Goal: Information Seeking & Learning: Learn about a topic

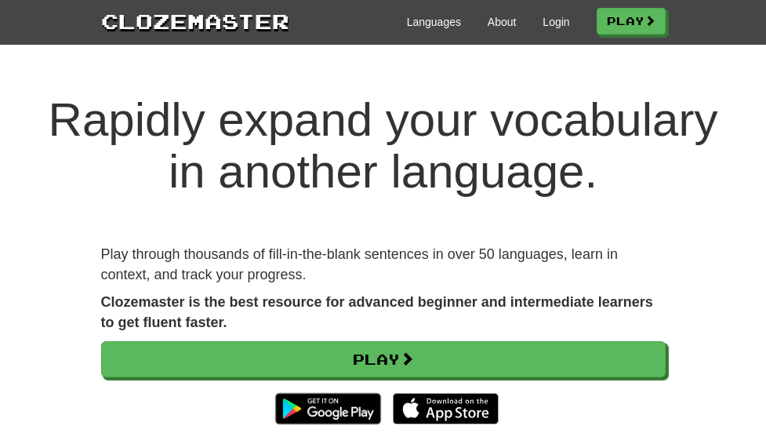
click at [617, 27] on div "Languages About Login Play" at bounding box center [477, 20] width 376 height 29
click at [569, 19] on link "Login" at bounding box center [555, 22] width 27 height 16
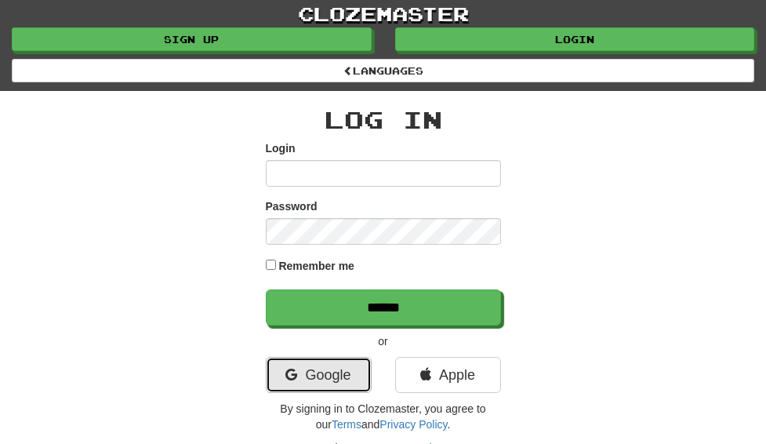
click at [335, 357] on link "Google" at bounding box center [319, 375] width 106 height 36
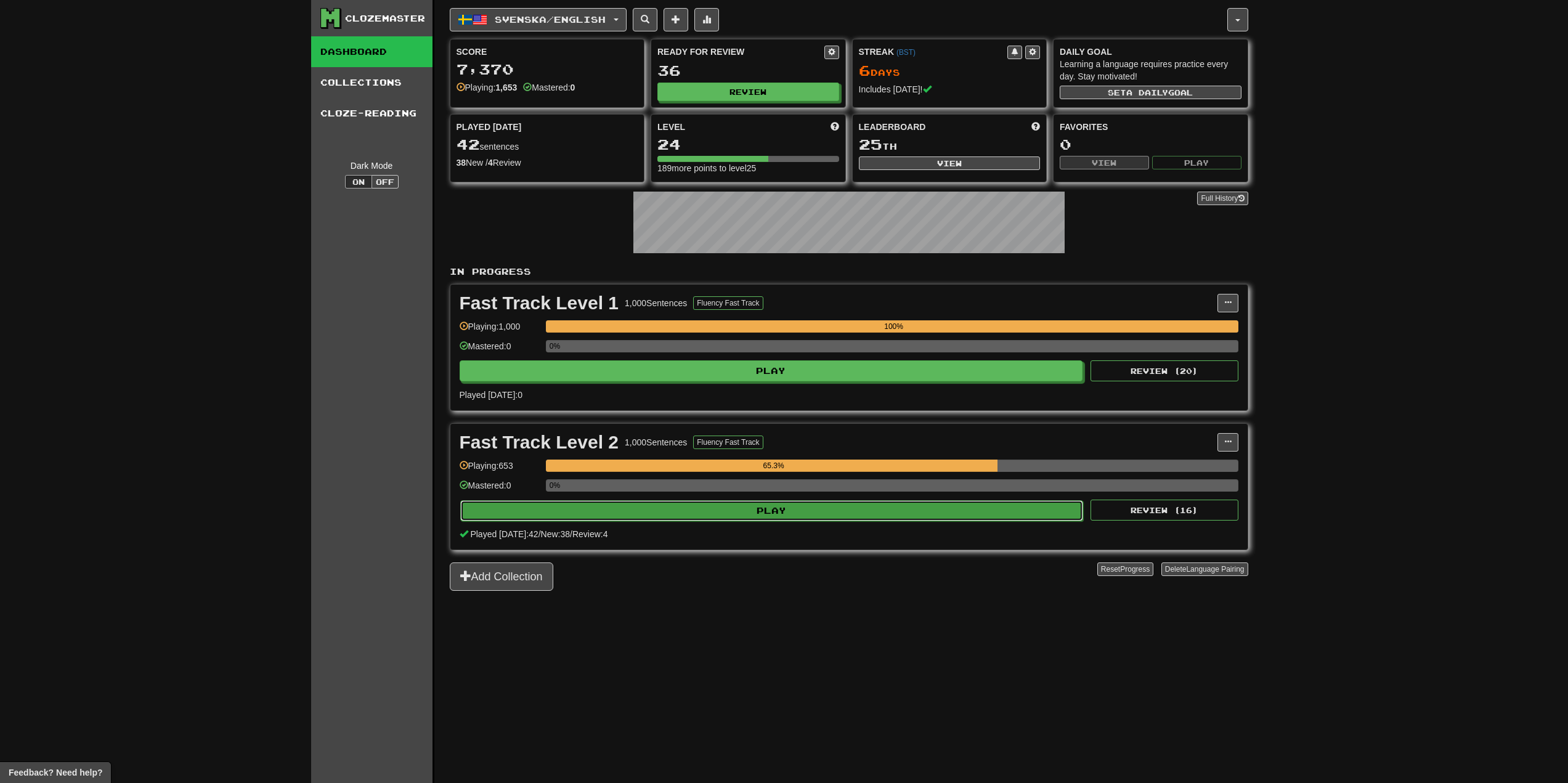
click at [601, 348] on button "Play" at bounding box center [771, 510] width 623 height 21
select select "**"
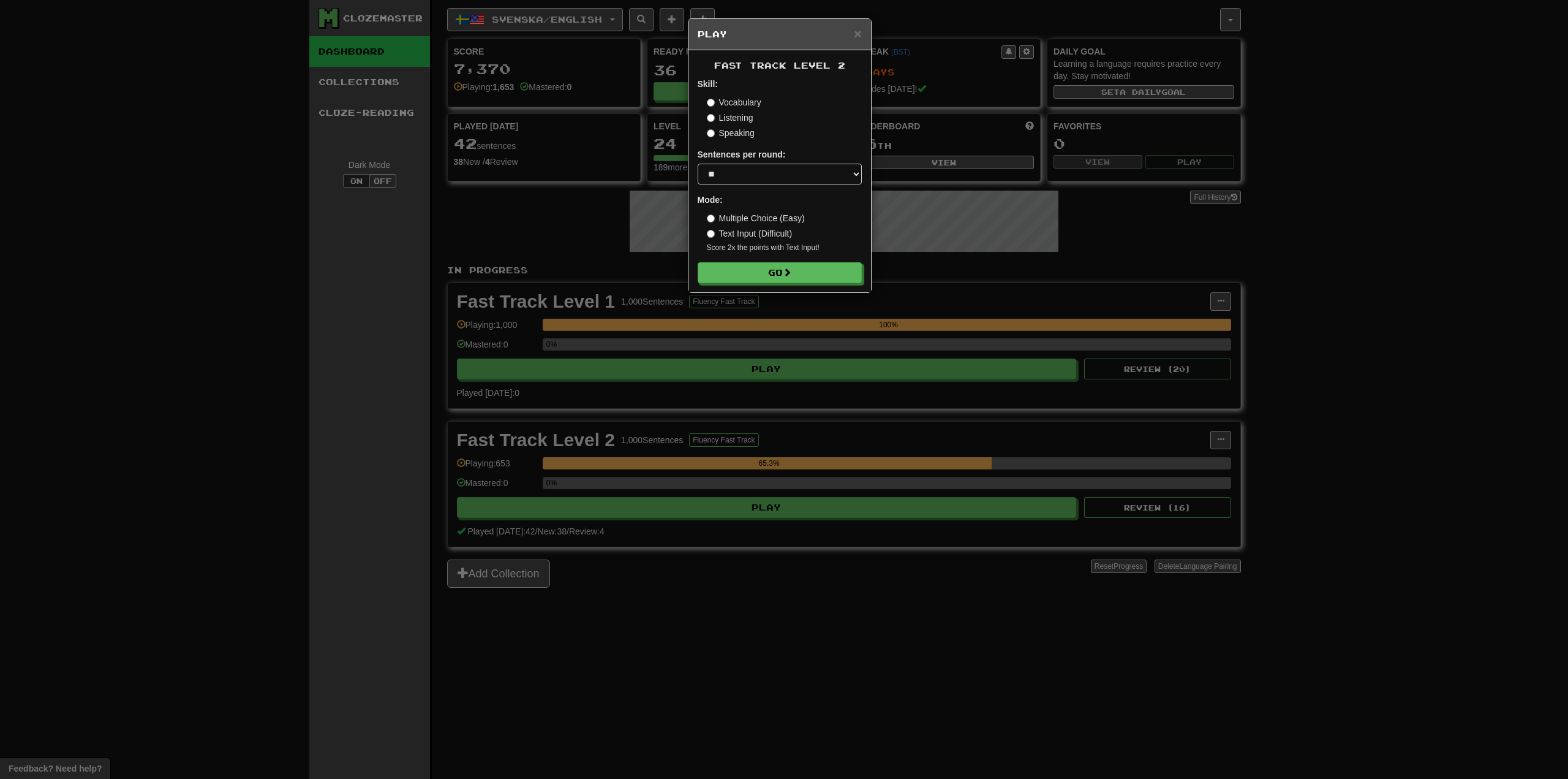
click at [598, 262] on form "Skill: Vocabulary Listening Speaking Sentences per round: * ** ** ** ** ** *** …" at bounding box center [780, 181] width 164 height 206
click at [598, 268] on button "Go" at bounding box center [781, 273] width 164 height 21
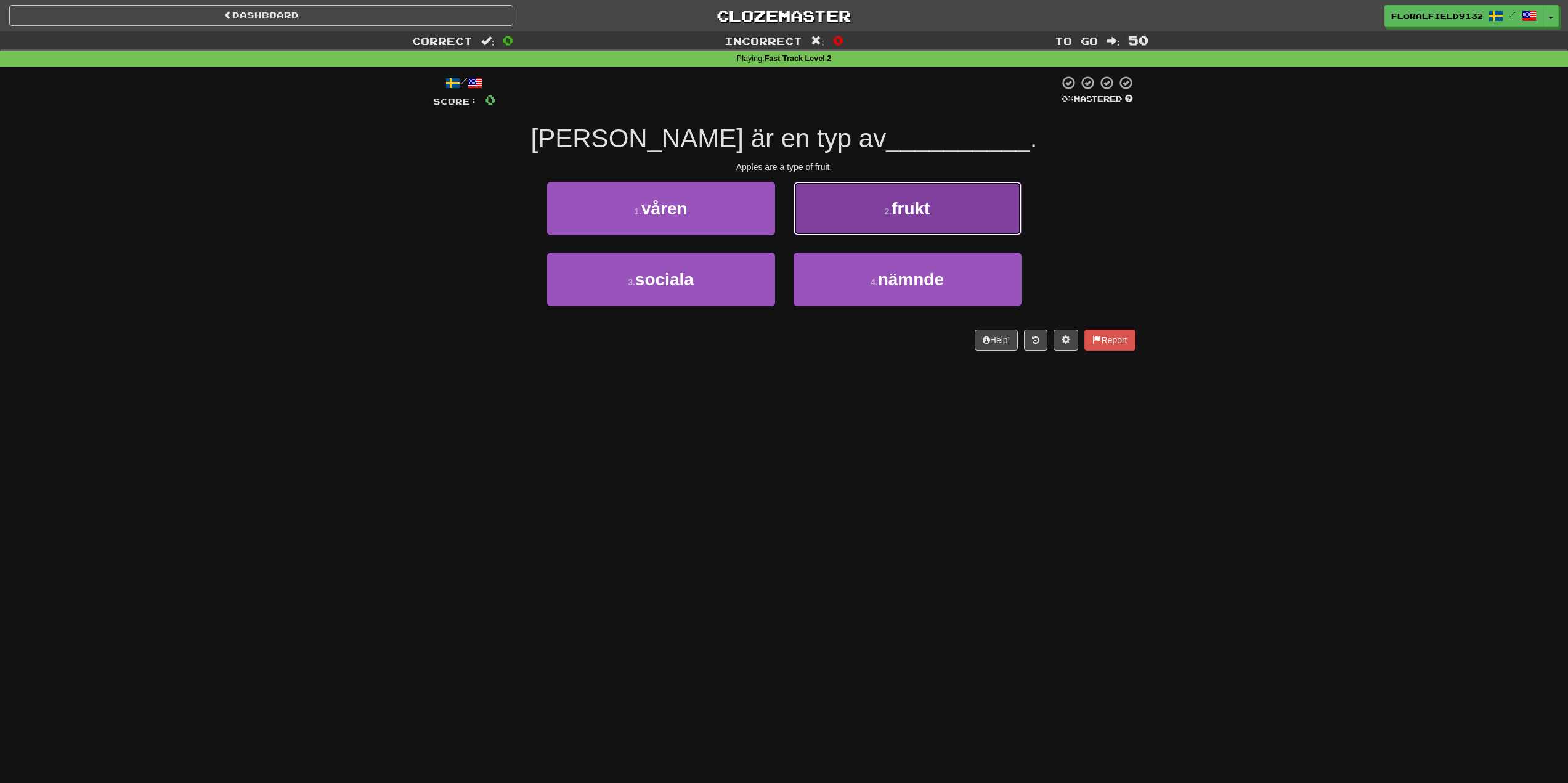
click at [993, 211] on button "2 . frukt" at bounding box center [908, 208] width 228 height 53
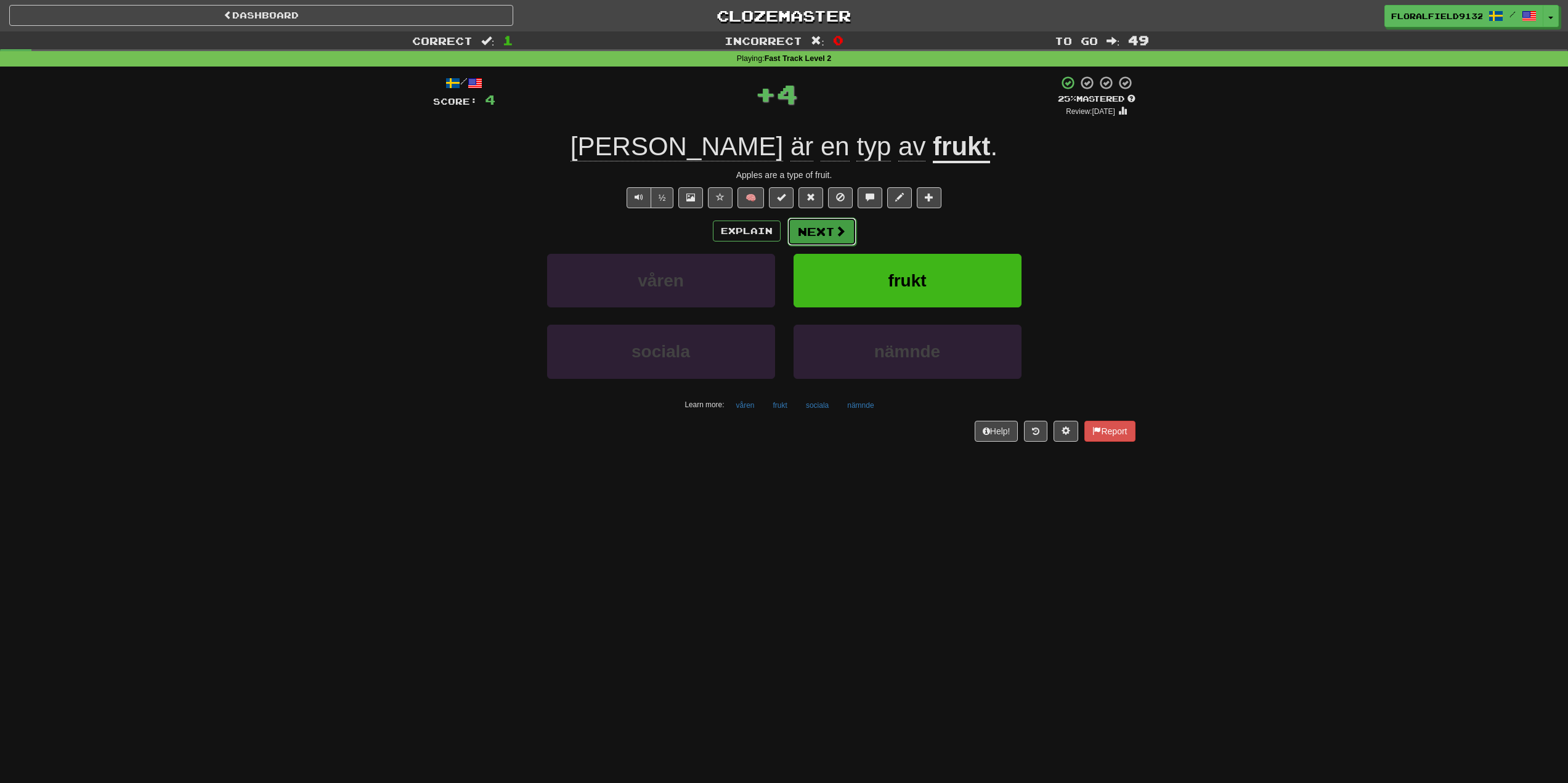
click at [836, 227] on span at bounding box center [840, 231] width 11 height 11
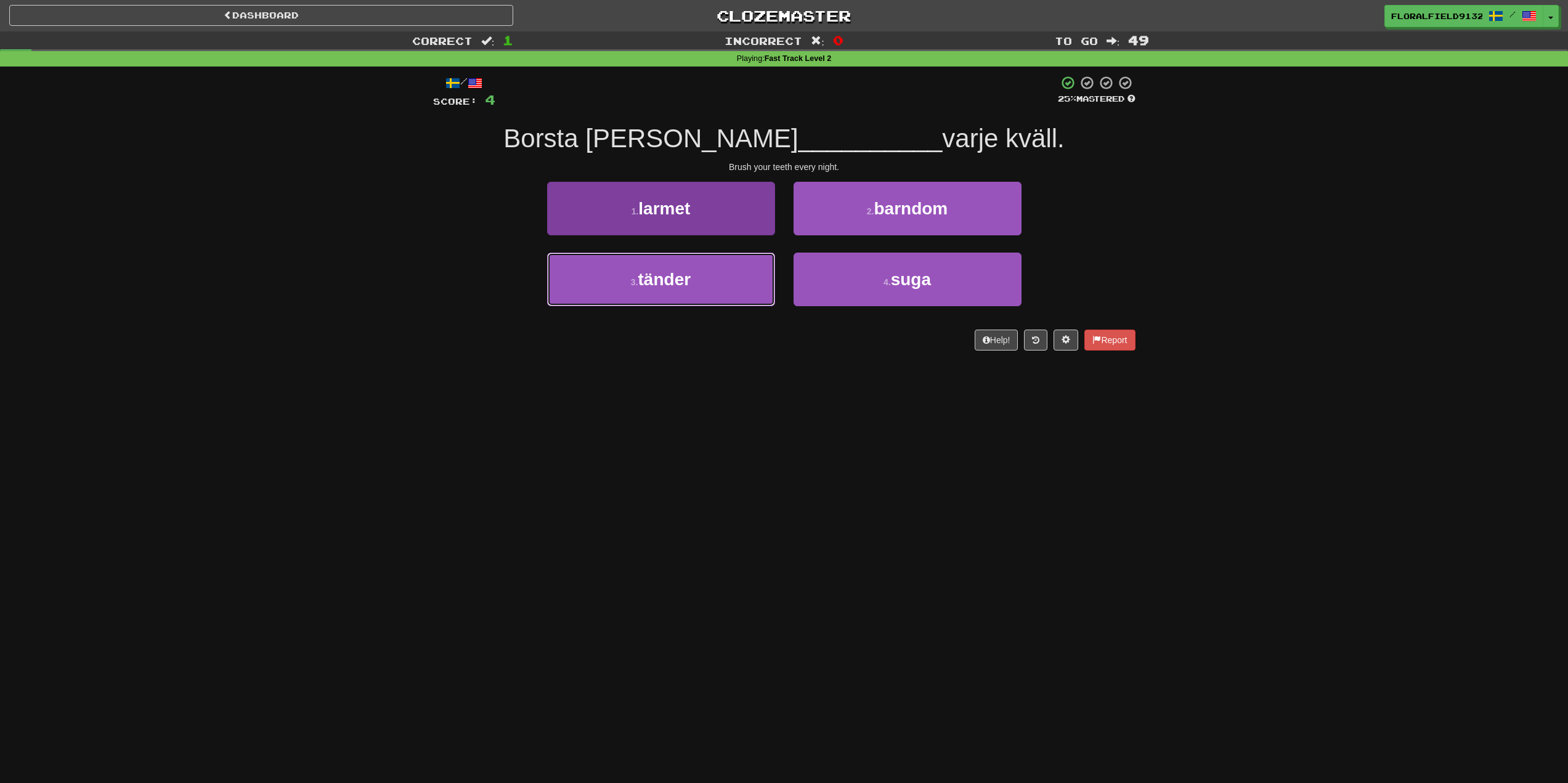
click at [736, 289] on button "3 . tänder" at bounding box center [661, 279] width 228 height 53
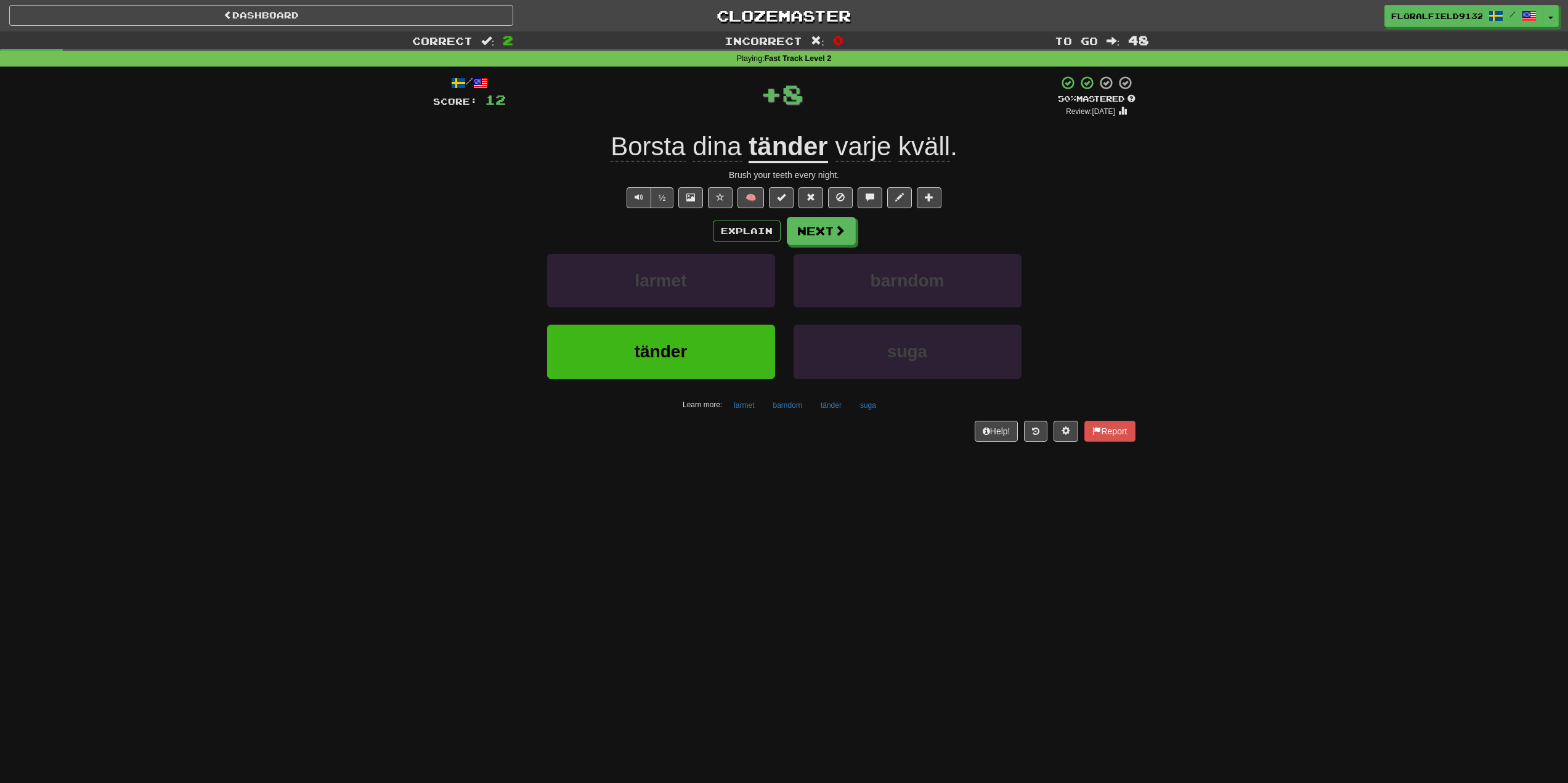
click at [799, 248] on div "Explain Next larmet barndom tänder suga Learn more: larmet barndom tänder suga" at bounding box center [784, 316] width 703 height 198
click at [823, 235] on button "Next" at bounding box center [822, 232] width 69 height 28
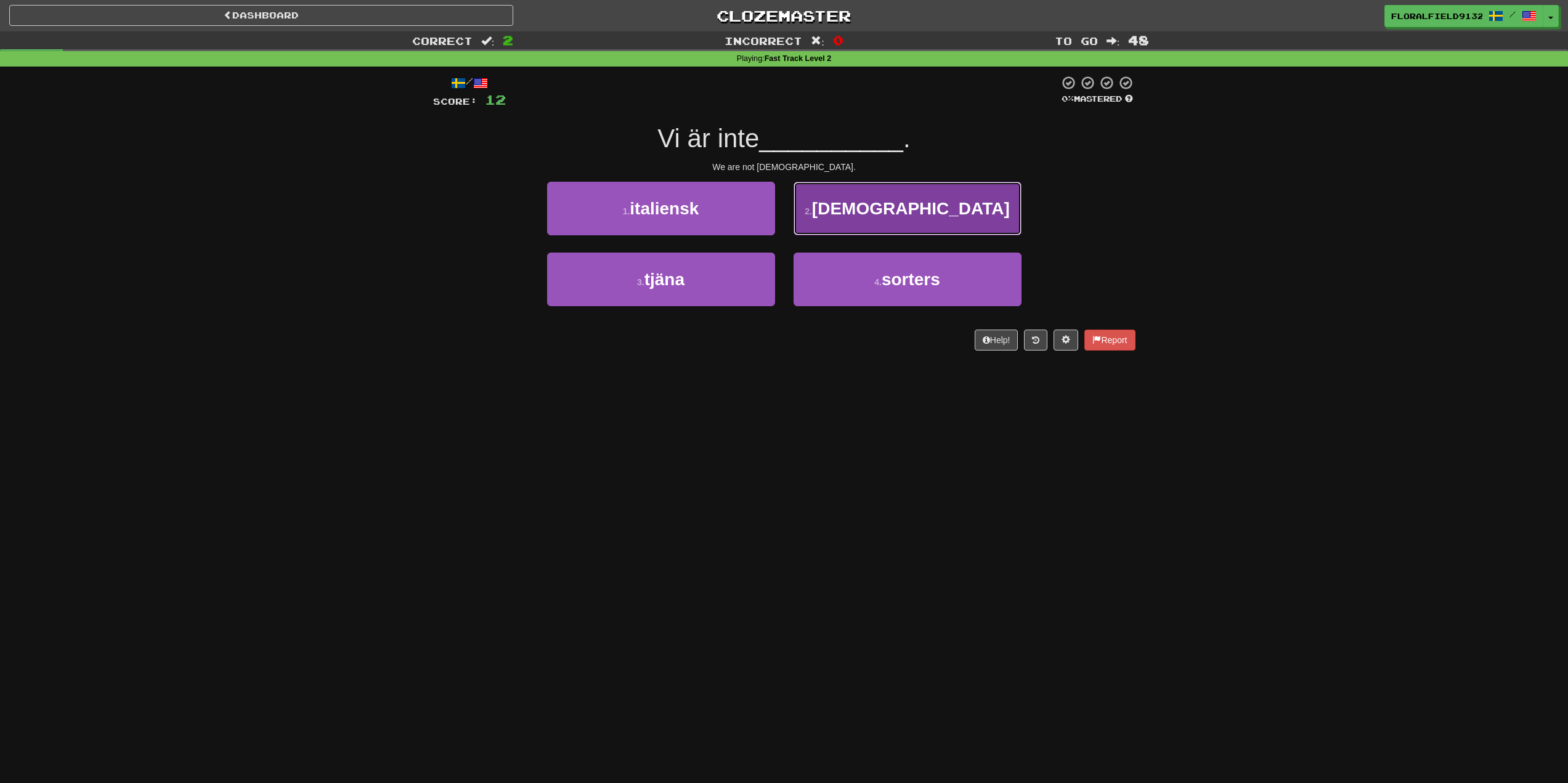
click at [876, 217] on span "amerikaner" at bounding box center [911, 208] width 198 height 19
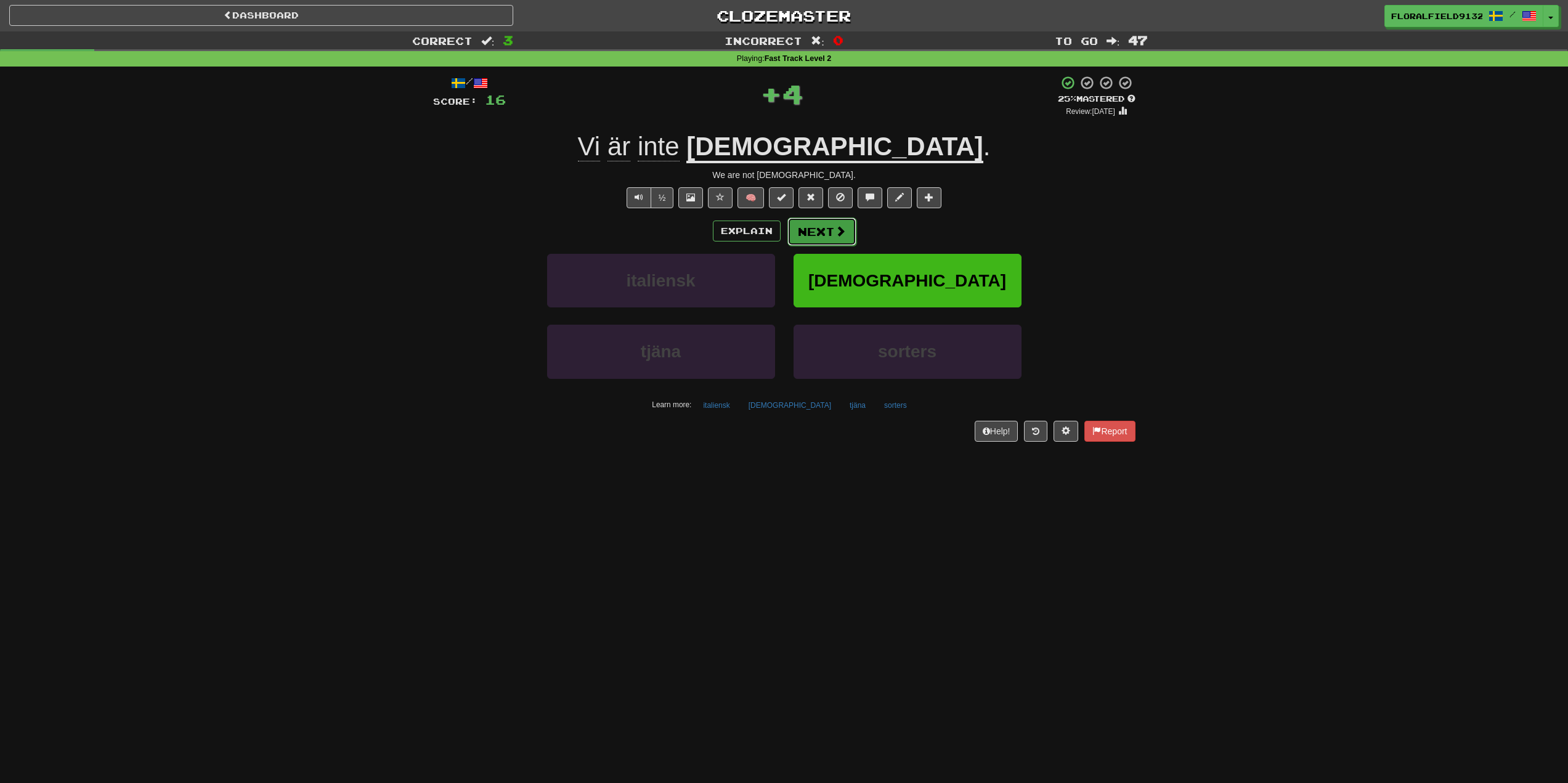
click at [833, 230] on button "Next" at bounding box center [822, 232] width 69 height 28
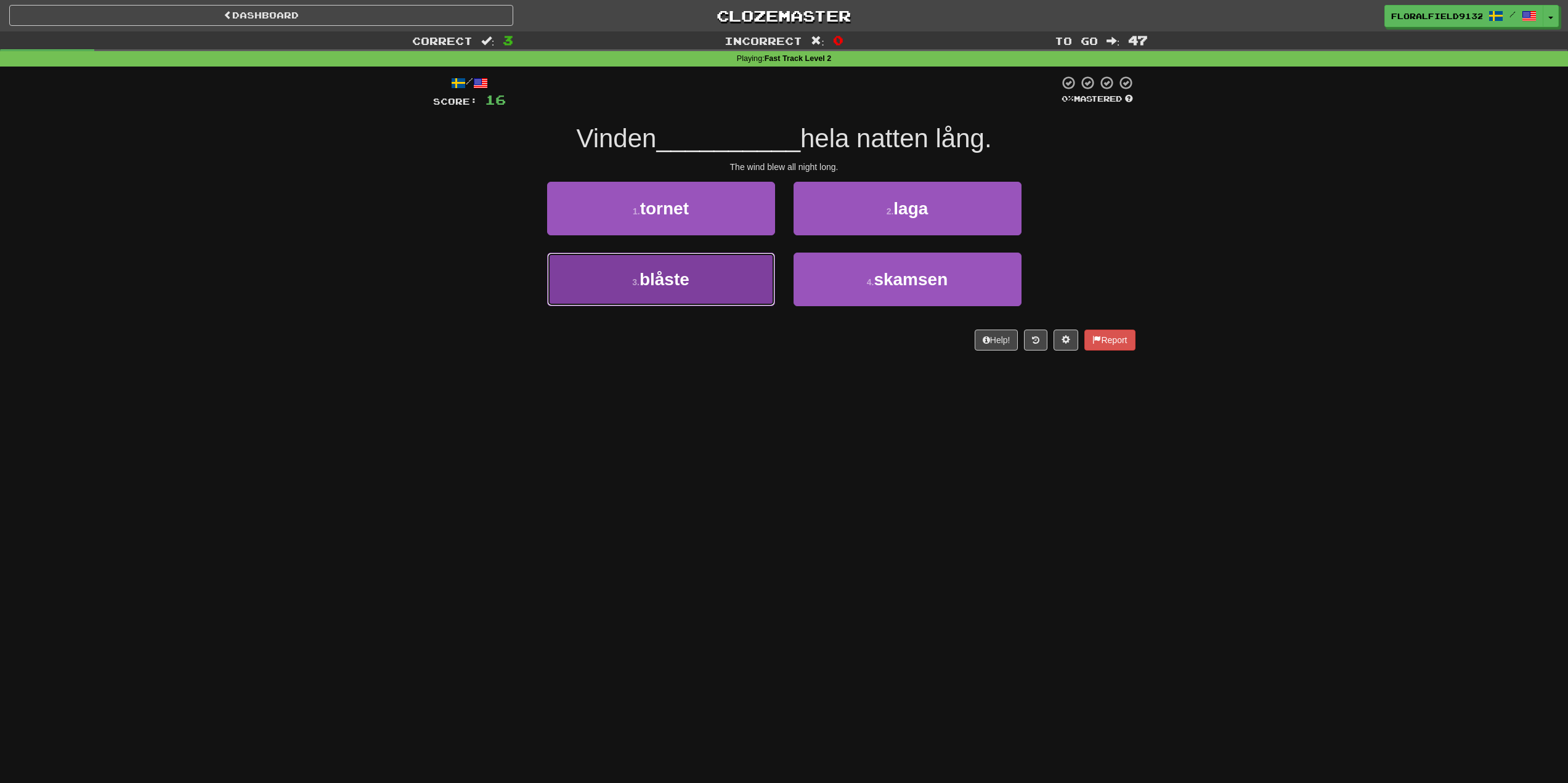
click at [749, 284] on button "3 . blåste" at bounding box center [661, 279] width 228 height 53
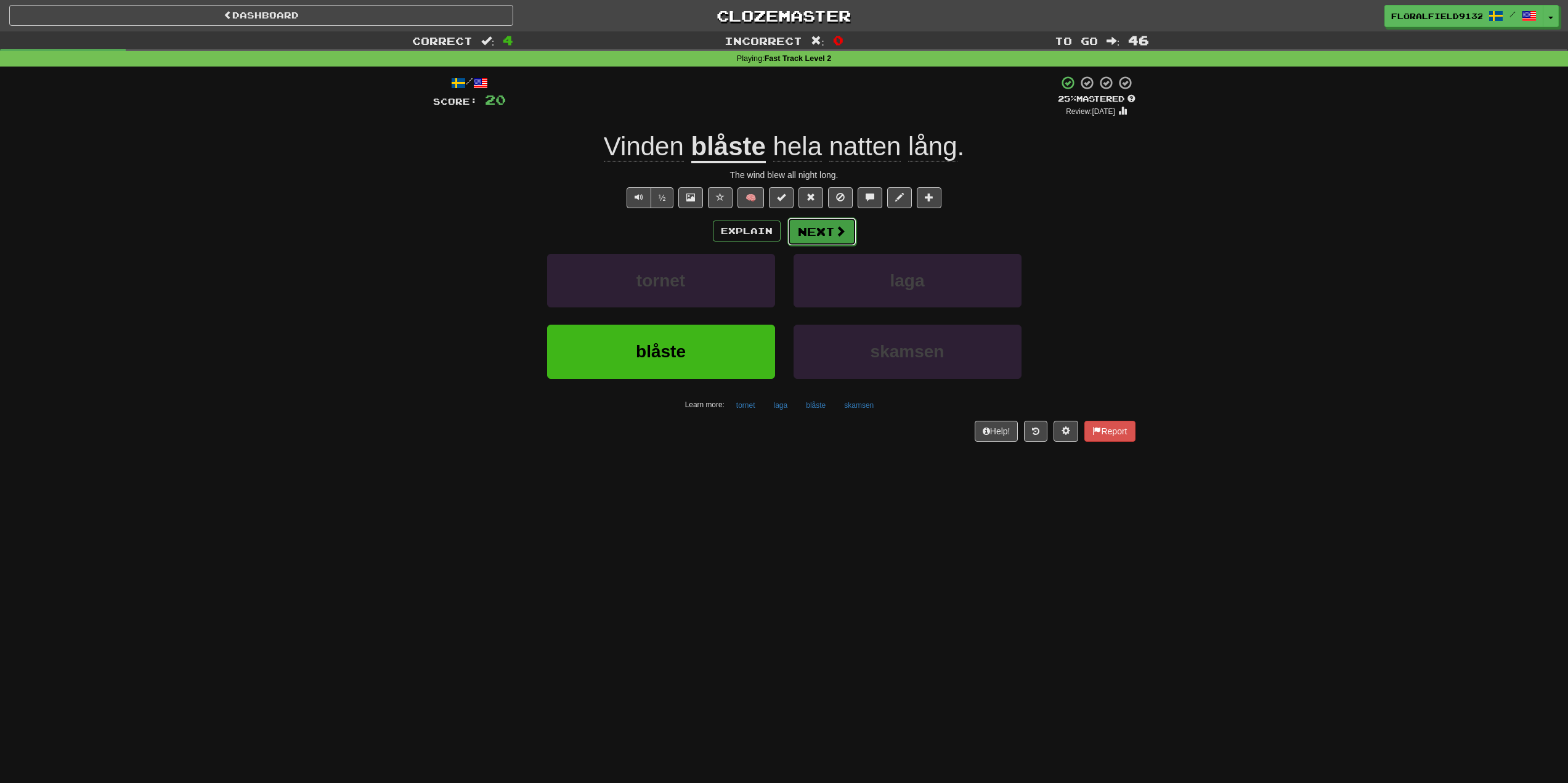
click at [832, 231] on button "Next" at bounding box center [822, 232] width 69 height 28
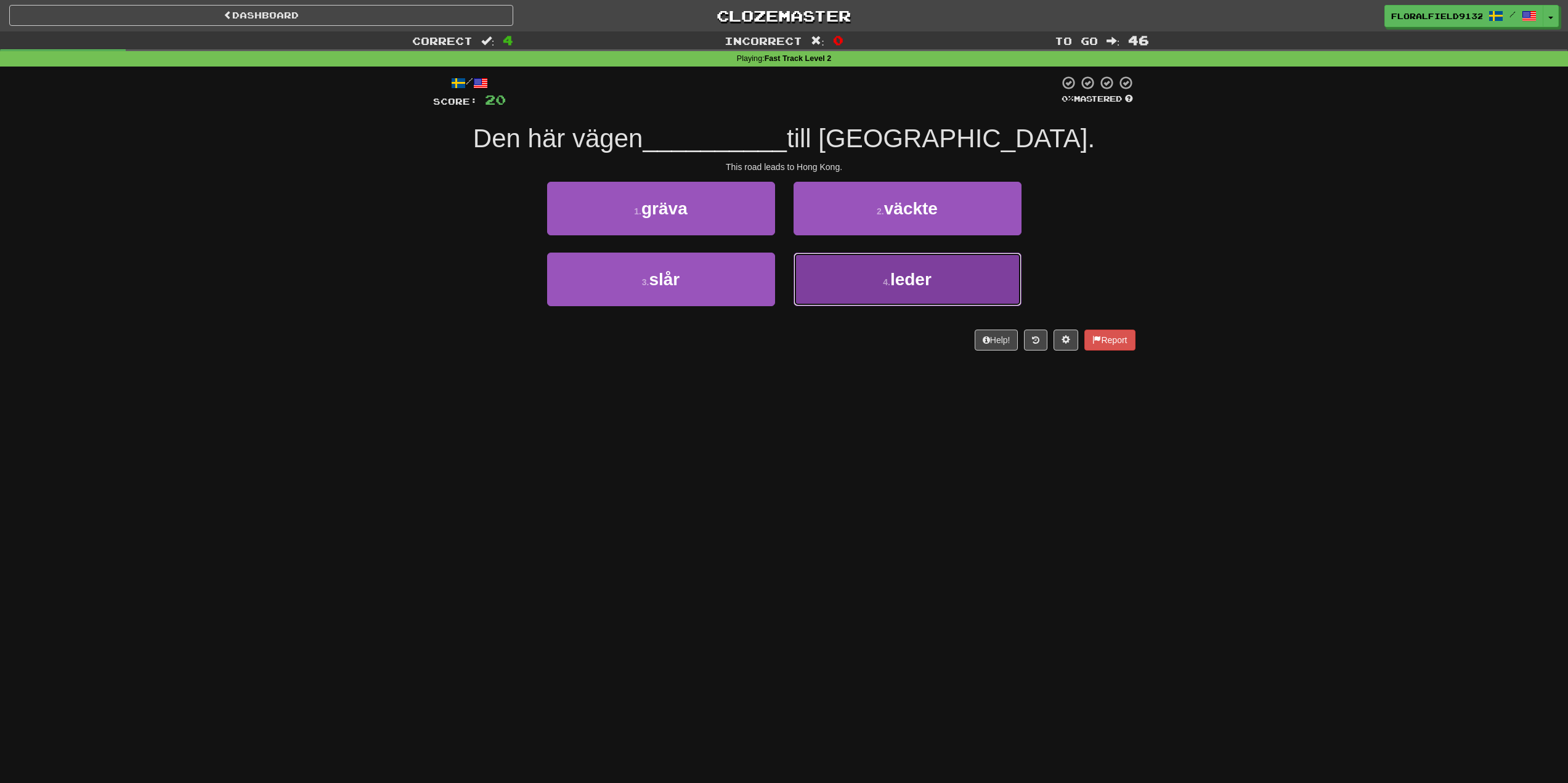
click at [864, 286] on button "4 . leder" at bounding box center [908, 279] width 228 height 53
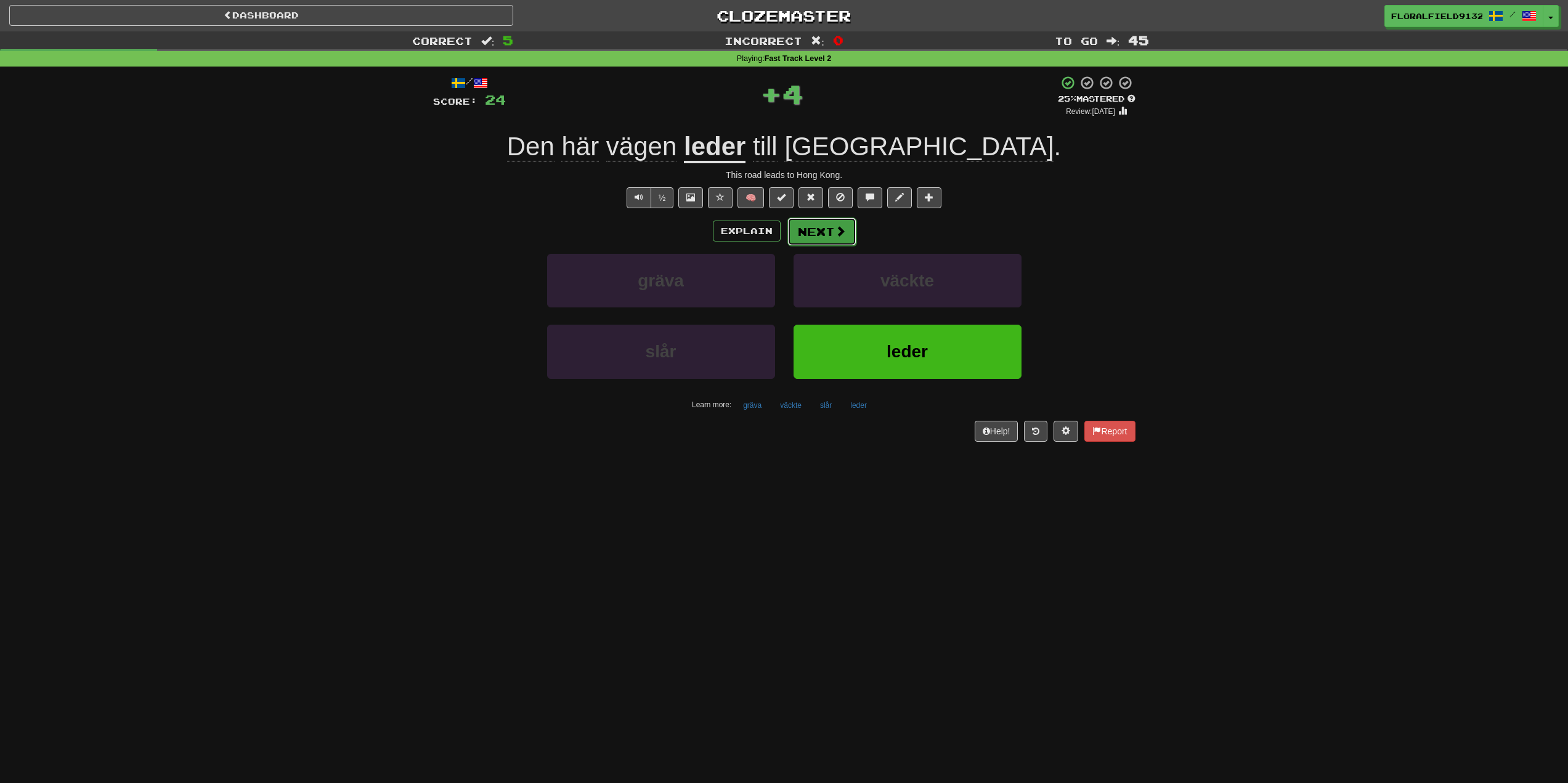
click at [833, 233] on button "Next" at bounding box center [822, 232] width 69 height 28
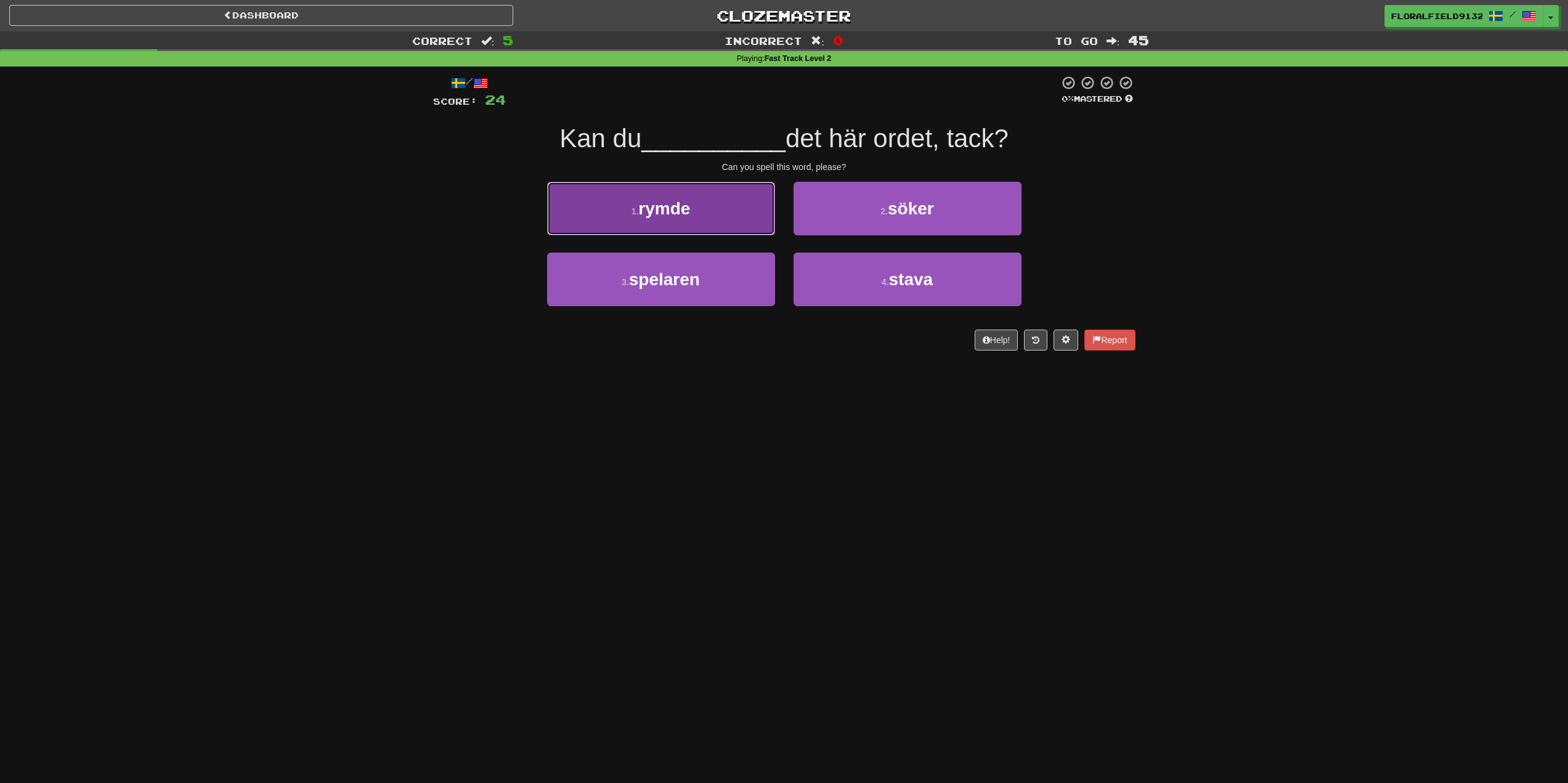
click at [704, 219] on button "1 . rymde" at bounding box center [661, 208] width 228 height 53
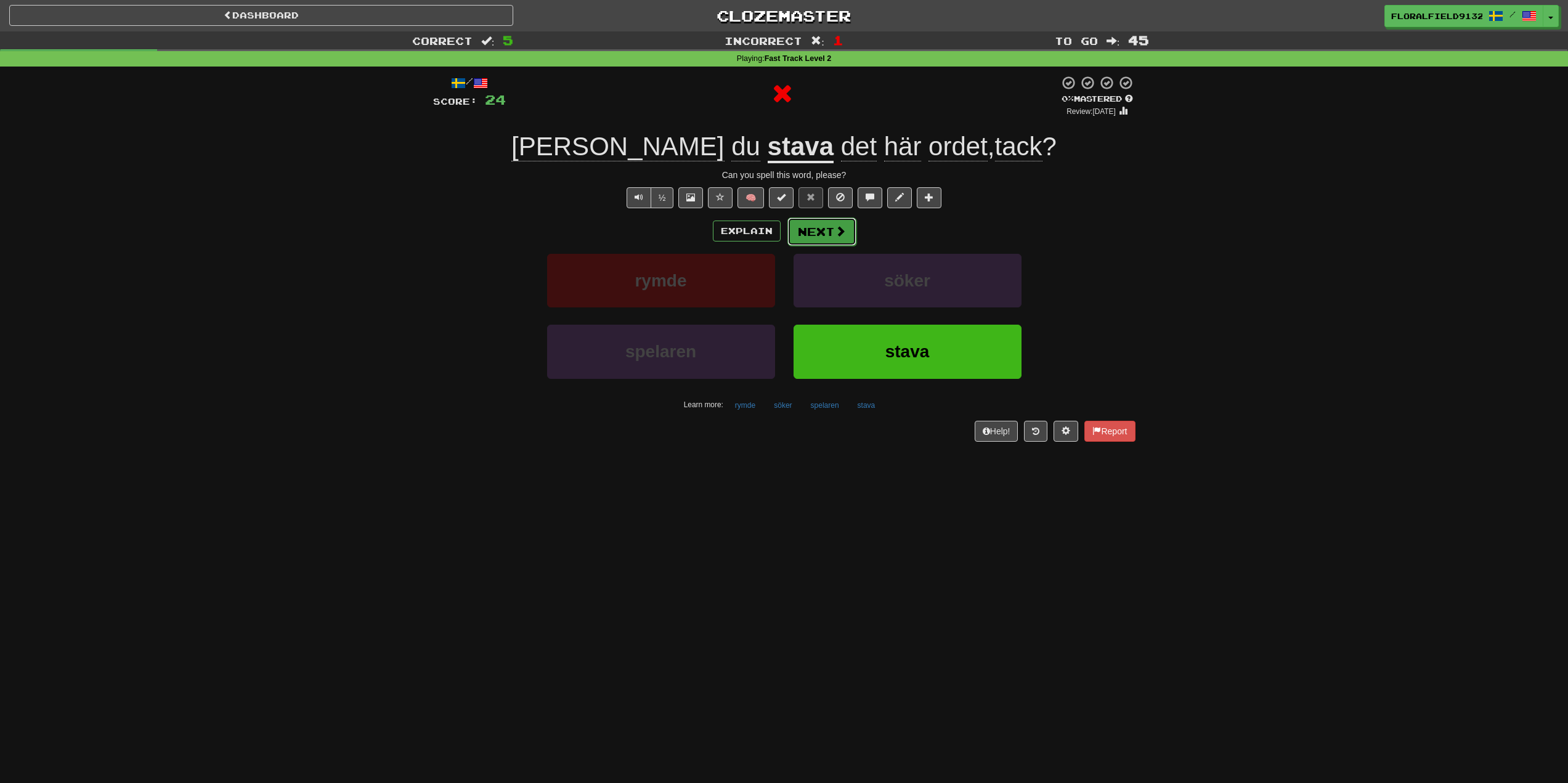
click at [833, 227] on button "Next" at bounding box center [822, 232] width 69 height 28
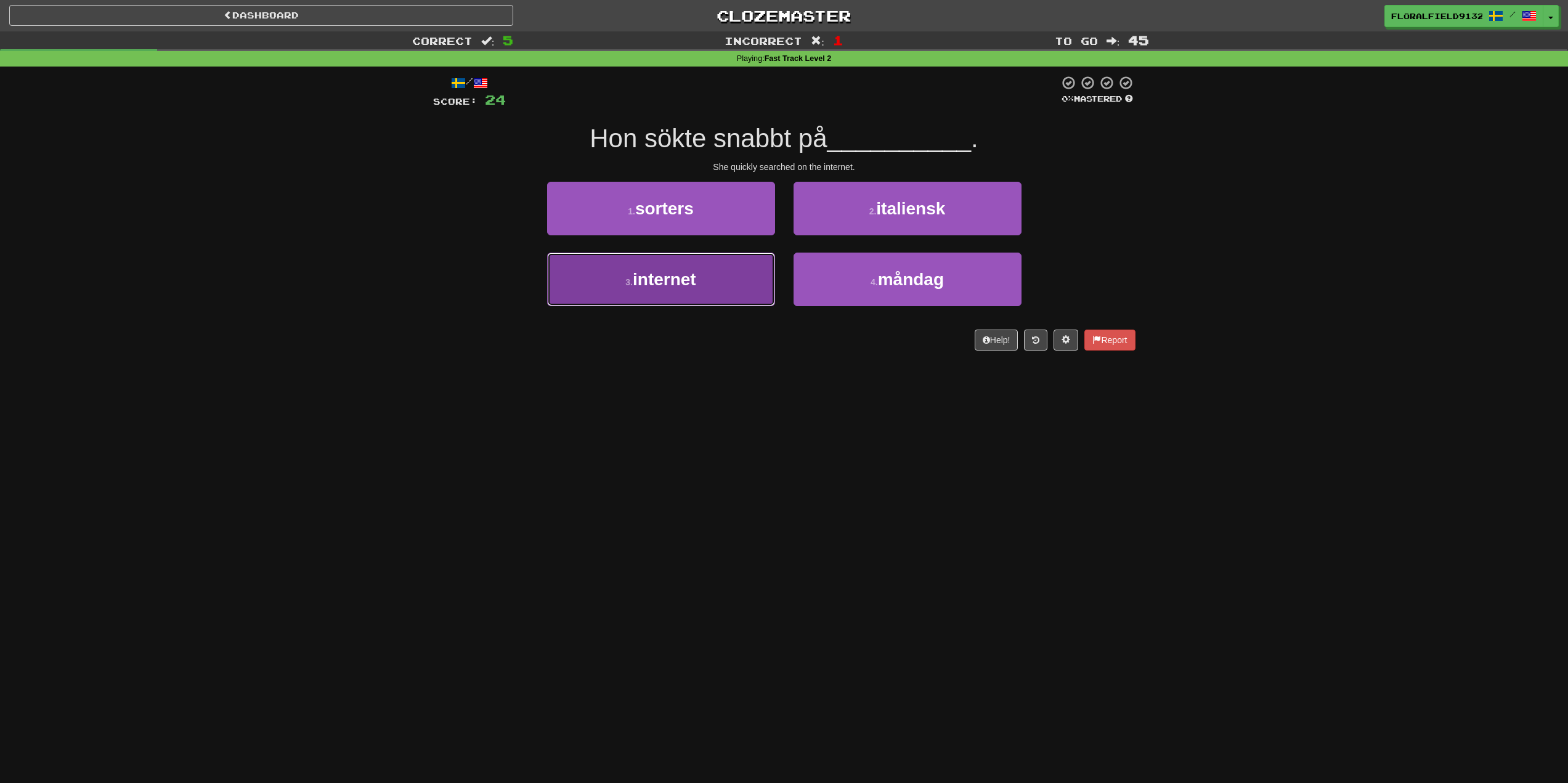
click at [710, 278] on button "3 . internet" at bounding box center [661, 279] width 228 height 53
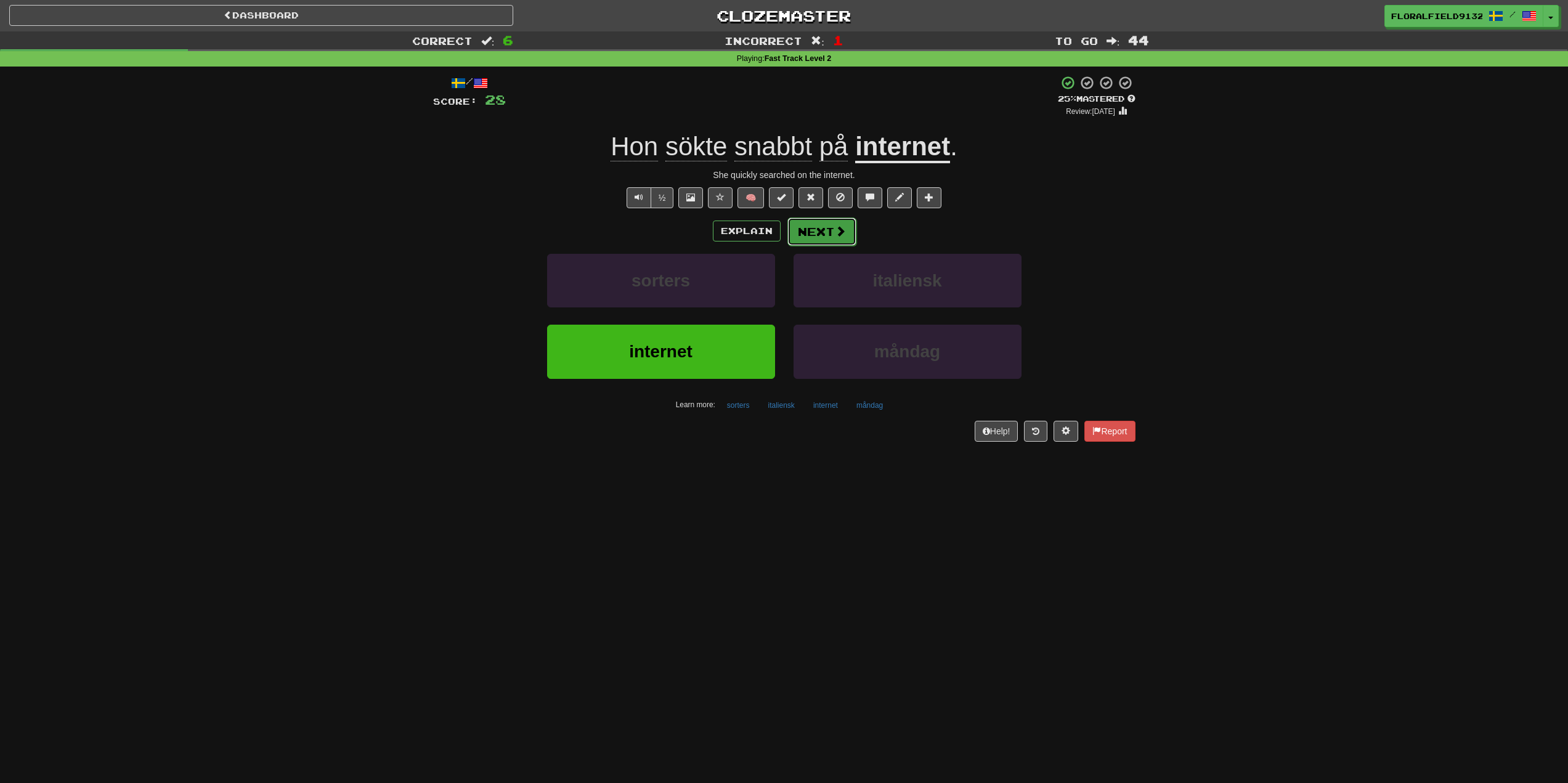
click at [817, 243] on button "Next" at bounding box center [822, 232] width 69 height 28
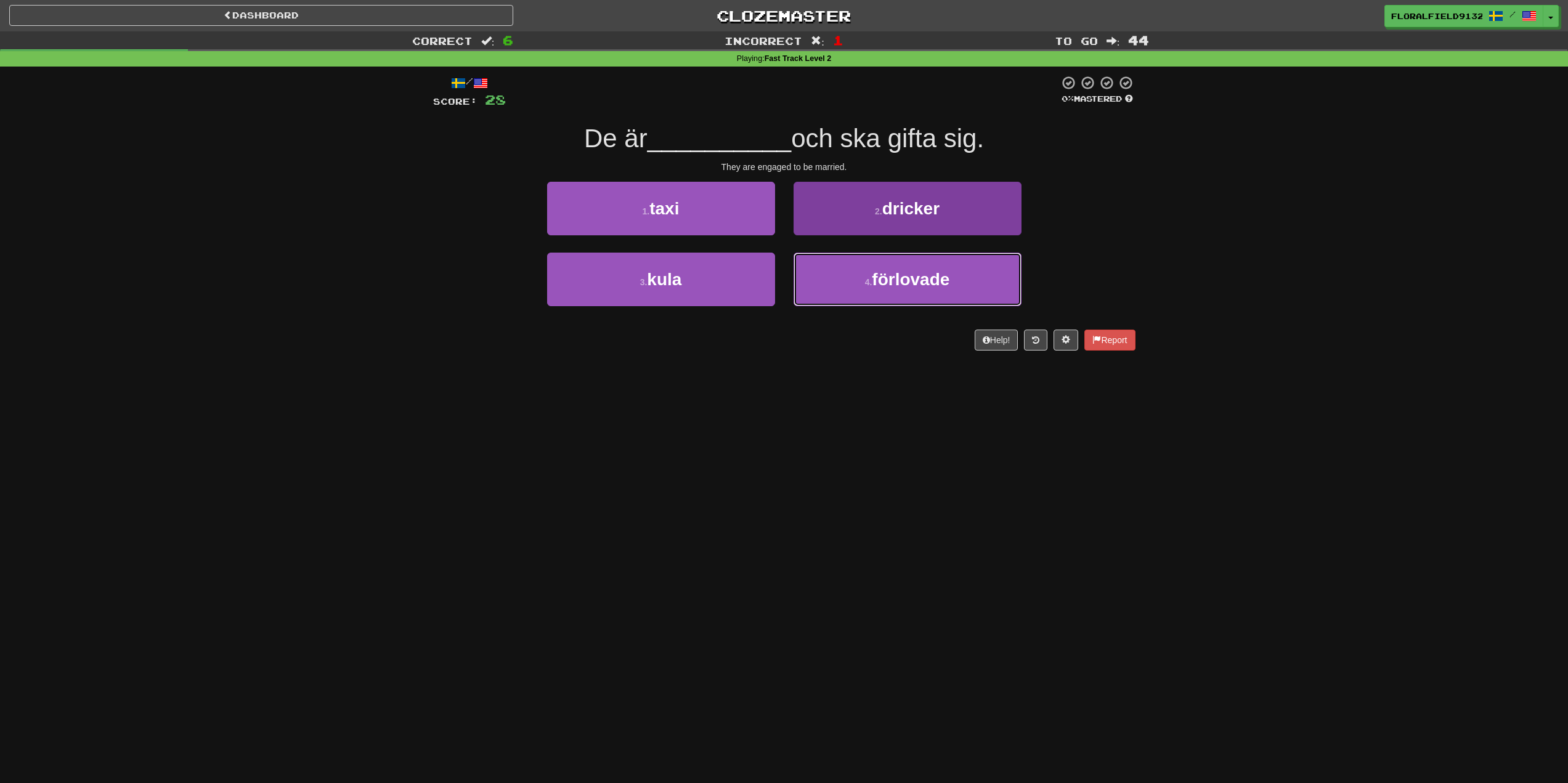
click at [868, 281] on small "4 ." at bounding box center [868, 282] width 7 height 10
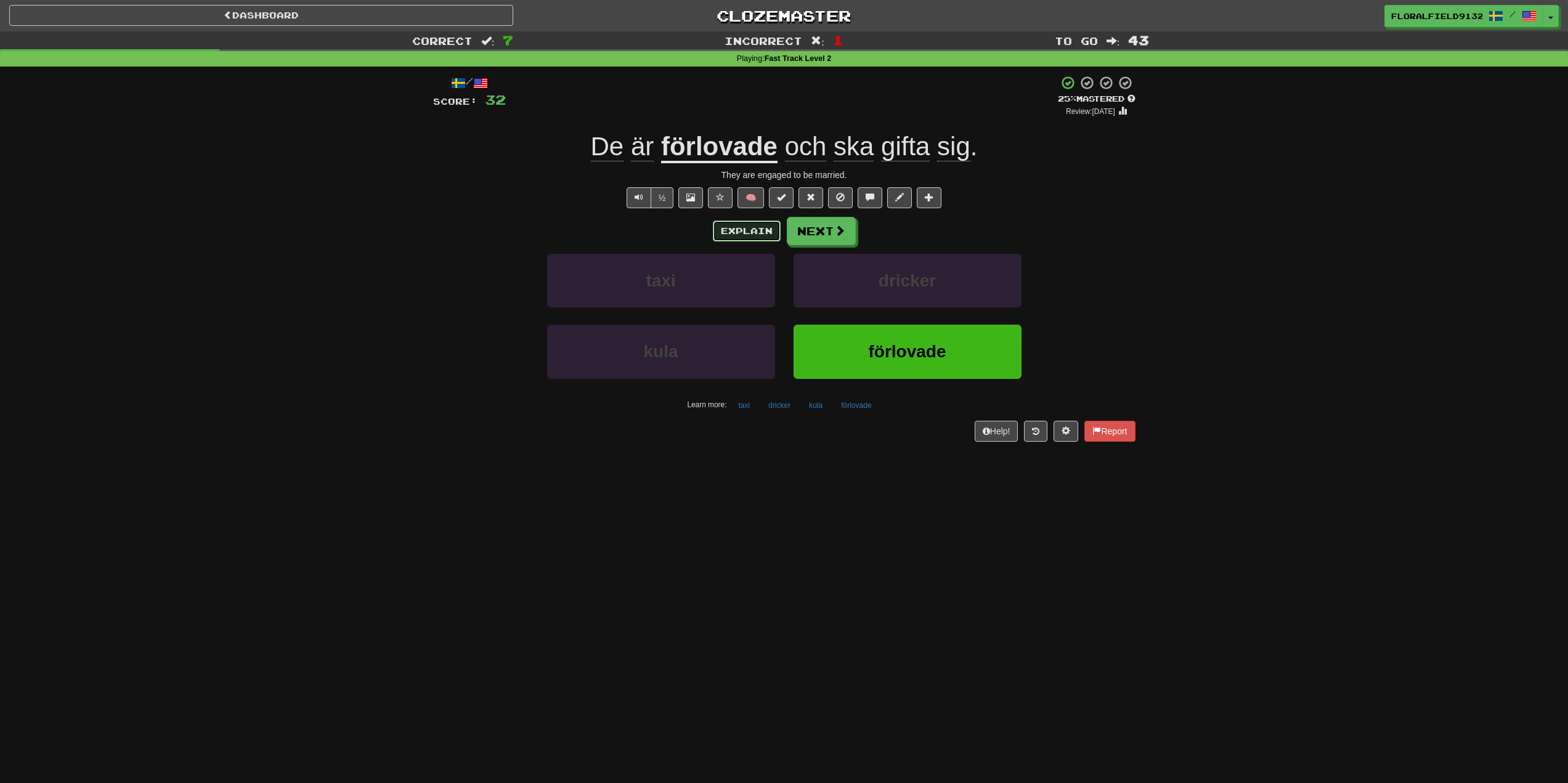
click at [759, 227] on button "Explain" at bounding box center [747, 231] width 68 height 21
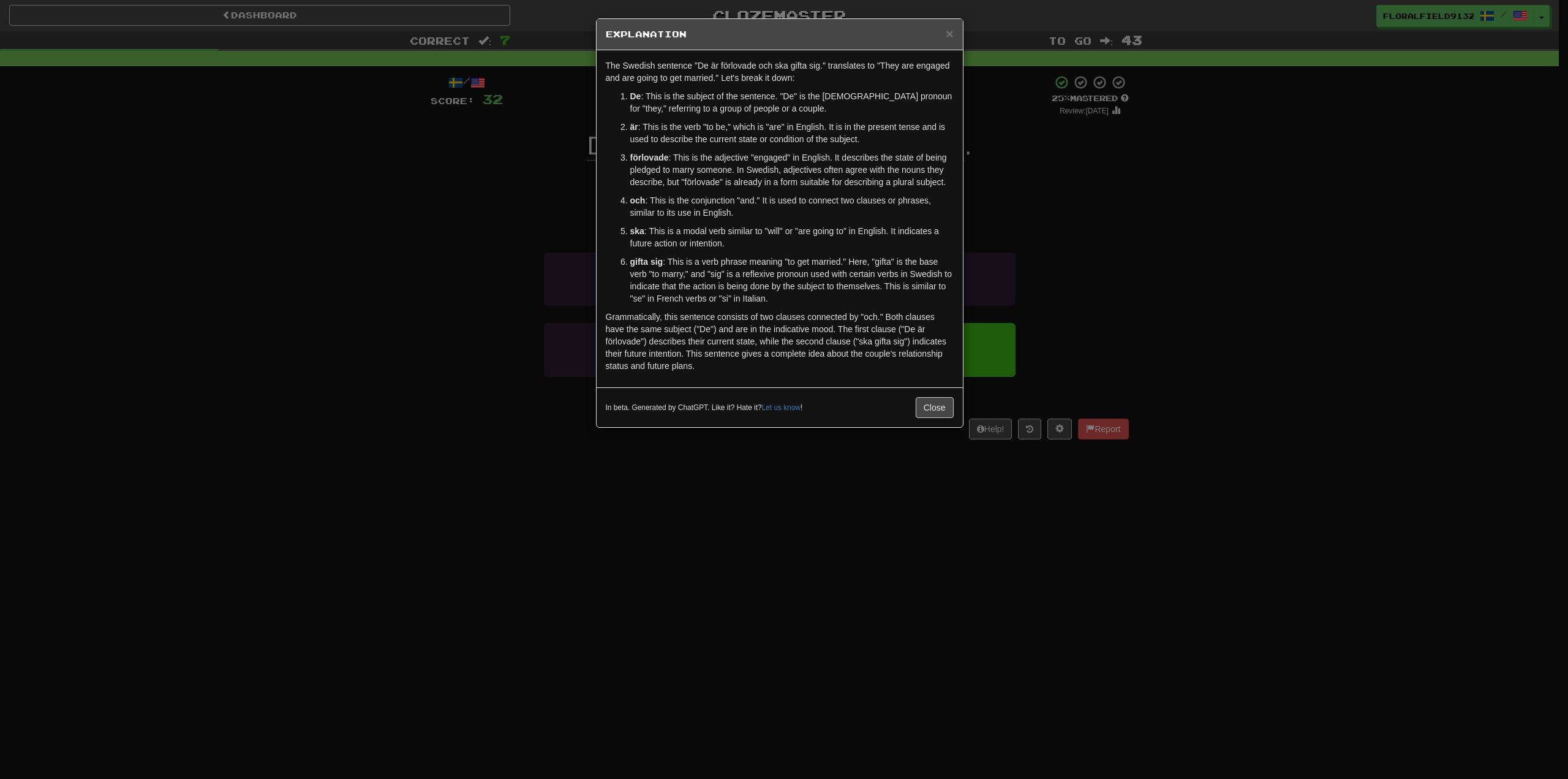
click at [445, 458] on div "× Explanation The Swedish sentence "De är förlovade och ska gifta sig." transla…" at bounding box center [784, 390] width 1568 height 779
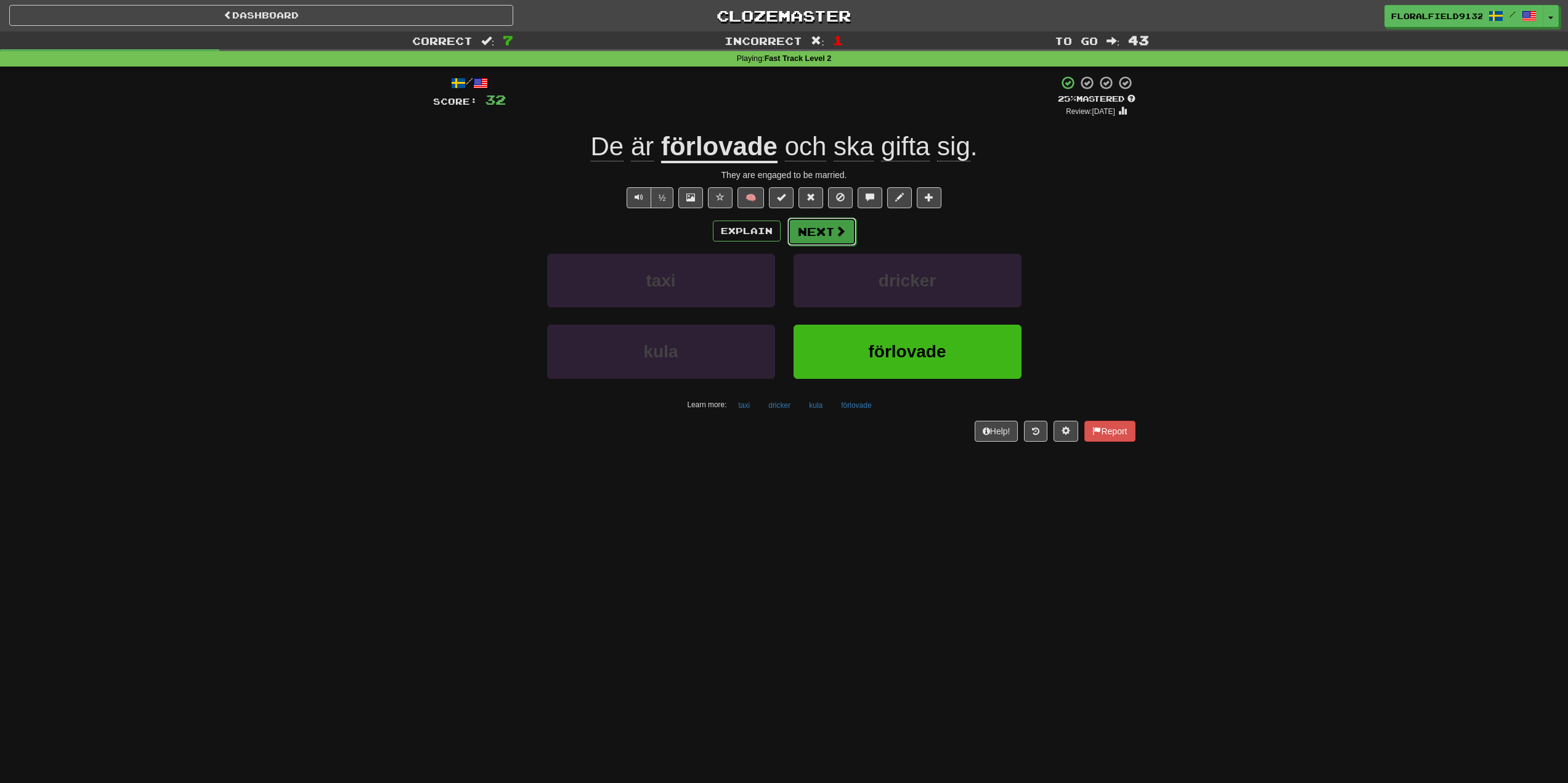
click at [850, 231] on button "Next" at bounding box center [822, 232] width 69 height 28
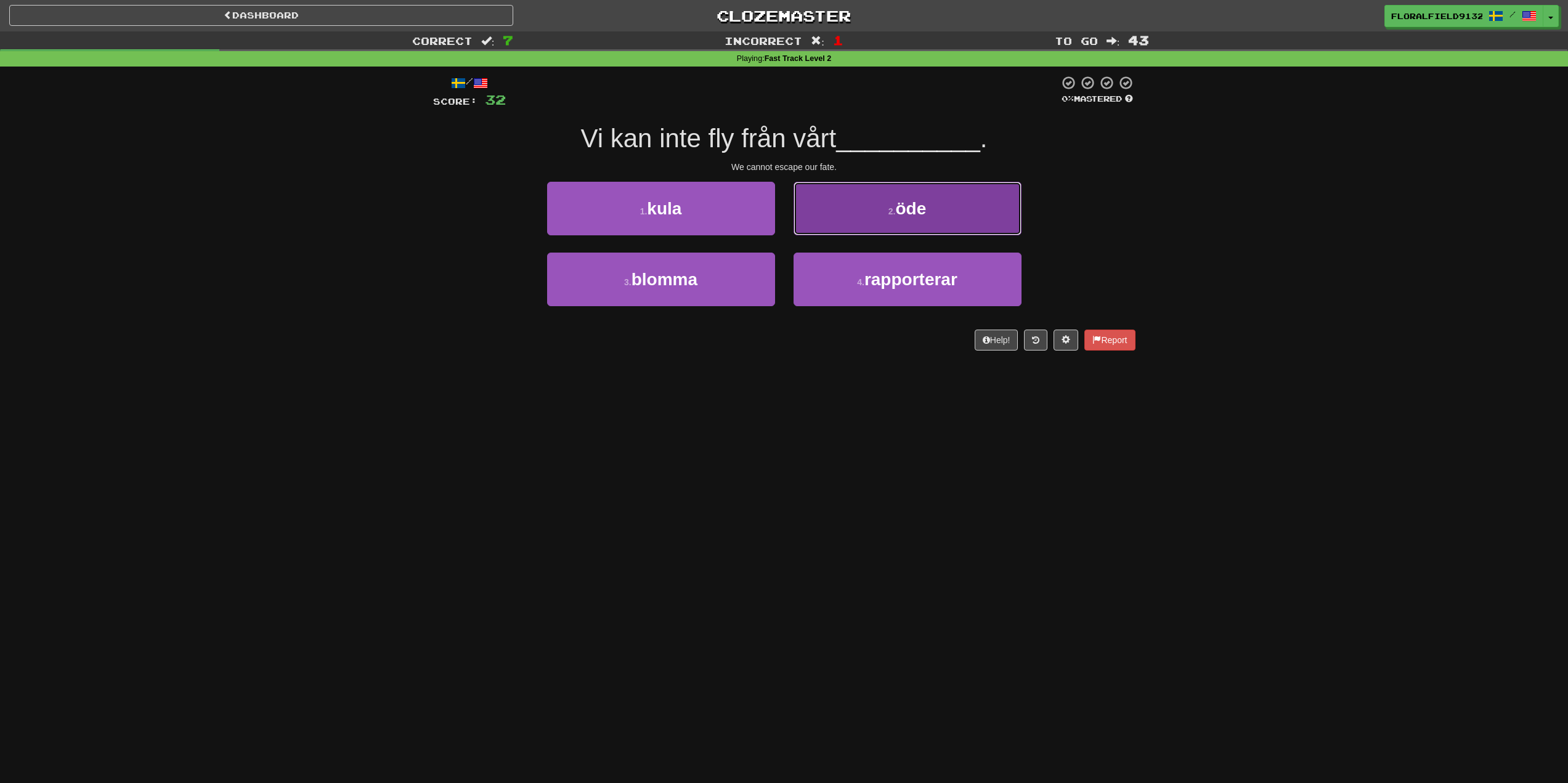
click at [855, 213] on button "2 . öde" at bounding box center [908, 208] width 228 height 53
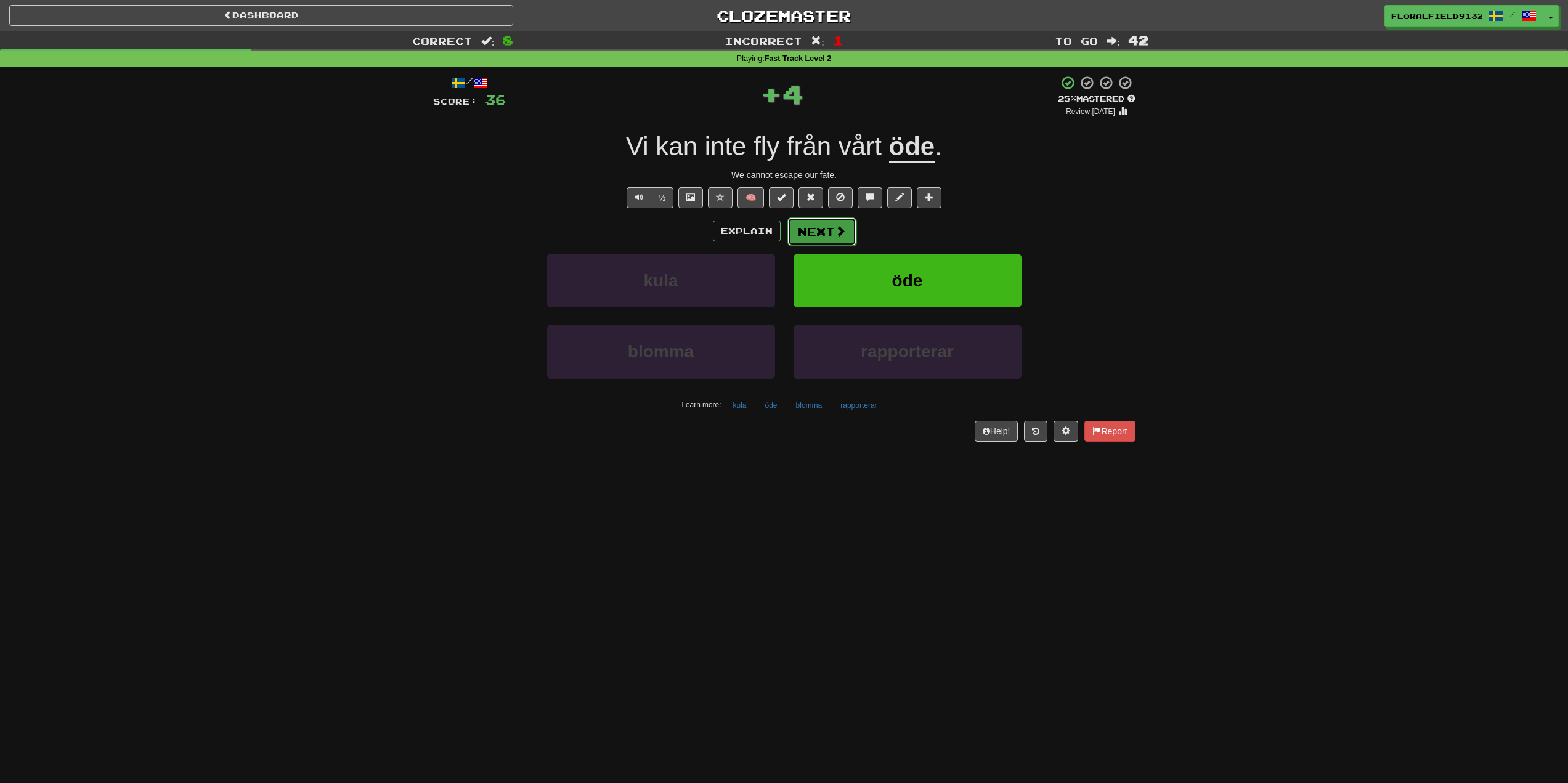
click at [819, 236] on button "Next" at bounding box center [822, 232] width 69 height 28
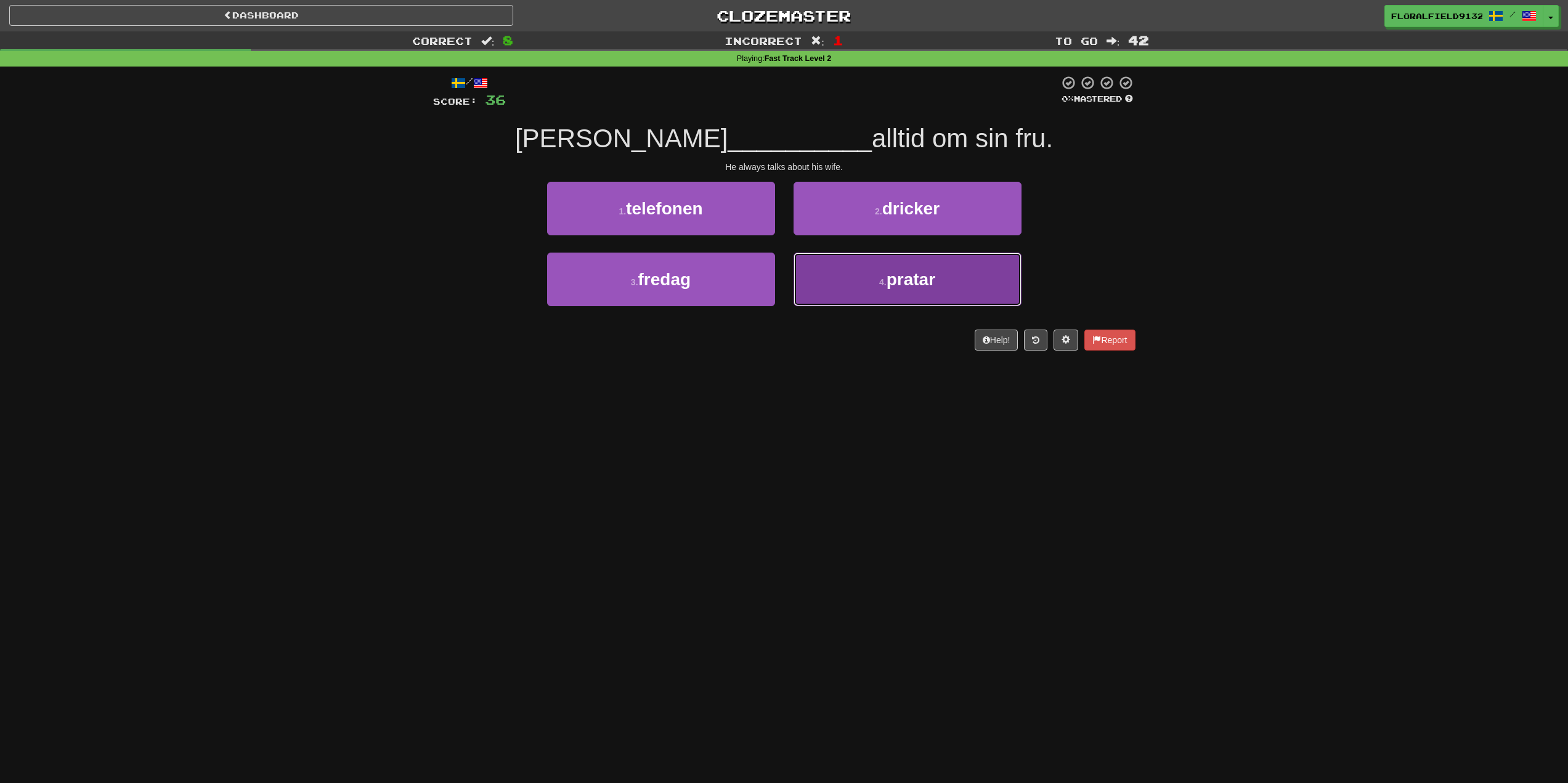
click at [833, 281] on button "4 . pratar" at bounding box center [908, 279] width 228 height 53
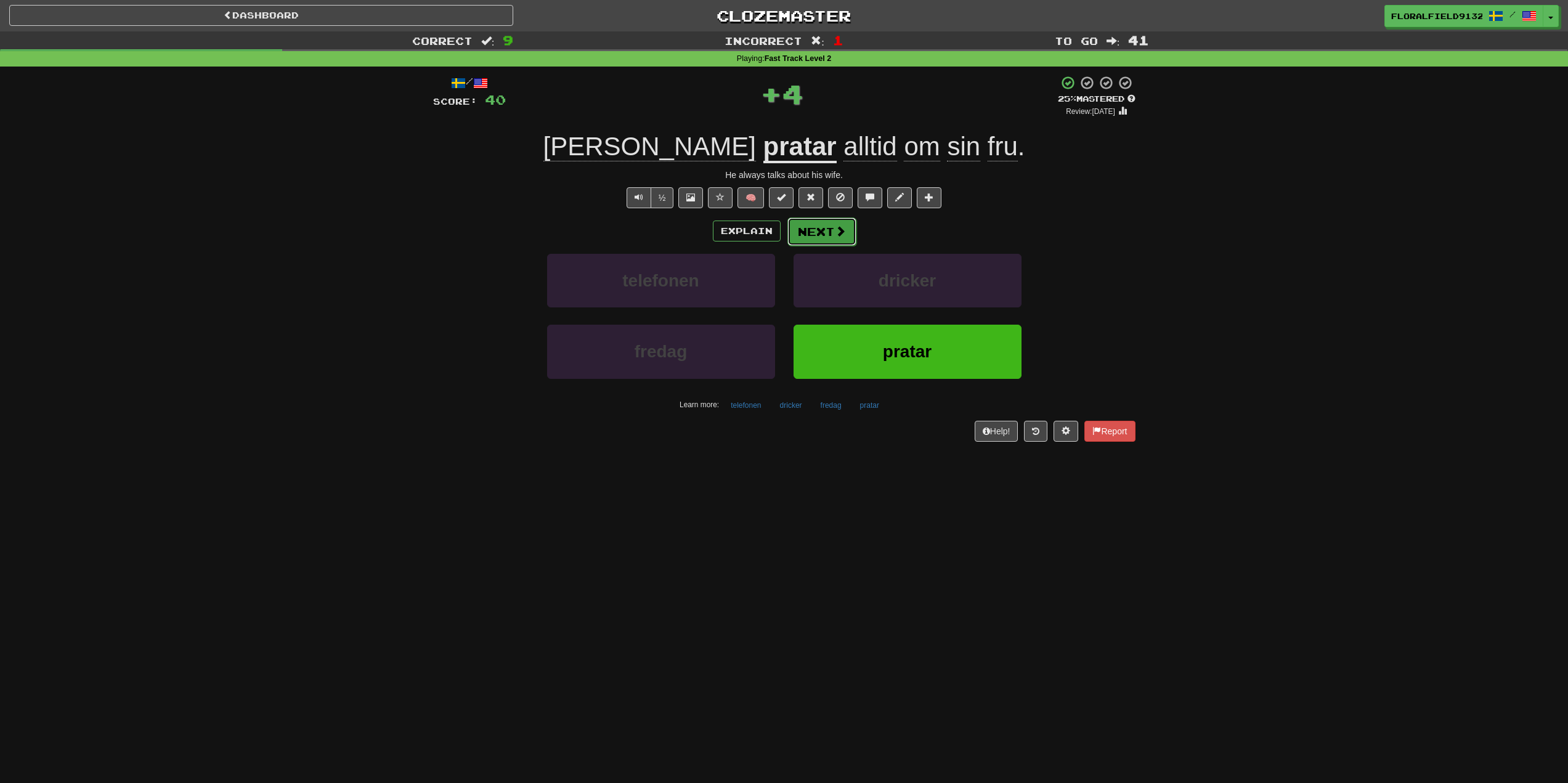
click at [791, 226] on button "Next" at bounding box center [822, 232] width 69 height 28
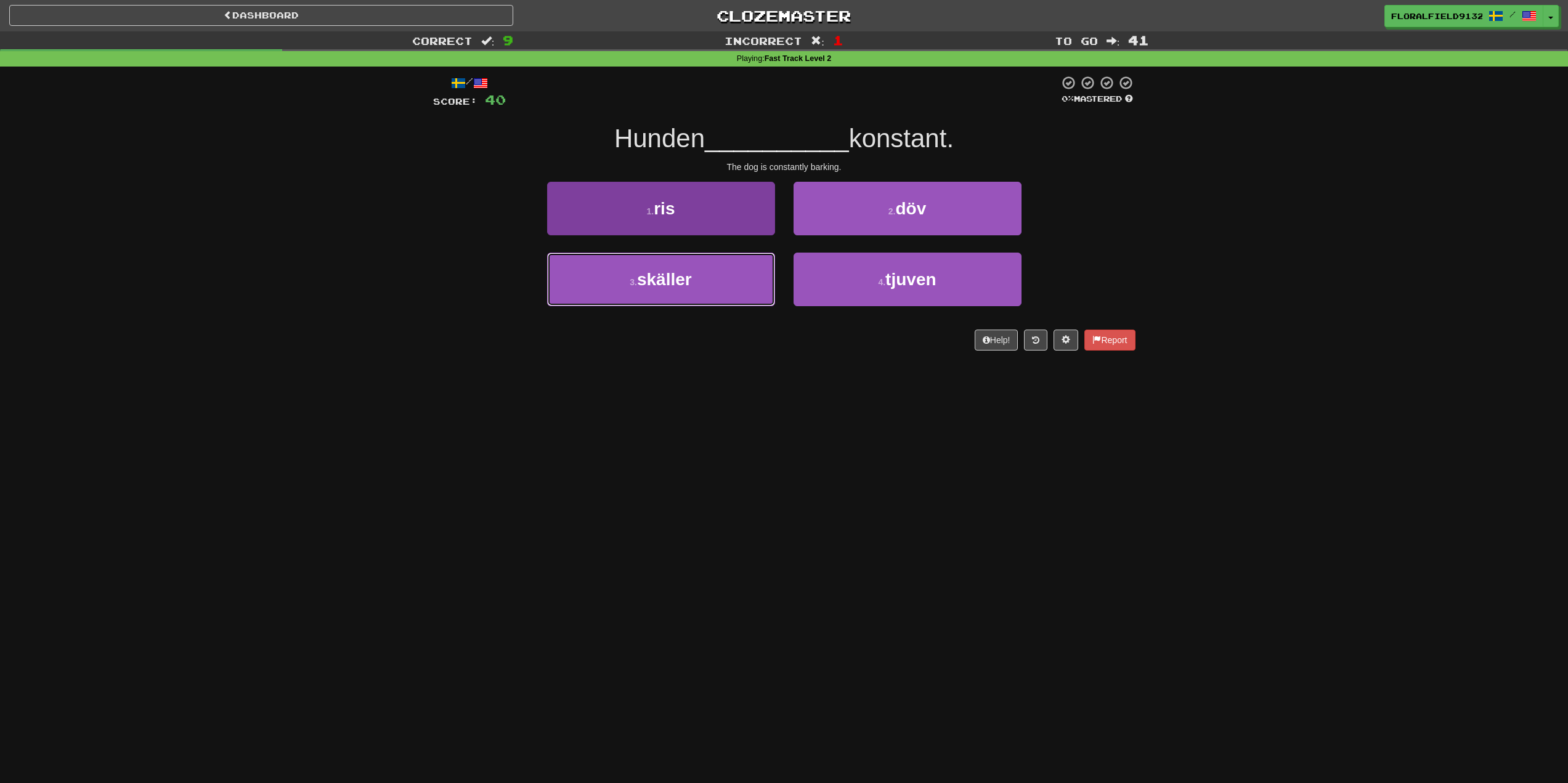
click at [737, 275] on button "3 . skäller" at bounding box center [661, 279] width 228 height 53
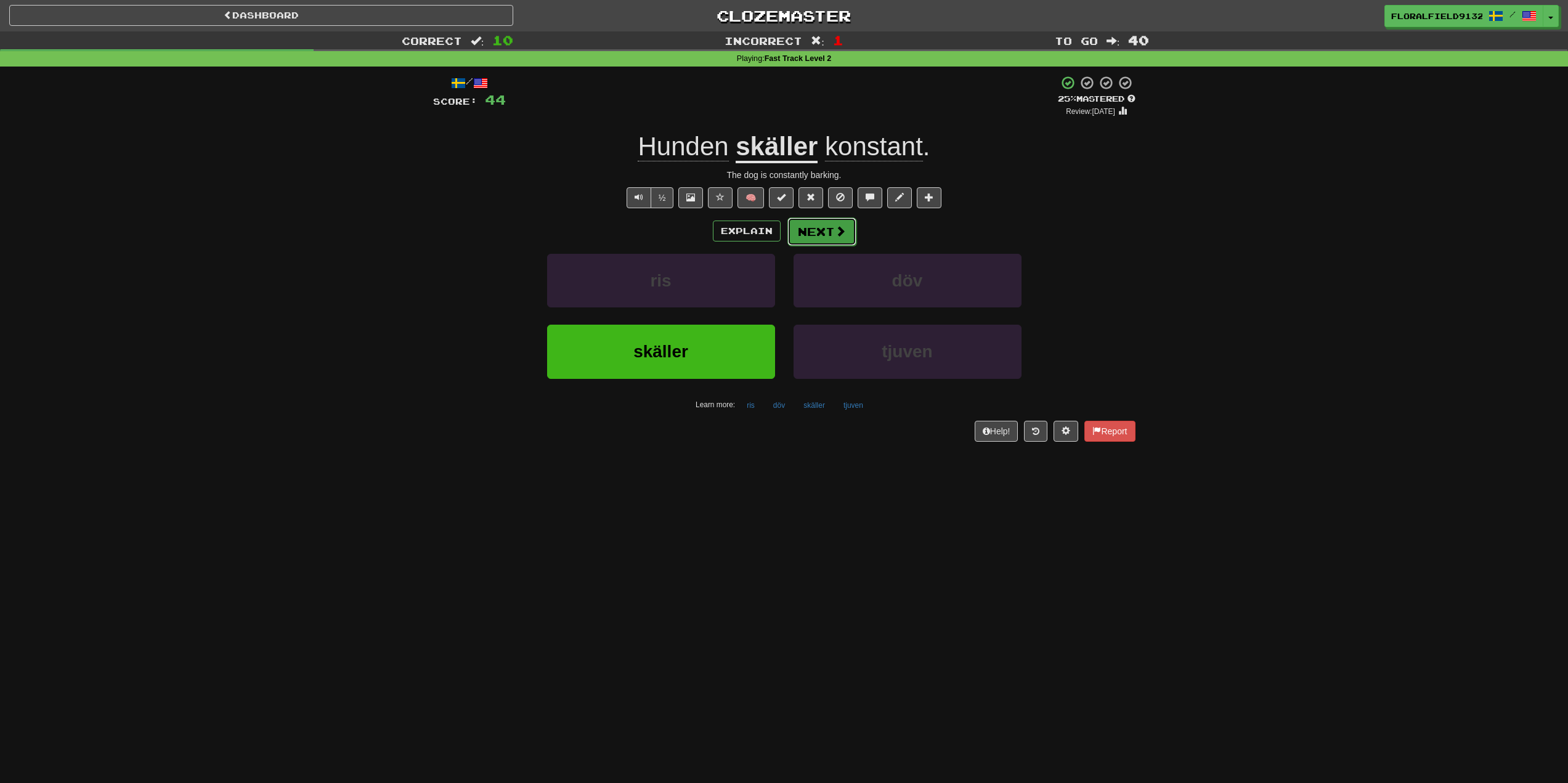
click at [817, 240] on button "Next" at bounding box center [822, 232] width 69 height 28
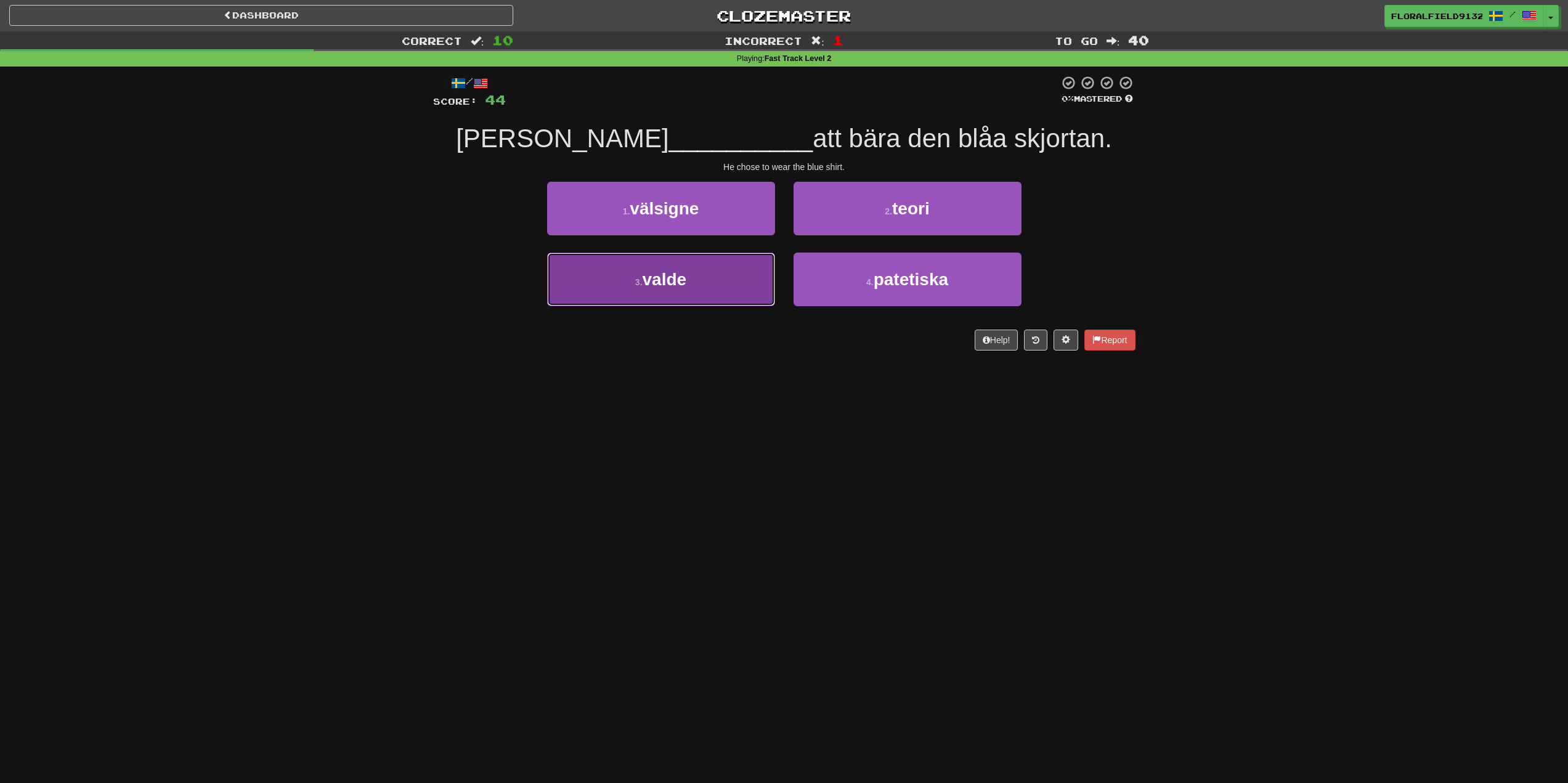
click at [675, 284] on span "valde" at bounding box center [664, 279] width 44 height 19
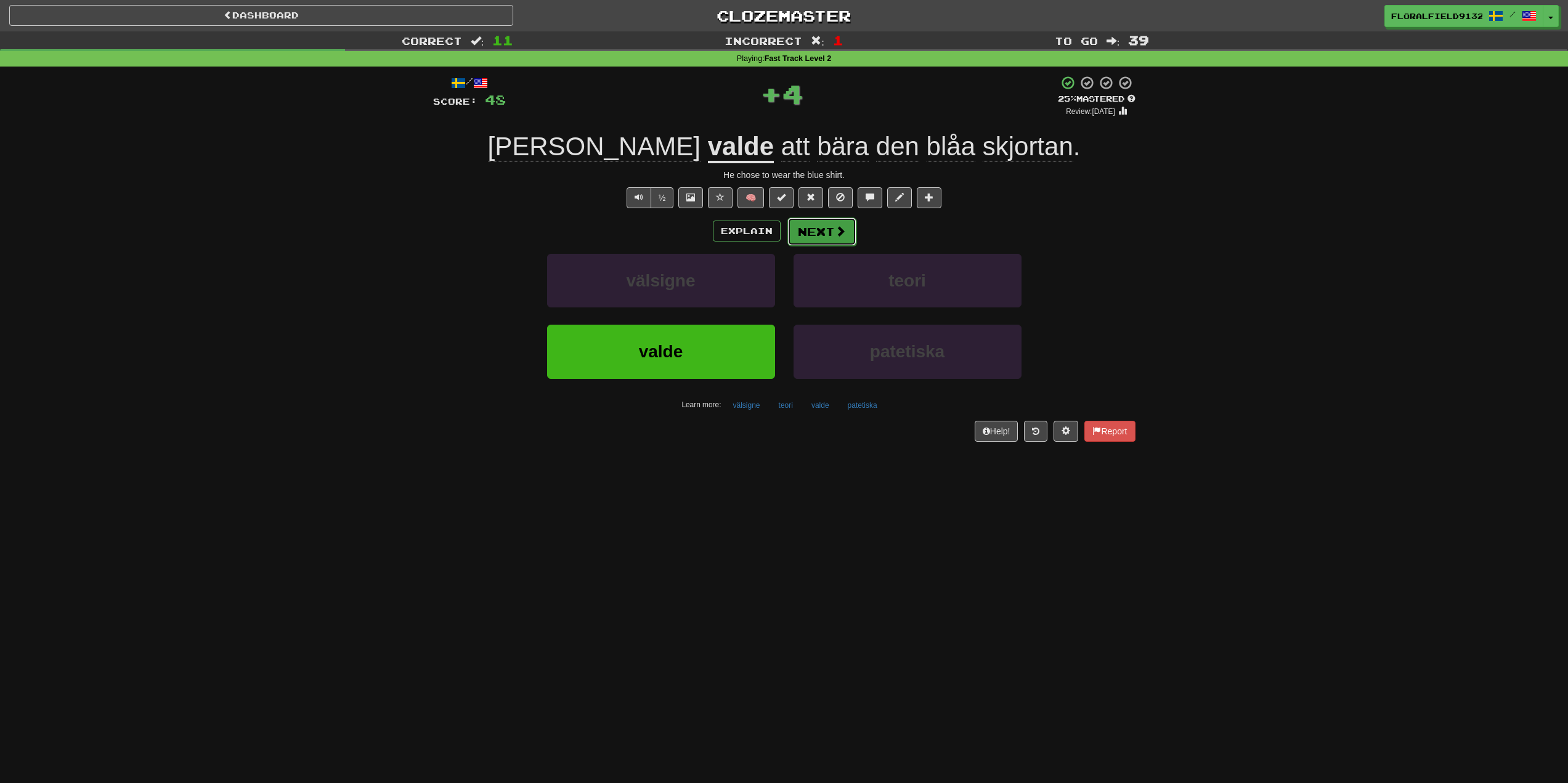
click at [822, 233] on button "Next" at bounding box center [822, 232] width 69 height 28
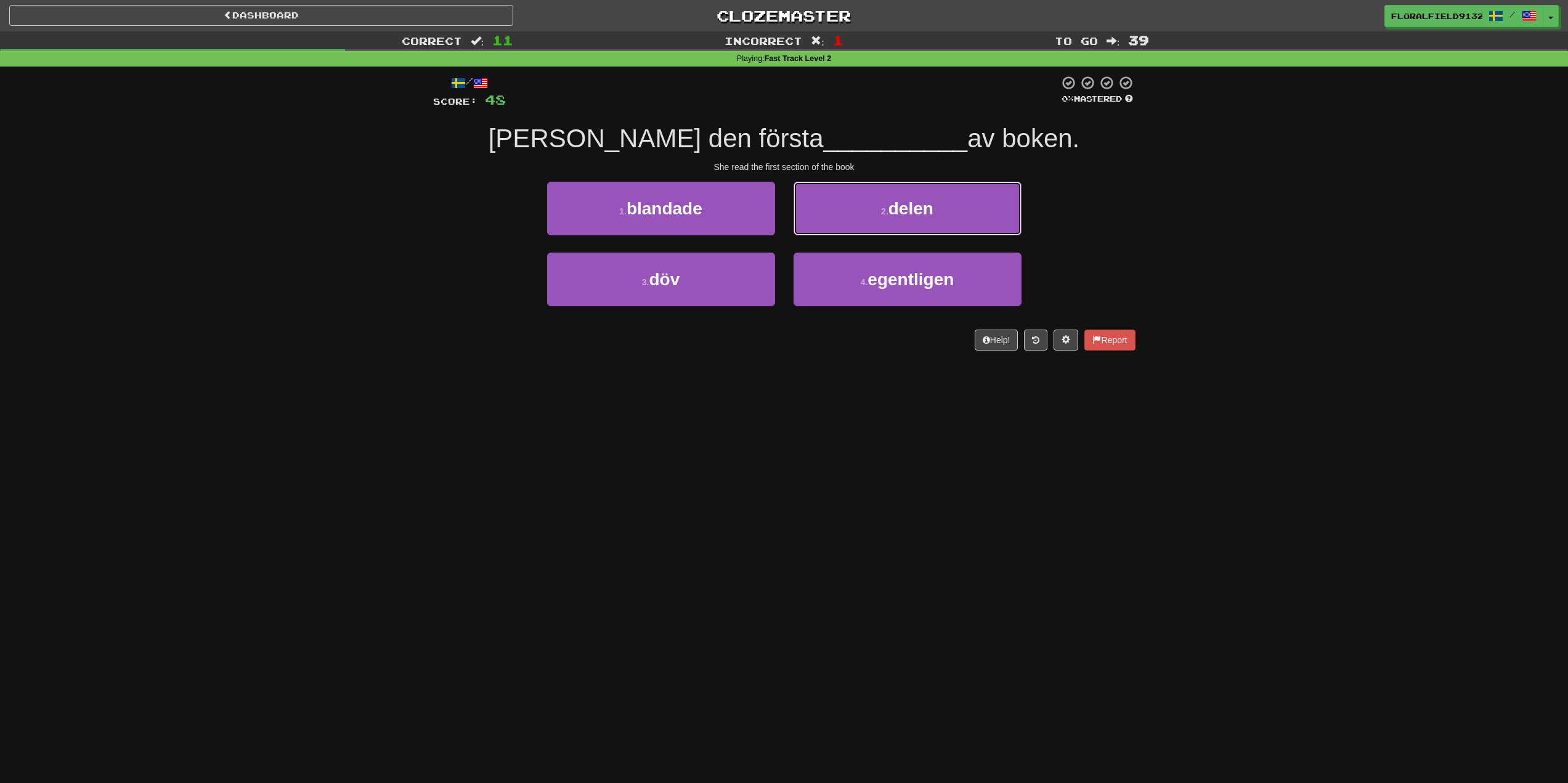
click at [871, 210] on button "2 . delen" at bounding box center [908, 208] width 228 height 53
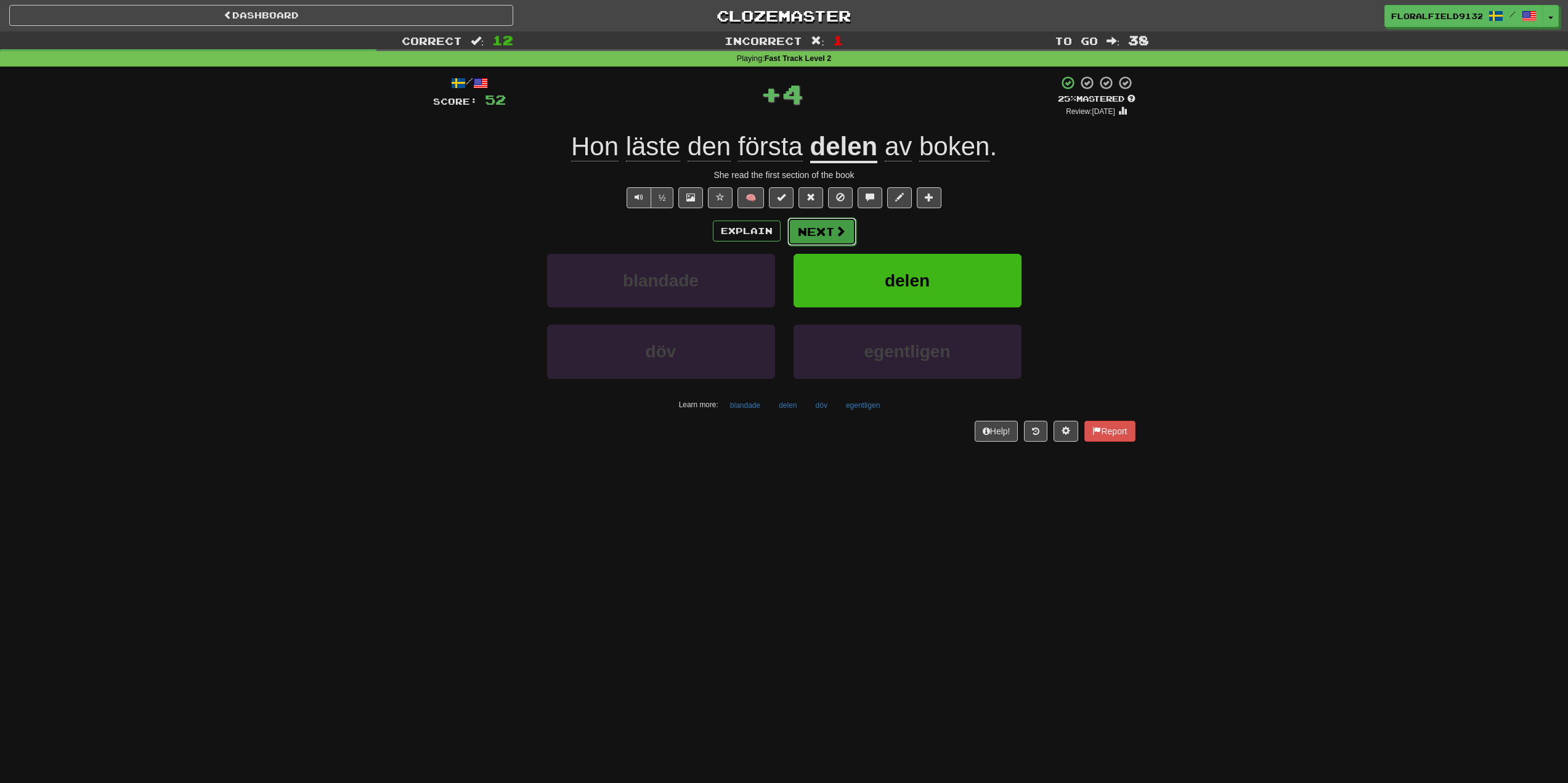
click at [820, 238] on button "Next" at bounding box center [822, 232] width 69 height 28
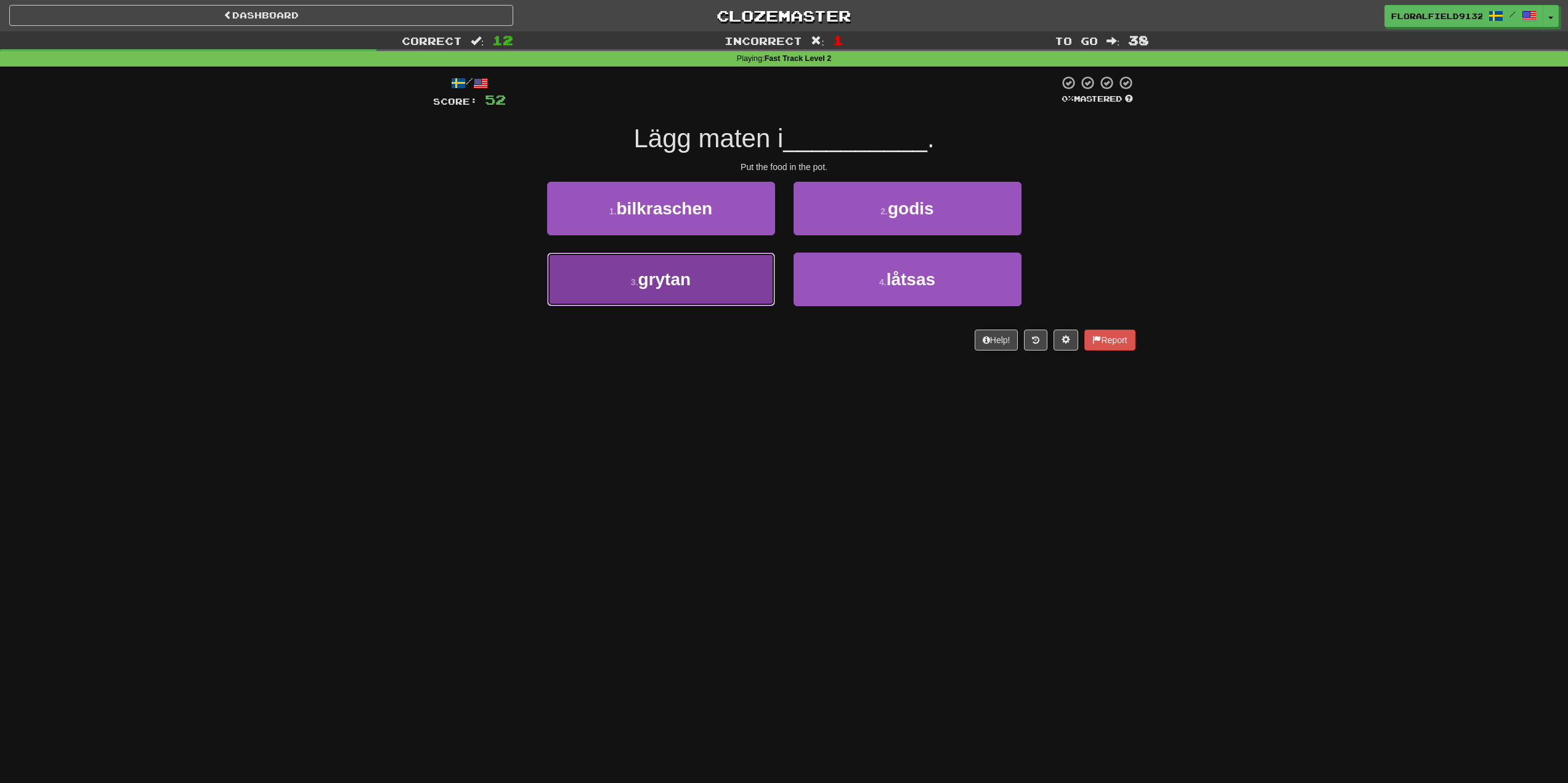
click at [750, 281] on button "3 . grytan" at bounding box center [661, 279] width 228 height 53
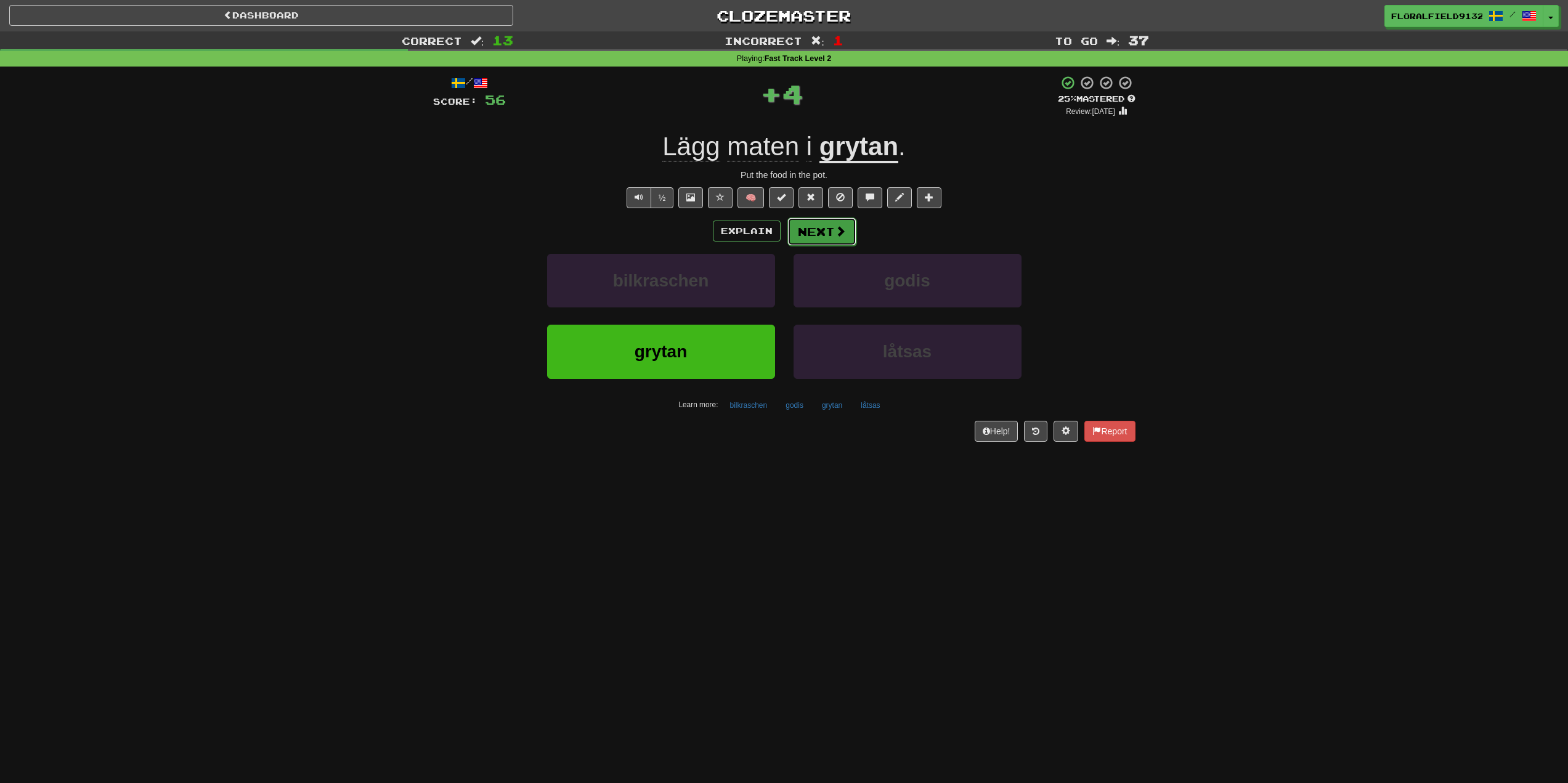
click at [825, 233] on button "Next" at bounding box center [822, 232] width 69 height 28
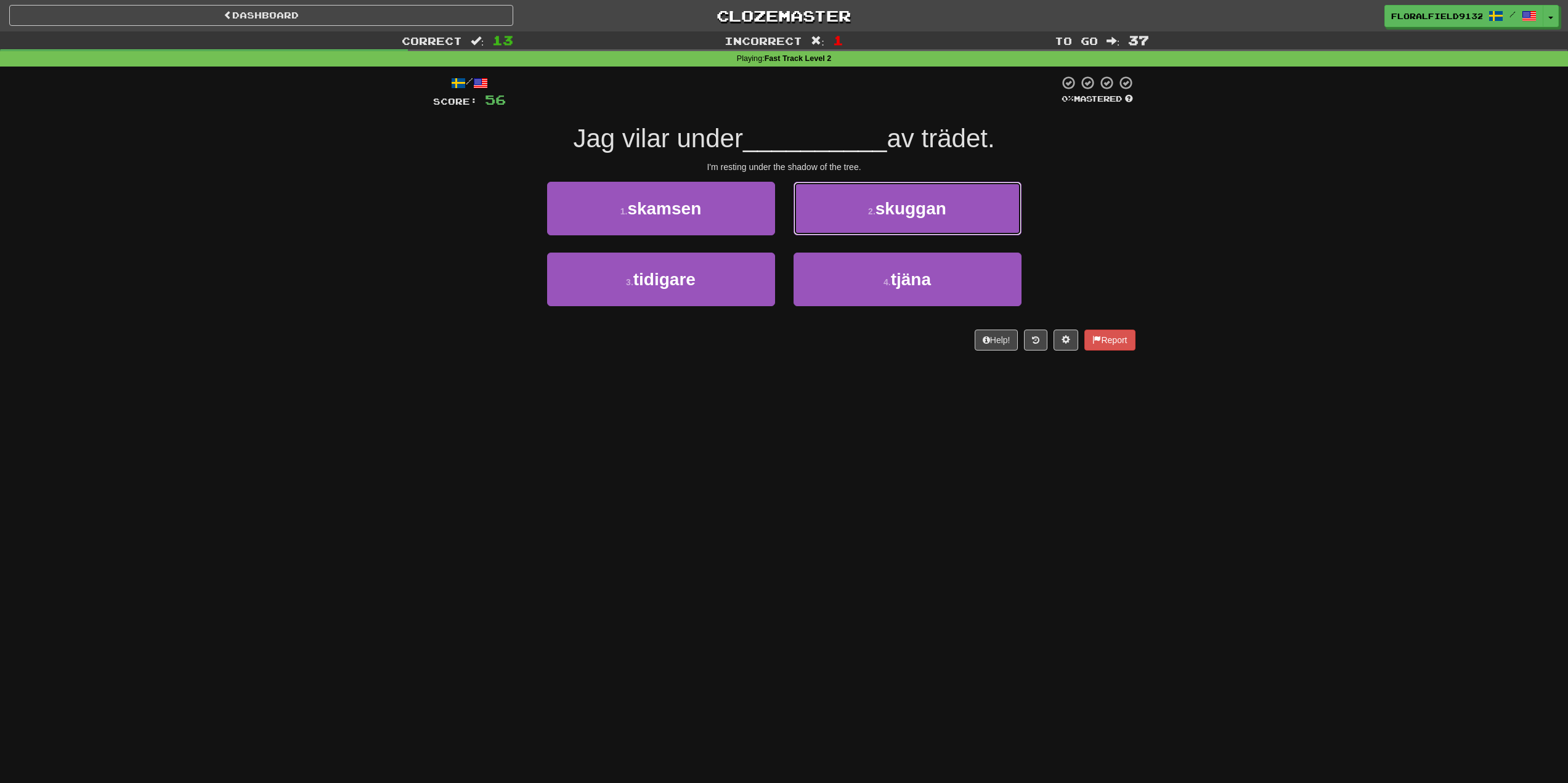
click at [839, 240] on div "2 . skuggan" at bounding box center [908, 217] width 247 height 71
click at [849, 219] on button "2 . skuggan" at bounding box center [908, 208] width 228 height 53
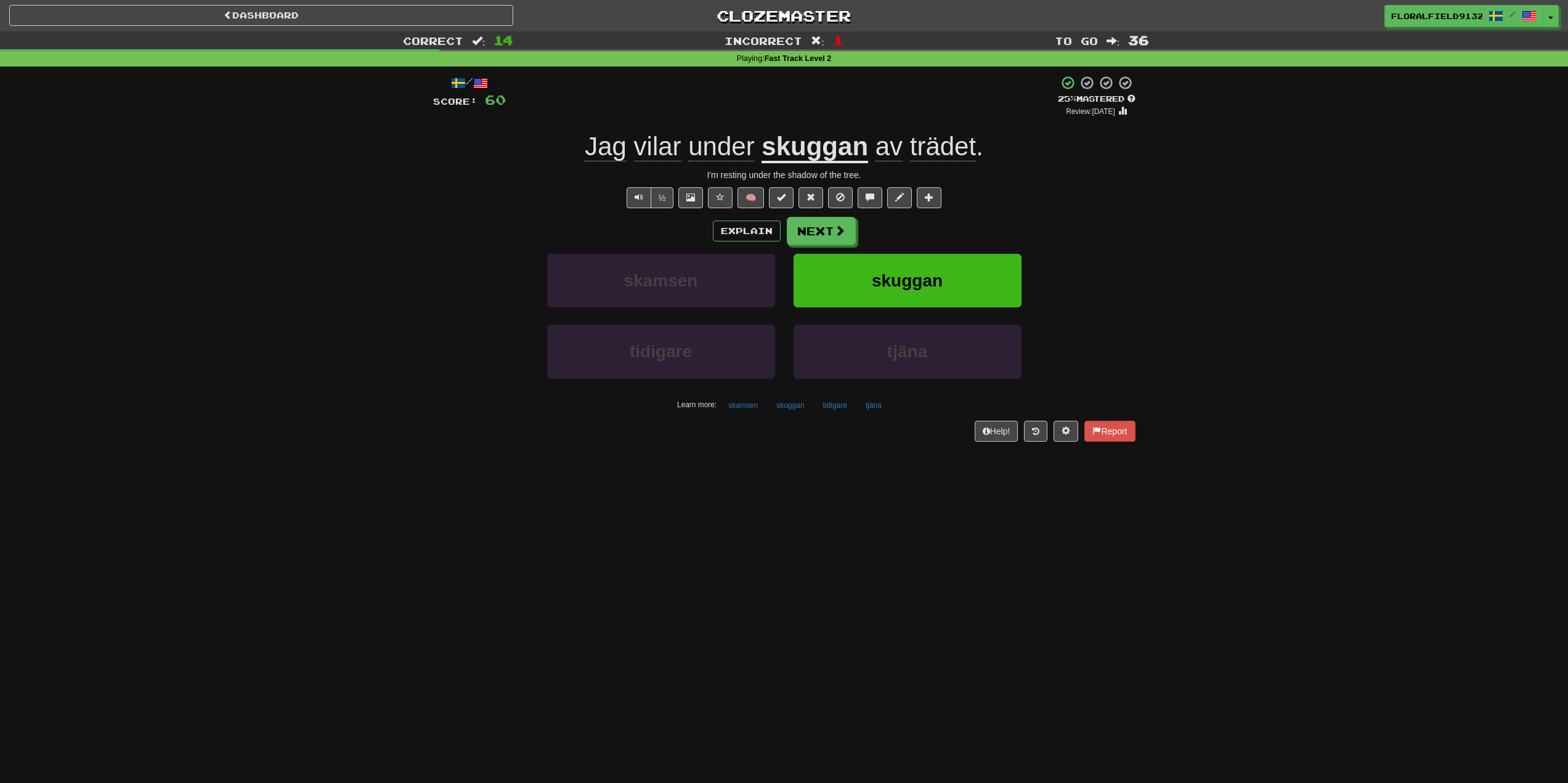
click at [843, 217] on div "Explain Next" at bounding box center [784, 231] width 703 height 28
click at [835, 226] on span at bounding box center [840, 231] width 11 height 11
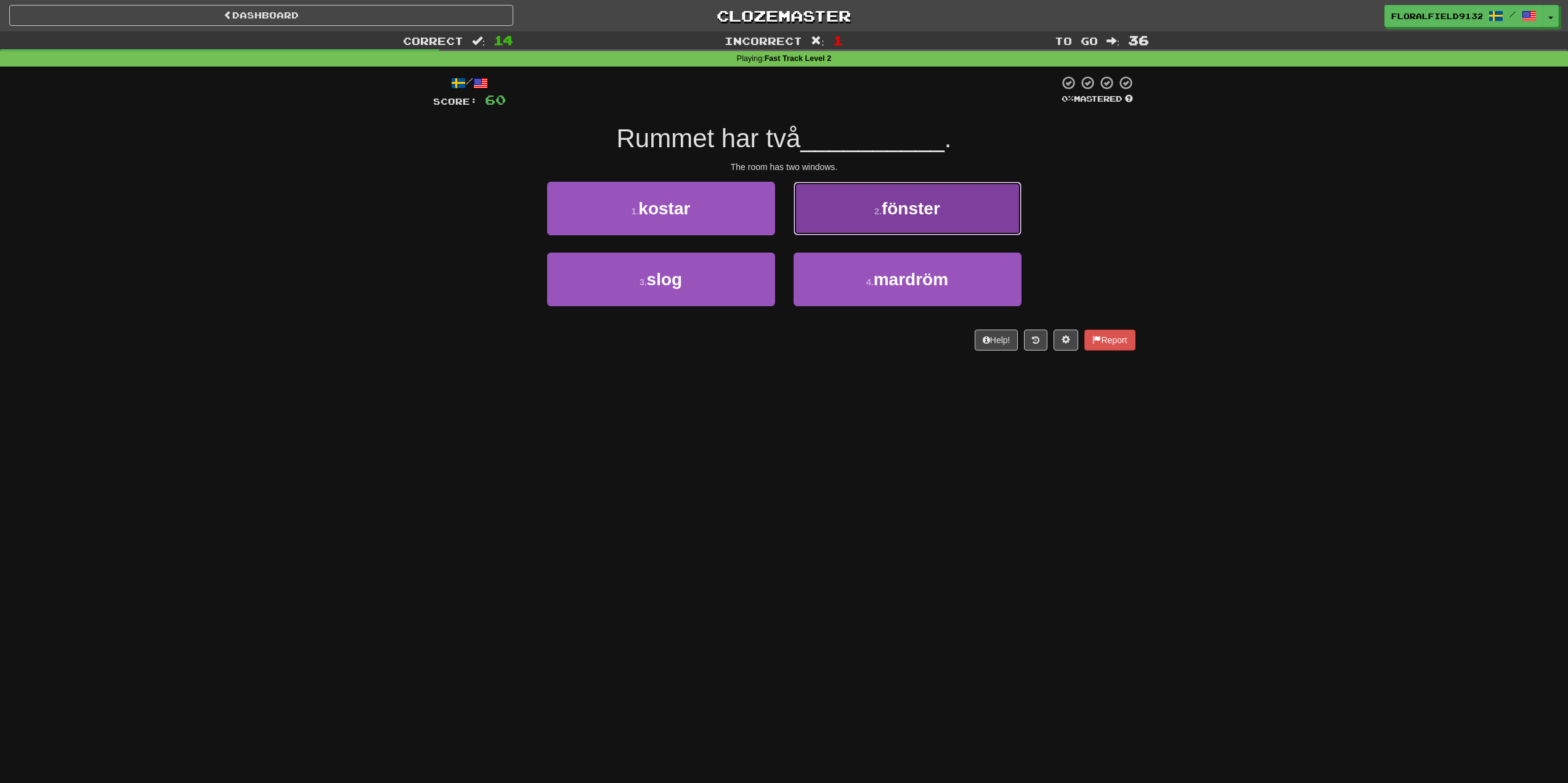
click at [844, 209] on button "2 . fönster" at bounding box center [908, 208] width 228 height 53
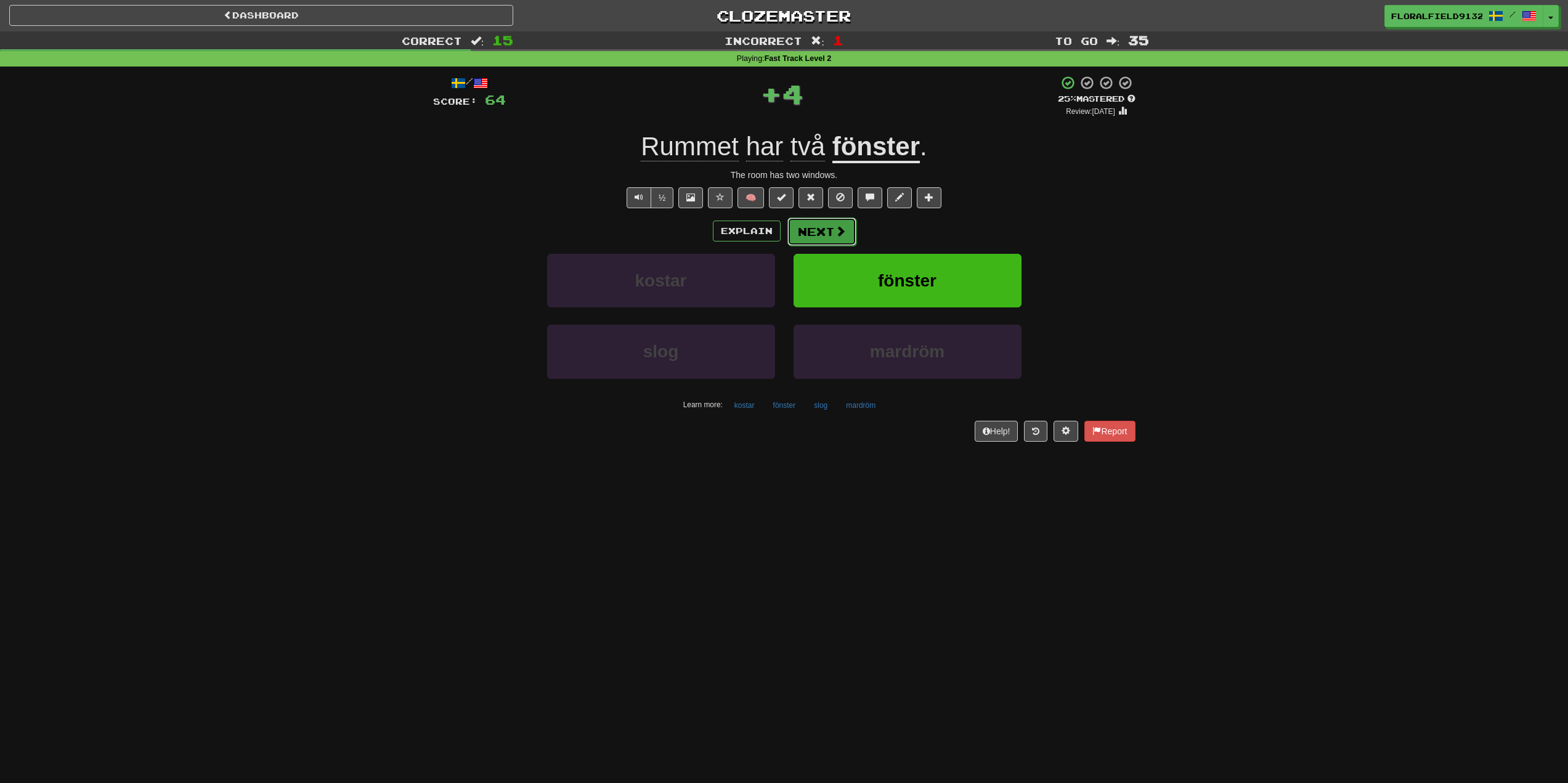
click at [828, 232] on button "Next" at bounding box center [822, 232] width 69 height 28
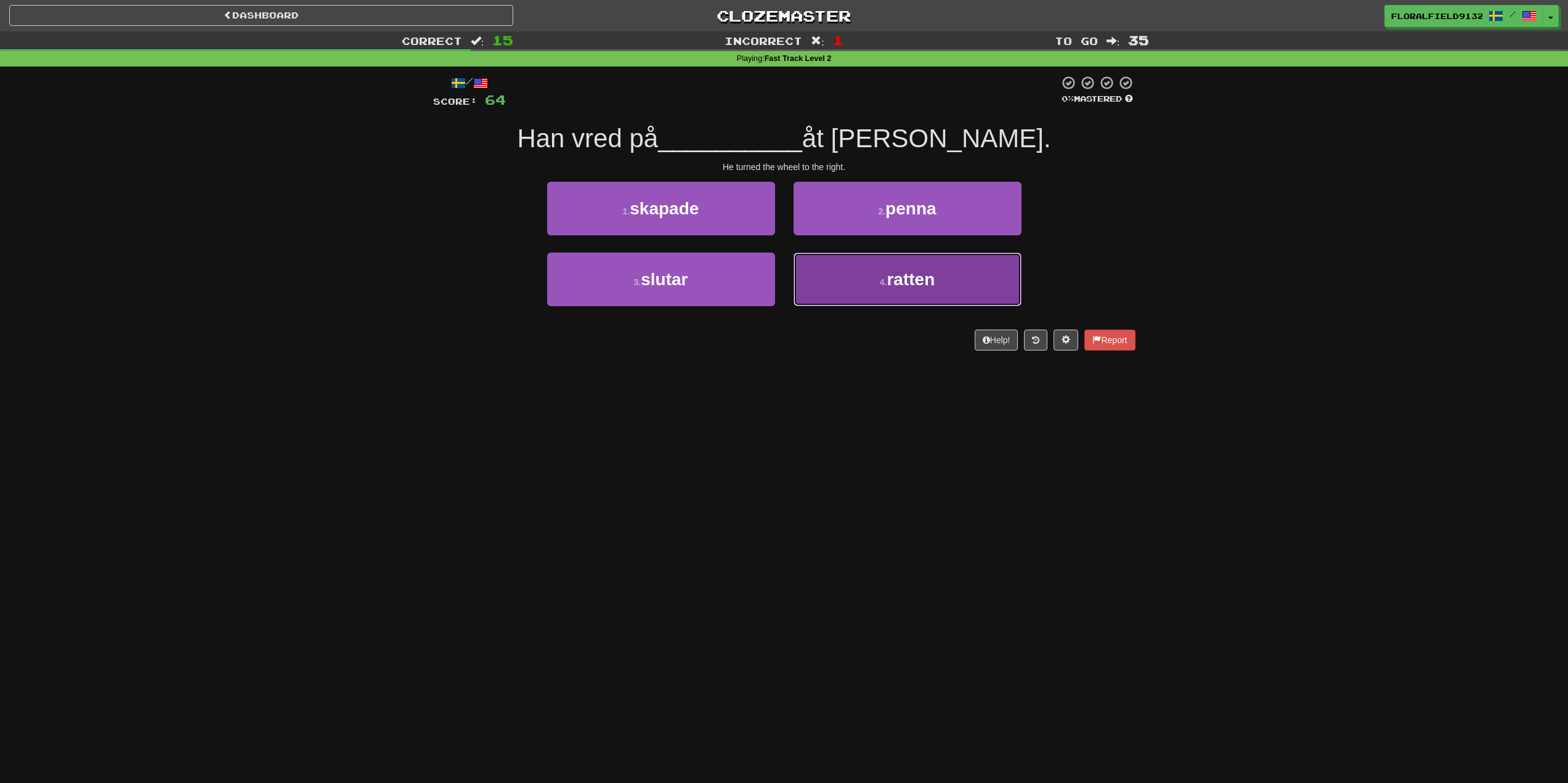
click at [848, 285] on button "4 . ratten" at bounding box center [908, 279] width 228 height 53
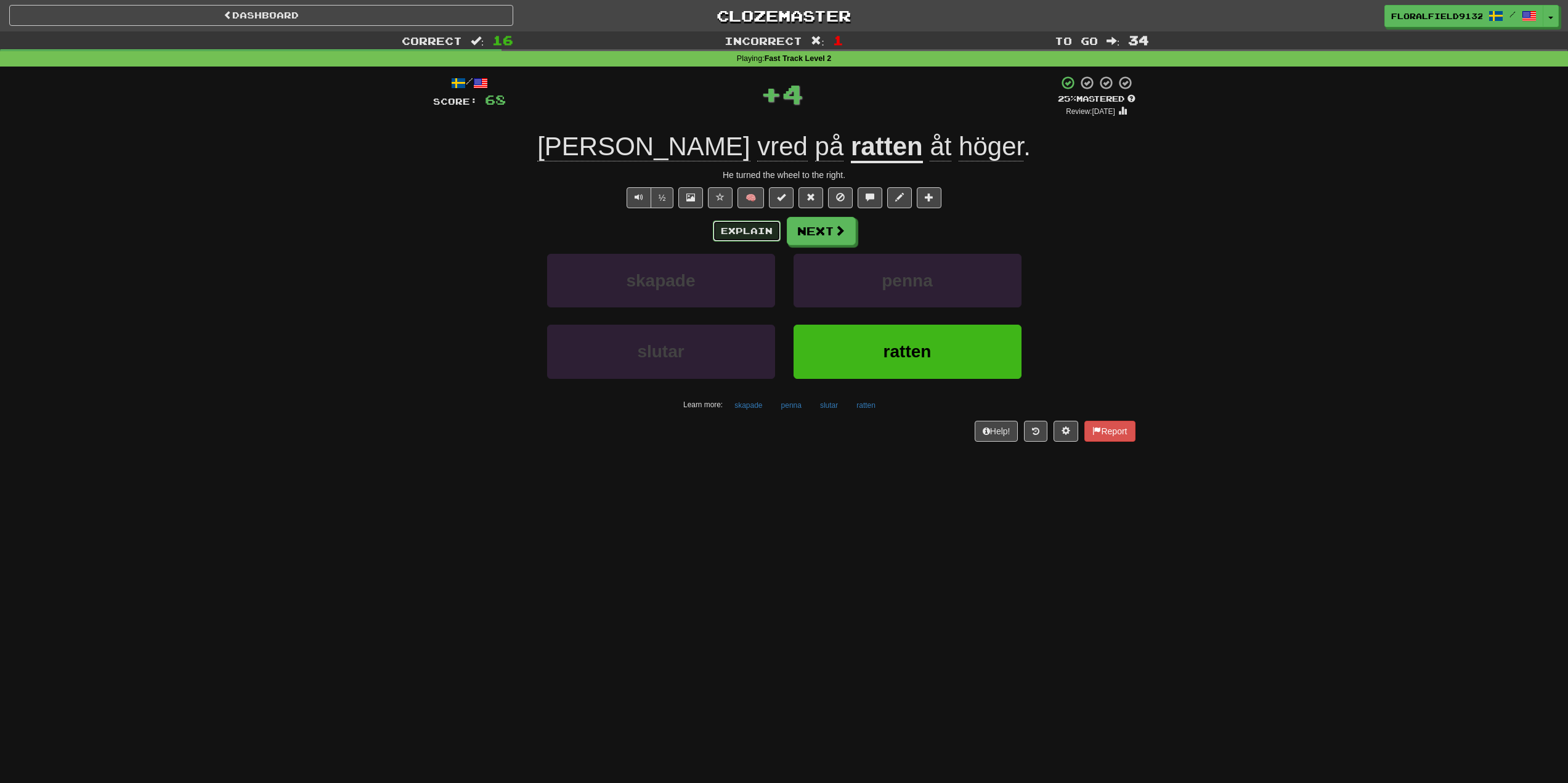
click at [756, 222] on button "Explain" at bounding box center [747, 231] width 68 height 21
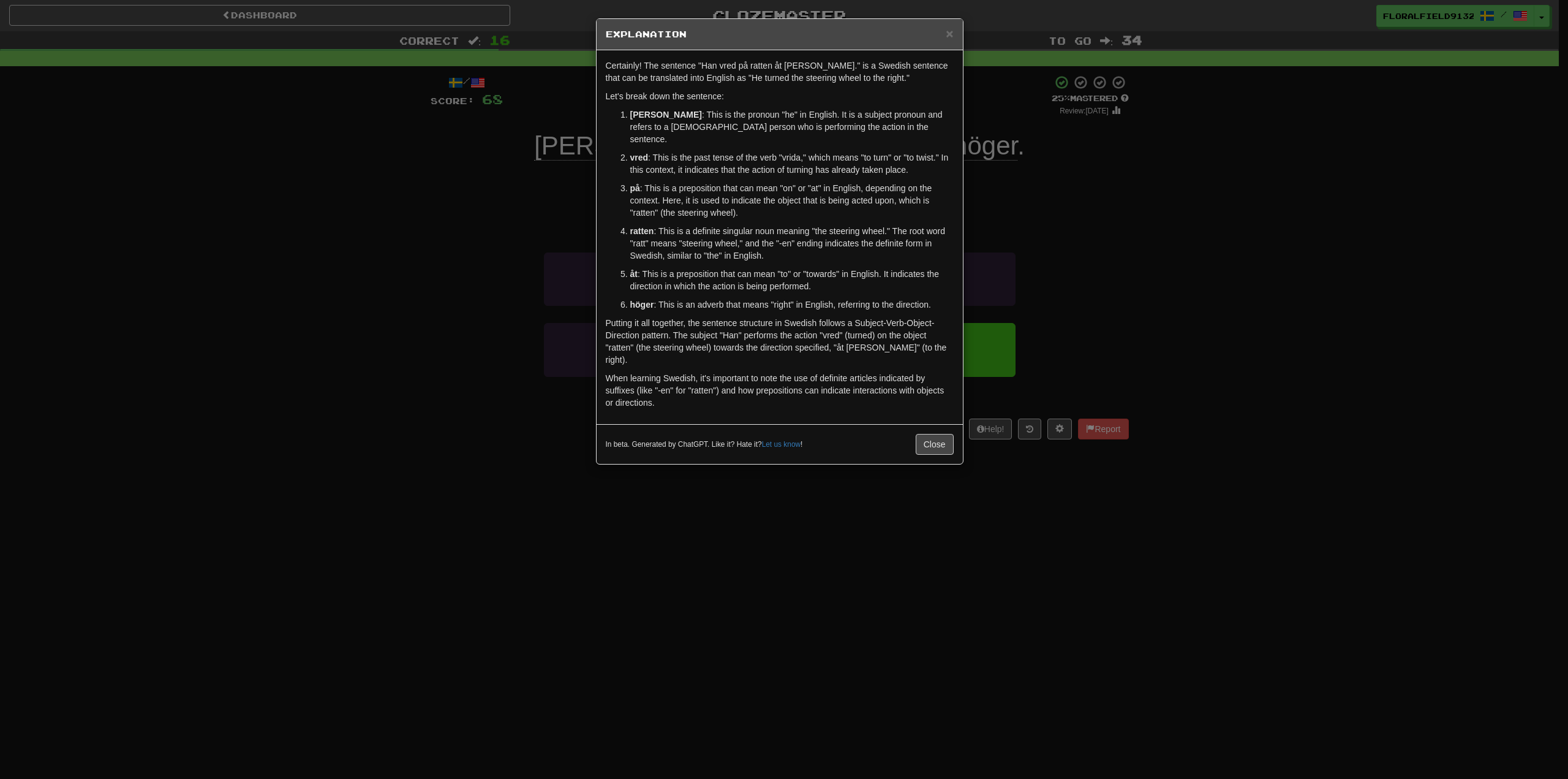
click at [954, 31] on div "× Explanation" at bounding box center [779, 34] width 367 height 31
click at [948, 31] on span "×" at bounding box center [949, 34] width 7 height 14
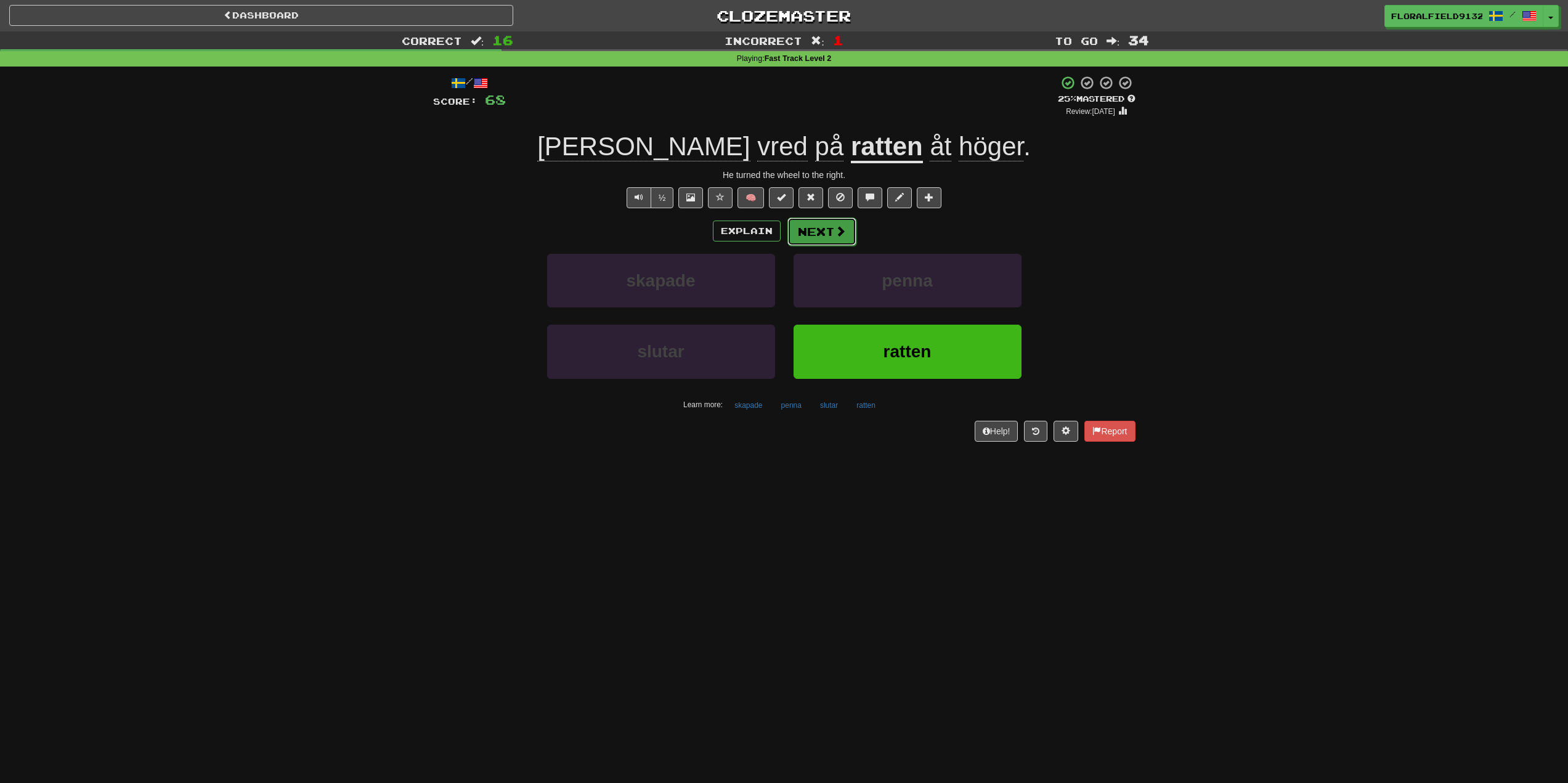
click at [832, 239] on button "Next" at bounding box center [822, 232] width 69 height 28
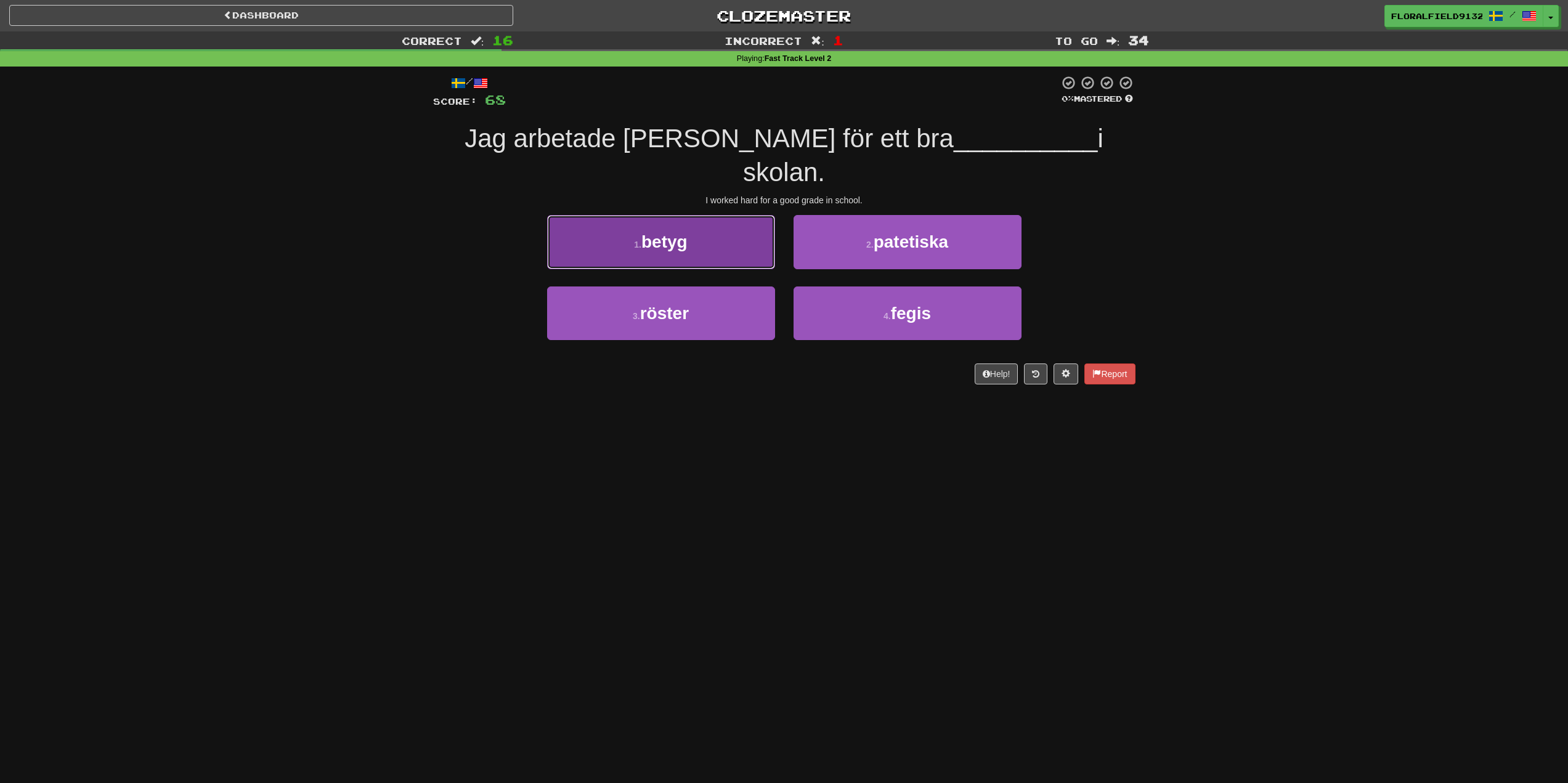
click at [762, 219] on button "1 . betyg" at bounding box center [661, 242] width 228 height 53
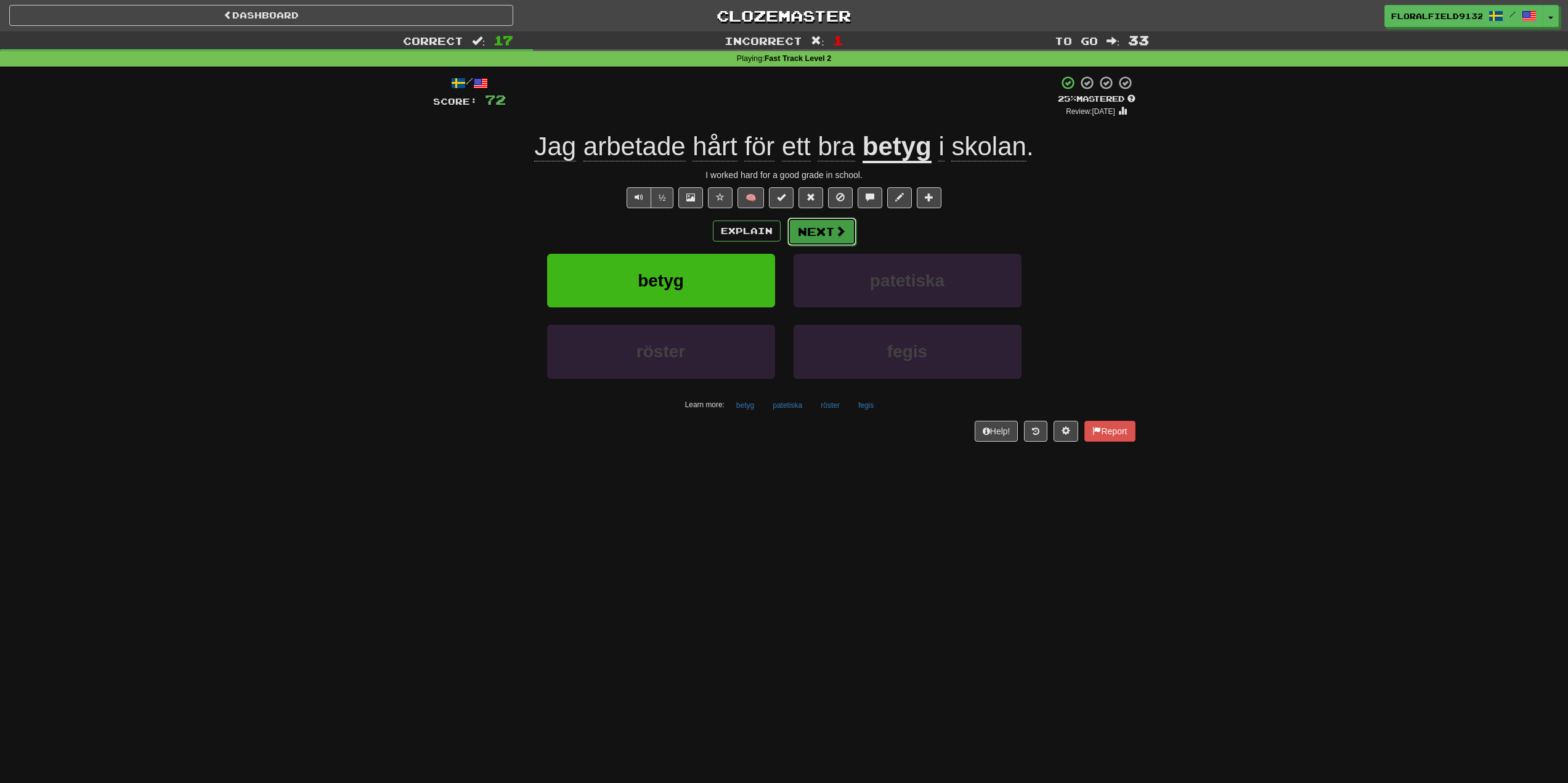
click at [810, 232] on button "Next" at bounding box center [822, 232] width 69 height 28
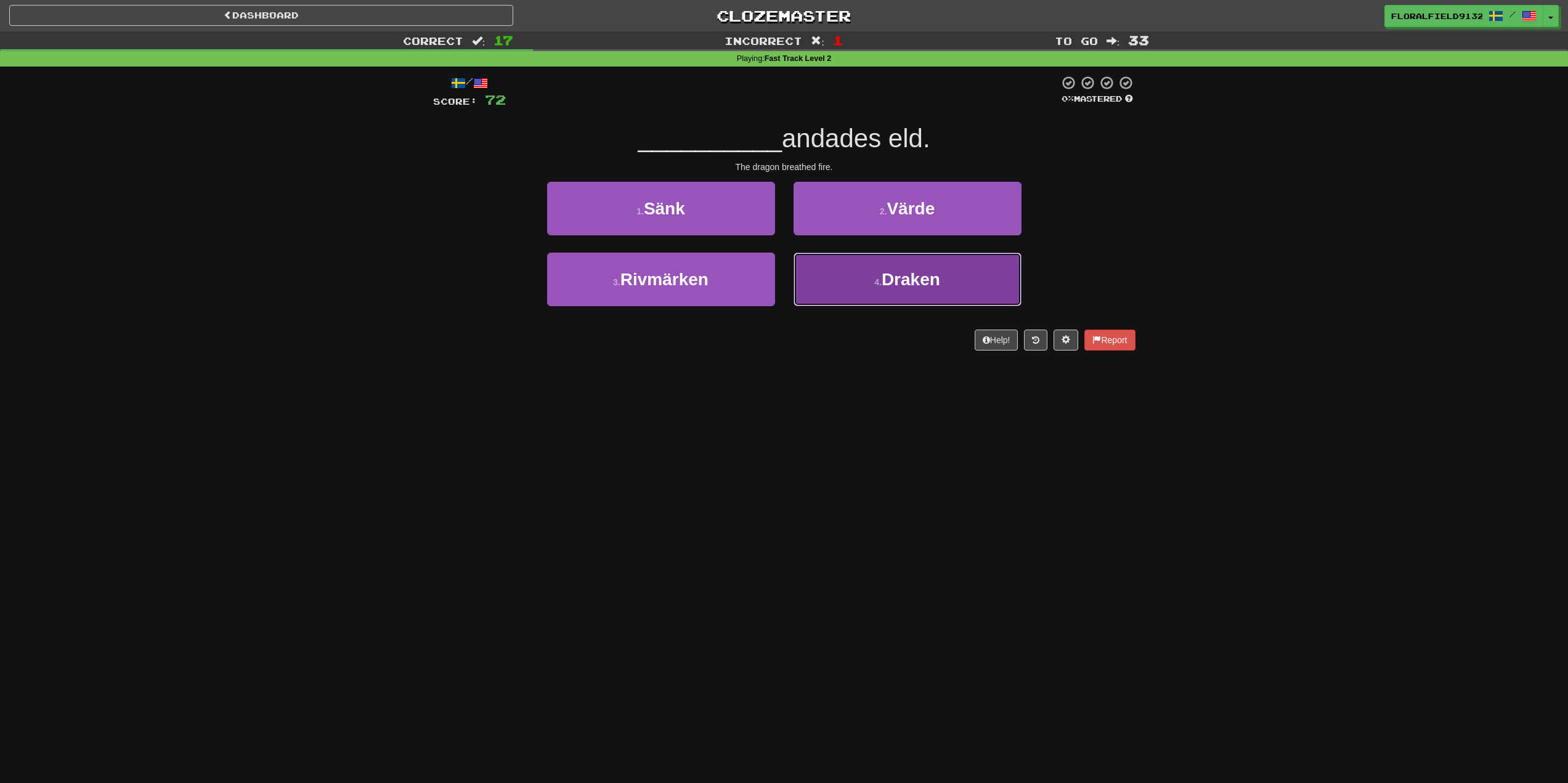
click at [850, 275] on button "4 . Draken" at bounding box center [908, 279] width 228 height 53
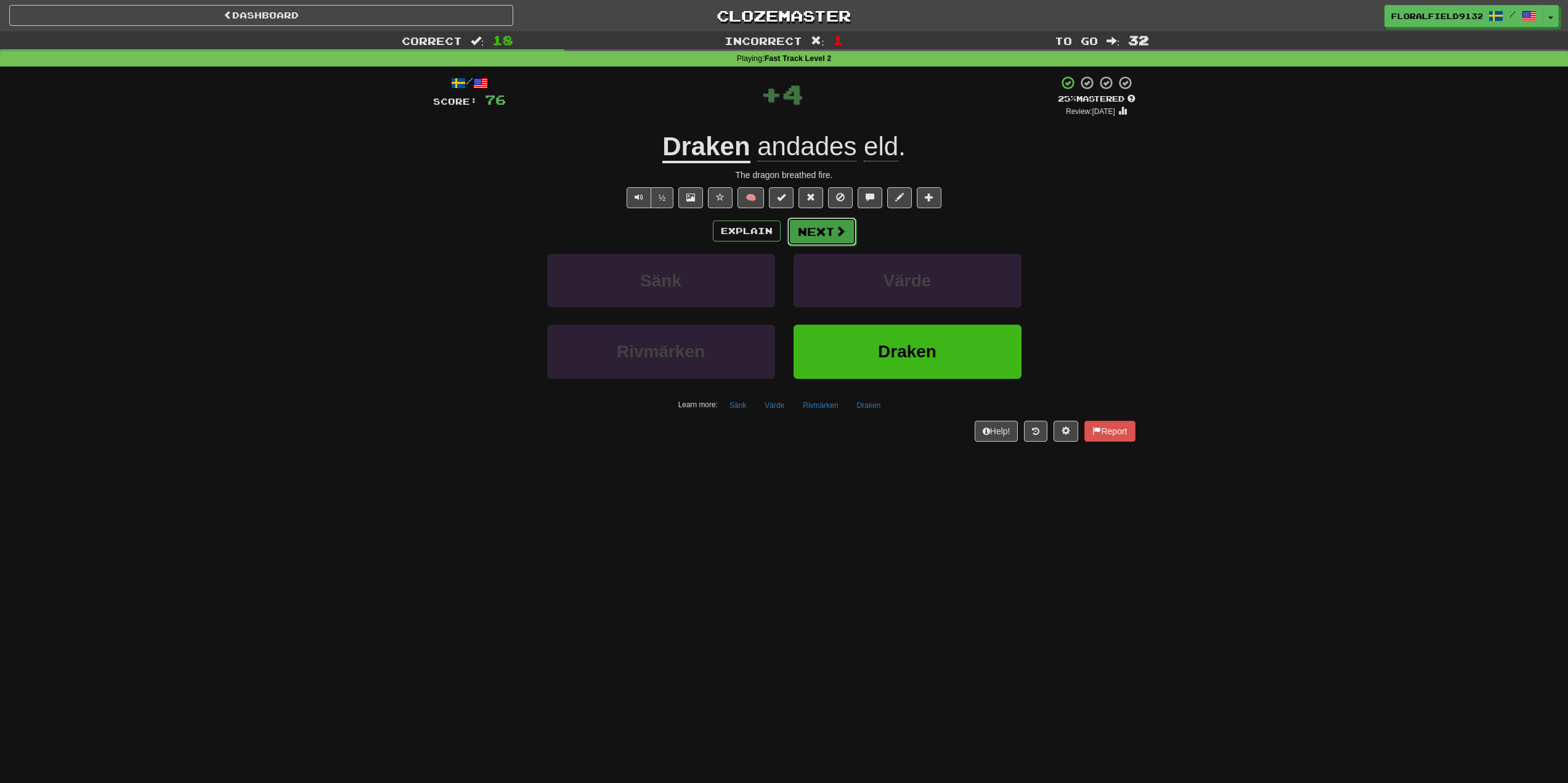
click at [828, 230] on button "Next" at bounding box center [822, 232] width 69 height 28
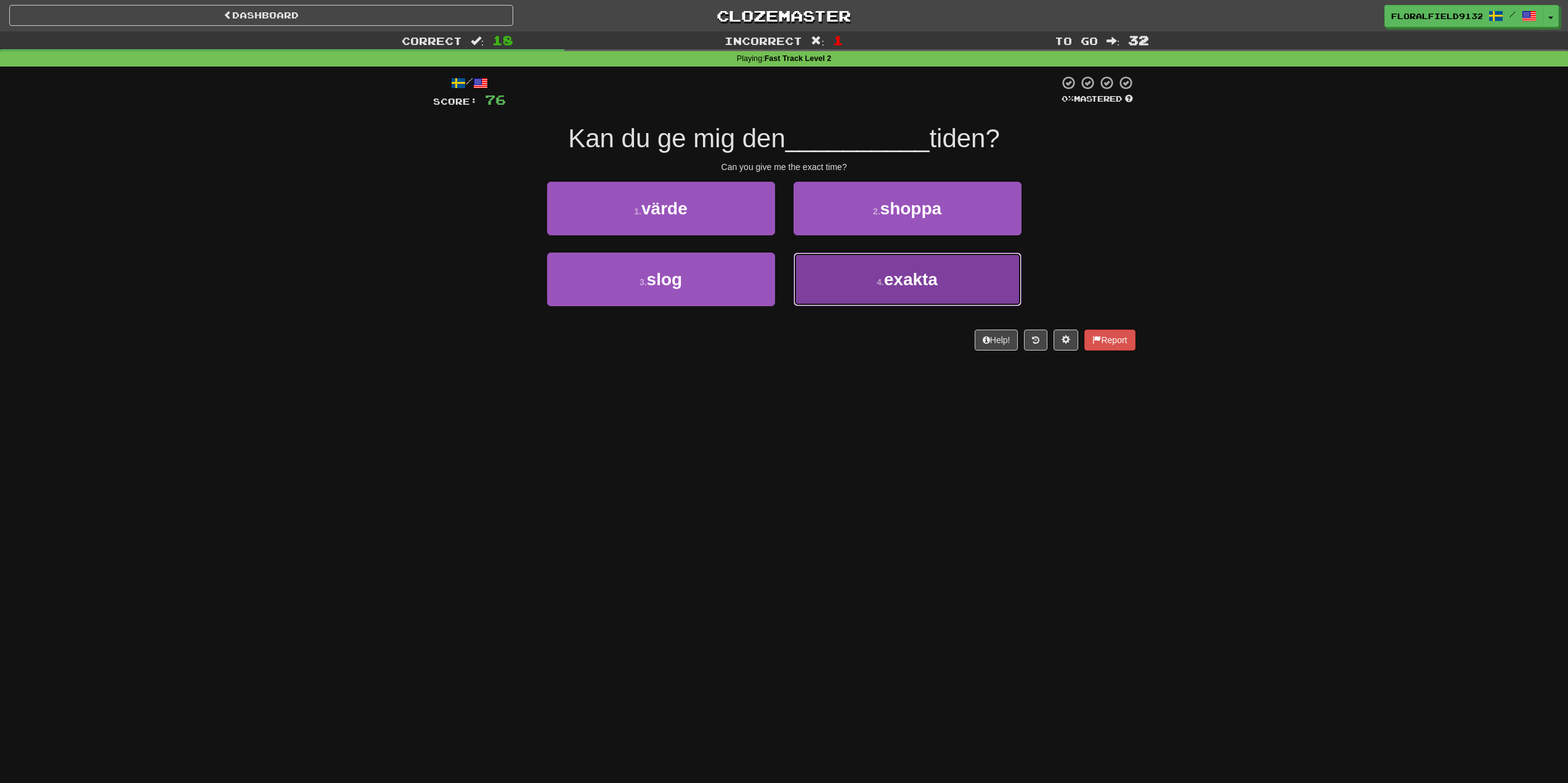
click at [885, 281] on span "exakta" at bounding box center [911, 279] width 53 height 19
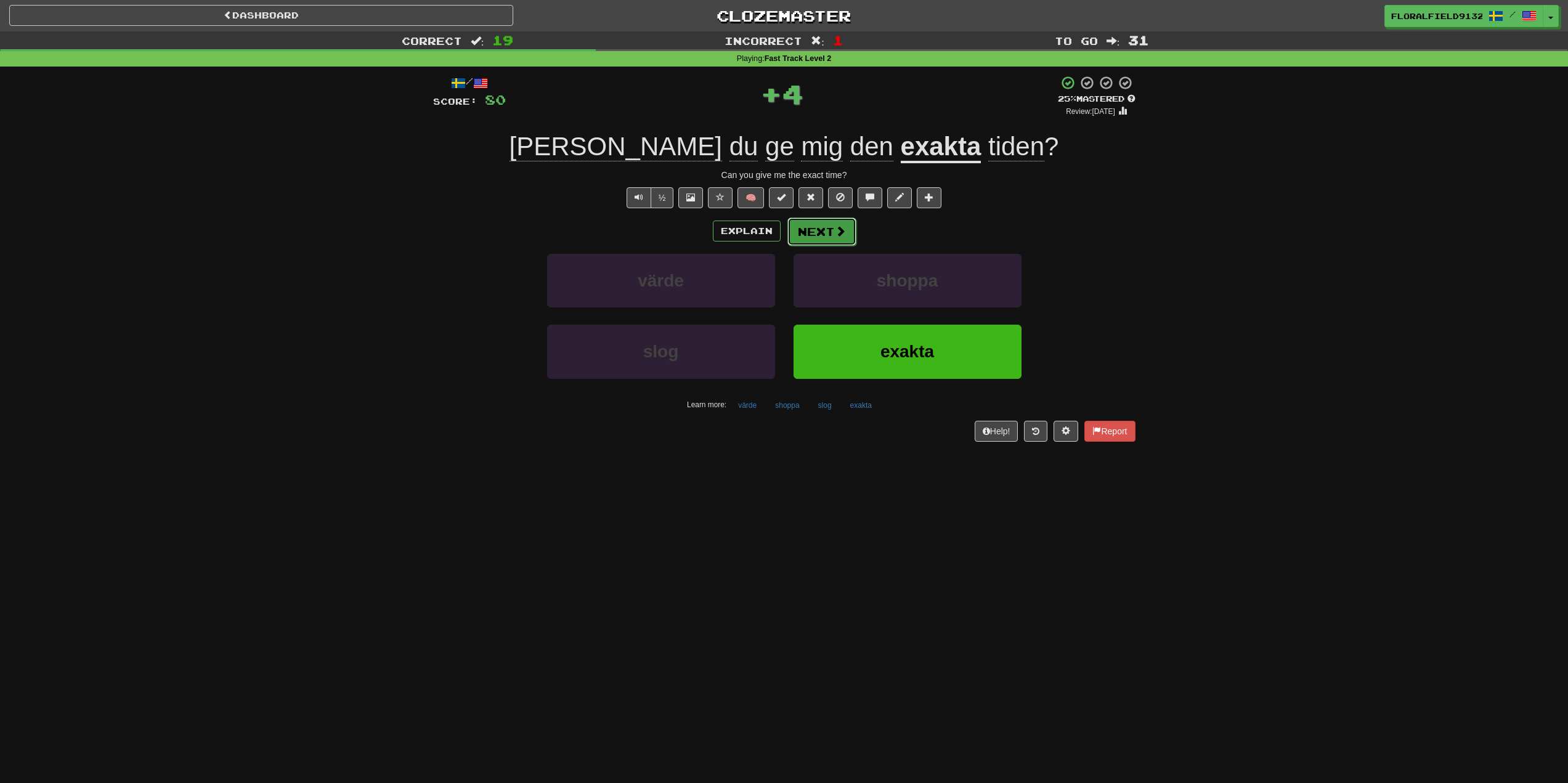
click at [839, 242] on button "Next" at bounding box center [822, 232] width 69 height 28
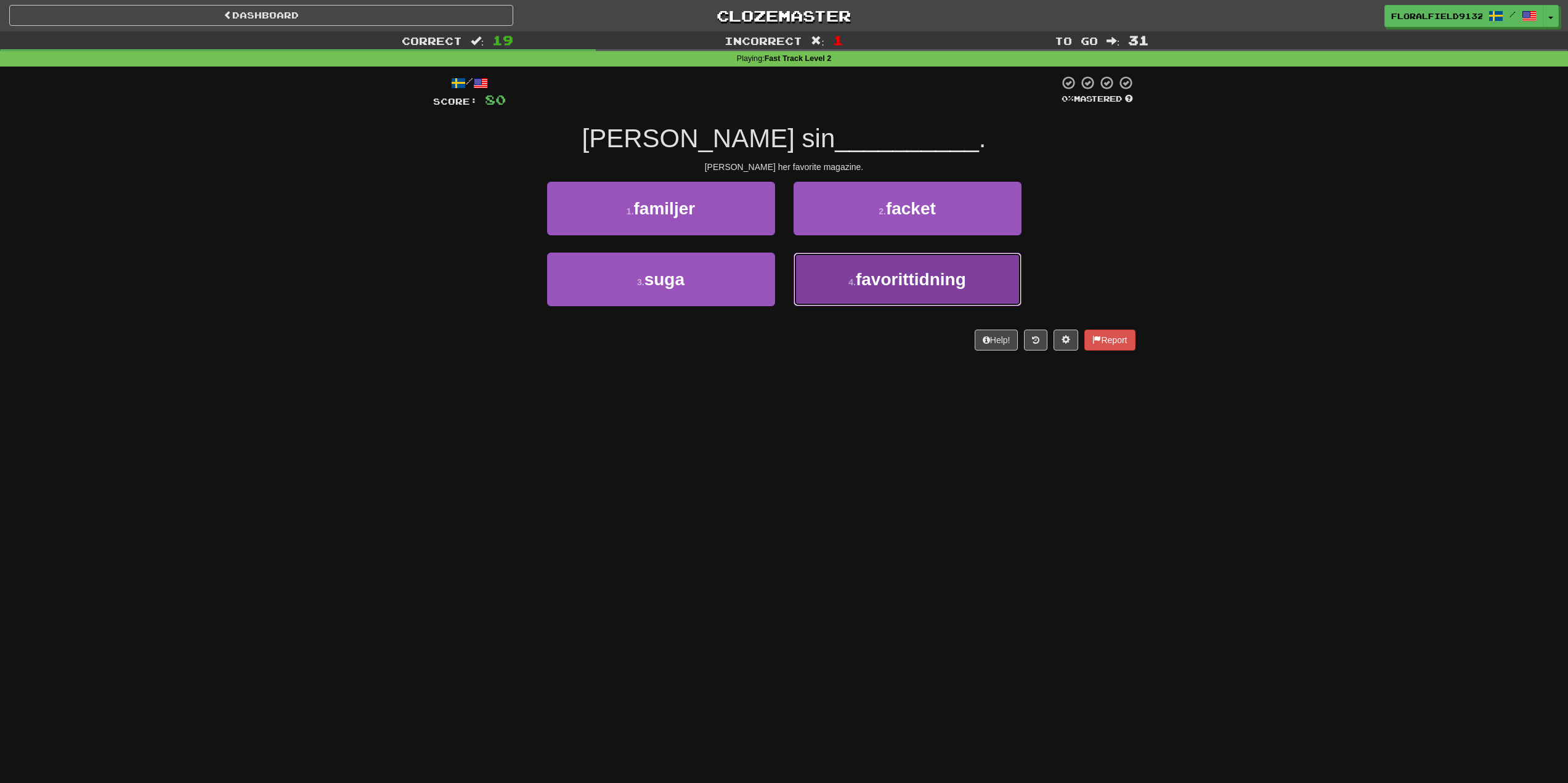
click at [868, 277] on span "favorittidning" at bounding box center [911, 279] width 110 height 19
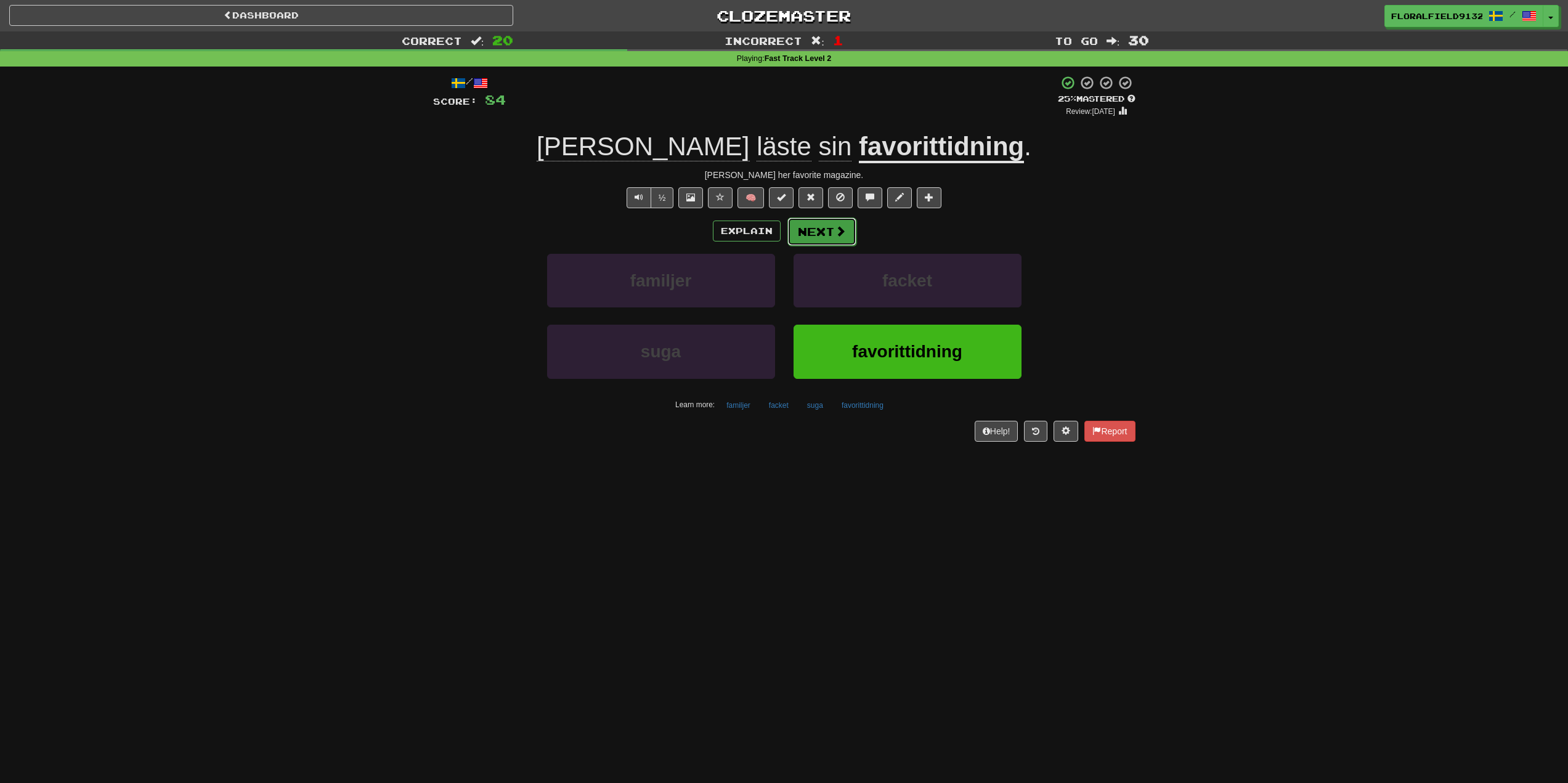
click at [847, 224] on button "Next" at bounding box center [822, 232] width 69 height 28
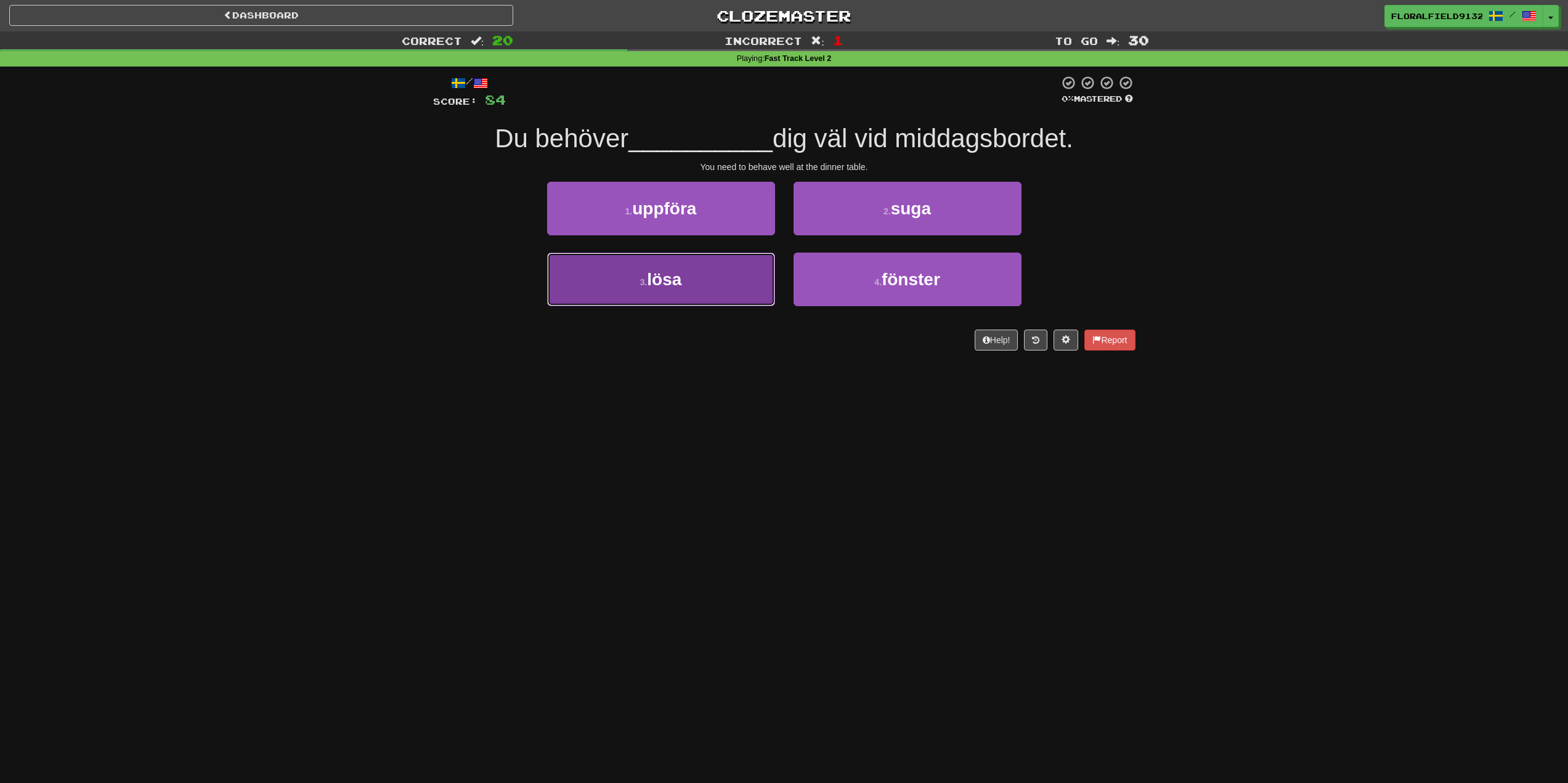
click at [759, 281] on button "3 . lösa" at bounding box center [661, 279] width 228 height 53
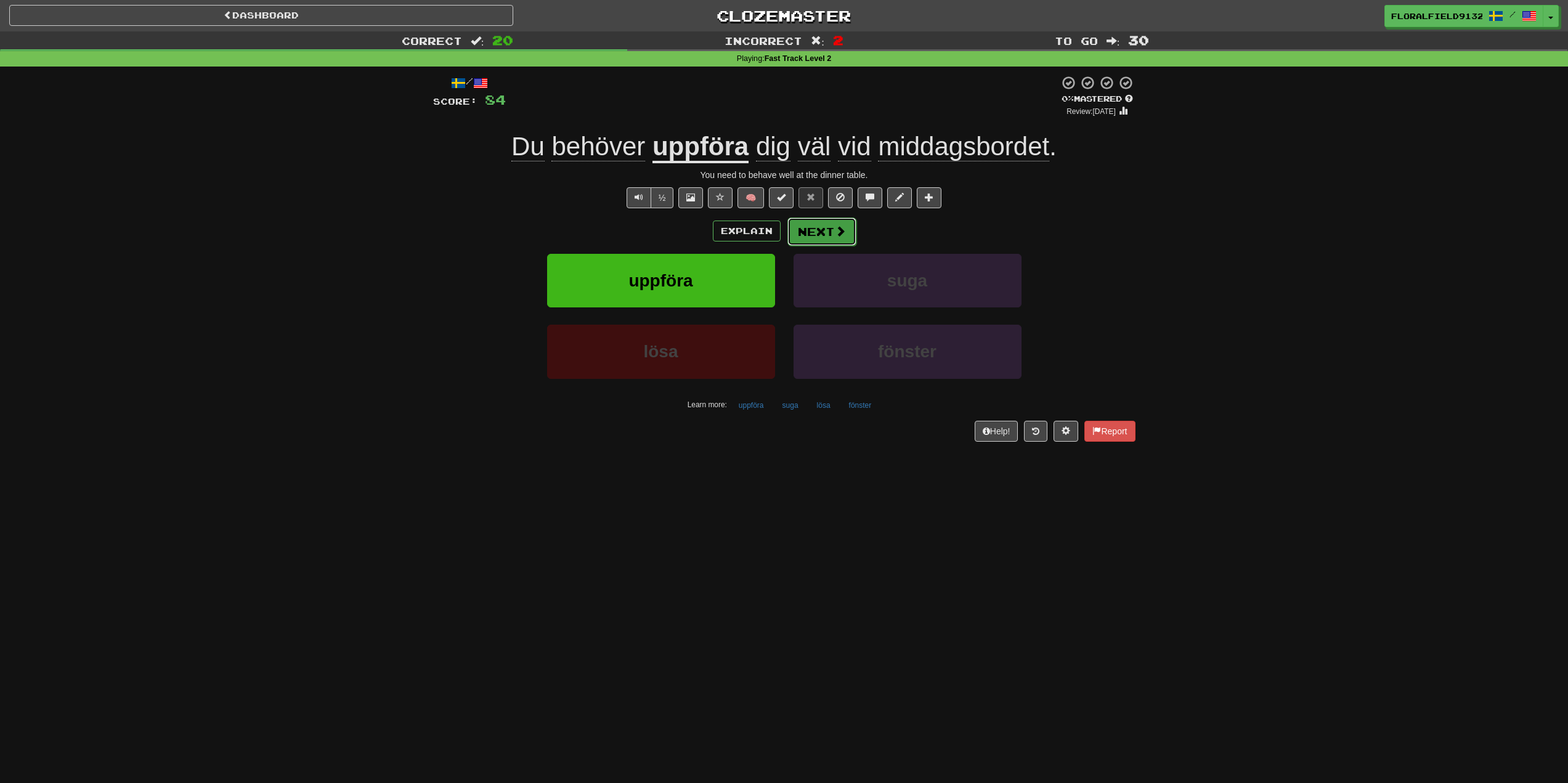
click at [837, 229] on span at bounding box center [840, 231] width 11 height 11
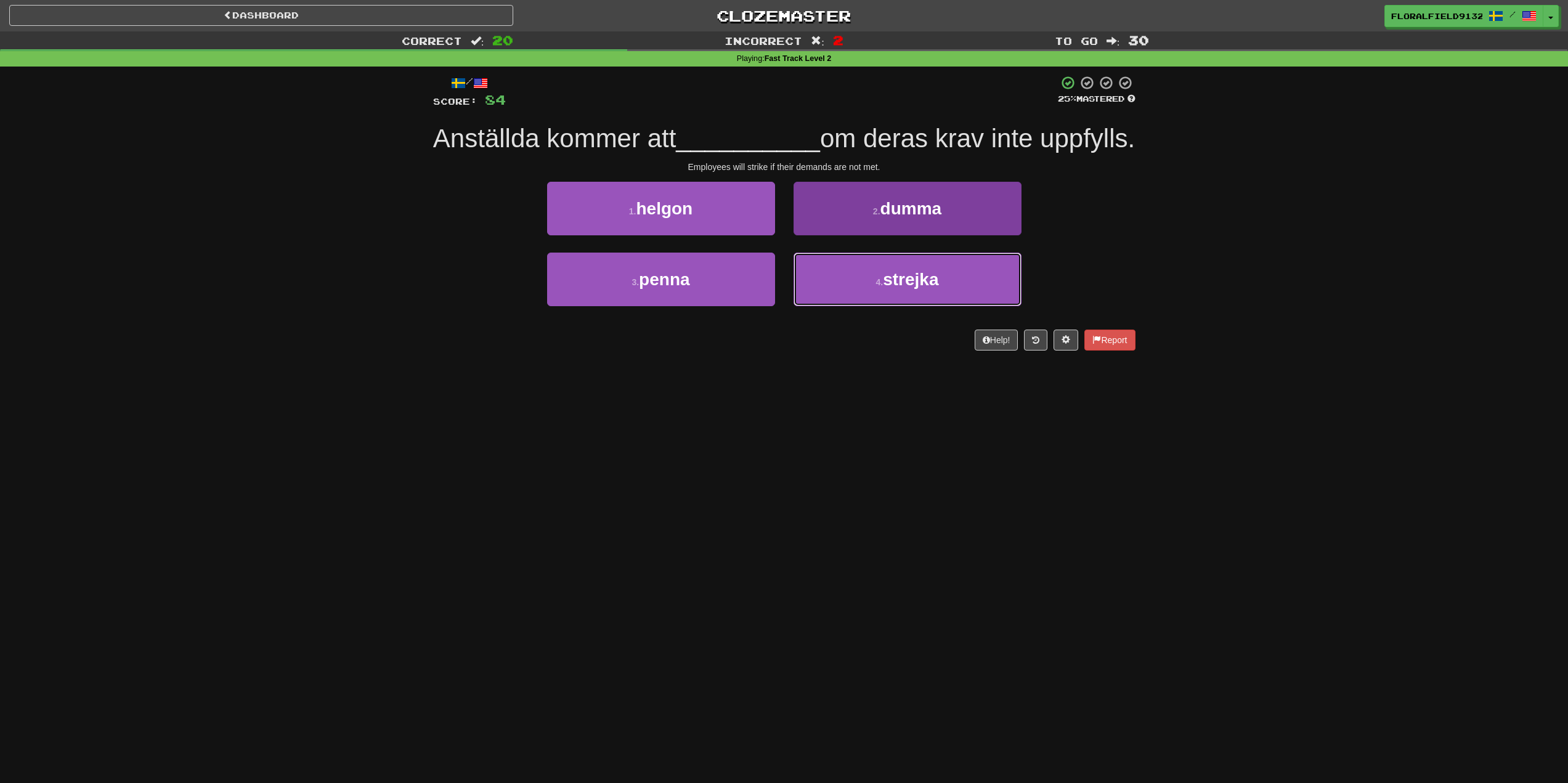
click at [859, 307] on button "4 . strejka" at bounding box center [908, 279] width 228 height 53
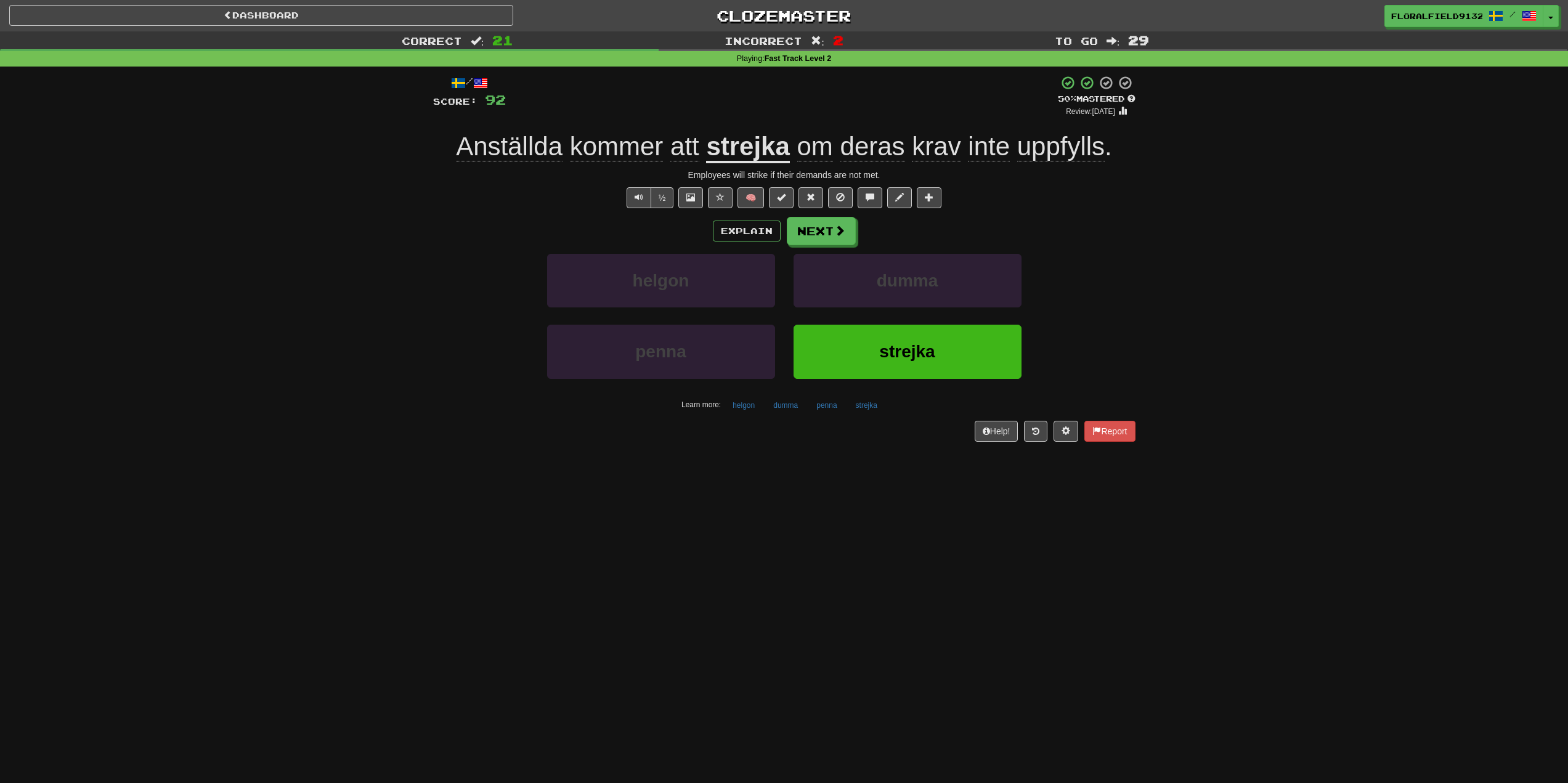
click at [845, 247] on div "Explain Next helgon dumma penna strejka Learn more: helgon dumma penna strejka" at bounding box center [784, 316] width 703 height 198
click at [839, 235] on span at bounding box center [840, 231] width 11 height 11
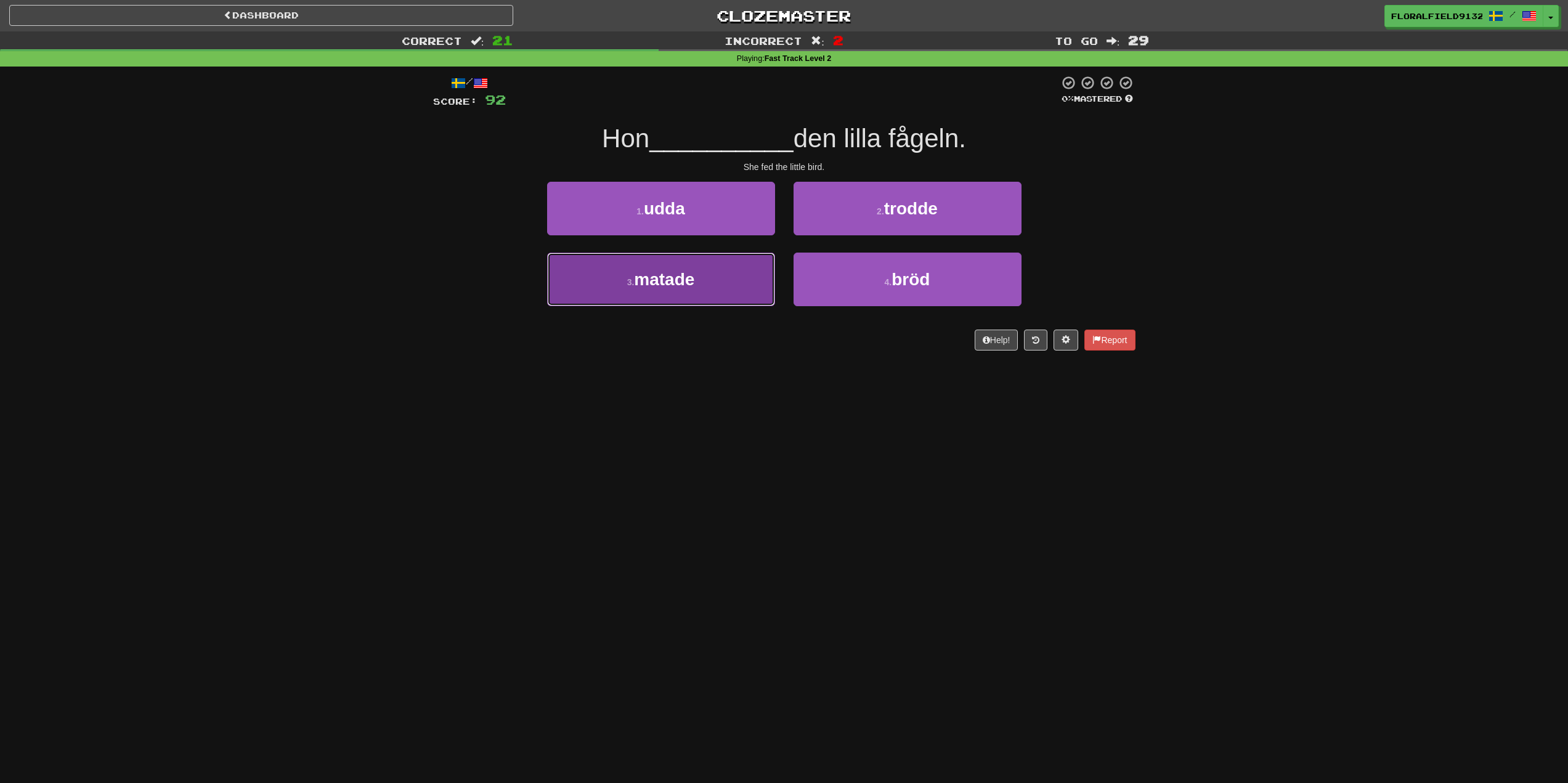
click at [734, 284] on button "3 . matade" at bounding box center [661, 279] width 228 height 53
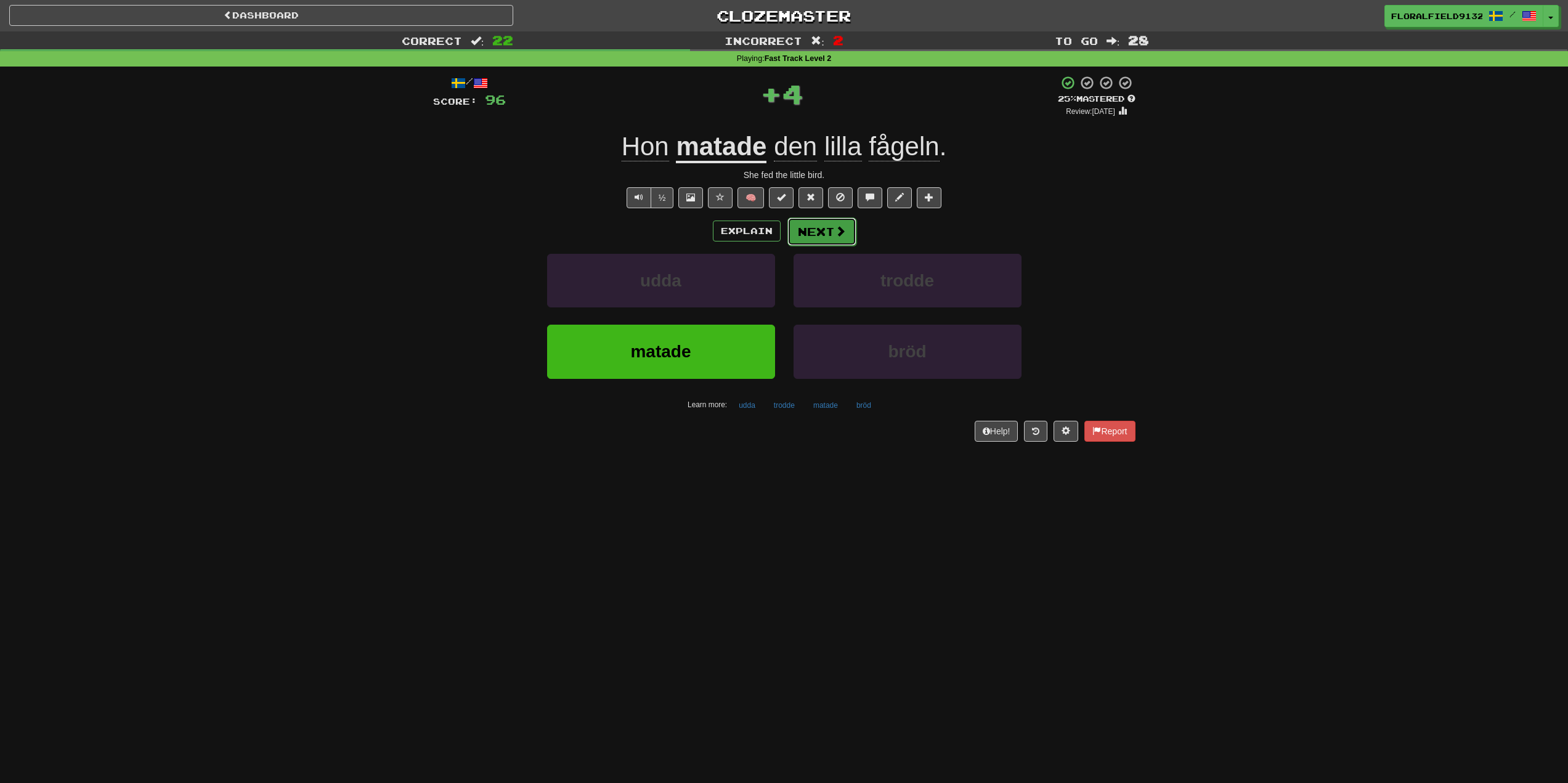
click at [825, 235] on button "Next" at bounding box center [822, 232] width 69 height 28
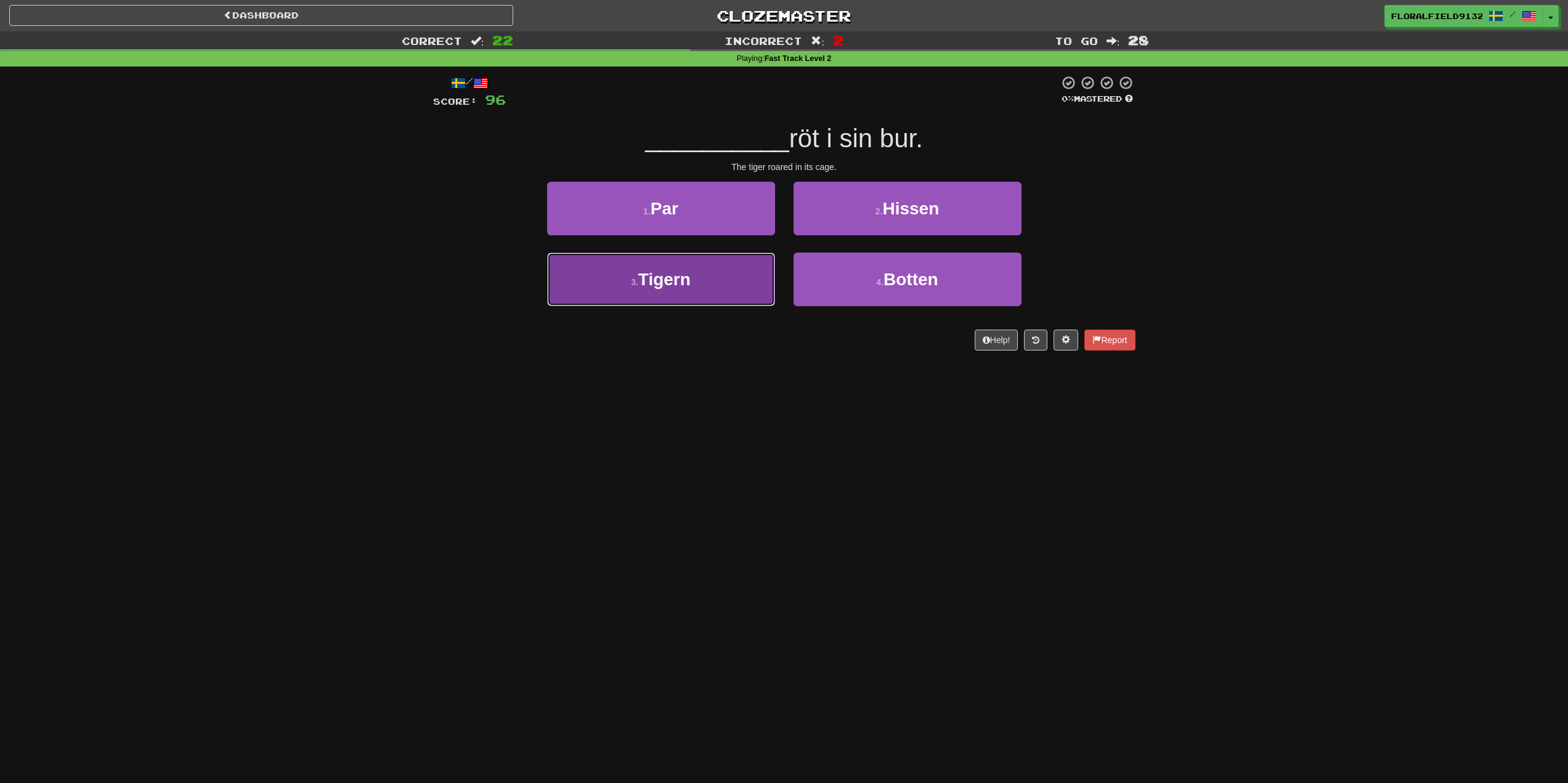
click at [742, 281] on button "3 . Tigern" at bounding box center [661, 279] width 228 height 53
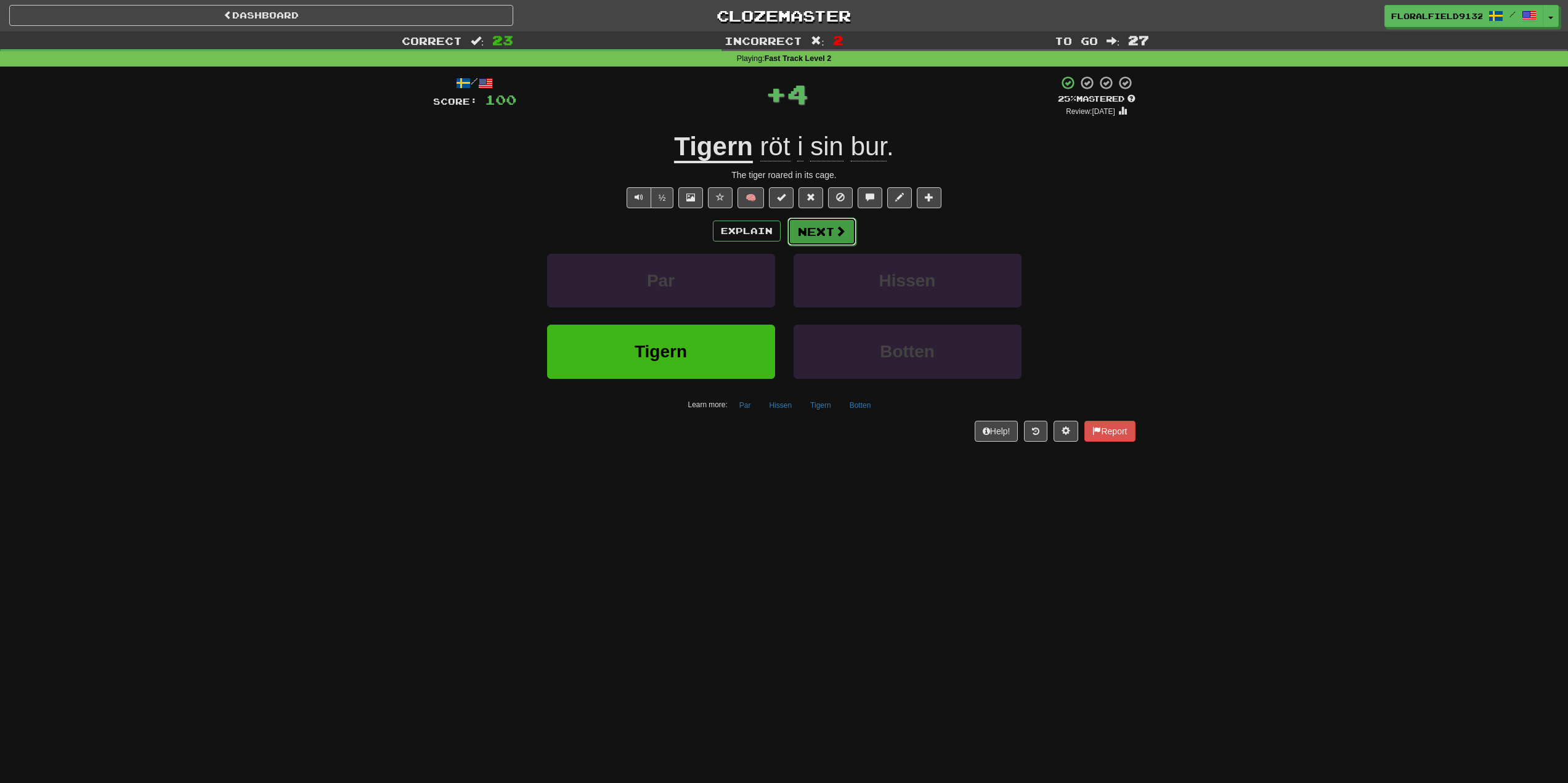
click at [819, 226] on button "Next" at bounding box center [822, 232] width 69 height 28
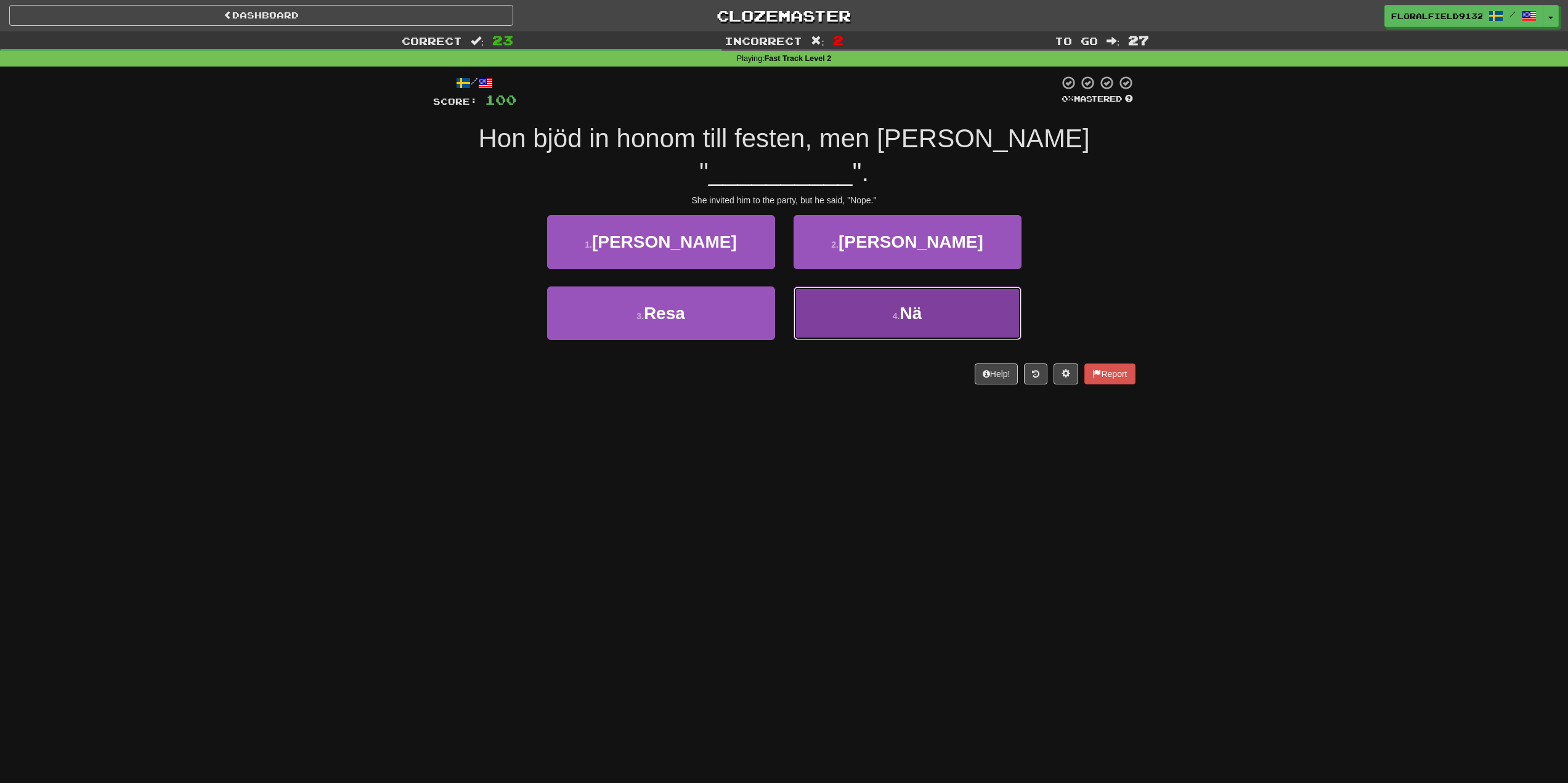
drag, startPoint x: 836, startPoint y: 272, endPoint x: 887, endPoint y: 281, distance: 51.8
click at [836, 286] on button "4 . Nä" at bounding box center [908, 313] width 228 height 53
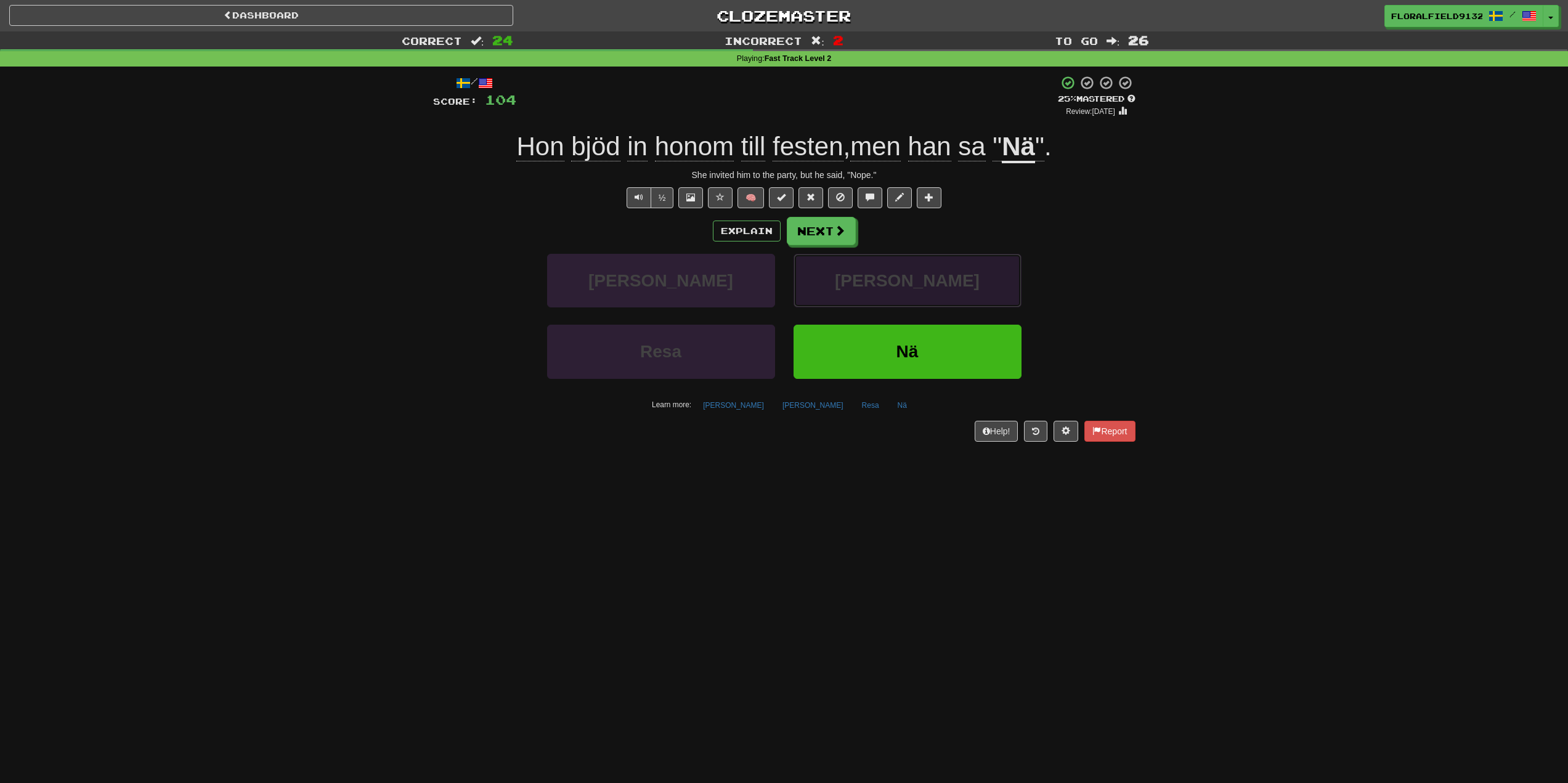
click at [824, 258] on button "Körde" at bounding box center [908, 281] width 228 height 53
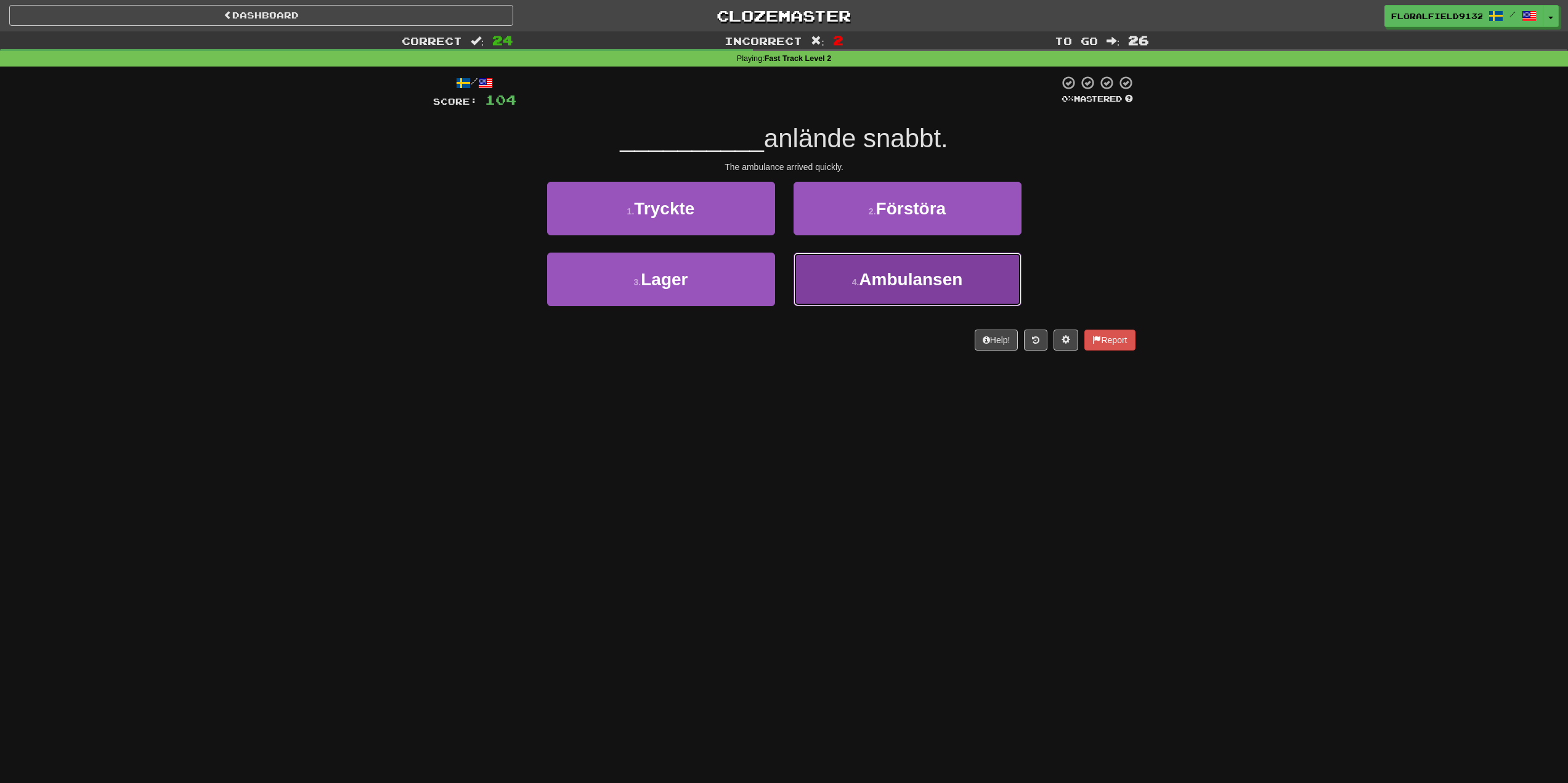
click at [874, 285] on span "Ambulansen" at bounding box center [911, 279] width 104 height 19
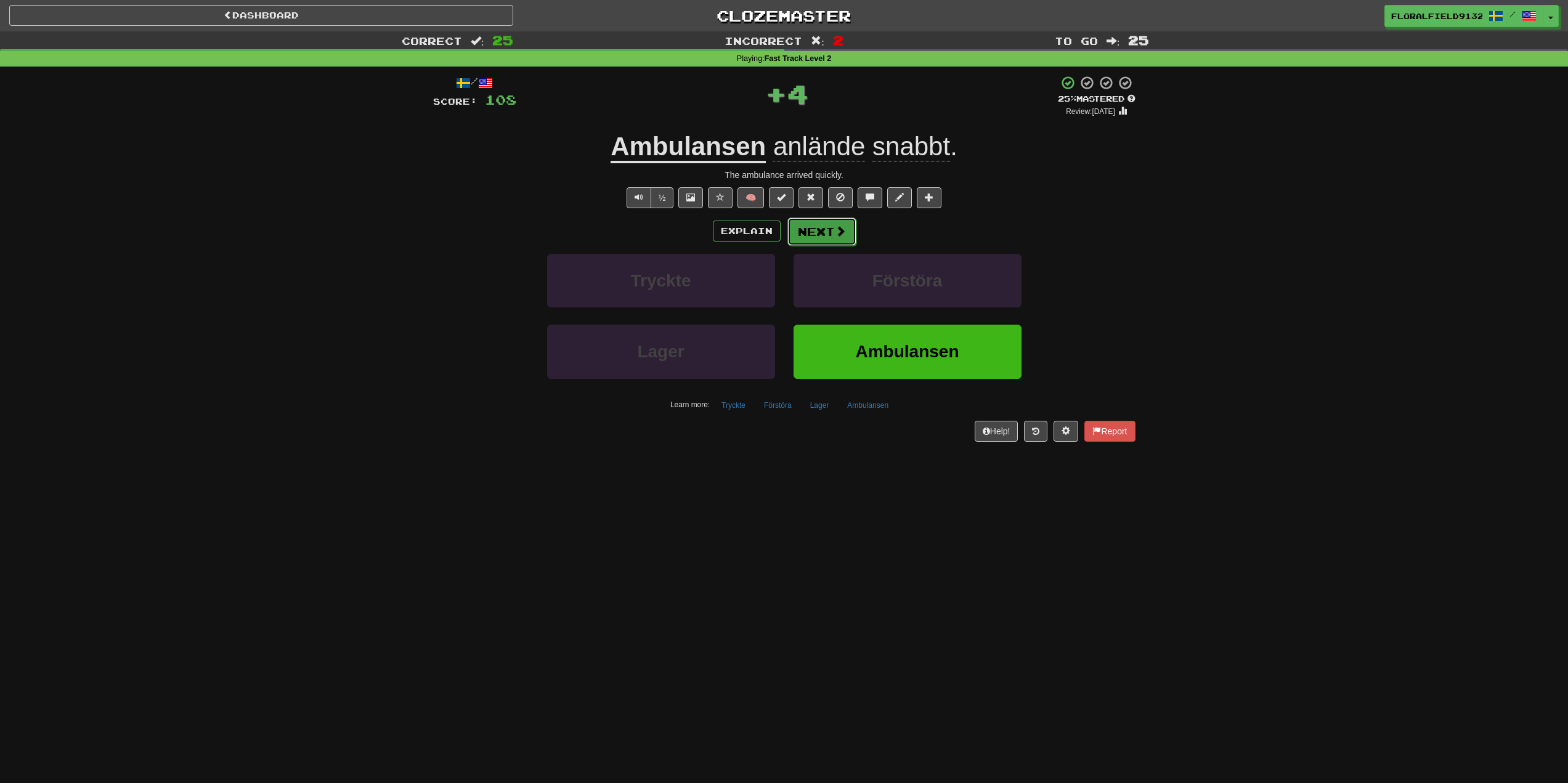
click at [828, 224] on button "Next" at bounding box center [822, 232] width 69 height 28
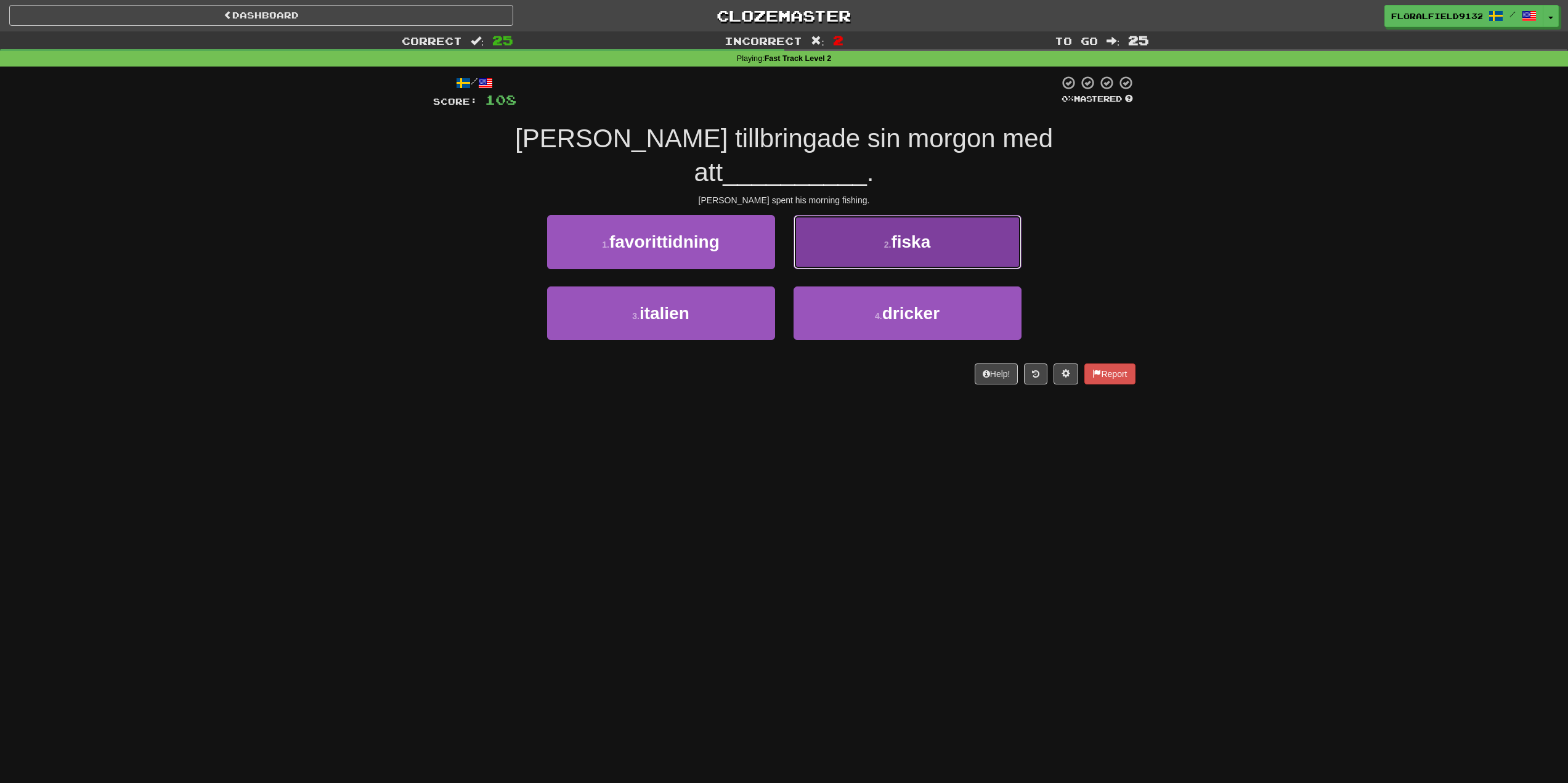
click at [859, 219] on button "2 . fiska" at bounding box center [908, 242] width 228 height 53
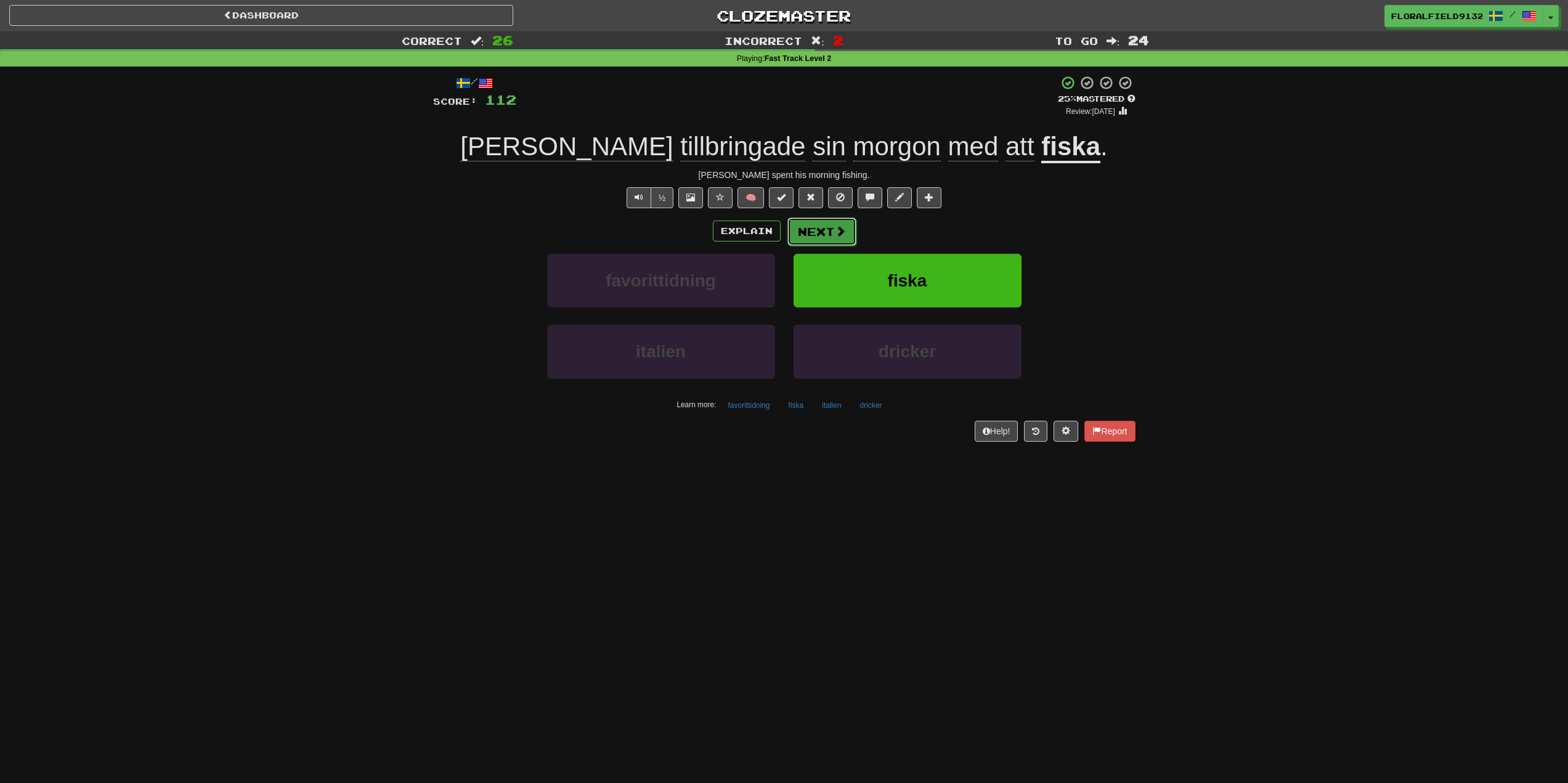
click at [835, 232] on span at bounding box center [840, 231] width 11 height 11
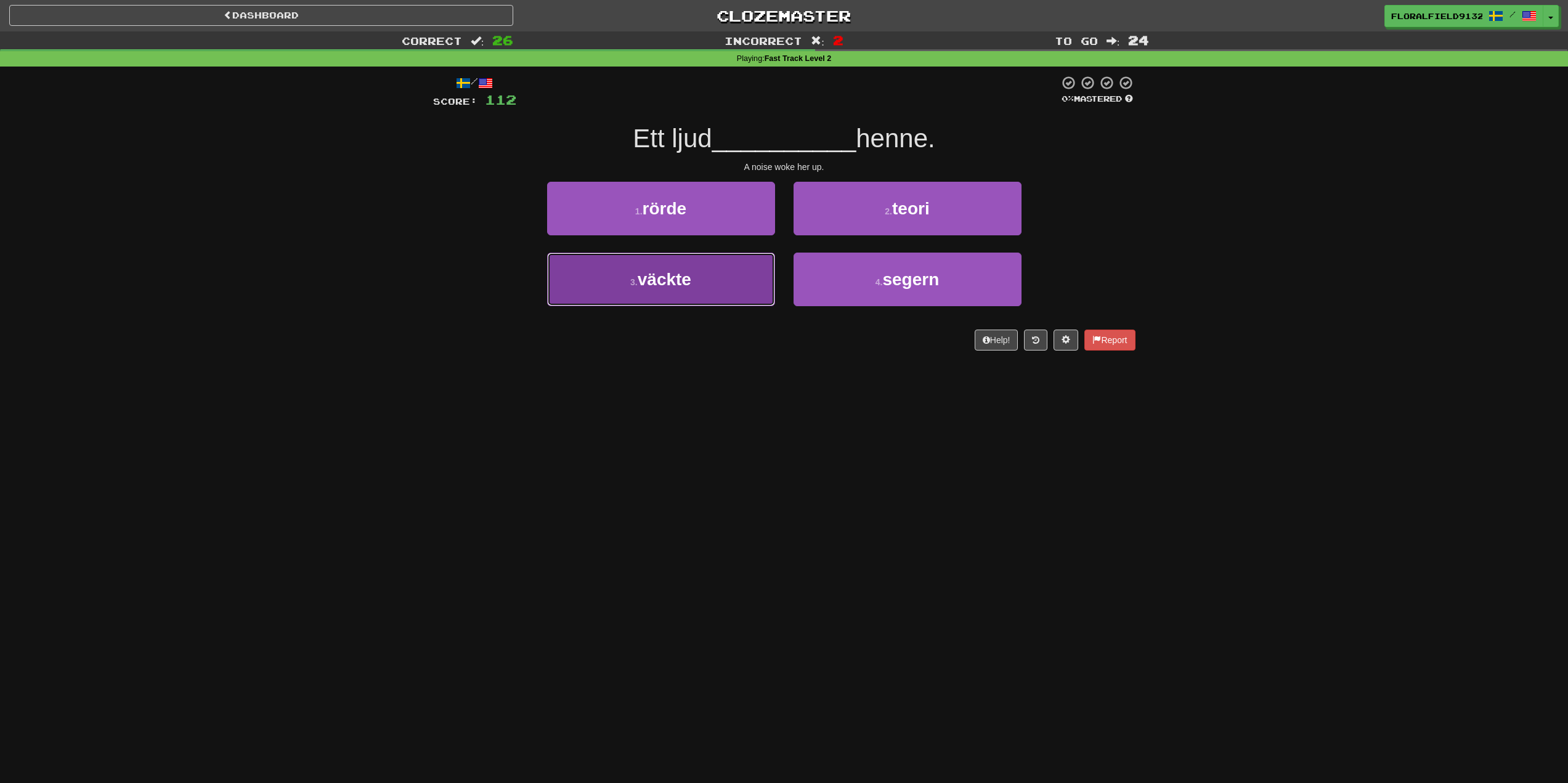
click at [735, 286] on button "3 . väckte" at bounding box center [661, 279] width 228 height 53
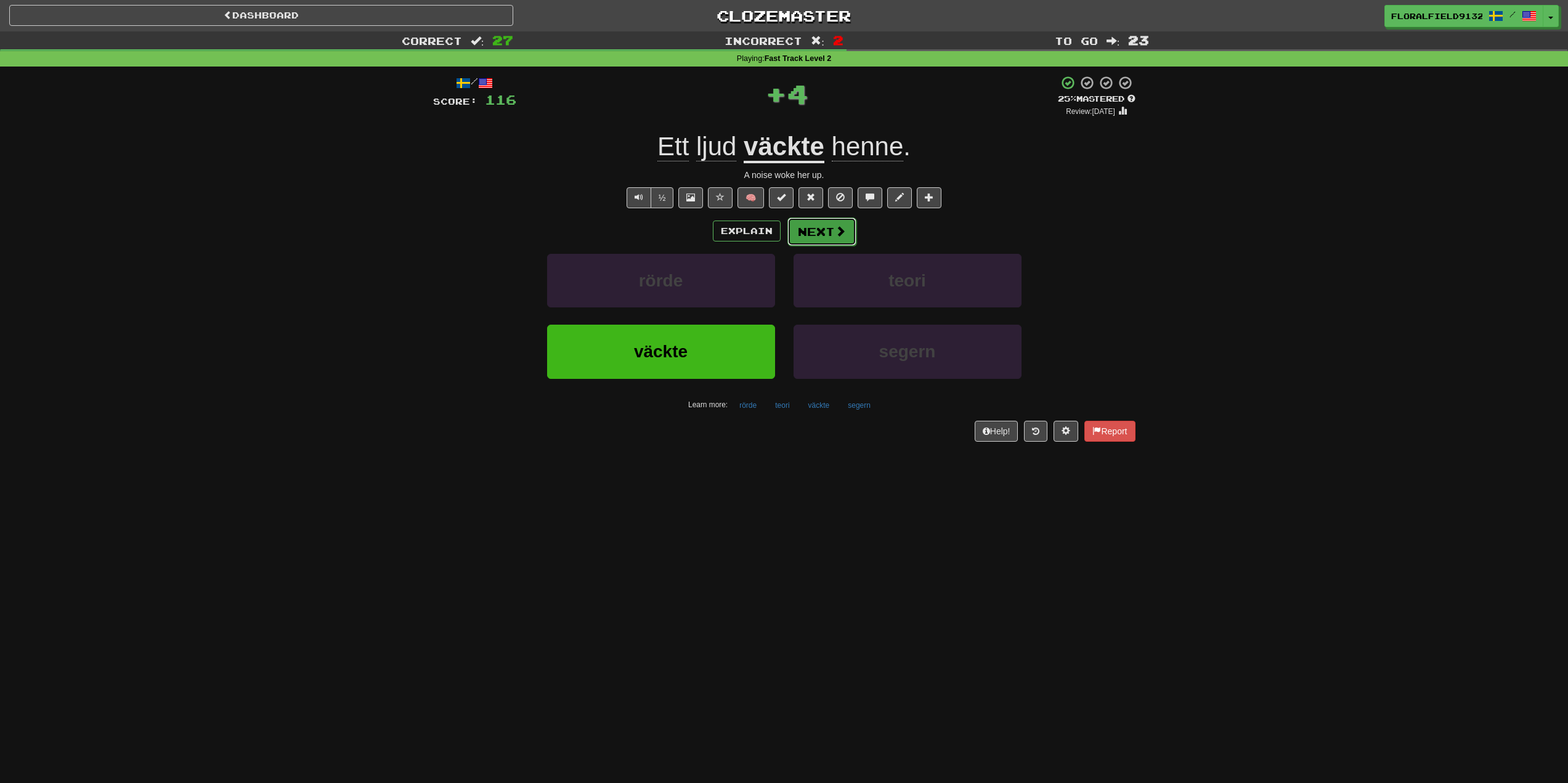
click at [834, 238] on button "Next" at bounding box center [822, 232] width 69 height 28
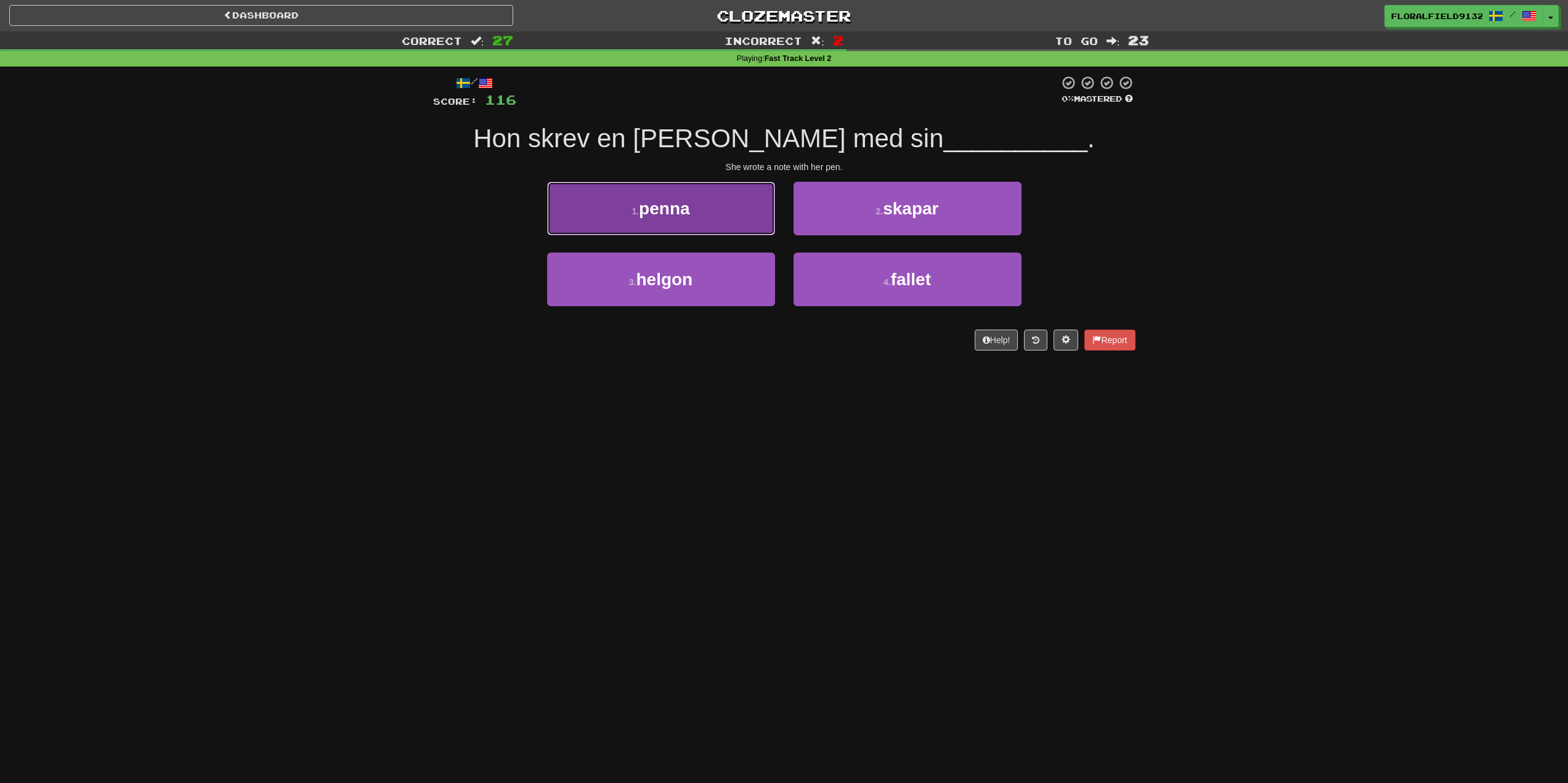
click at [741, 215] on button "1 . penna" at bounding box center [661, 208] width 228 height 53
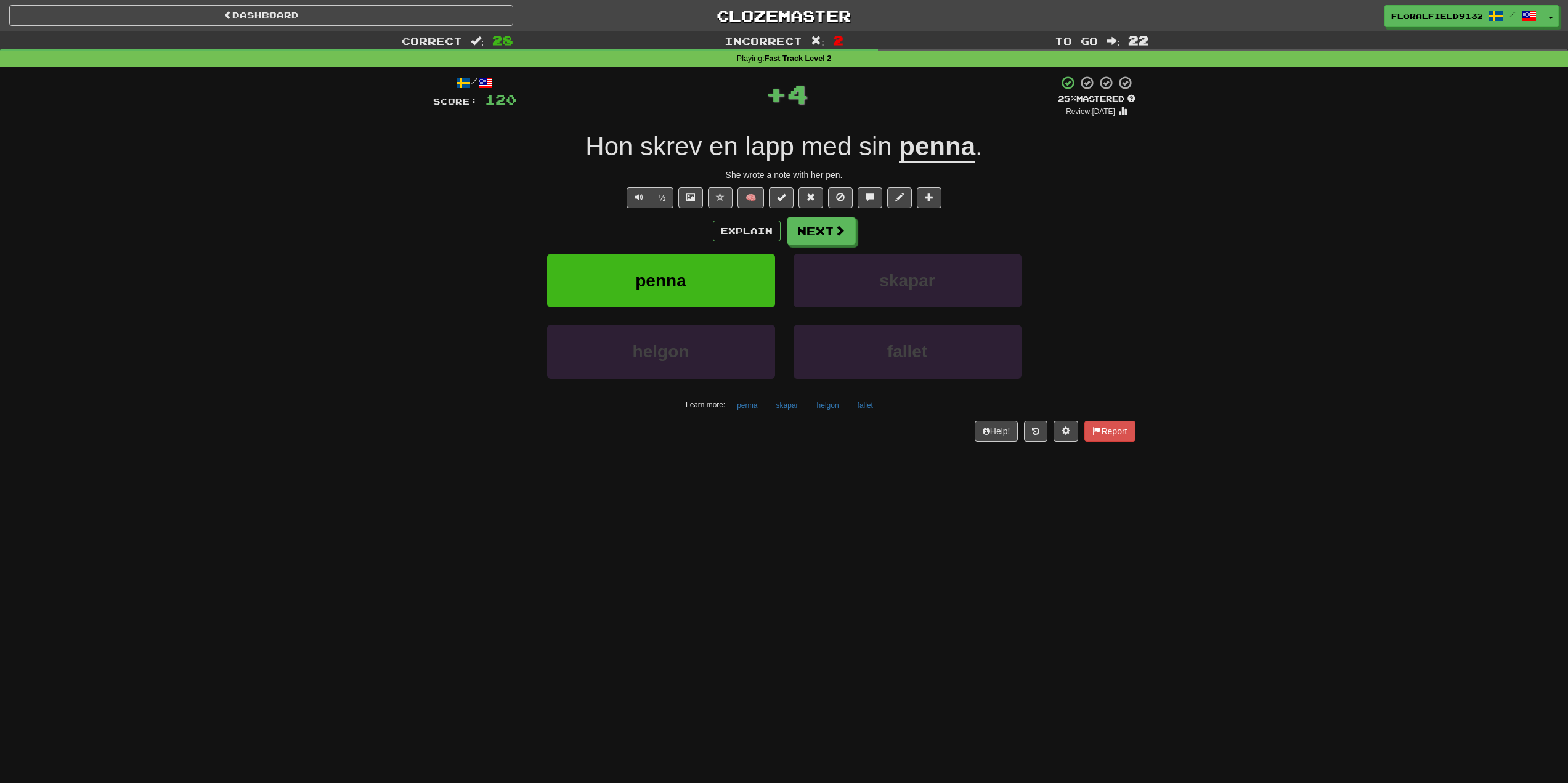
click at [840, 215] on div "/ Score: 120 + 4 25 % Mastered Review: 2025-09-22 Hon skrev en lapp med sin pen…" at bounding box center [784, 259] width 703 height 366
click at [835, 226] on span at bounding box center [840, 231] width 11 height 11
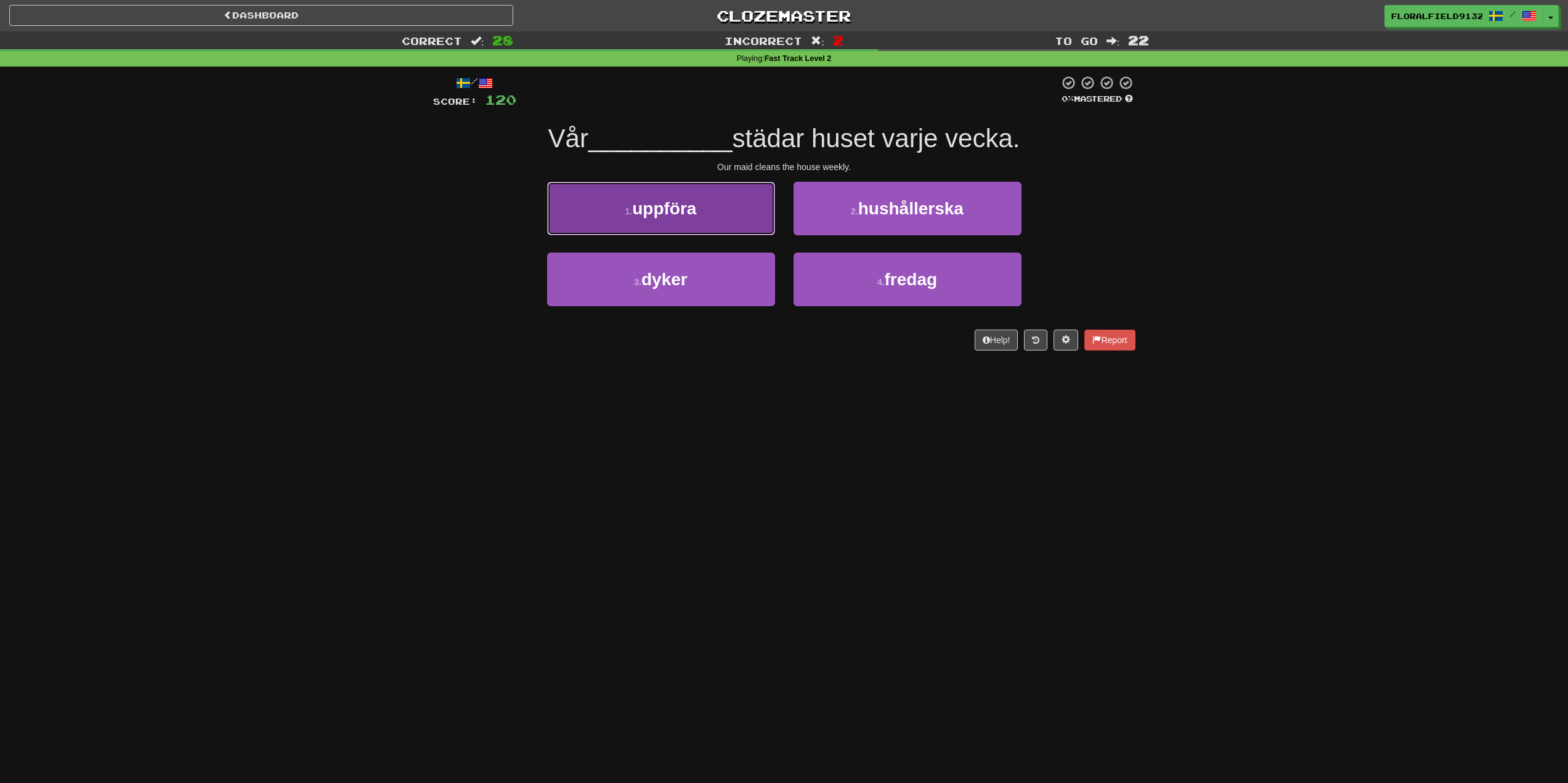
click at [740, 227] on button "1 . uppföra" at bounding box center [661, 208] width 228 height 53
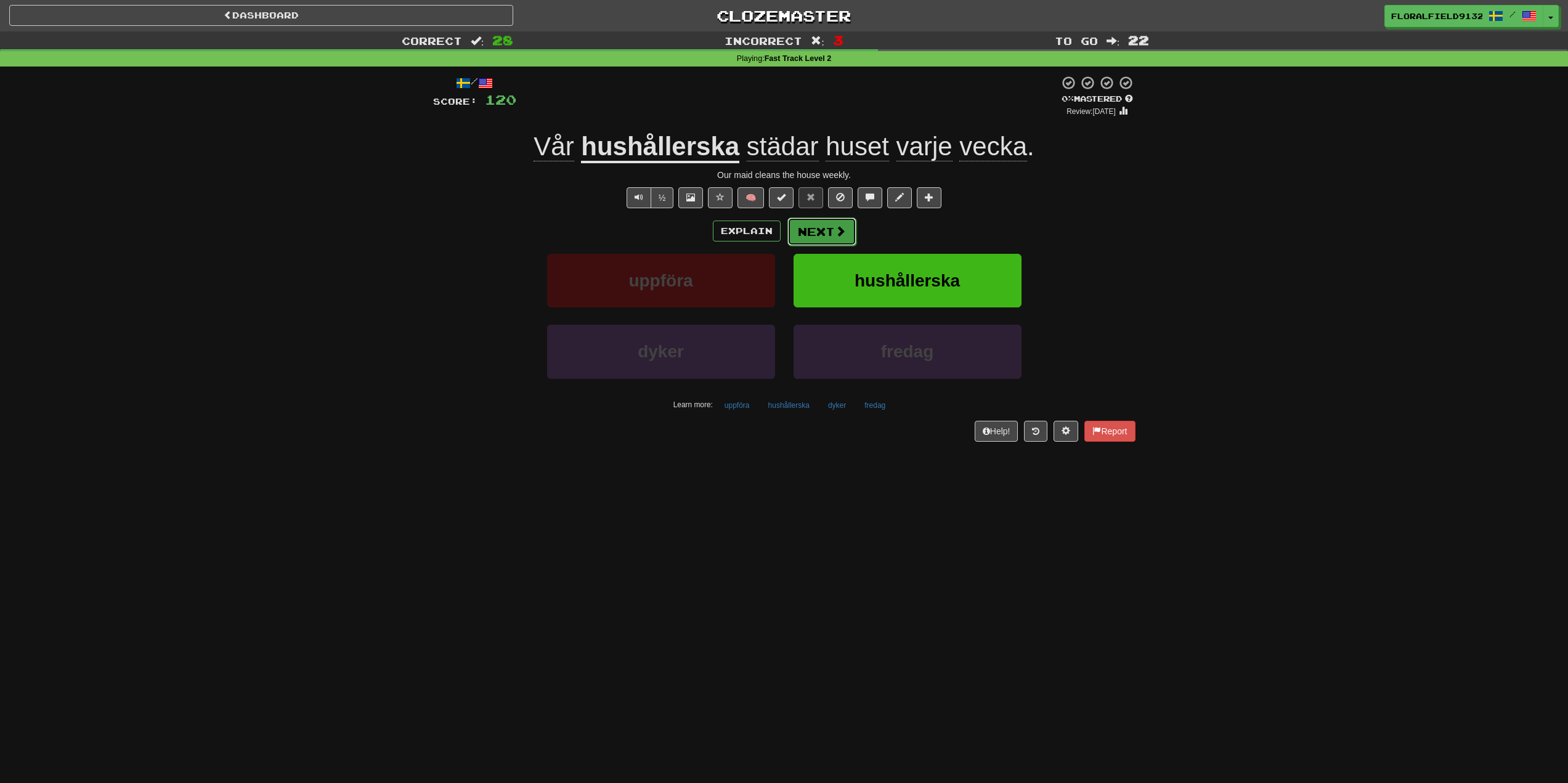
click at [820, 232] on button "Next" at bounding box center [822, 232] width 69 height 28
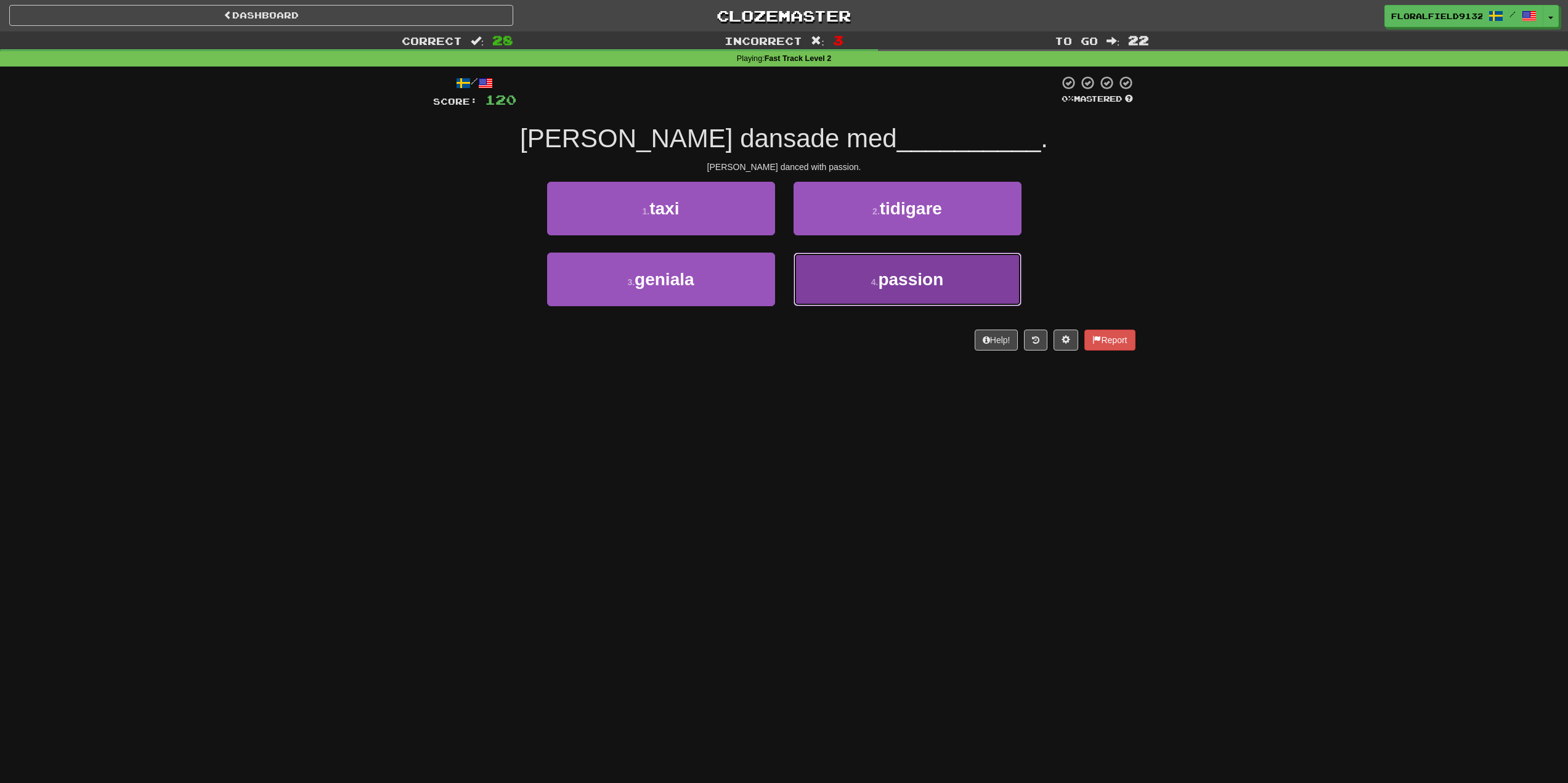
click at [861, 278] on button "4 . passion" at bounding box center [908, 279] width 228 height 53
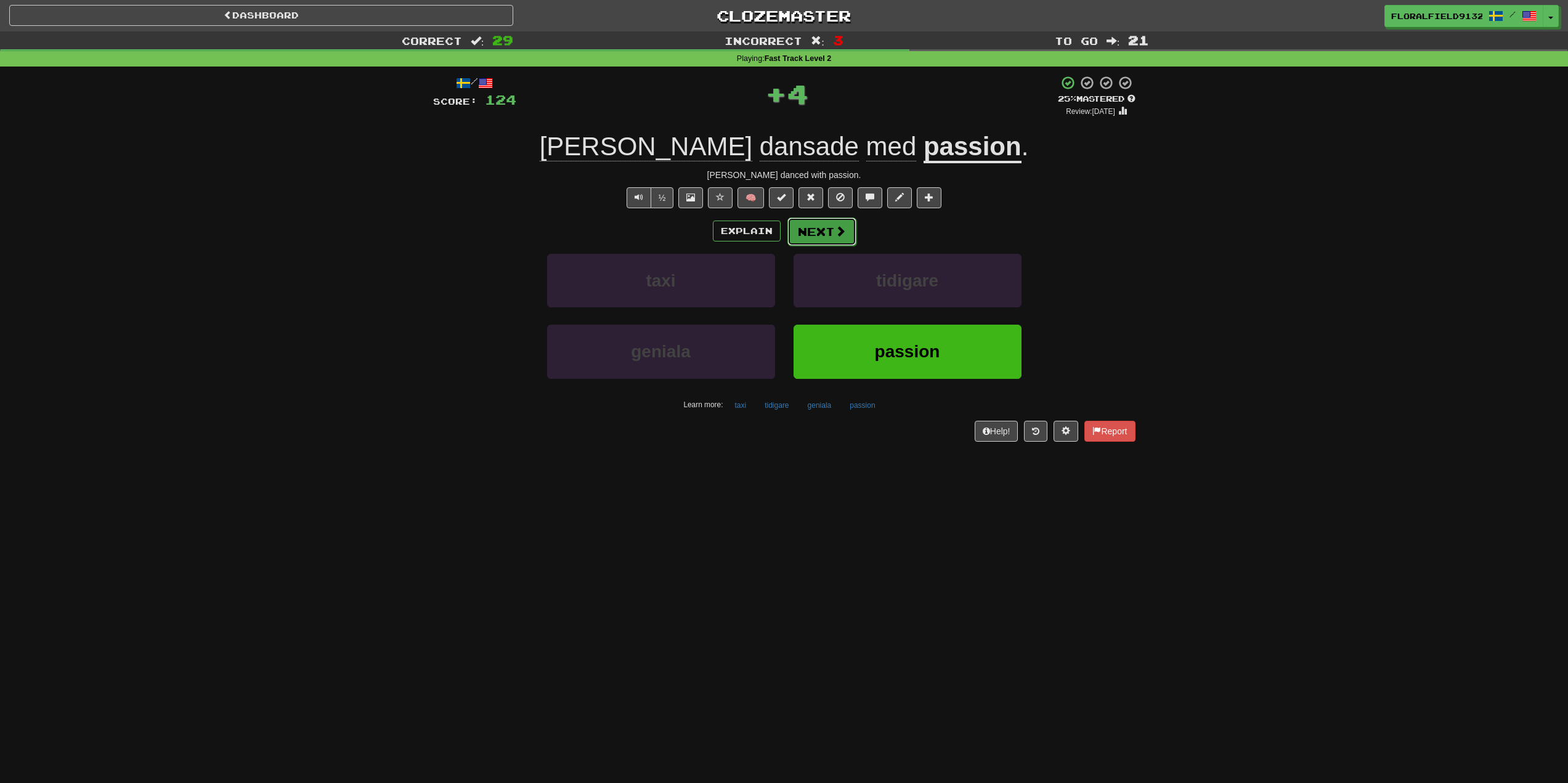
click at [833, 241] on button "Next" at bounding box center [822, 232] width 69 height 28
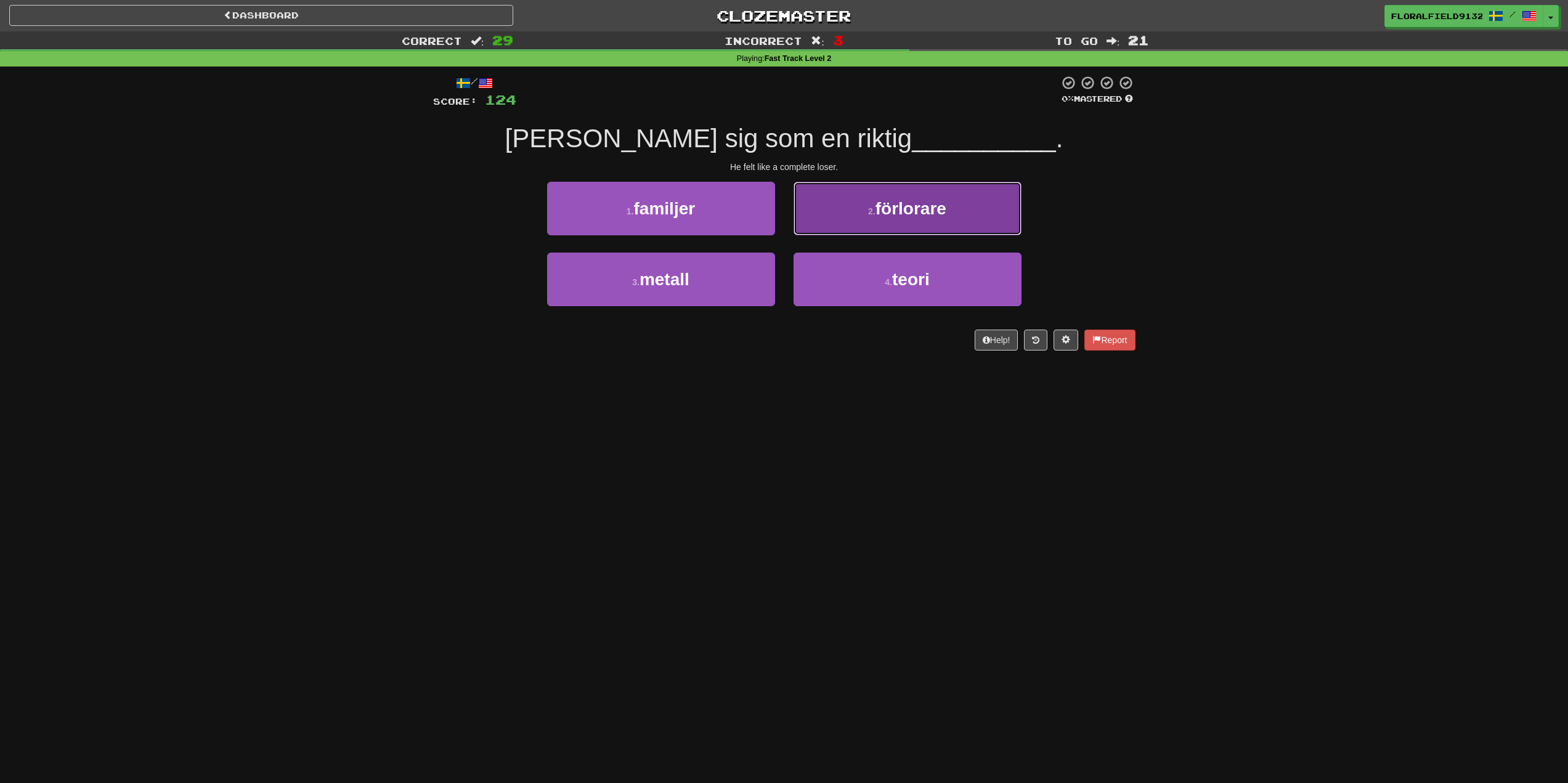
click at [876, 215] on small "2 ." at bounding box center [871, 211] width 7 height 10
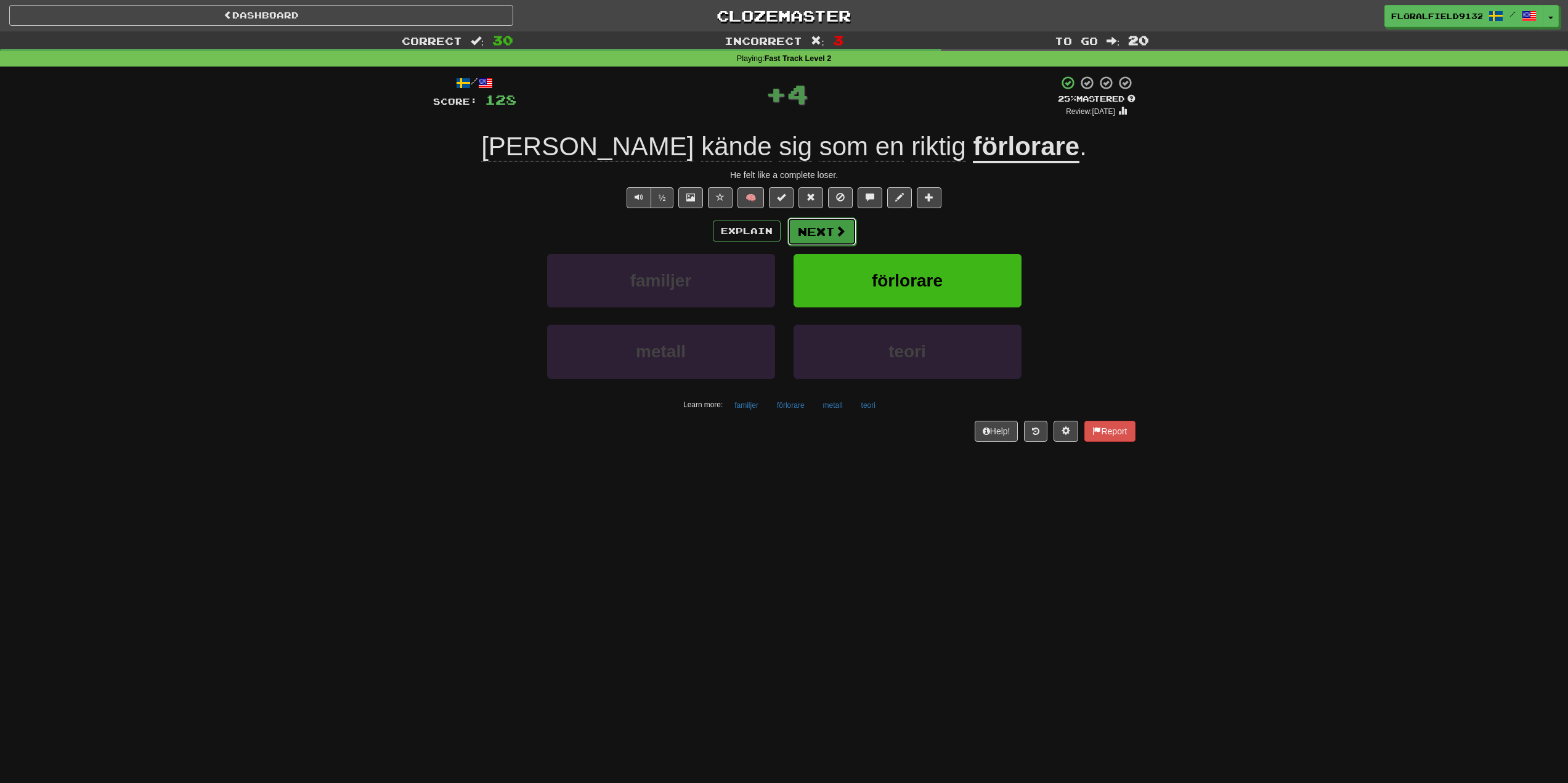
click at [842, 233] on span at bounding box center [840, 231] width 11 height 11
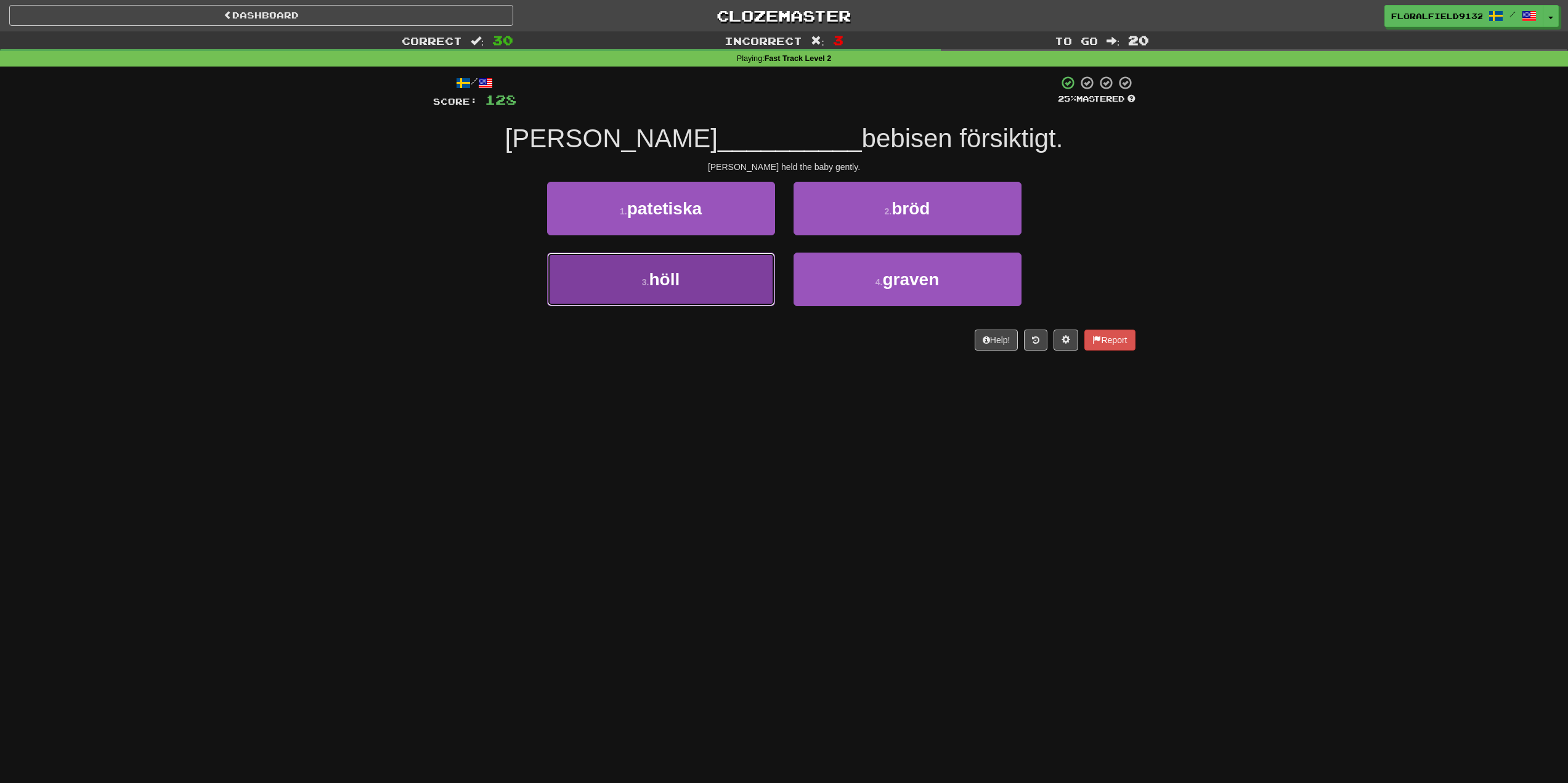
click at [722, 288] on button "3 . höll" at bounding box center [661, 279] width 228 height 53
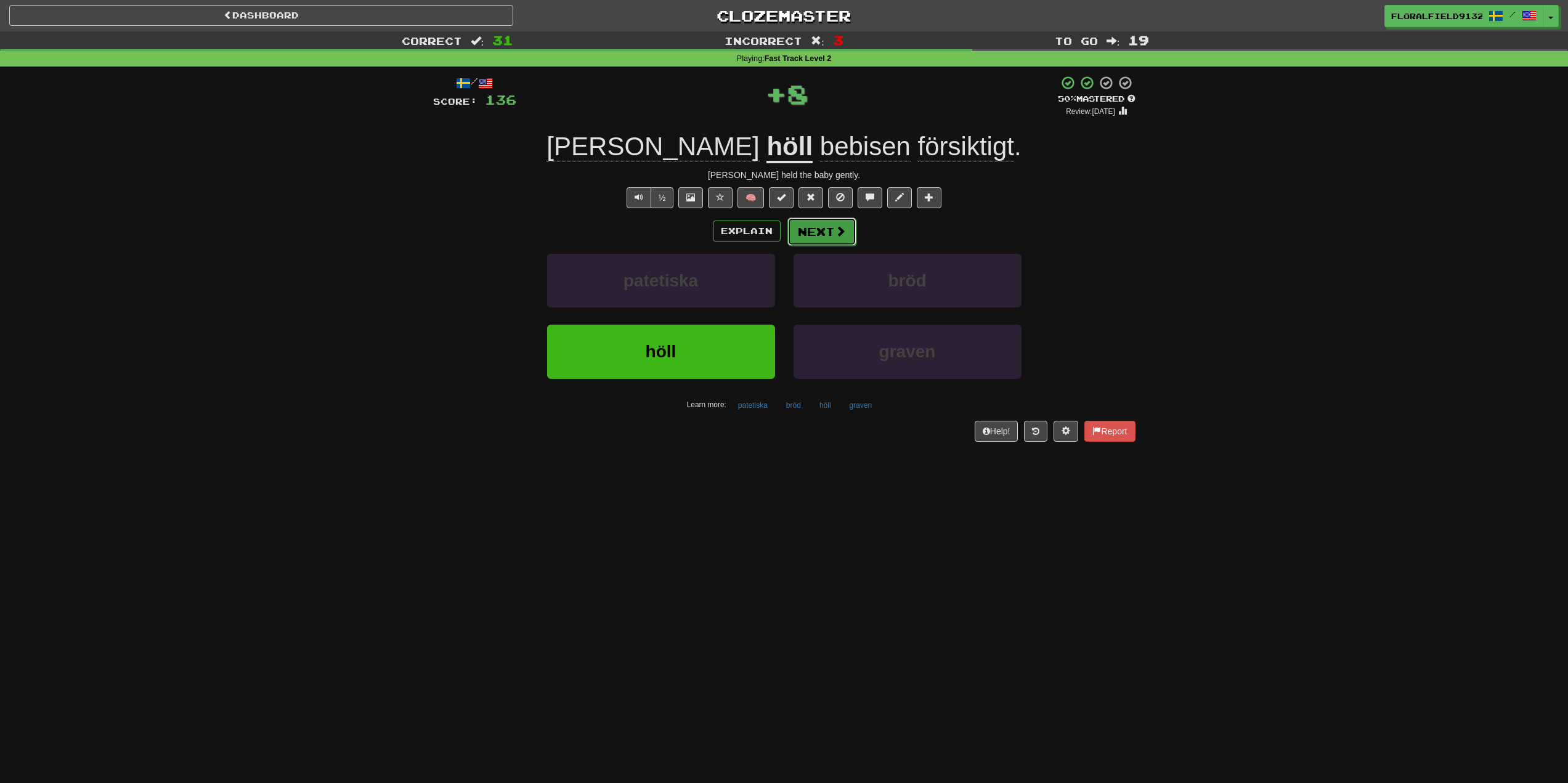
click at [835, 230] on span at bounding box center [840, 231] width 11 height 11
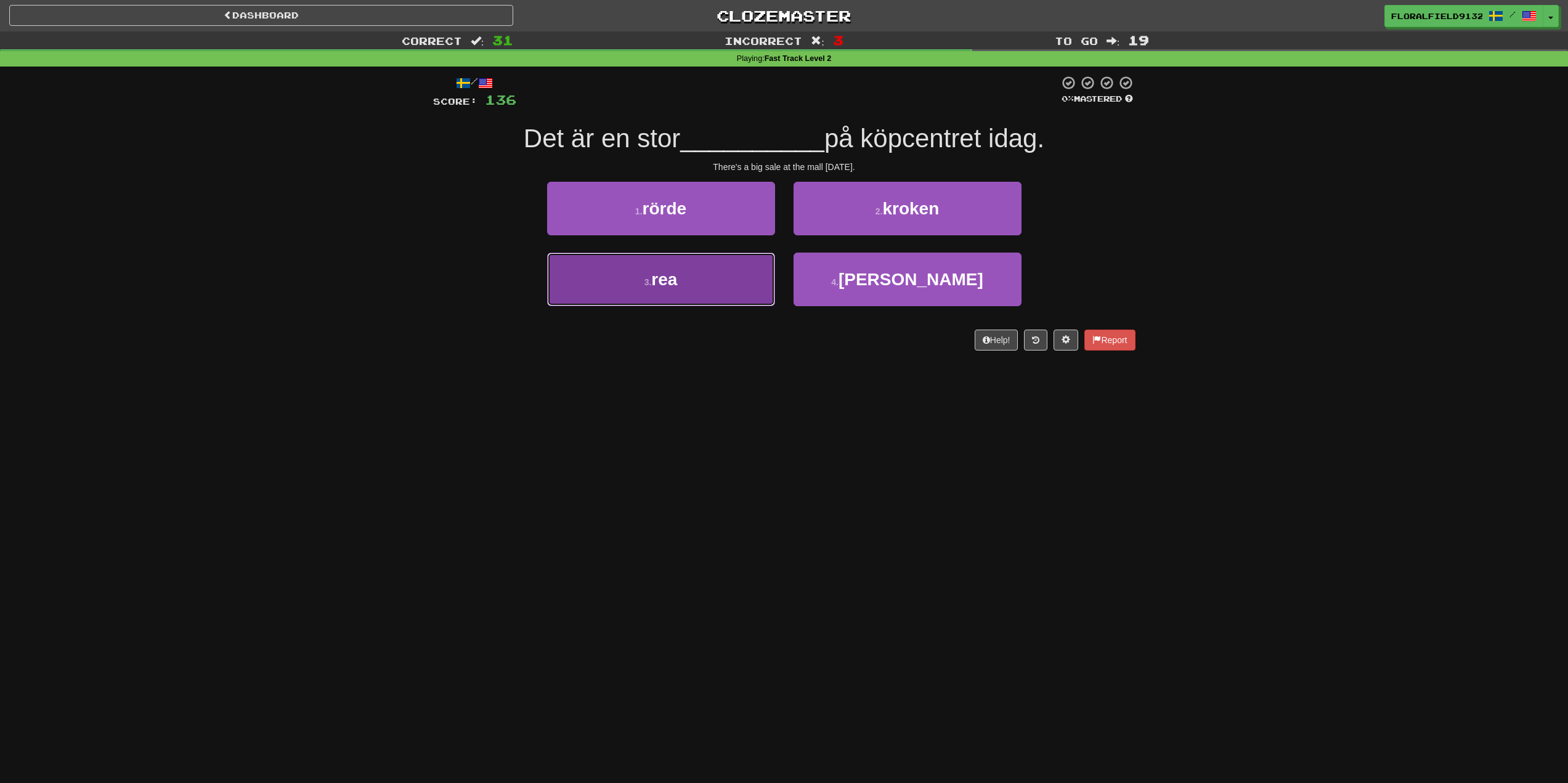
click at [751, 282] on button "3 . rea" at bounding box center [661, 279] width 228 height 53
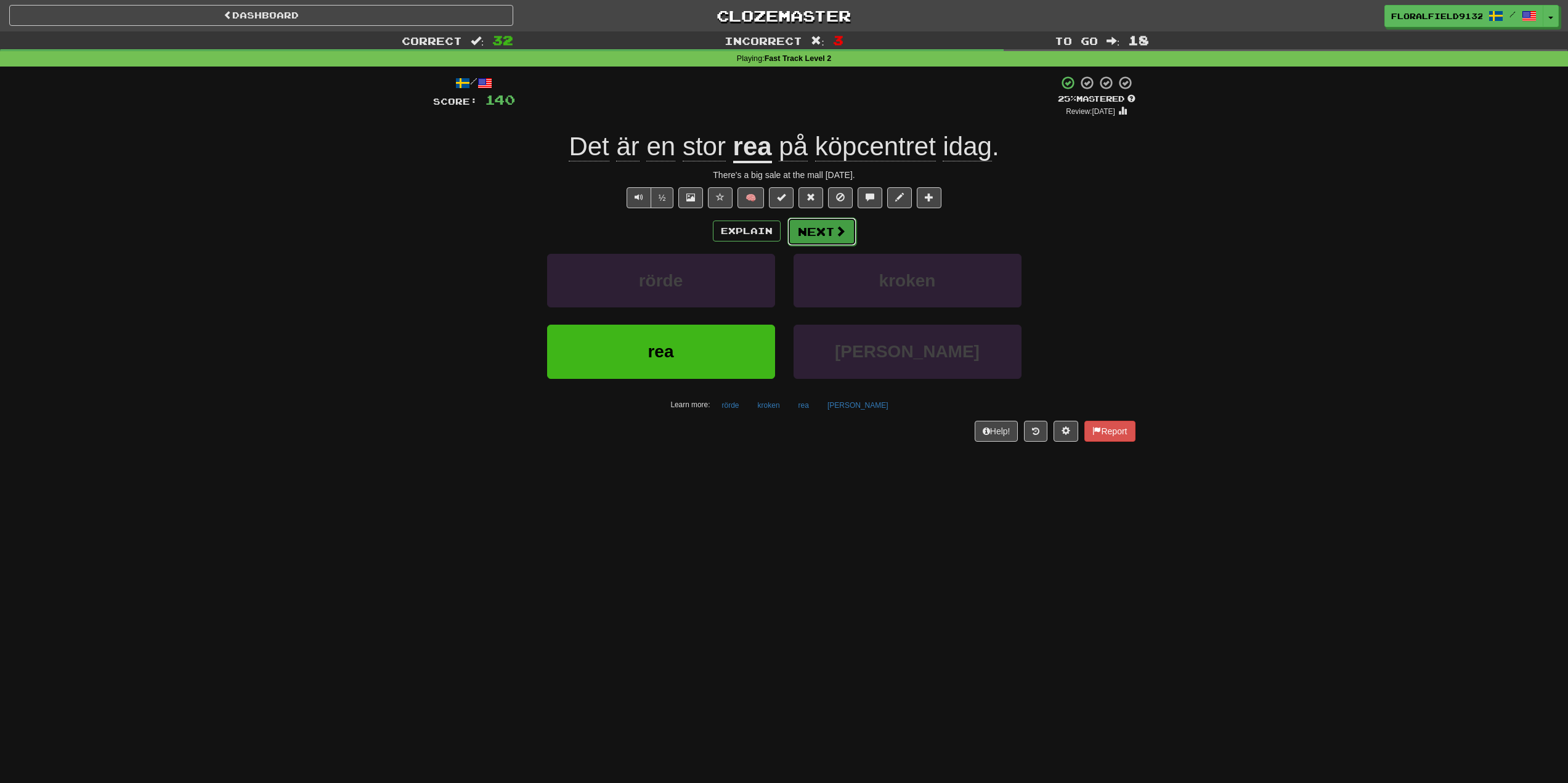
click at [821, 236] on button "Next" at bounding box center [822, 232] width 69 height 28
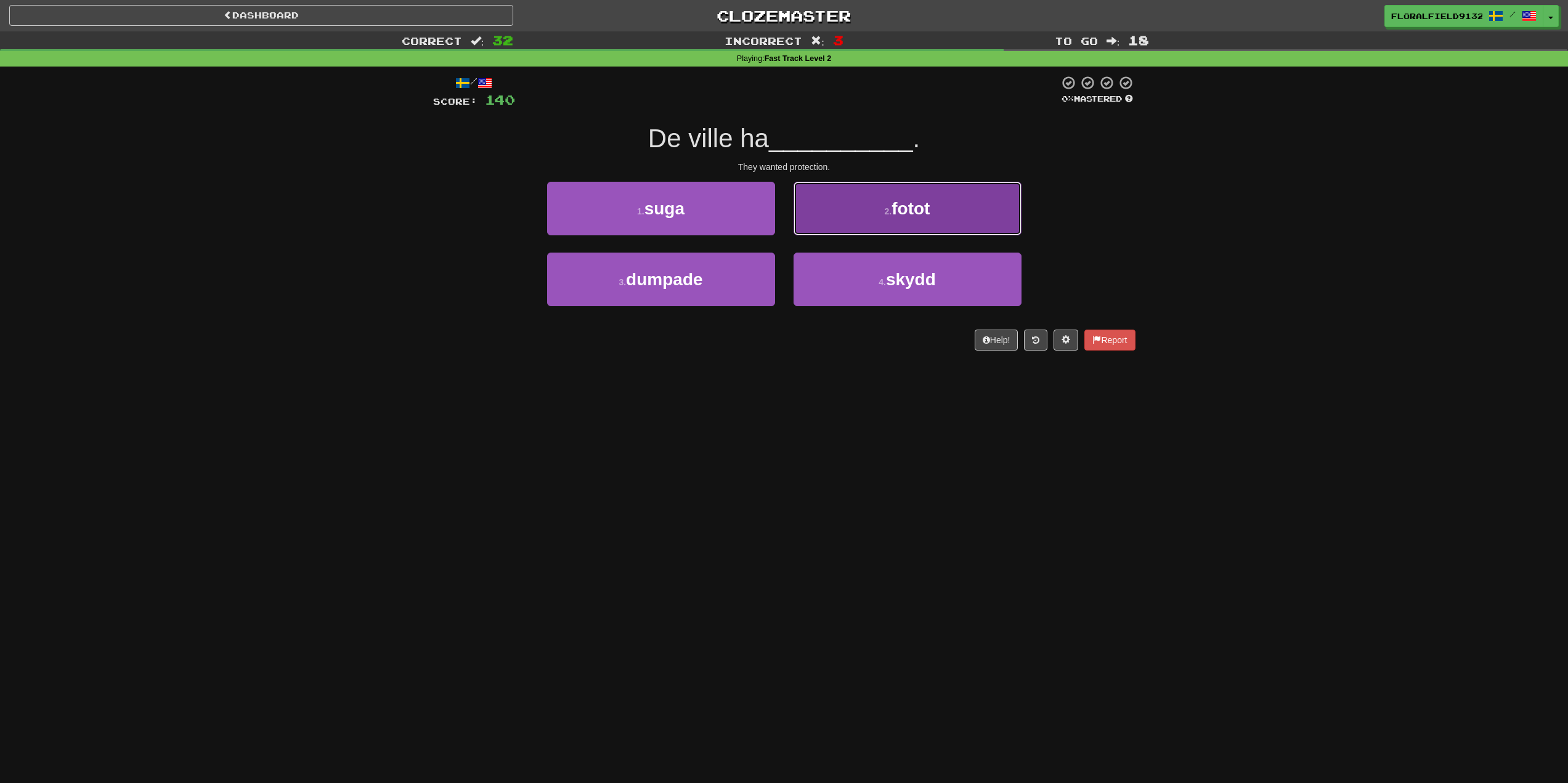
click at [890, 208] on small "2 ." at bounding box center [888, 211] width 7 height 10
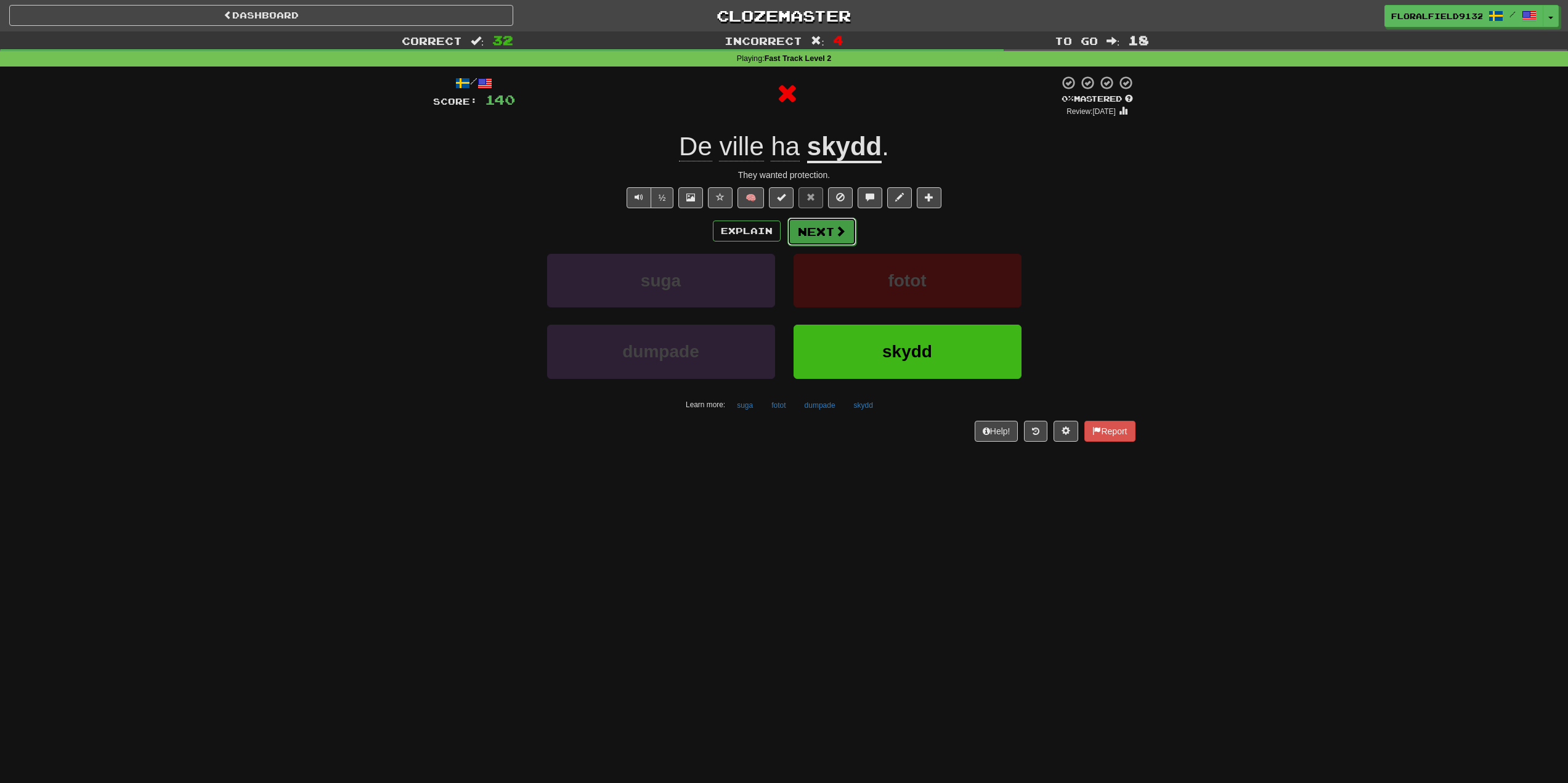
click at [825, 228] on button "Next" at bounding box center [822, 232] width 69 height 28
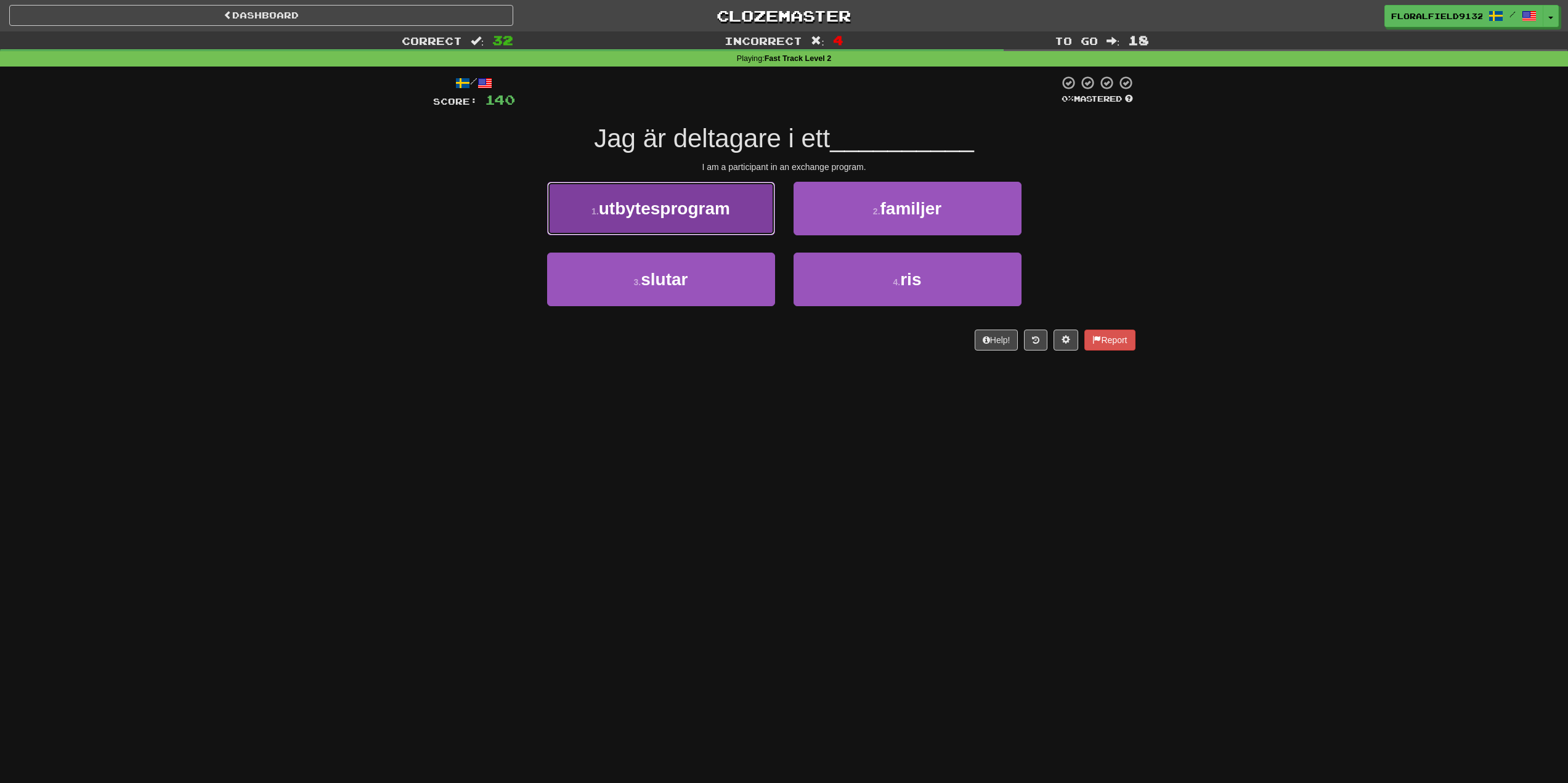
click at [733, 225] on button "1 . utbytesprogram" at bounding box center [661, 208] width 228 height 53
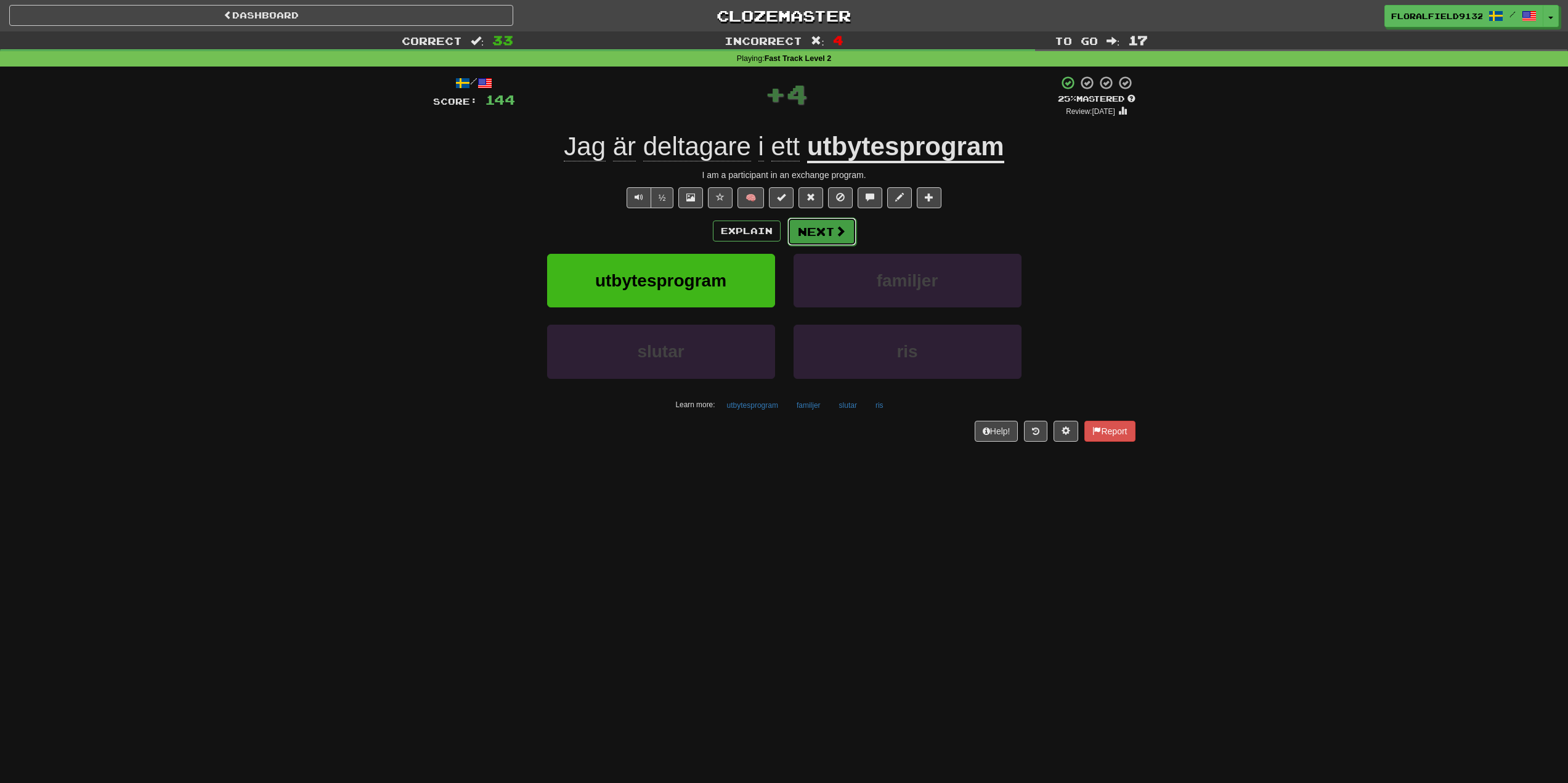
click at [831, 230] on button "Next" at bounding box center [822, 232] width 69 height 28
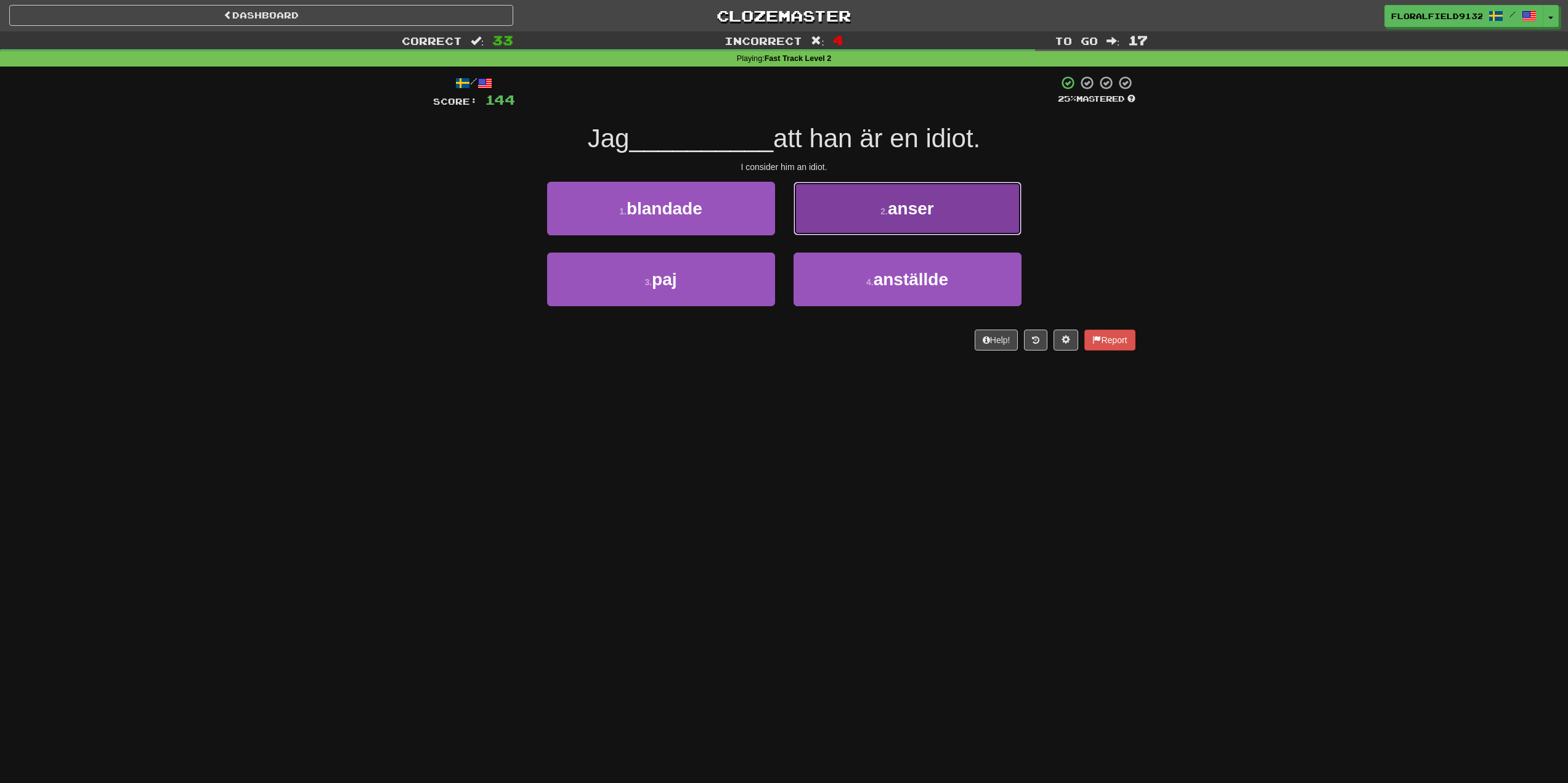
click at [851, 212] on button "2 . anser" at bounding box center [908, 208] width 228 height 53
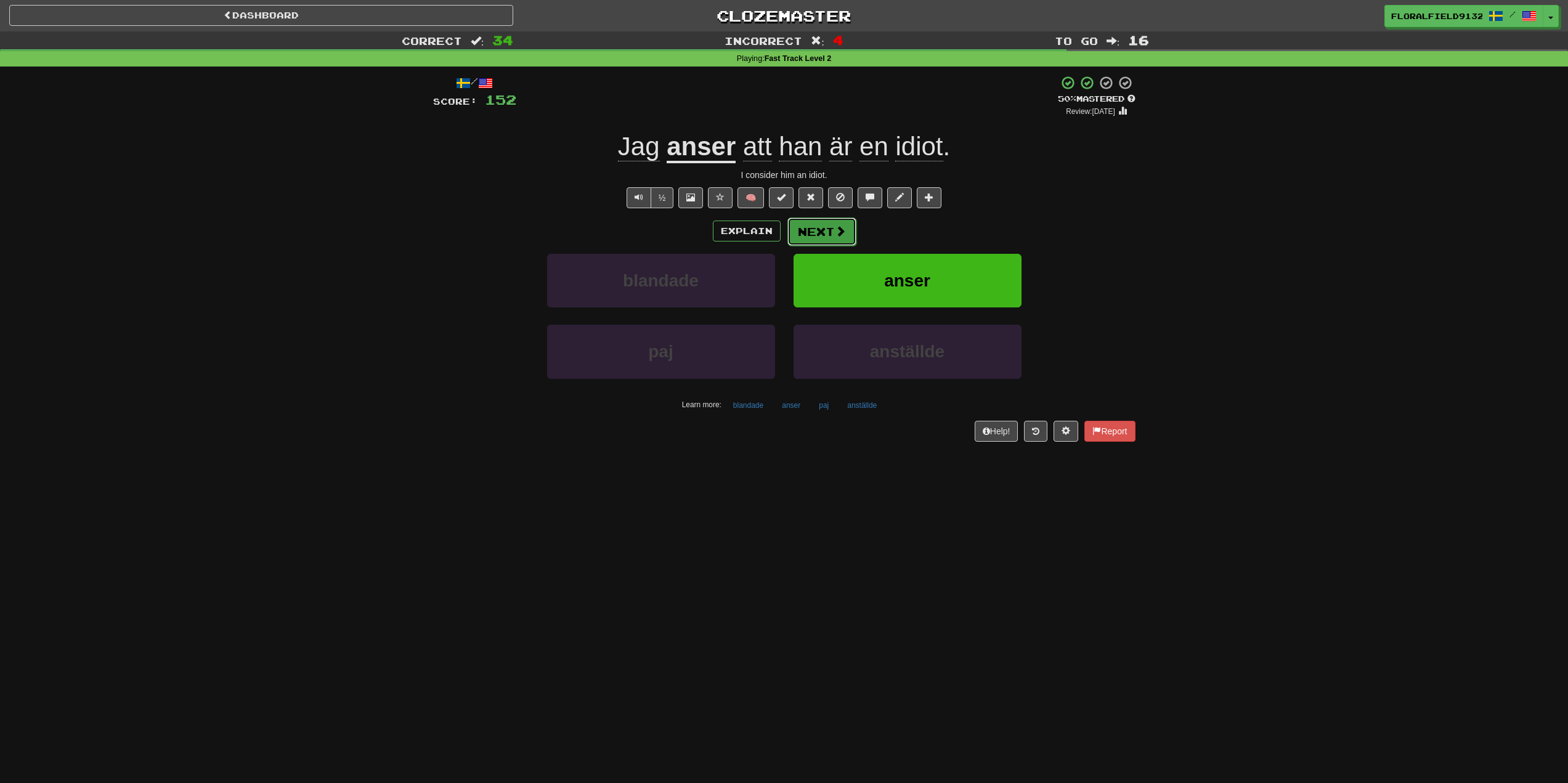
click at [833, 224] on button "Next" at bounding box center [822, 232] width 69 height 28
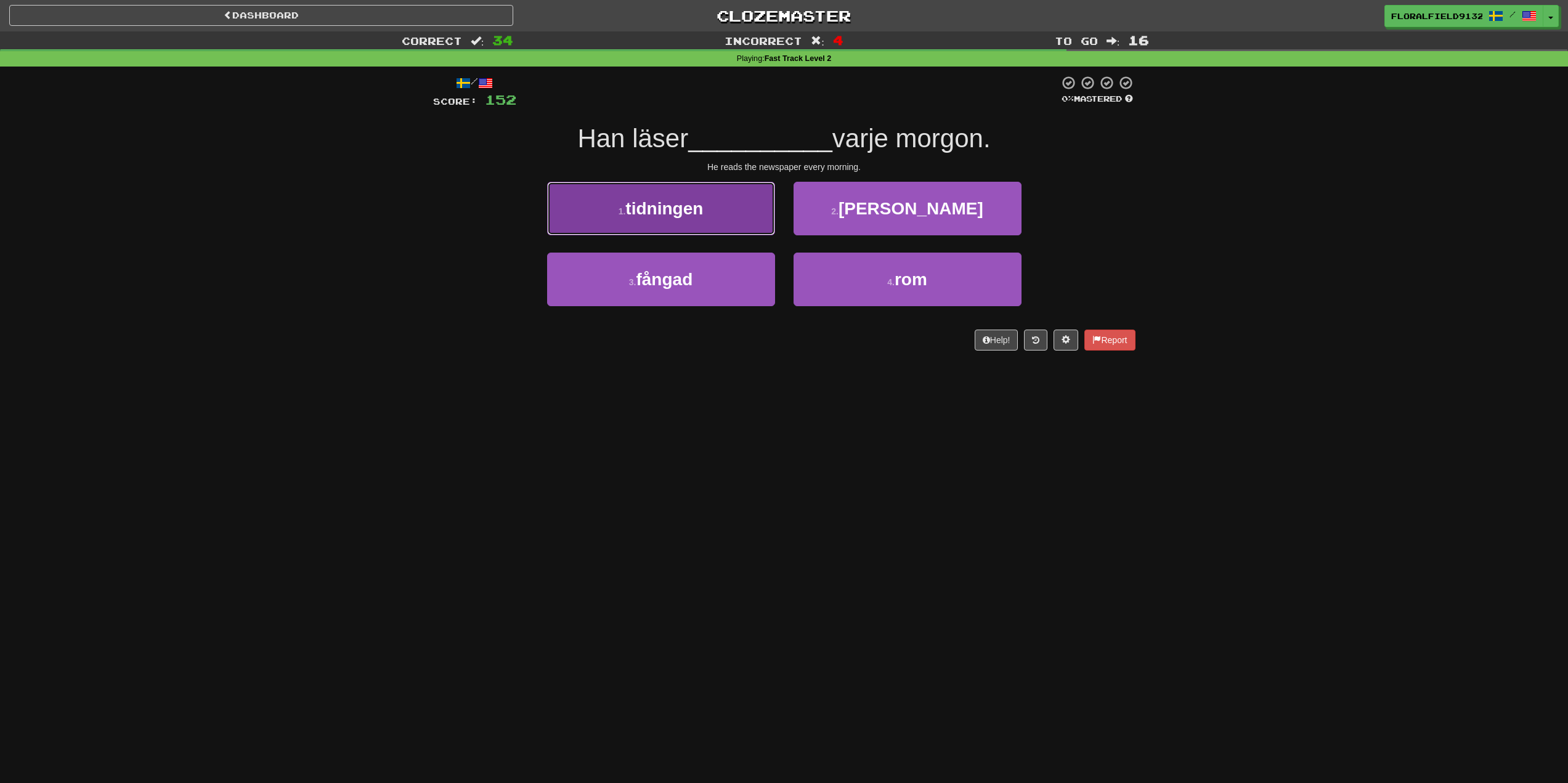
click at [749, 216] on button "1 . tidningen" at bounding box center [661, 208] width 228 height 53
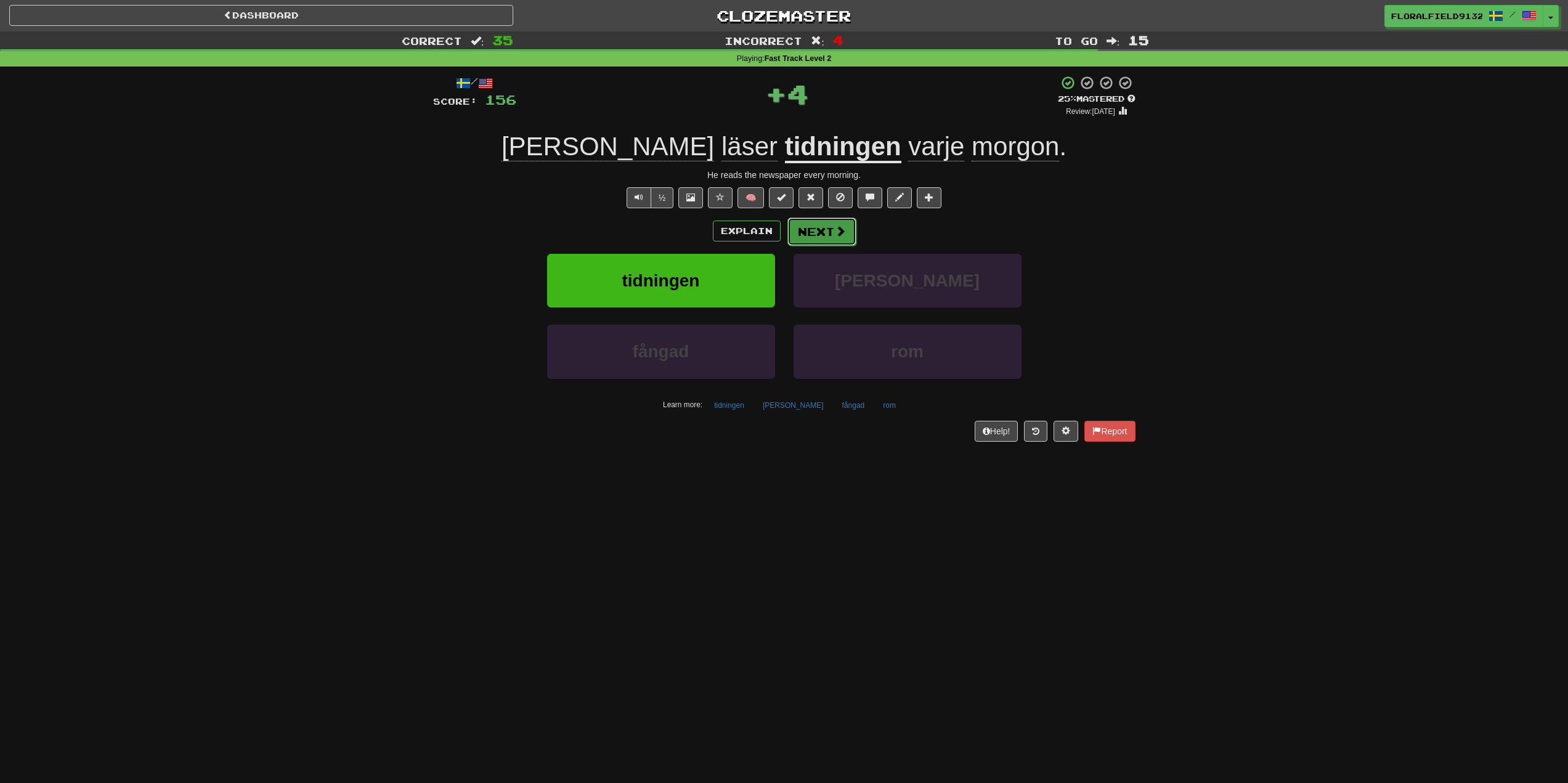
click at [831, 224] on button "Next" at bounding box center [822, 232] width 69 height 28
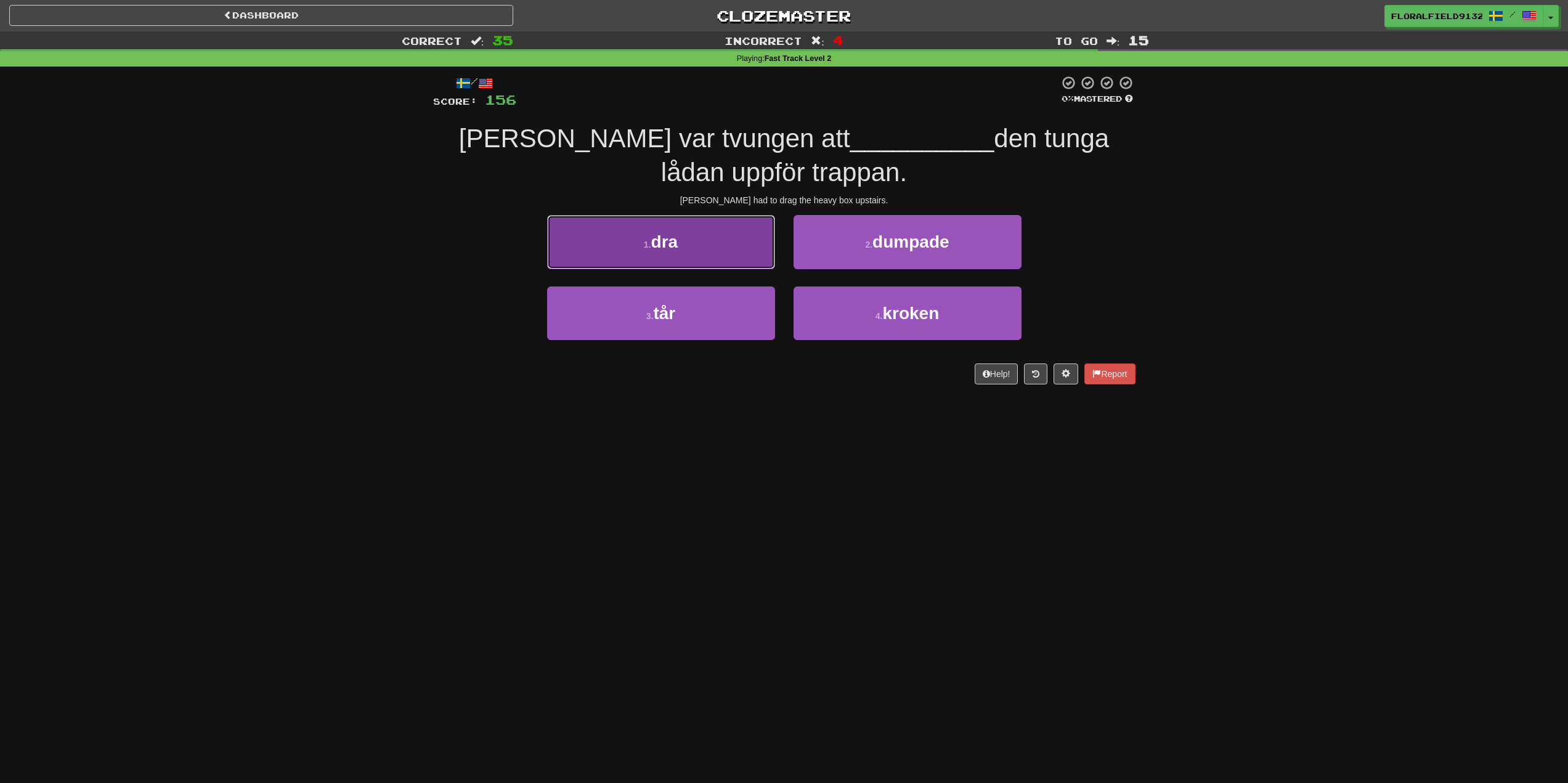
click at [704, 249] on button "1 . dra" at bounding box center [661, 242] width 228 height 53
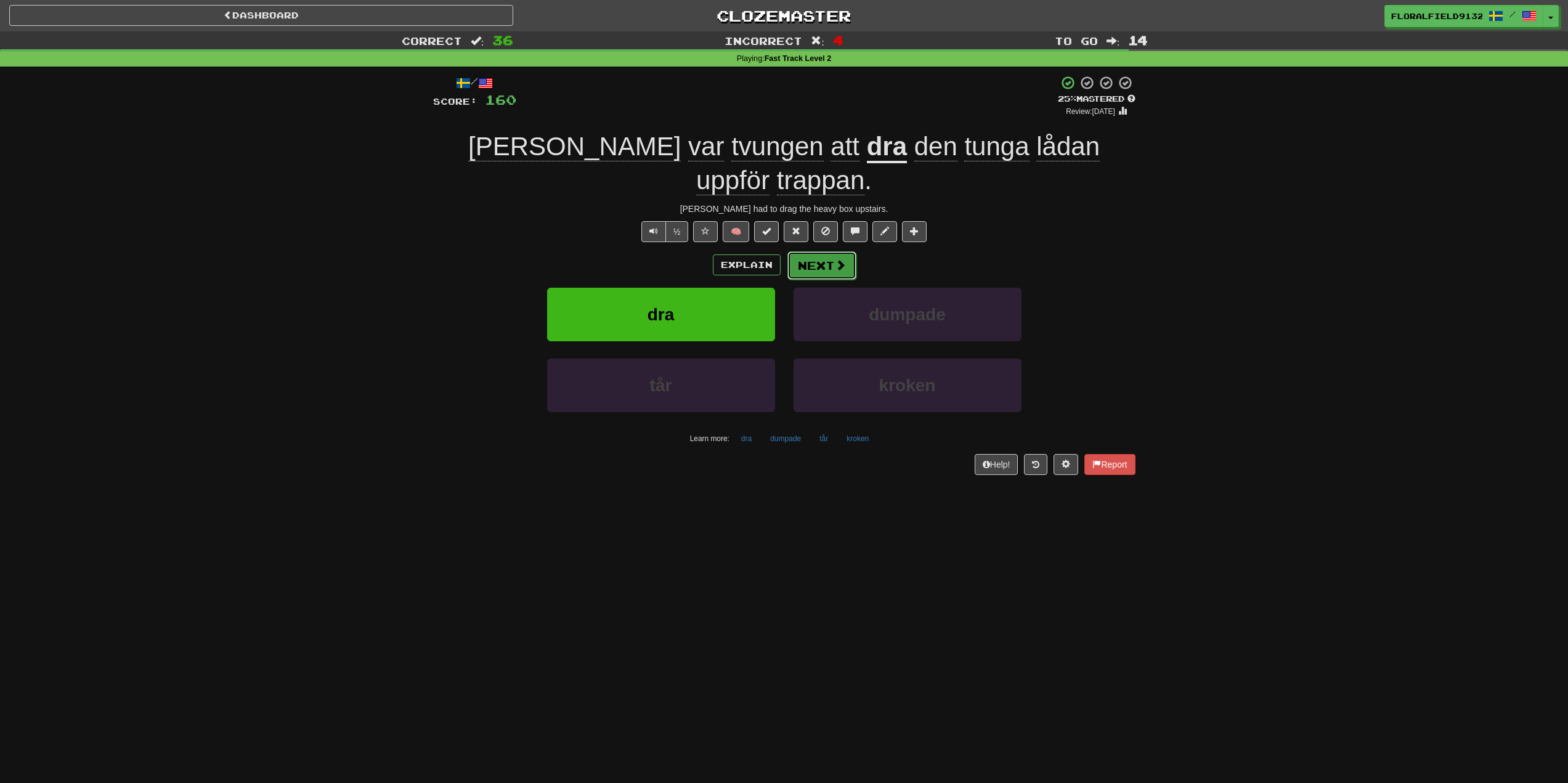
click at [826, 252] on button "Next" at bounding box center [822, 266] width 69 height 28
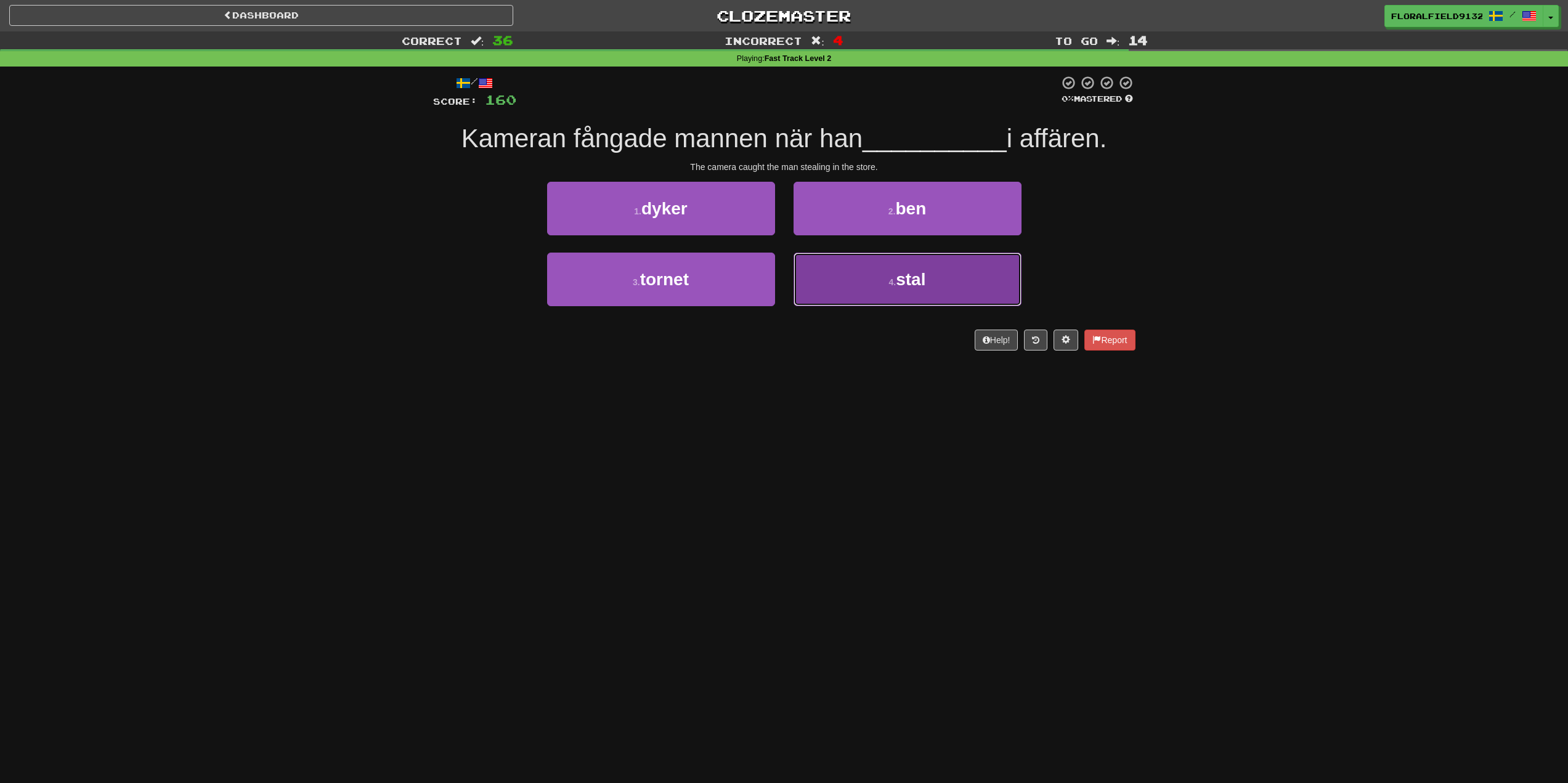
click at [959, 285] on button "4 . stal" at bounding box center [908, 279] width 228 height 53
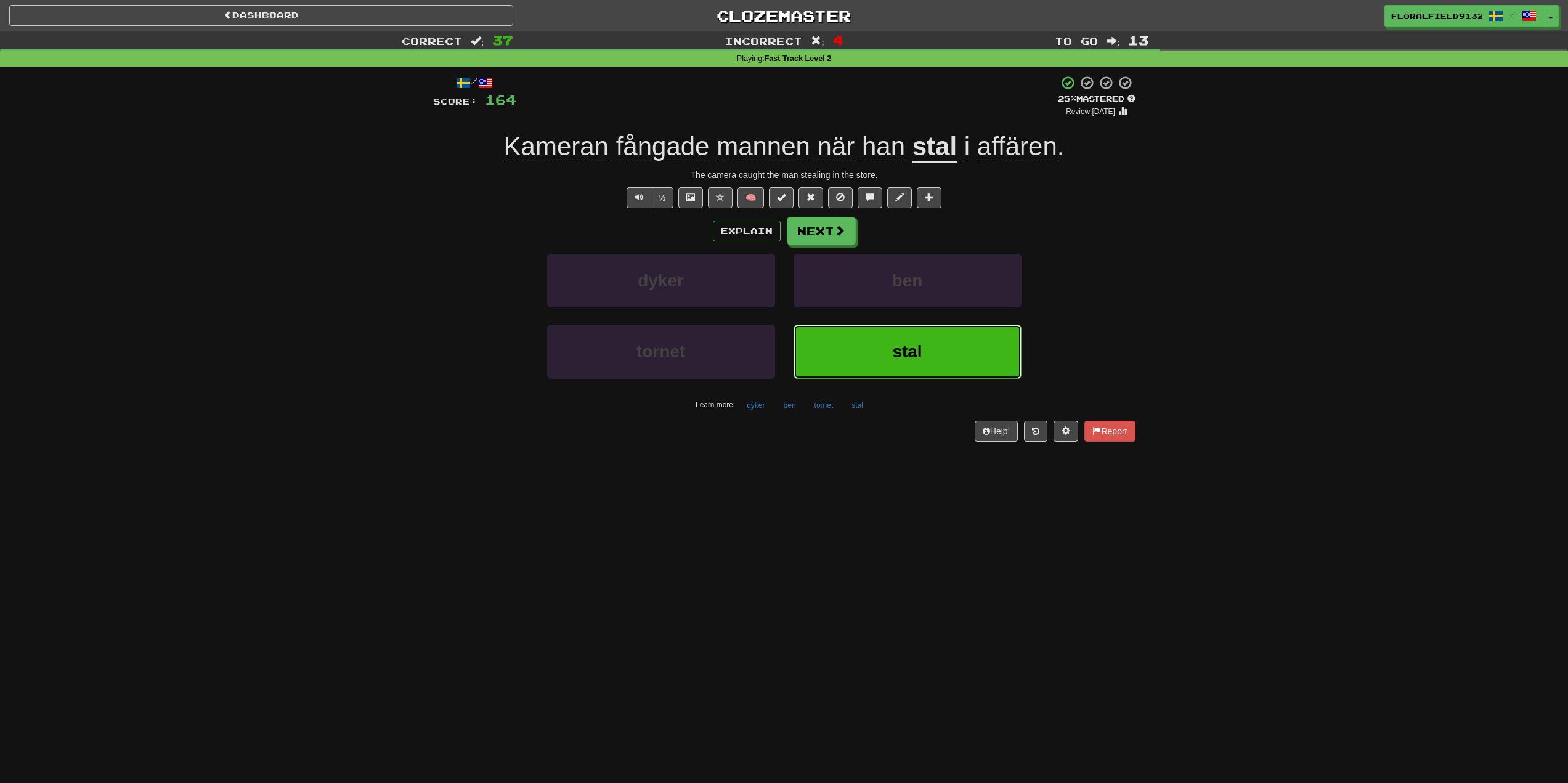
click at [919, 331] on button "stal" at bounding box center [908, 351] width 228 height 53
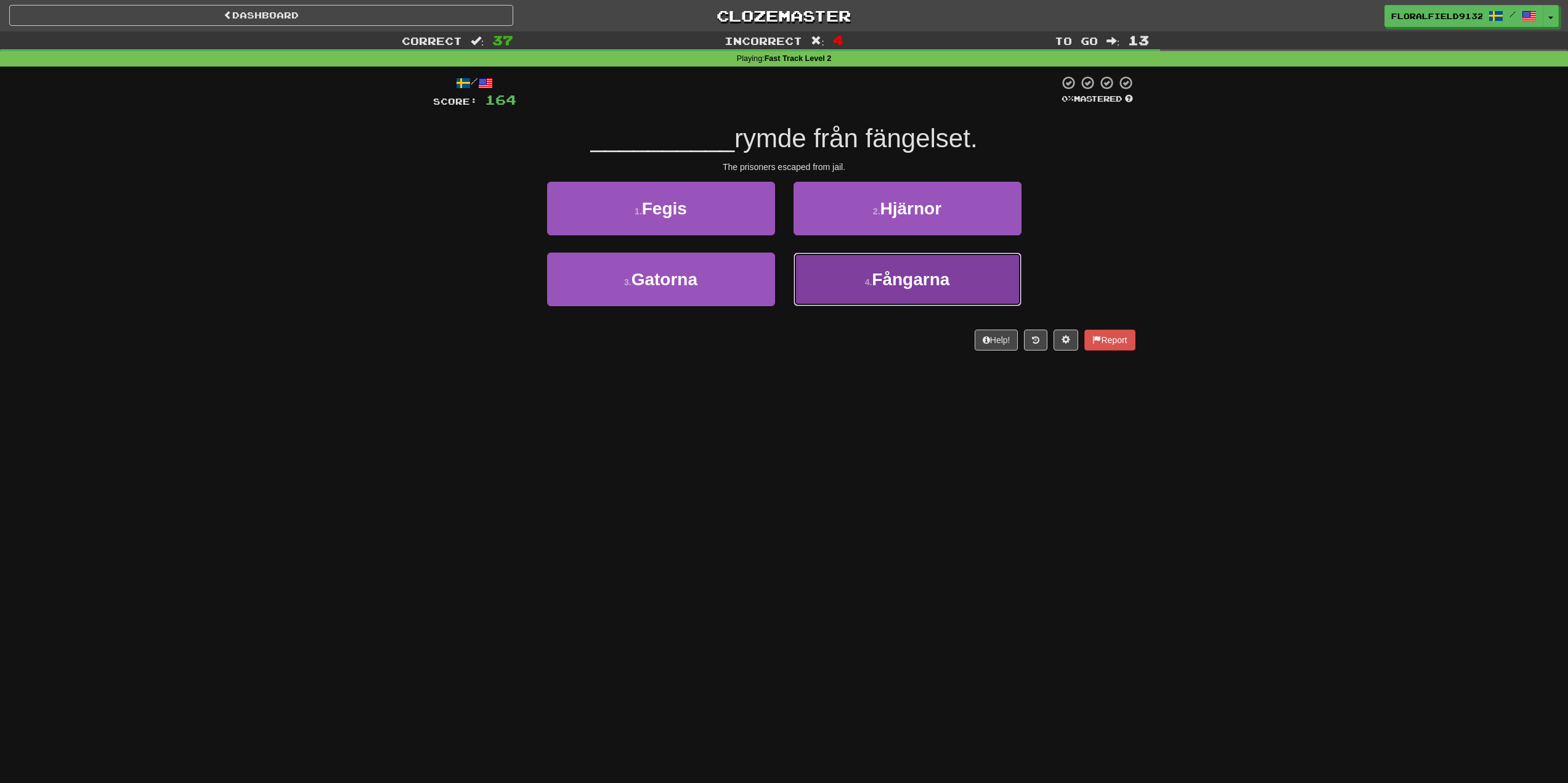
click at [887, 282] on span "Fångarna" at bounding box center [910, 279] width 78 height 19
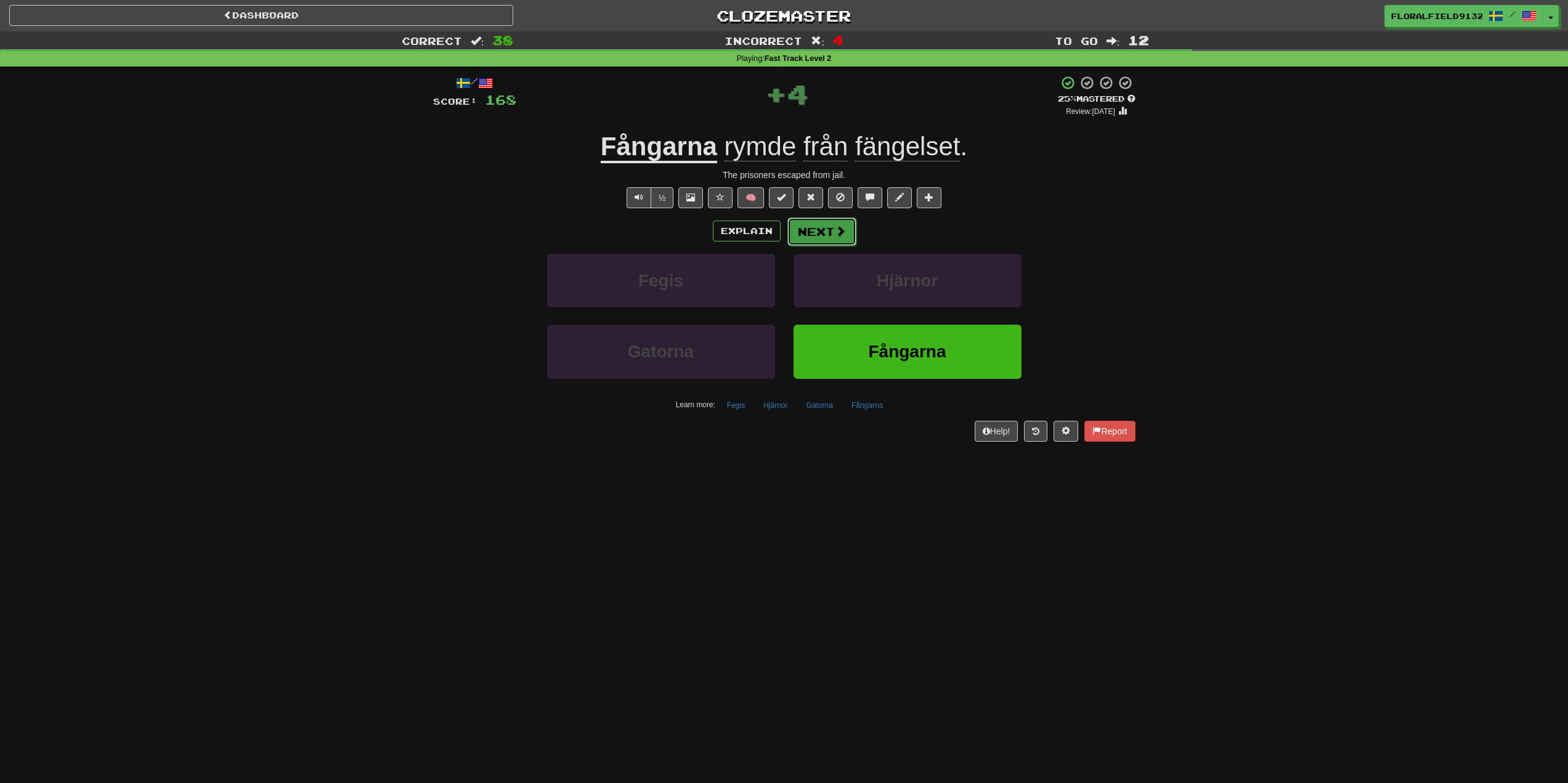
click at [836, 230] on span at bounding box center [840, 231] width 11 height 11
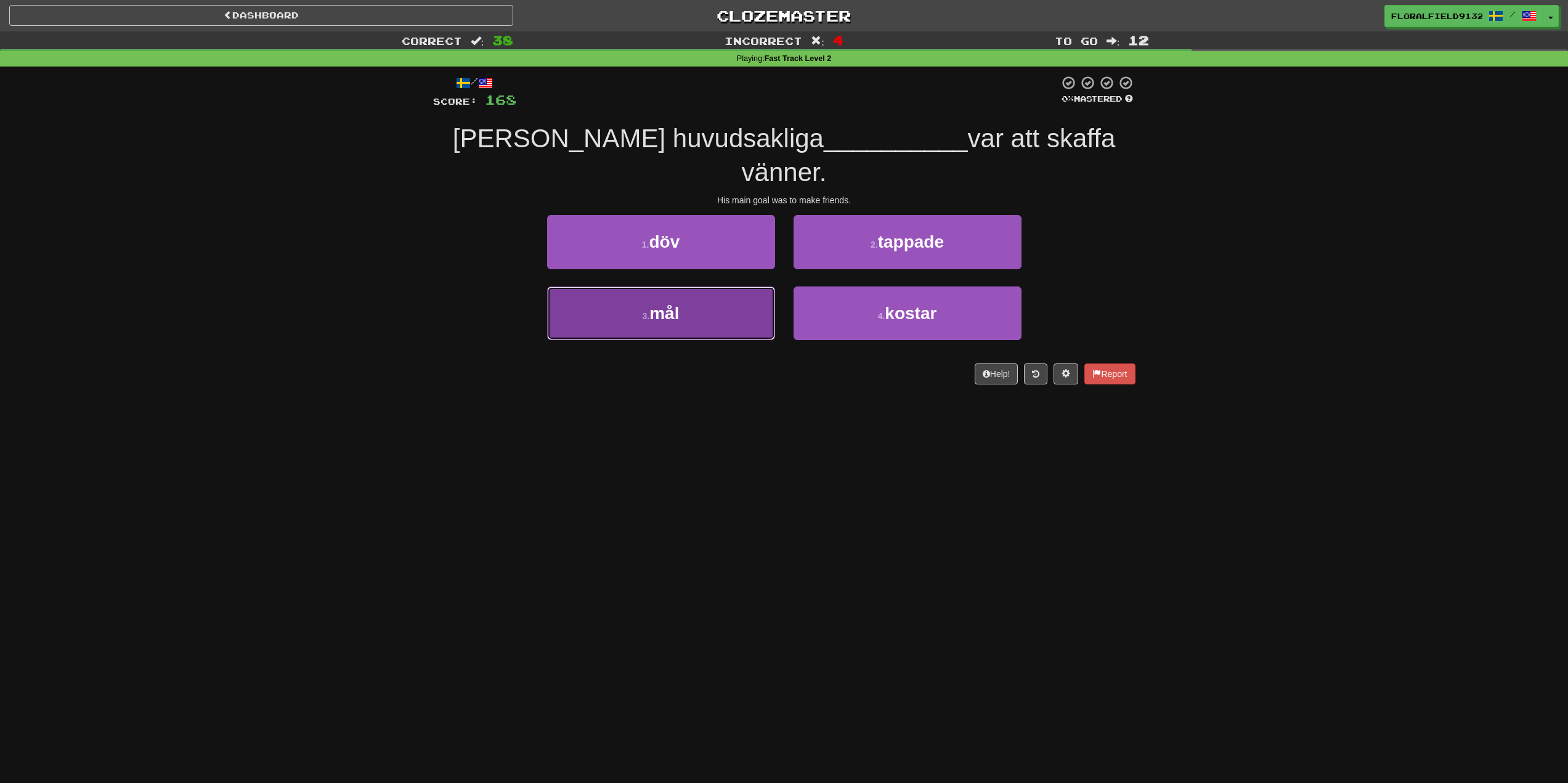
click at [700, 286] on button "3 . mål" at bounding box center [661, 313] width 228 height 53
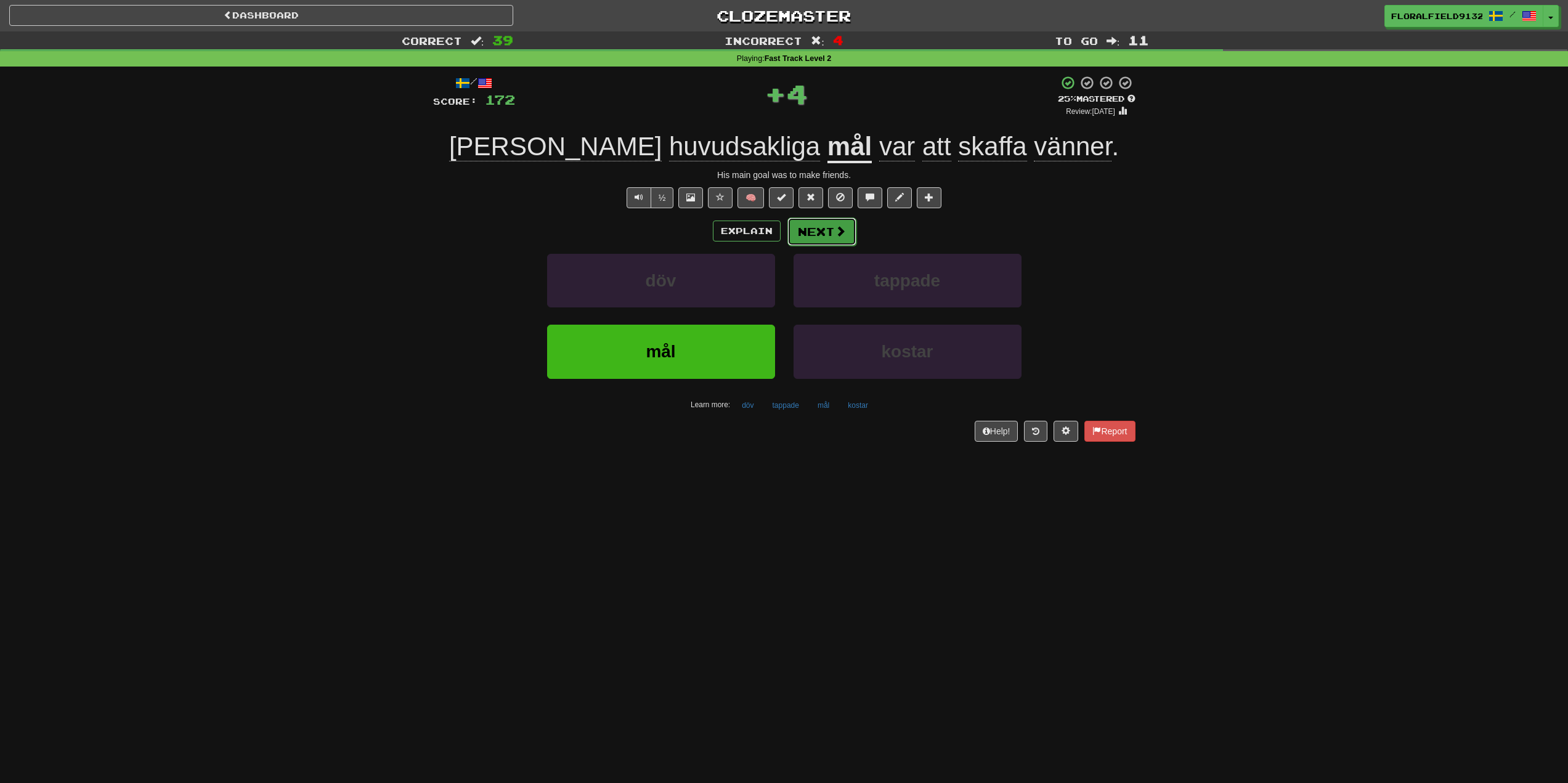
click at [842, 233] on span at bounding box center [840, 231] width 11 height 11
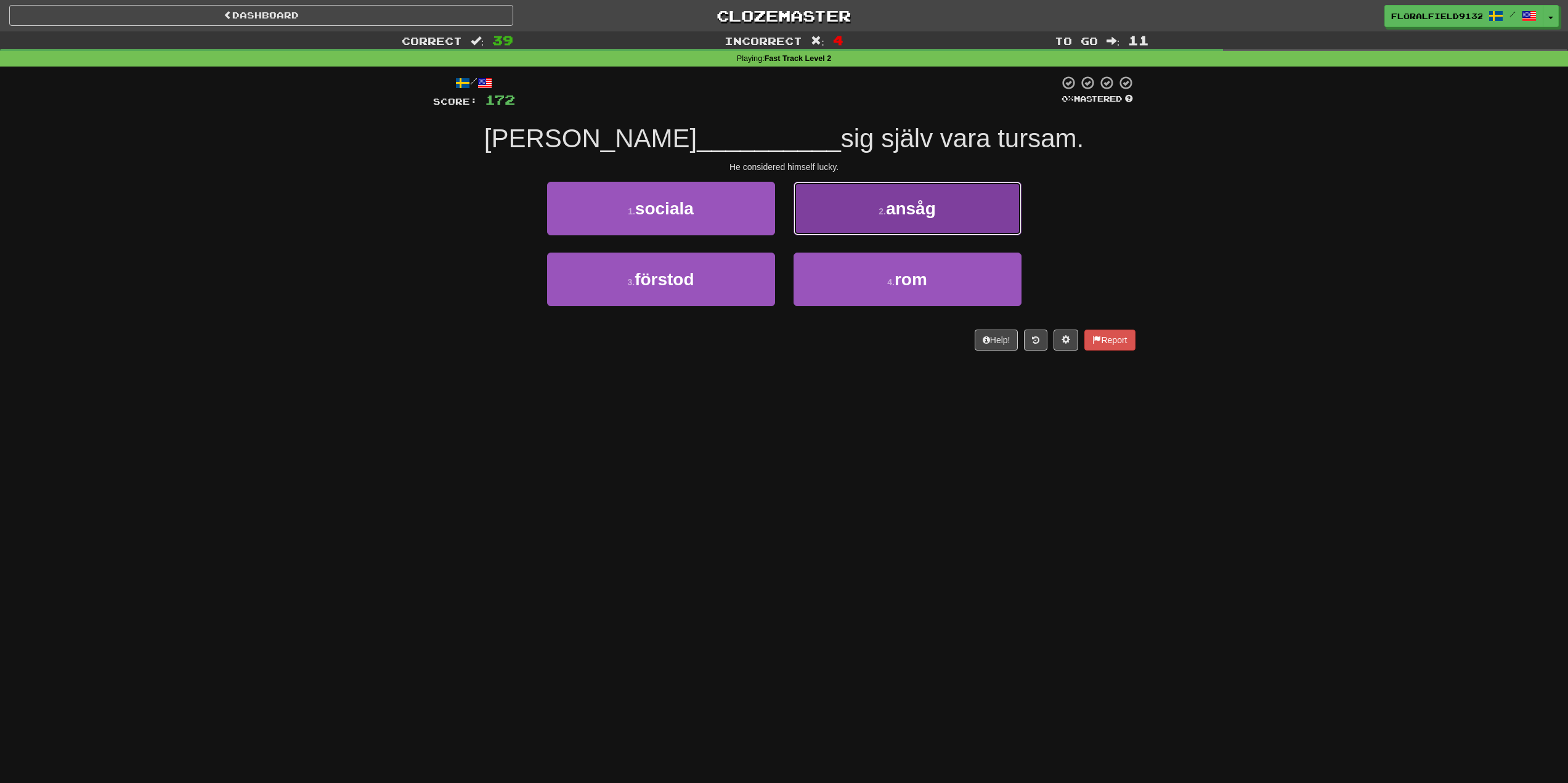
click at [833, 233] on button "2 . ansåg" at bounding box center [908, 208] width 228 height 53
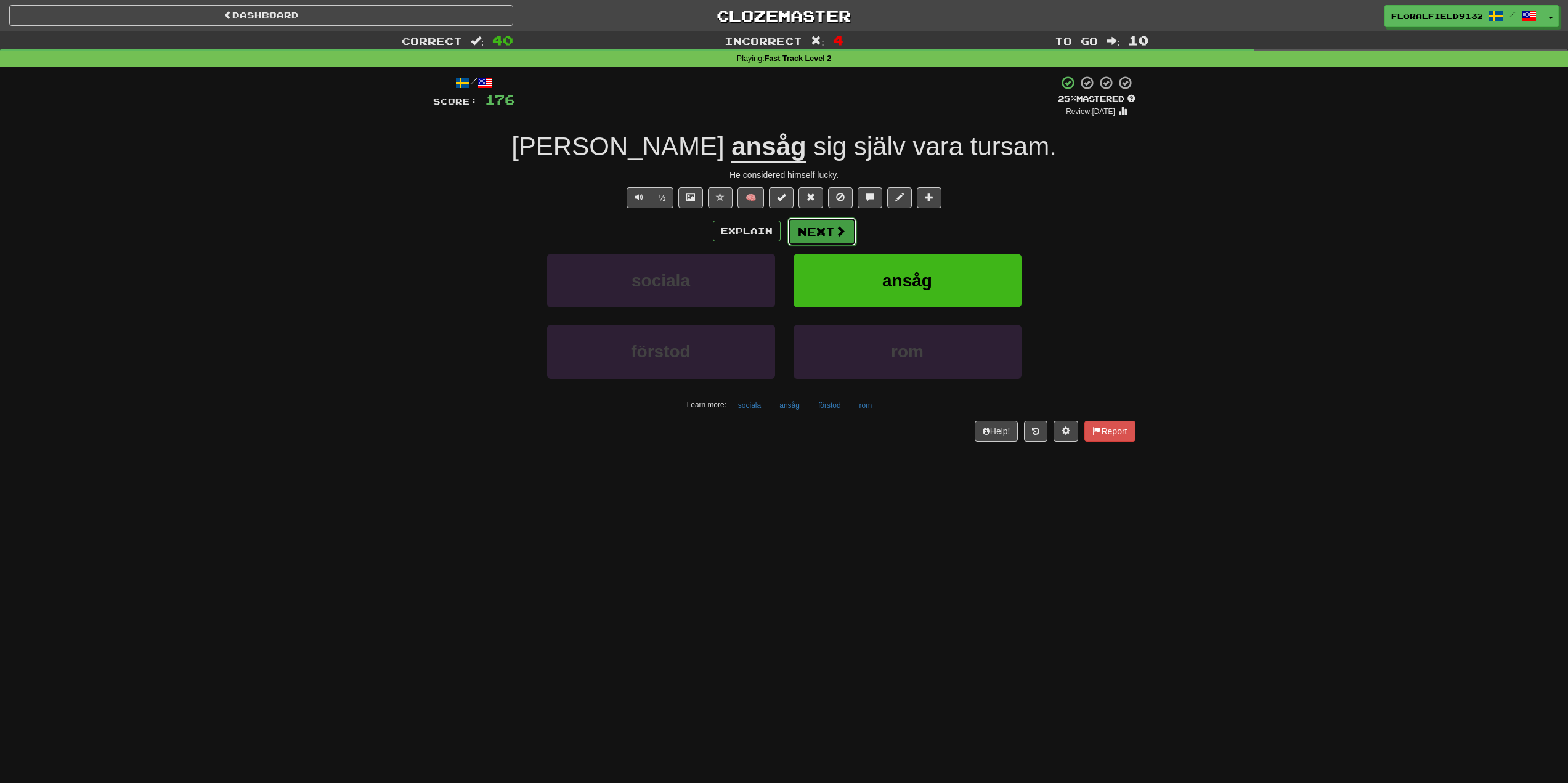
click at [832, 233] on button "Next" at bounding box center [822, 232] width 69 height 28
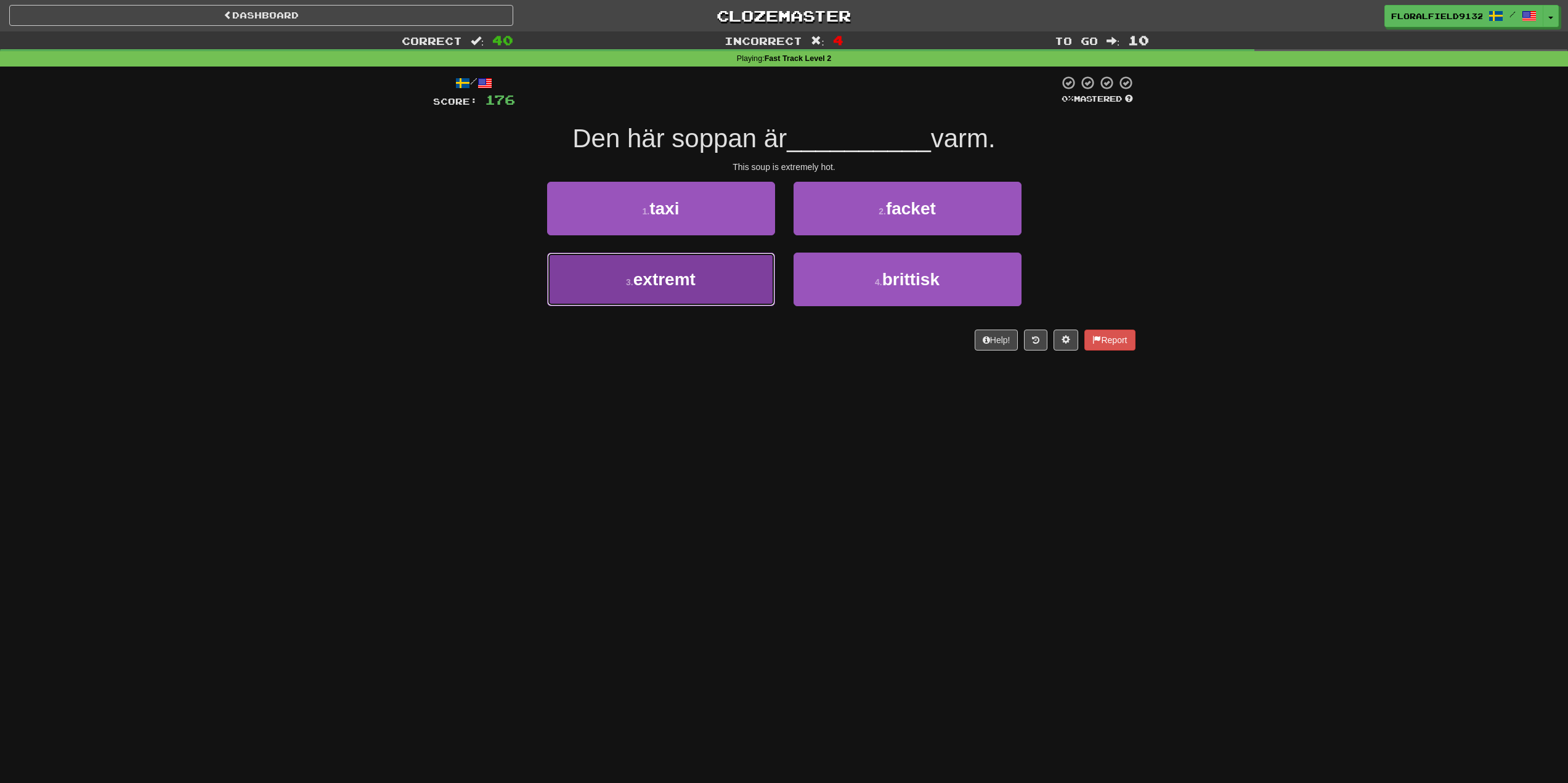
click at [717, 293] on button "3 . extremt" at bounding box center [661, 279] width 228 height 53
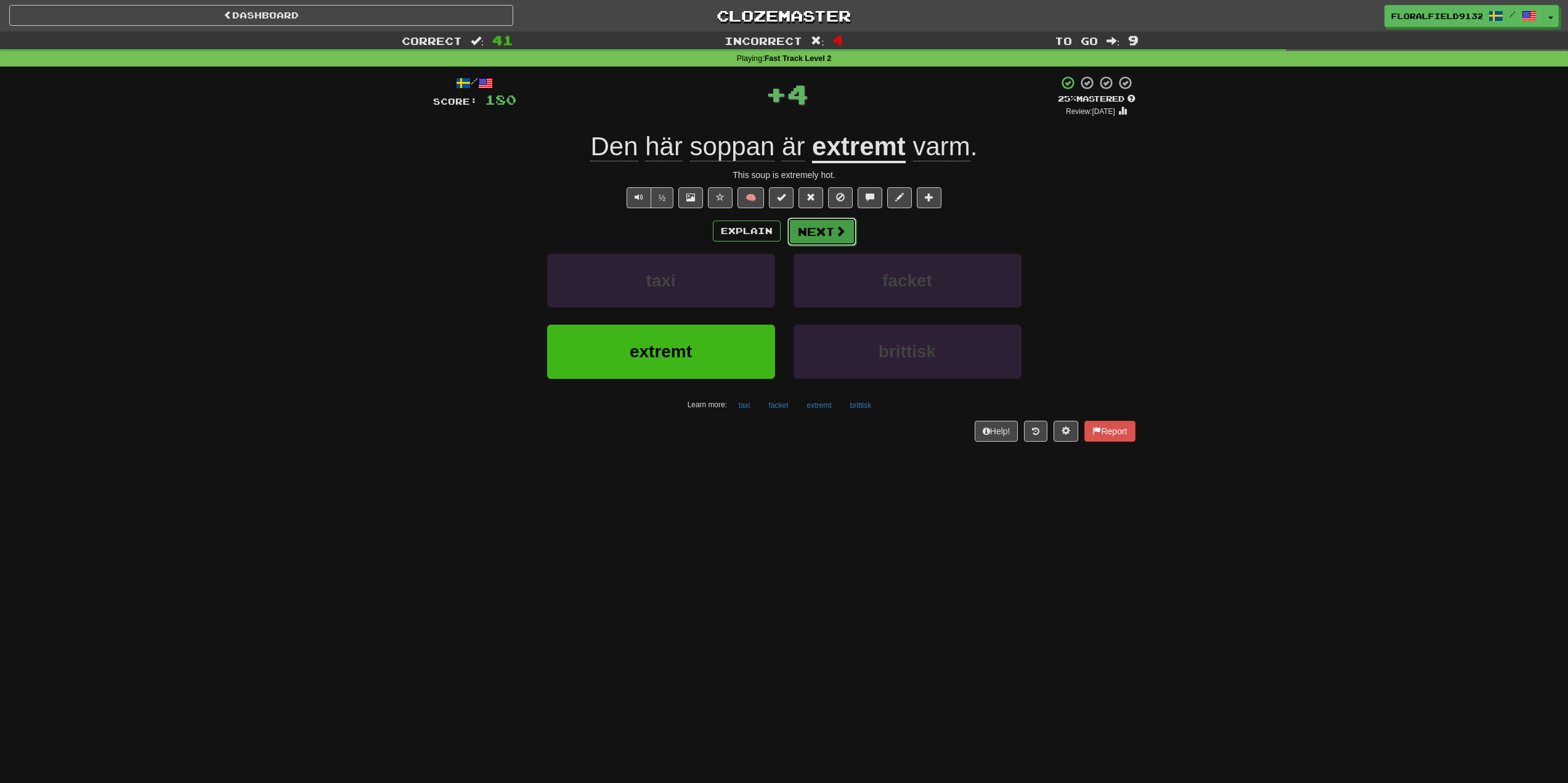
click at [831, 239] on button "Next" at bounding box center [822, 232] width 69 height 28
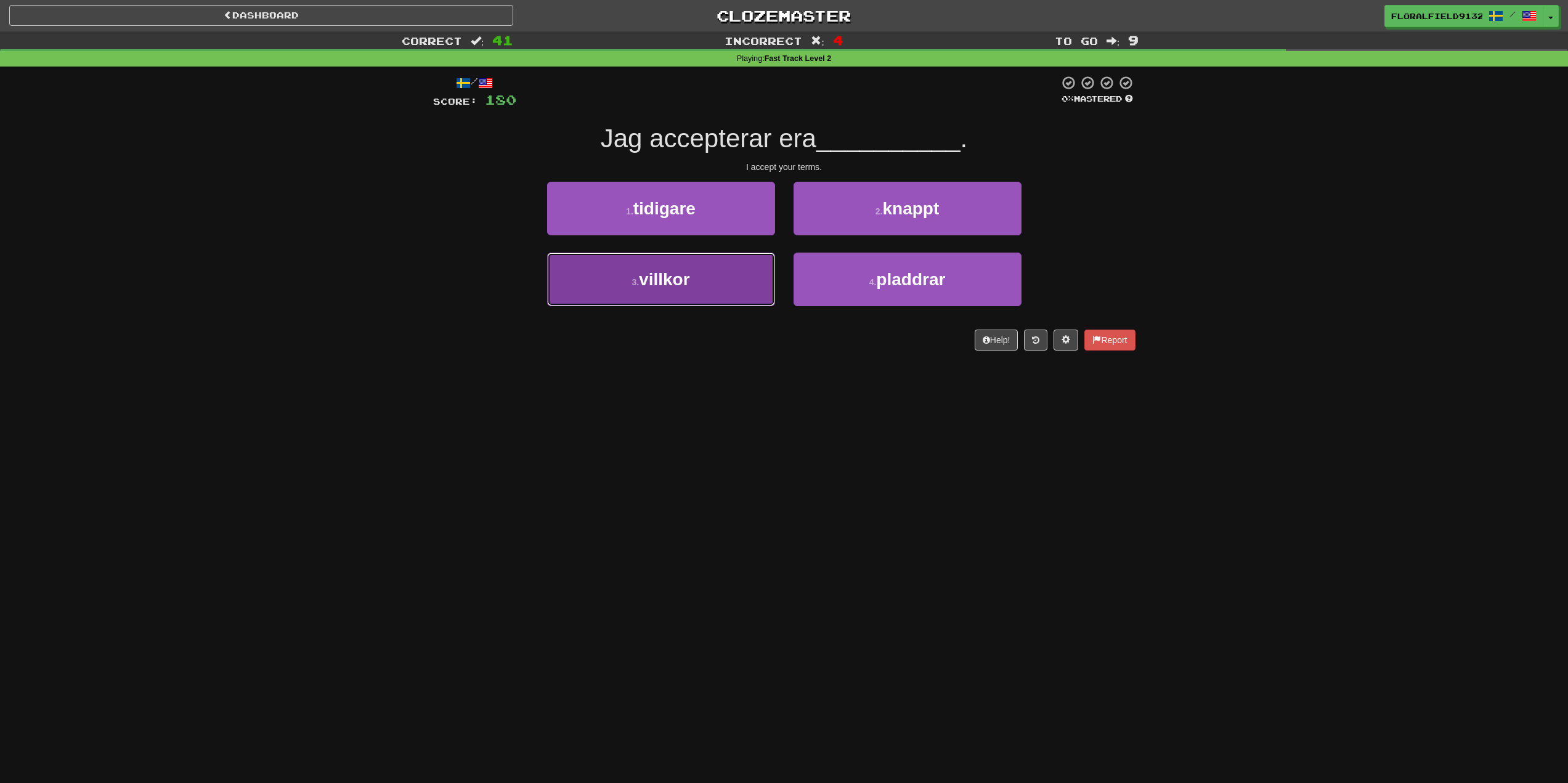
click at [689, 282] on span "villkor" at bounding box center [664, 279] width 50 height 19
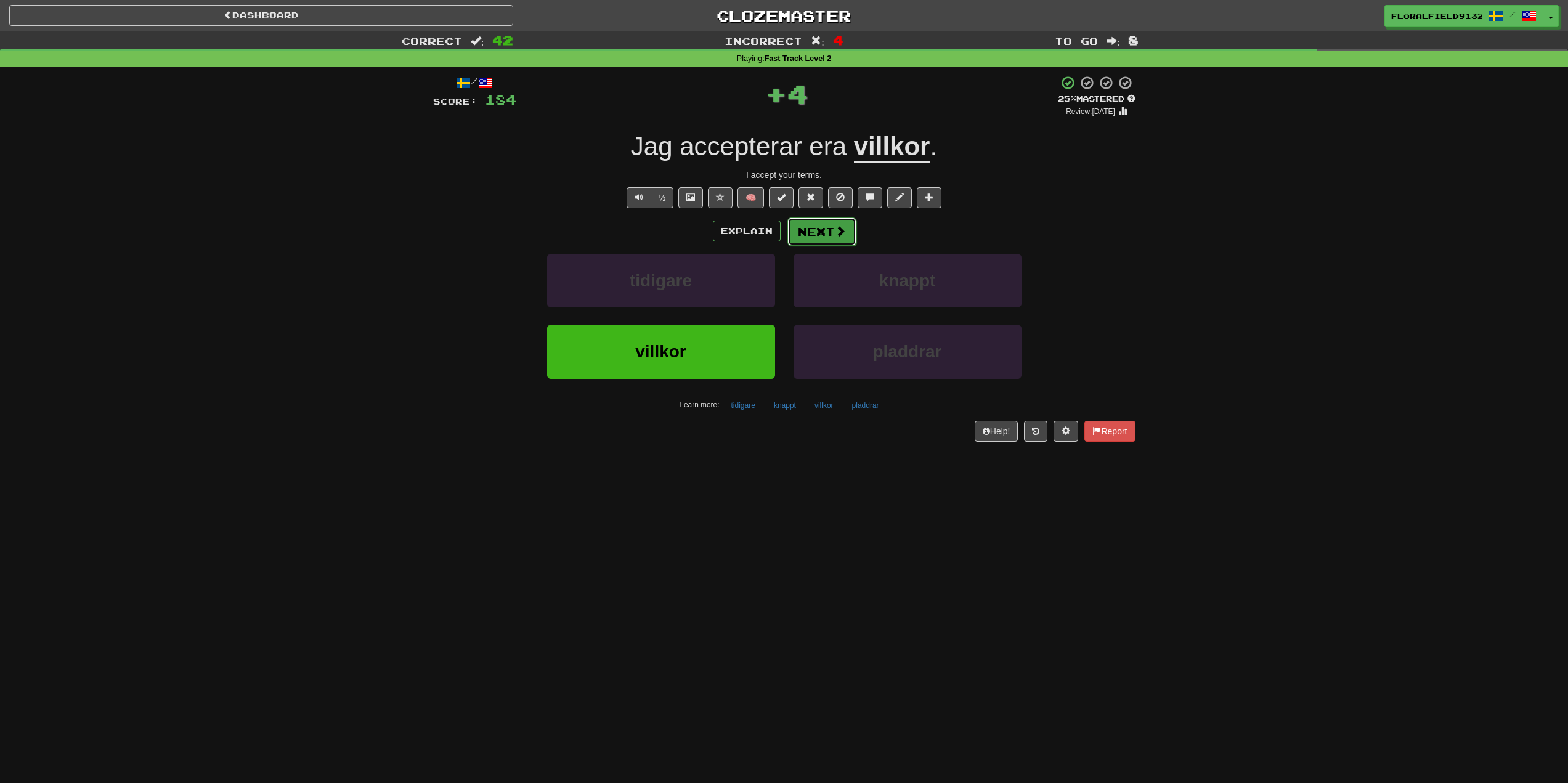
click at [828, 235] on button "Next" at bounding box center [822, 232] width 69 height 28
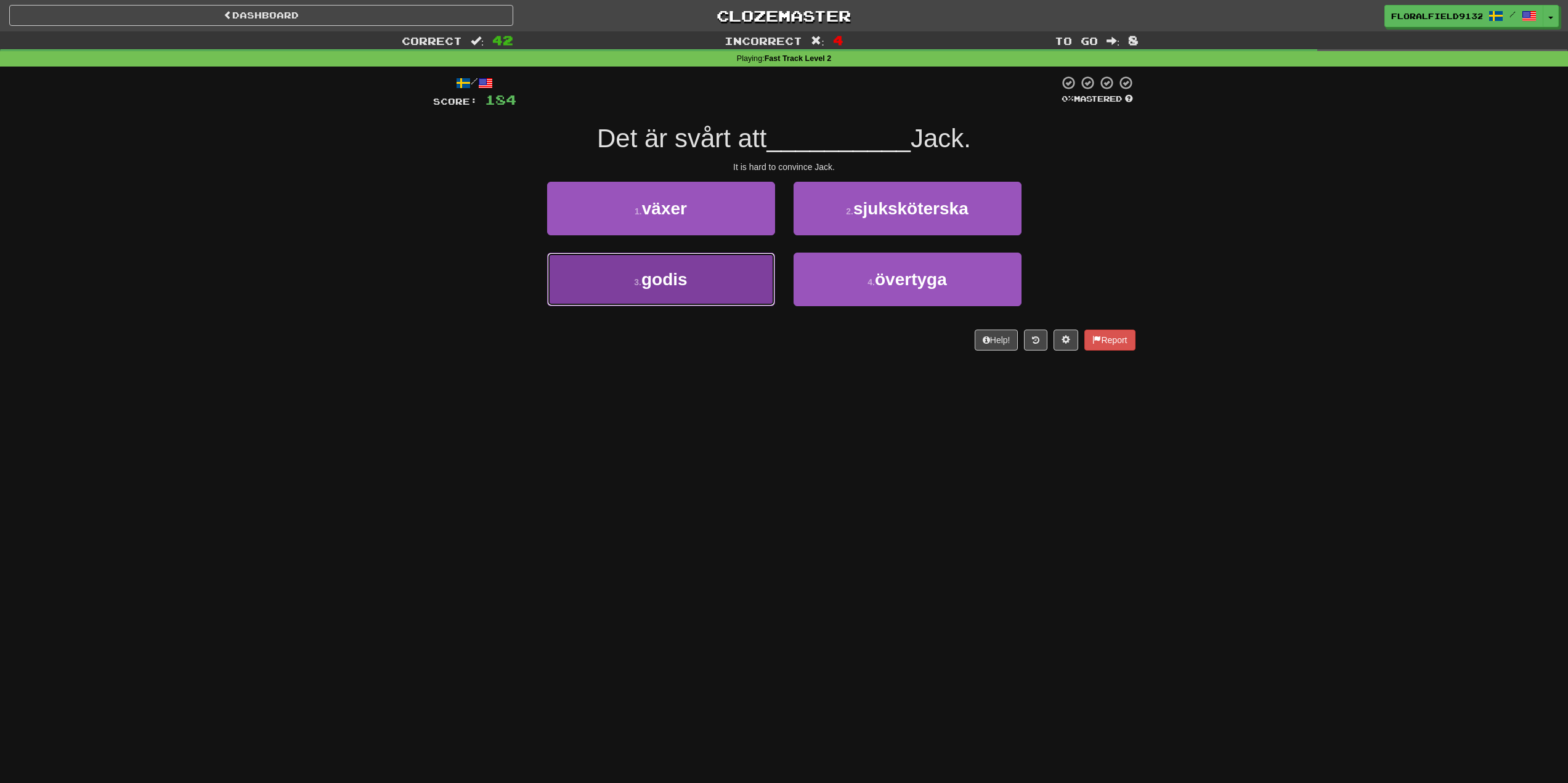
click at [693, 281] on button "3 . godis" at bounding box center [661, 279] width 228 height 53
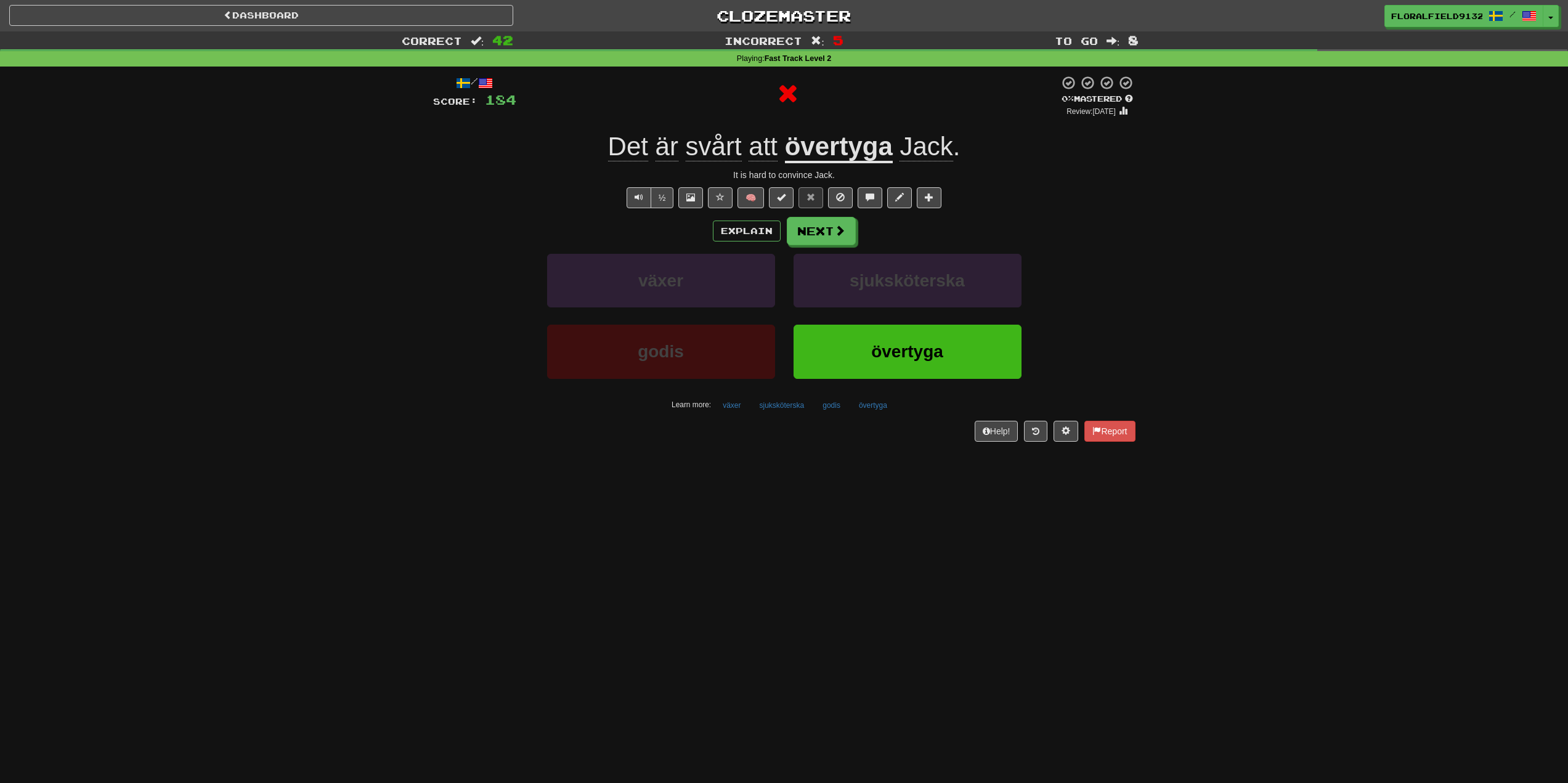
click at [826, 249] on div "Explain Next växer sjuksköterska godis övertyga Learn more: växer sjuksköterska…" at bounding box center [784, 316] width 703 height 198
click at [835, 226] on span at bounding box center [840, 231] width 11 height 11
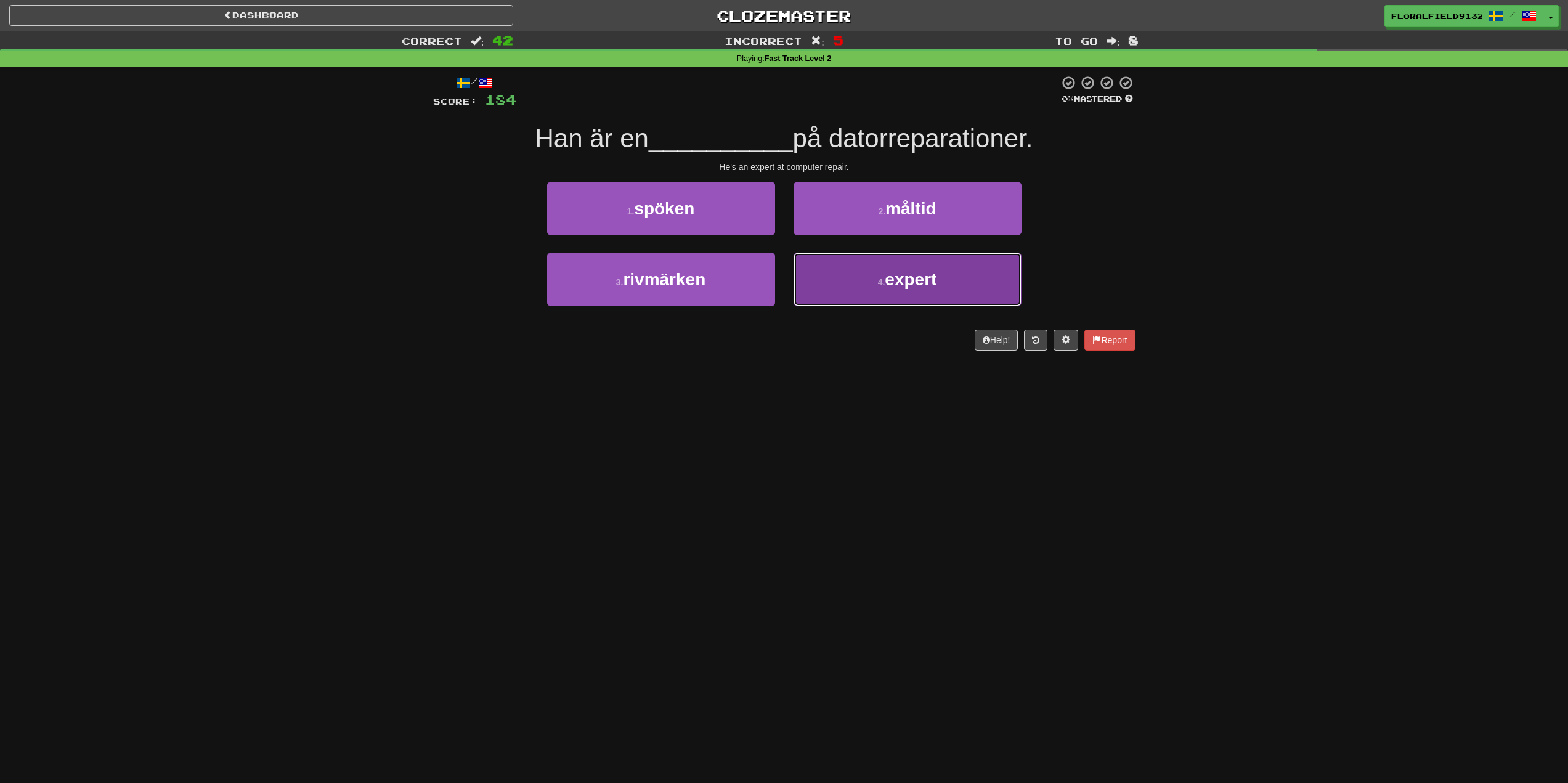
click at [841, 298] on button "4 . expert" at bounding box center [908, 279] width 228 height 53
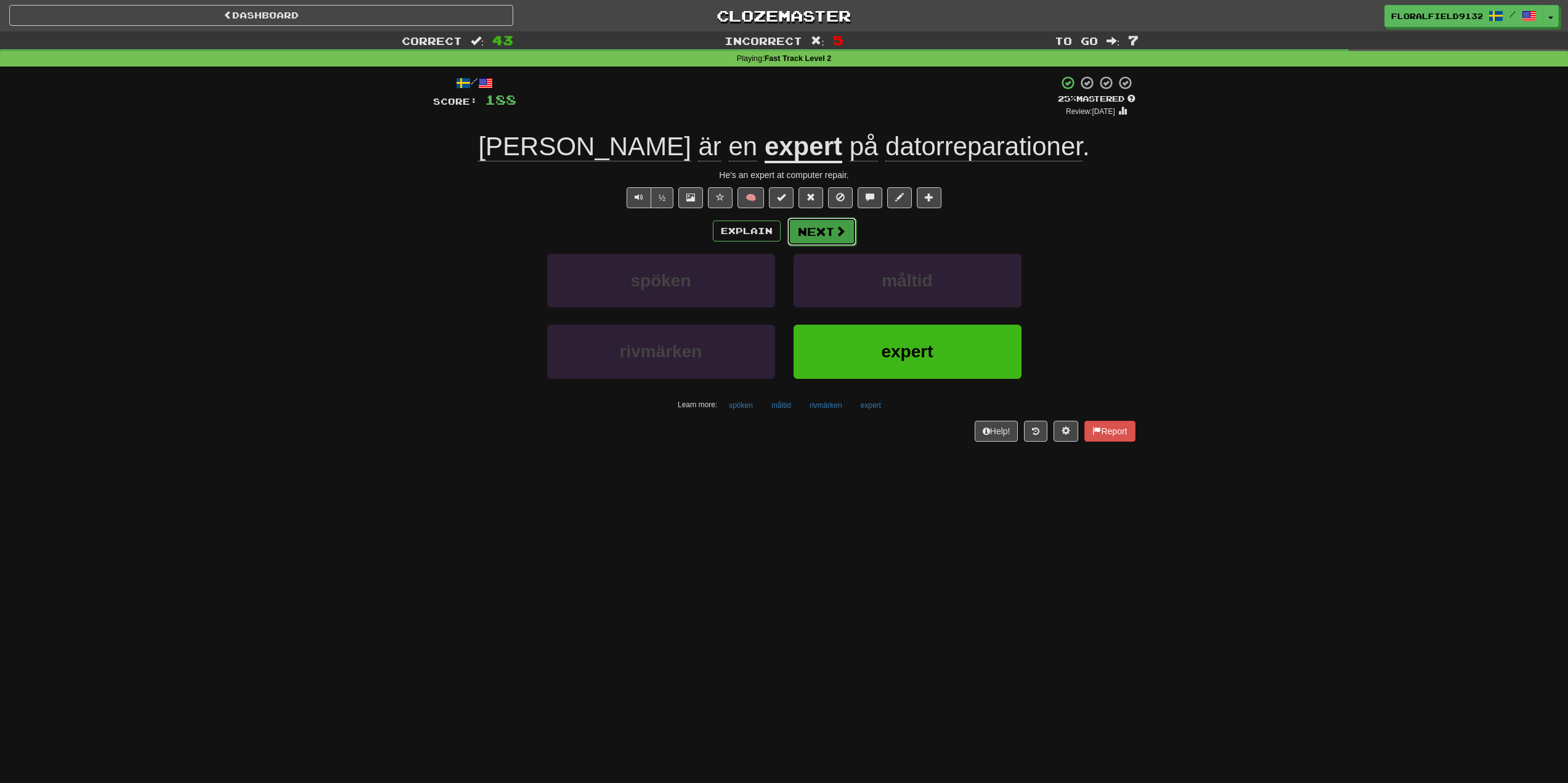
click at [821, 221] on button "Next" at bounding box center [822, 232] width 69 height 28
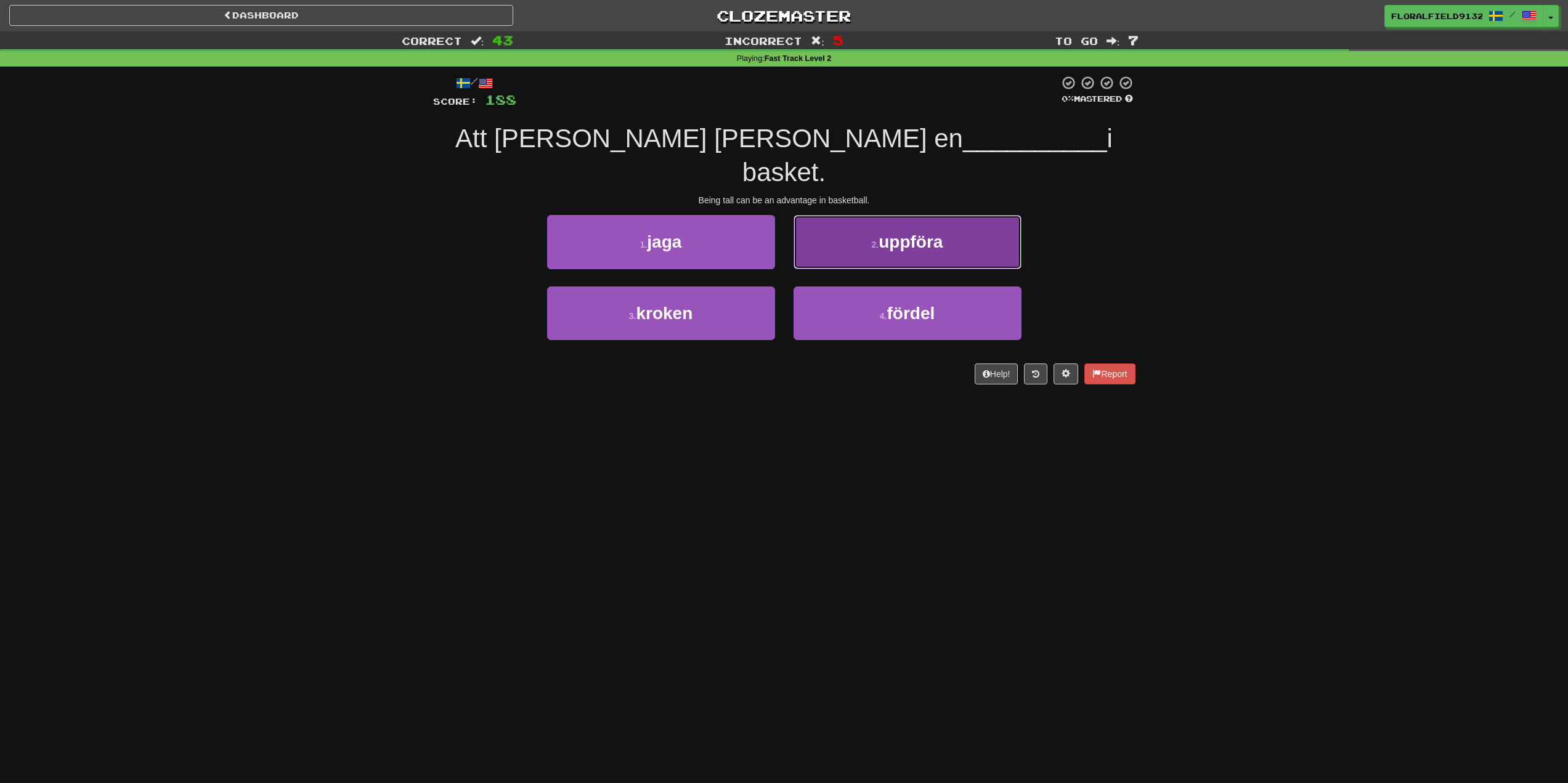
click at [817, 222] on button "2 . uppföra" at bounding box center [908, 242] width 228 height 53
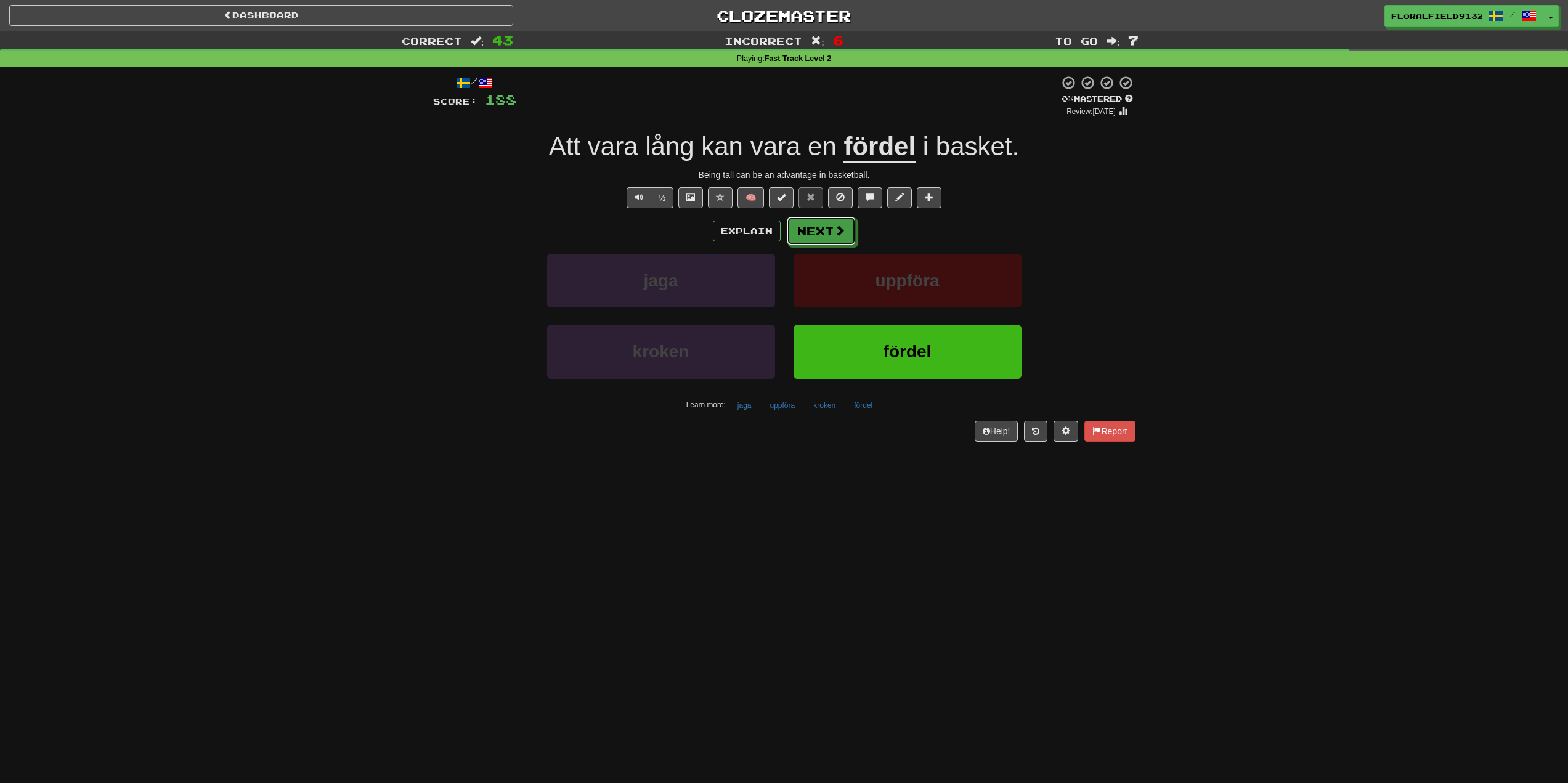
drag, startPoint x: 820, startPoint y: 229, endPoint x: 1329, endPoint y: 1, distance: 557.7
click at [1416, 56] on div "Correct : 43 Incorrect : 6 To go : 7 Playing : Fast Track Level 2 / Score: 188 …" at bounding box center [784, 245] width 1568 height 428
drag, startPoint x: 829, startPoint y: 249, endPoint x: 822, endPoint y: 246, distance: 7.6
click at [829, 249] on div "Explain Next jaga uppföra kroken fördel Learn more: jaga uppföra kroken fördel" at bounding box center [784, 316] width 703 height 198
click at [819, 233] on button "Next" at bounding box center [822, 232] width 69 height 28
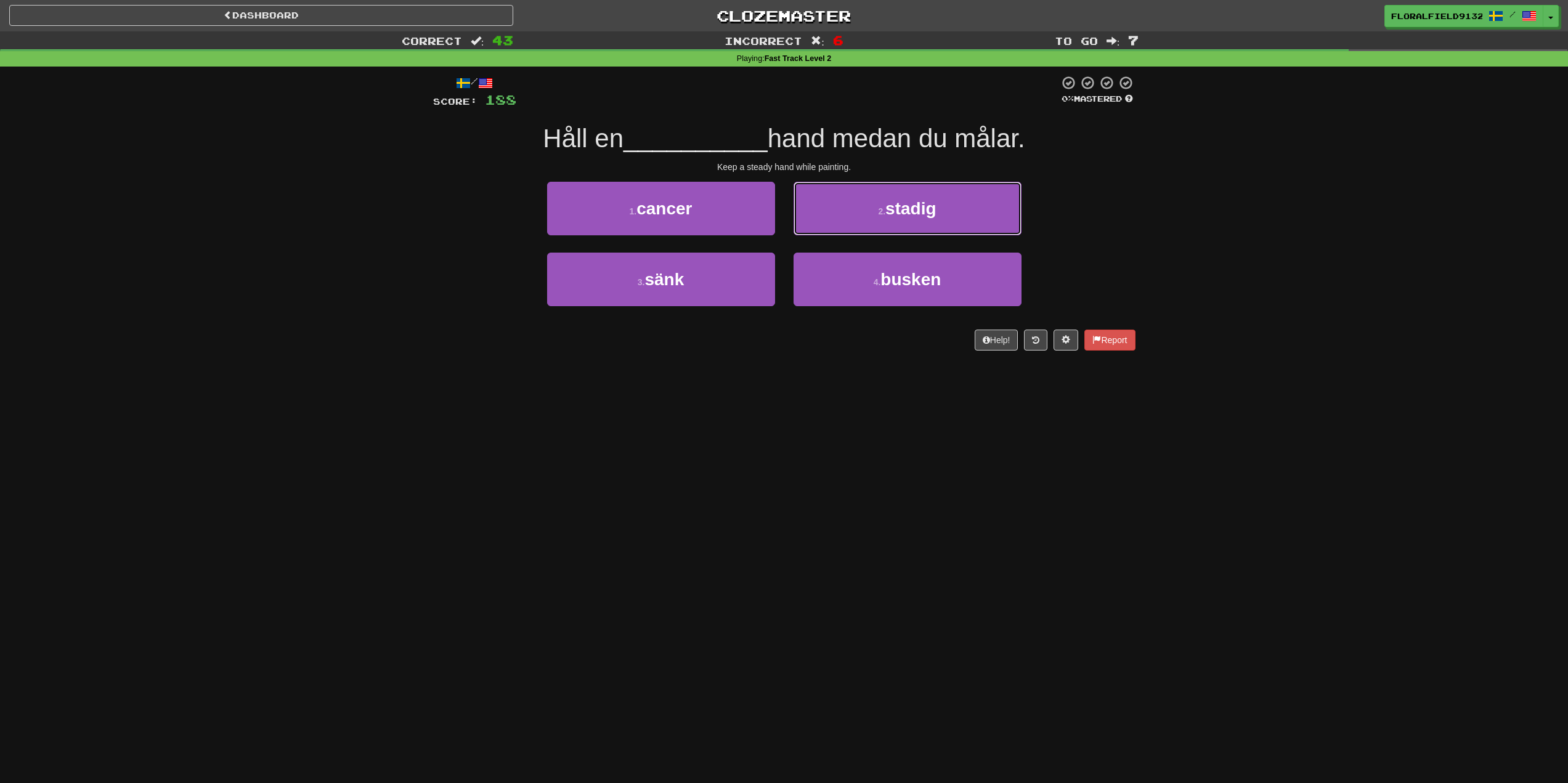
drag, startPoint x: 882, startPoint y: 209, endPoint x: 873, endPoint y: 209, distance: 9.0
click at [883, 215] on small "2 ." at bounding box center [881, 211] width 7 height 10
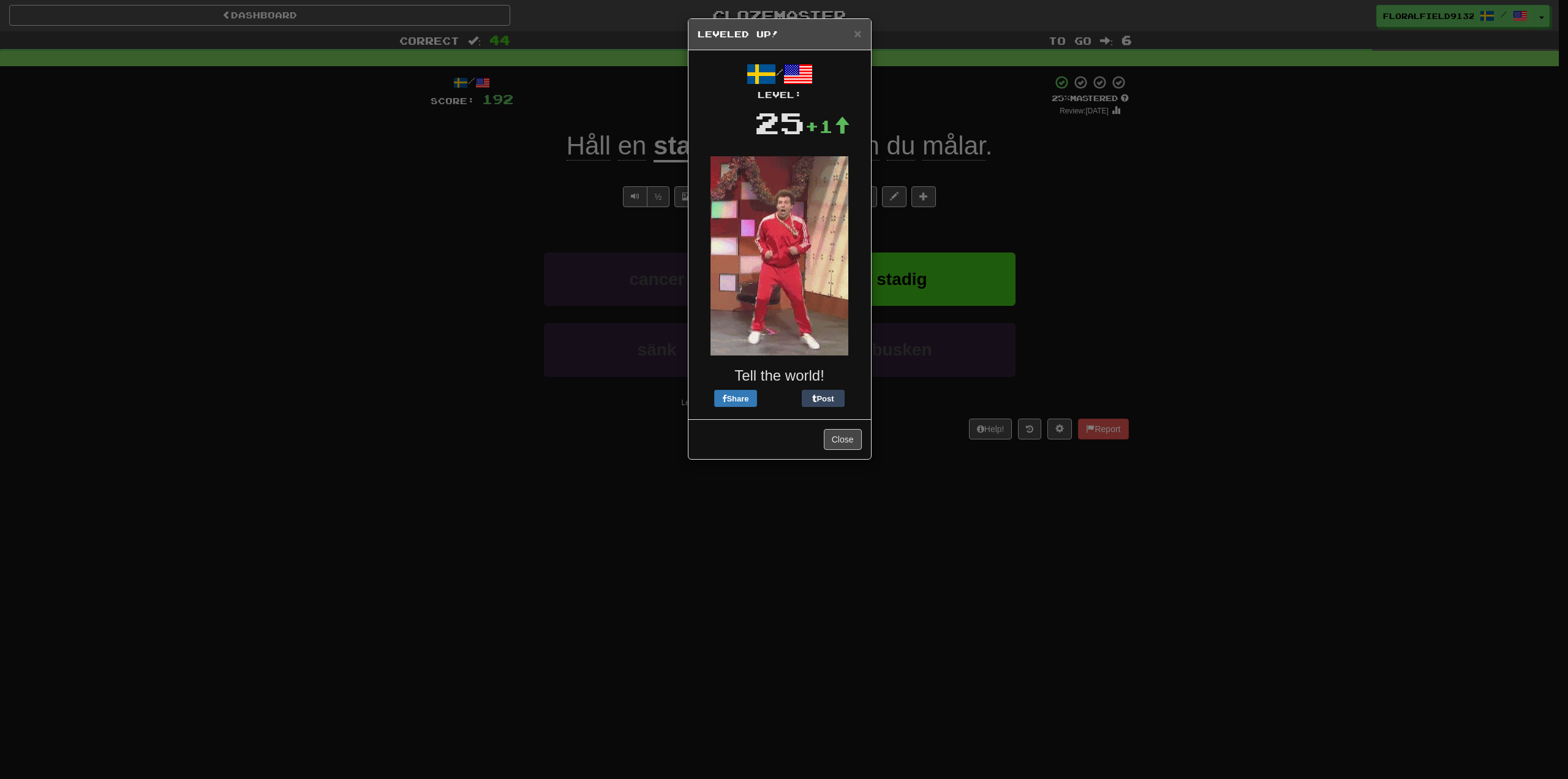
click at [866, 31] on div "× Leveled Up!" at bounding box center [780, 34] width 183 height 31
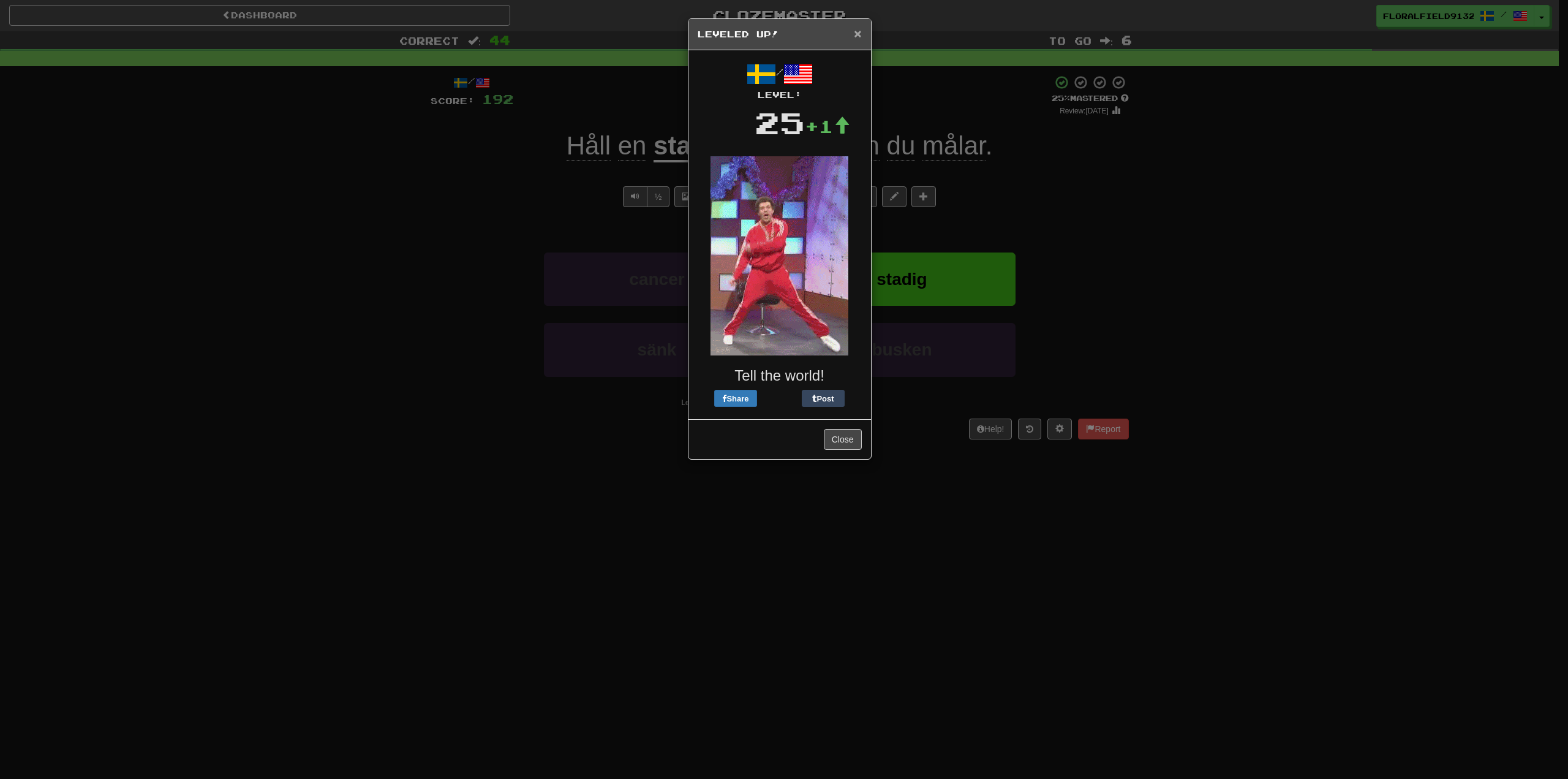
click at [854, 30] on span "×" at bounding box center [857, 34] width 7 height 14
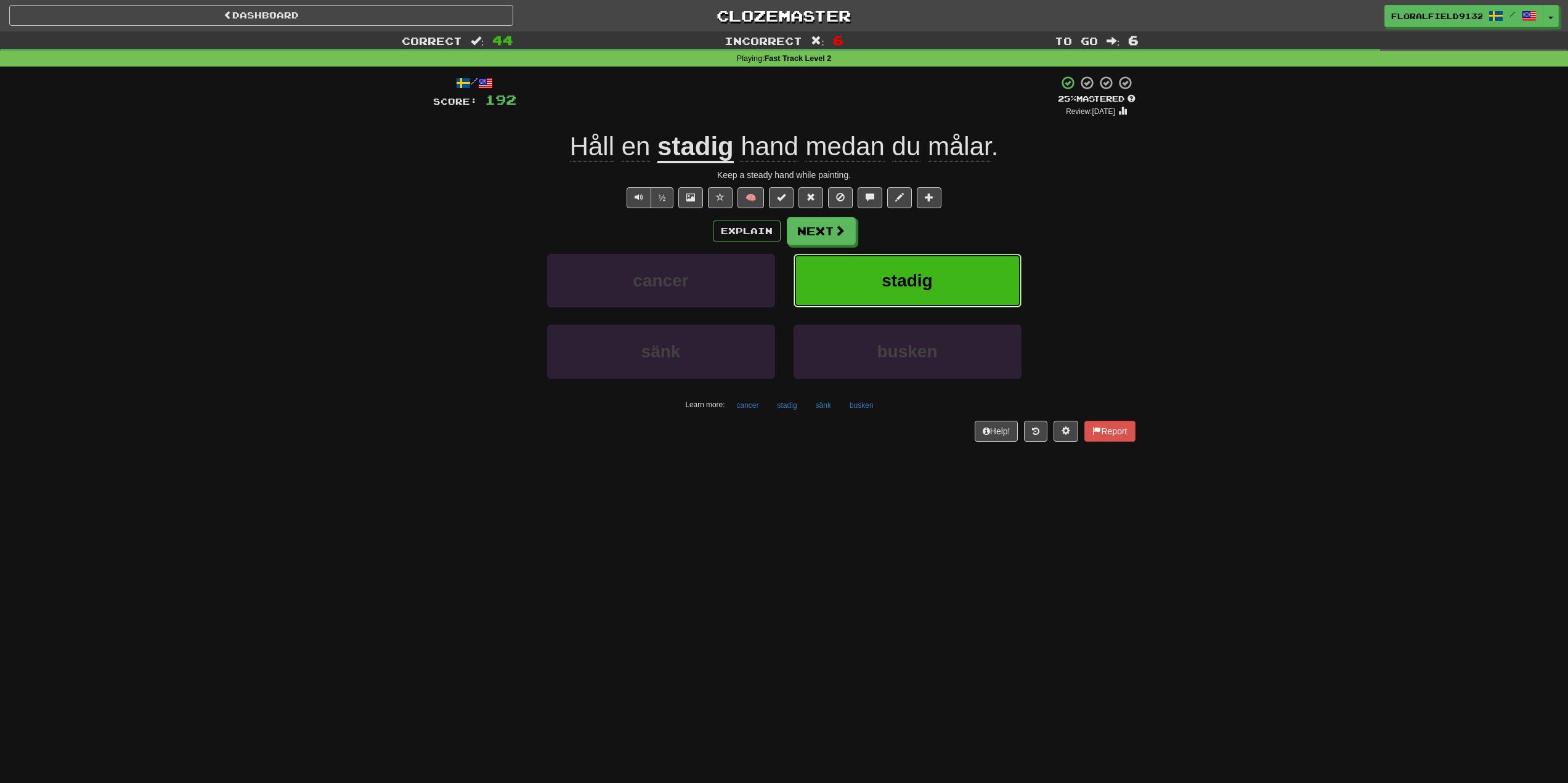
click at [909, 290] on span "stadig" at bounding box center [907, 281] width 50 height 19
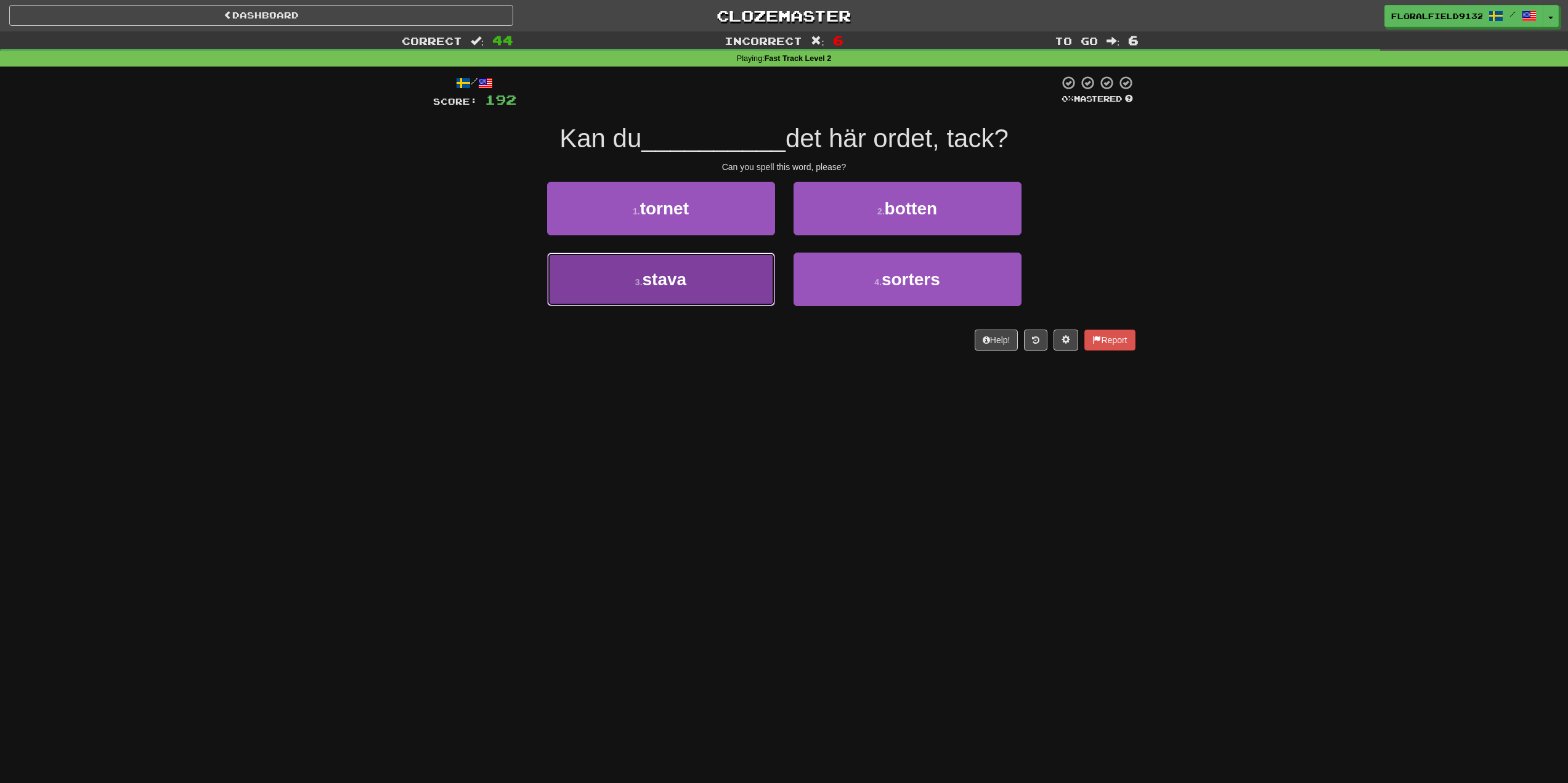
click at [706, 259] on button "3 . stava" at bounding box center [661, 279] width 228 height 53
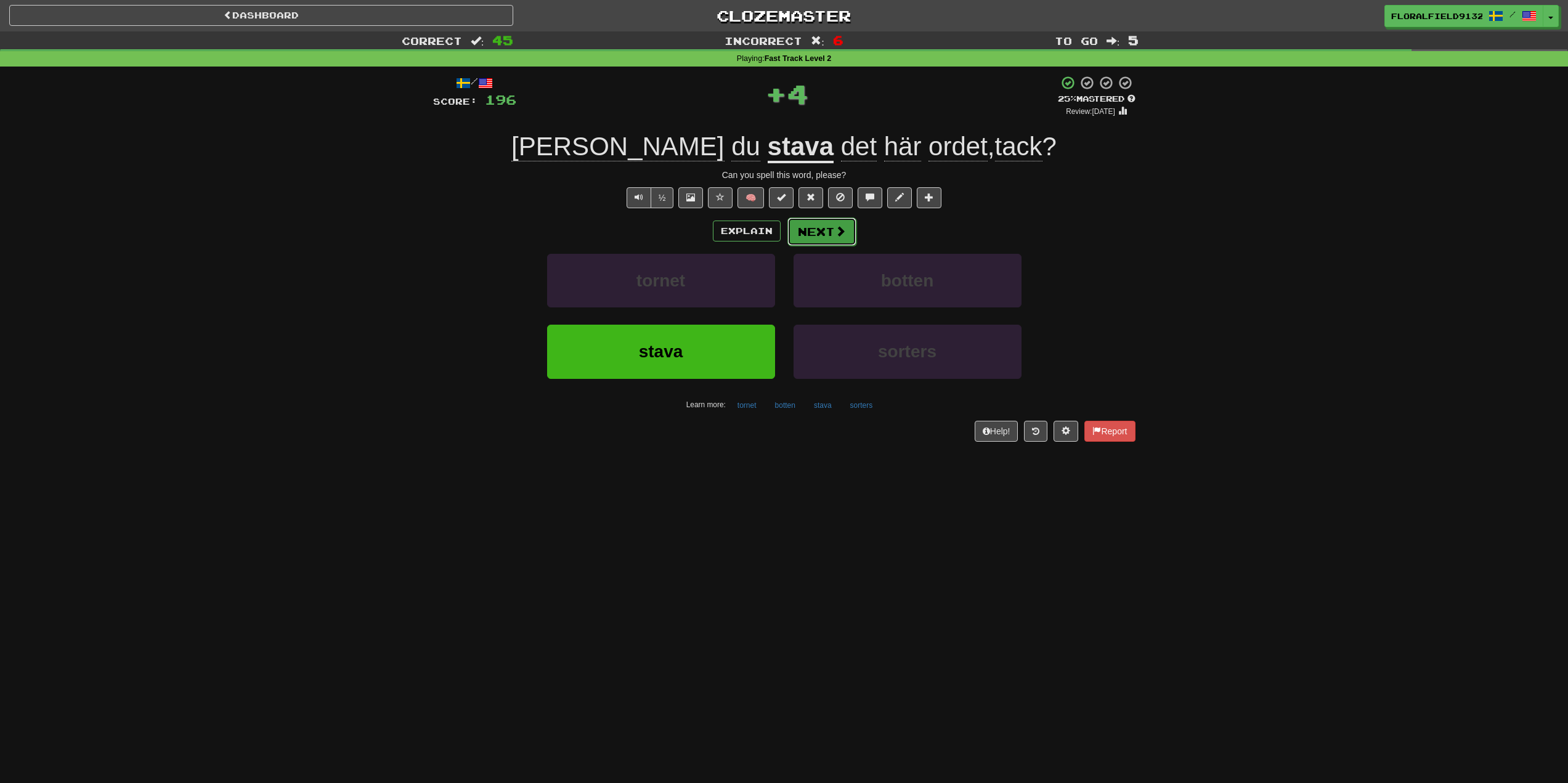
click at [824, 230] on button "Next" at bounding box center [822, 232] width 69 height 28
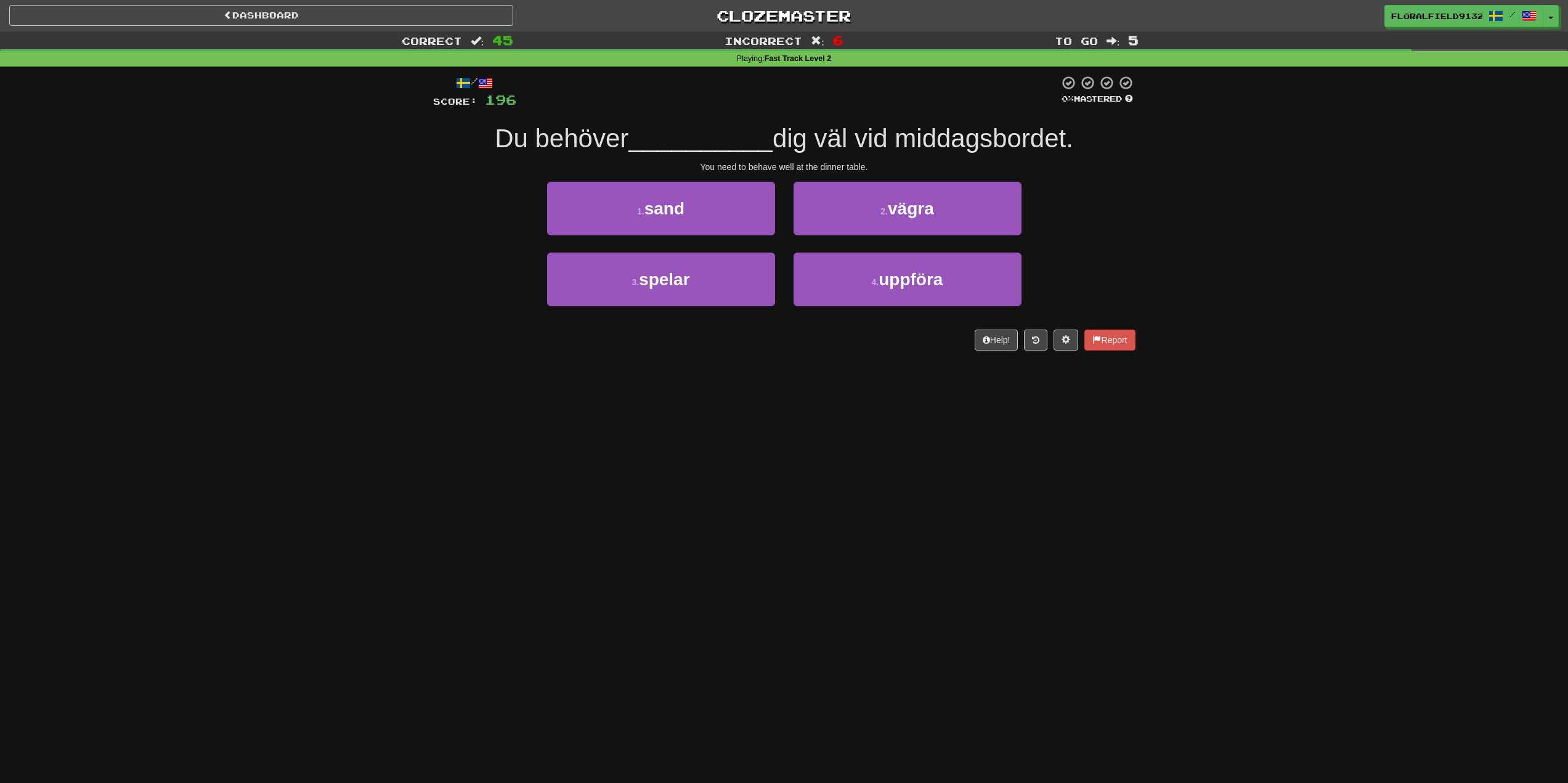
click at [938, 237] on div "2 . vägra" at bounding box center [908, 217] width 247 height 71
click at [938, 229] on button "2 . vägra" at bounding box center [908, 208] width 228 height 53
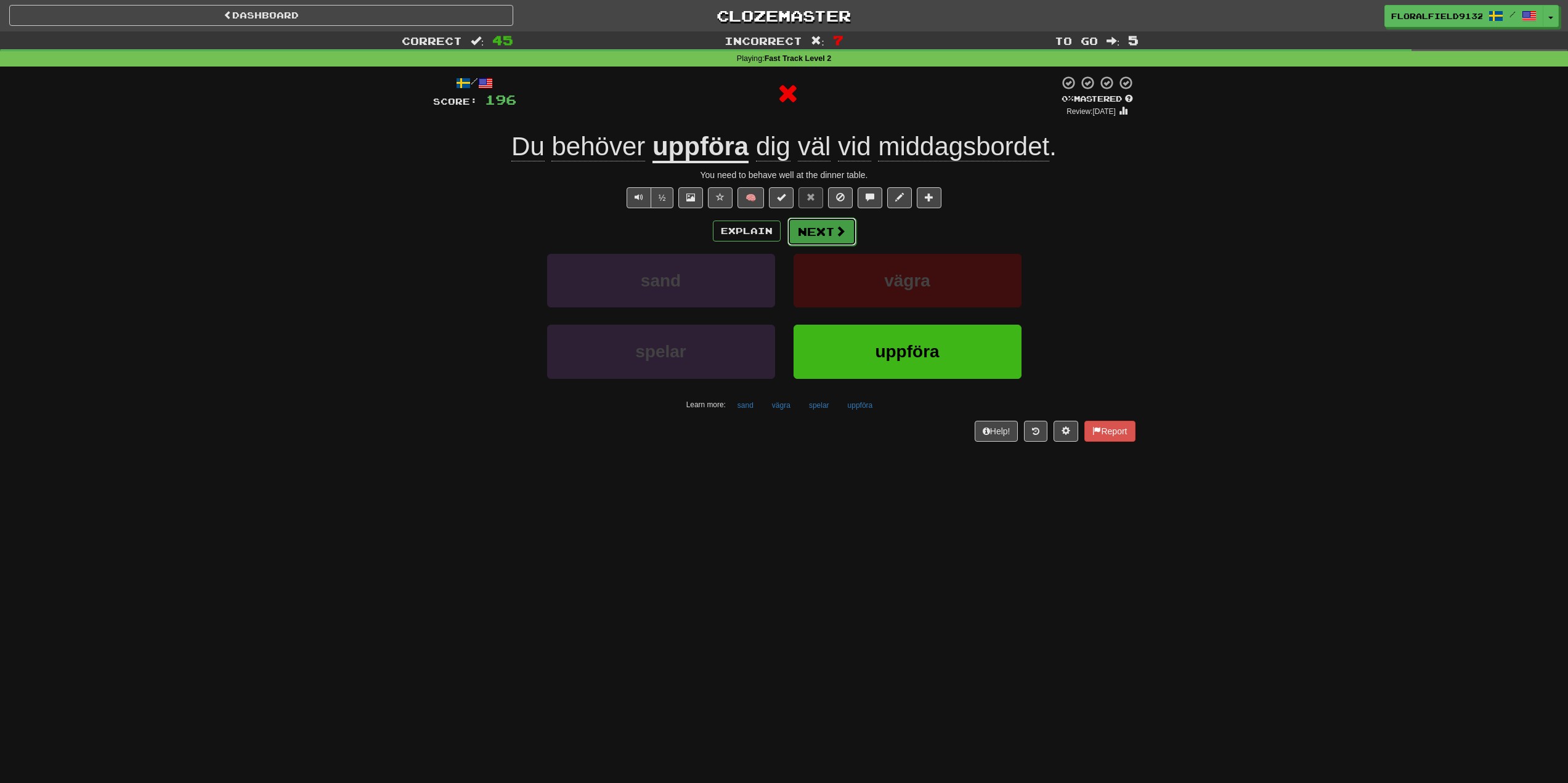
click at [830, 242] on button "Next" at bounding box center [822, 232] width 69 height 28
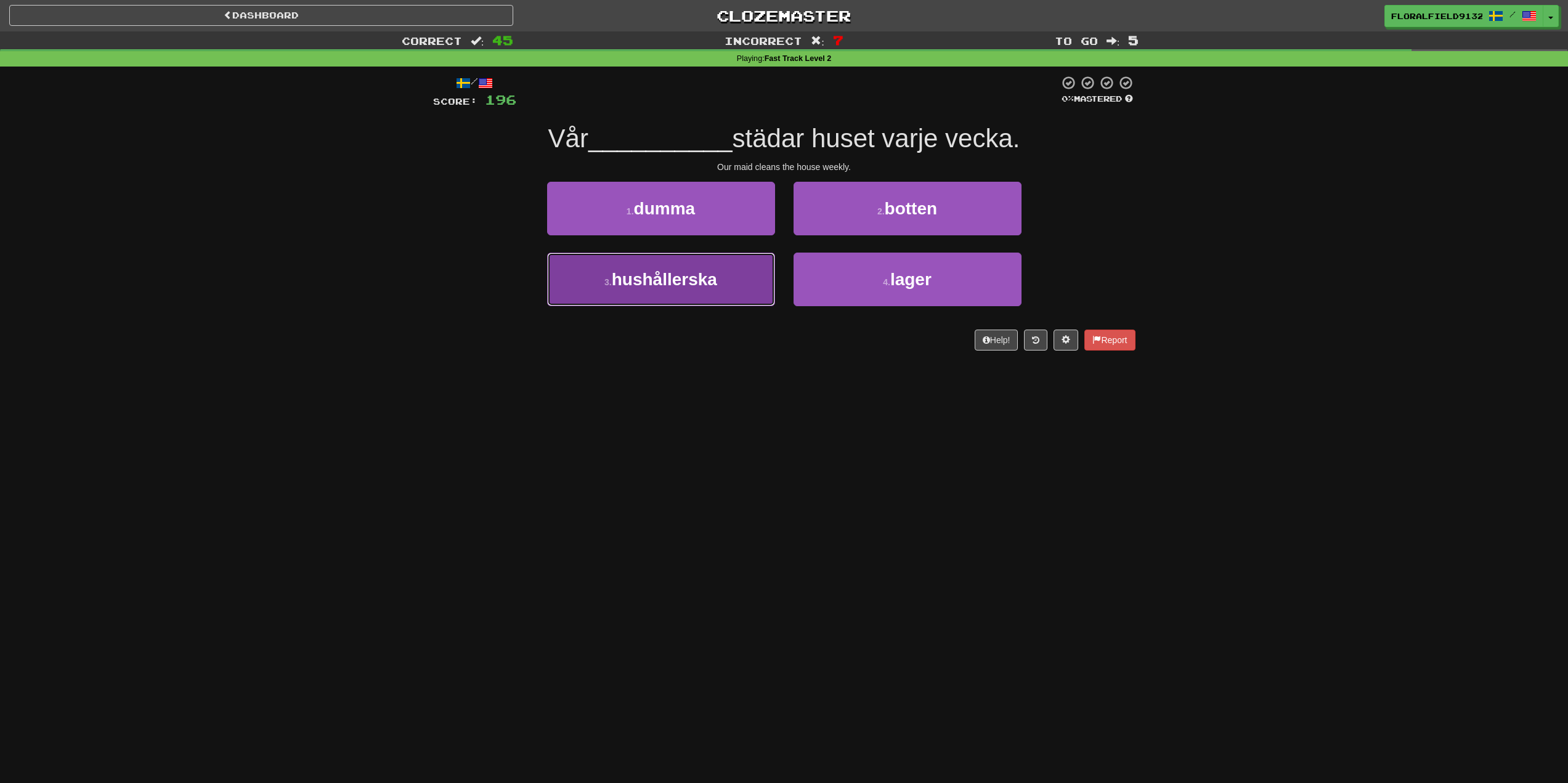
click at [746, 277] on button "3 . hushållerska" at bounding box center [661, 279] width 228 height 53
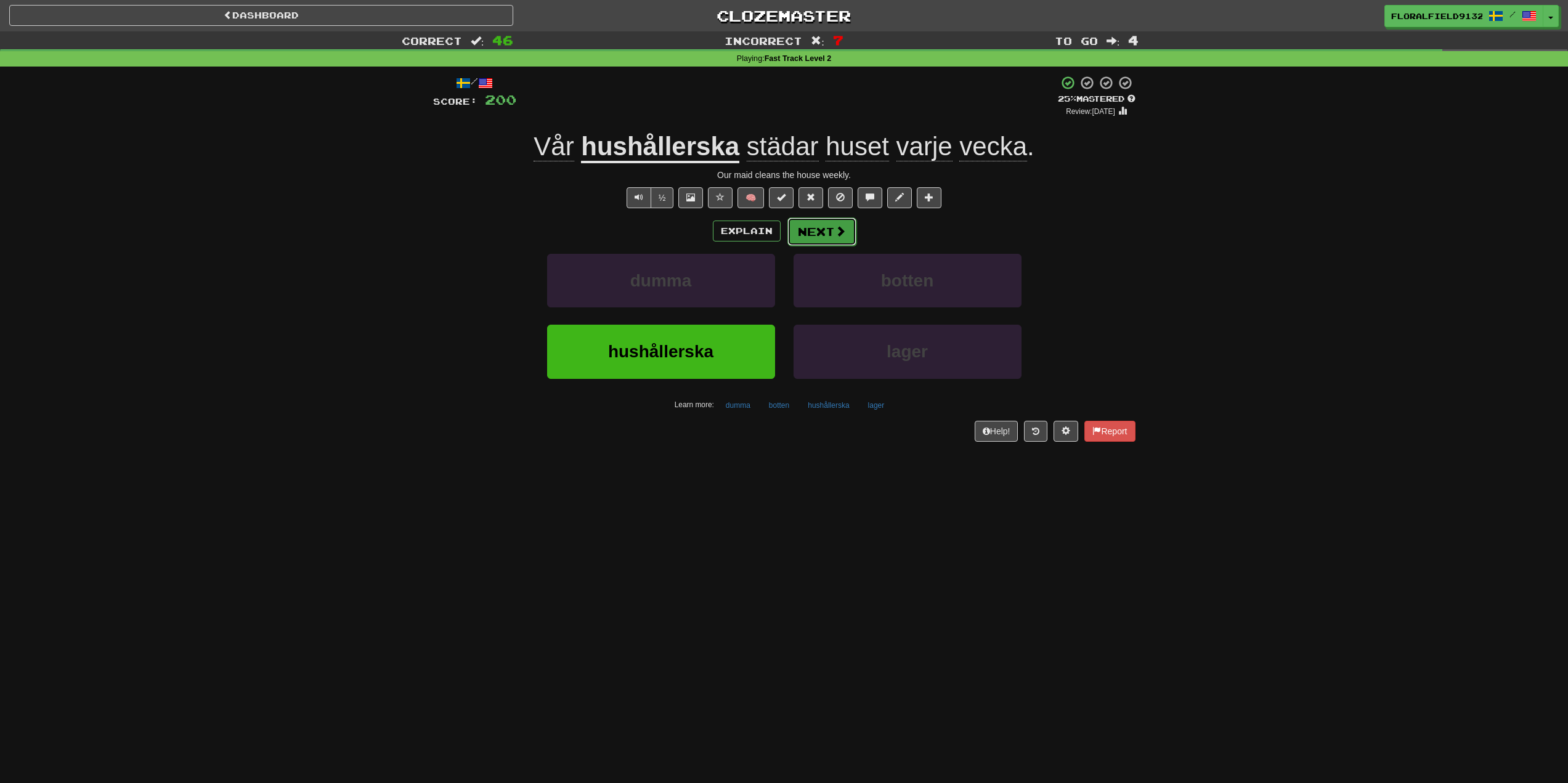
drag, startPoint x: 842, startPoint y: 222, endPoint x: 842, endPoint y: 233, distance: 11.0
click at [842, 233] on button "Next" at bounding box center [822, 232] width 69 height 28
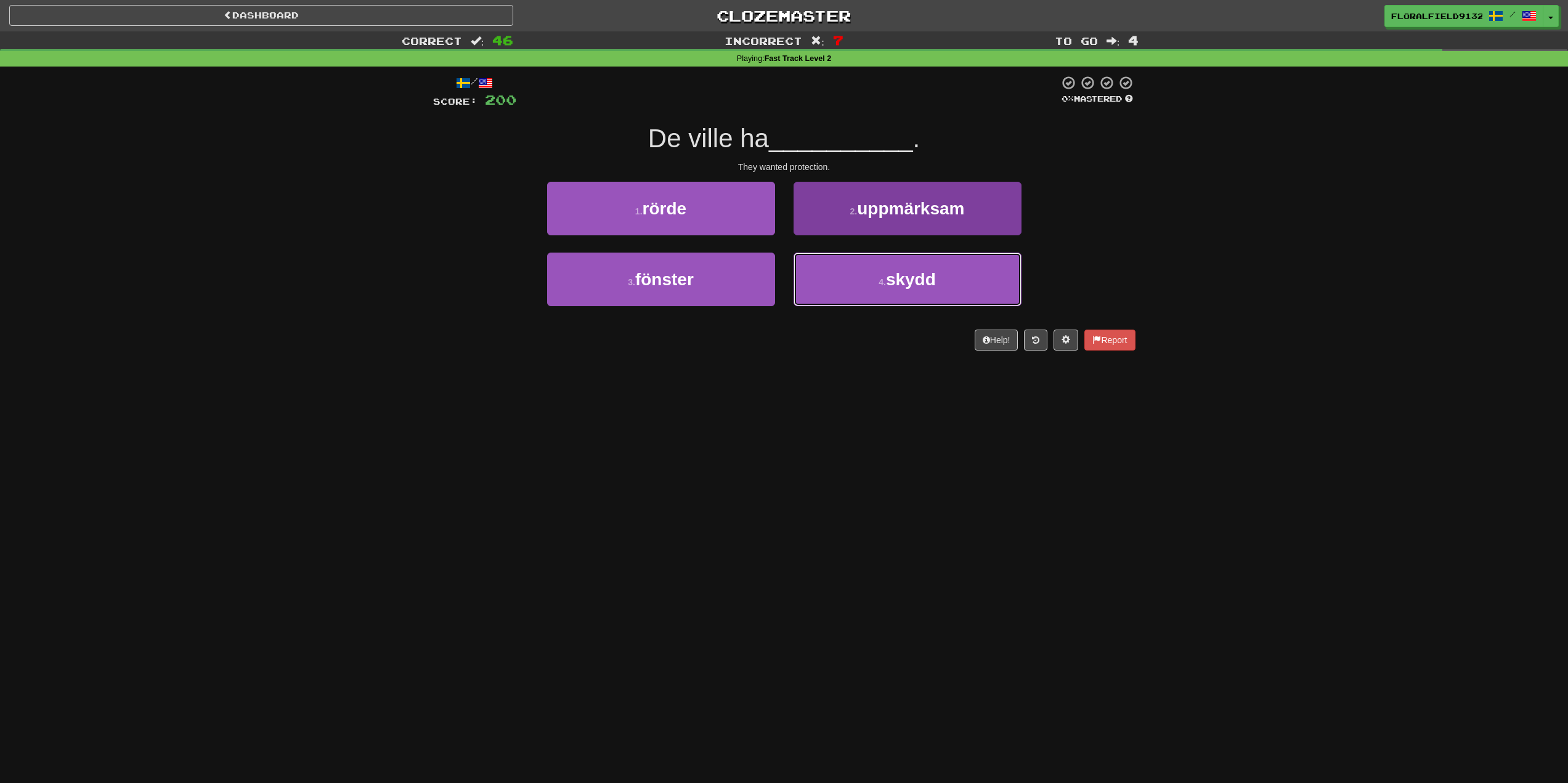
click at [861, 264] on button "4 . skydd" at bounding box center [908, 279] width 228 height 53
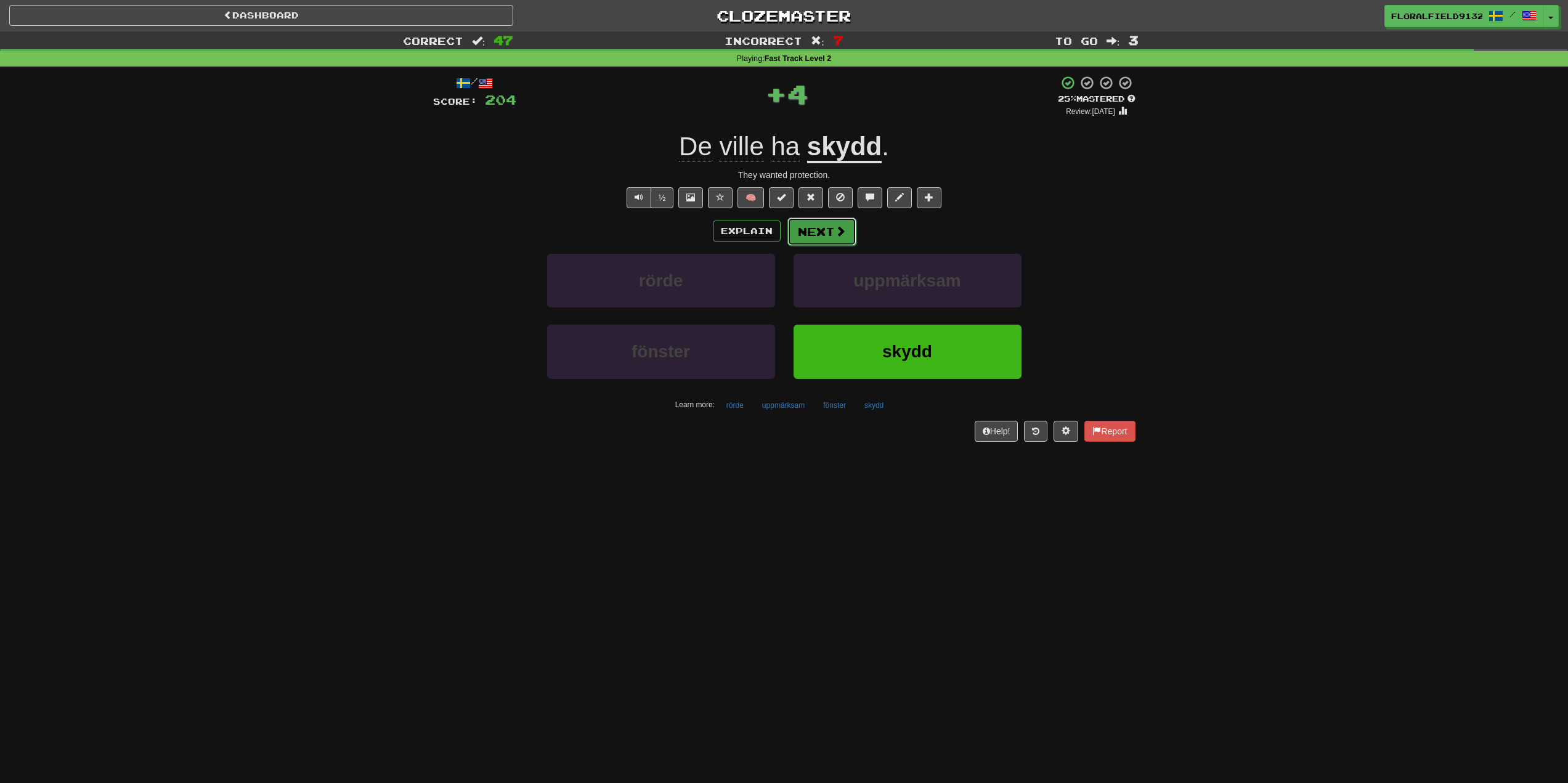
click at [841, 230] on span at bounding box center [840, 231] width 11 height 11
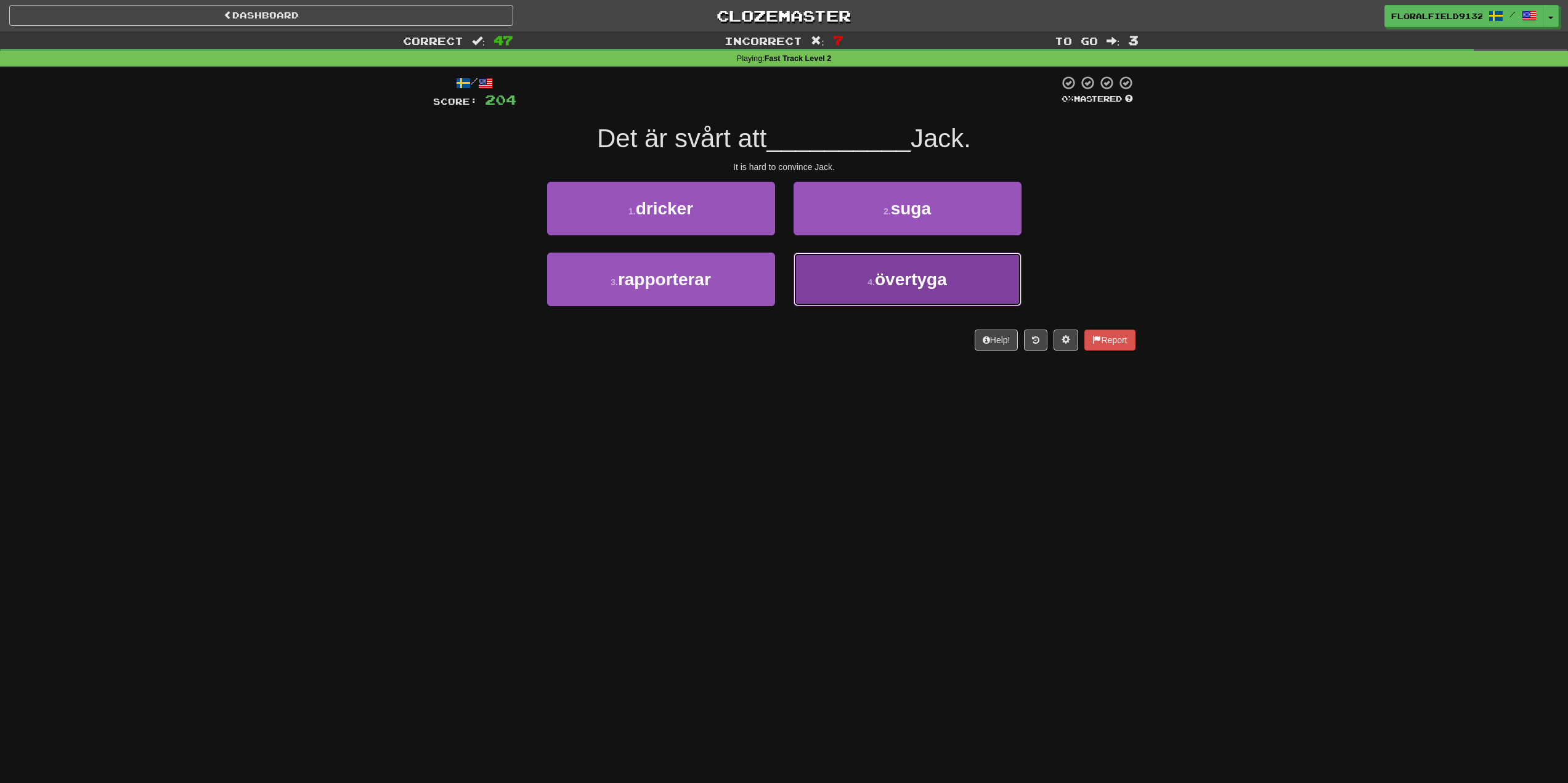
click at [868, 269] on button "4 . övertyga" at bounding box center [908, 279] width 228 height 53
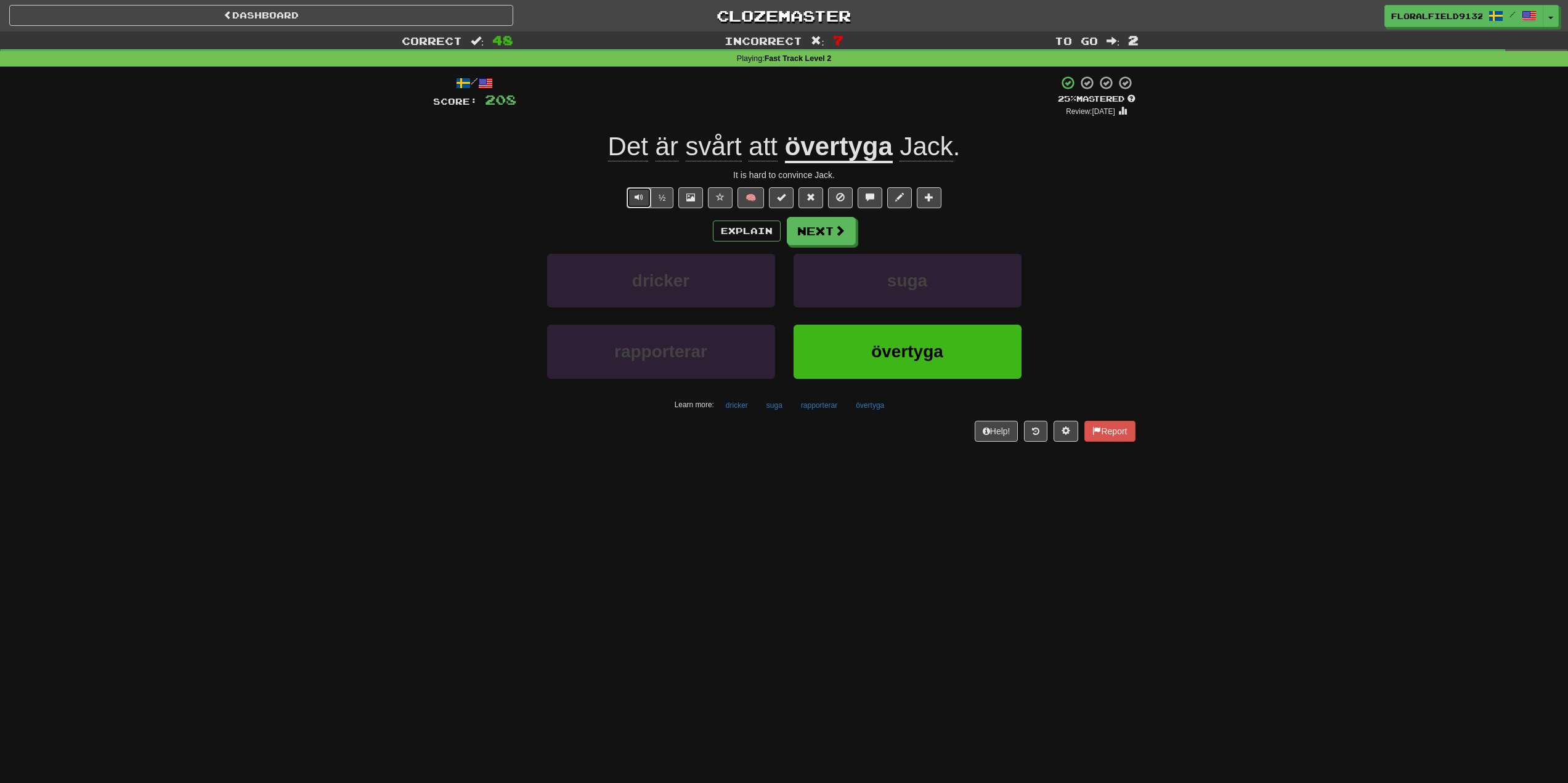
click at [631, 200] on button "Text-to-speech controls" at bounding box center [638, 197] width 24 height 21
click at [810, 229] on button "Next" at bounding box center [822, 232] width 69 height 28
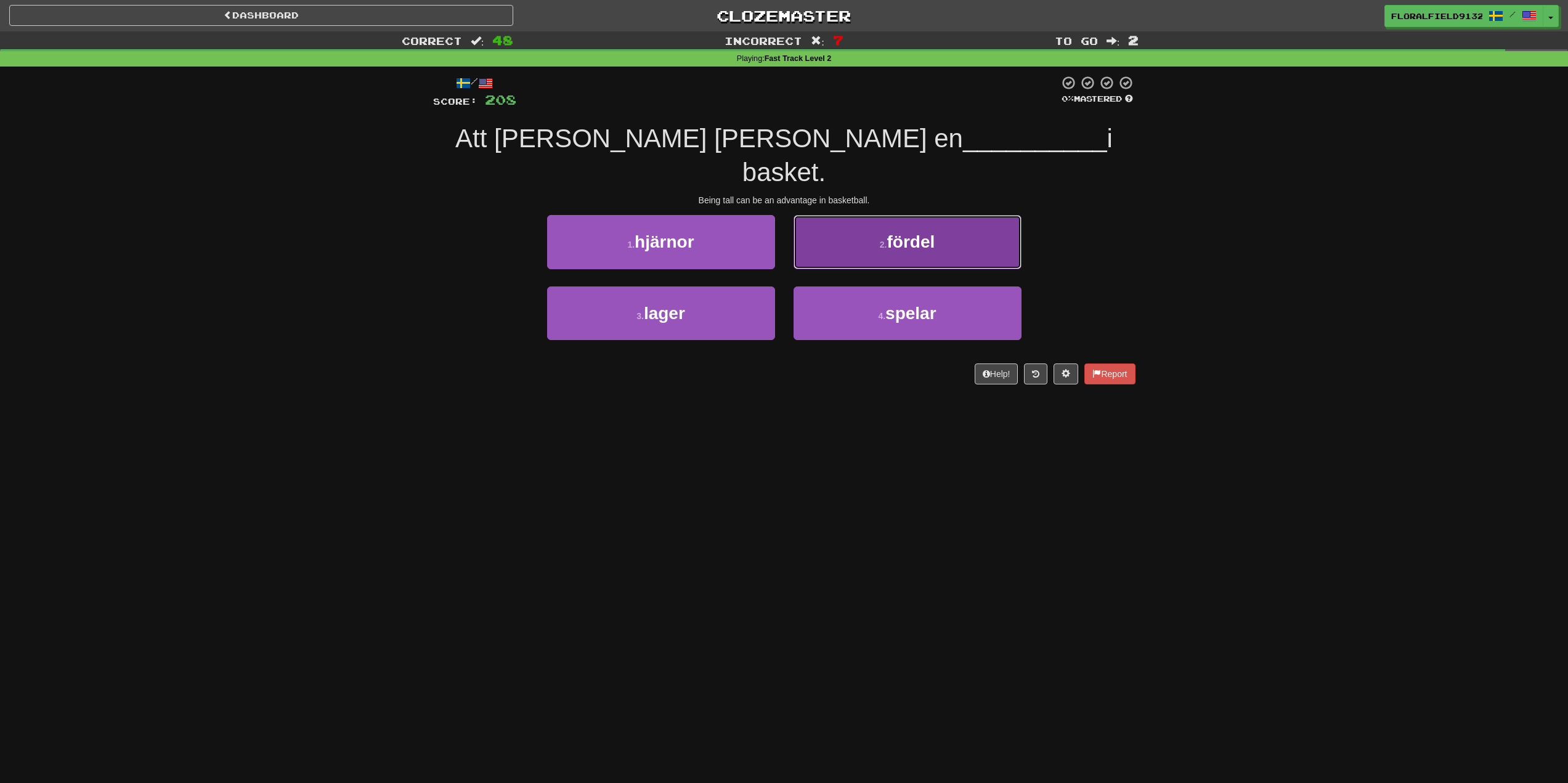
click at [877, 215] on button "2 . fördel" at bounding box center [908, 242] width 228 height 53
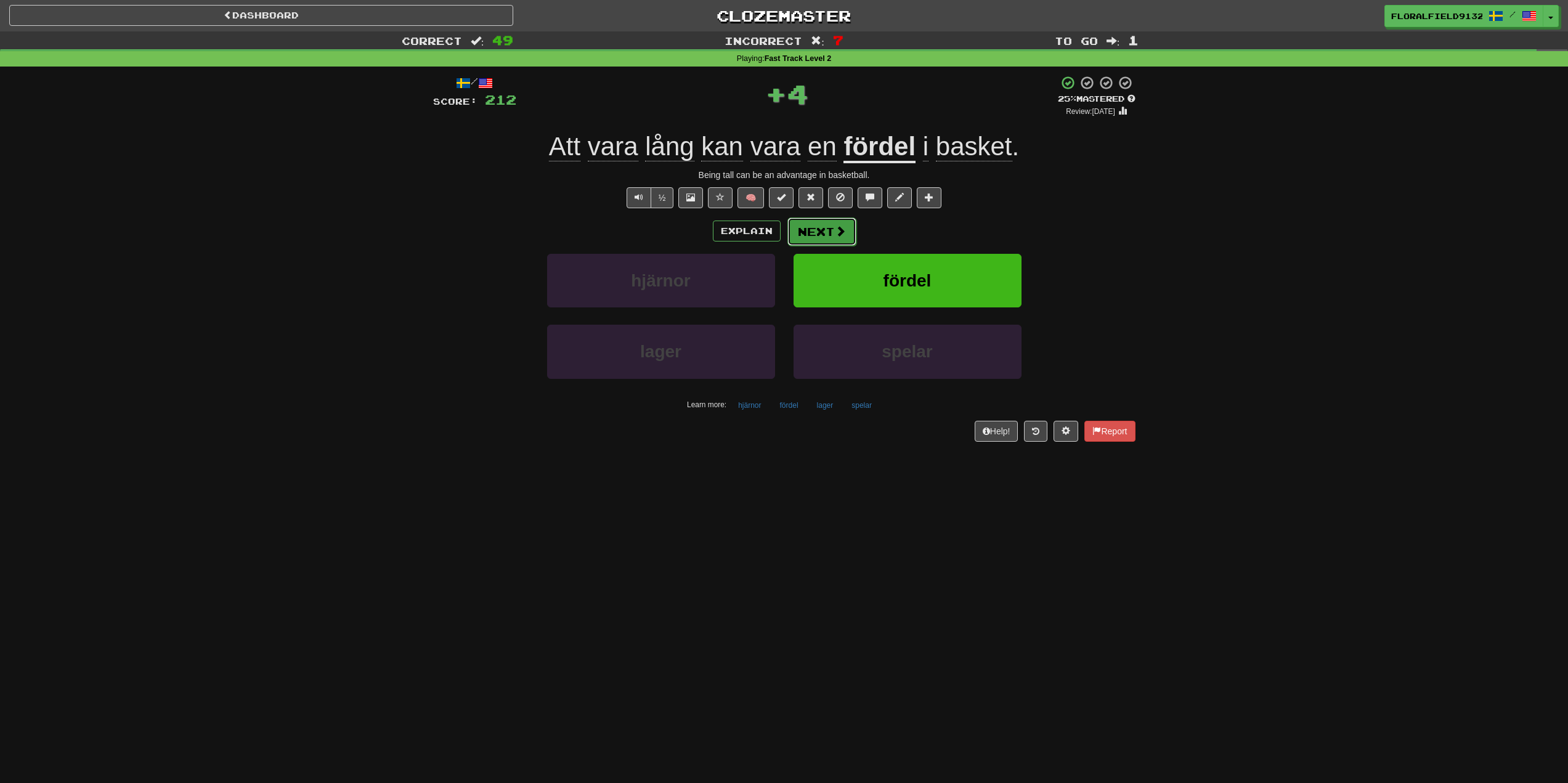
click at [828, 226] on button "Next" at bounding box center [822, 232] width 69 height 28
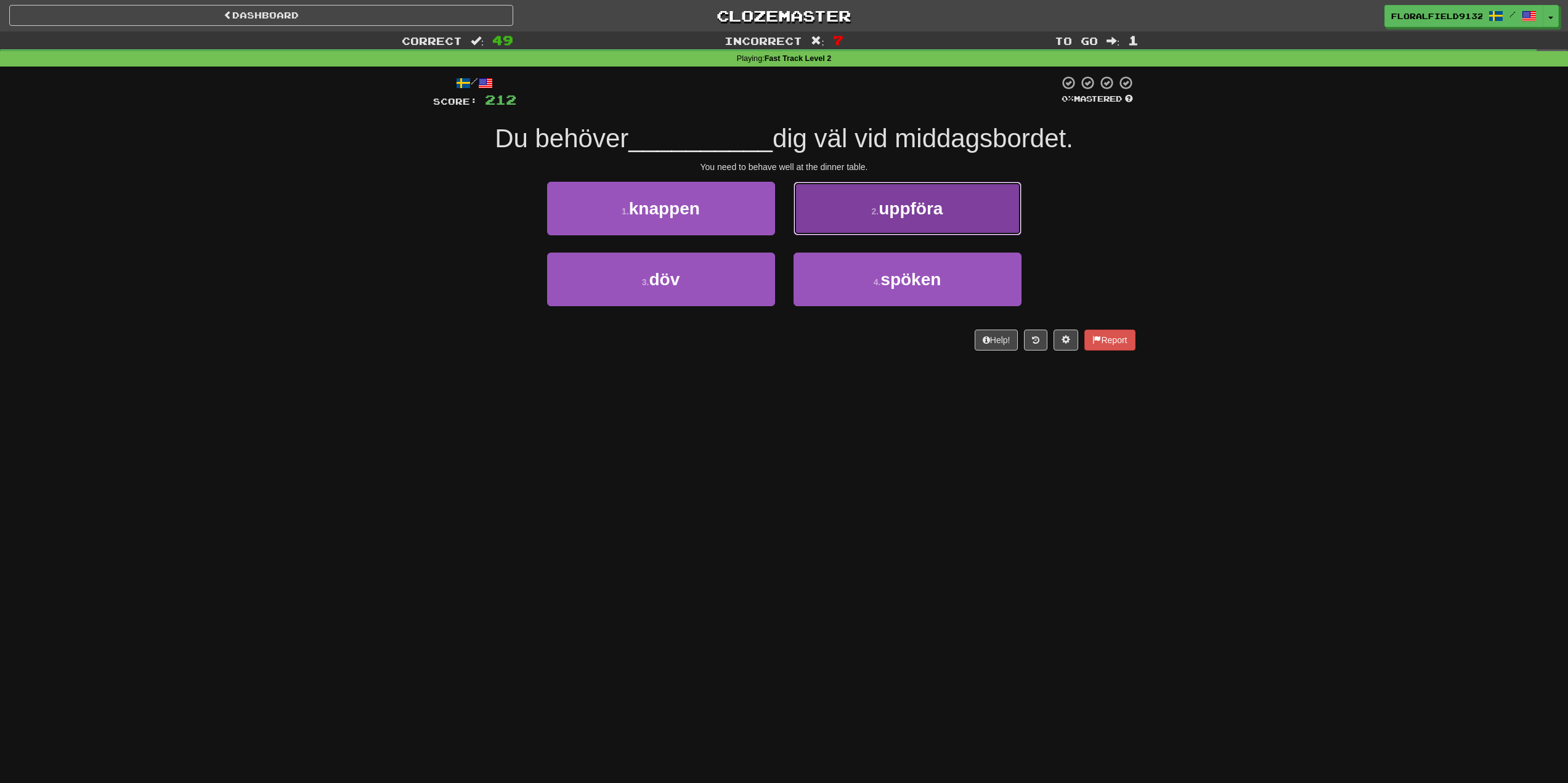
click at [882, 215] on span "uppföra" at bounding box center [911, 208] width 64 height 19
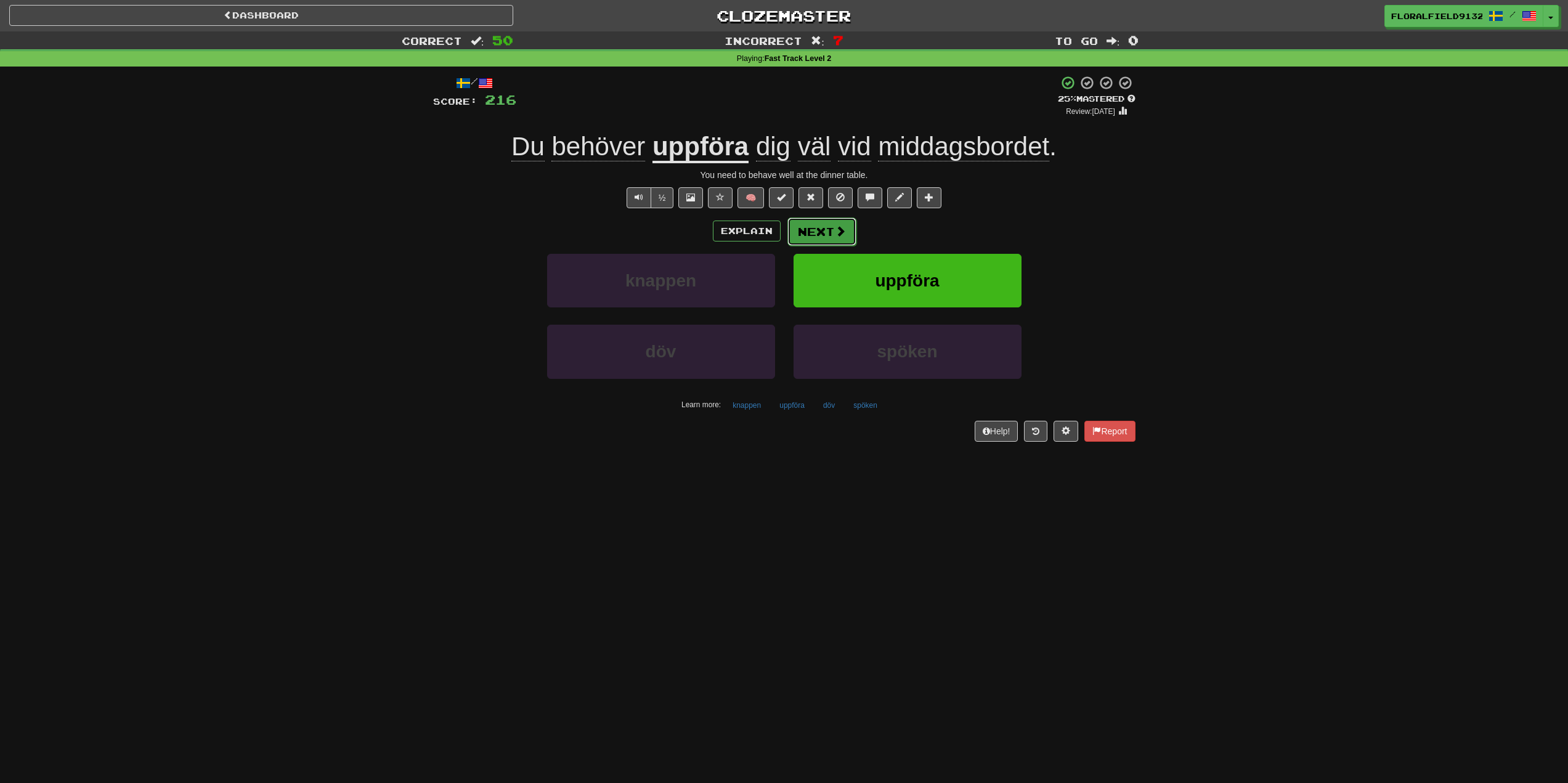
click at [827, 233] on button "Next" at bounding box center [822, 232] width 69 height 28
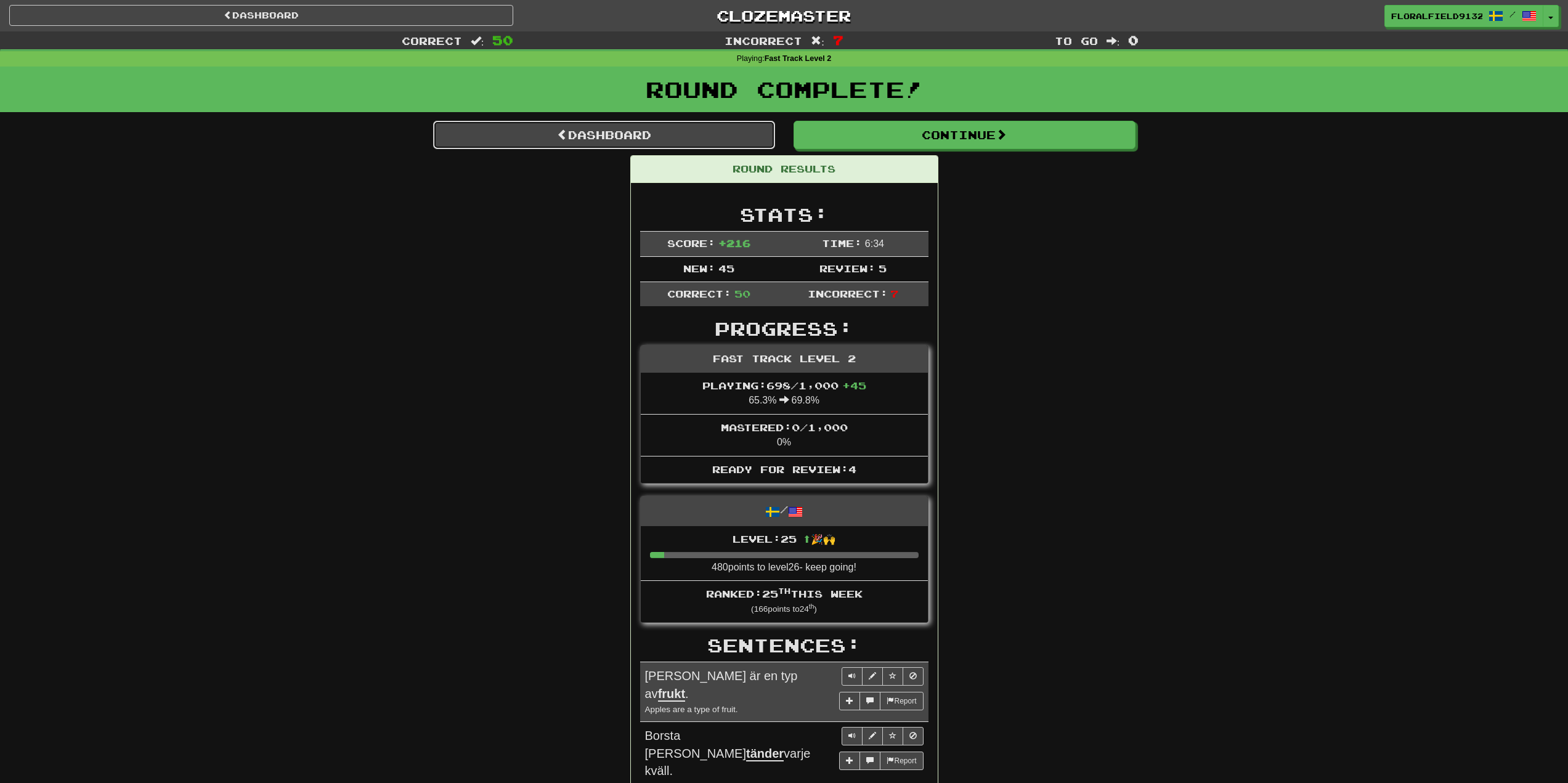
click at [683, 135] on link "Dashboard" at bounding box center [604, 135] width 342 height 28
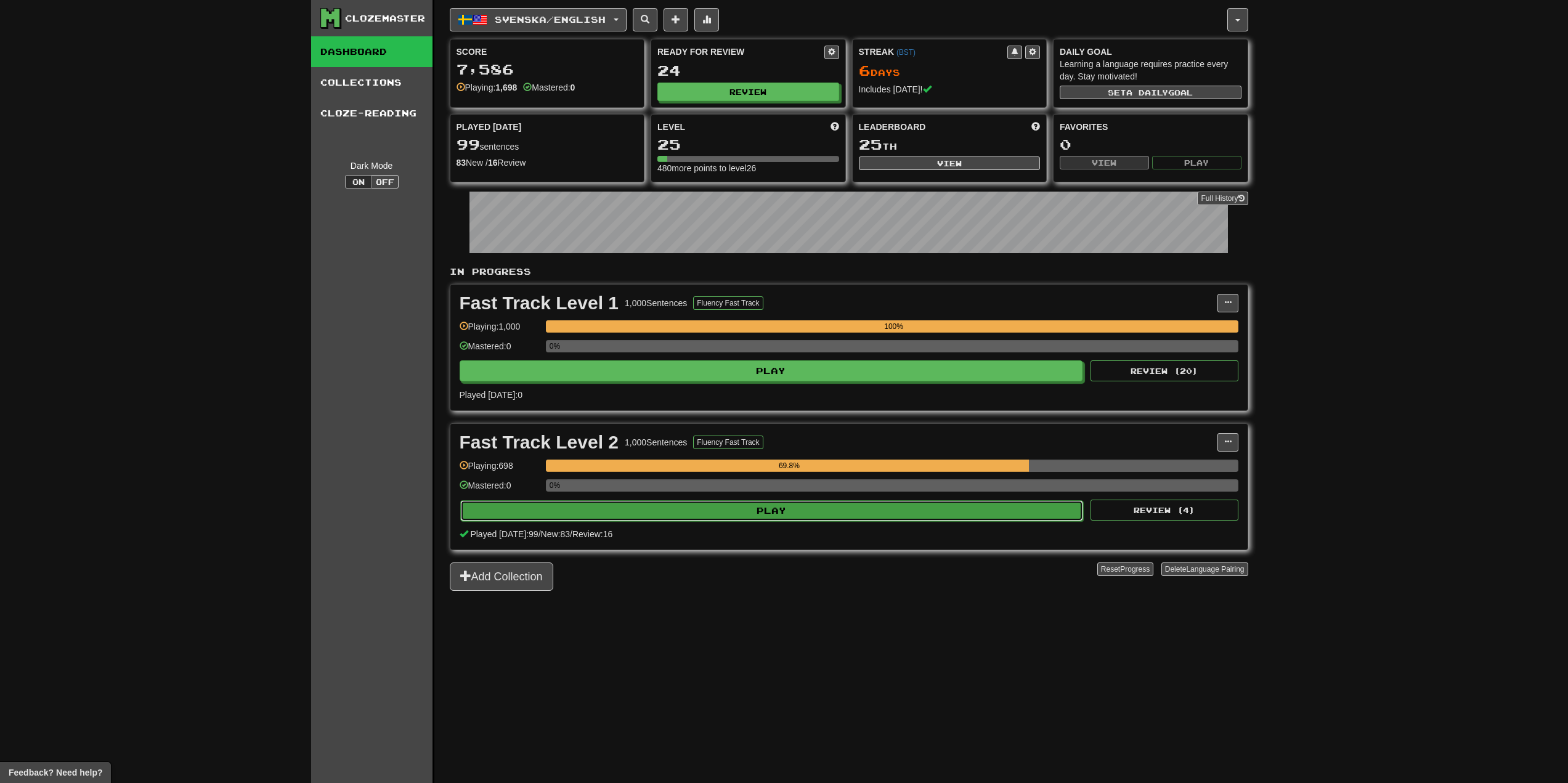
click at [908, 516] on button "Play" at bounding box center [771, 510] width 623 height 21
select select "**"
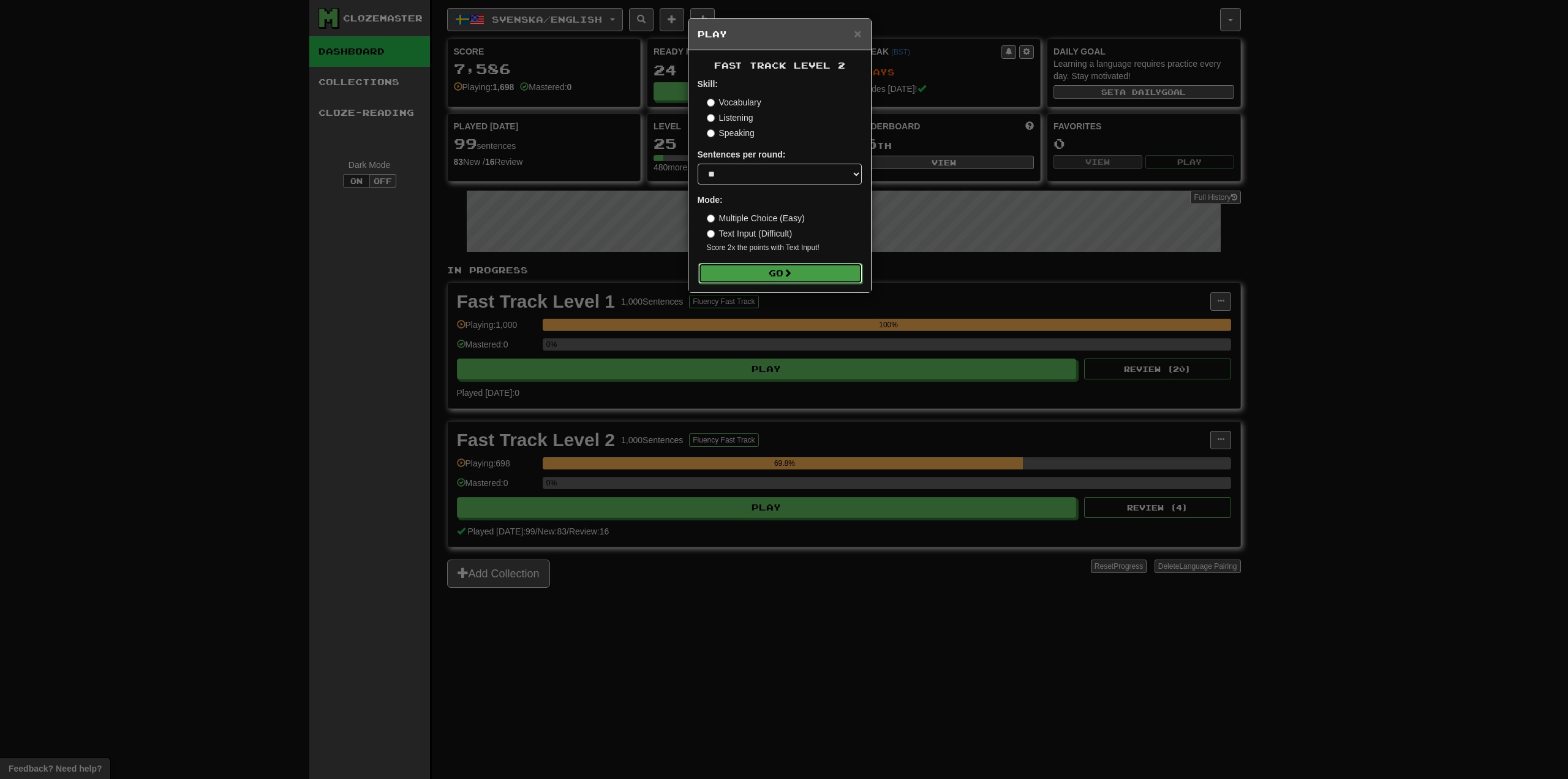
click at [814, 277] on button "Go" at bounding box center [781, 273] width 164 height 21
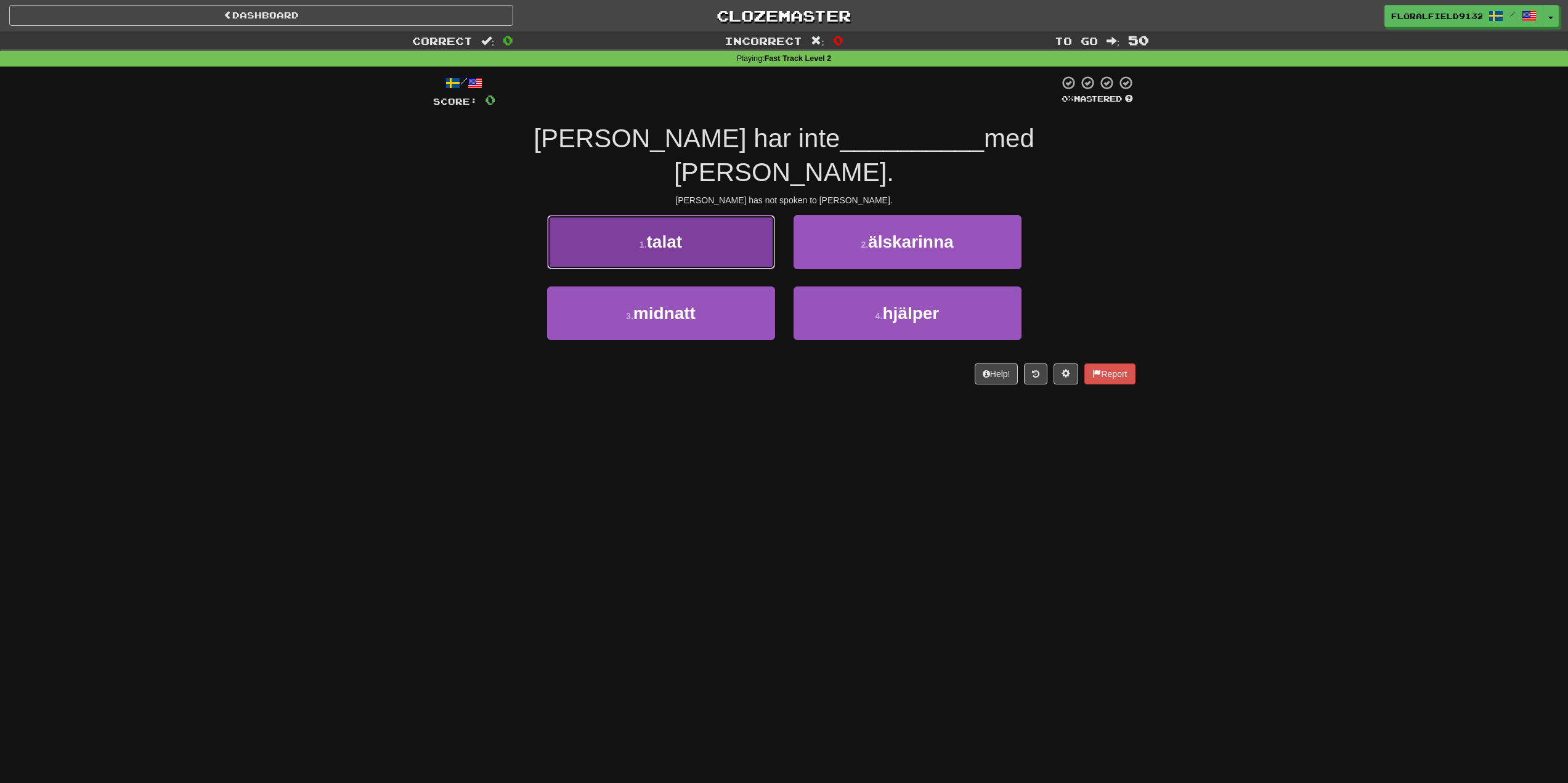
click at [659, 229] on button "1 . talat" at bounding box center [661, 242] width 228 height 53
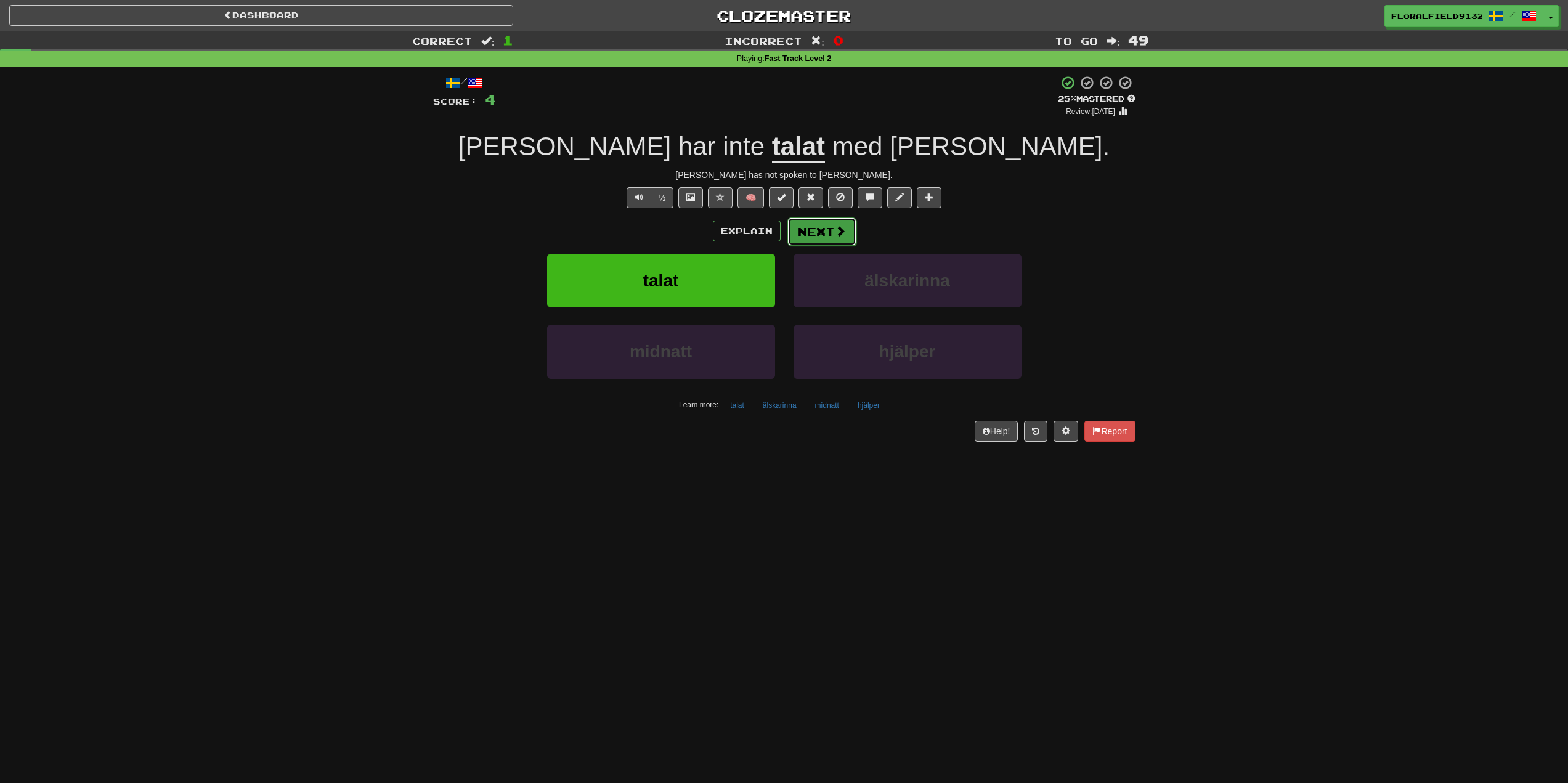
click at [819, 226] on button "Next" at bounding box center [822, 232] width 69 height 28
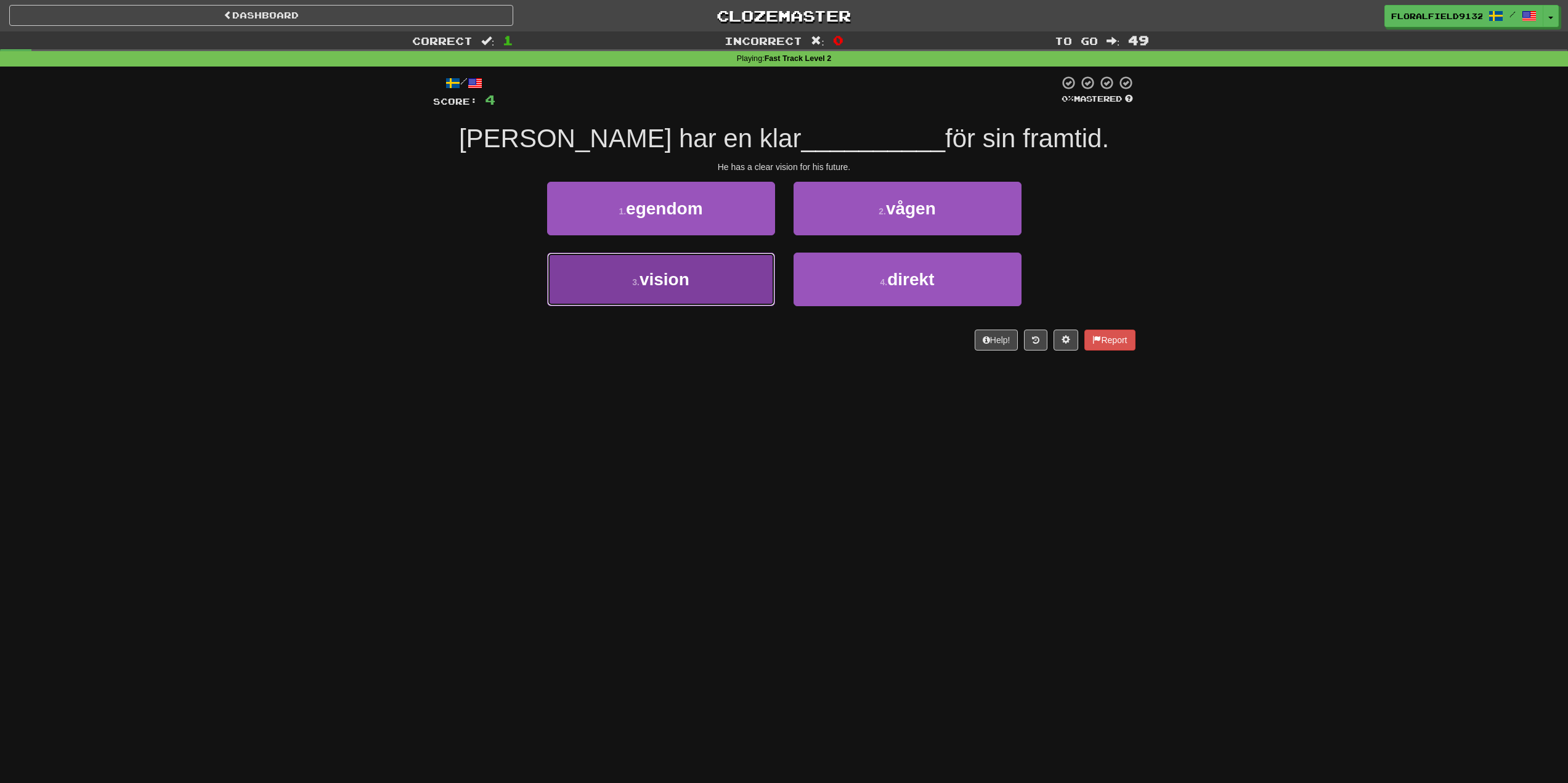
click at [745, 265] on button "3 . vision" at bounding box center [661, 279] width 228 height 53
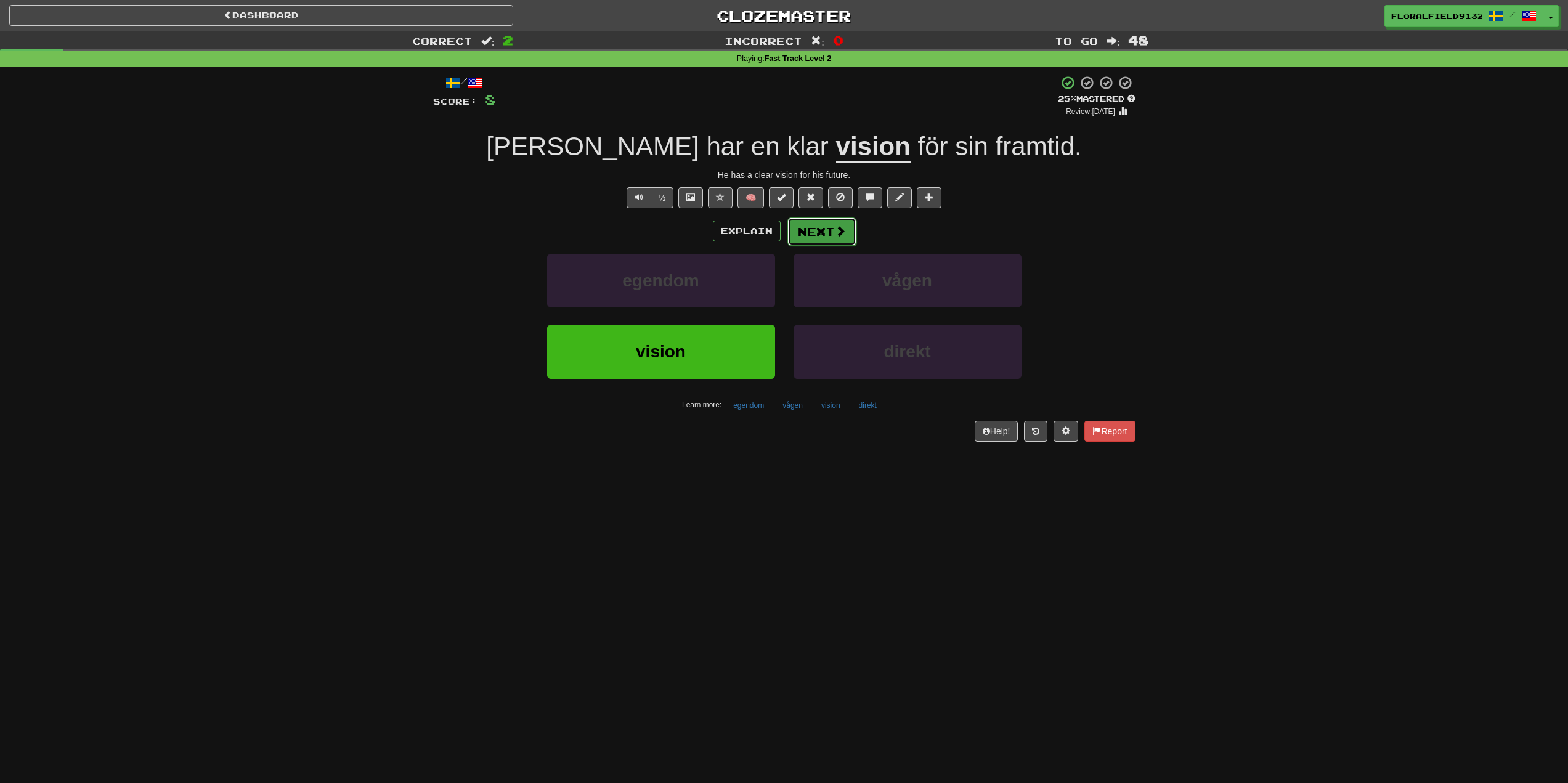
click at [822, 234] on button "Next" at bounding box center [822, 232] width 69 height 28
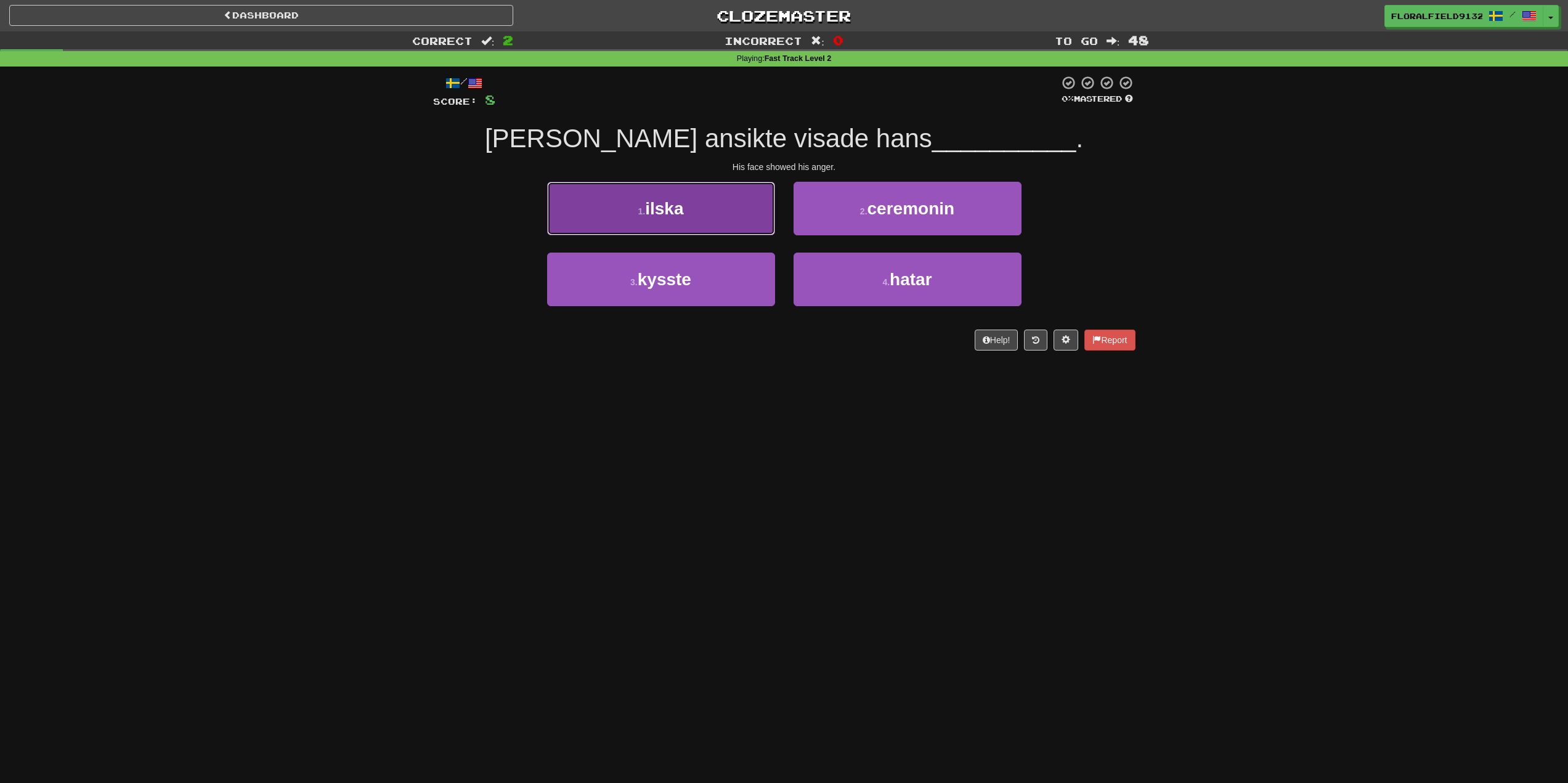
click at [719, 229] on button "1 . ilska" at bounding box center [661, 208] width 228 height 53
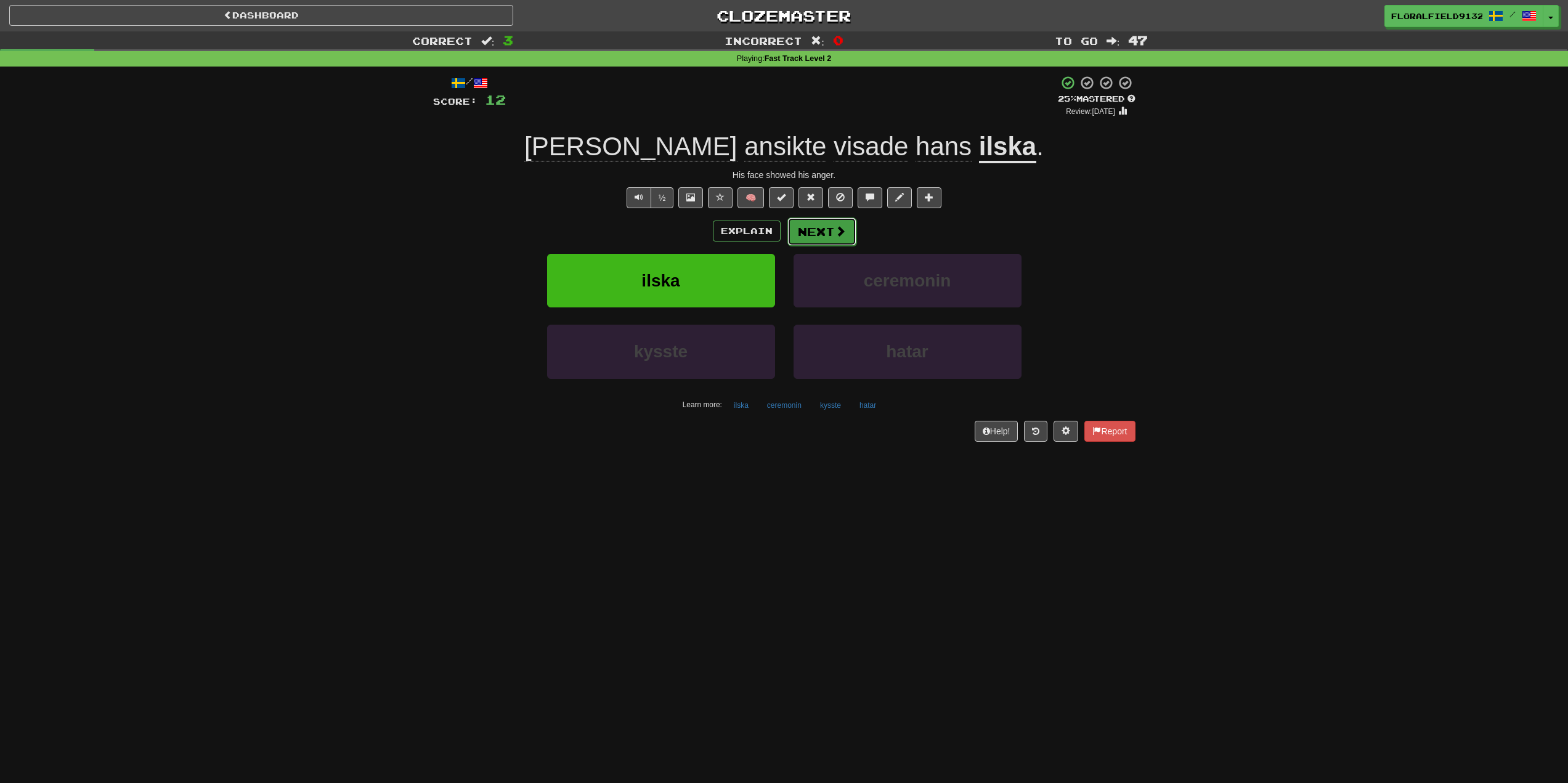
click at [827, 238] on button "Next" at bounding box center [822, 232] width 69 height 28
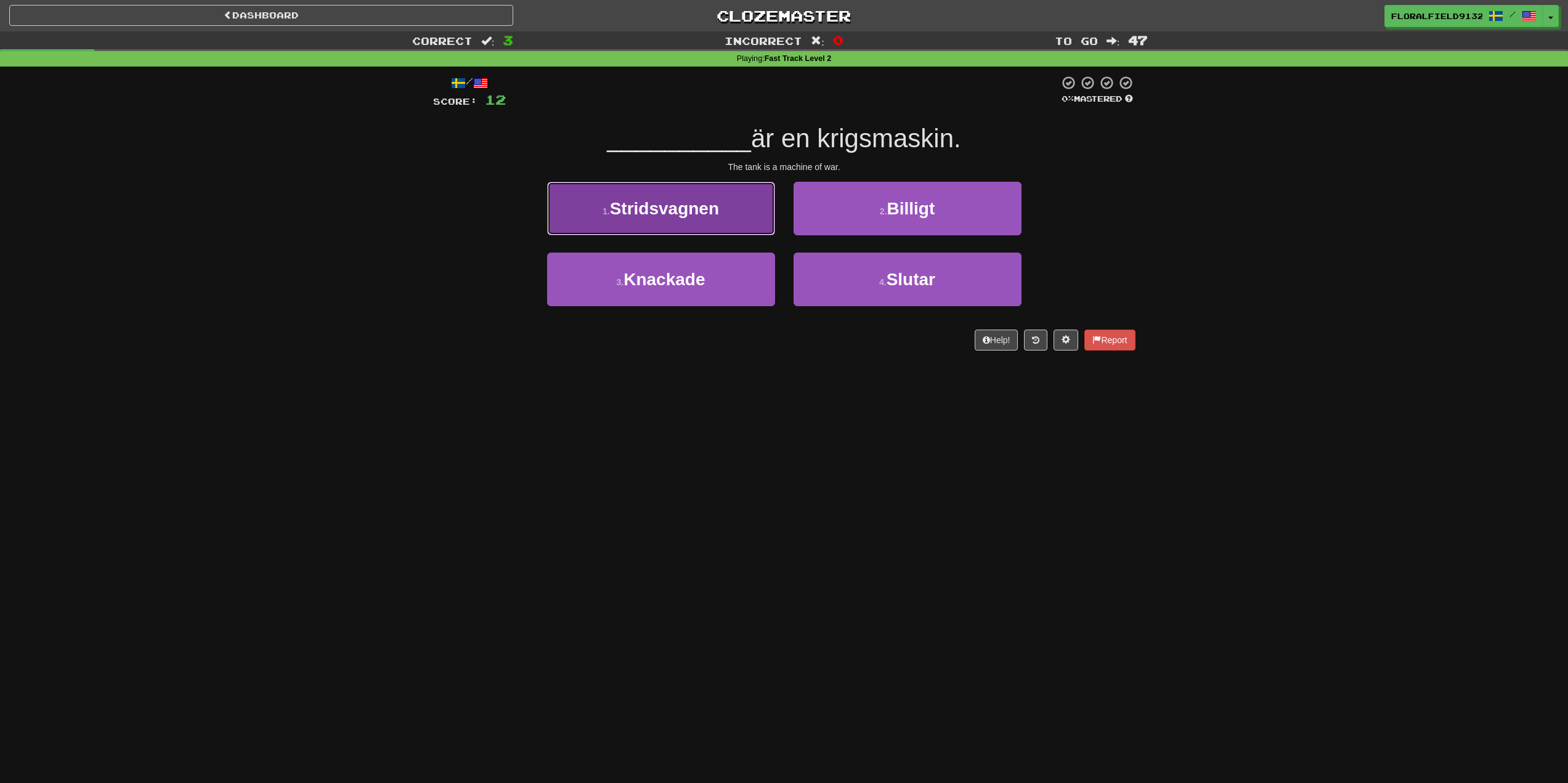
click at [719, 224] on button "1 . Stridsvagnen" at bounding box center [661, 208] width 228 height 53
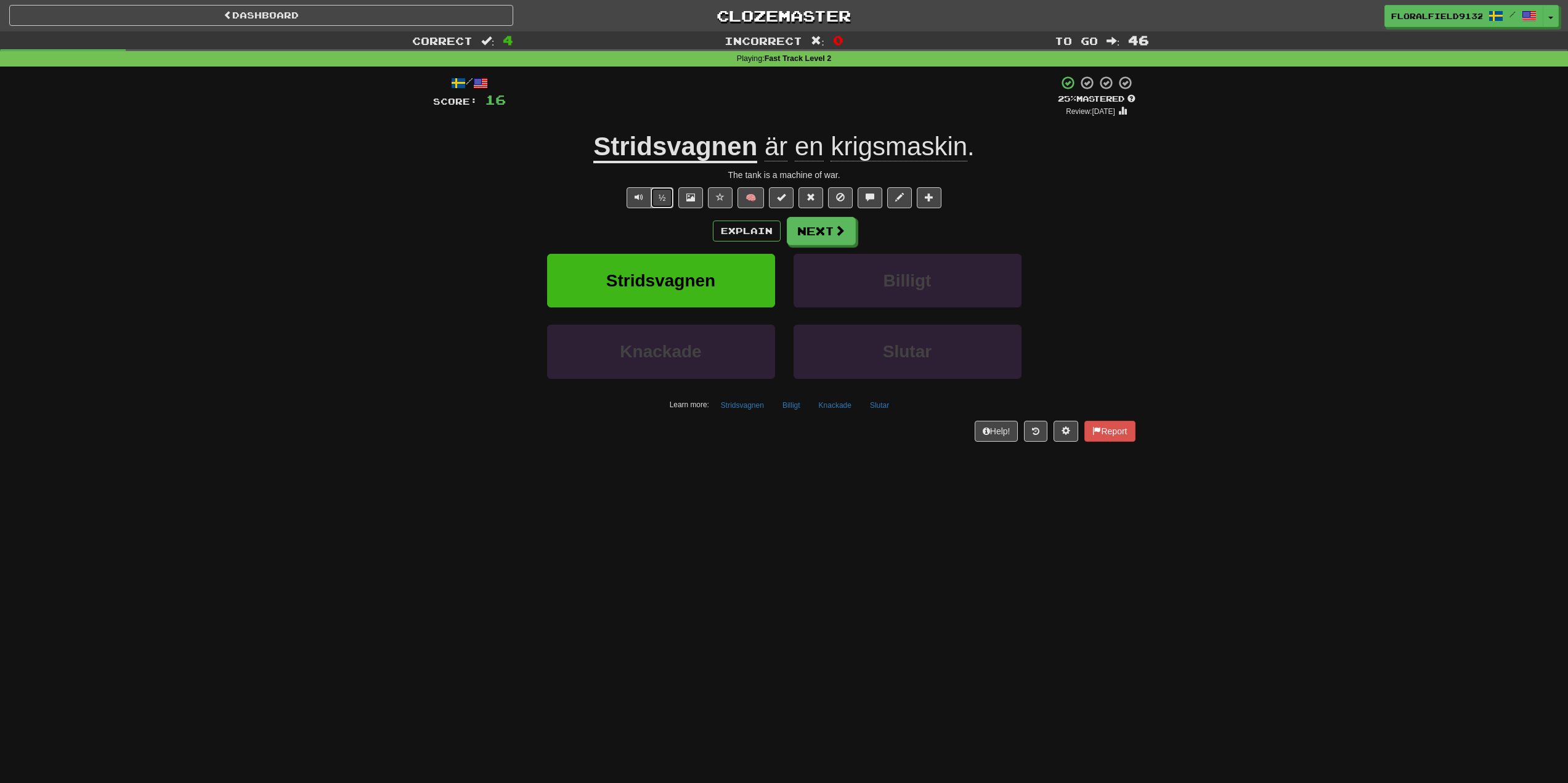
click at [652, 193] on button "½" at bounding box center [663, 197] width 24 height 21
click at [641, 201] on span "Text-to-speech controls" at bounding box center [638, 197] width 9 height 9
click at [835, 234] on span at bounding box center [840, 231] width 11 height 11
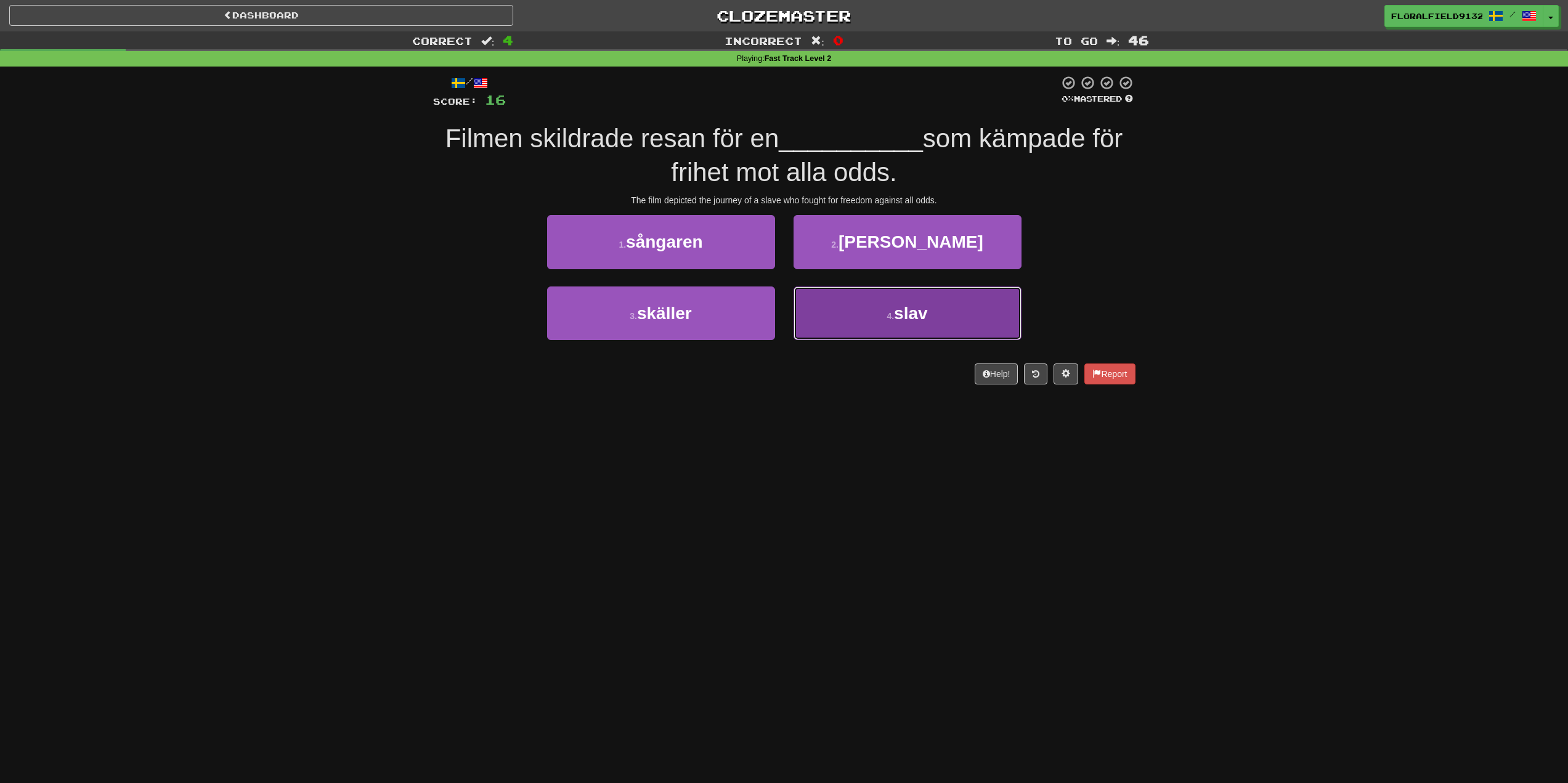
click at [859, 322] on button "4 . slav" at bounding box center [908, 313] width 228 height 53
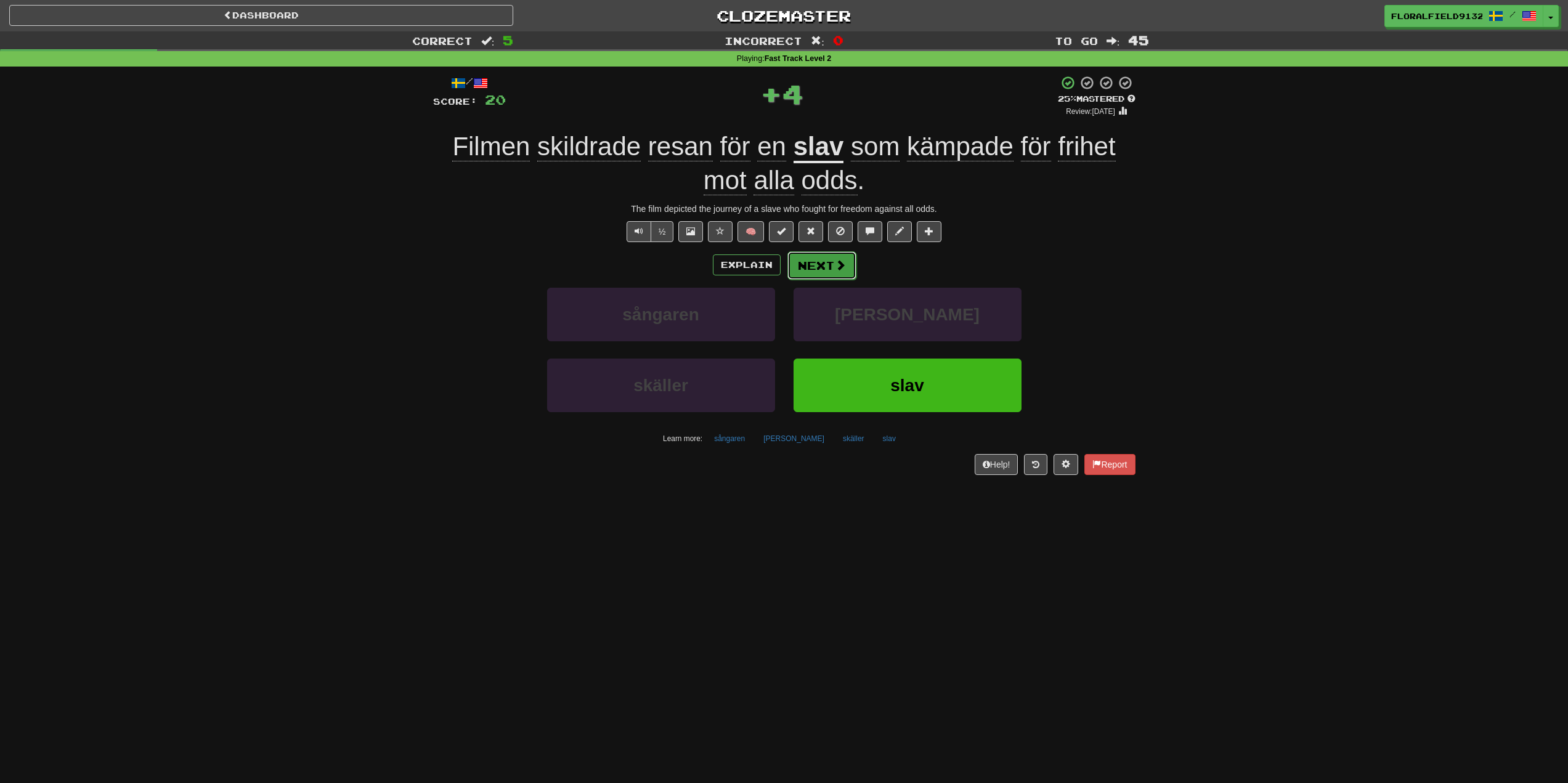
click at [838, 266] on span at bounding box center [840, 265] width 11 height 11
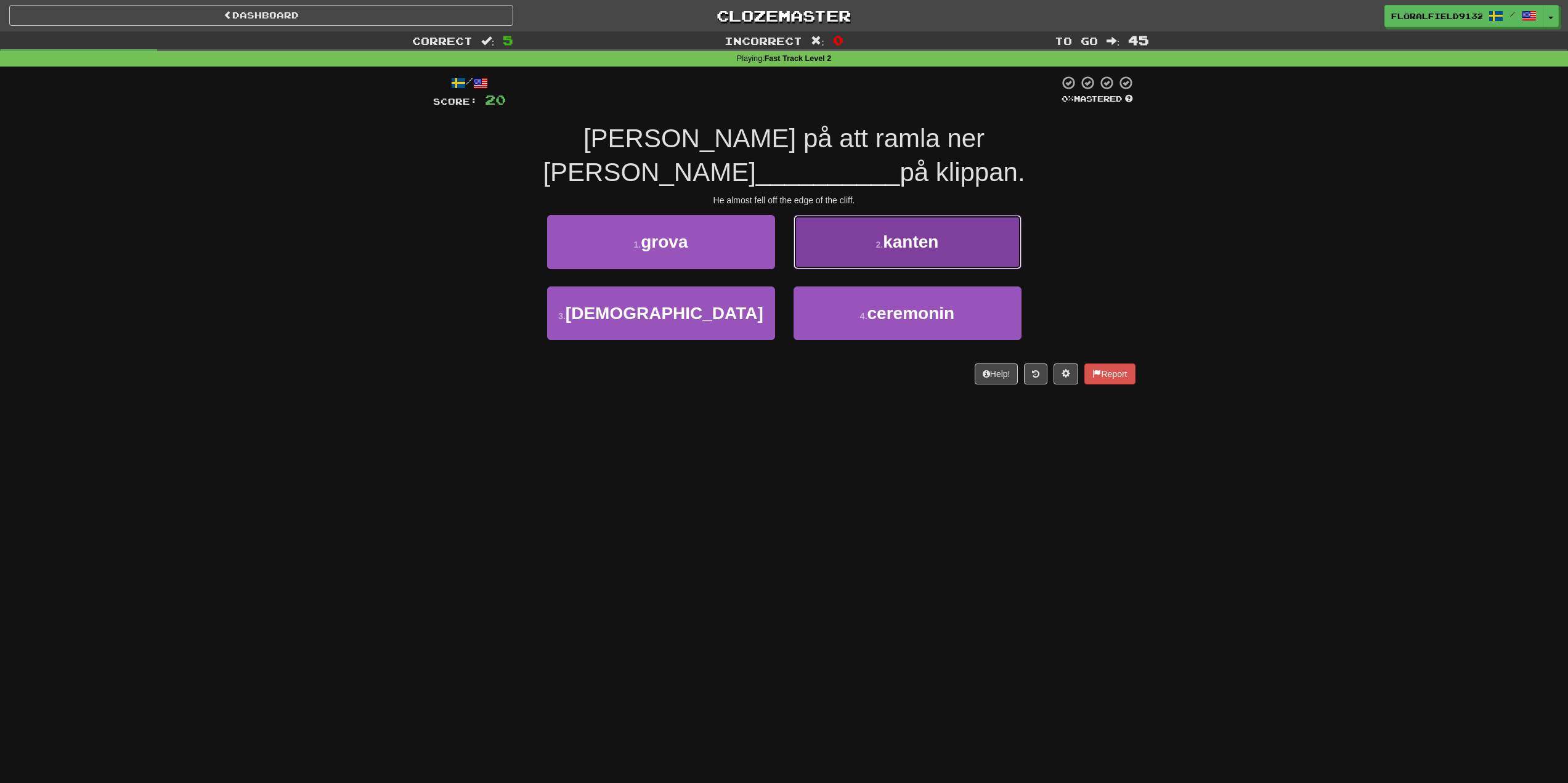
click at [839, 230] on button "2 . kanten" at bounding box center [908, 242] width 228 height 53
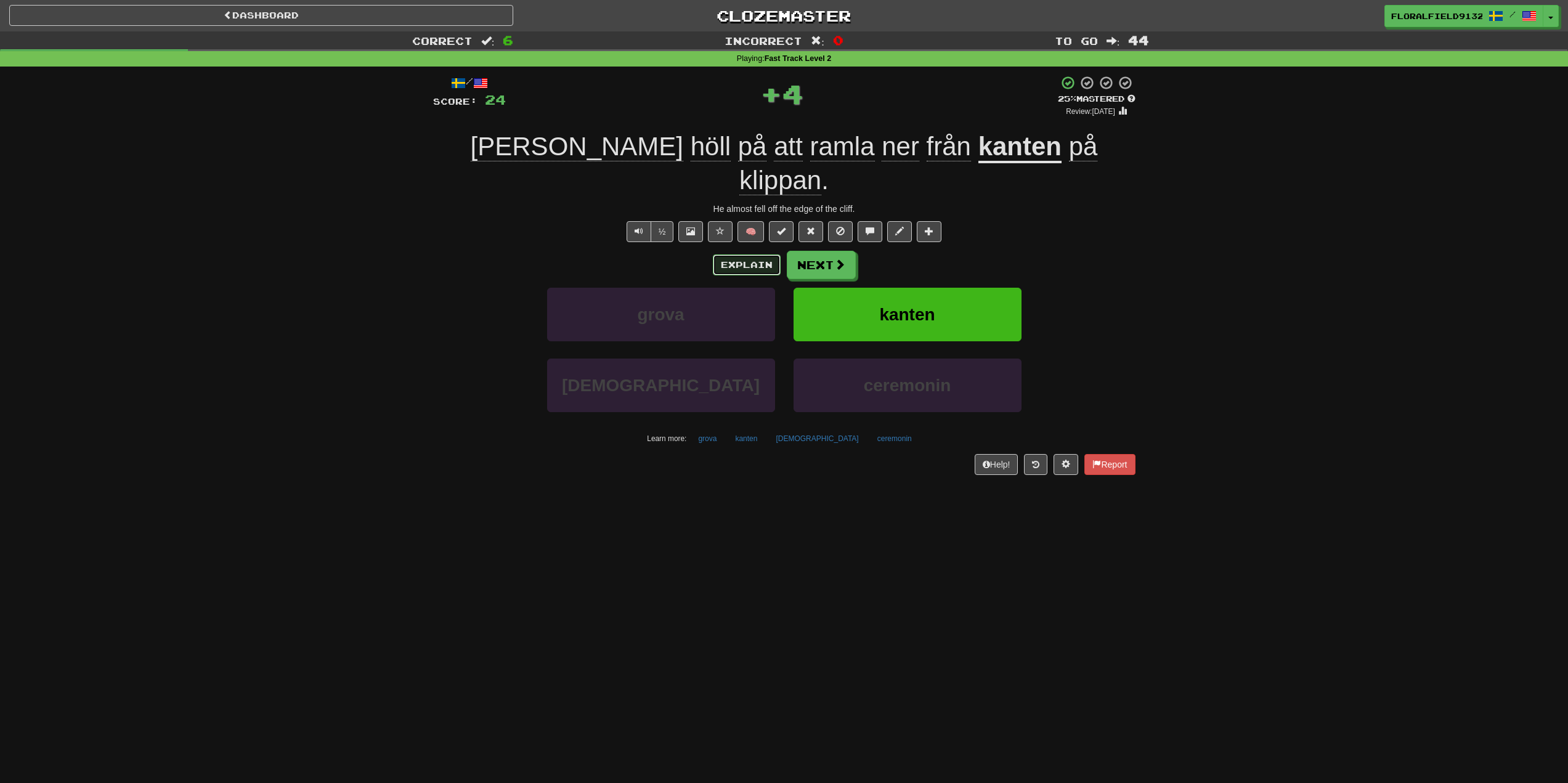
click at [752, 255] on button "Explain" at bounding box center [747, 265] width 68 height 21
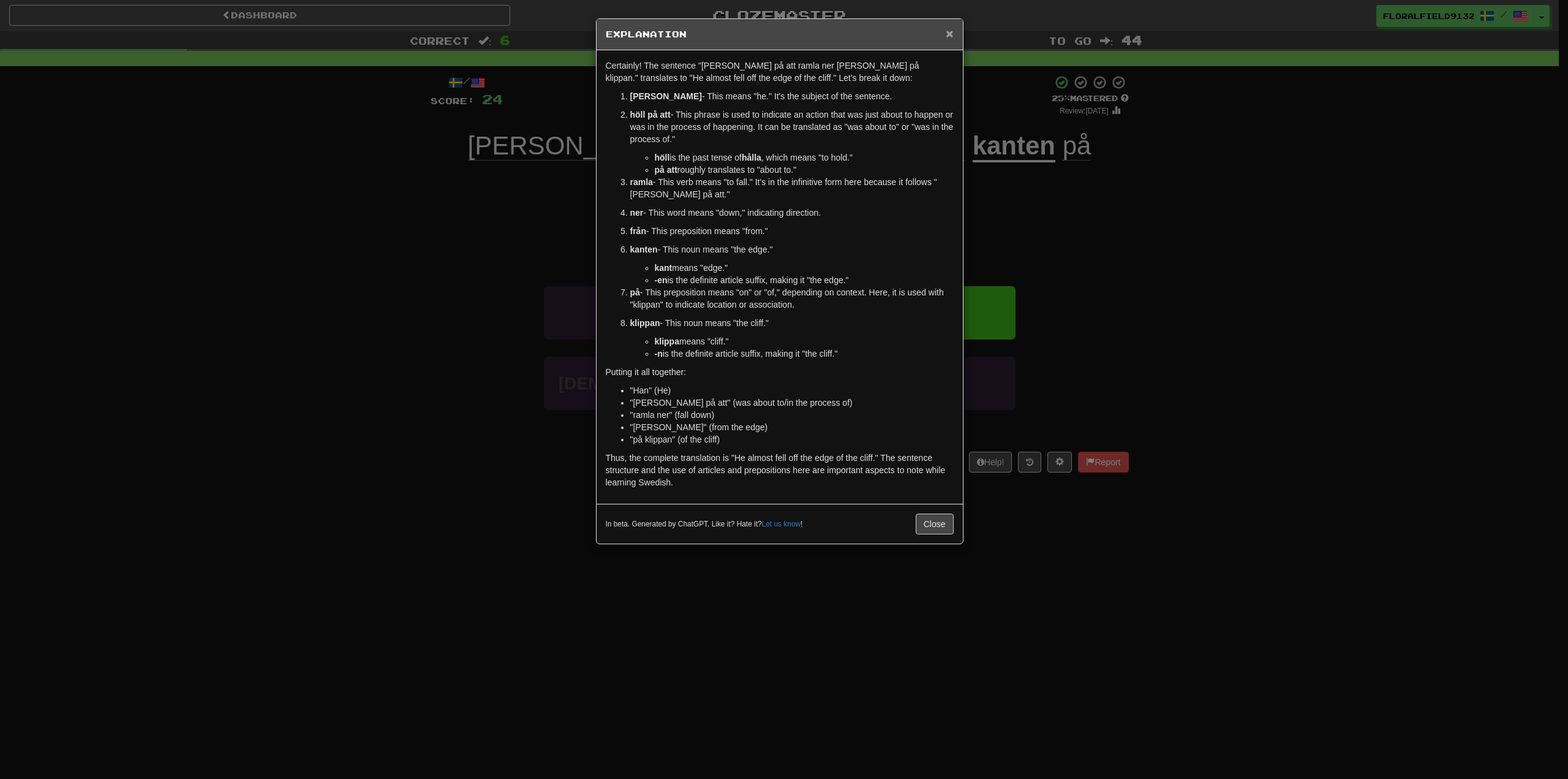
drag, startPoint x: 954, startPoint y: 27, endPoint x: 947, endPoint y: 34, distance: 9.9
click at [952, 32] on div "× Explanation" at bounding box center [779, 34] width 367 height 31
drag, startPoint x: 947, startPoint y: 34, endPoint x: 948, endPoint y: 27, distance: 7.1
click at [948, 31] on span "×" at bounding box center [949, 34] width 7 height 14
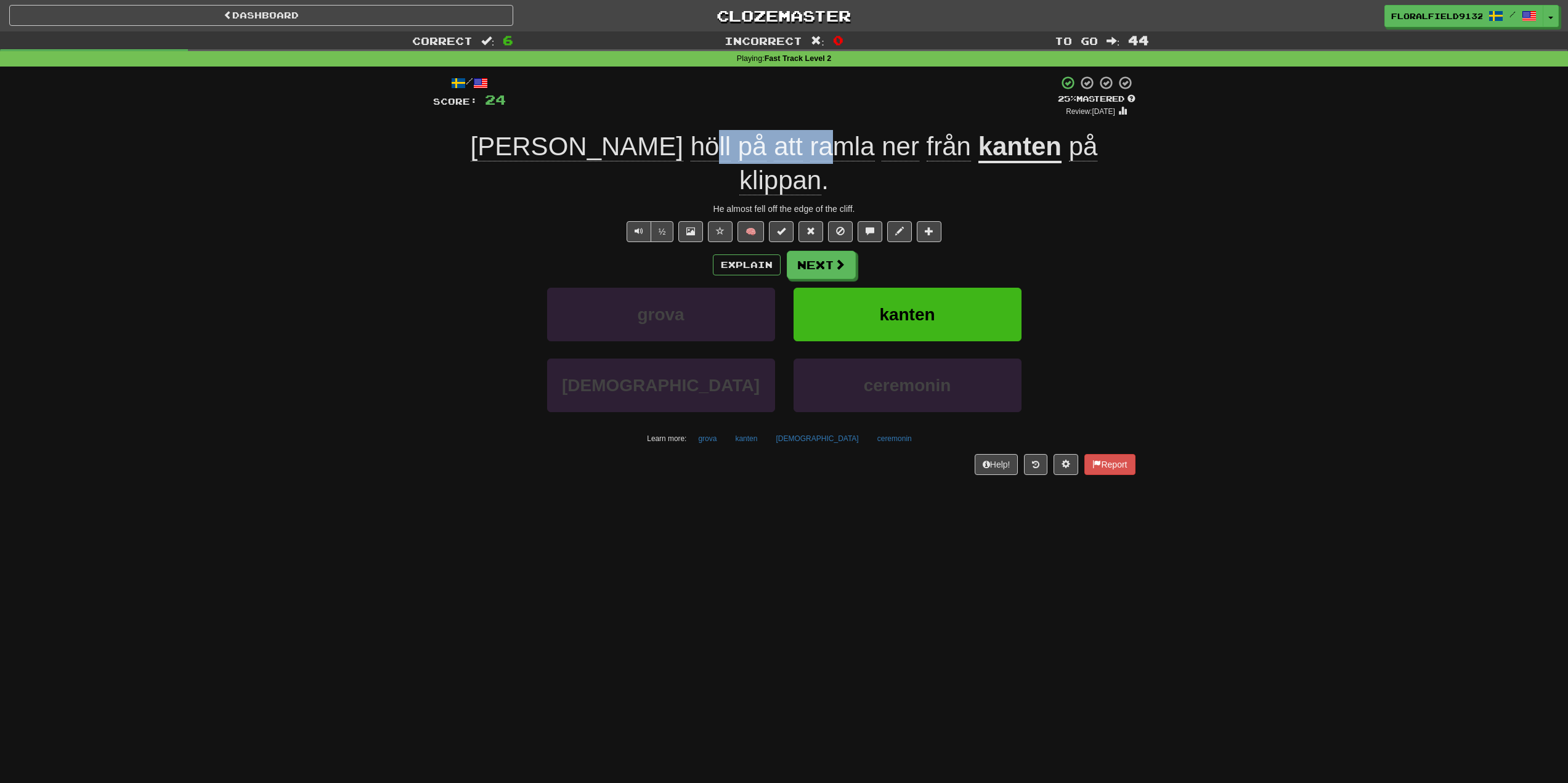
drag, startPoint x: 589, startPoint y: 145, endPoint x: 703, endPoint y: 140, distance: 114.1
click at [704, 139] on span "Han höll på att ramla ner från" at bounding box center [725, 146] width 508 height 29
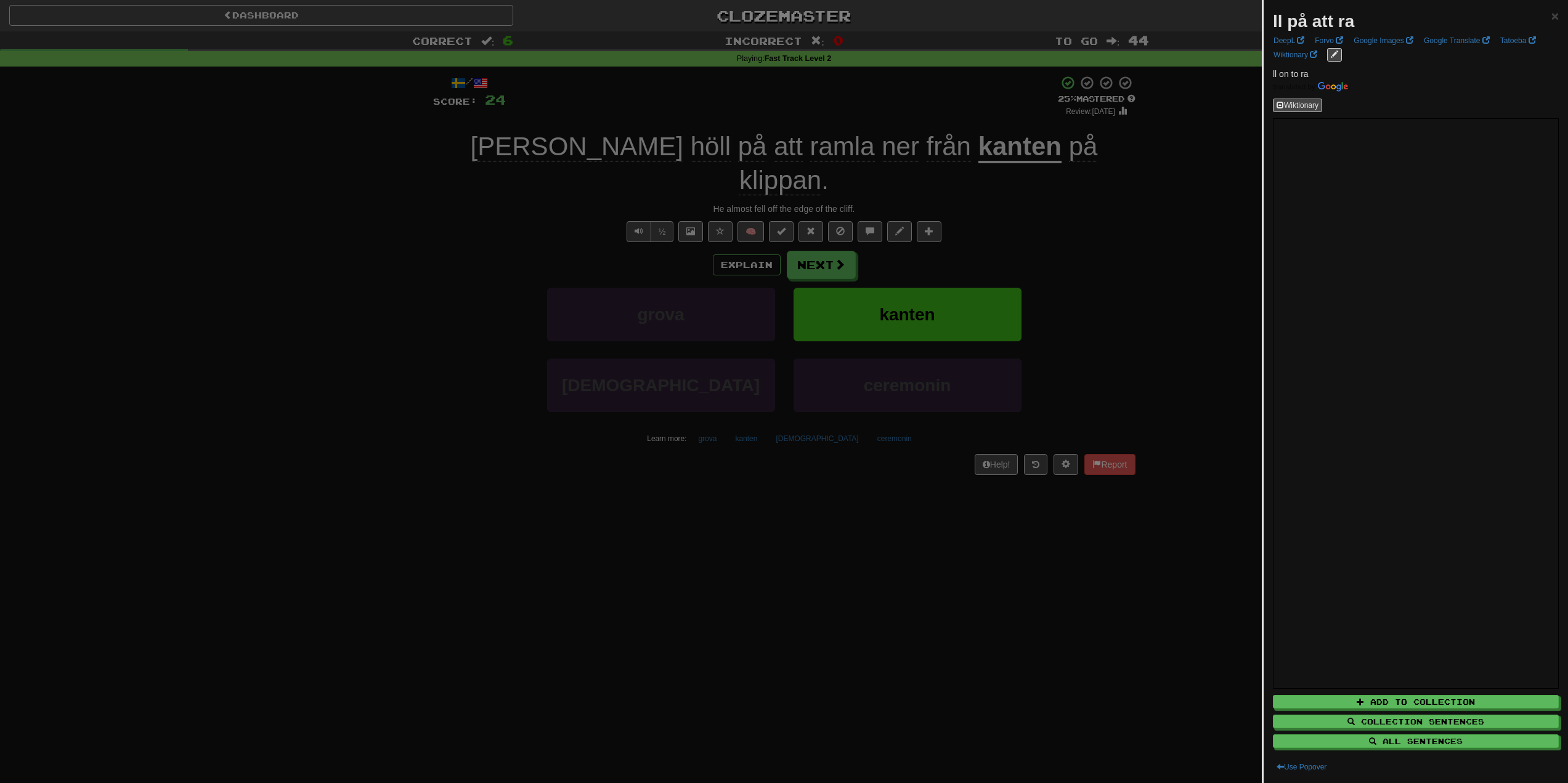
click at [778, 142] on div at bounding box center [784, 392] width 1568 height 783
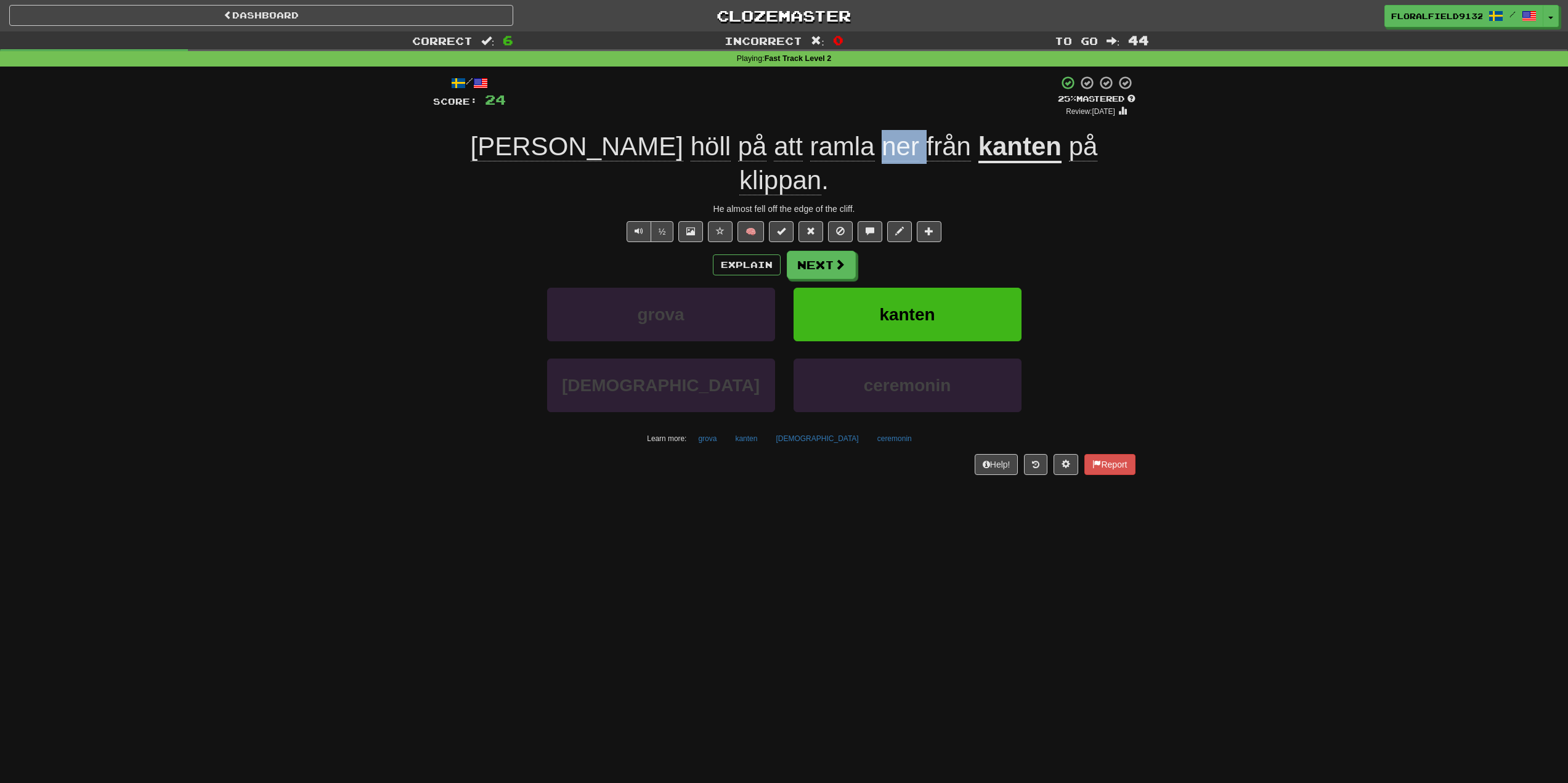
drag, startPoint x: 795, startPoint y: 155, endPoint x: 758, endPoint y: 149, distance: 37.5
click at [758, 149] on span "Han höll på att ramla ner från" at bounding box center [725, 146] width 508 height 29
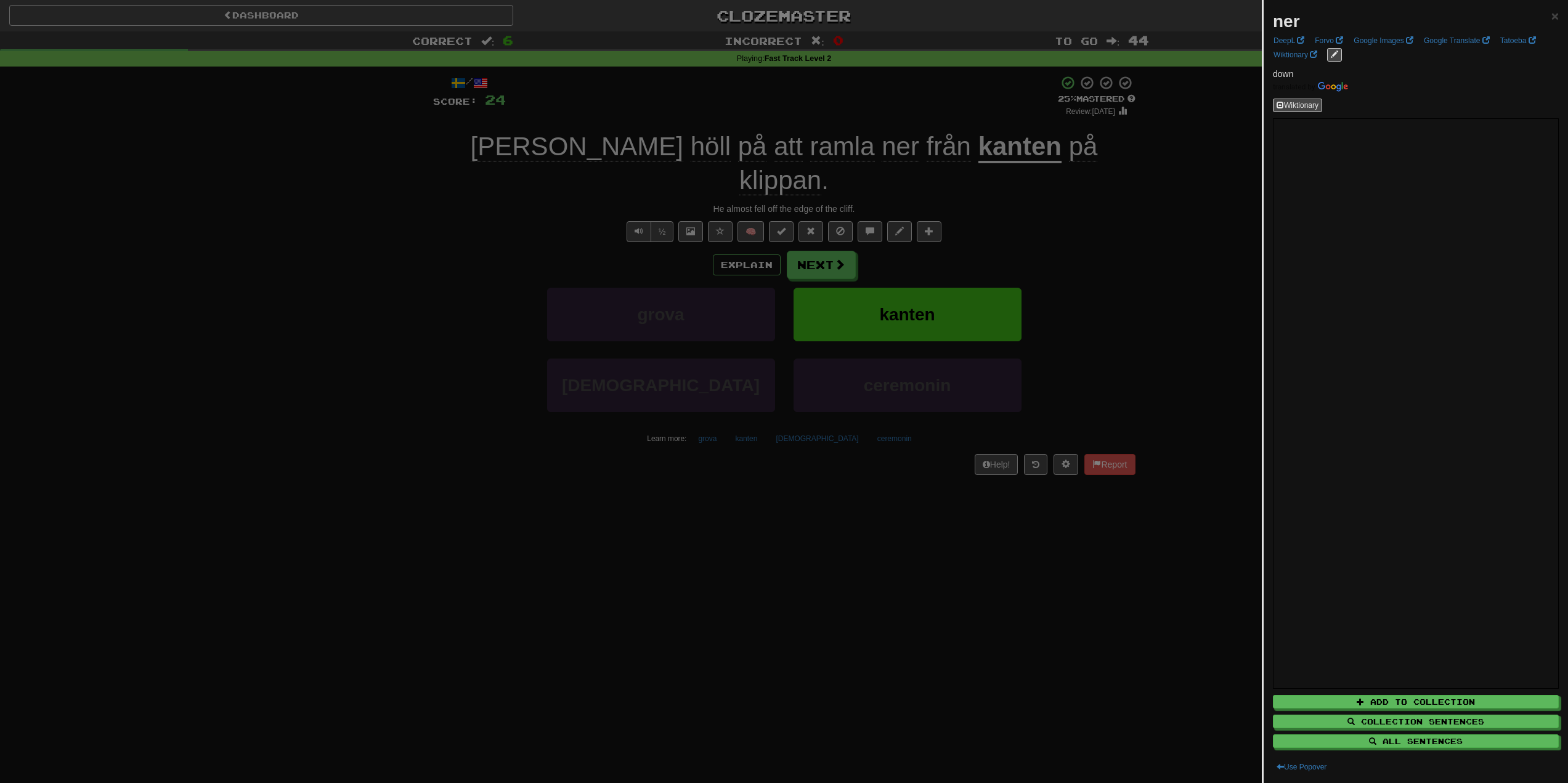
click at [1148, 224] on div at bounding box center [784, 392] width 1568 height 783
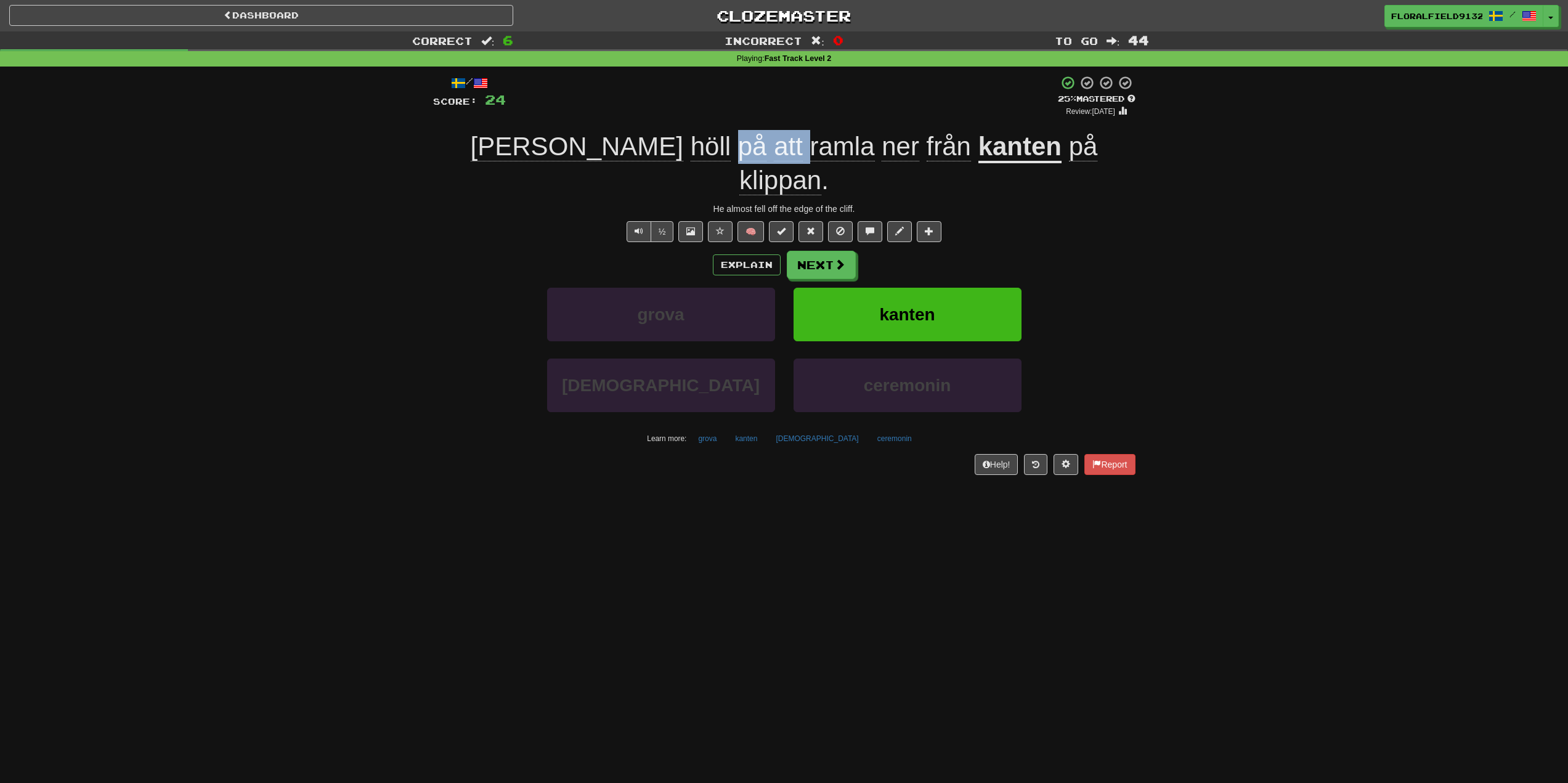
drag, startPoint x: 626, startPoint y: 149, endPoint x: 680, endPoint y: 146, distance: 54.1
click at [679, 146] on span "Han höll på att ramla ner från" at bounding box center [725, 146] width 508 height 29
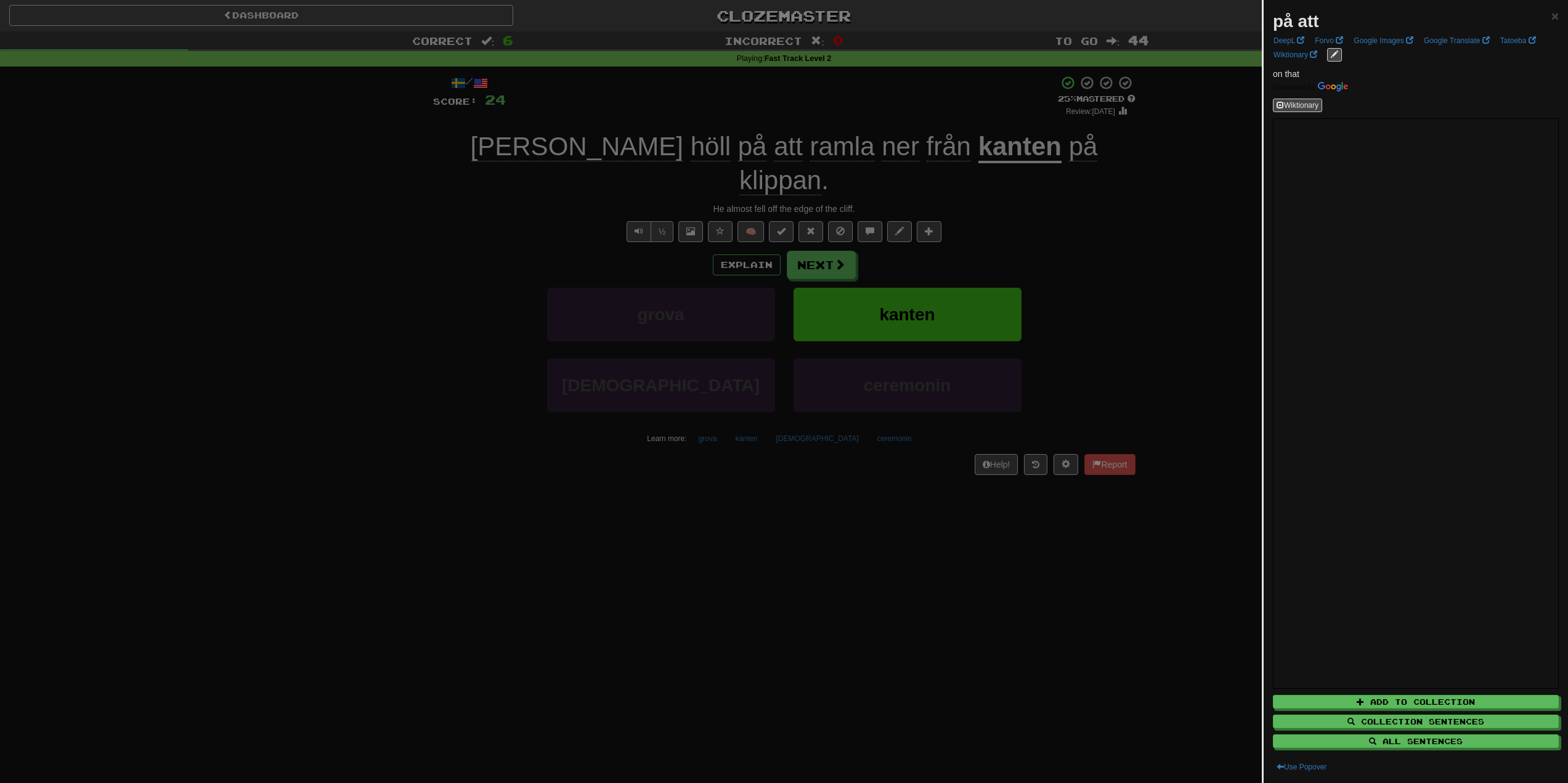
click at [765, 139] on div at bounding box center [784, 392] width 1568 height 783
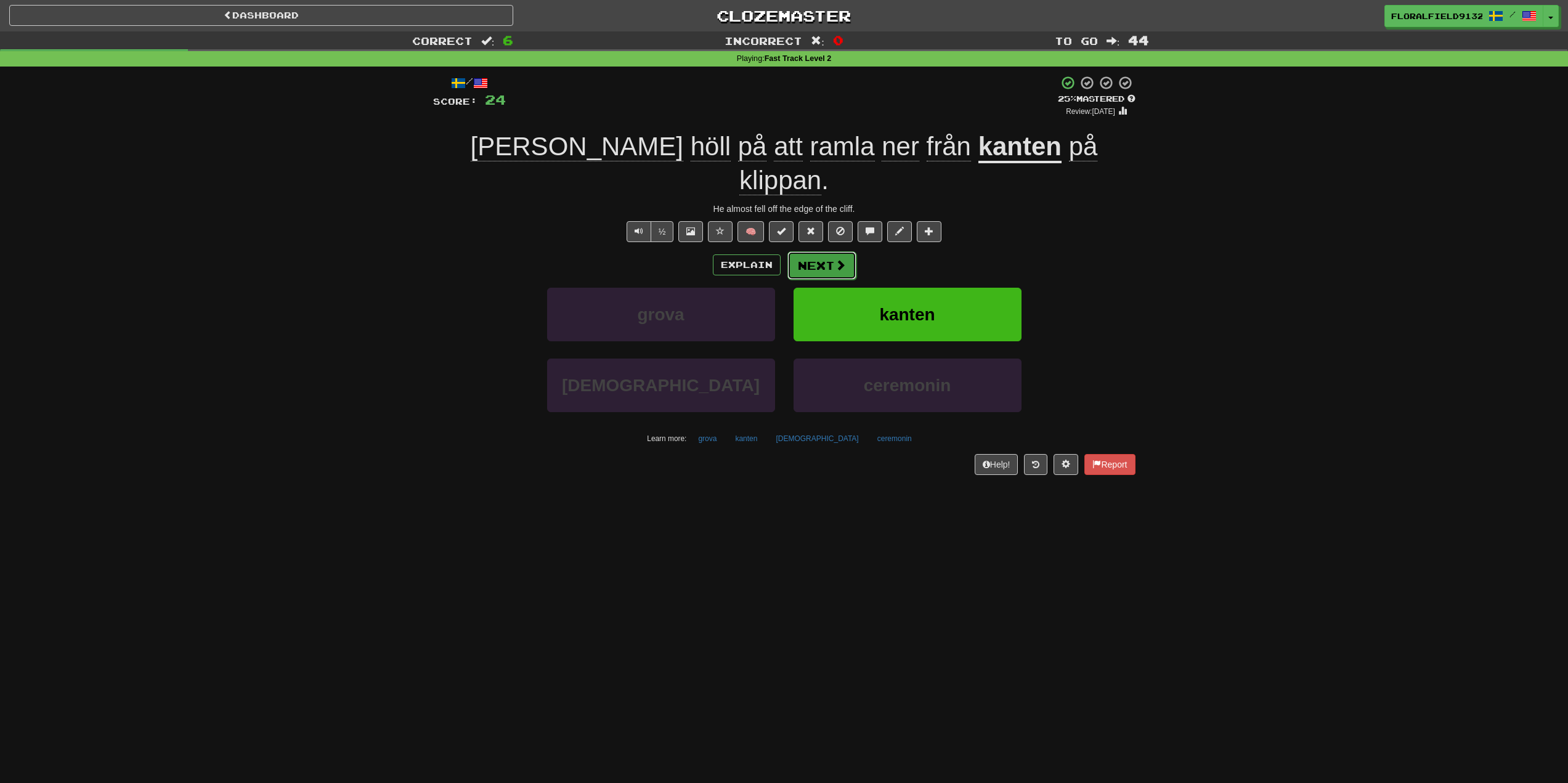
click at [828, 252] on button "Next" at bounding box center [822, 266] width 69 height 28
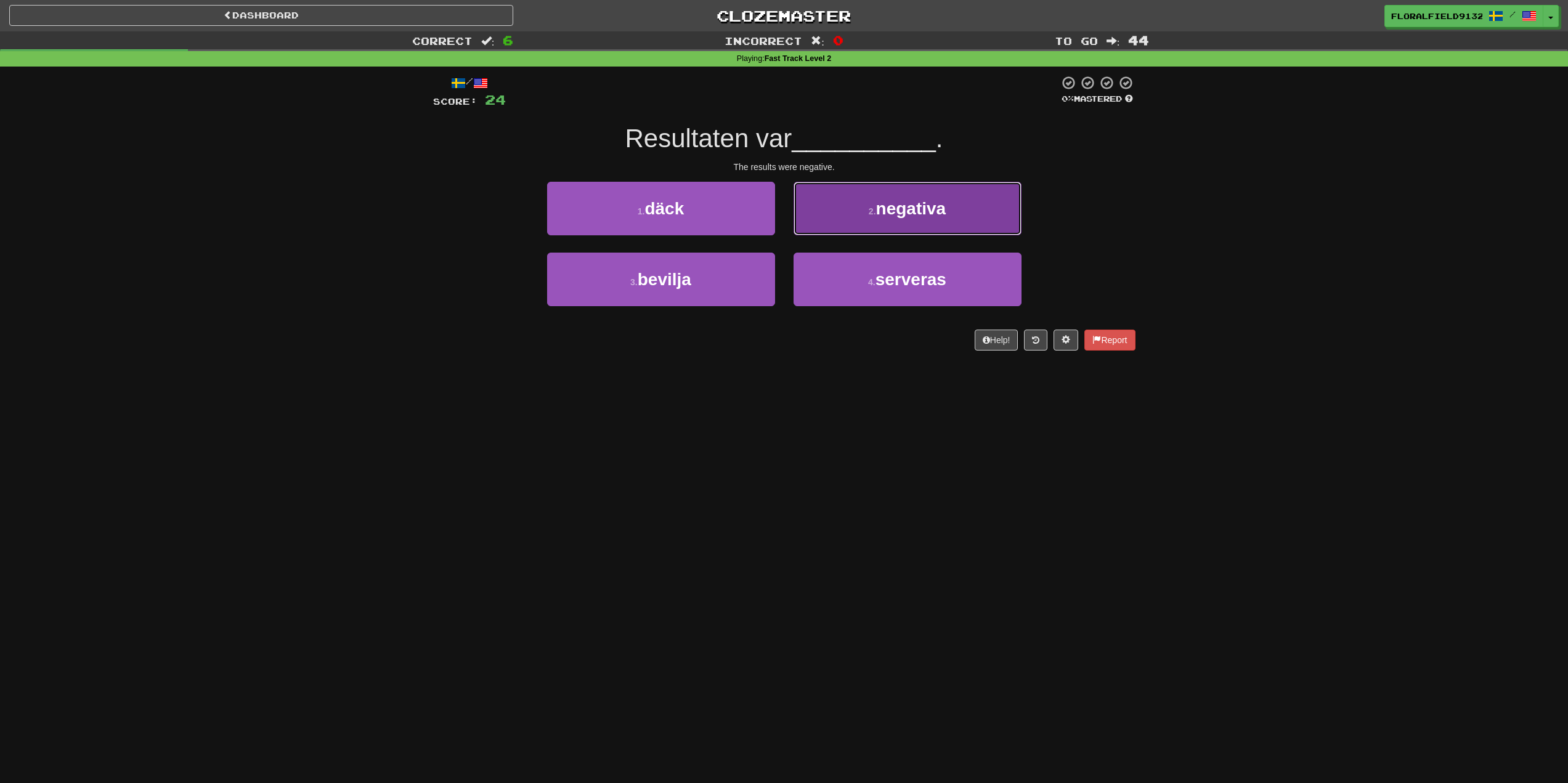
click at [863, 227] on button "2 . negativa" at bounding box center [908, 208] width 228 height 53
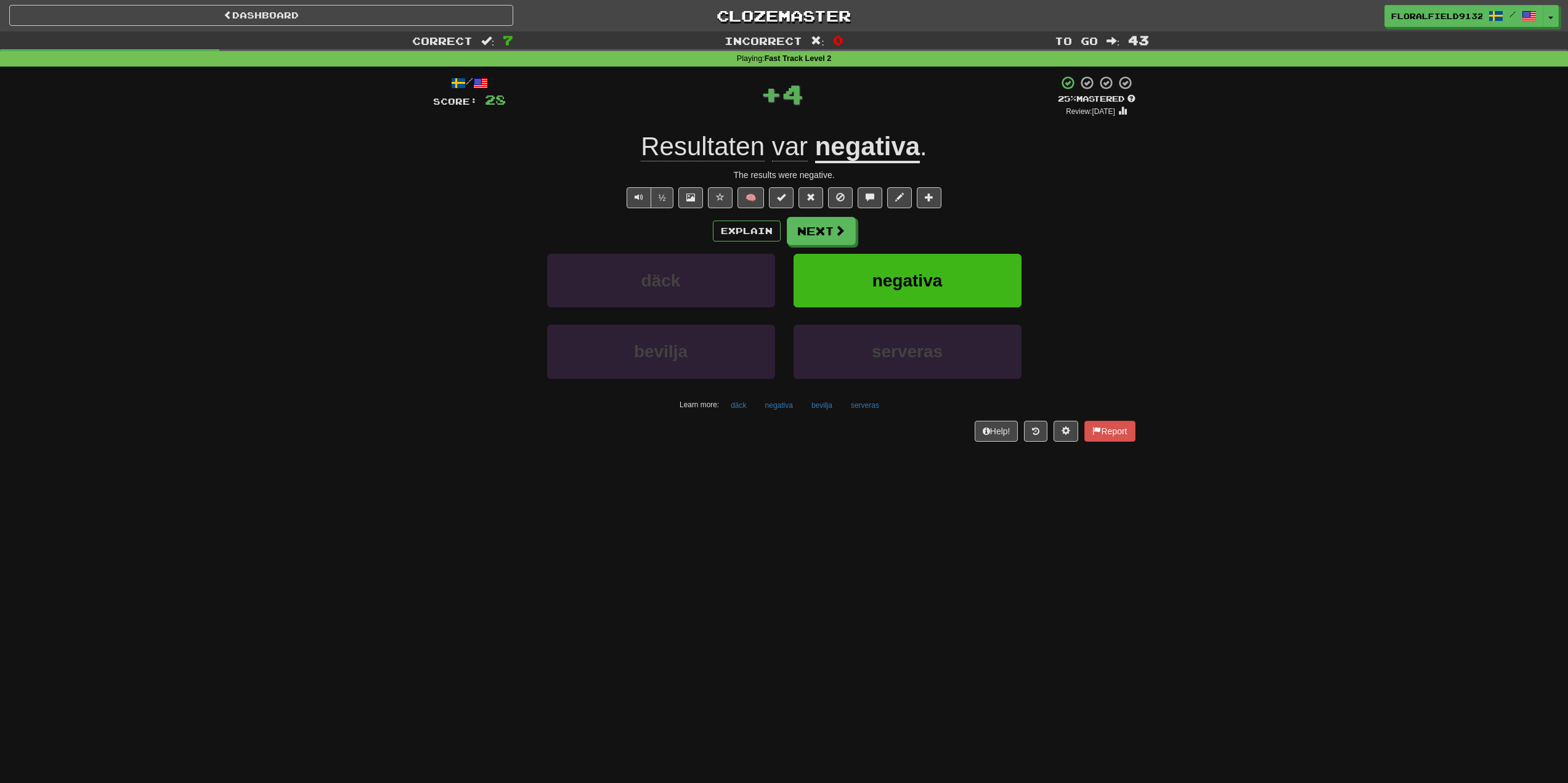
click at [828, 249] on div "Explain Next däck negativa bevilja serveras Learn more: däck negativa bevilja s…" at bounding box center [784, 316] width 703 height 198
click at [830, 226] on button "Next" at bounding box center [822, 232] width 69 height 28
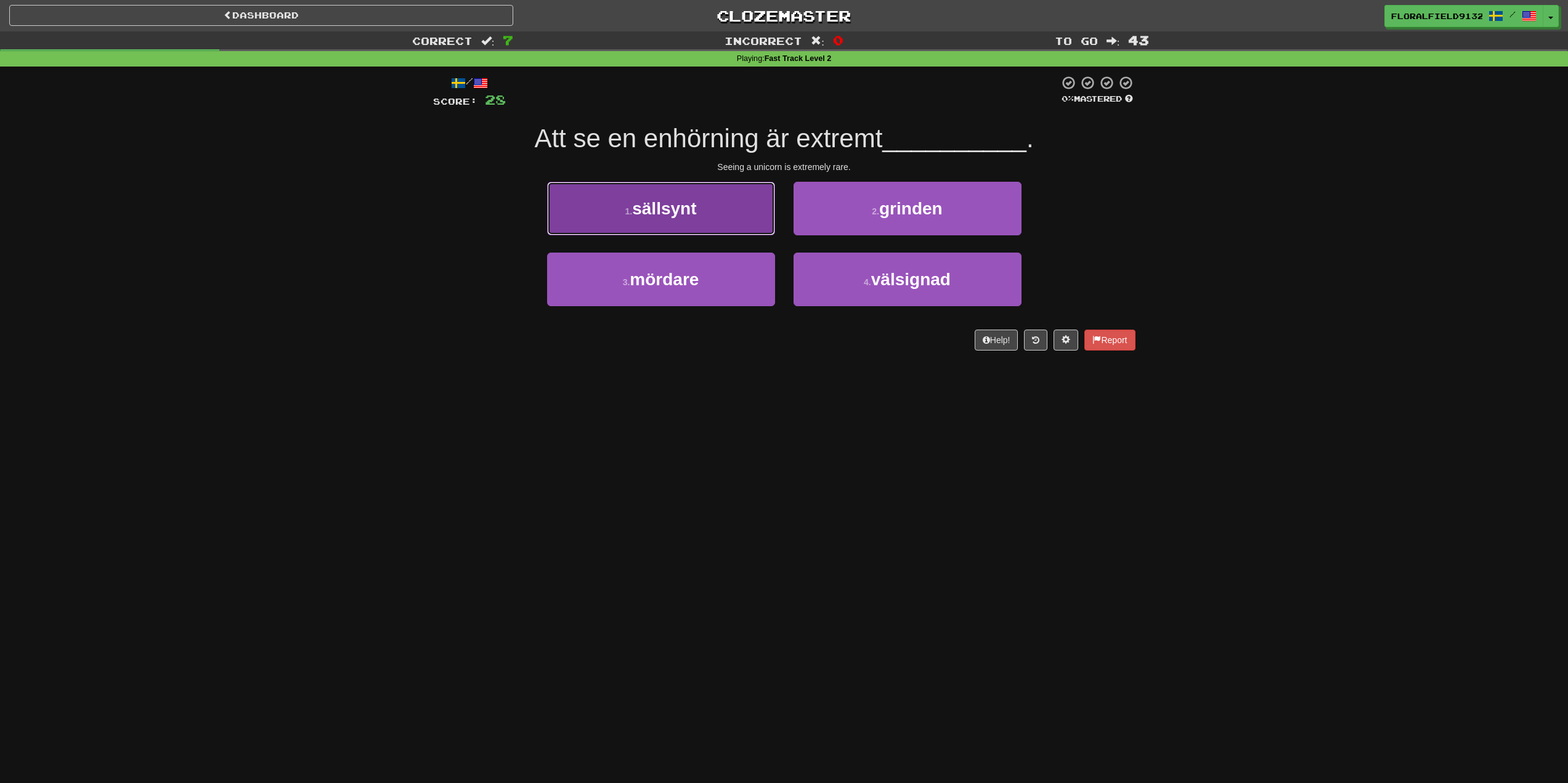
click at [703, 221] on button "1 . sällsynt" at bounding box center [661, 208] width 228 height 53
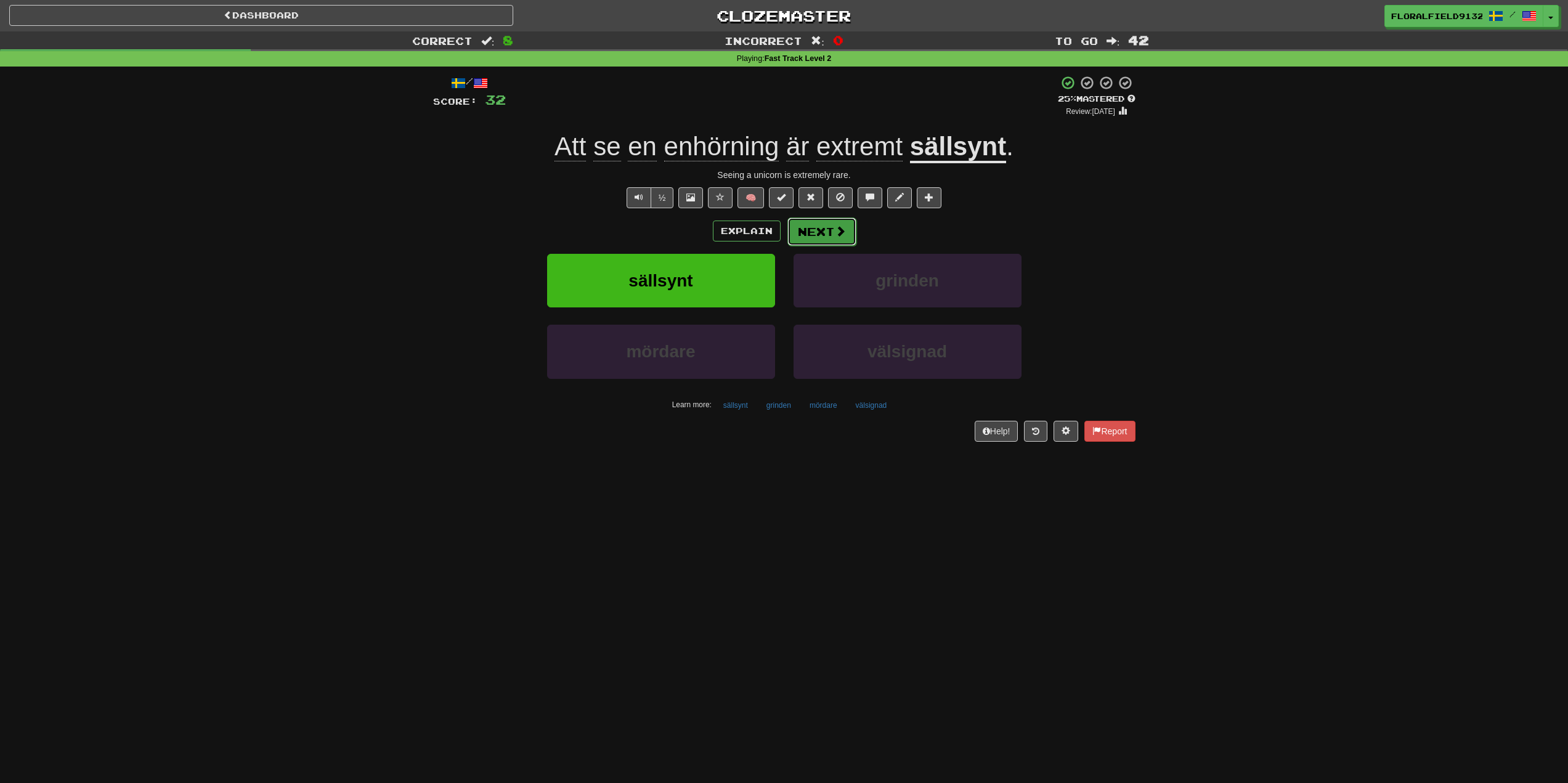
click at [834, 241] on button "Next" at bounding box center [822, 232] width 69 height 28
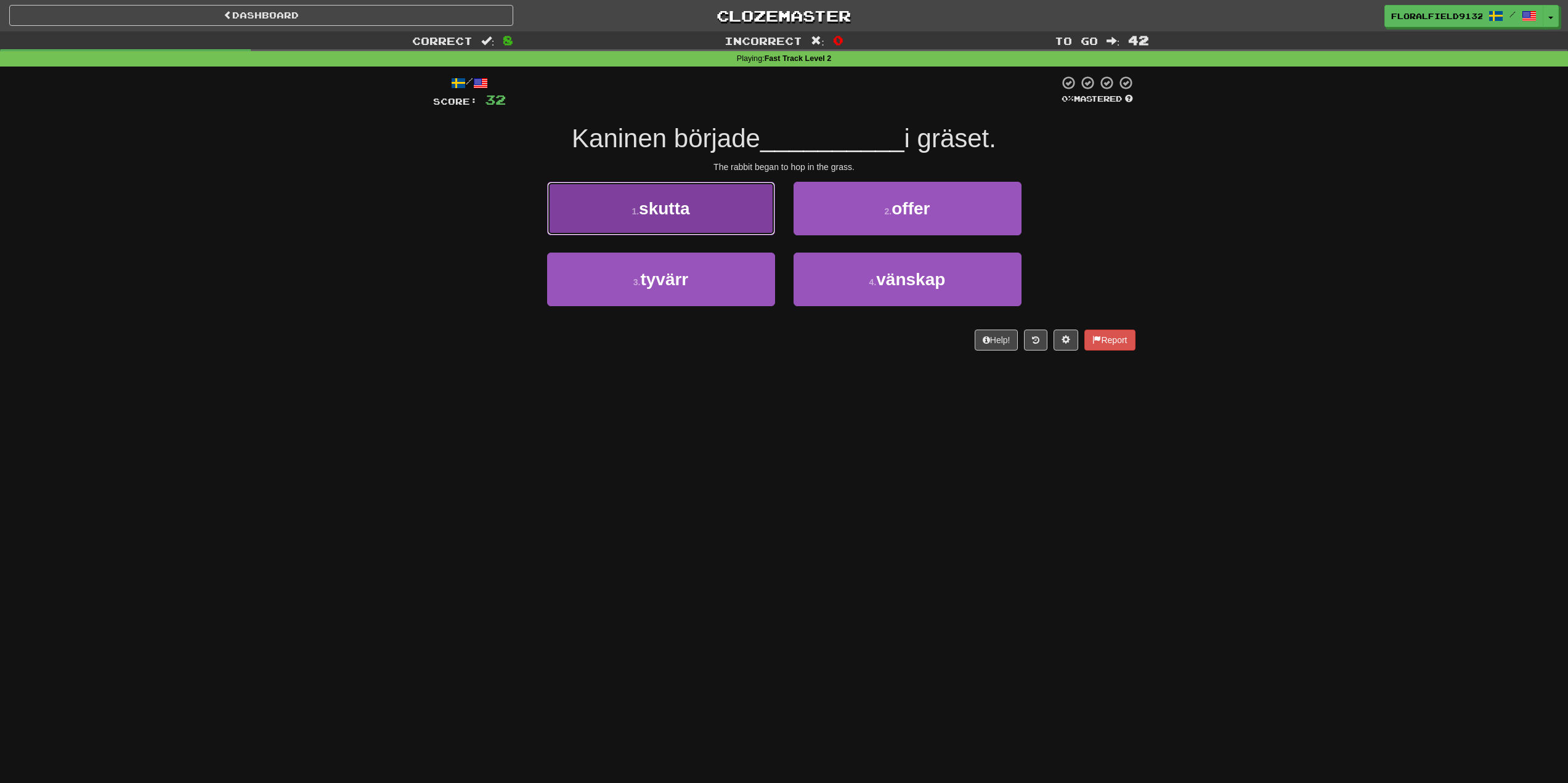
click at [718, 221] on button "1 . skutta" at bounding box center [661, 208] width 228 height 53
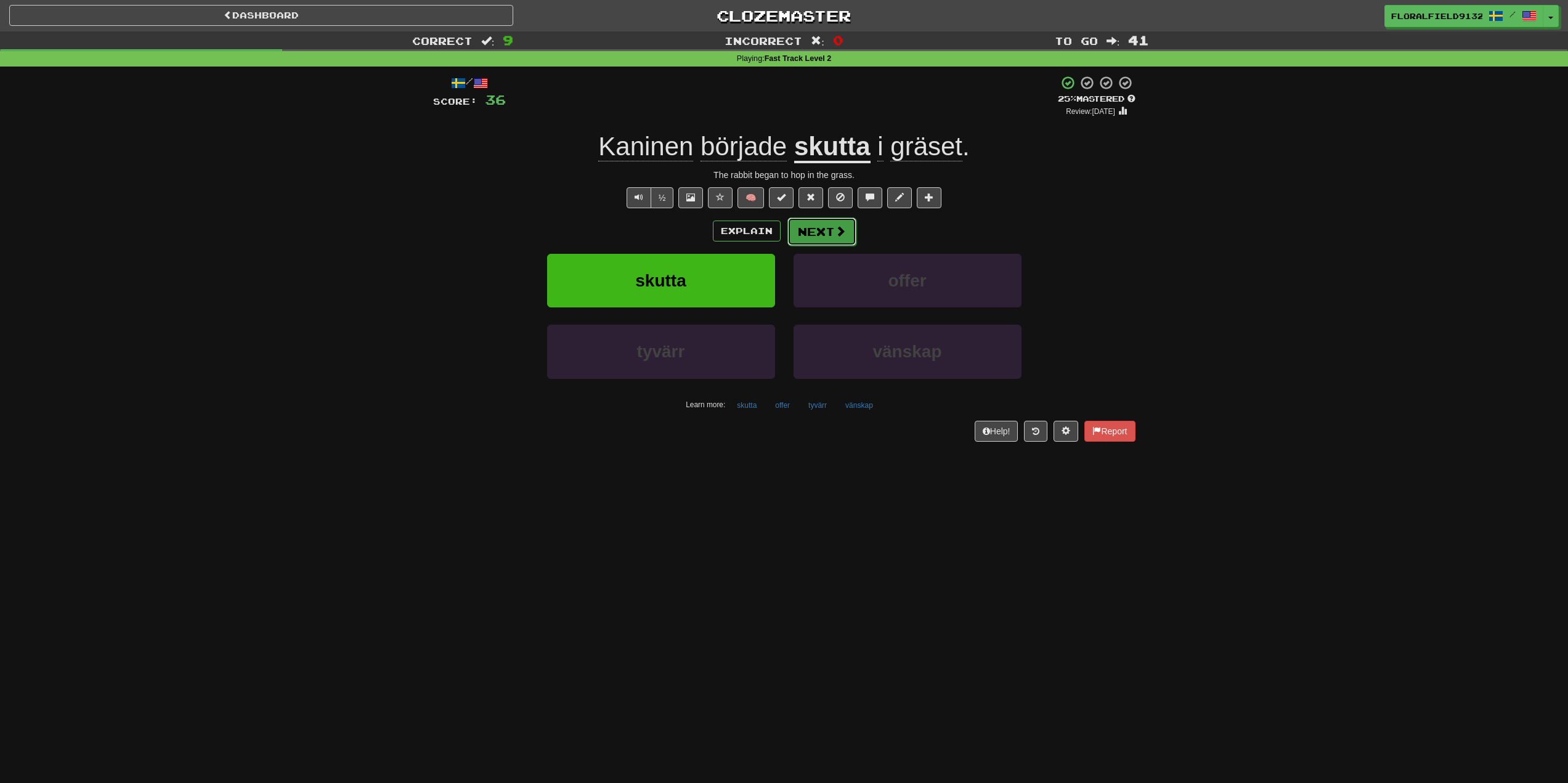
click at [830, 226] on button "Next" at bounding box center [822, 232] width 69 height 28
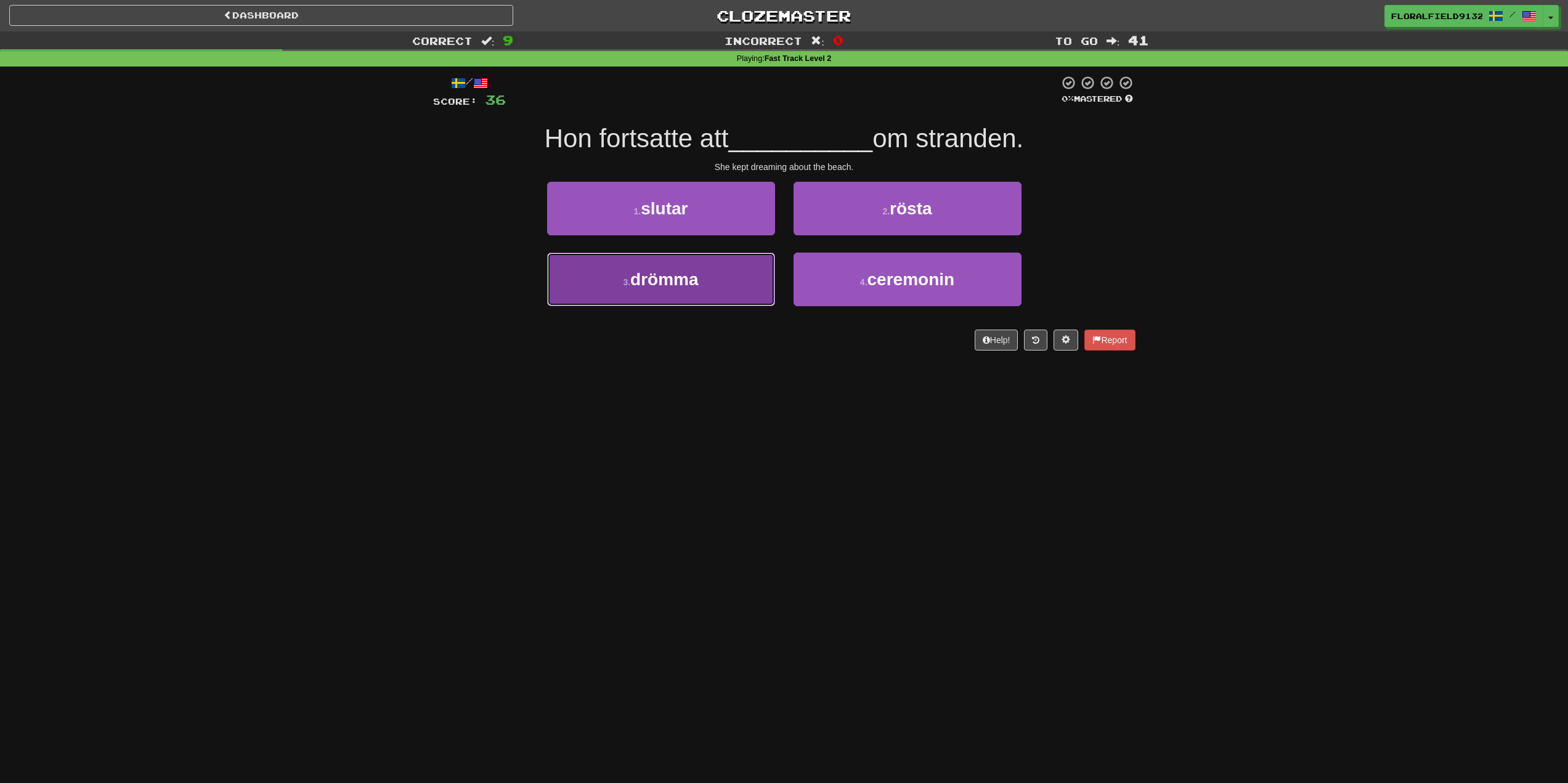
click at [747, 279] on button "3 . drömma" at bounding box center [661, 279] width 228 height 53
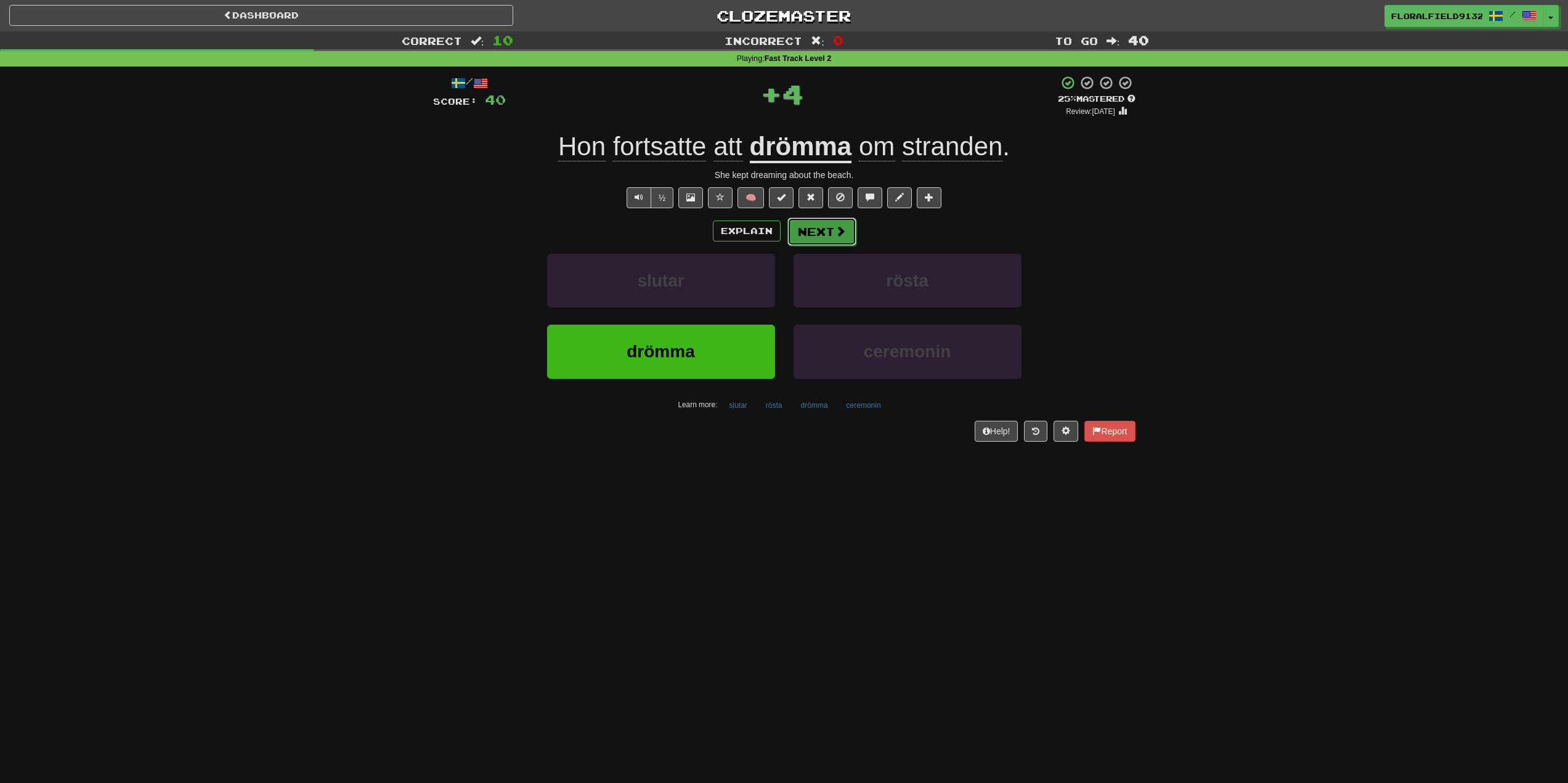
click at [839, 238] on button "Next" at bounding box center [822, 232] width 69 height 28
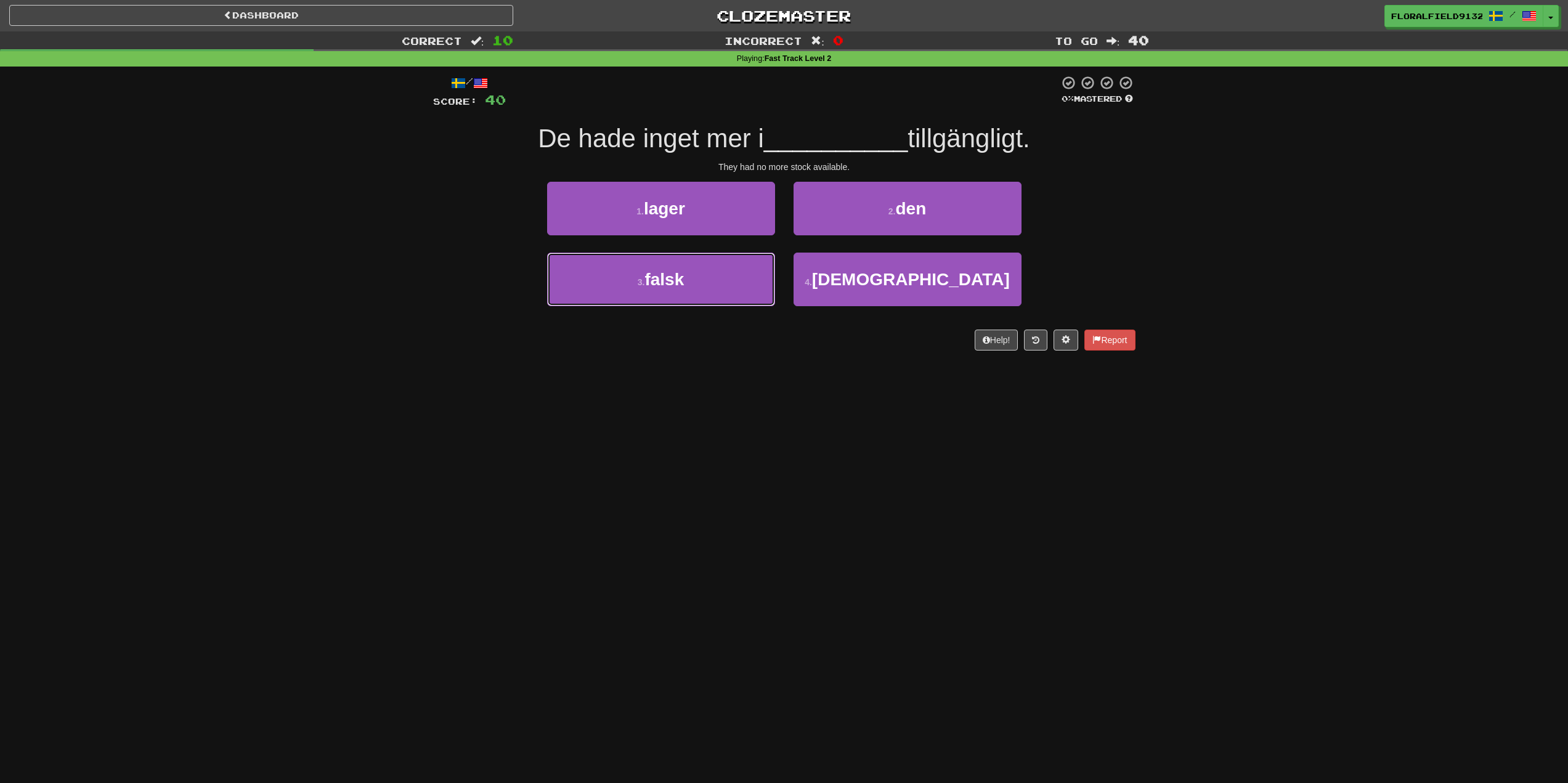
drag, startPoint x: 698, startPoint y: 286, endPoint x: 720, endPoint y: 399, distance: 115.1
click at [720, 399] on div "Dashboard Clozemaster FloralField9132 / Toggle Dropdown Dashboard Leaderboard A…" at bounding box center [784, 392] width 1568 height 783
click at [703, 284] on button "3 . falsk" at bounding box center [661, 279] width 228 height 53
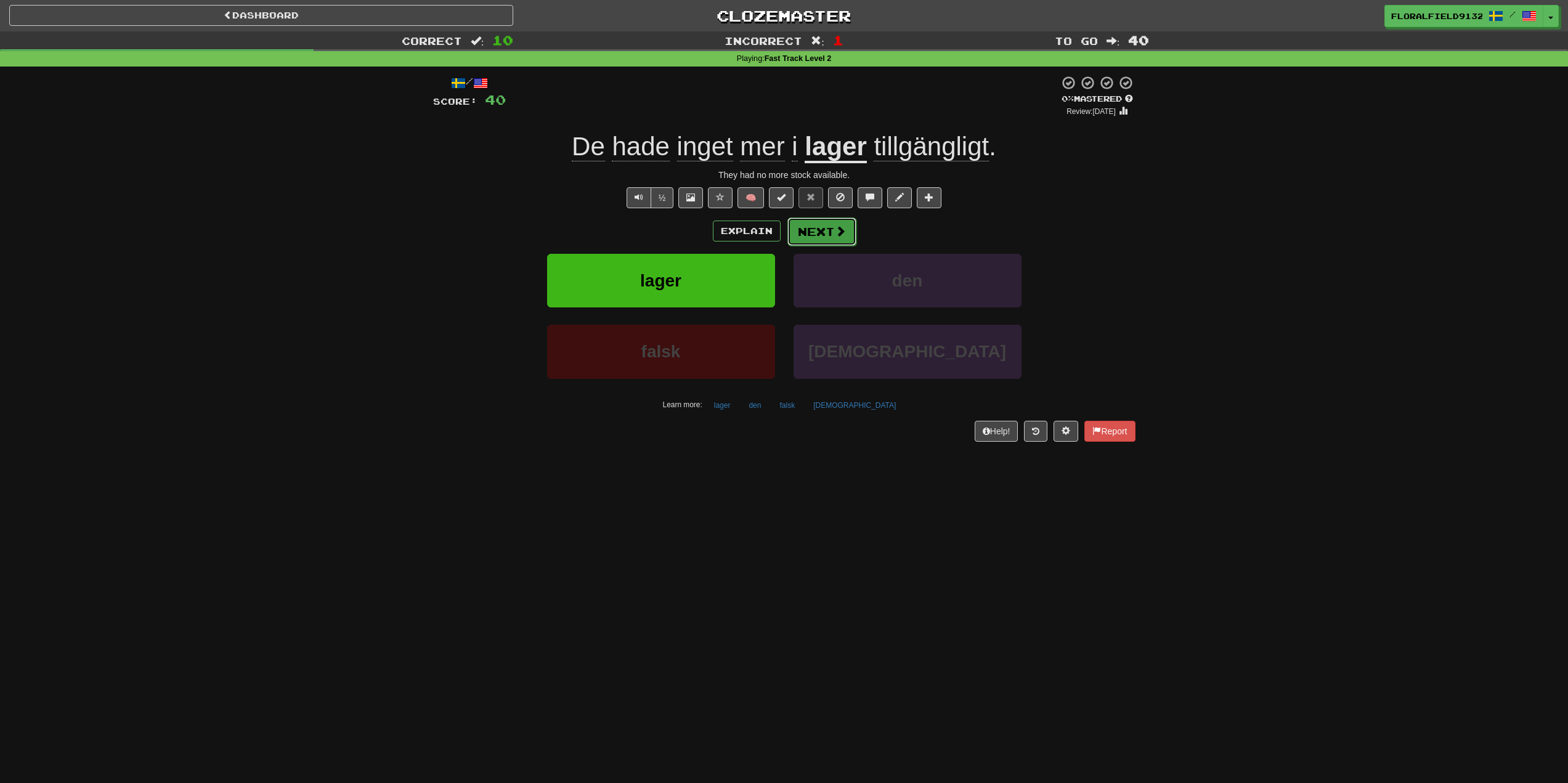
click at [828, 233] on button "Next" at bounding box center [822, 232] width 69 height 28
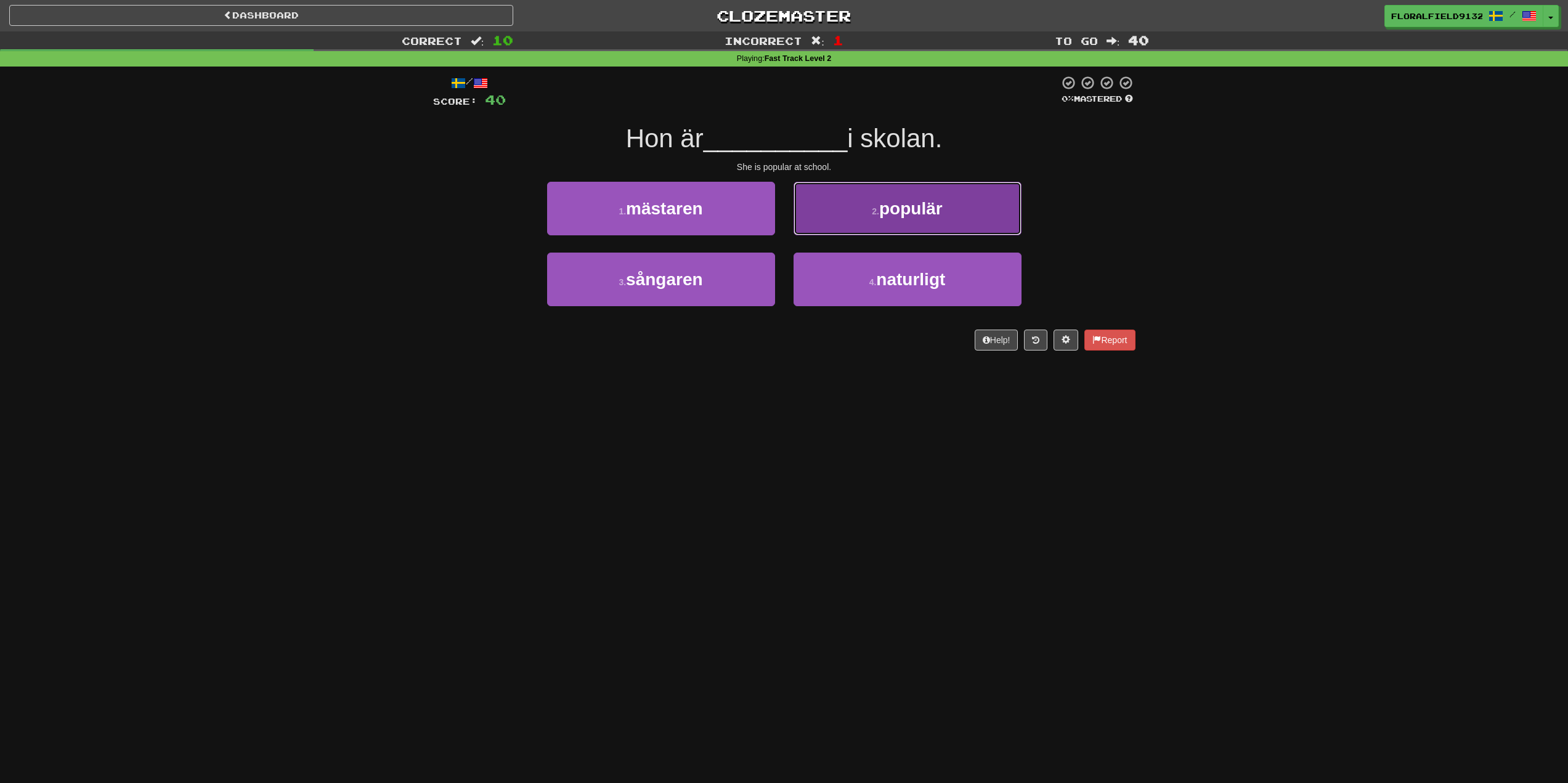
click at [905, 200] on span "populär" at bounding box center [910, 208] width 64 height 19
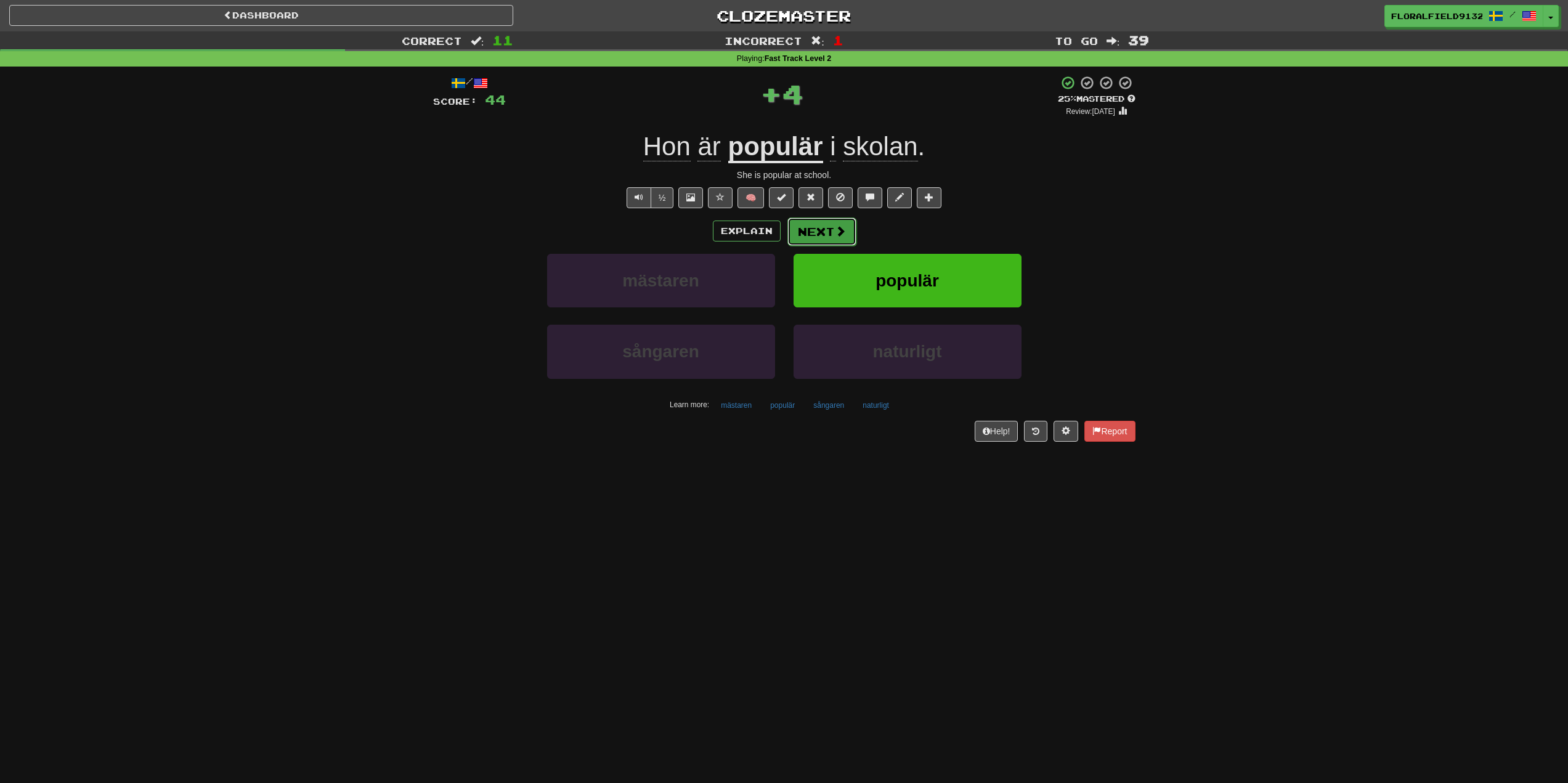
click at [829, 230] on button "Next" at bounding box center [822, 232] width 69 height 28
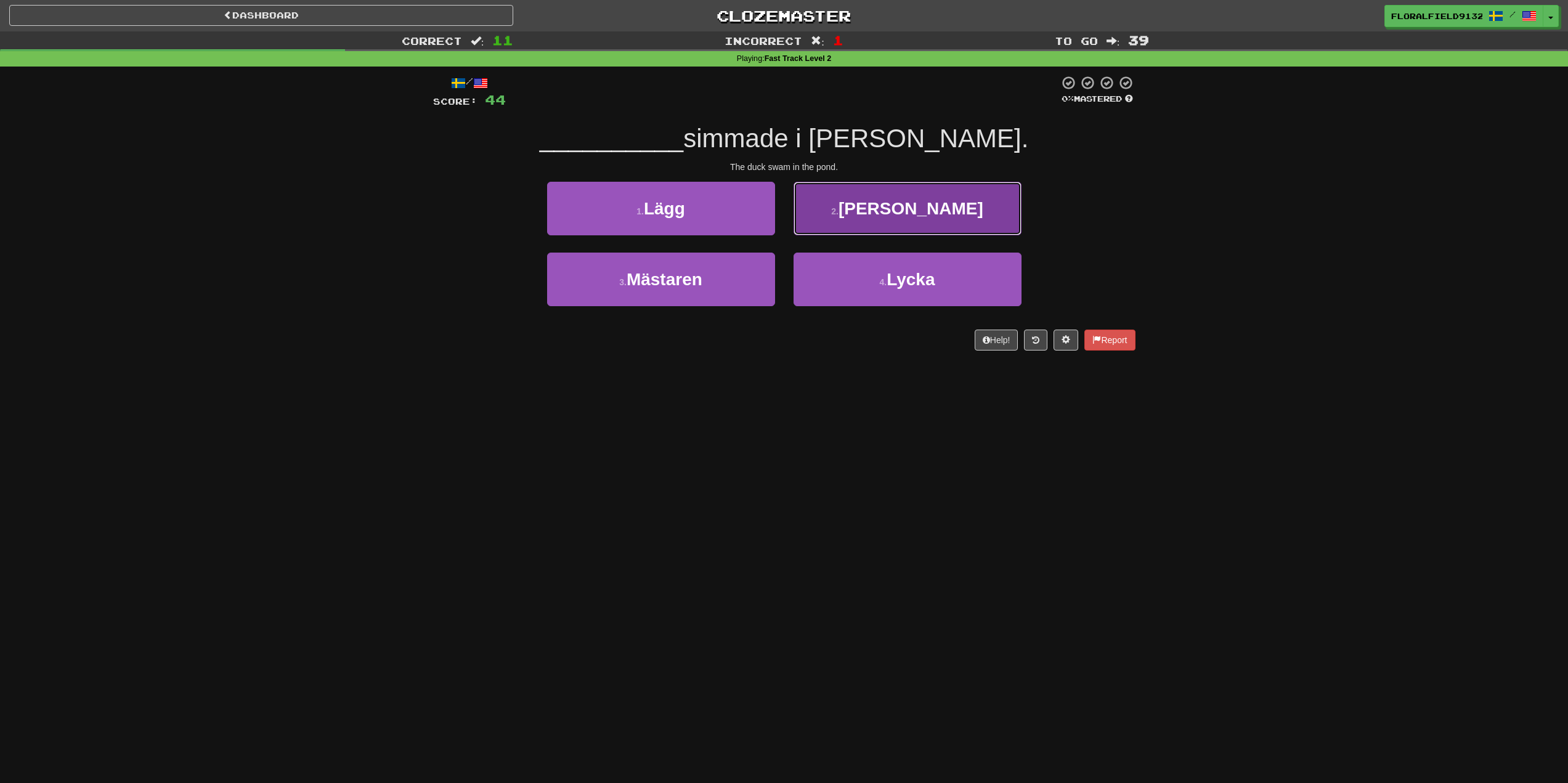
click at [899, 208] on span "Ankan" at bounding box center [911, 208] width 145 height 19
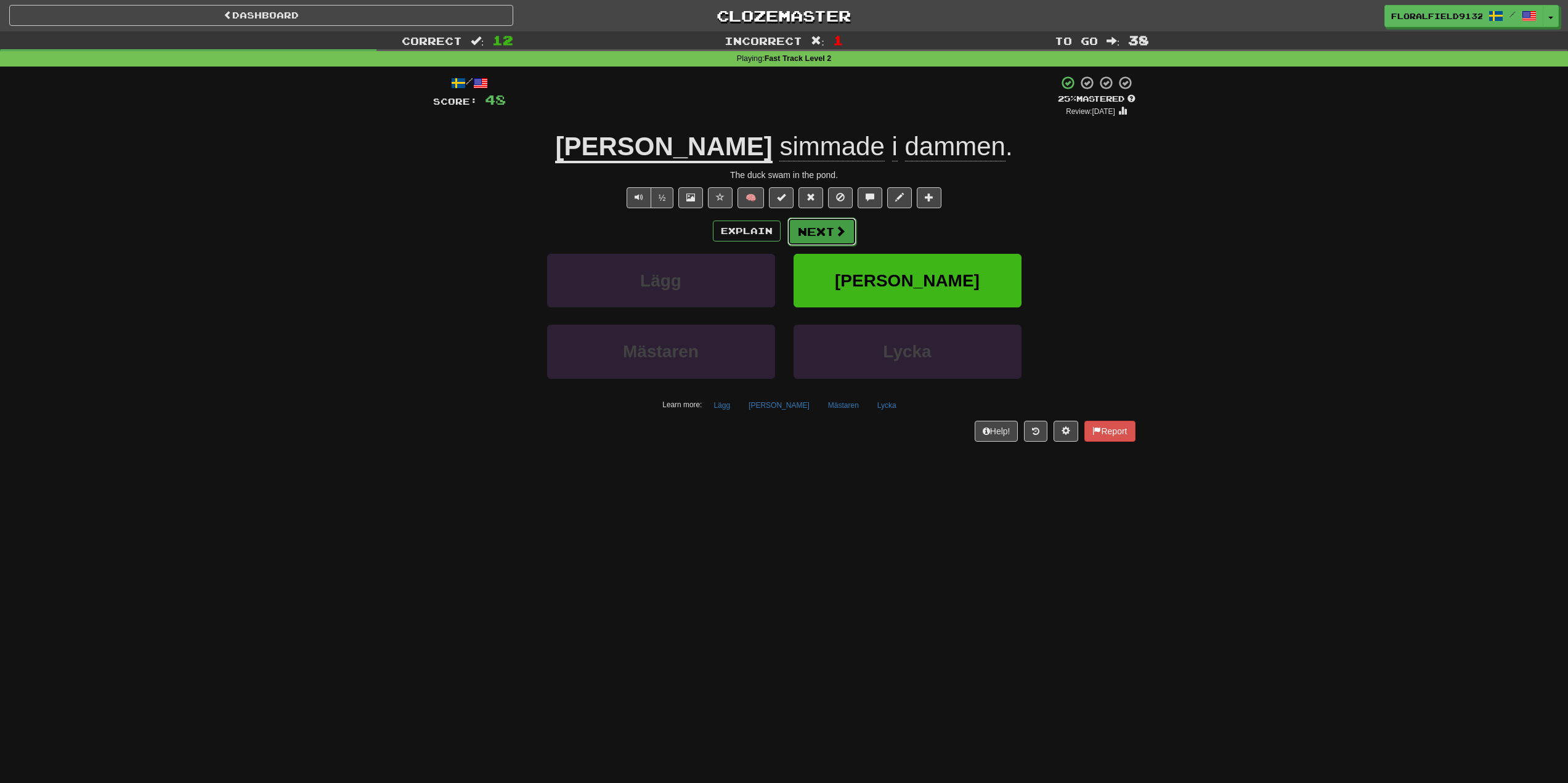
click at [847, 233] on button "Next" at bounding box center [822, 232] width 69 height 28
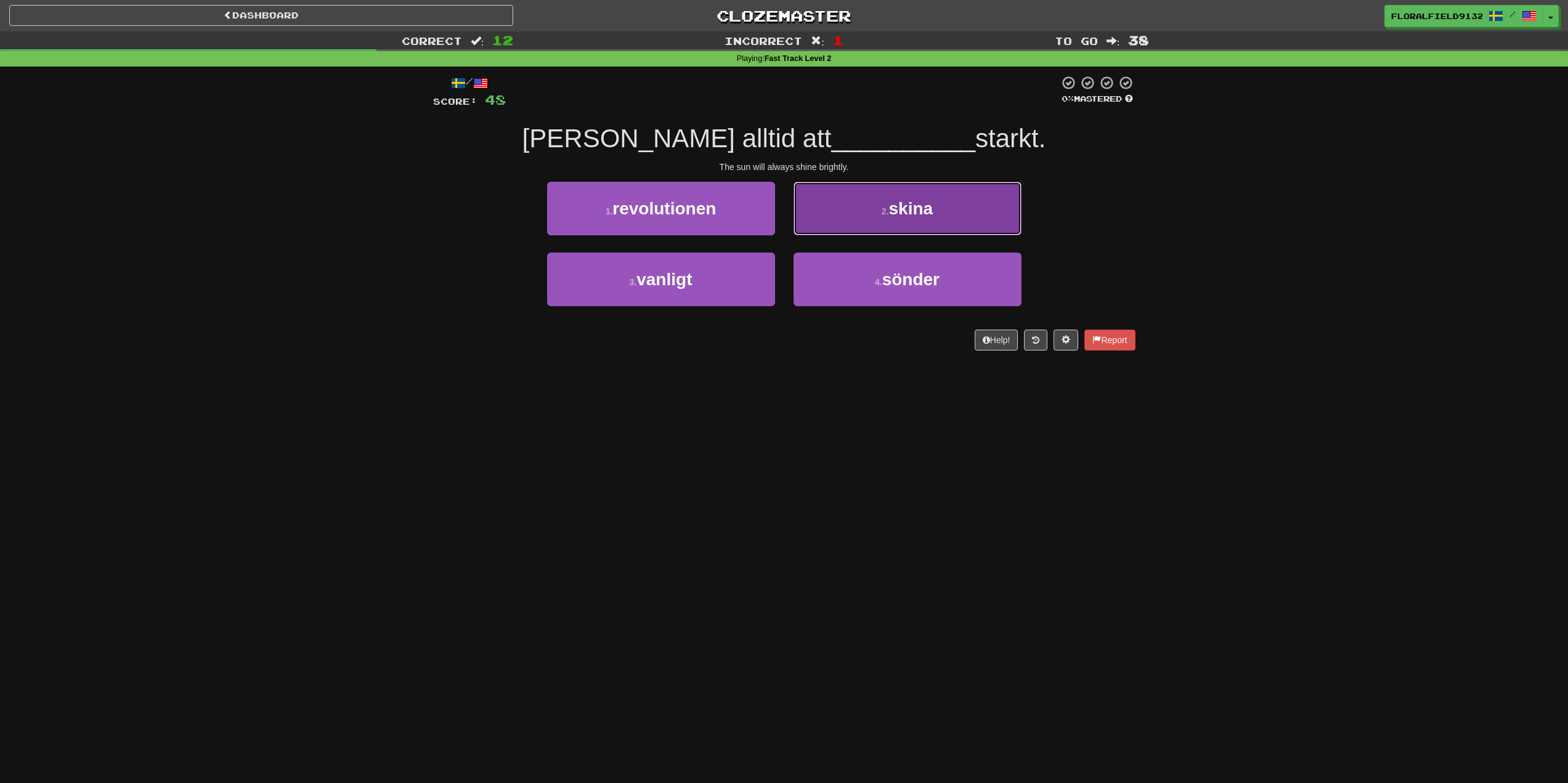
click at [861, 223] on button "2 . skina" at bounding box center [908, 208] width 228 height 53
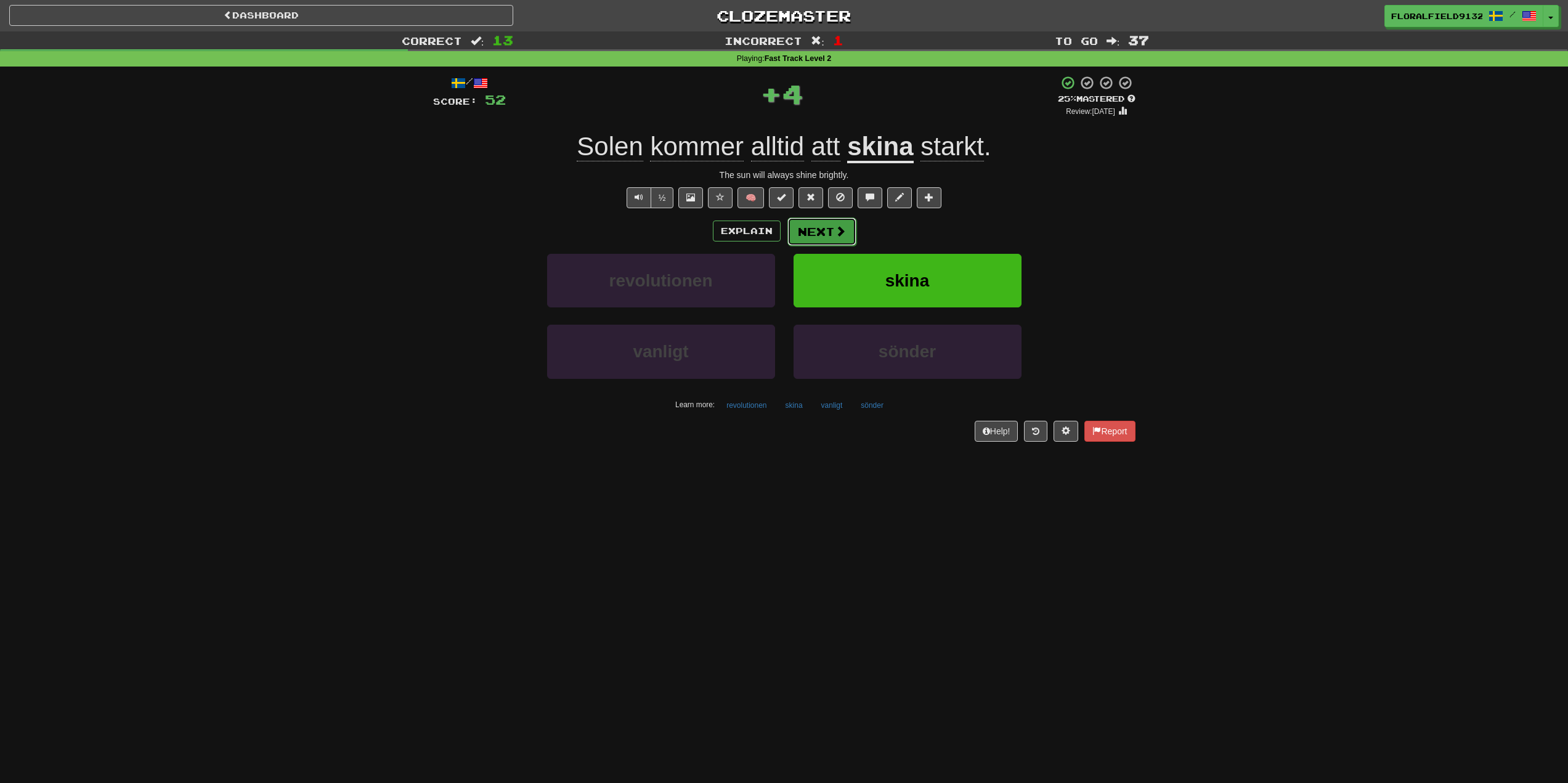
click at [835, 238] on button "Next" at bounding box center [822, 232] width 69 height 28
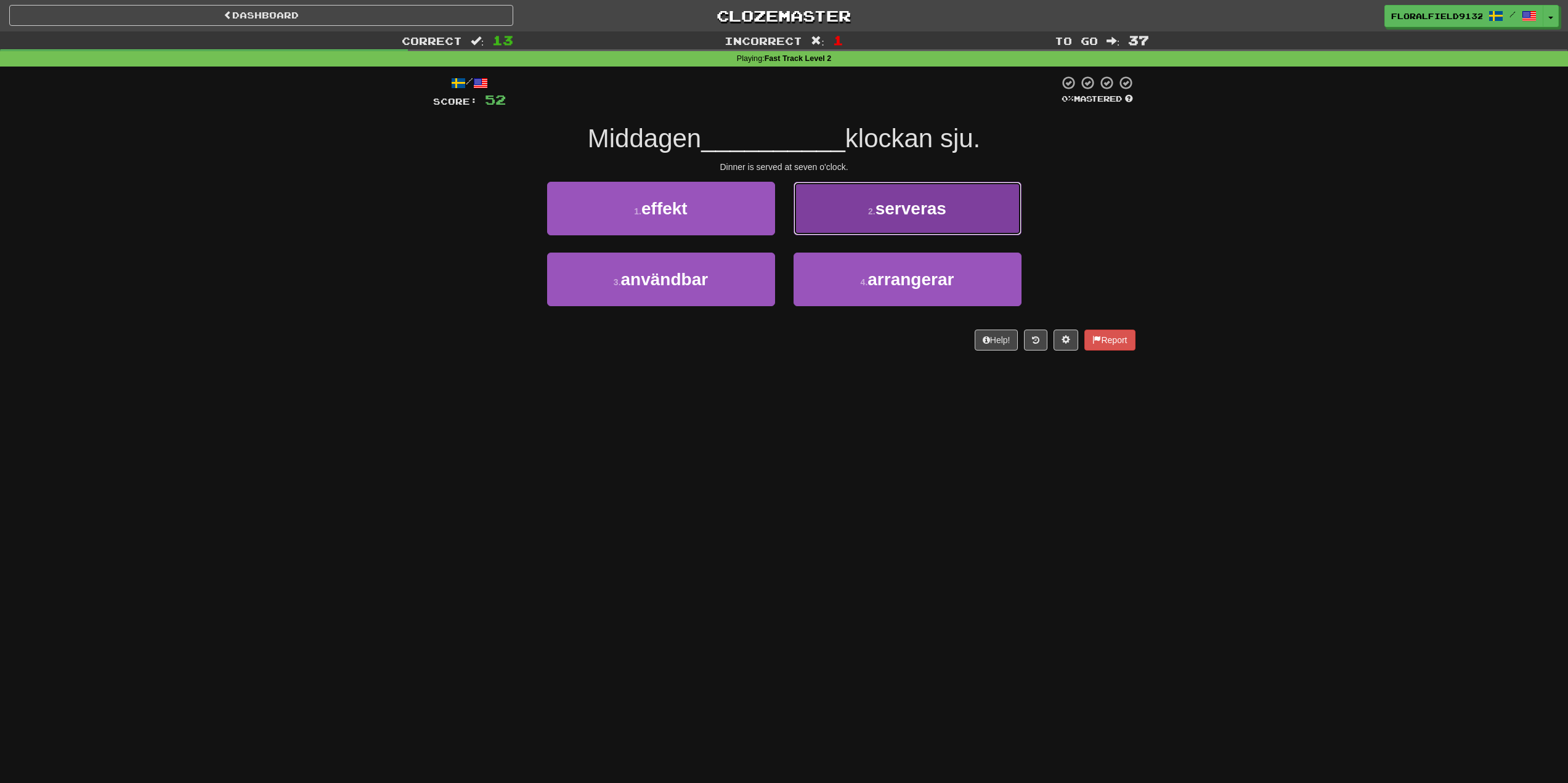
click at [881, 229] on button "2 . serveras" at bounding box center [908, 208] width 228 height 53
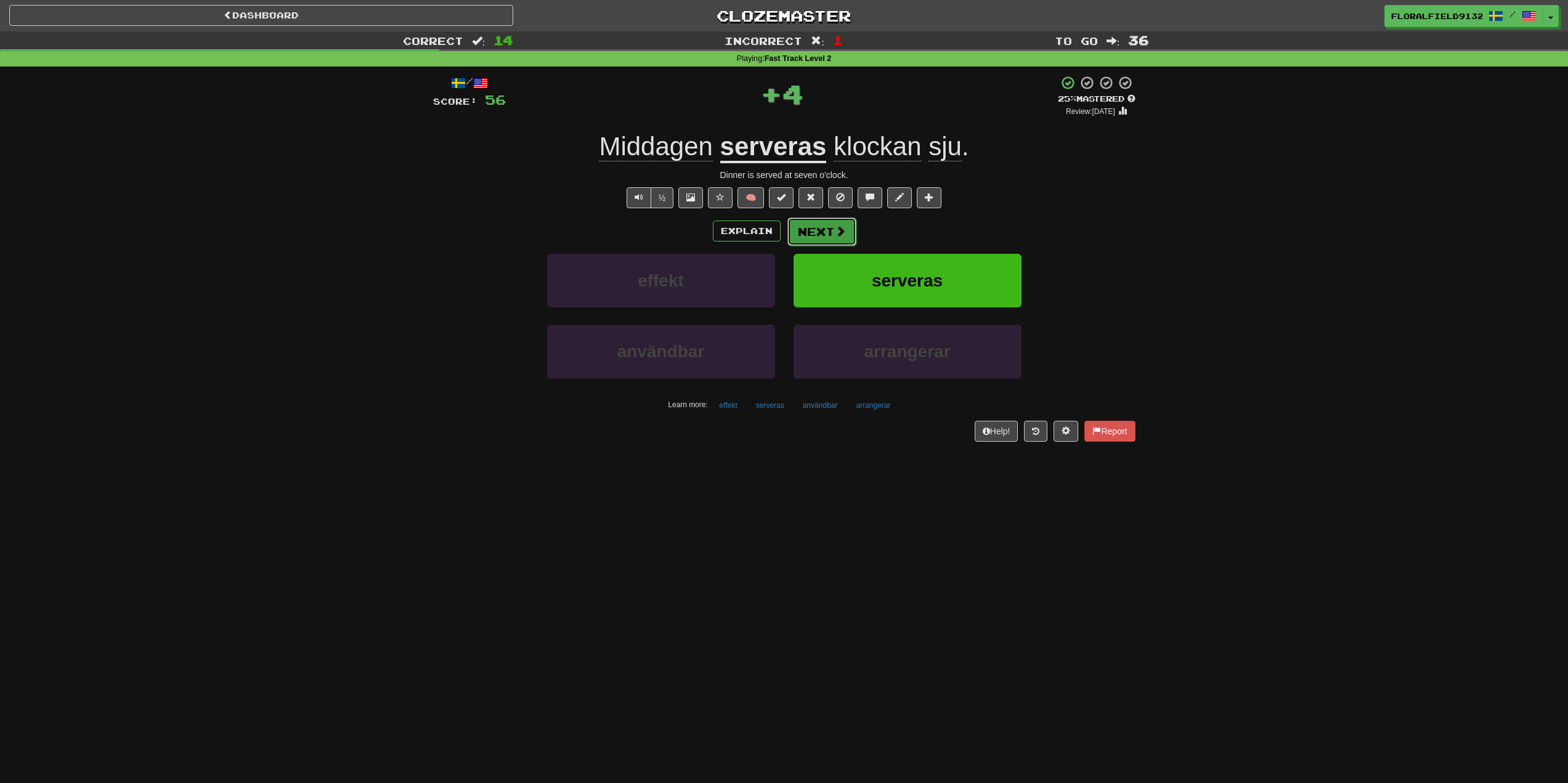
click at [843, 236] on span at bounding box center [840, 231] width 11 height 11
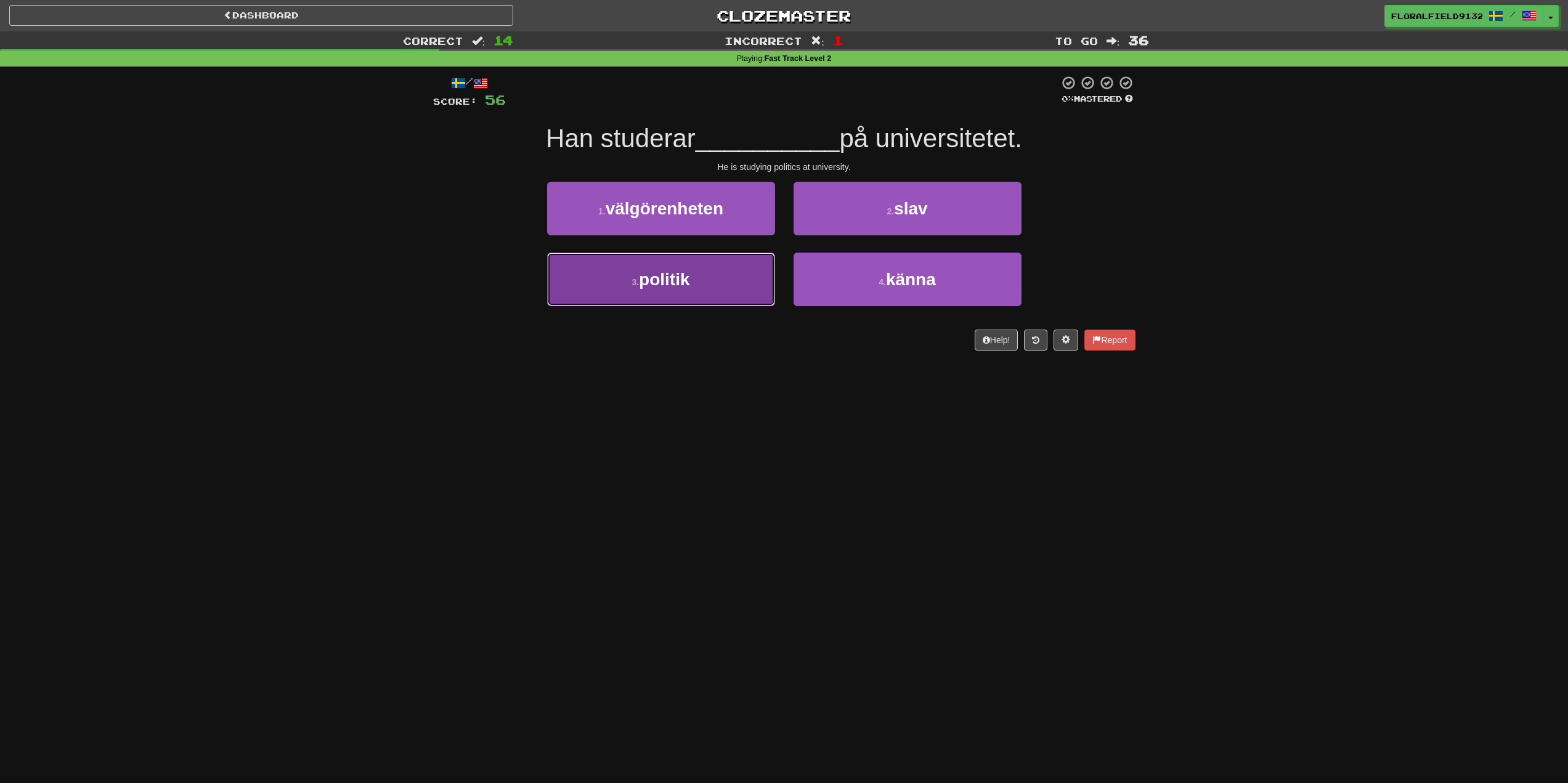
click at [751, 292] on button "3 . politik" at bounding box center [661, 279] width 228 height 53
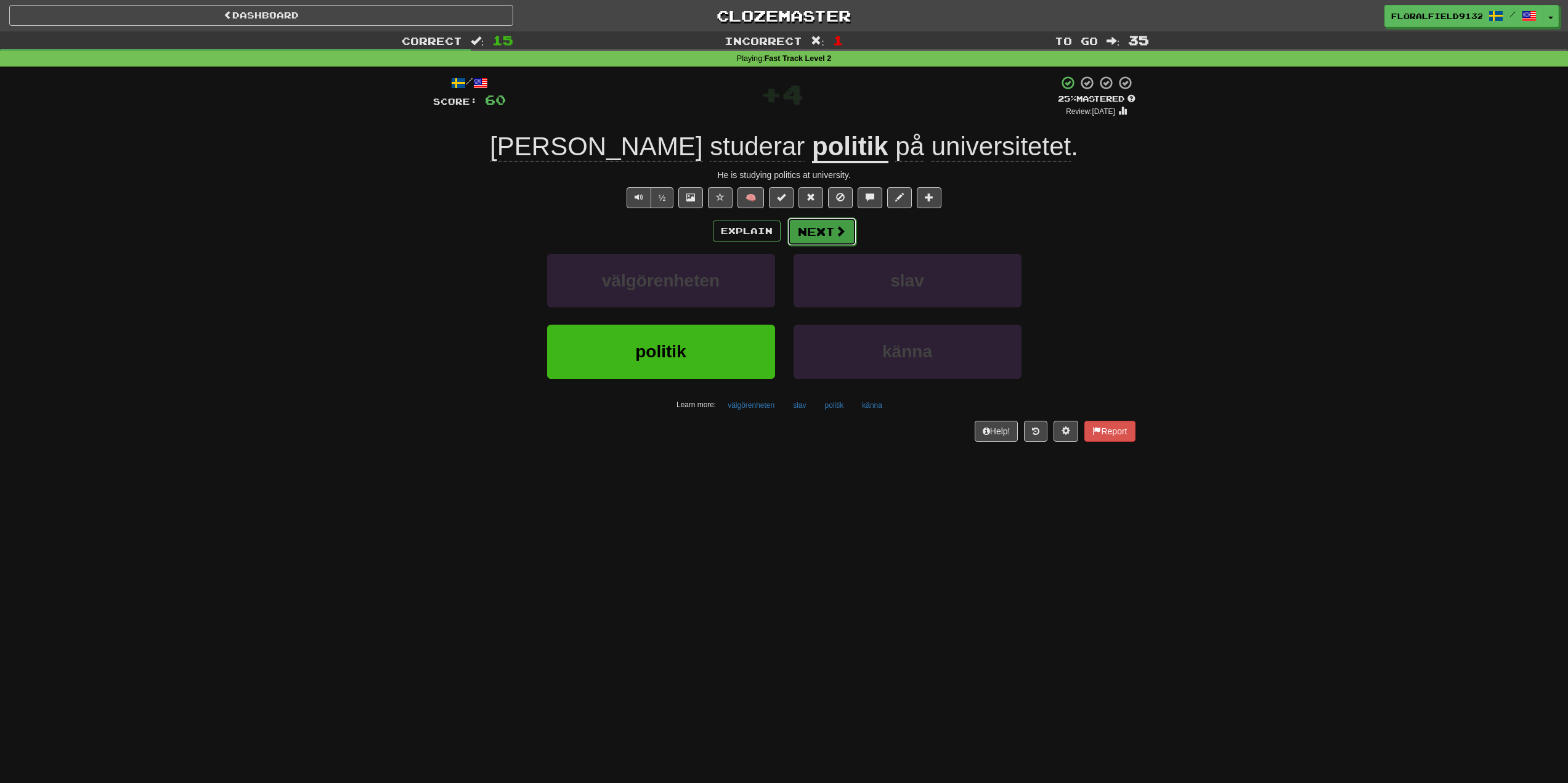
drag, startPoint x: 818, startPoint y: 225, endPoint x: 842, endPoint y: 235, distance: 26.0
click at [842, 235] on button "Next" at bounding box center [822, 232] width 69 height 28
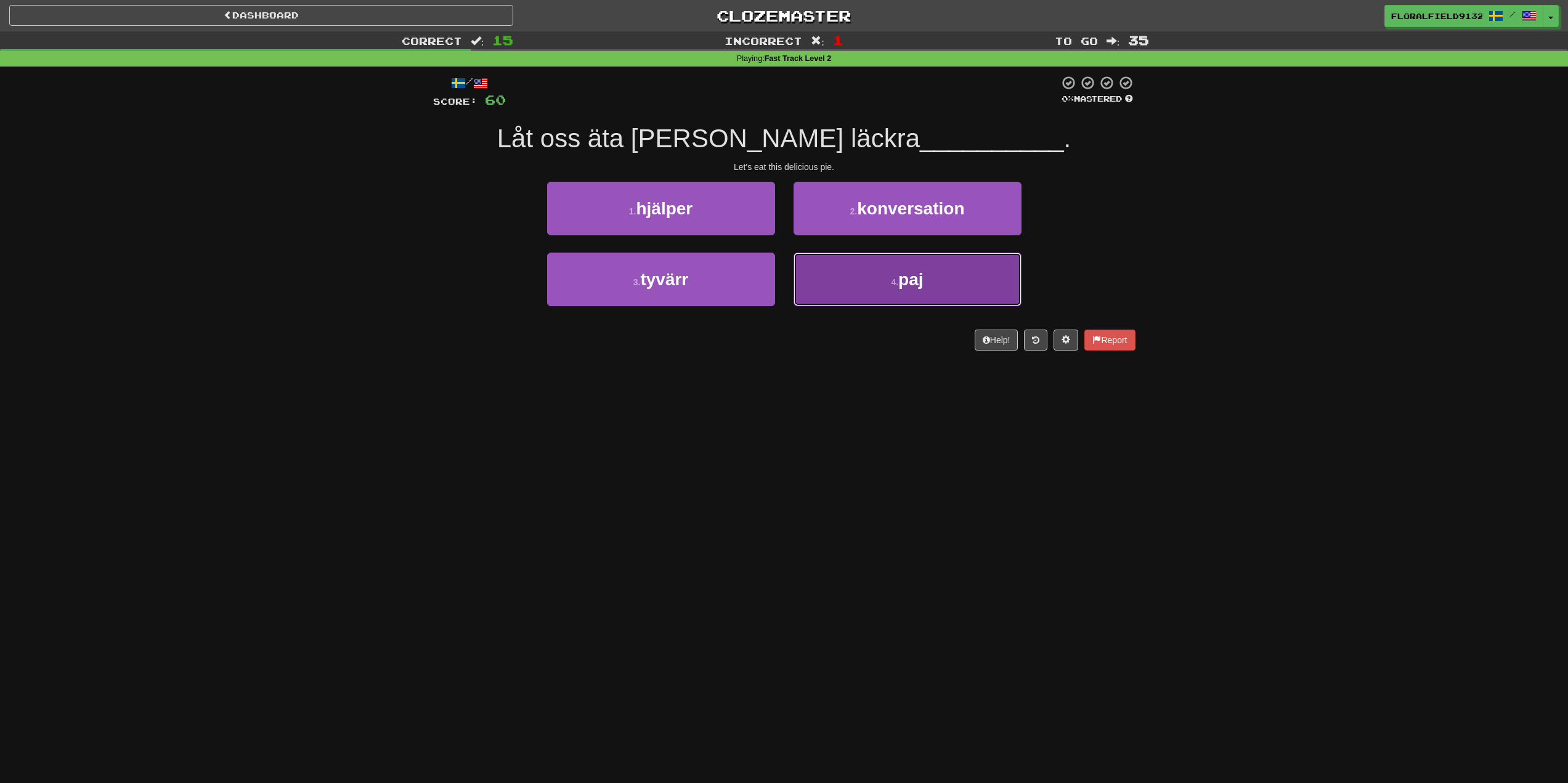
click at [896, 304] on button "4 . paj" at bounding box center [908, 279] width 228 height 53
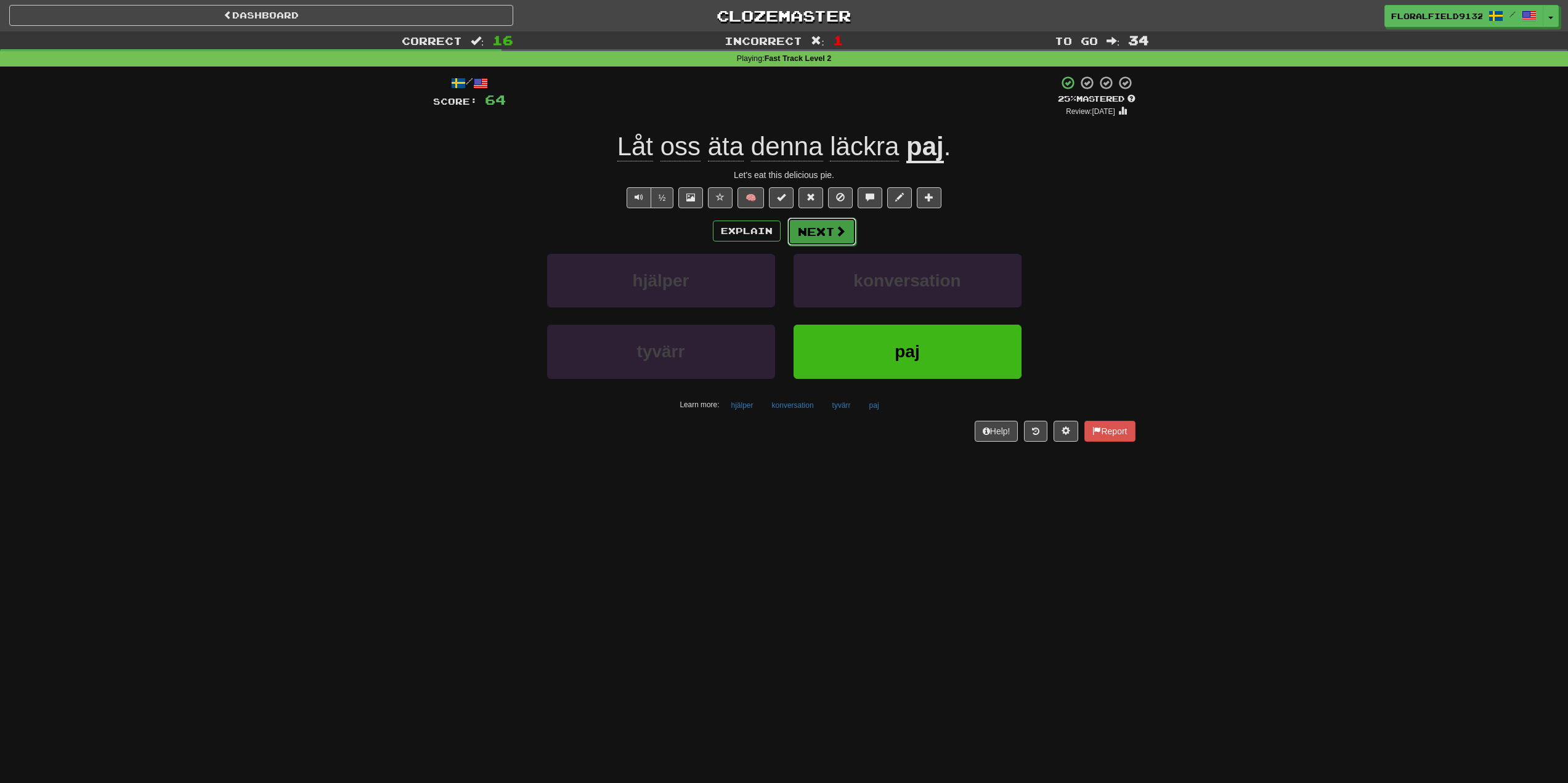
click at [825, 236] on button "Next" at bounding box center [822, 232] width 69 height 28
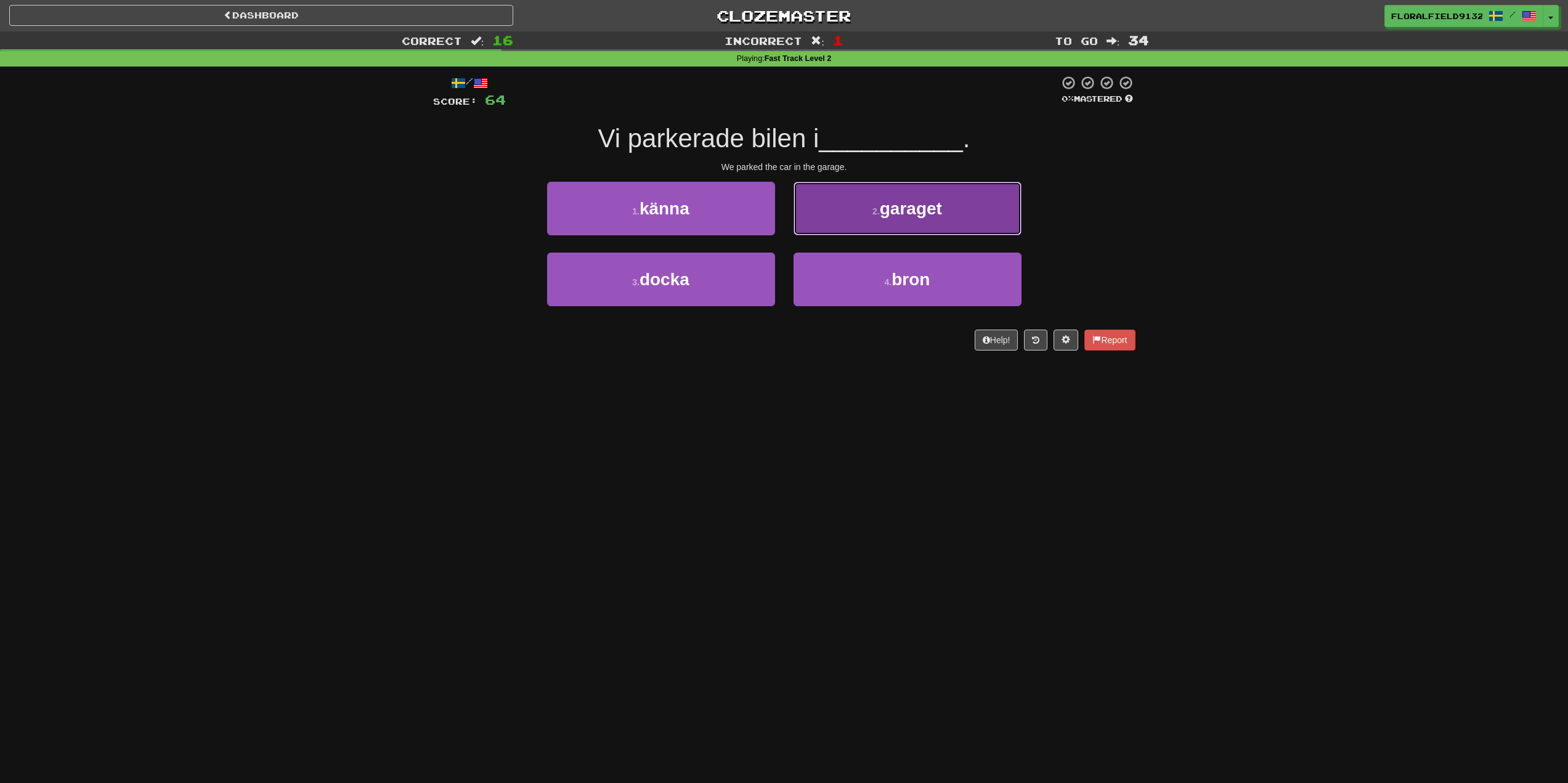
click at [850, 219] on button "2 . garaget" at bounding box center [908, 208] width 228 height 53
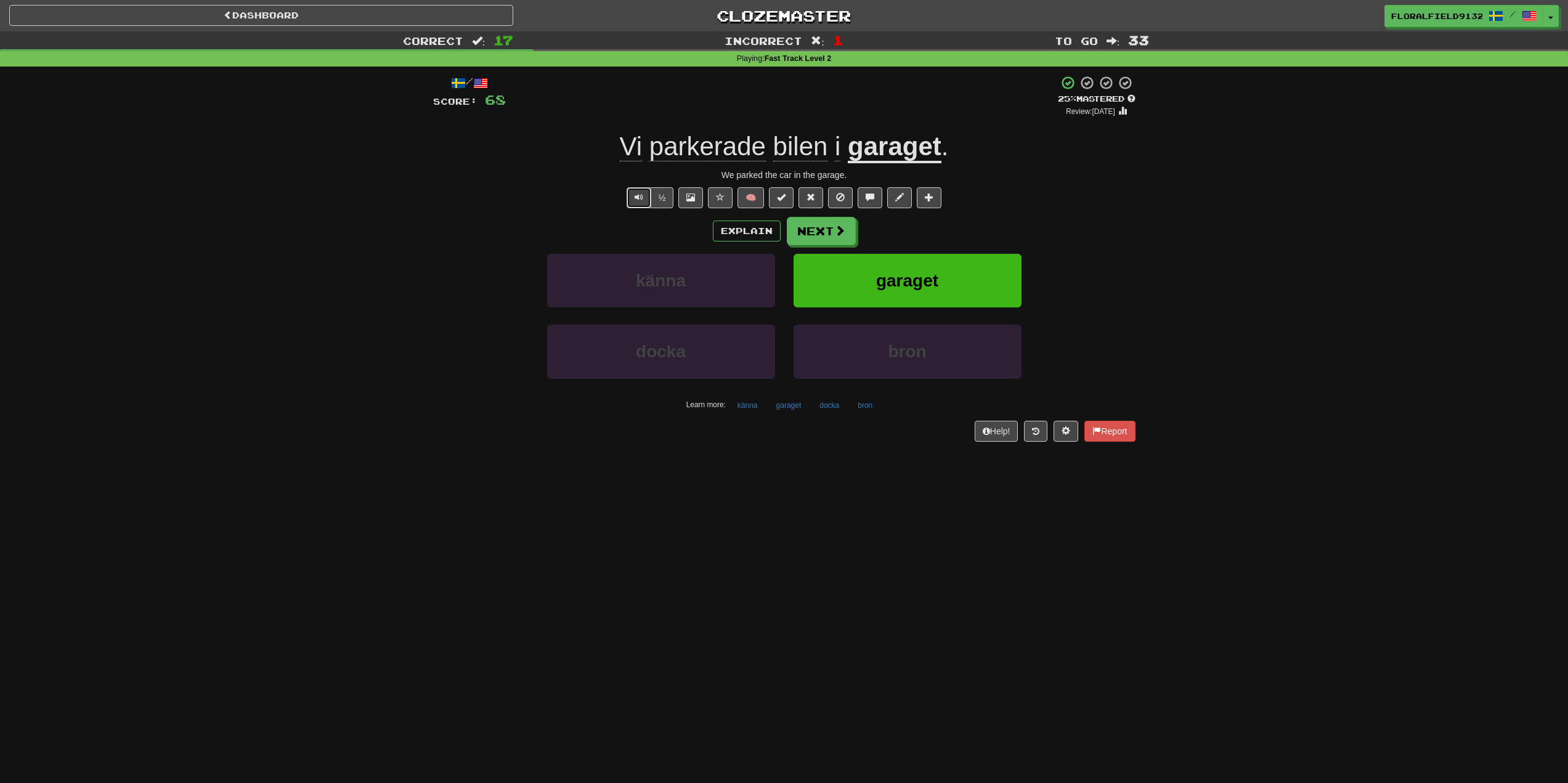
click at [634, 197] on span "Text-to-speech controls" at bounding box center [638, 197] width 9 height 9
click at [805, 239] on button "Next" at bounding box center [822, 232] width 69 height 28
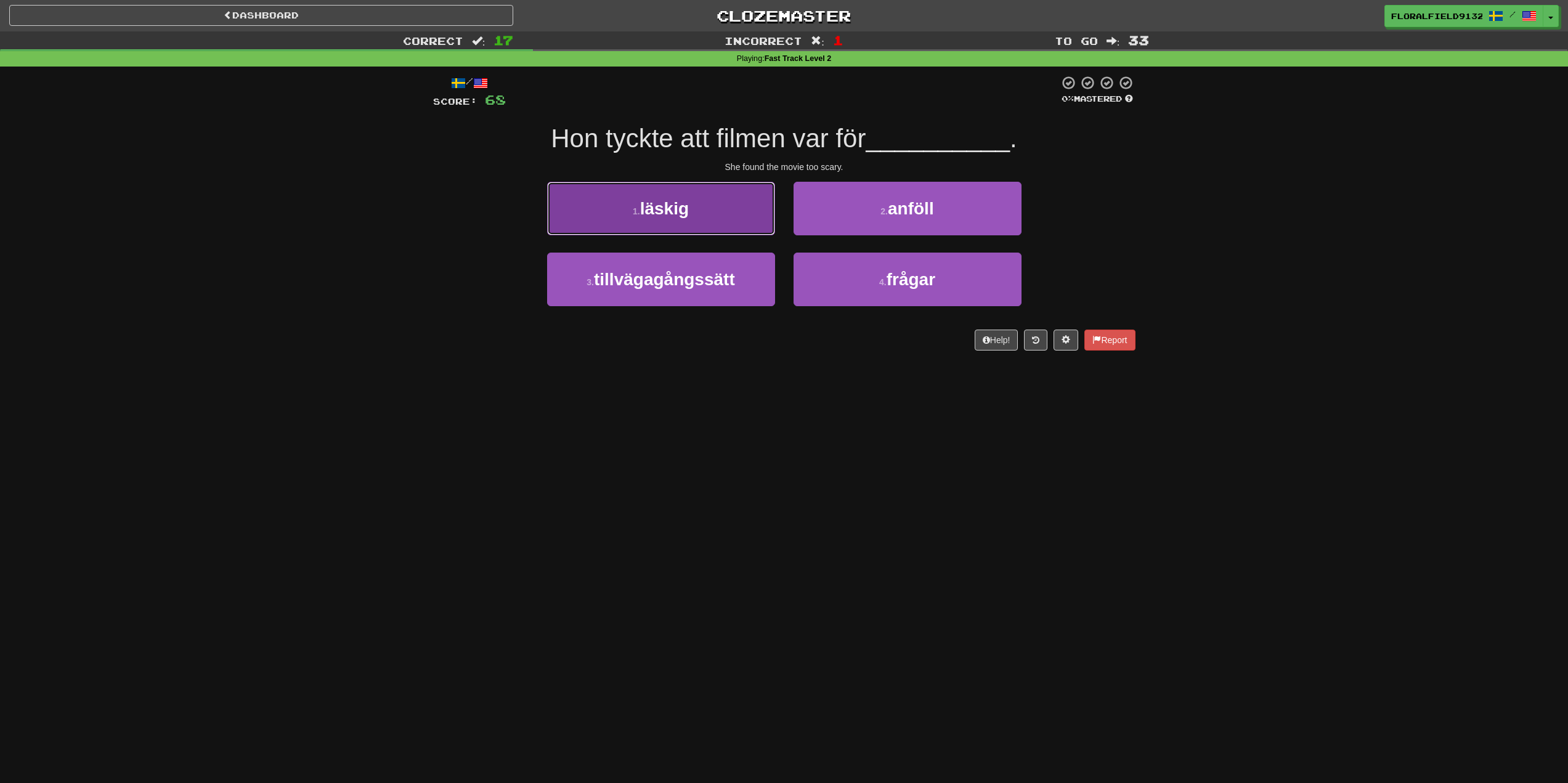
click at [747, 218] on button "1 . läskig" at bounding box center [661, 208] width 228 height 53
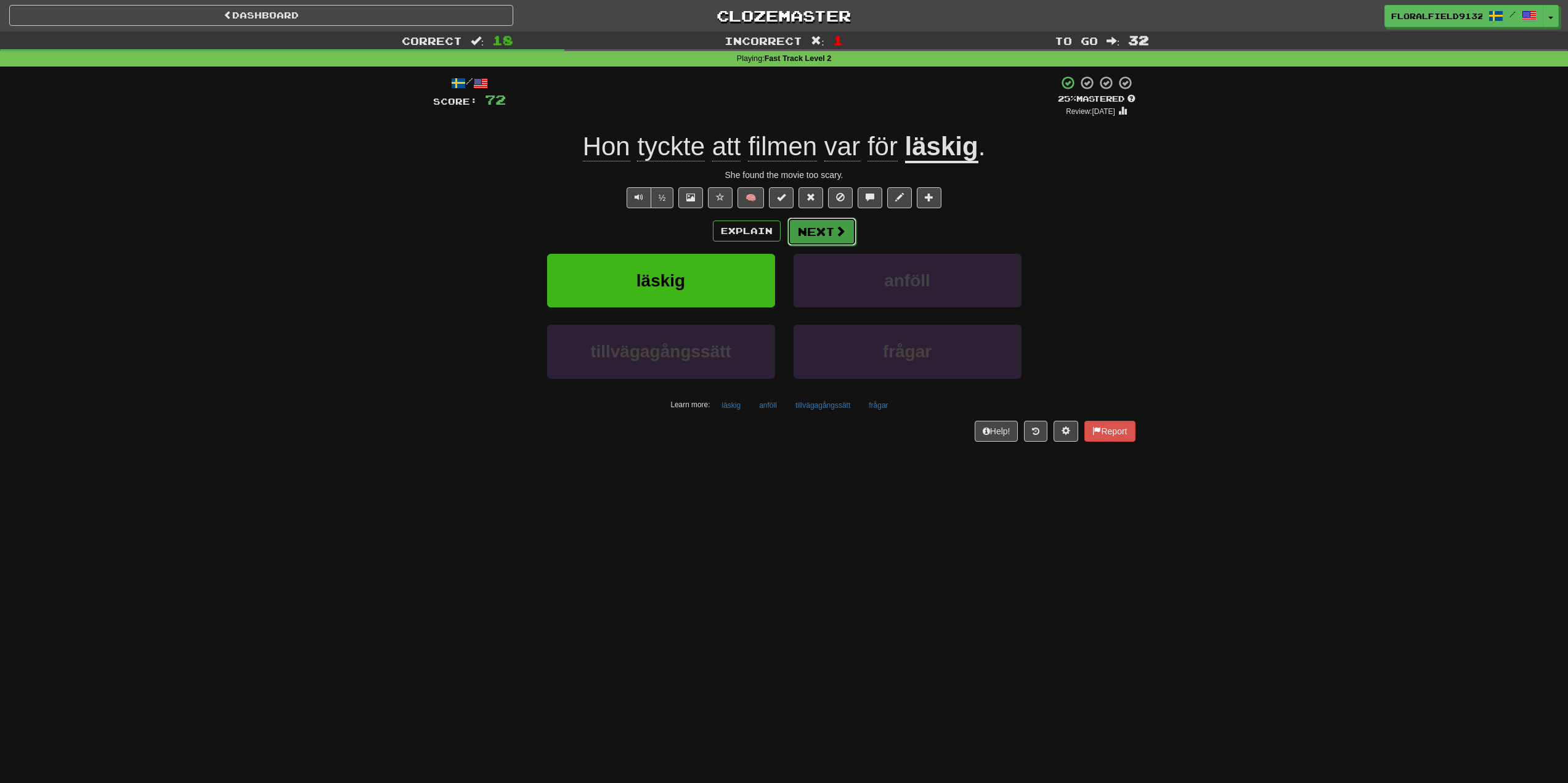
click at [821, 235] on button "Next" at bounding box center [822, 232] width 69 height 28
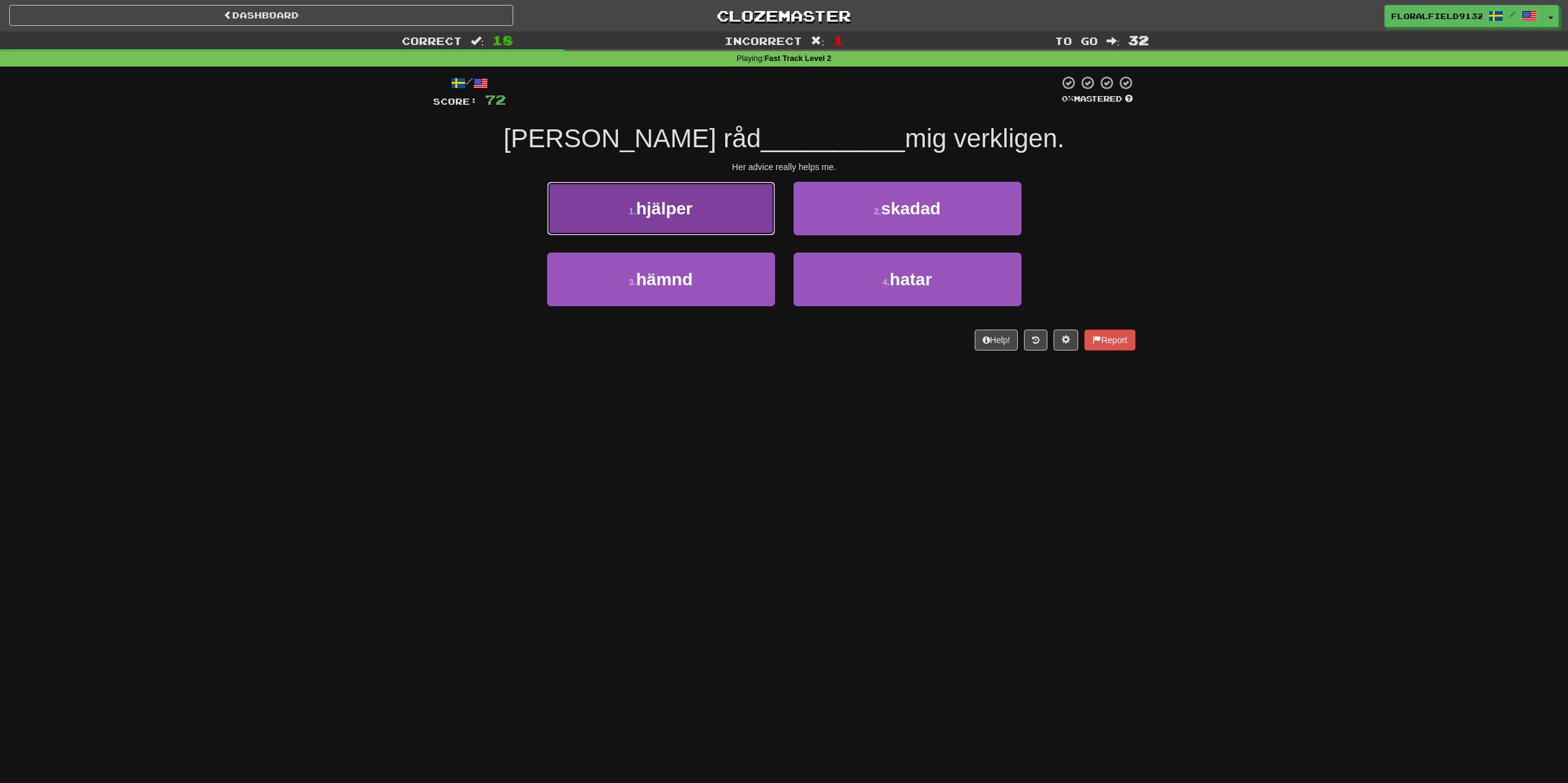
click at [749, 223] on button "1 . hjälper" at bounding box center [661, 208] width 228 height 53
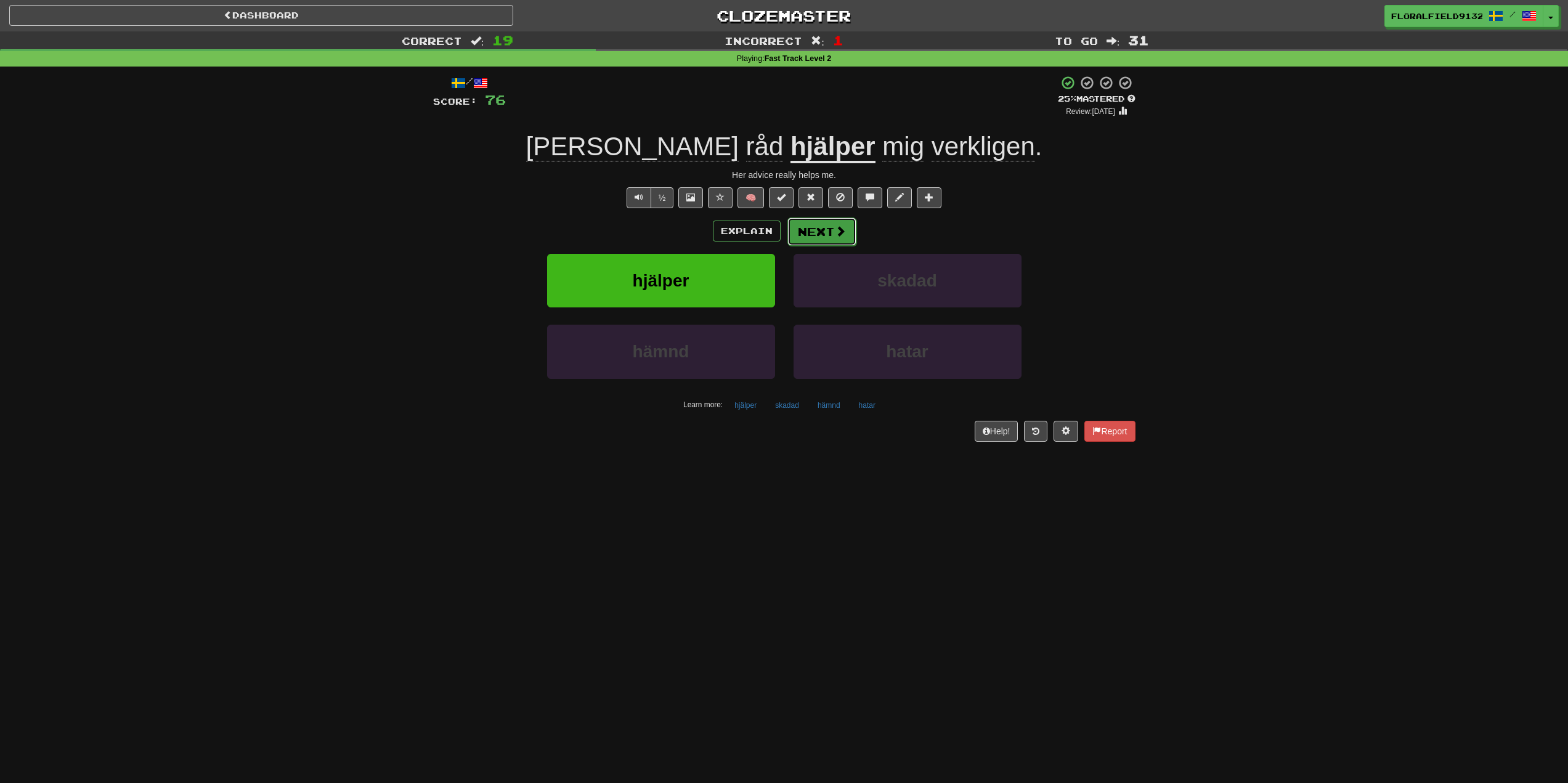
click at [841, 234] on span at bounding box center [840, 231] width 11 height 11
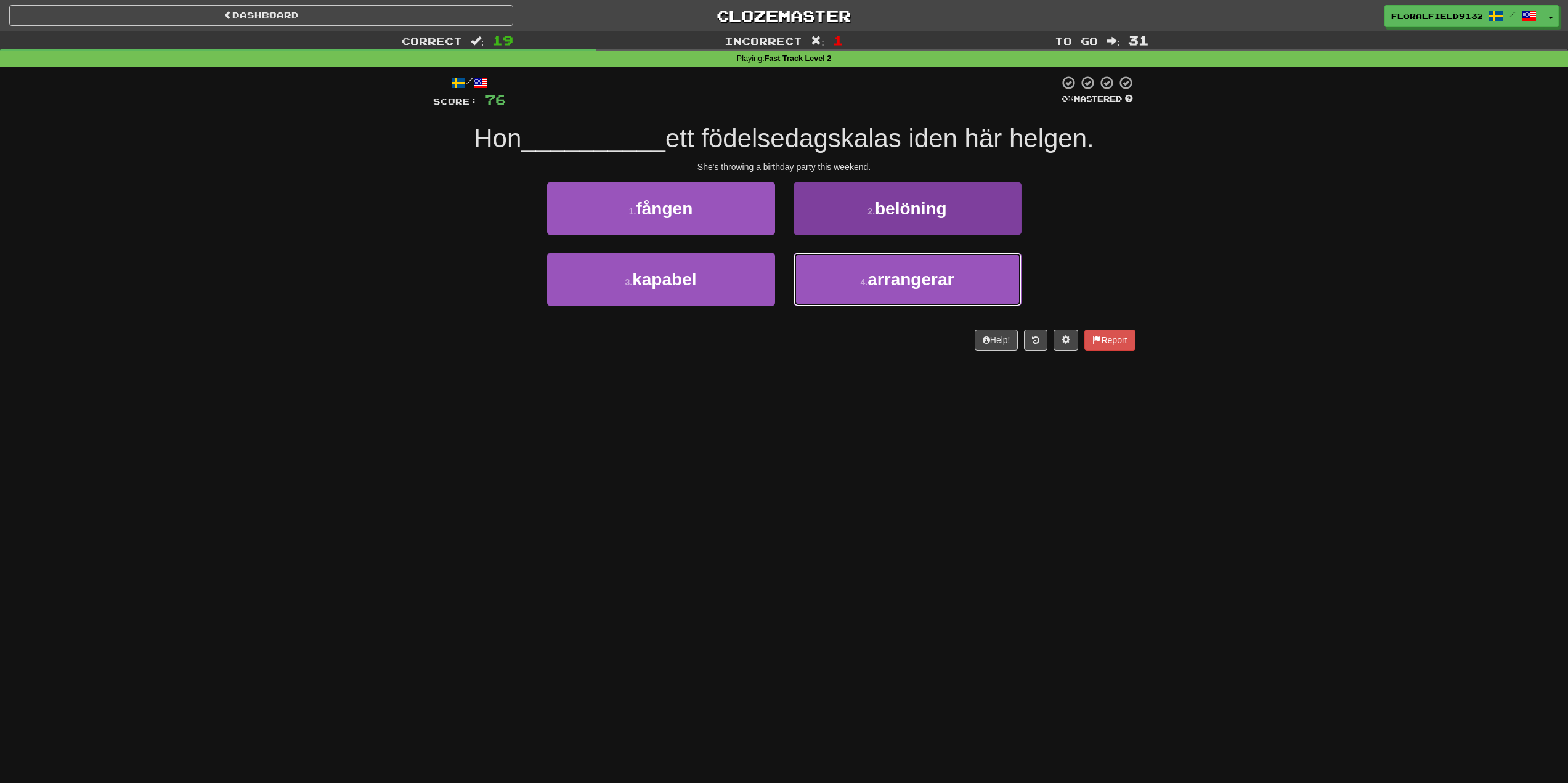
click at [864, 278] on small "4 ." at bounding box center [864, 282] width 7 height 10
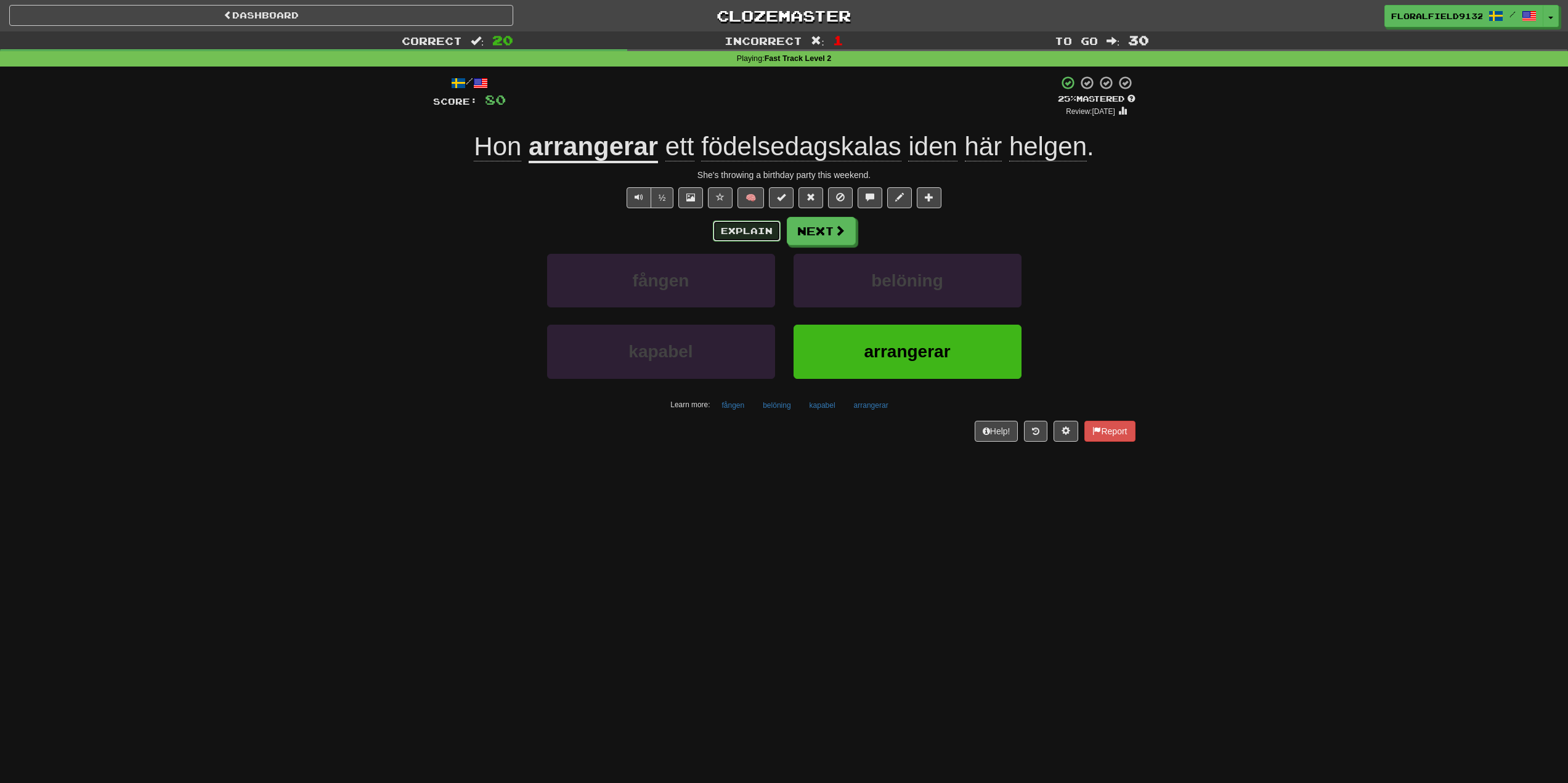
click at [754, 226] on button "Explain" at bounding box center [747, 231] width 68 height 21
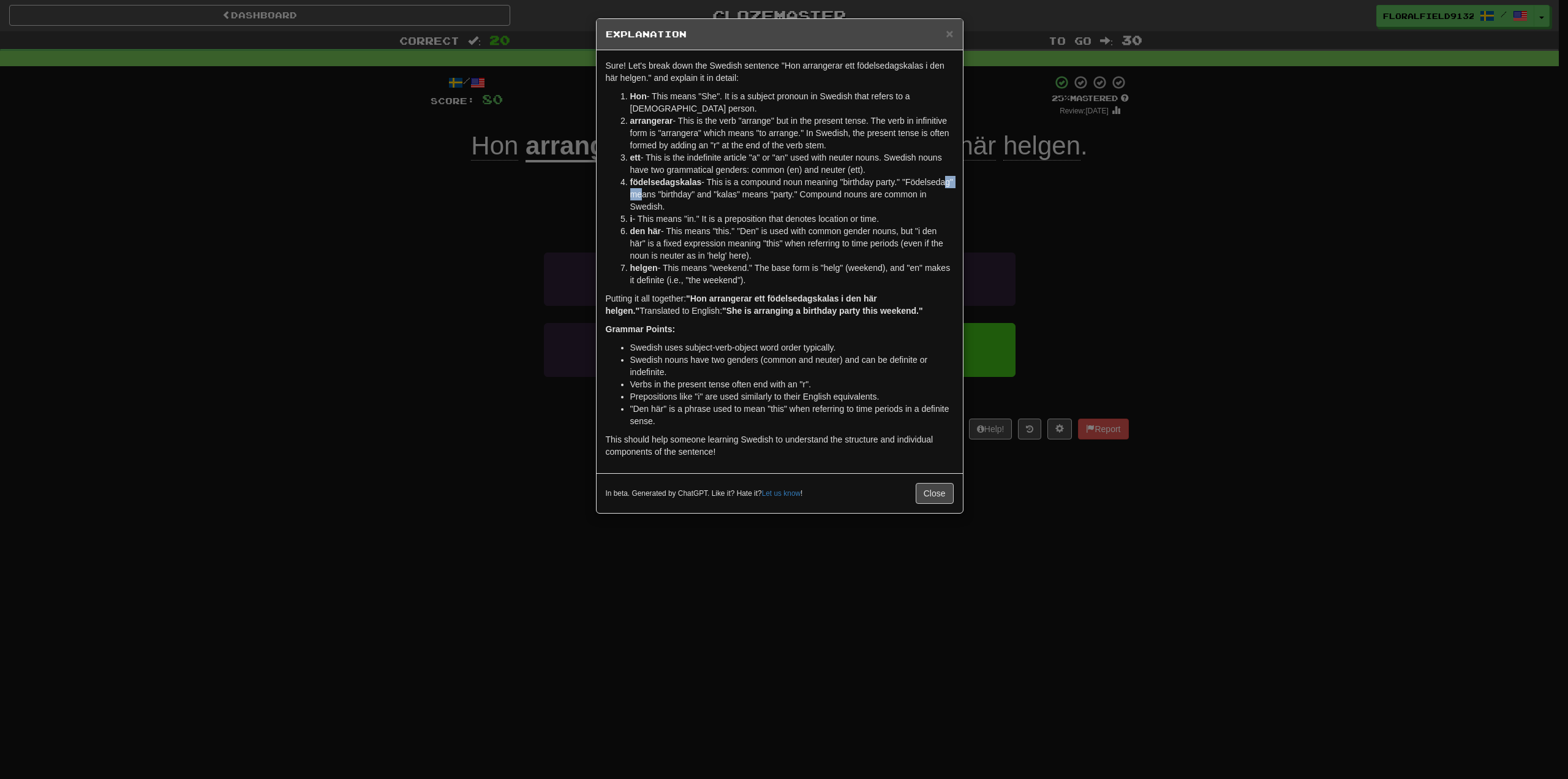
drag, startPoint x: 670, startPoint y: 188, endPoint x: 693, endPoint y: 192, distance: 23.3
click at [693, 192] on li "födelsedagskalas - This is a compound noun meaning "birthday party." "Födelseda…" at bounding box center [793, 194] width 324 height 37
click at [715, 197] on li "födelsedagskalas - This is a compound noun meaning "birthday party." "Födelseda…" at bounding box center [793, 194] width 324 height 37
click at [945, 495] on button "Close" at bounding box center [935, 494] width 38 height 21
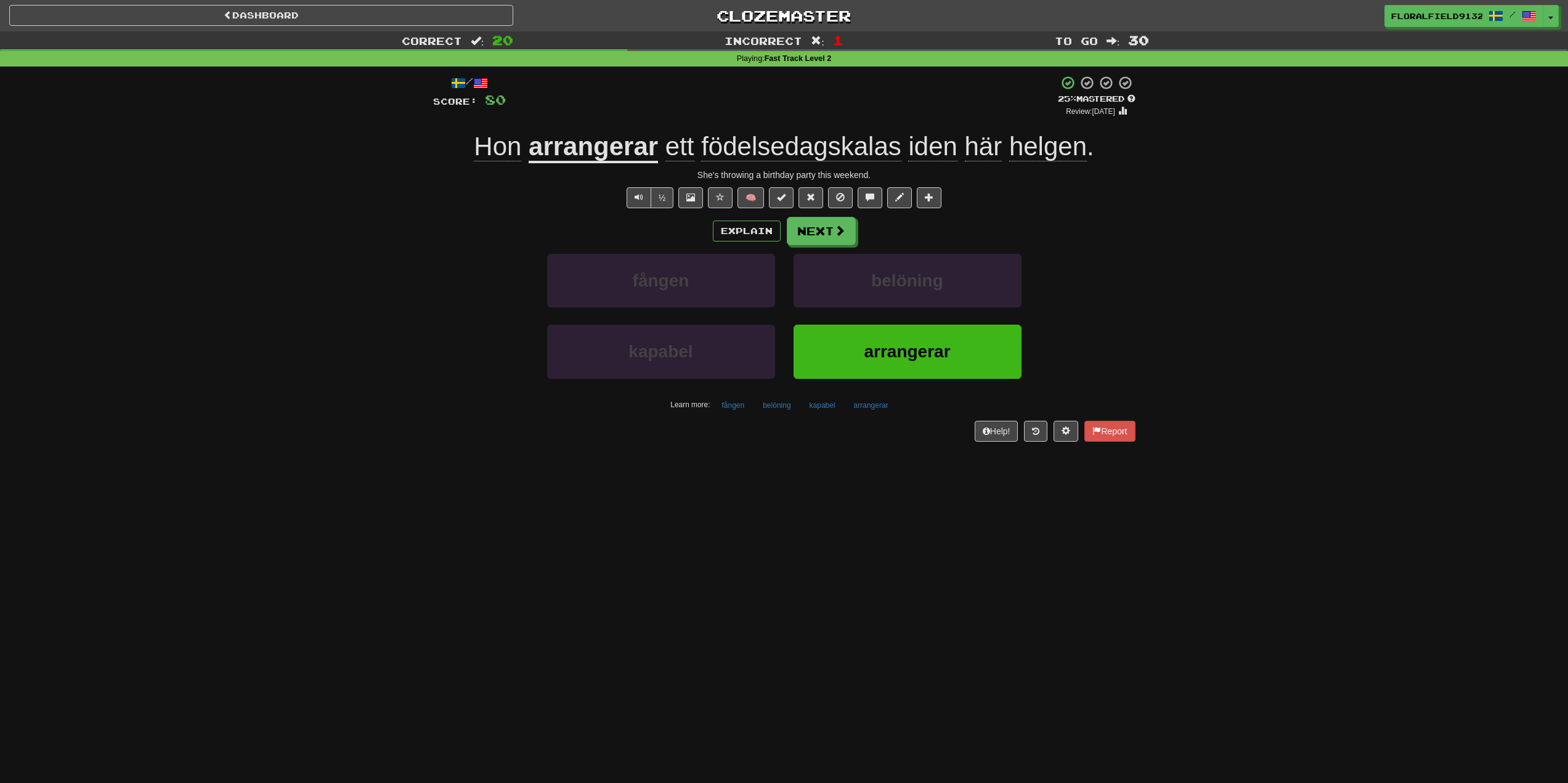
click at [926, 153] on span "iden" at bounding box center [932, 147] width 49 height 30
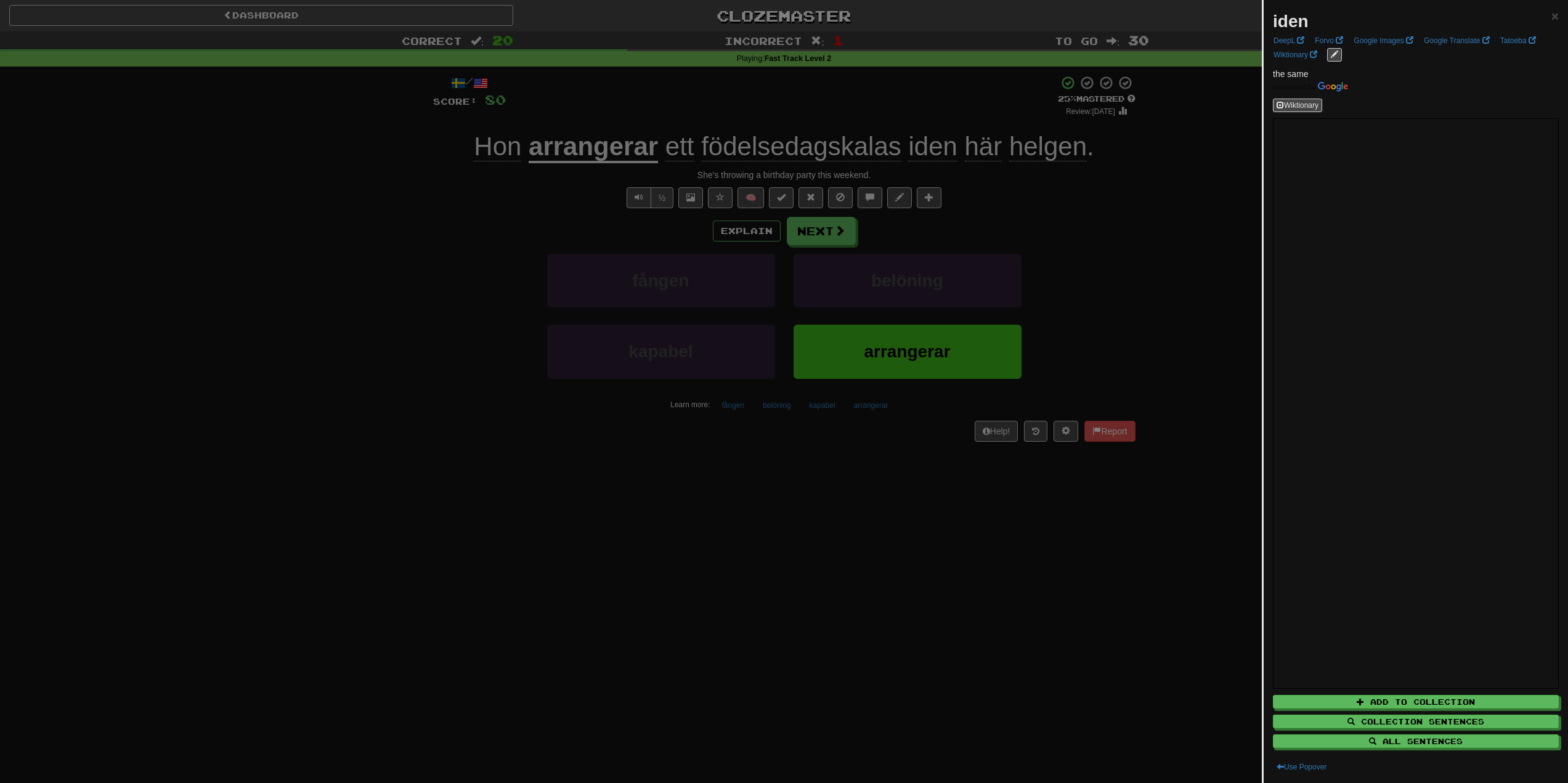
drag, startPoint x: 1073, startPoint y: 235, endPoint x: 982, endPoint y: 219, distance: 92.4
click at [1073, 235] on div at bounding box center [784, 392] width 1568 height 783
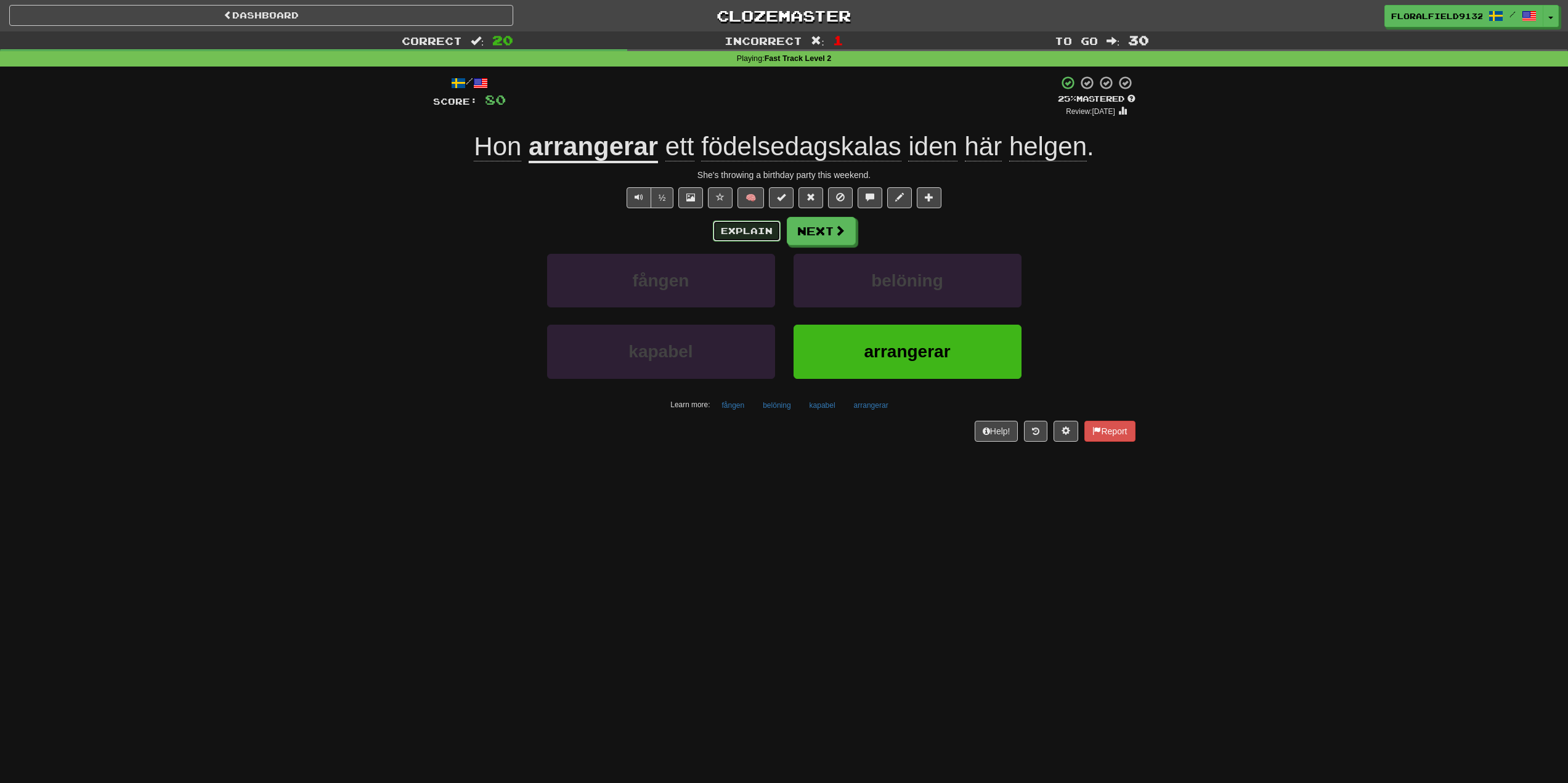
click at [756, 229] on button "Explain" at bounding box center [747, 231] width 68 height 21
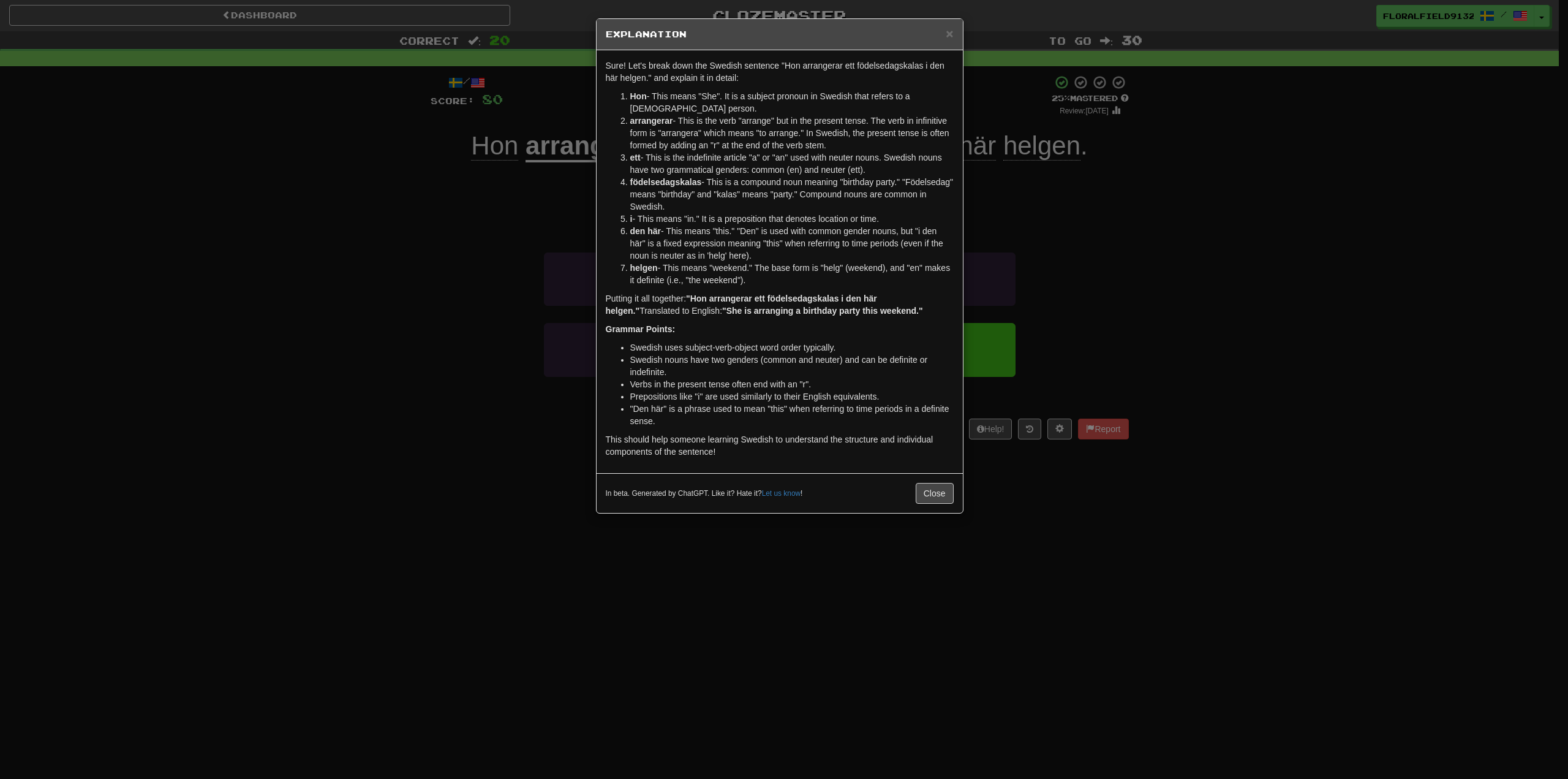
click at [1174, 246] on div "× Explanation Sure! Let's break down the Swedish sentence "Hon arrangerar ett f…" at bounding box center [784, 390] width 1568 height 779
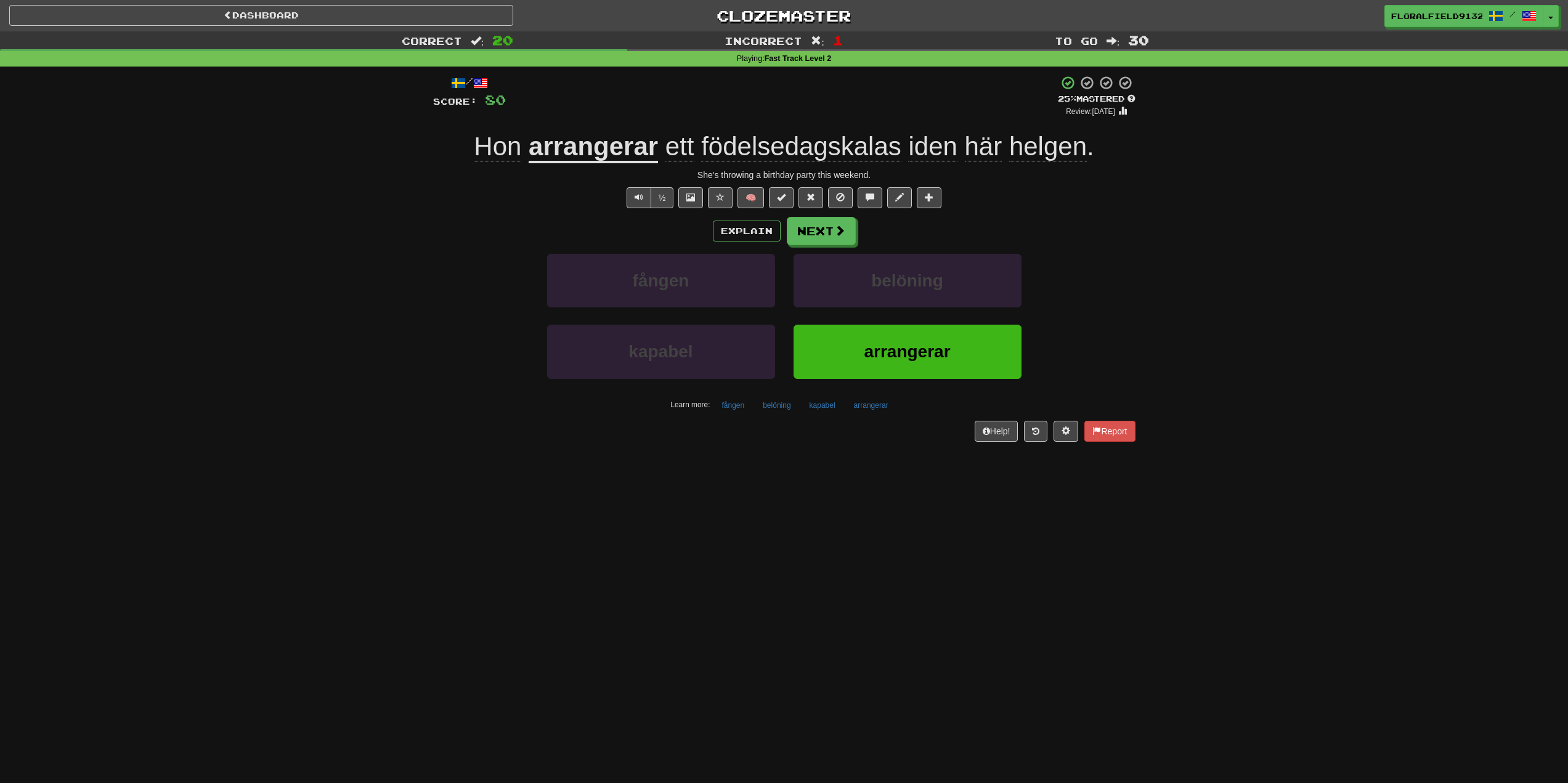
click at [907, 141] on span "ett födelsedagskalas iden här helgen ." at bounding box center [876, 147] width 436 height 30
drag, startPoint x: 907, startPoint y: 141, endPoint x: 986, endPoint y: 144, distance: 79.1
click at [979, 144] on span "ett födelsedagskalas iden här helgen ." at bounding box center [876, 147] width 436 height 30
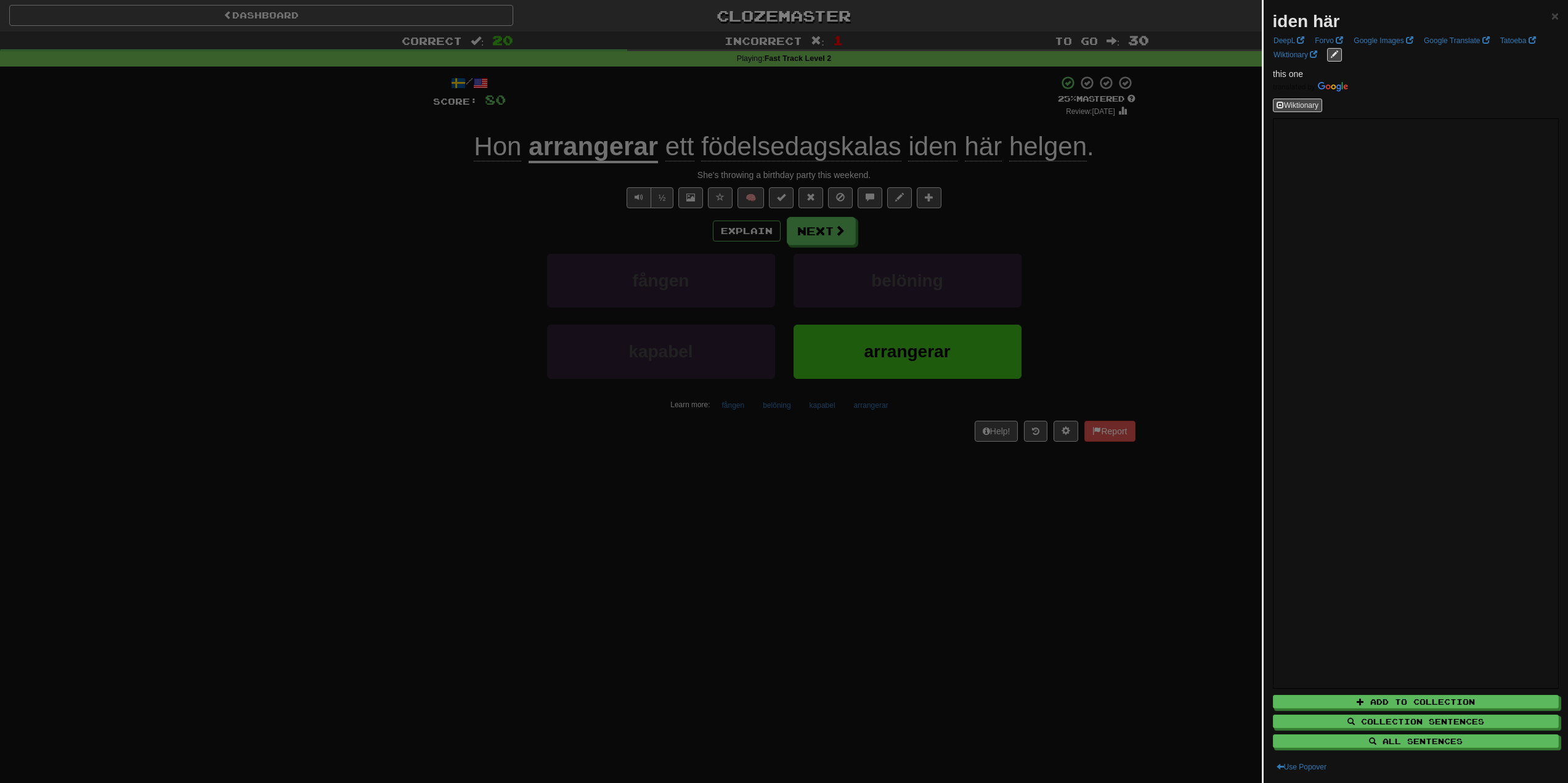
click at [1070, 144] on div at bounding box center [784, 392] width 1568 height 783
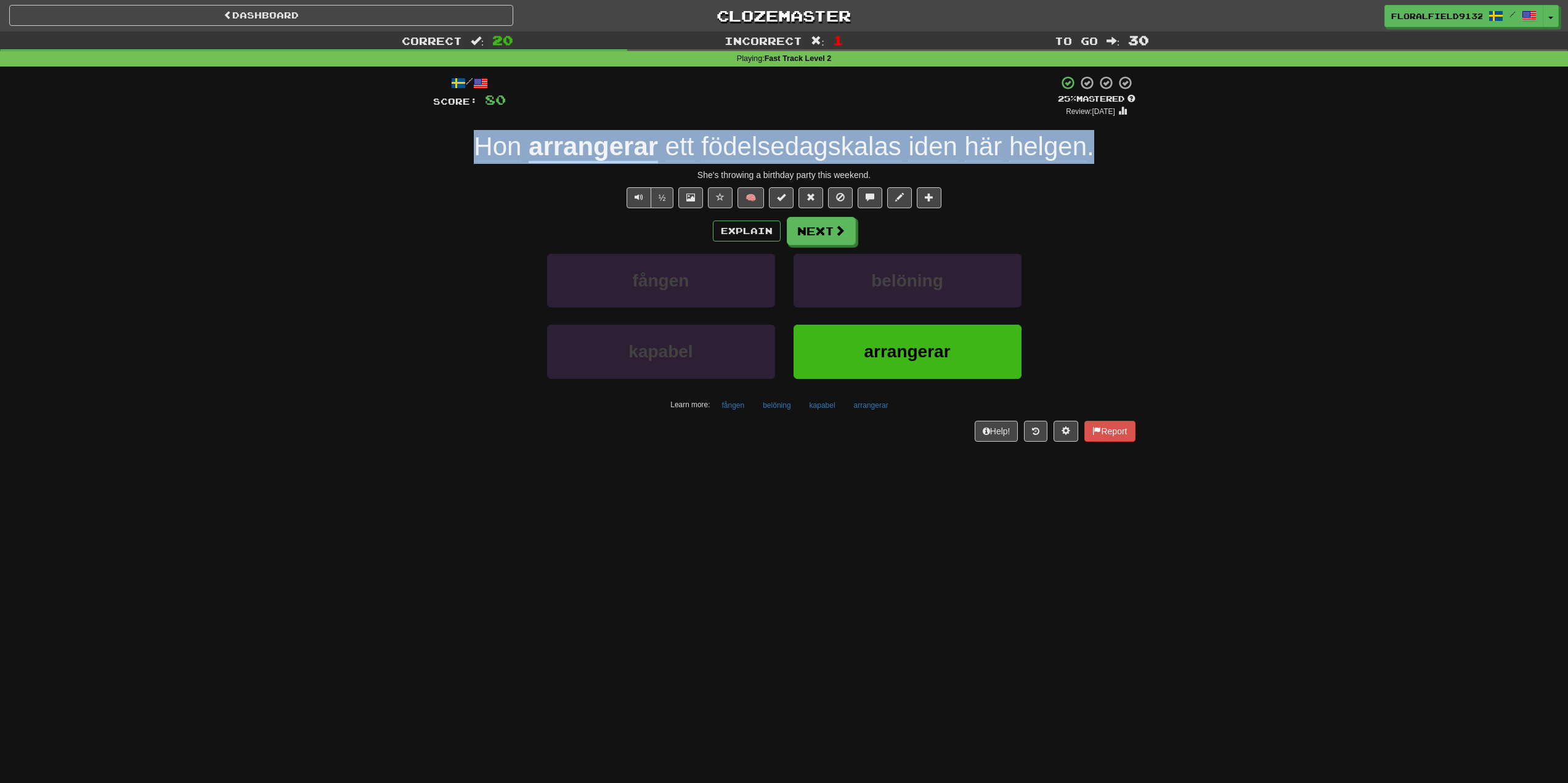
drag, startPoint x: 1104, startPoint y: 144, endPoint x: 398, endPoint y: 130, distance: 706.1
click at [398, 130] on div "Correct : 20 Incorrect : 1 To go : 30 Playing : Fast Track Level 2 / Score: 80 …" at bounding box center [784, 245] width 1568 height 428
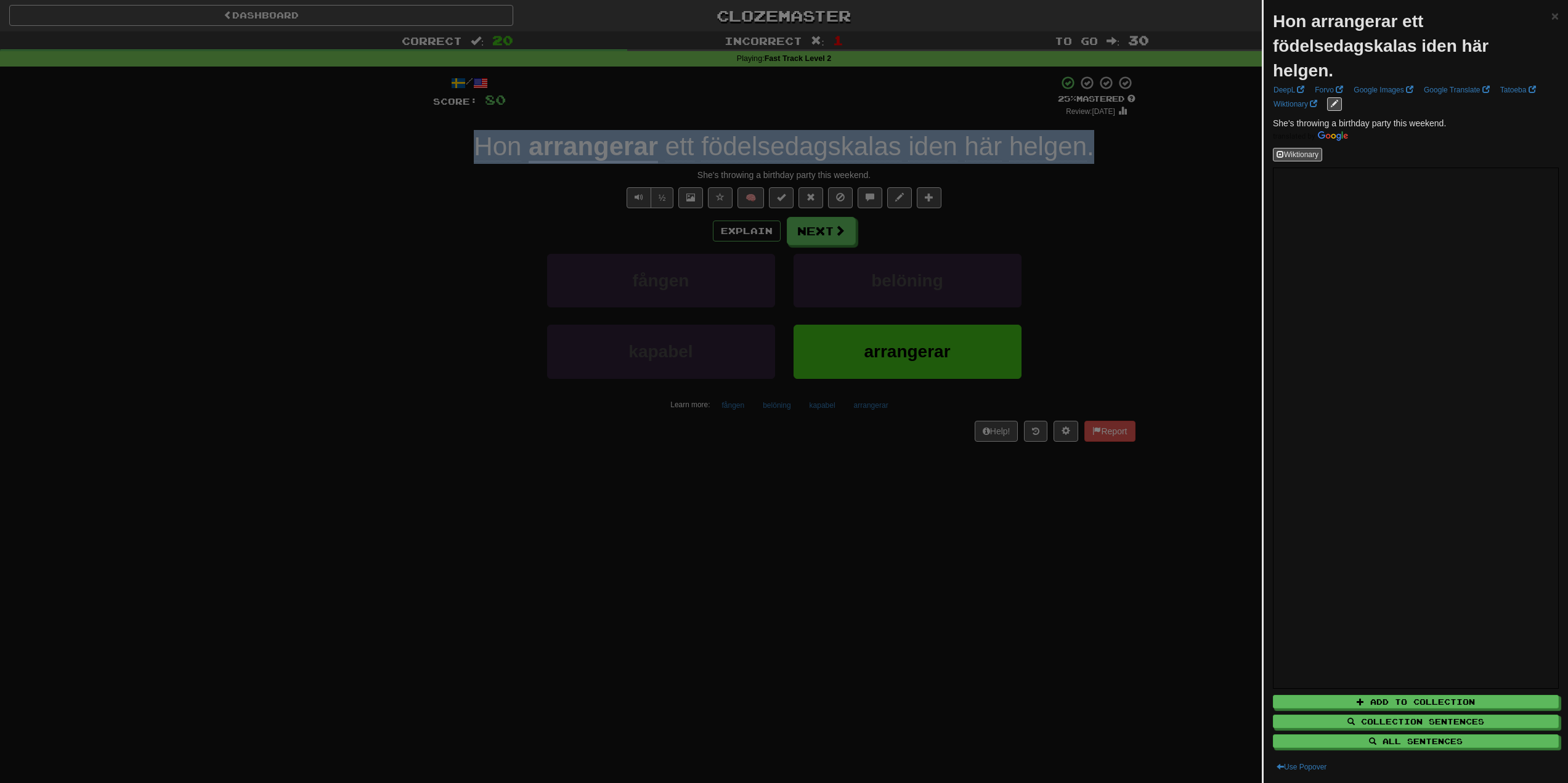
copy div "Hon arrangerar ett födelsedagskalas iden här helgen ."
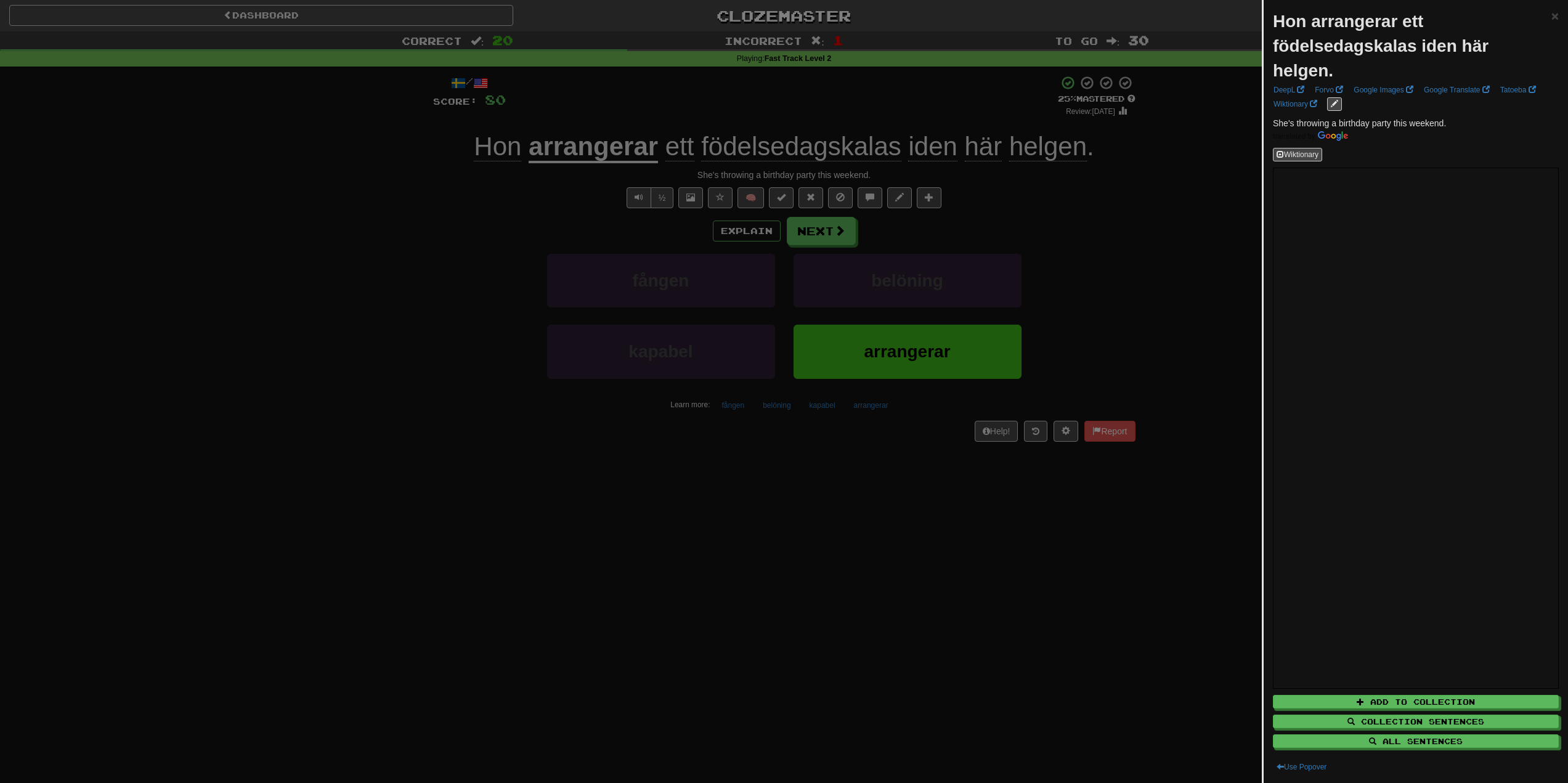
click at [1051, 263] on div at bounding box center [784, 392] width 1568 height 783
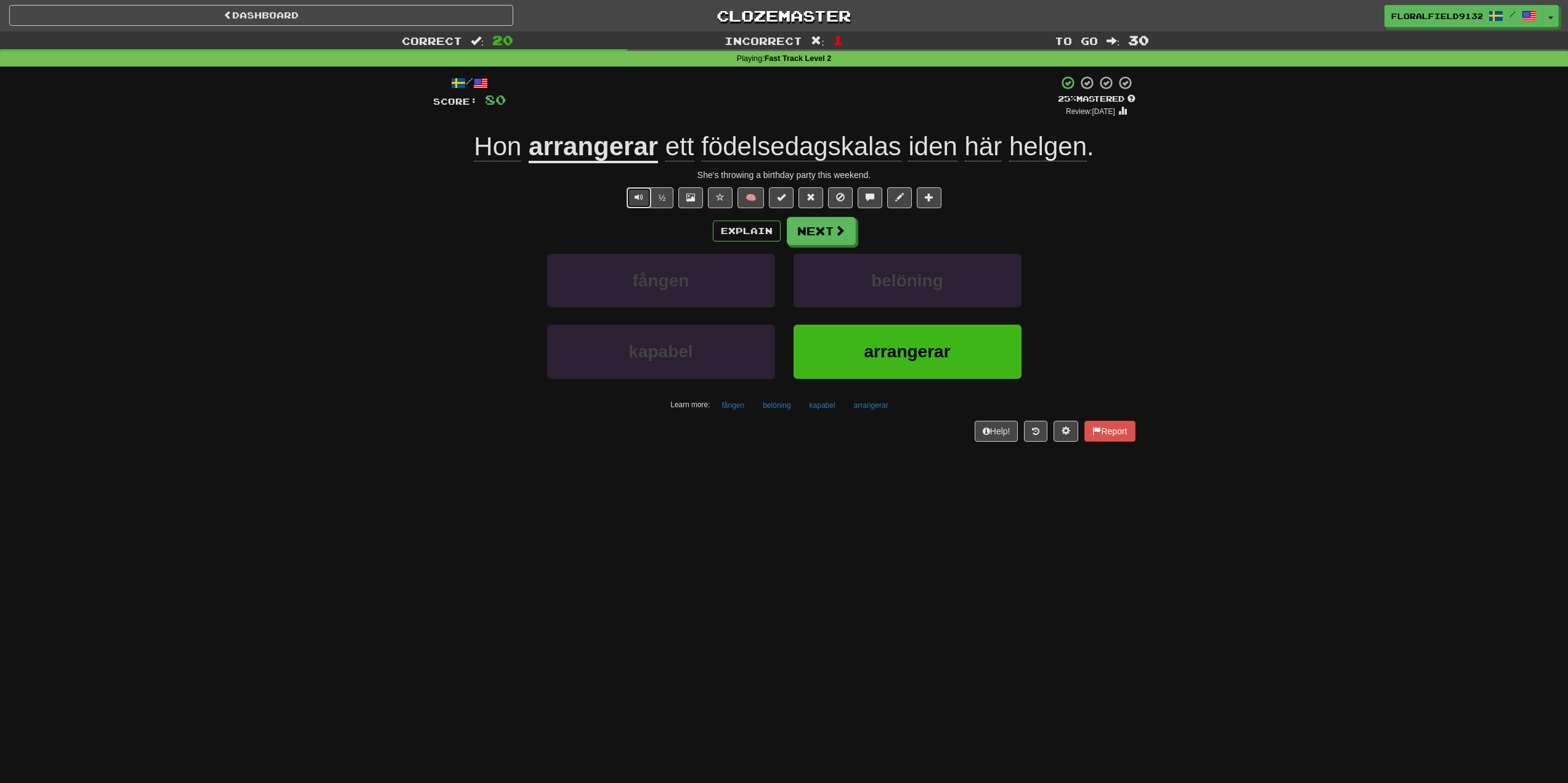
click at [635, 192] on button "Text-to-speech controls" at bounding box center [638, 197] width 24 height 21
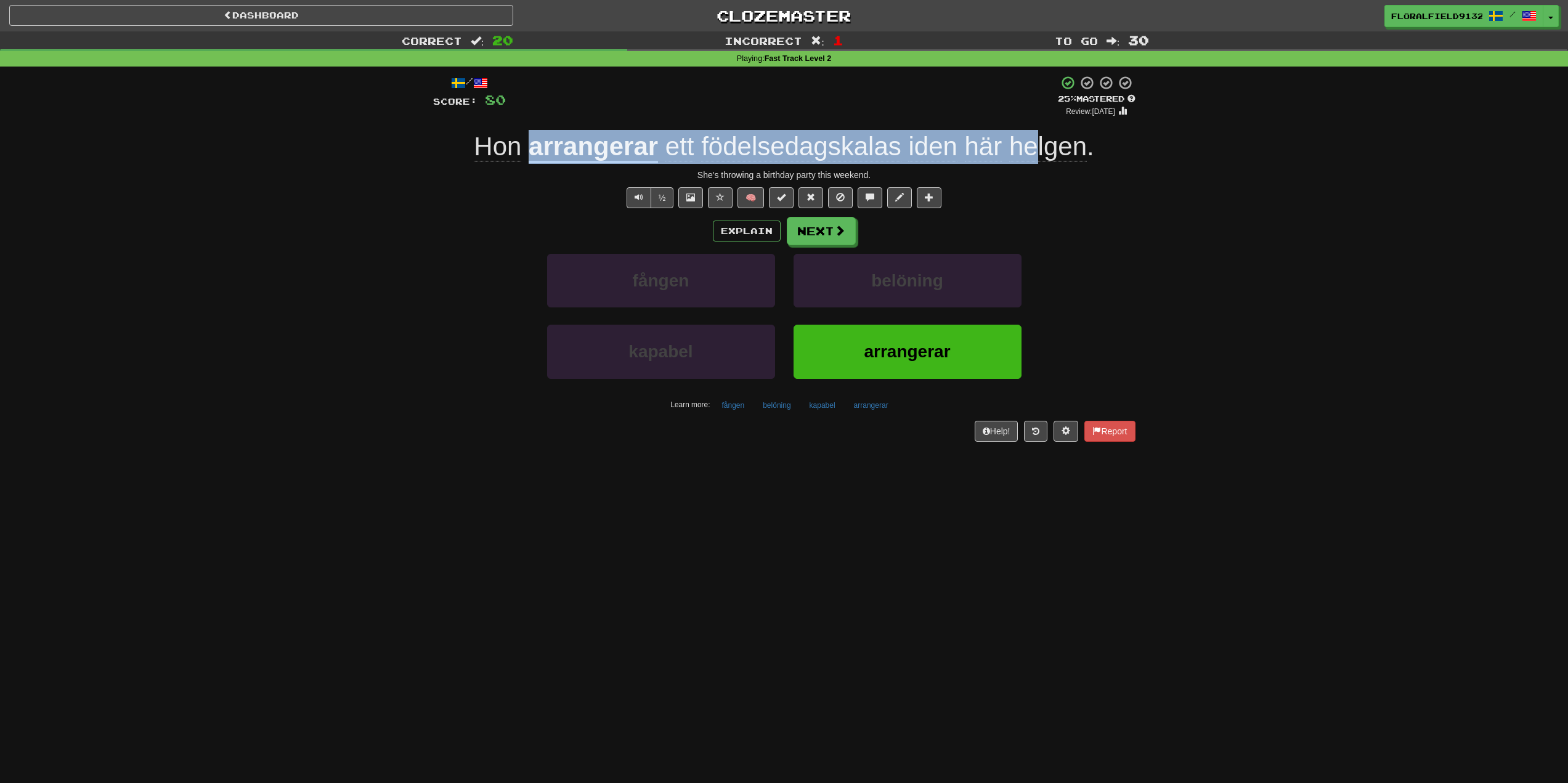
drag, startPoint x: 527, startPoint y: 145, endPoint x: 1044, endPoint y: 147, distance: 517.0
click at [1041, 147] on div "Hon arrangerar ett födelsedagskalas iden här helgen ." at bounding box center [784, 146] width 703 height 34
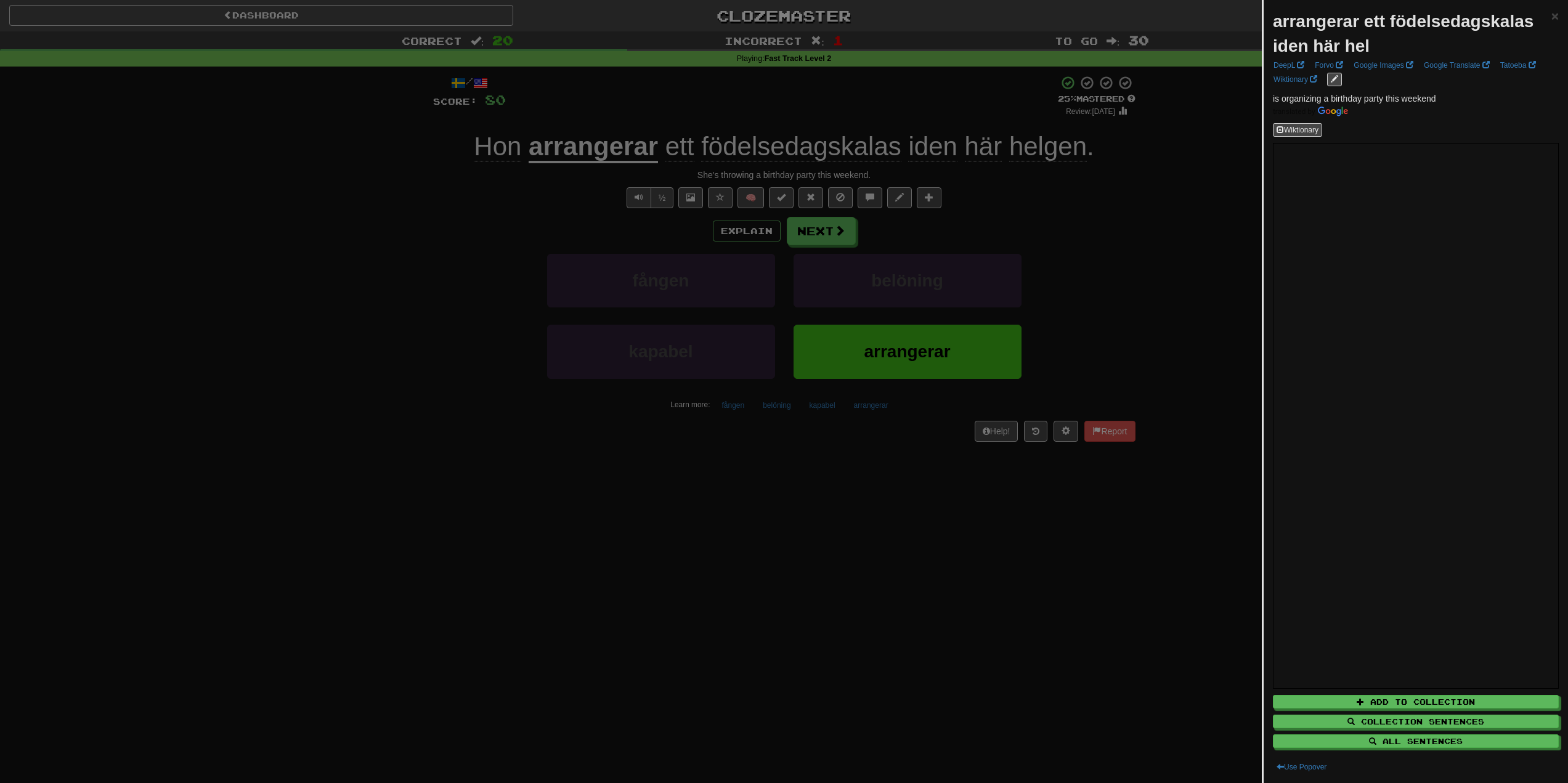
click at [1026, 209] on div at bounding box center [784, 392] width 1568 height 783
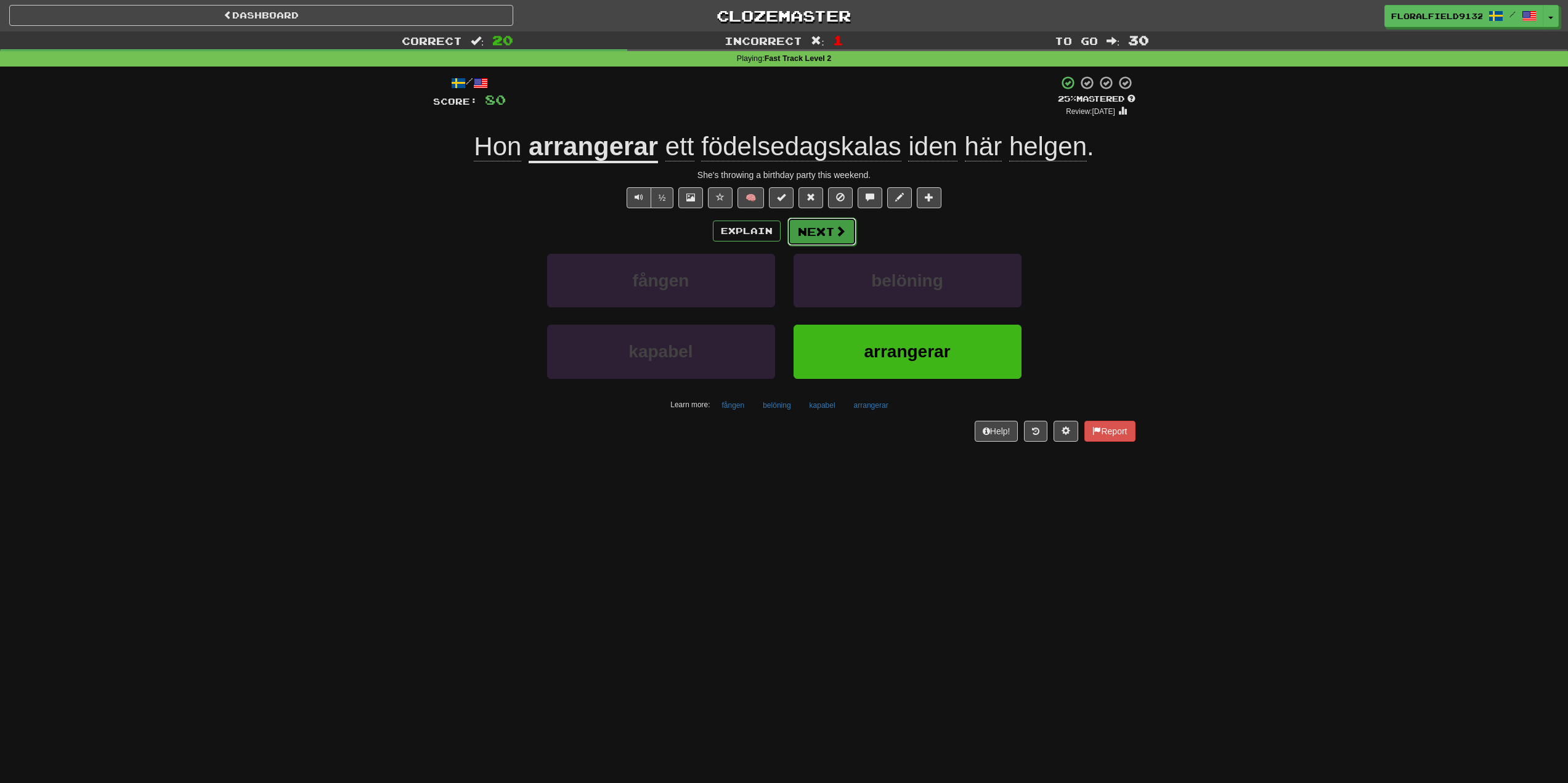
click at [845, 227] on span at bounding box center [840, 231] width 11 height 11
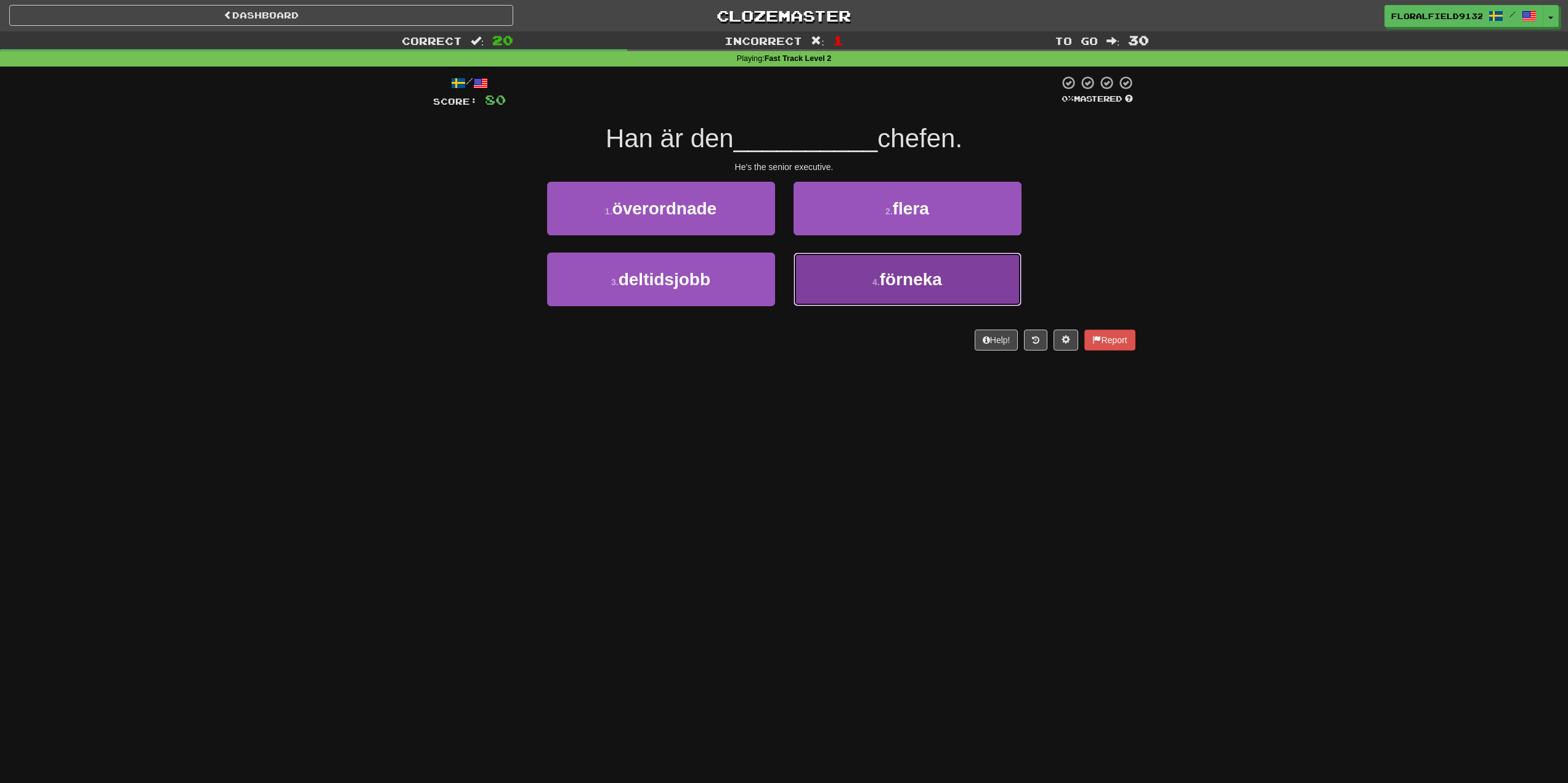
click at [902, 281] on span "förneka" at bounding box center [910, 279] width 62 height 19
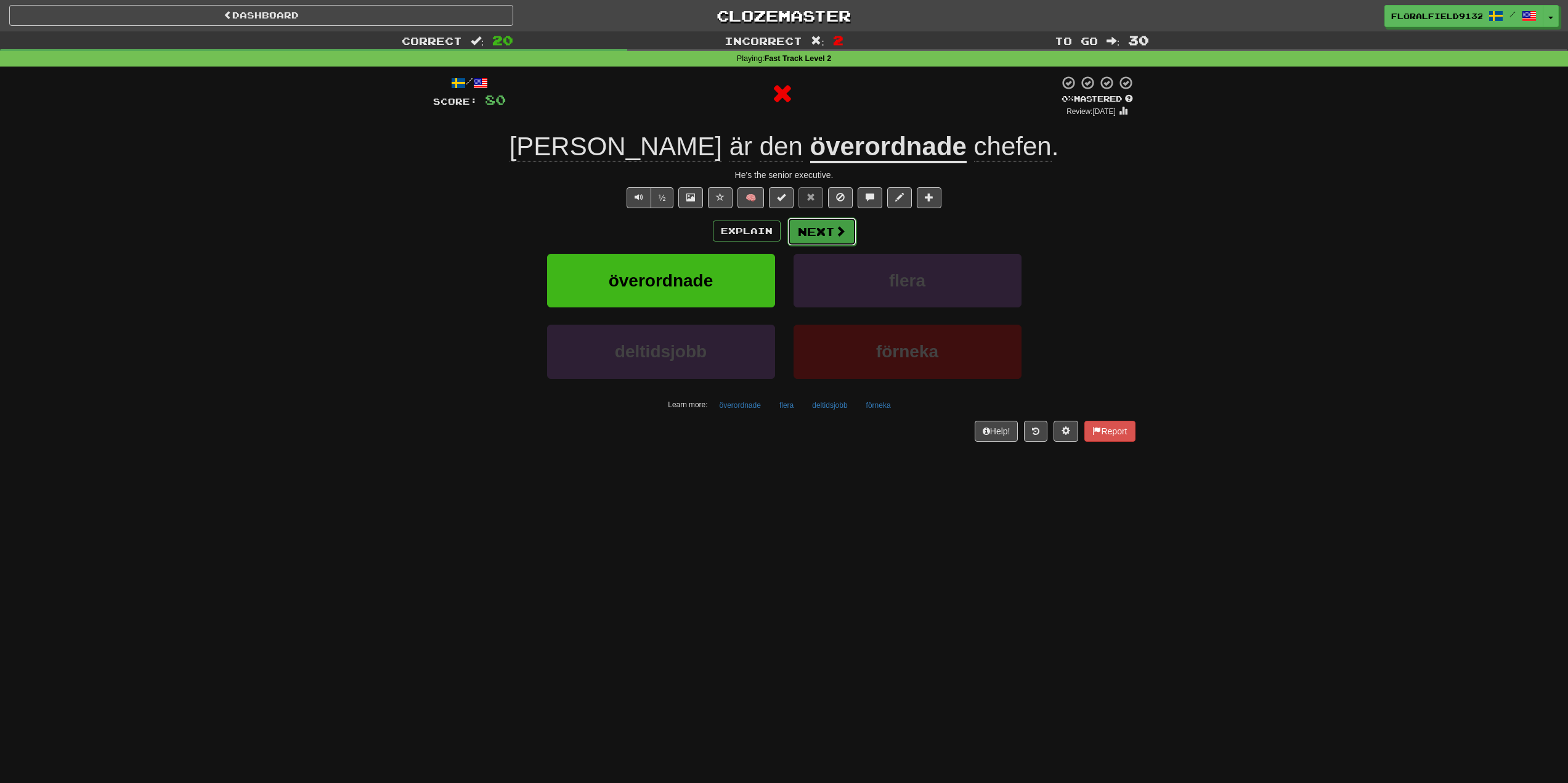
click at [835, 229] on span at bounding box center [840, 231] width 11 height 11
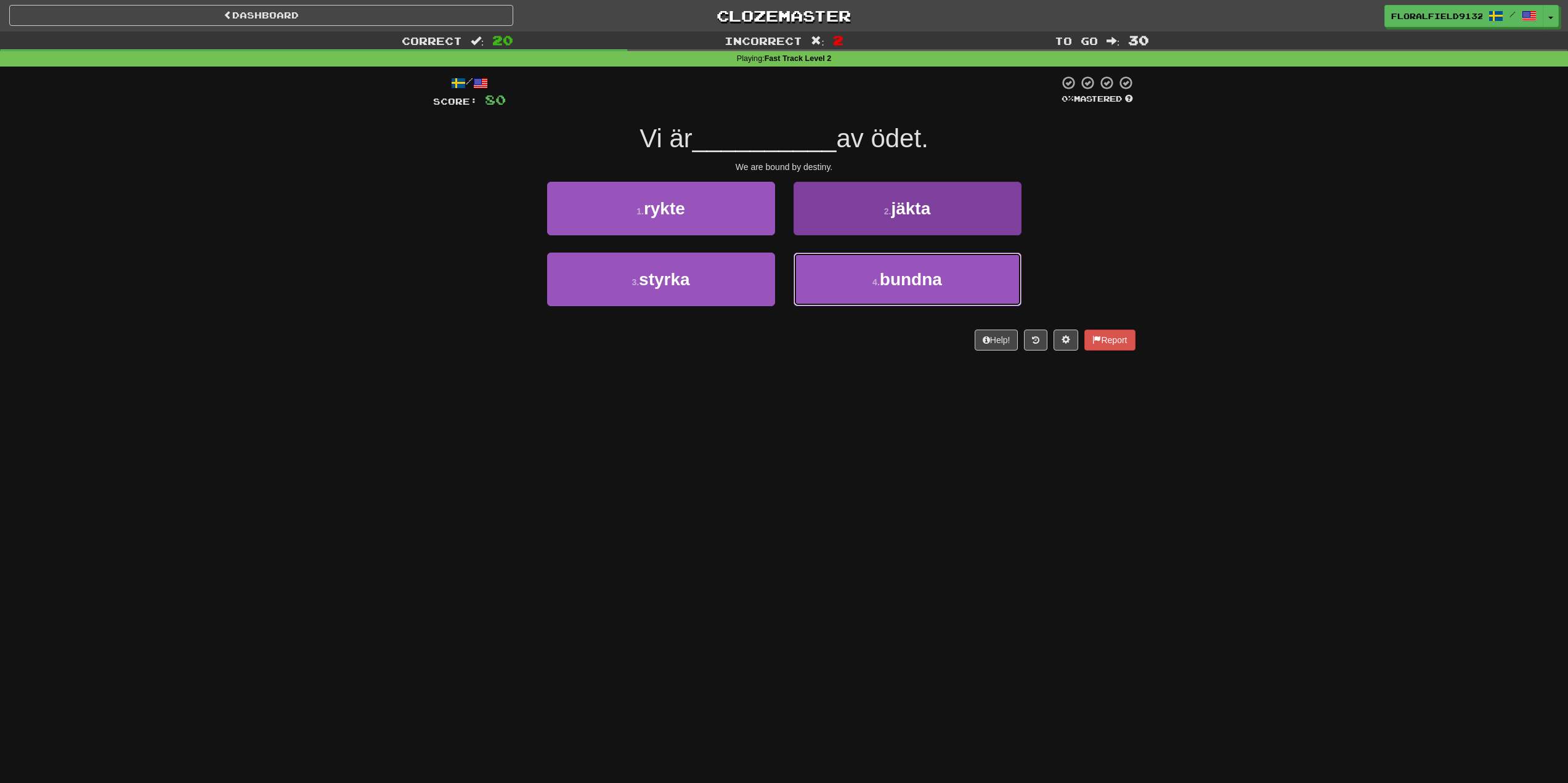
click at [905, 278] on span "bundna" at bounding box center [910, 279] width 62 height 19
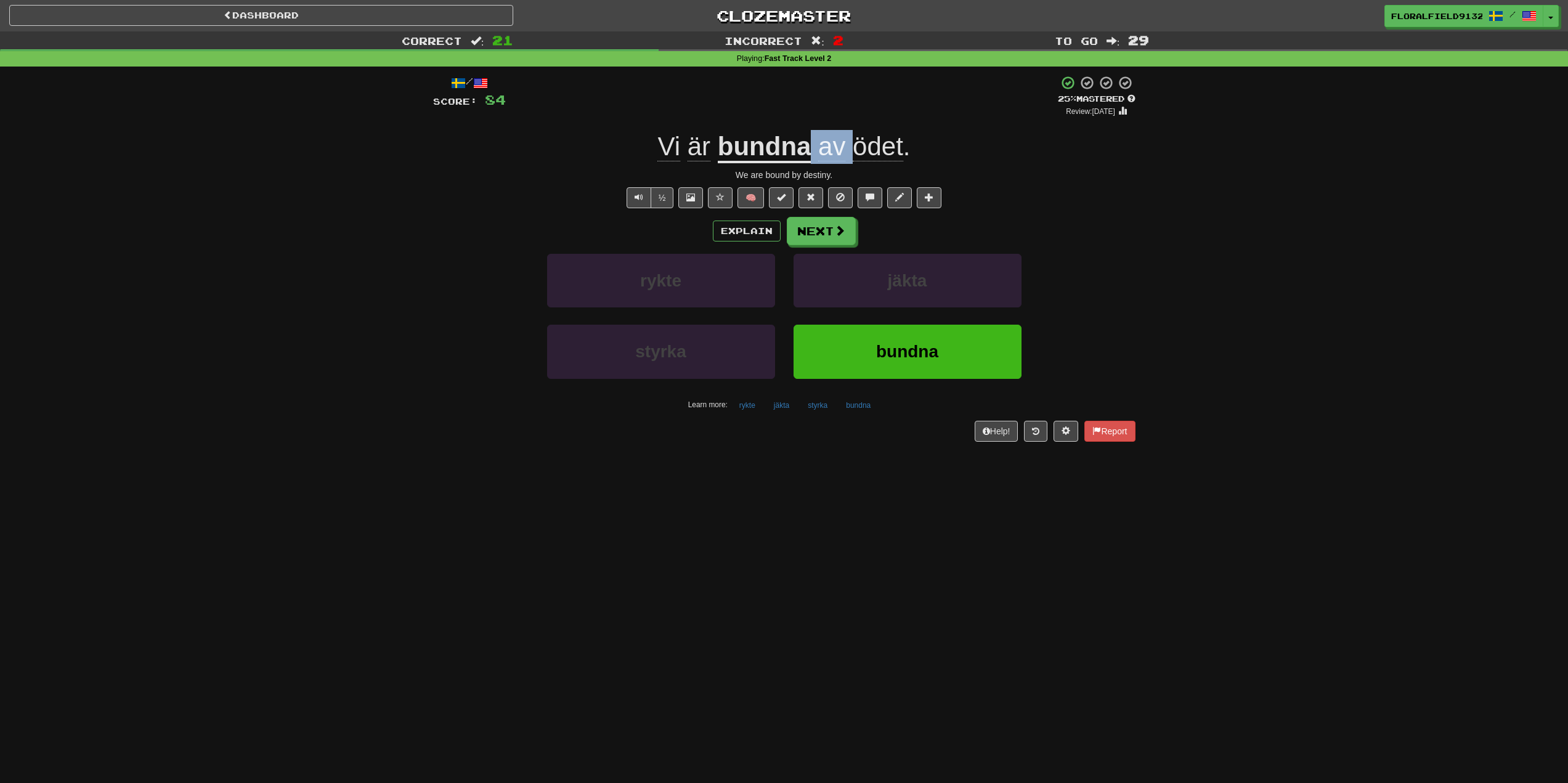
drag, startPoint x: 848, startPoint y: 139, endPoint x: 810, endPoint y: 142, distance: 38.1
click at [810, 142] on span "av ödet ." at bounding box center [860, 147] width 99 height 30
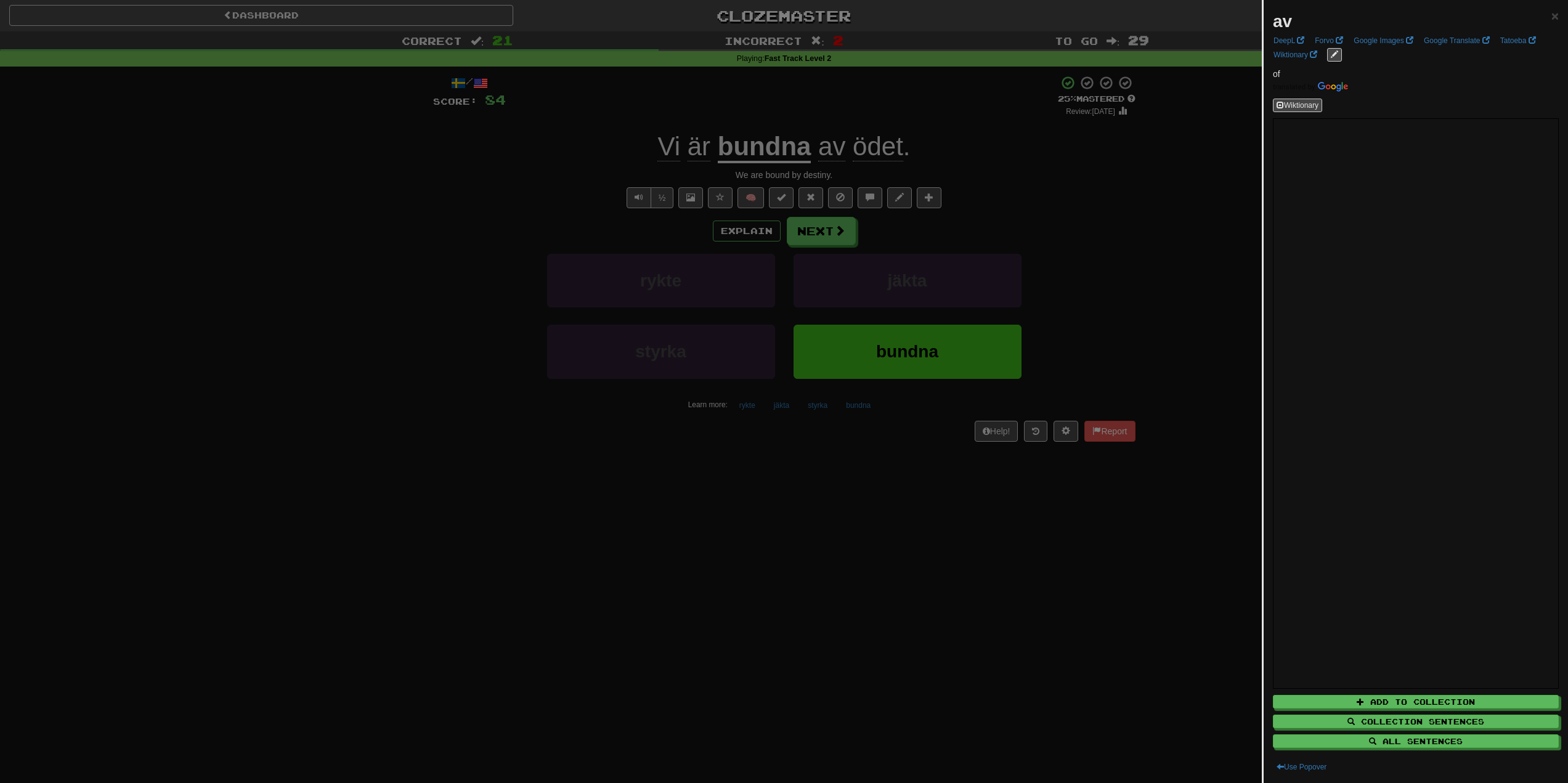
click at [1085, 229] on div at bounding box center [784, 392] width 1568 height 783
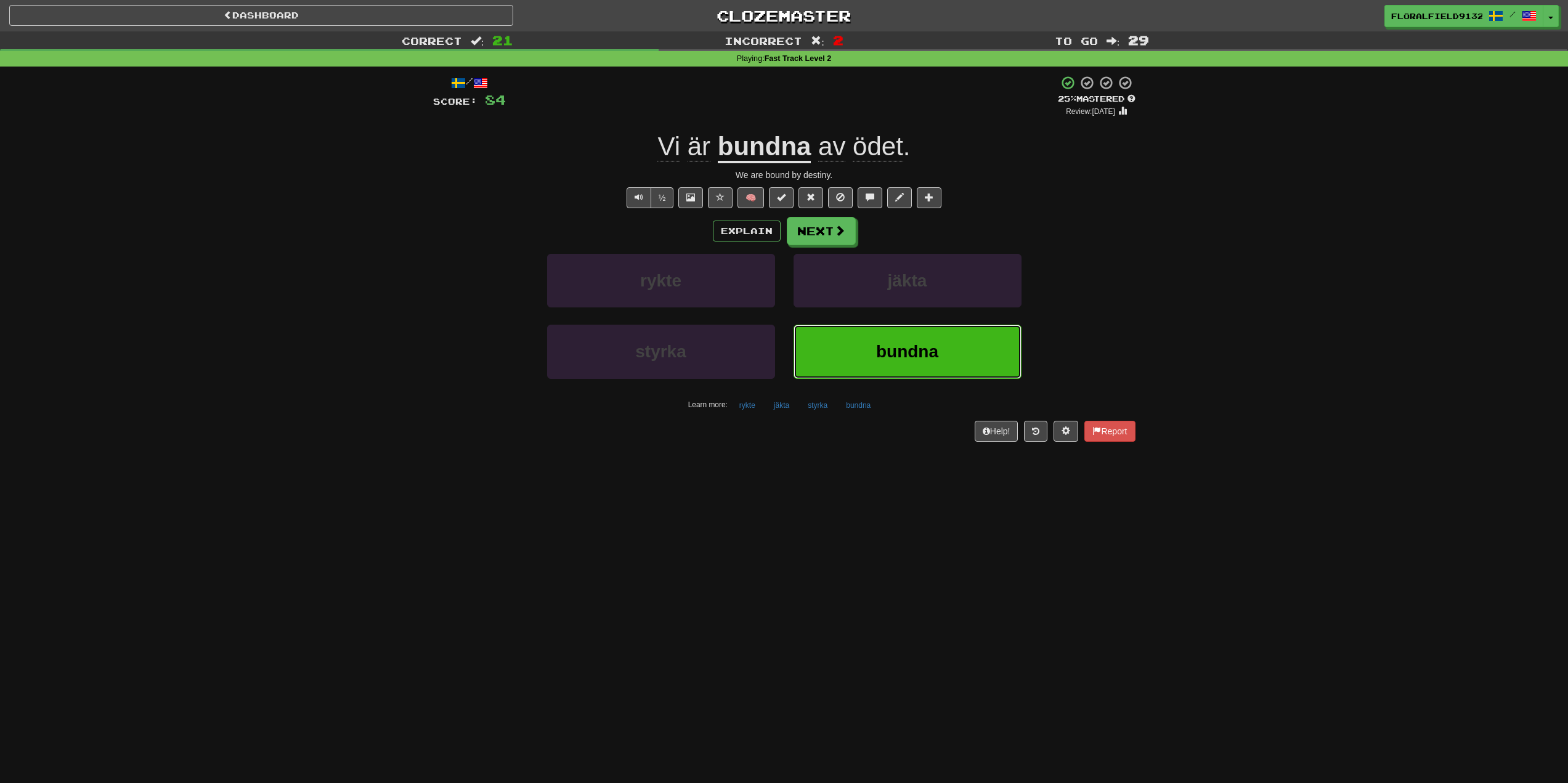
click at [977, 362] on button "bundna" at bounding box center [908, 351] width 228 height 53
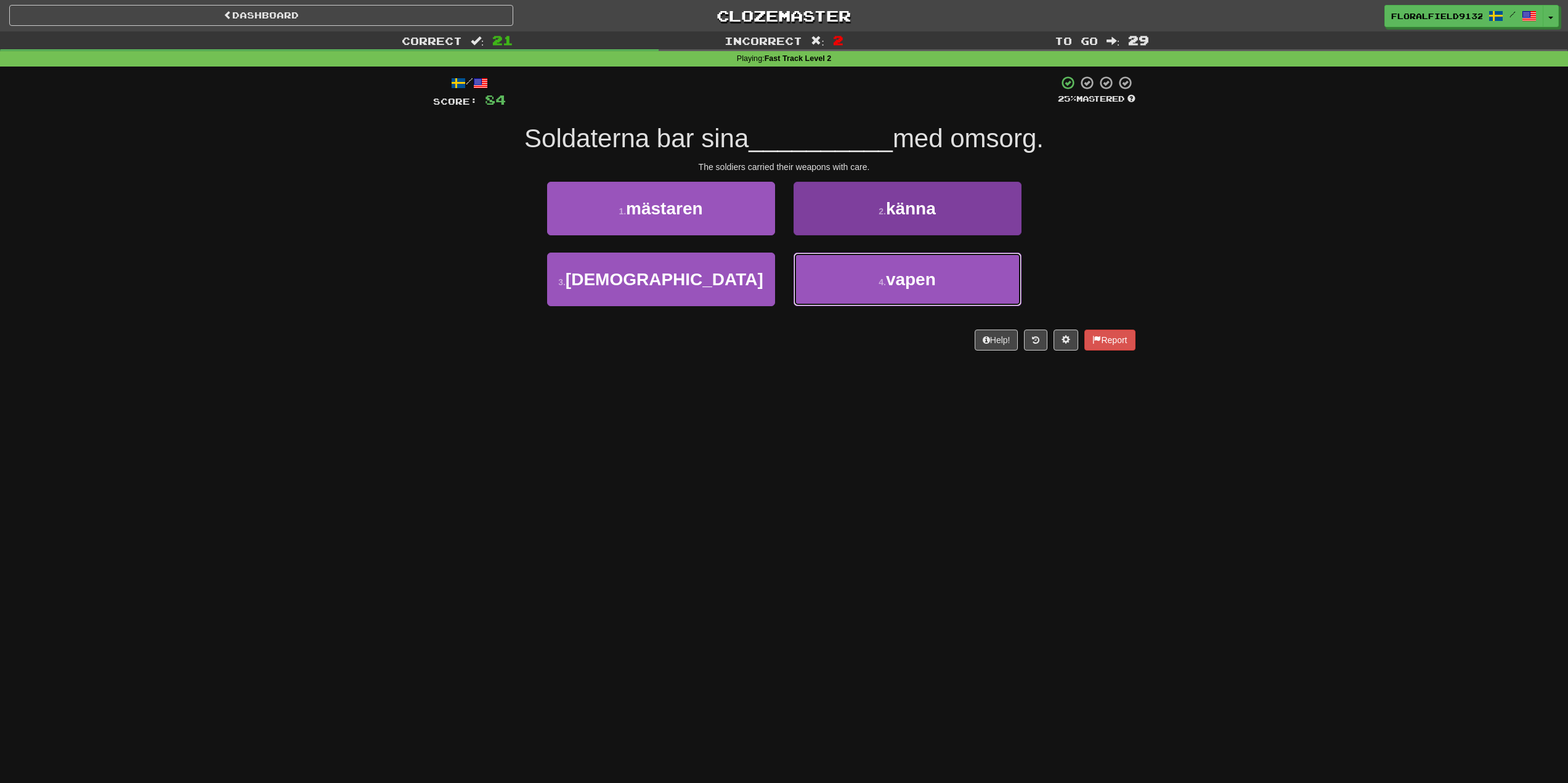
click at [888, 281] on span "vapen" at bounding box center [910, 279] width 50 height 19
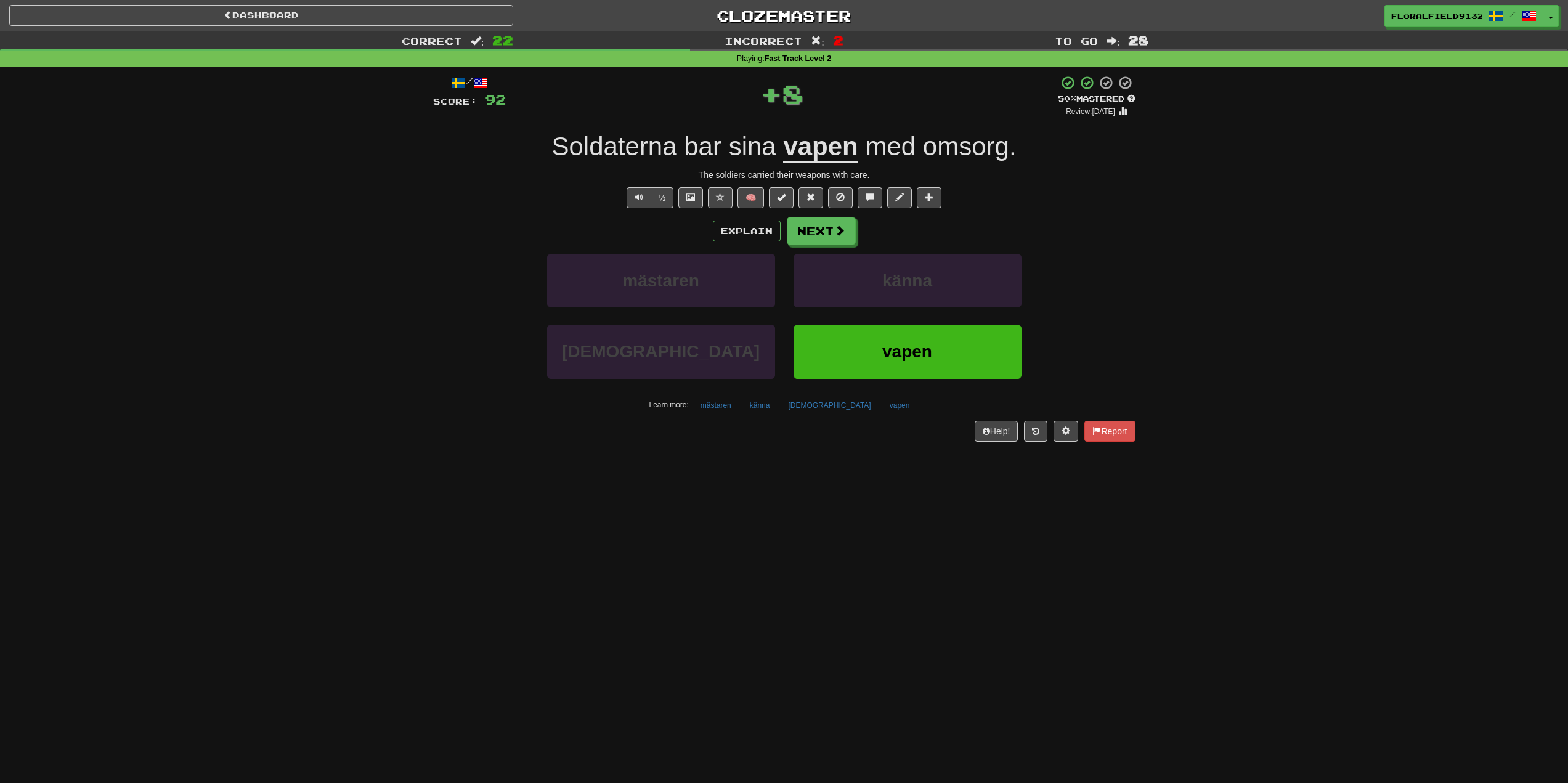
click at [808, 215] on div "/ Score: 92 + 8 50 % Mastered Review: 2025-10-01 Soldaterna bar sina vapen med …" at bounding box center [784, 259] width 703 height 366
click at [811, 235] on button "Next" at bounding box center [822, 232] width 69 height 28
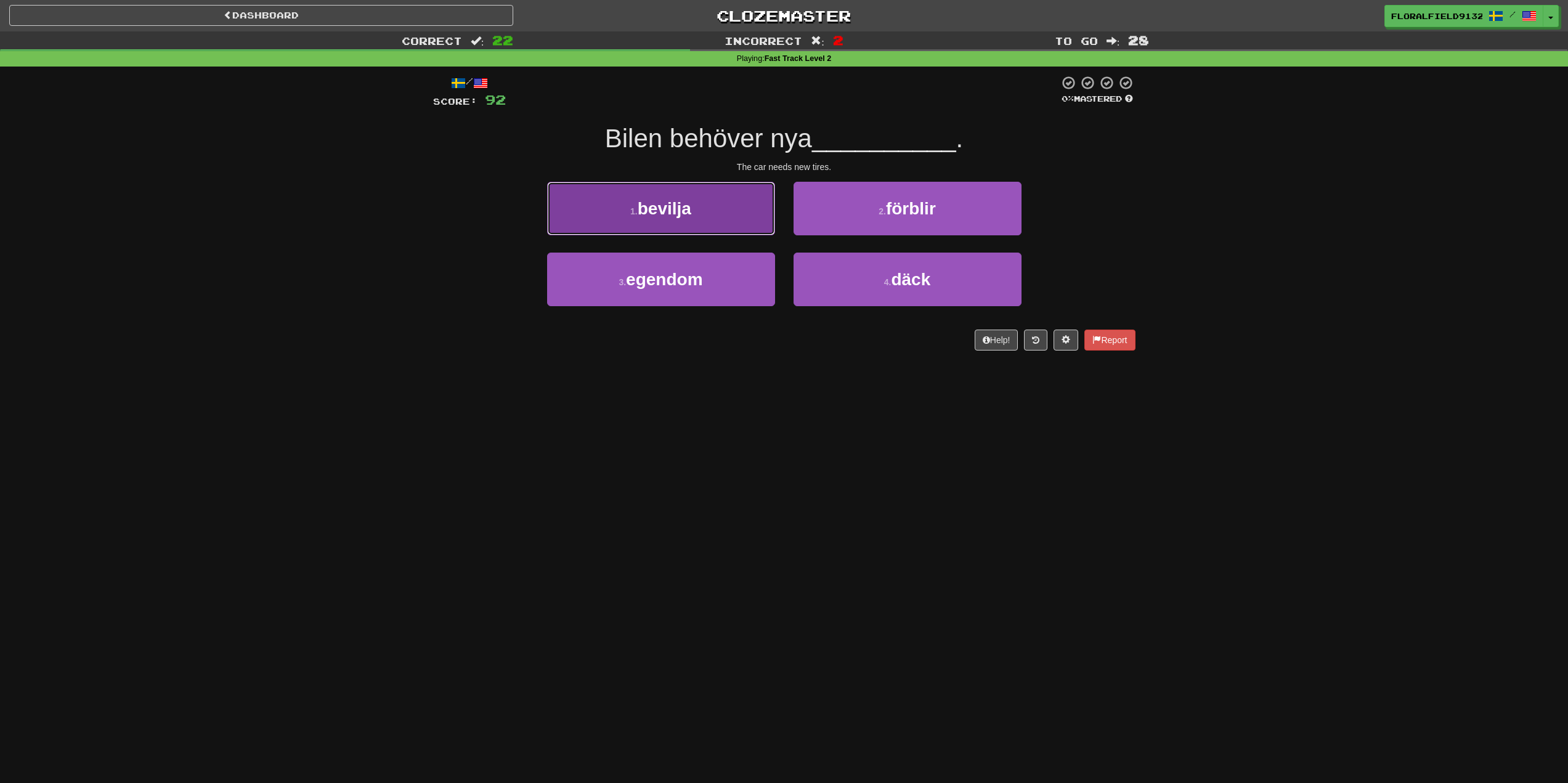
click at [772, 209] on button "1 . bevilja" at bounding box center [661, 208] width 228 height 53
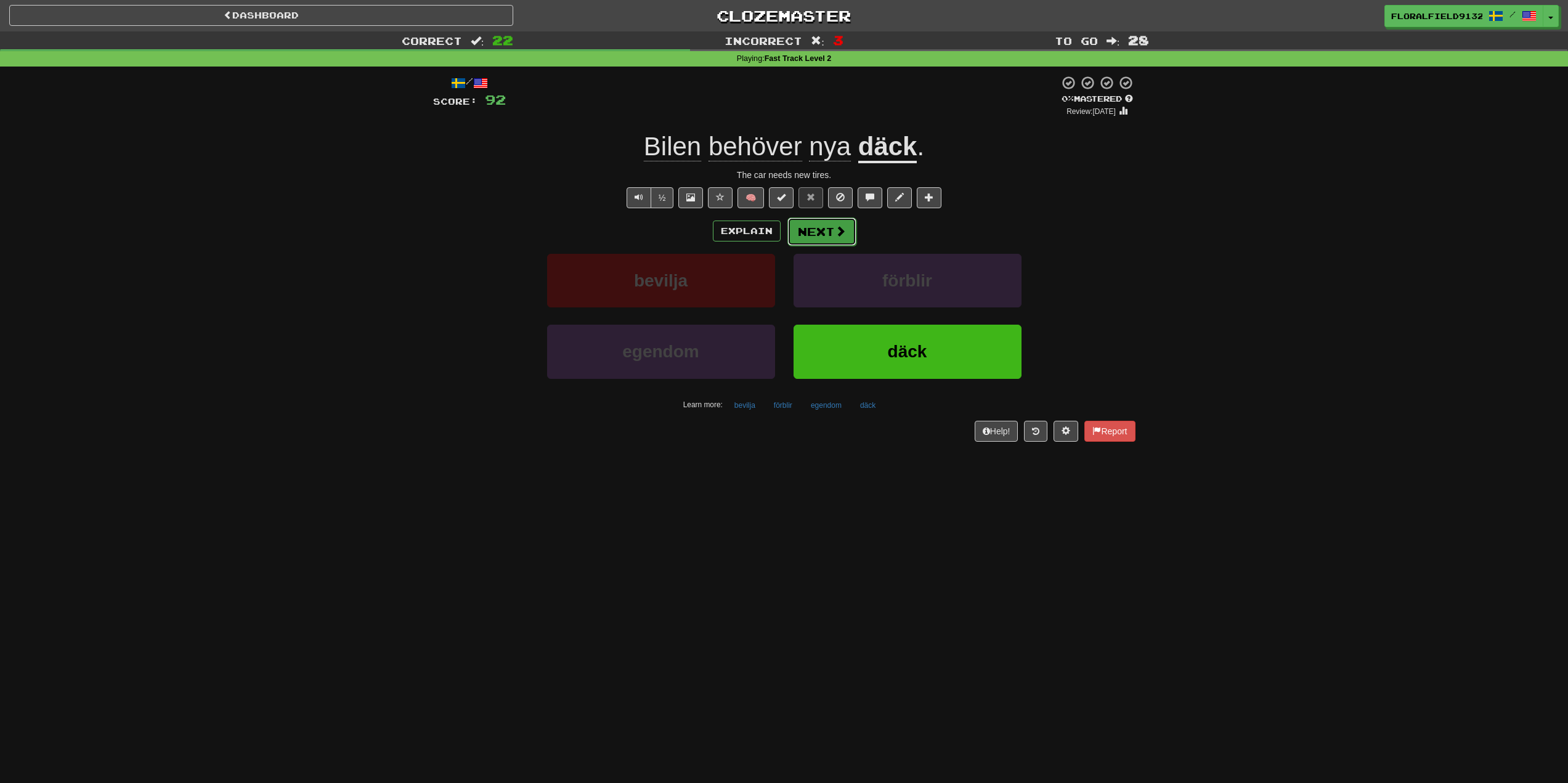
click at [828, 241] on button "Next" at bounding box center [822, 232] width 69 height 28
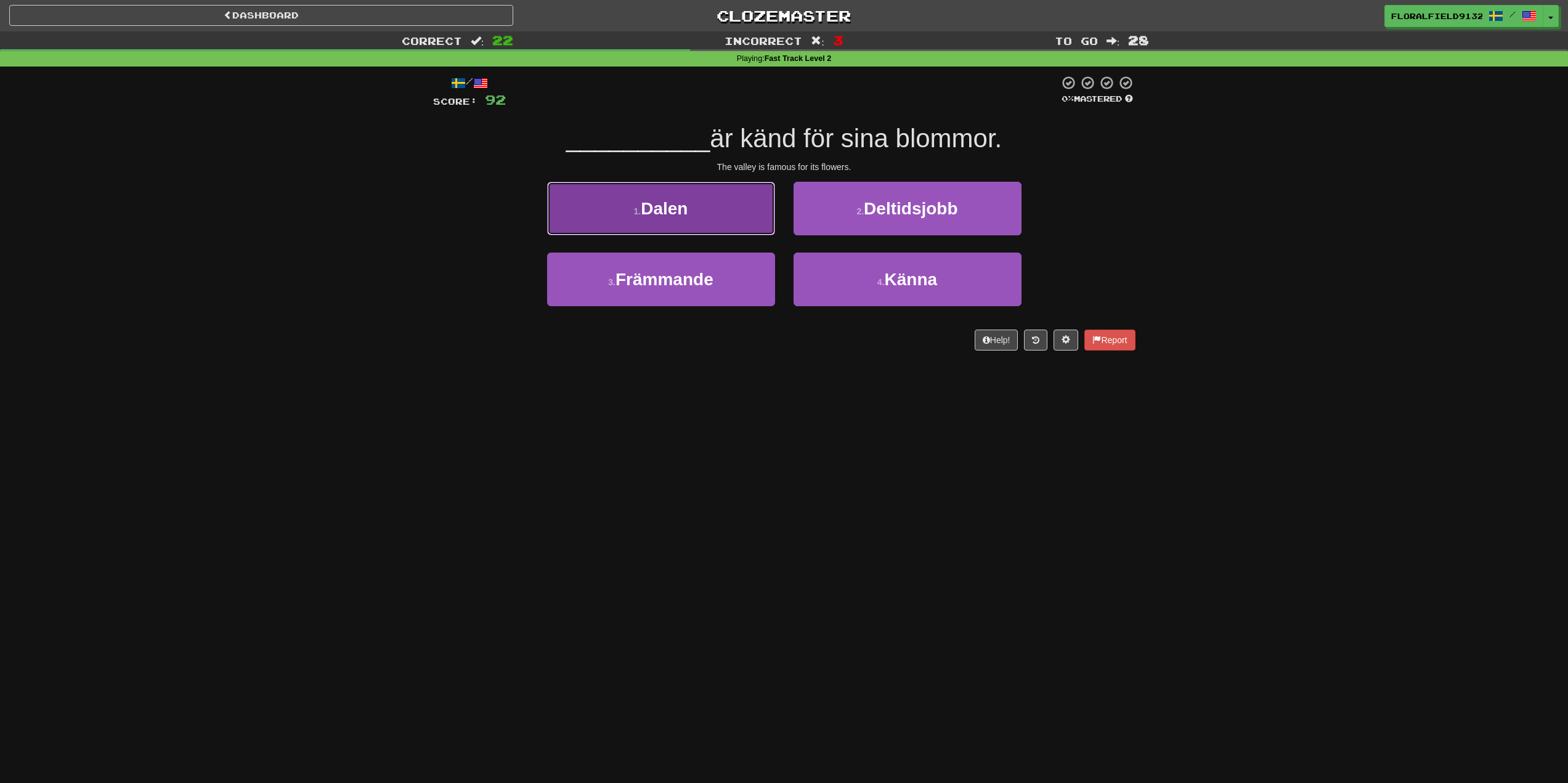
click at [710, 204] on button "1 . Dalen" at bounding box center [661, 208] width 228 height 53
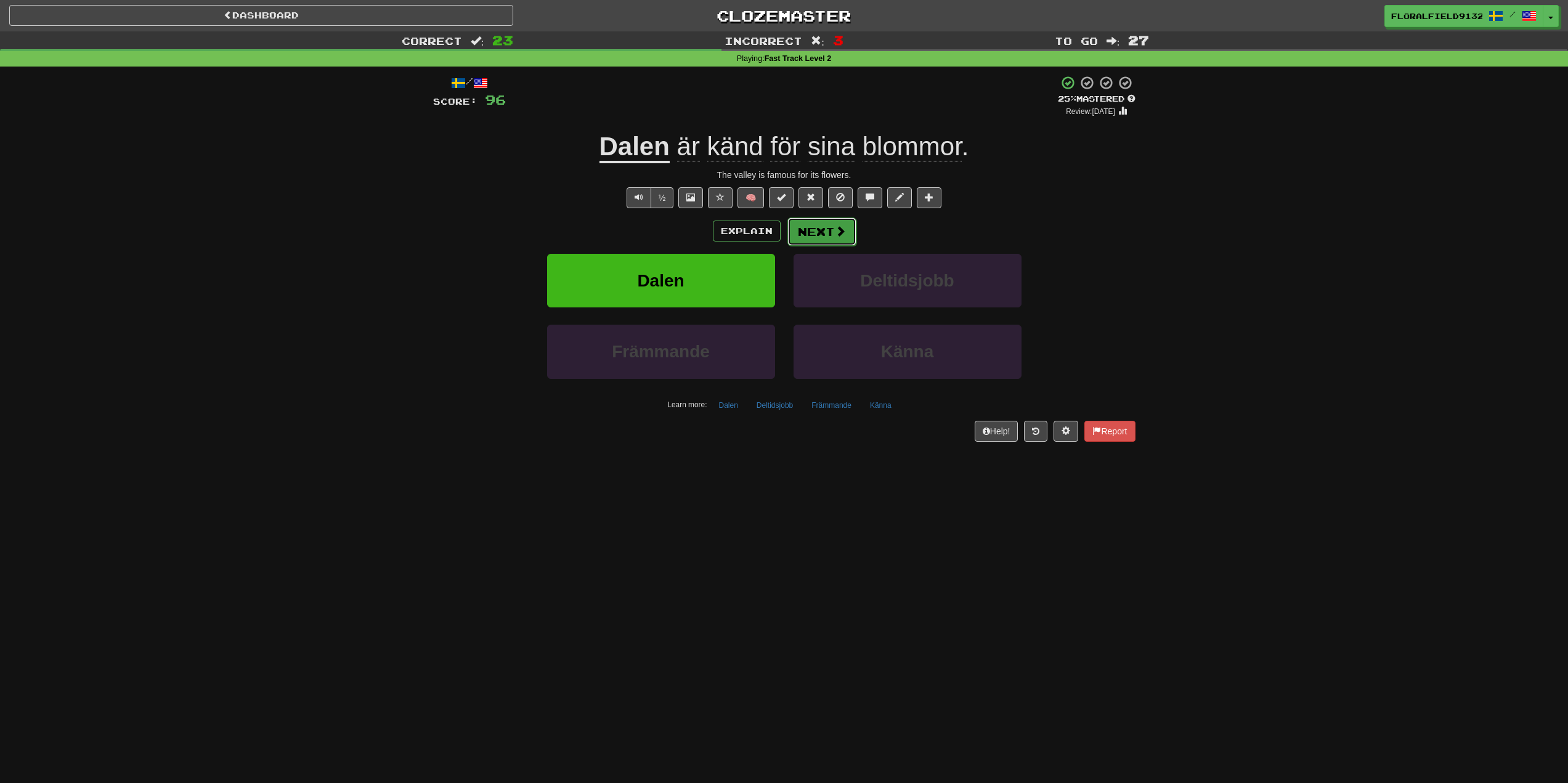
click at [818, 228] on button "Next" at bounding box center [822, 232] width 69 height 28
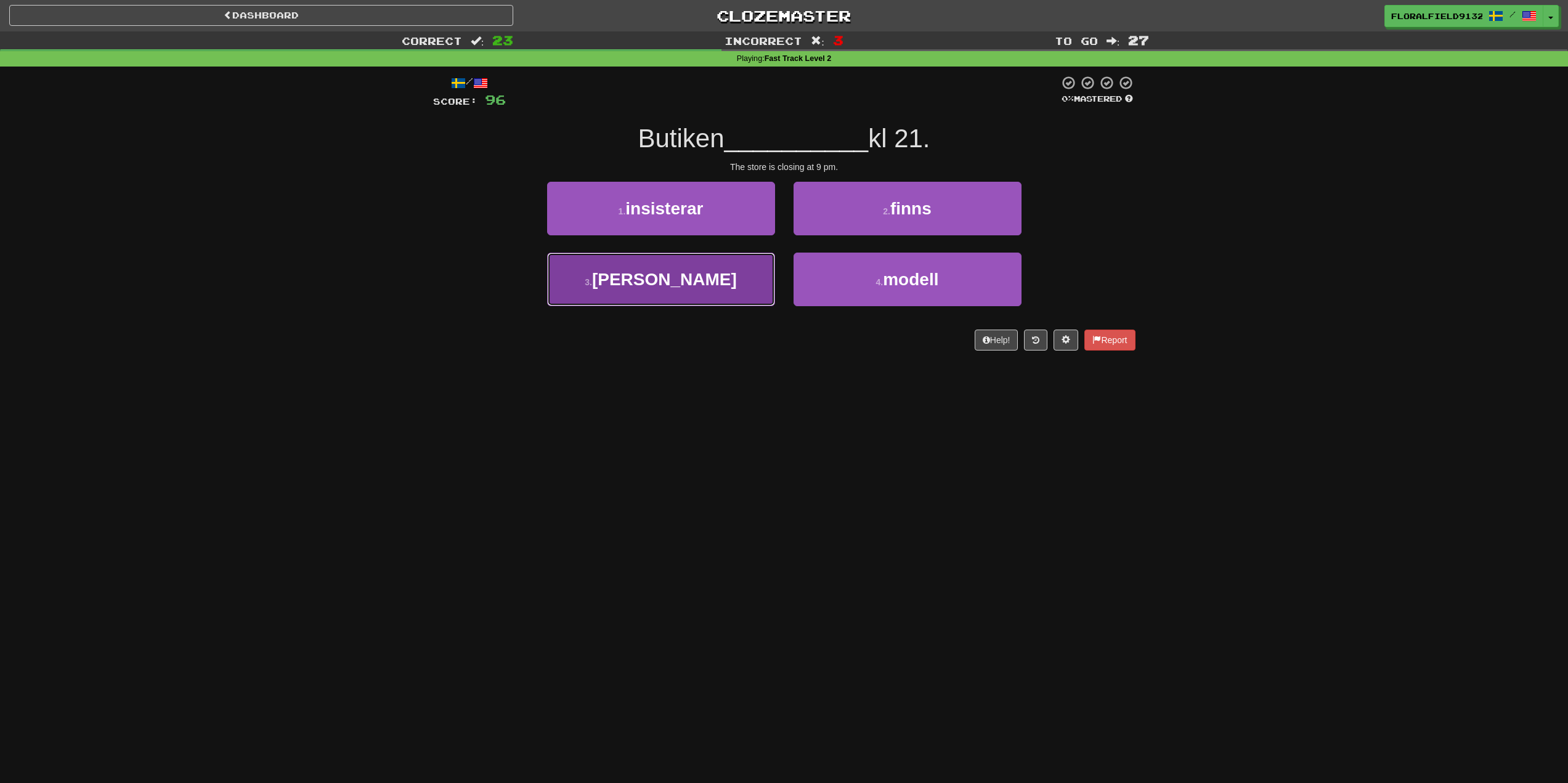
click at [722, 274] on button "3 . stänger" at bounding box center [661, 279] width 228 height 53
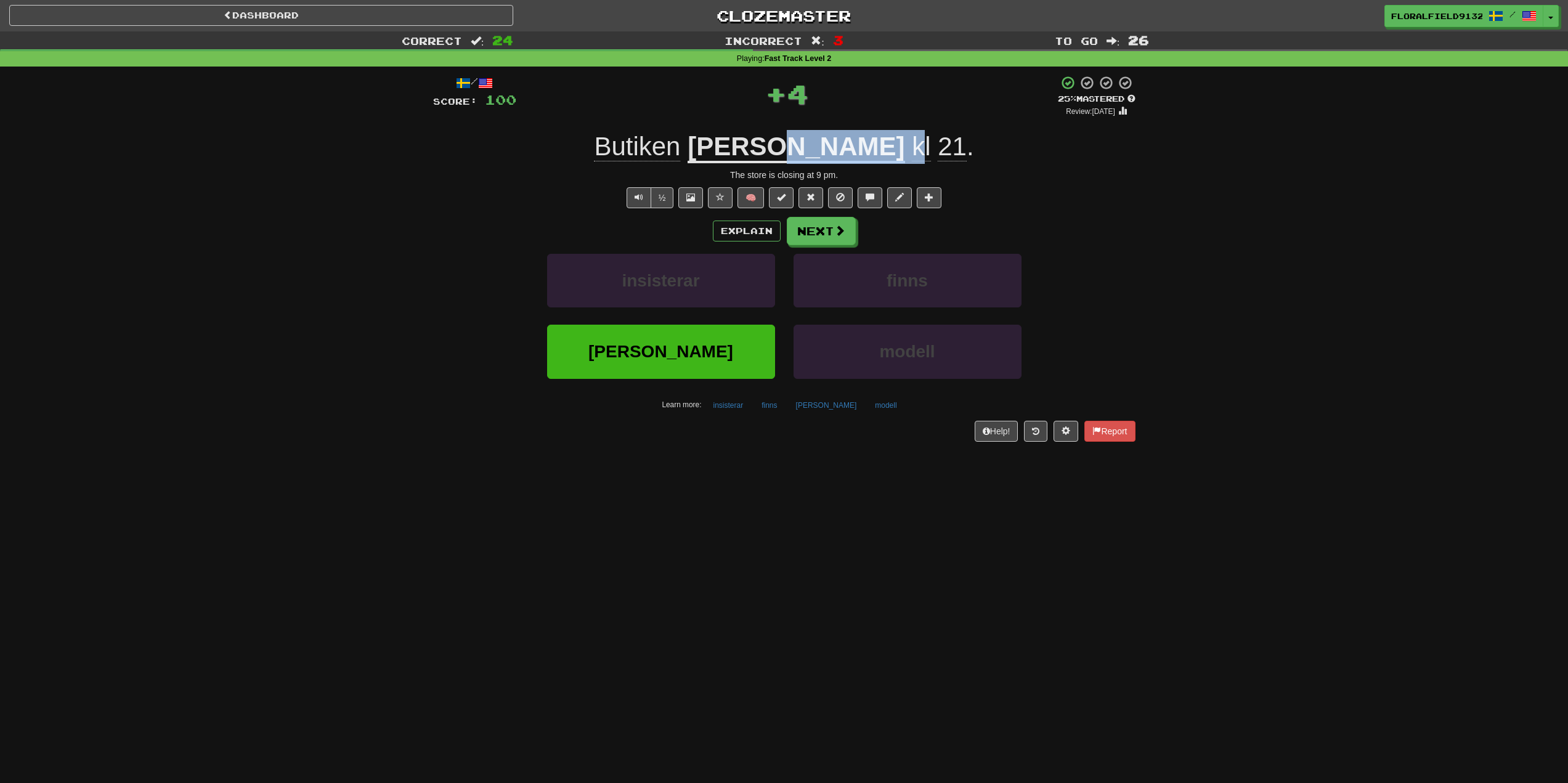
drag, startPoint x: 832, startPoint y: 159, endPoint x: 862, endPoint y: 160, distance: 30.0
click at [861, 160] on div "Butiken stänger kl 21 ." at bounding box center [784, 146] width 703 height 34
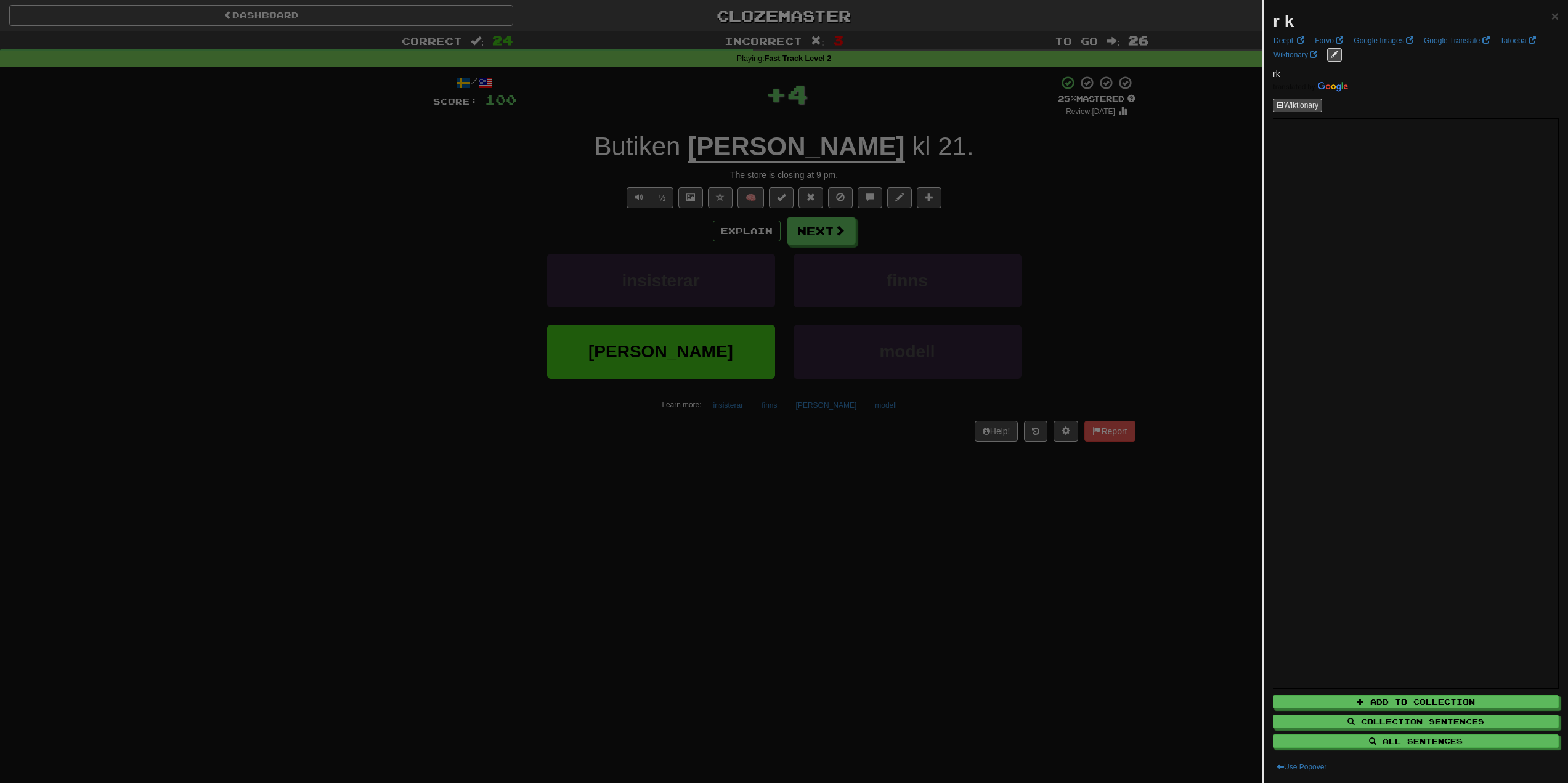
click at [872, 155] on div at bounding box center [784, 392] width 1568 height 783
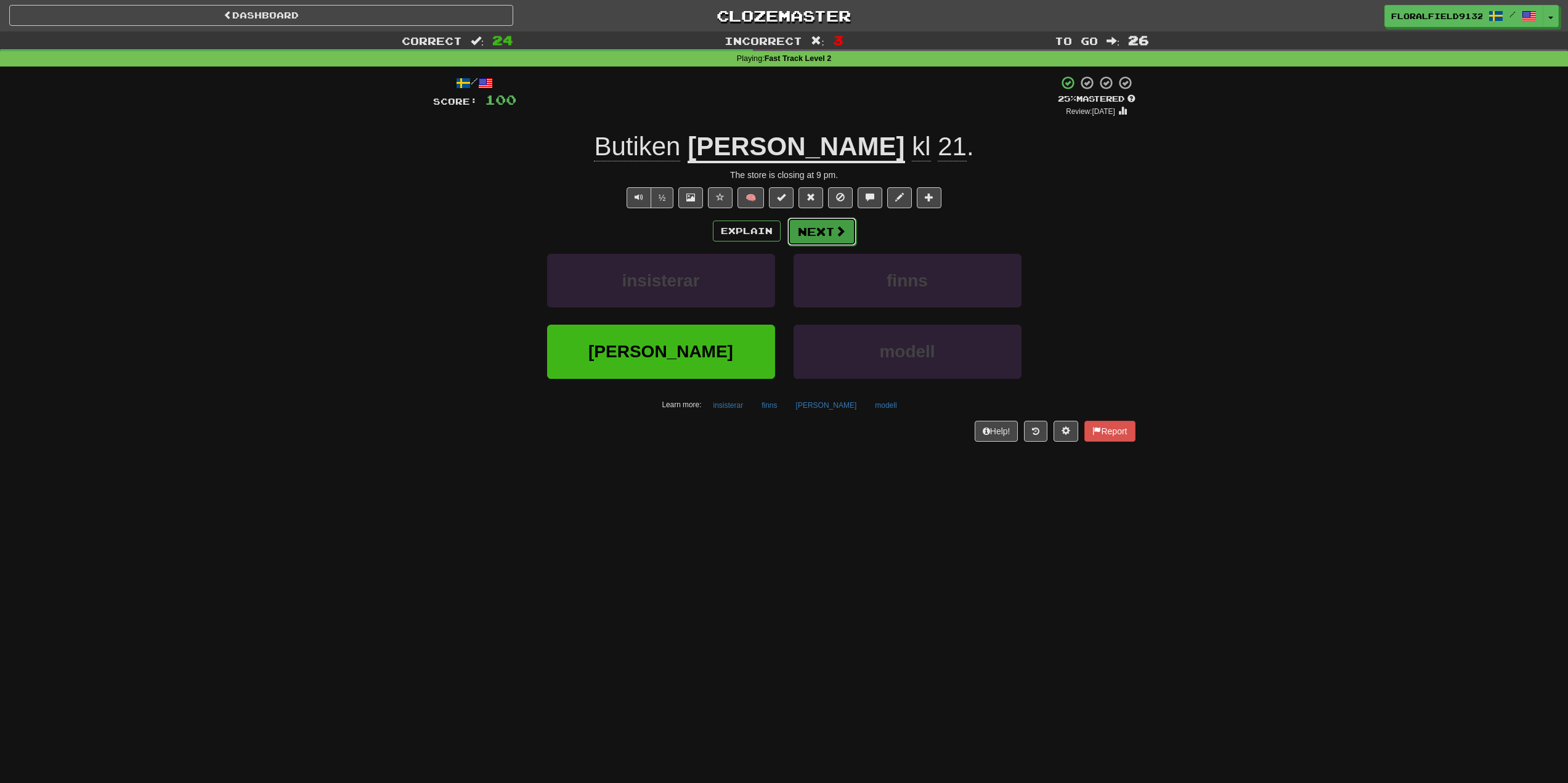
click at [839, 226] on span at bounding box center [840, 231] width 11 height 11
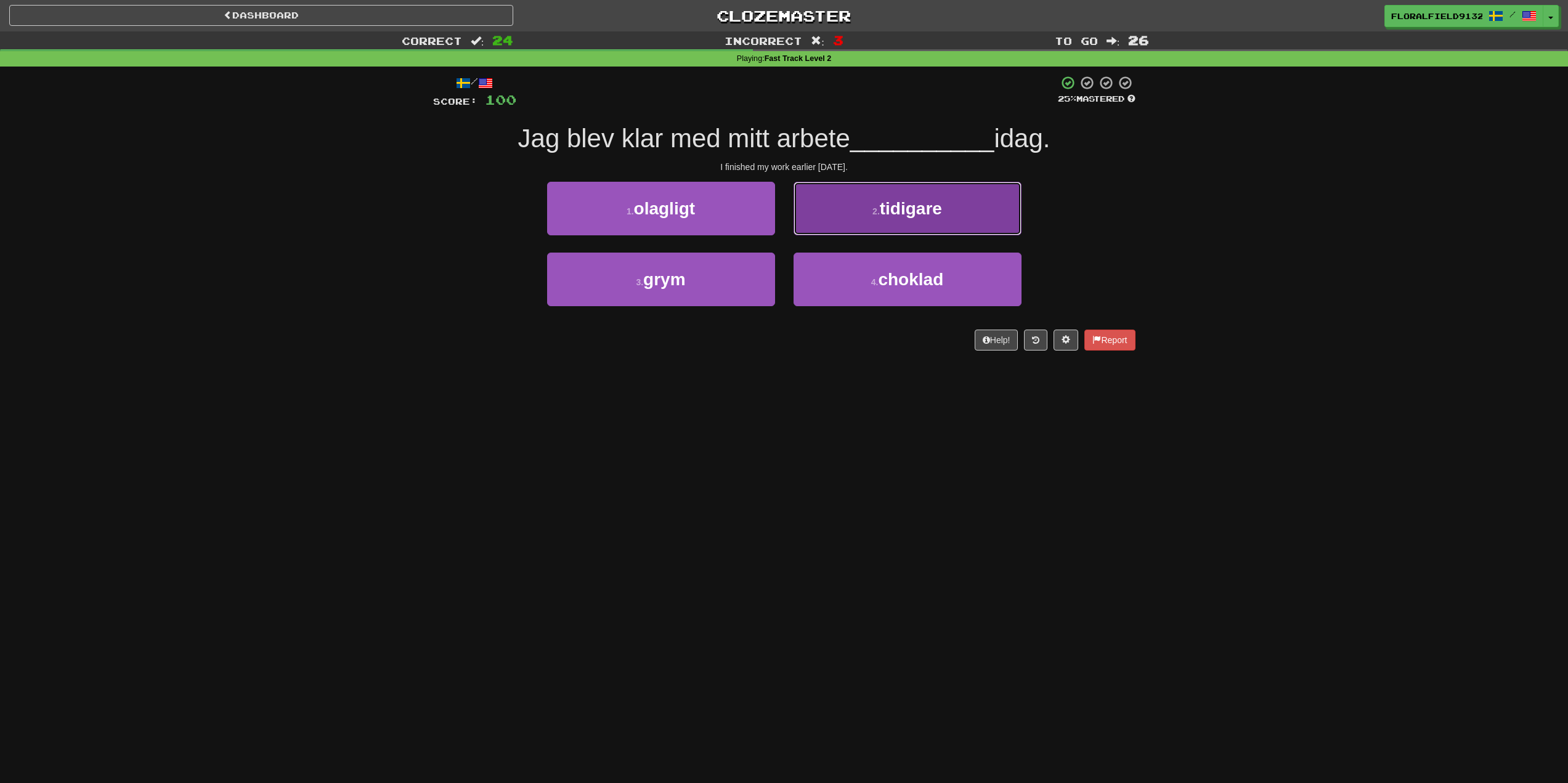
click at [847, 212] on button "2 . tidigare" at bounding box center [908, 208] width 228 height 53
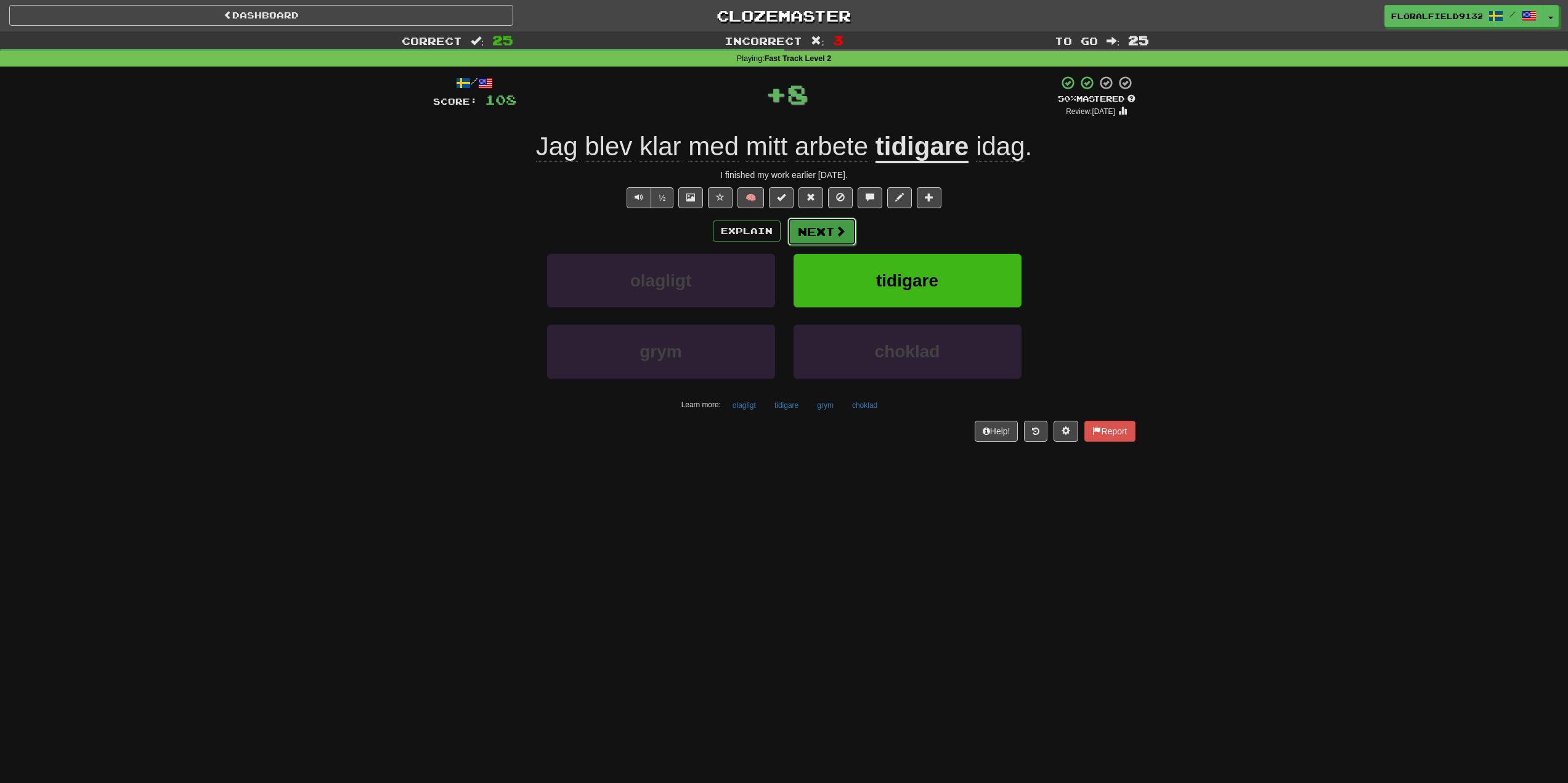
click at [845, 230] on span at bounding box center [840, 231] width 11 height 11
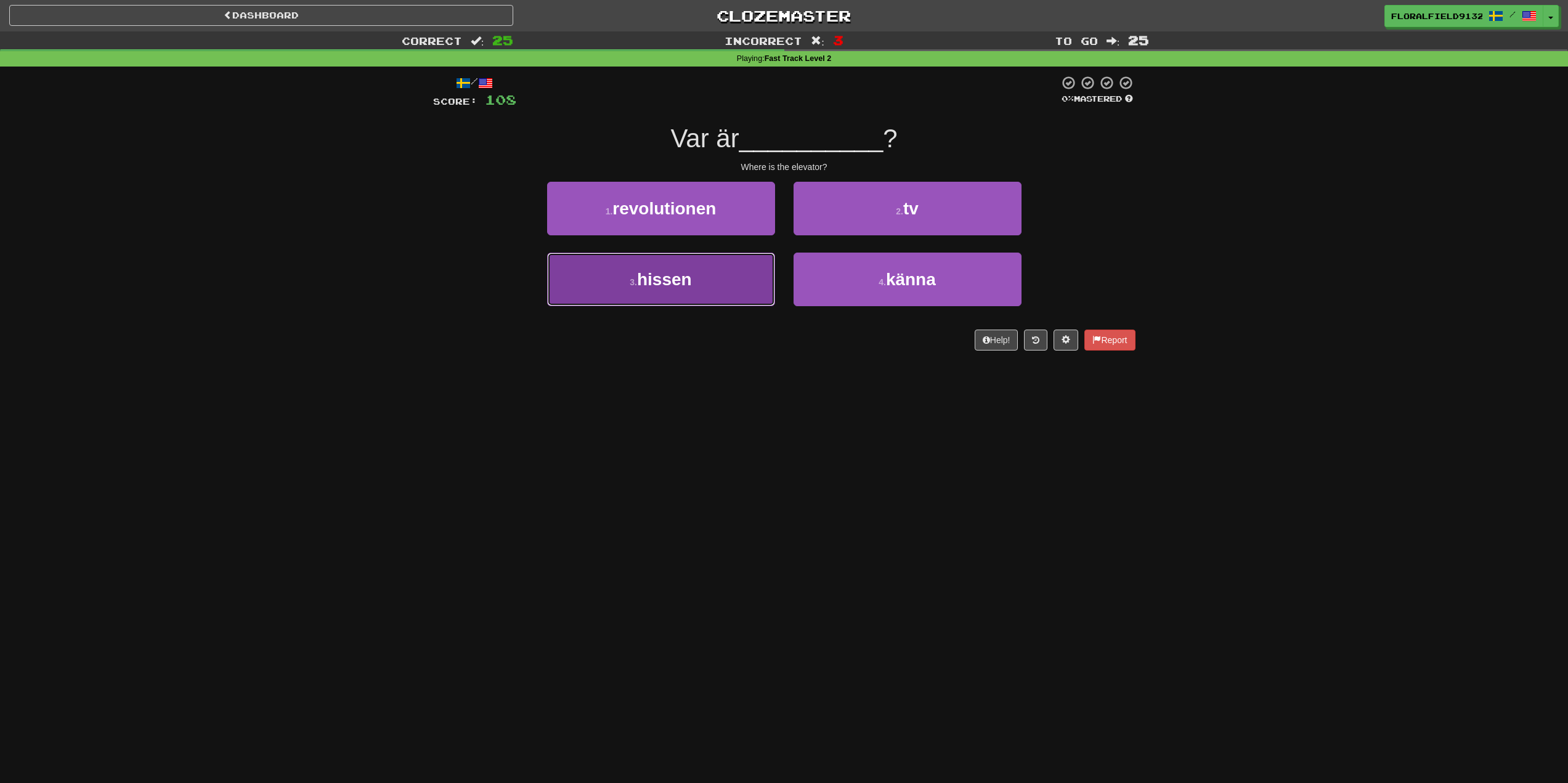
click at [717, 278] on button "3 . hissen" at bounding box center [661, 279] width 228 height 53
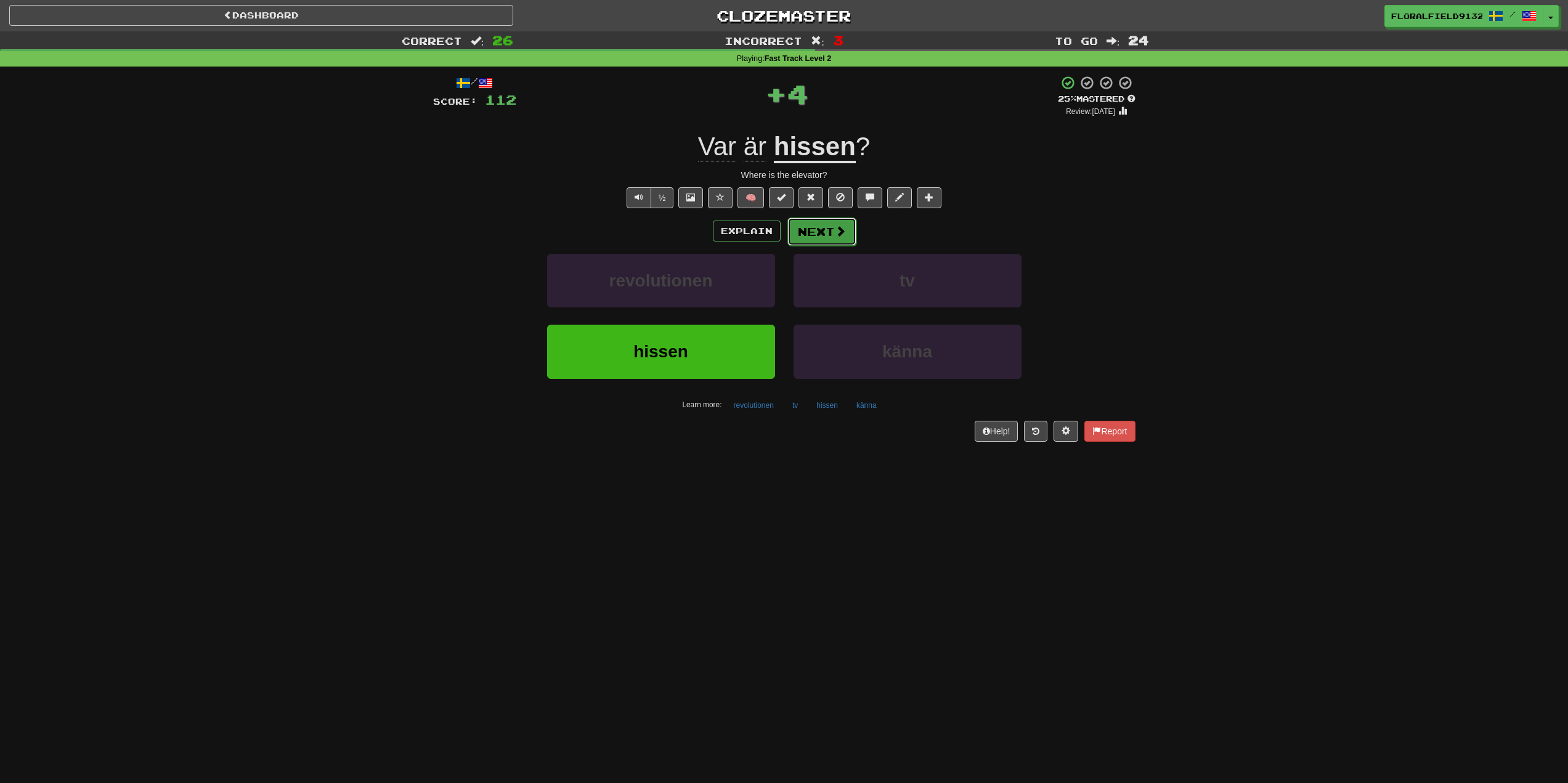
click at [825, 229] on button "Next" at bounding box center [822, 232] width 69 height 28
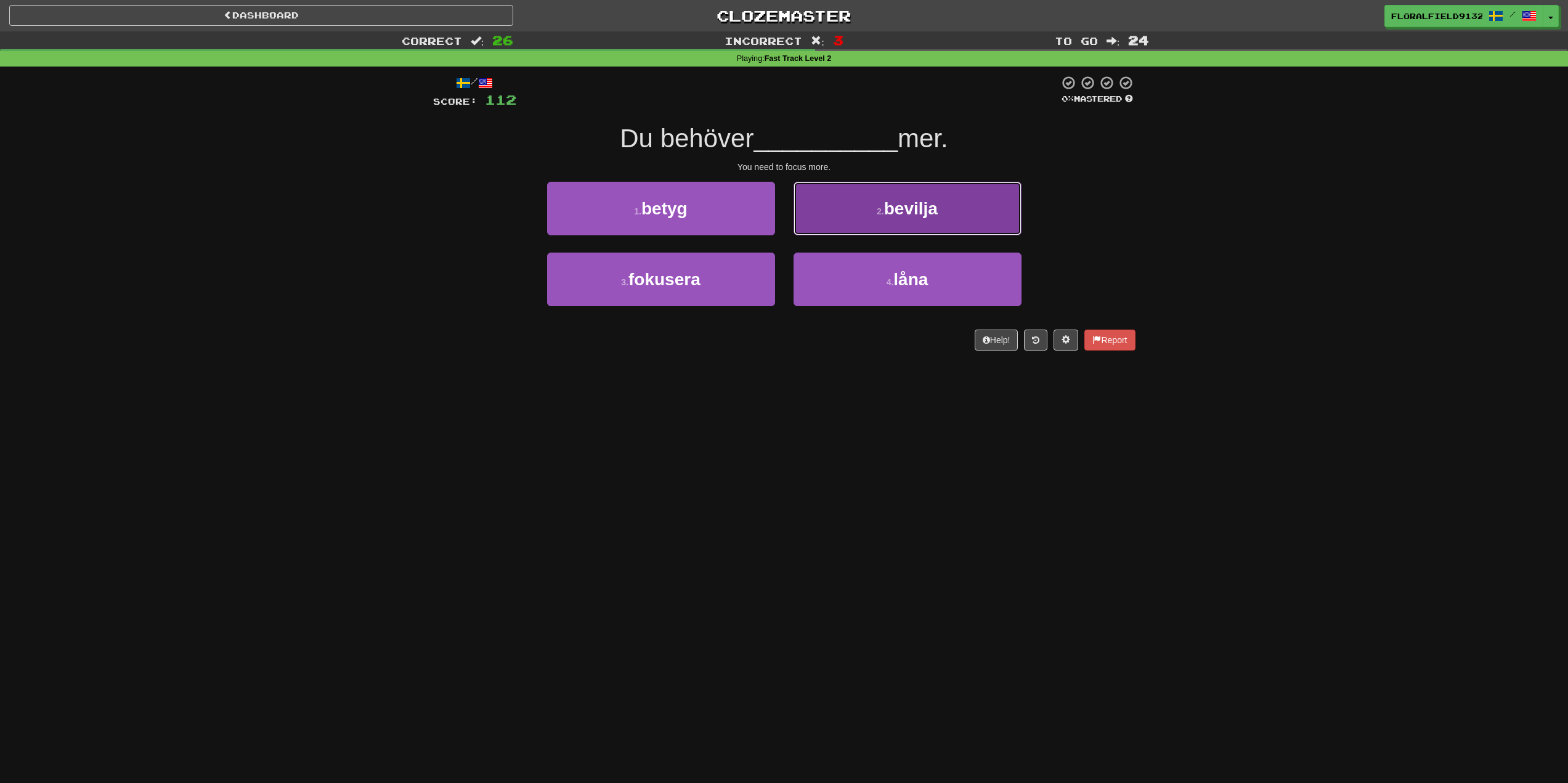
click at [899, 220] on button "2 . bevilja" at bounding box center [908, 208] width 228 height 53
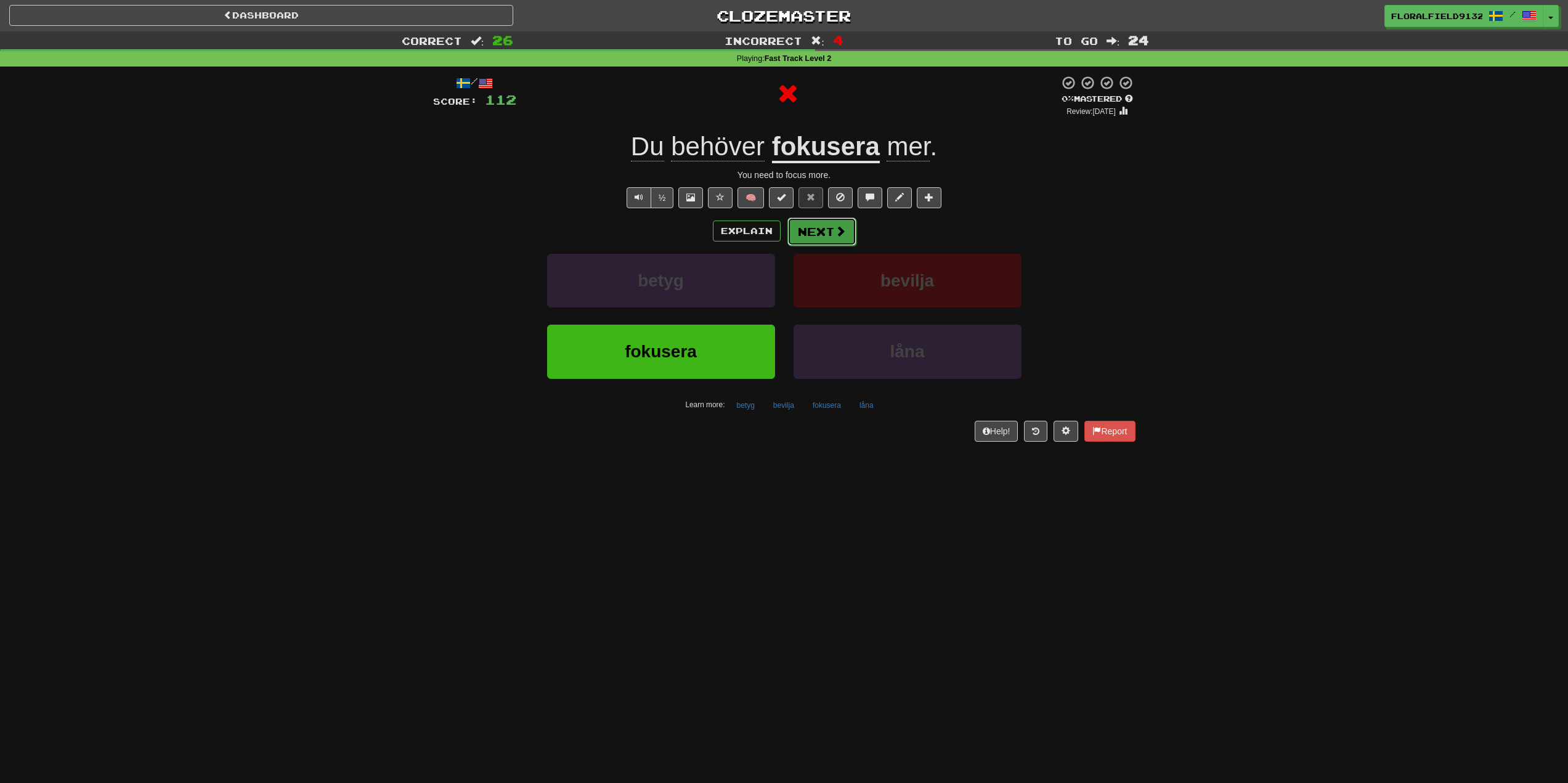
click at [839, 244] on button "Next" at bounding box center [822, 232] width 69 height 28
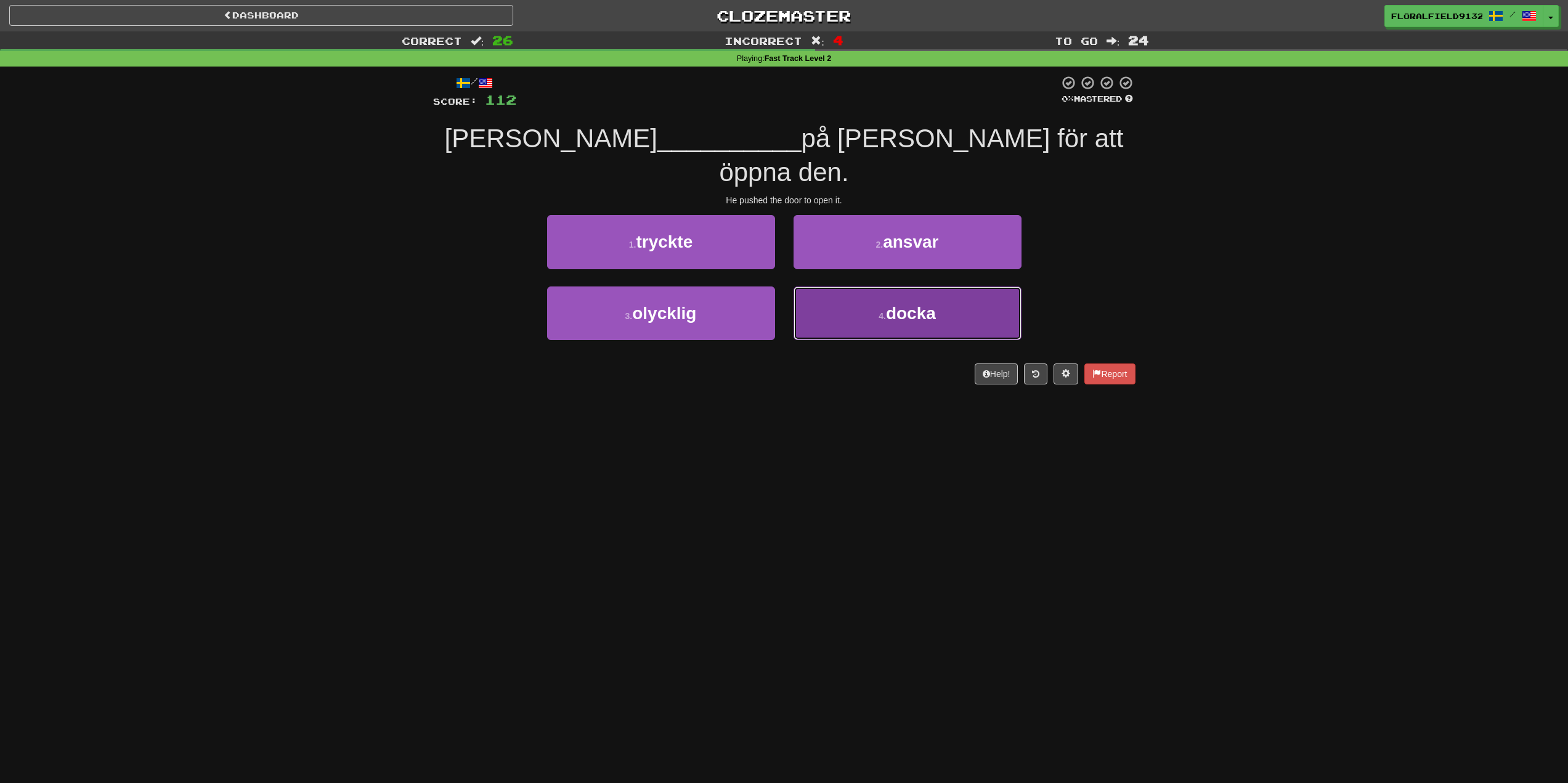
click at [882, 286] on button "4 . docka" at bounding box center [908, 313] width 228 height 53
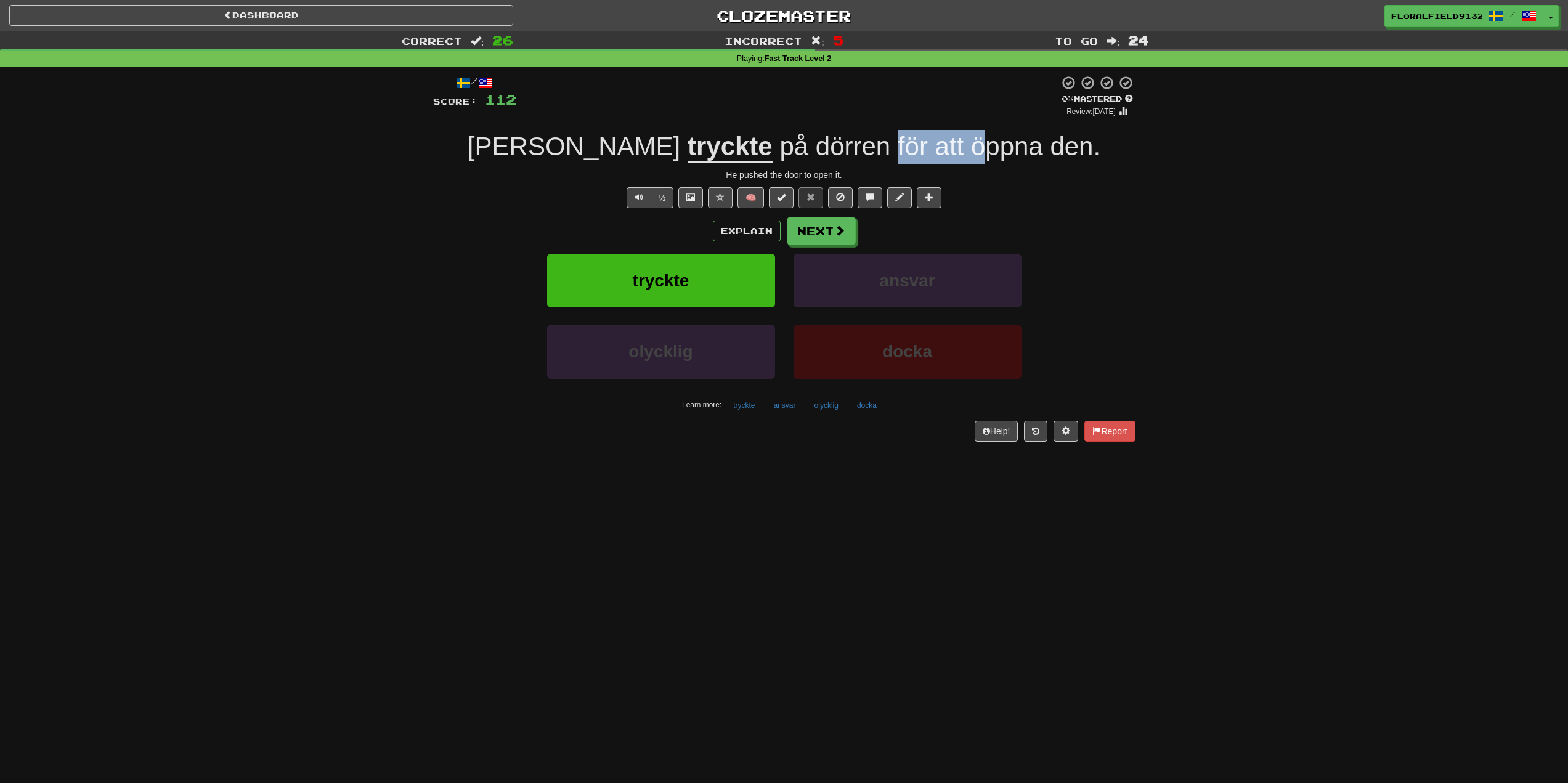
drag, startPoint x: 817, startPoint y: 155, endPoint x: 909, endPoint y: 156, distance: 92.0
click at [903, 156] on span "på dörren för att öppna den ." at bounding box center [936, 147] width 328 height 30
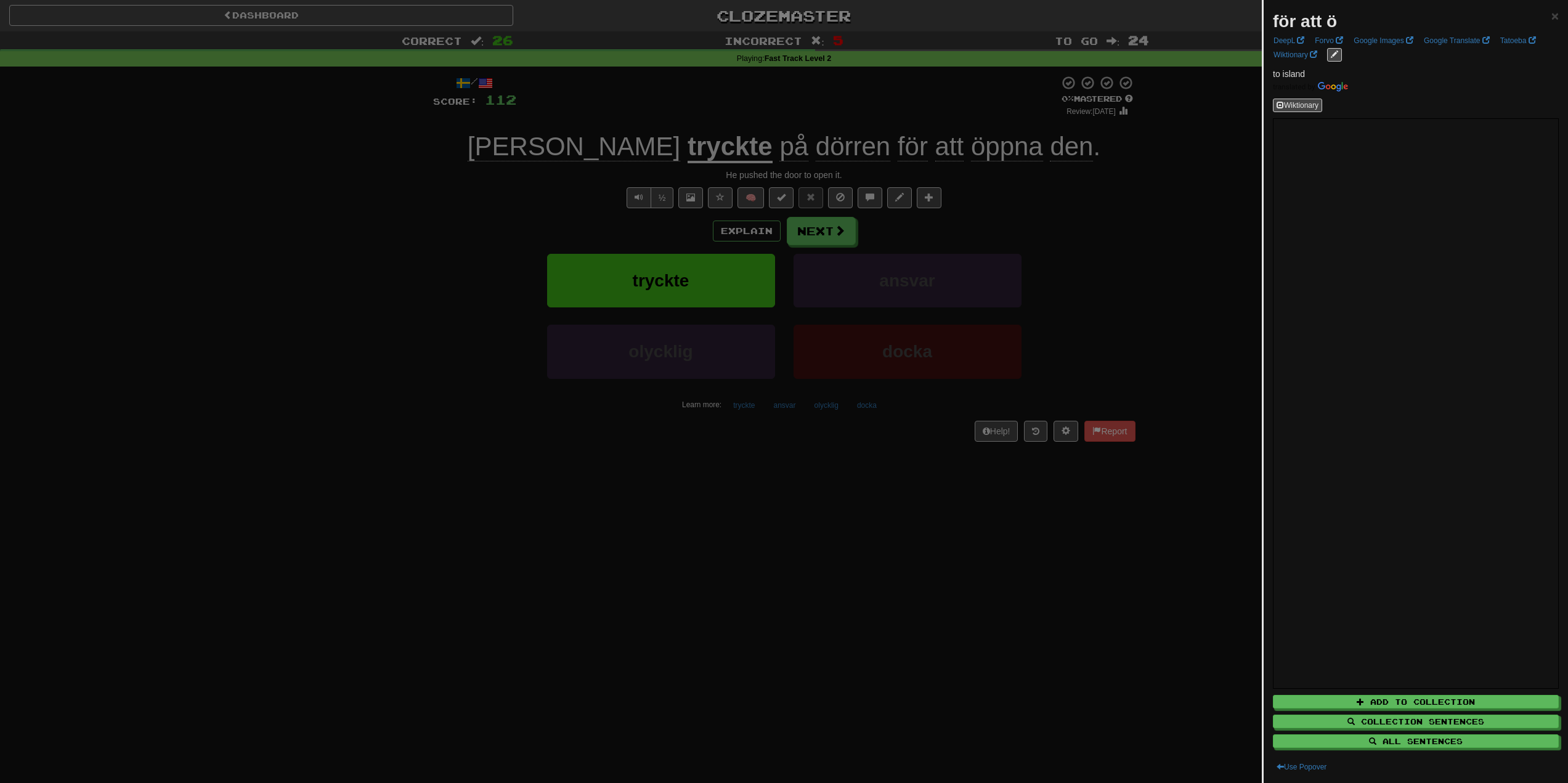
click at [992, 188] on div at bounding box center [784, 392] width 1568 height 783
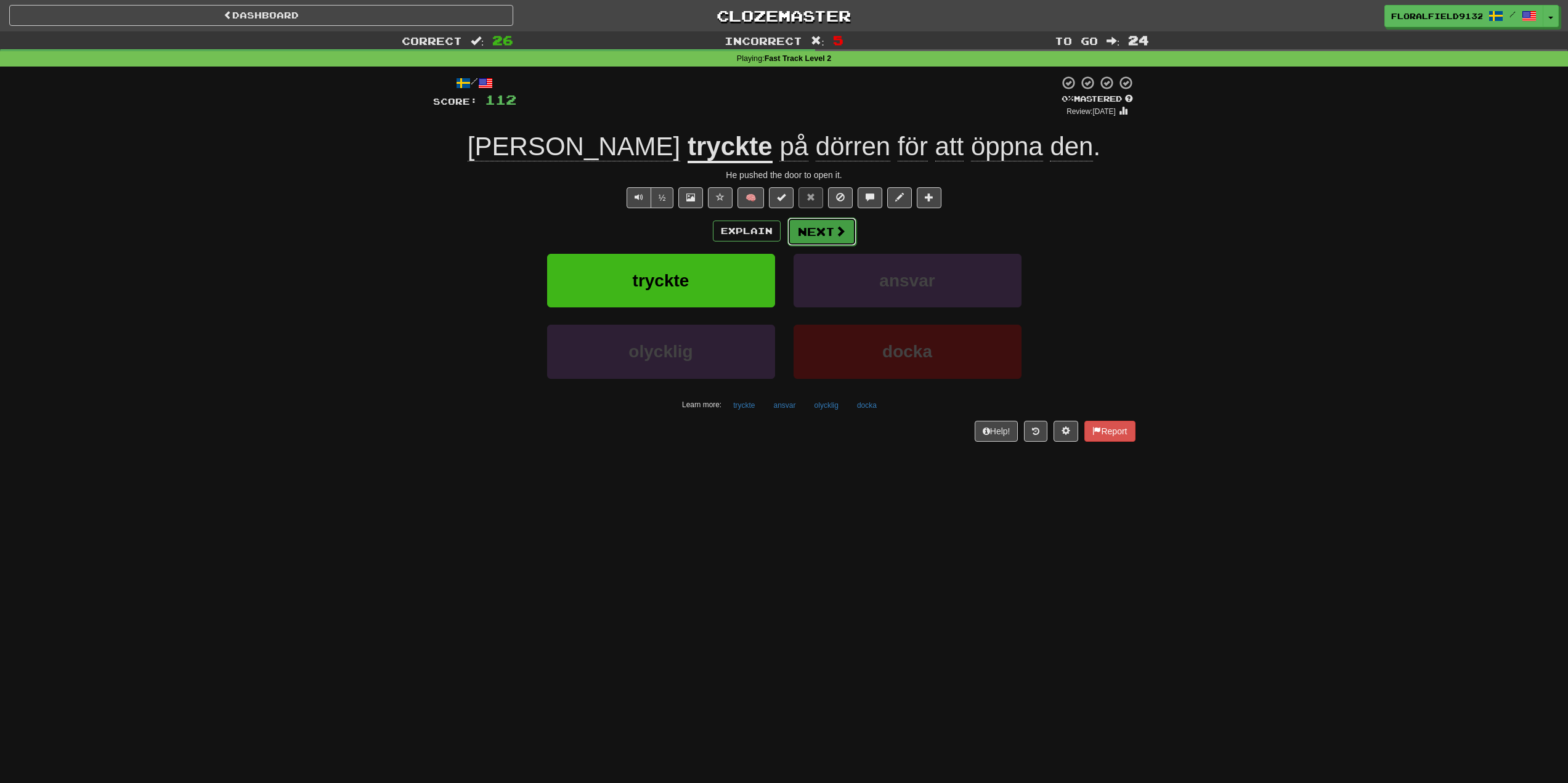
click at [846, 229] on button "Next" at bounding box center [822, 232] width 69 height 28
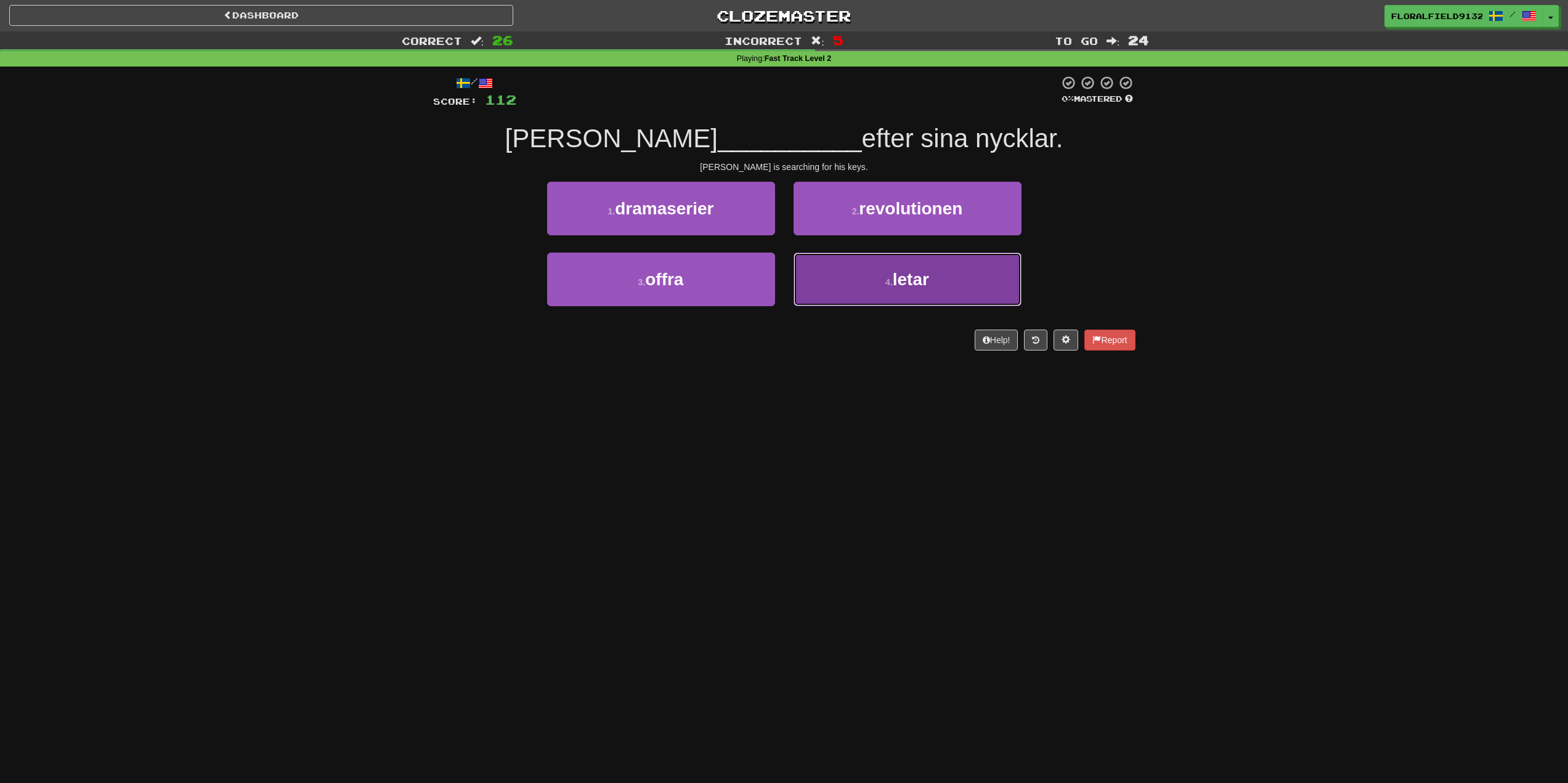
click at [925, 274] on span "letar" at bounding box center [911, 279] width 36 height 19
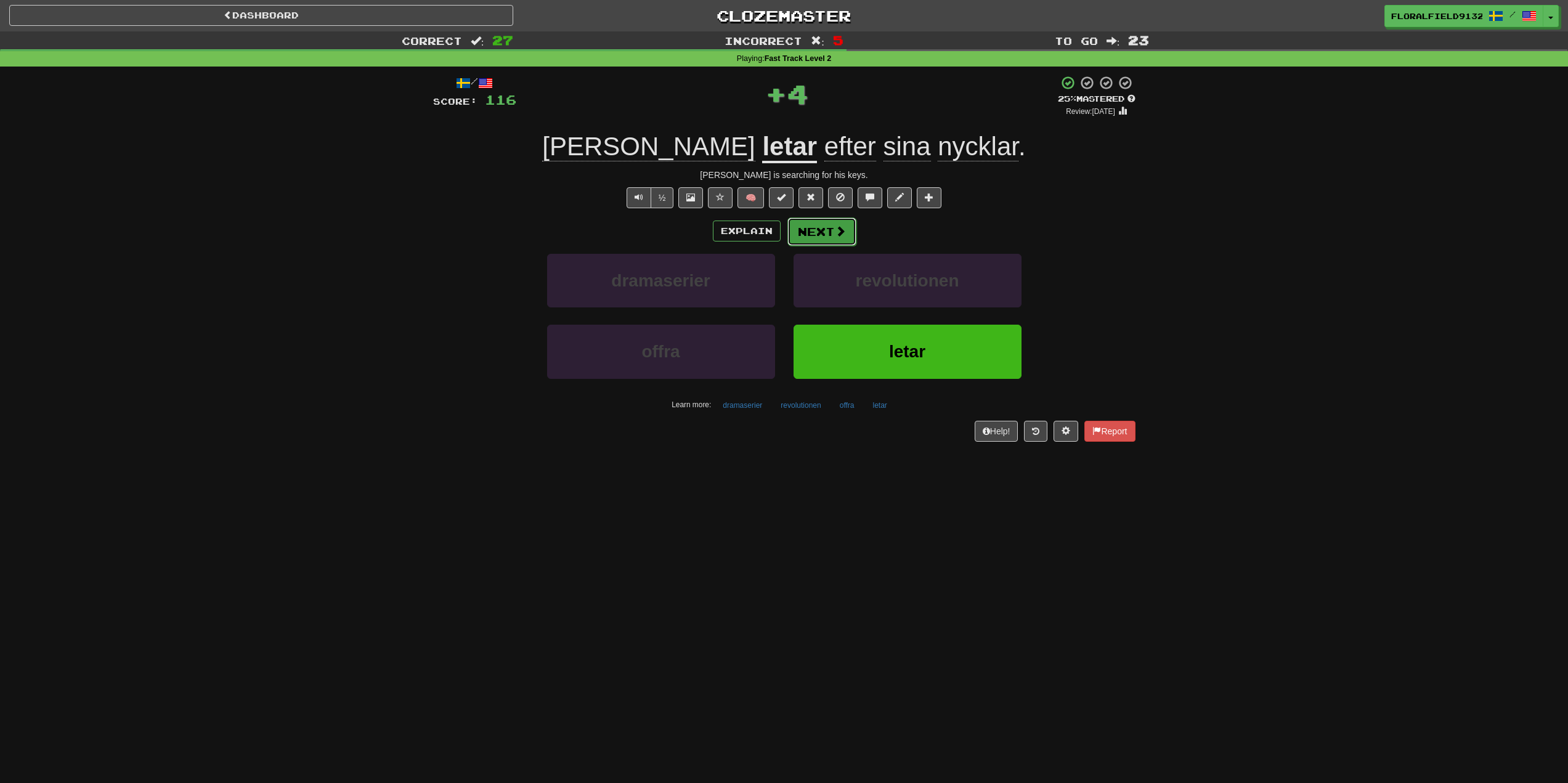
click at [835, 223] on button "Next" at bounding box center [822, 232] width 69 height 28
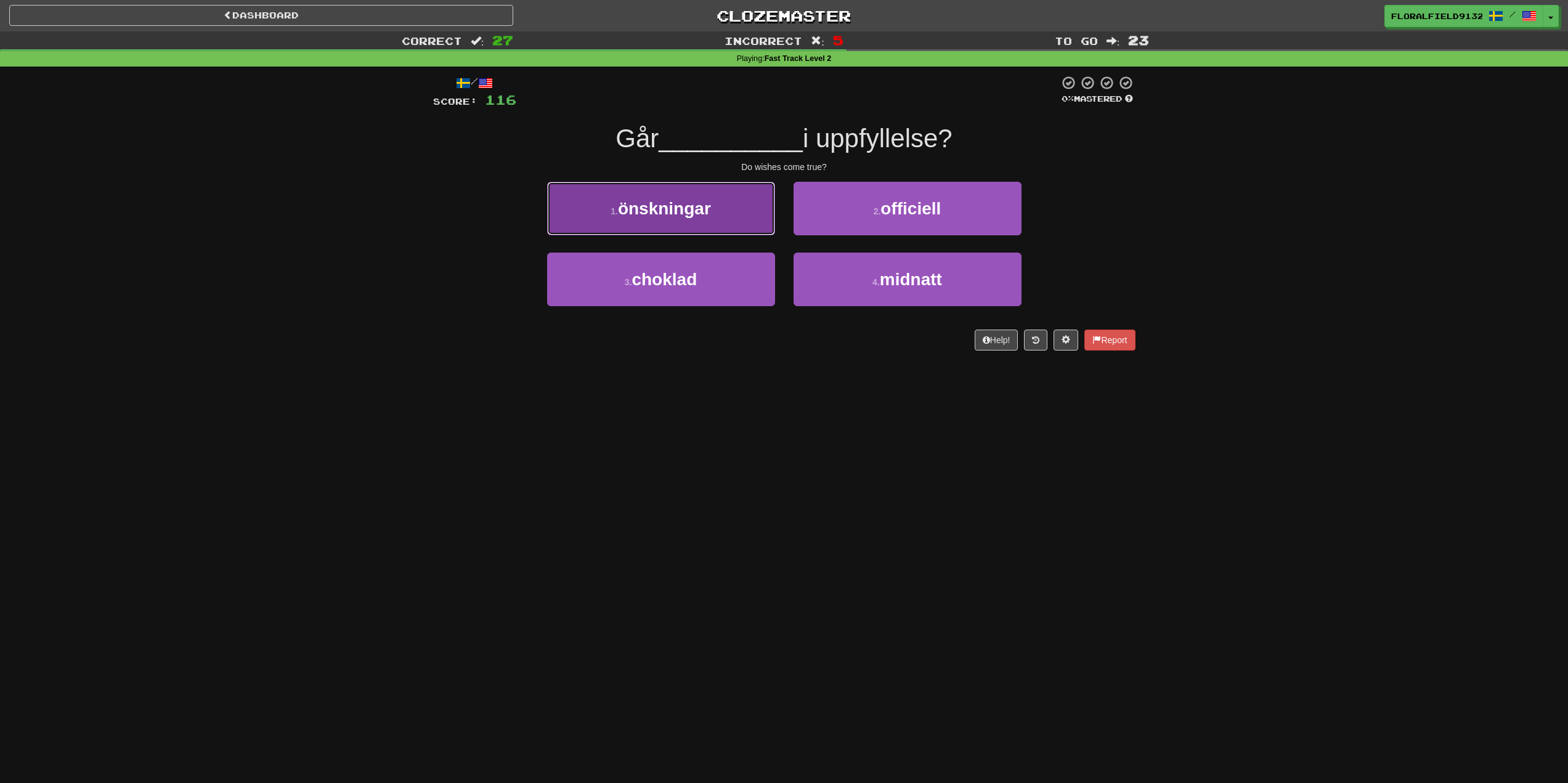
click at [714, 219] on button "1 . önskningar" at bounding box center [661, 208] width 228 height 53
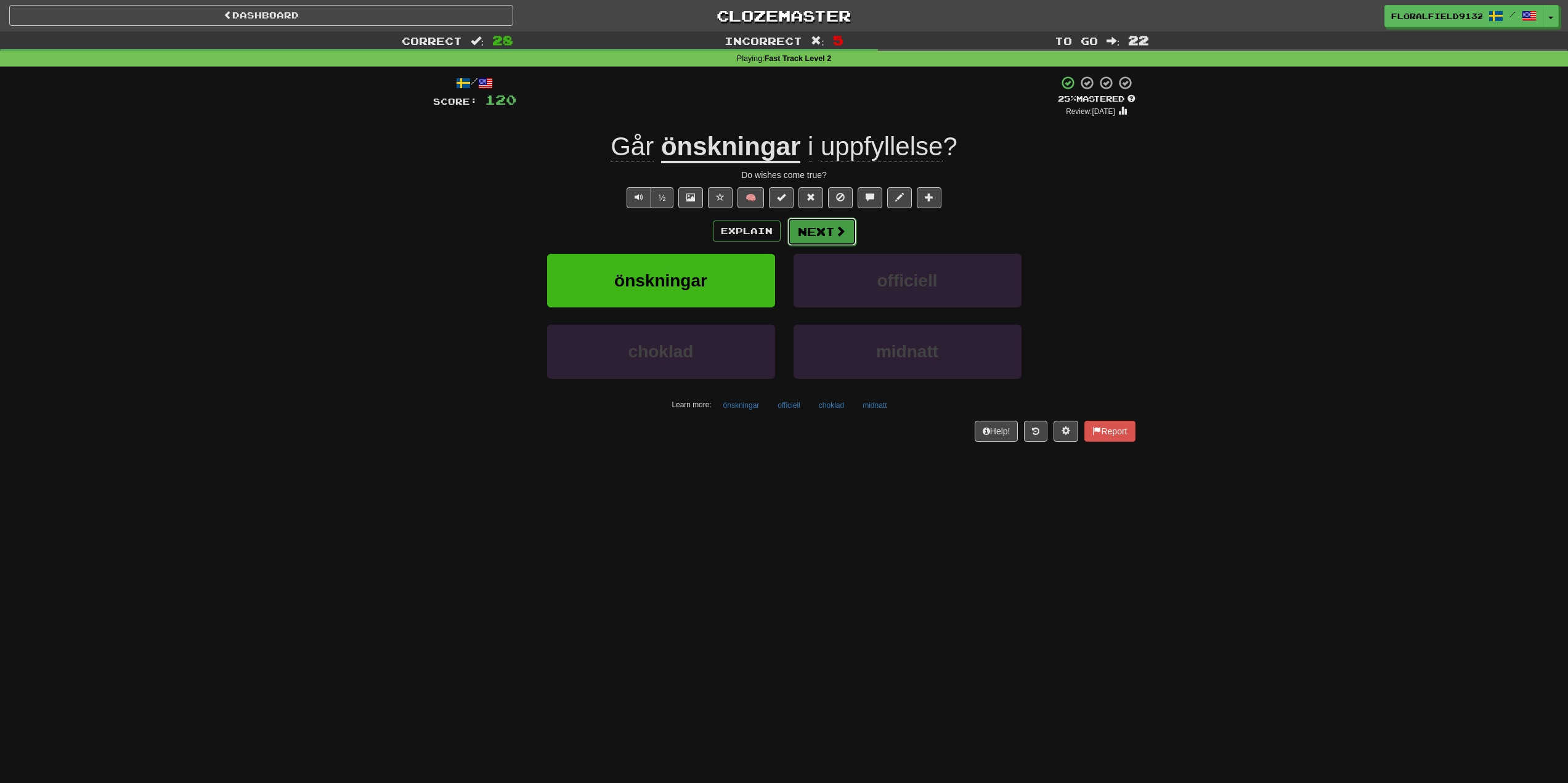
click at [826, 233] on button "Next" at bounding box center [822, 232] width 69 height 28
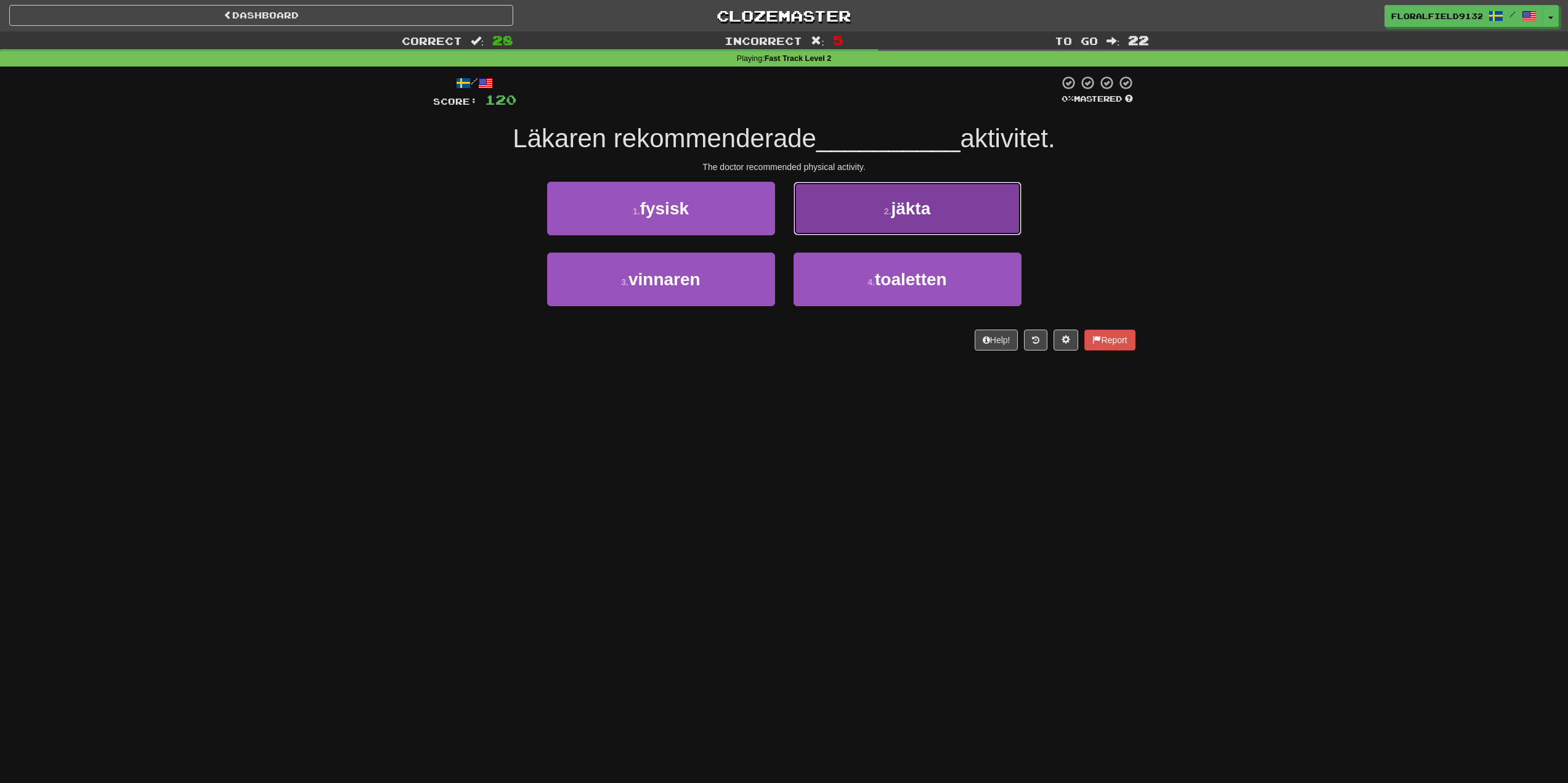
click at [908, 221] on button "2 . jäkta" at bounding box center [908, 208] width 228 height 53
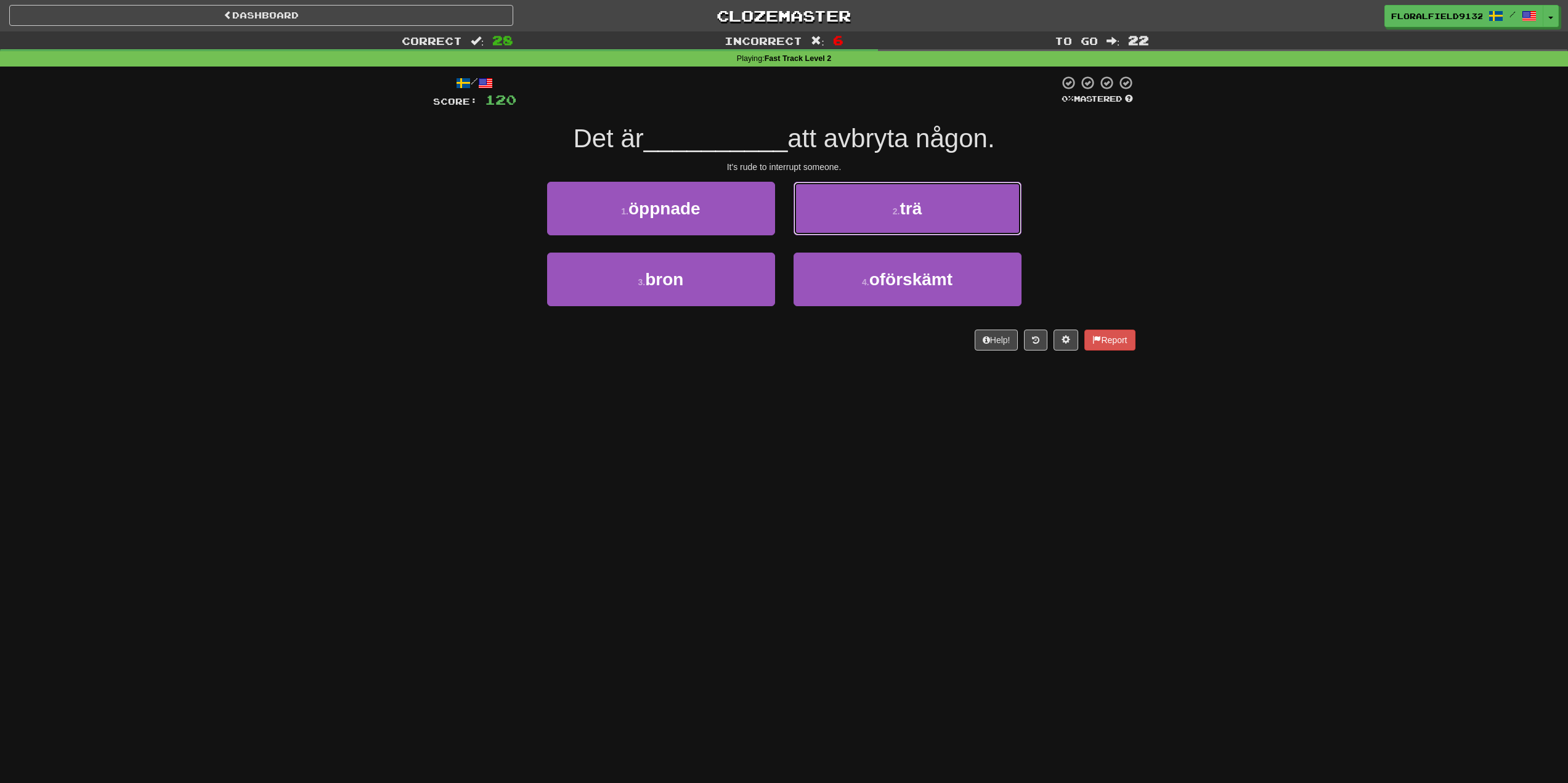
drag, startPoint x: 859, startPoint y: 215, endPoint x: 736, endPoint y: 532, distance: 340.0
click at [736, 532] on div "Dashboard Clozemaster FloralField9132 / Toggle Dropdown Dashboard Leaderboard A…" at bounding box center [784, 392] width 1568 height 783
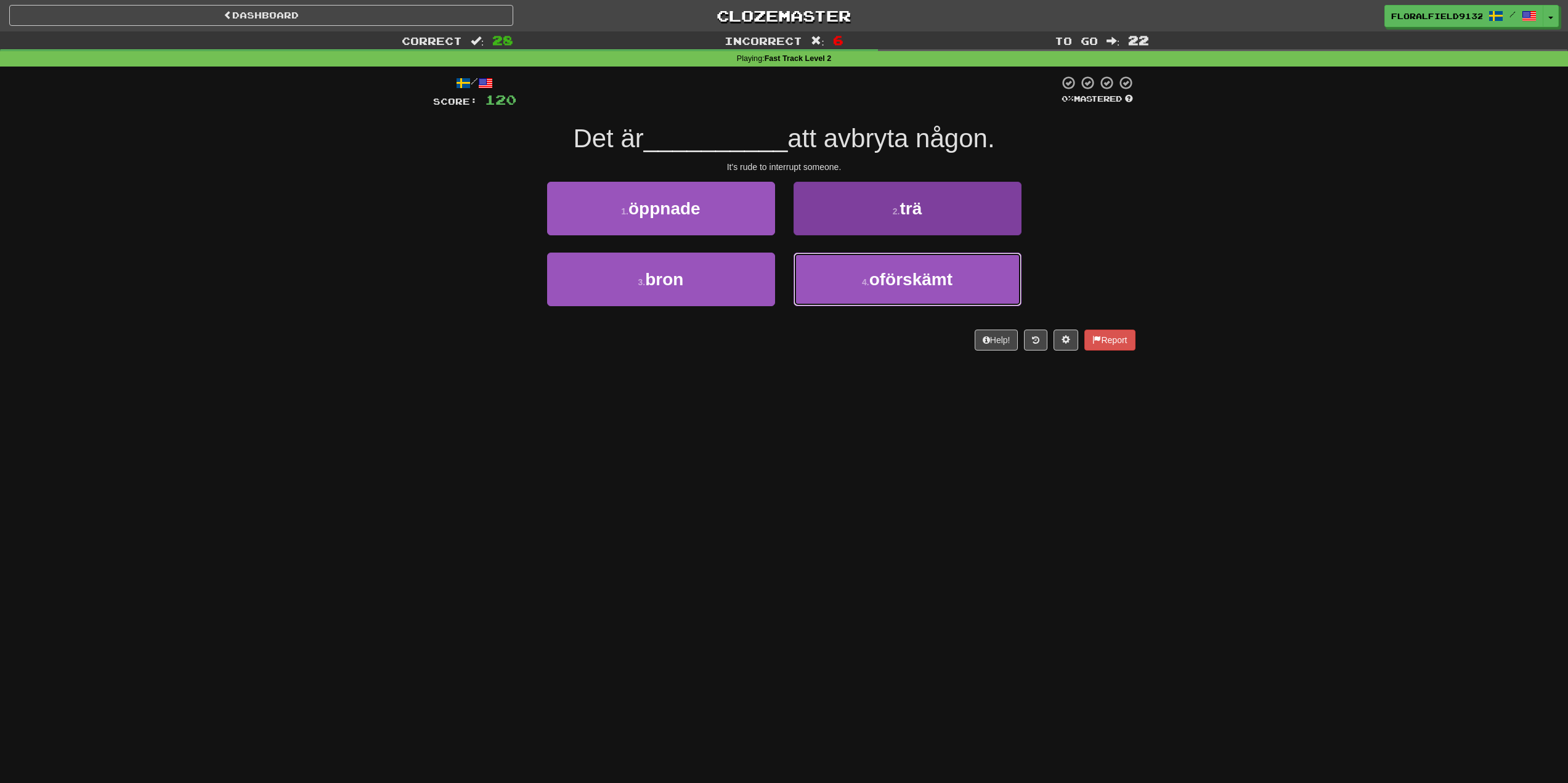
click at [928, 283] on span "oförskämt" at bounding box center [911, 279] width 83 height 19
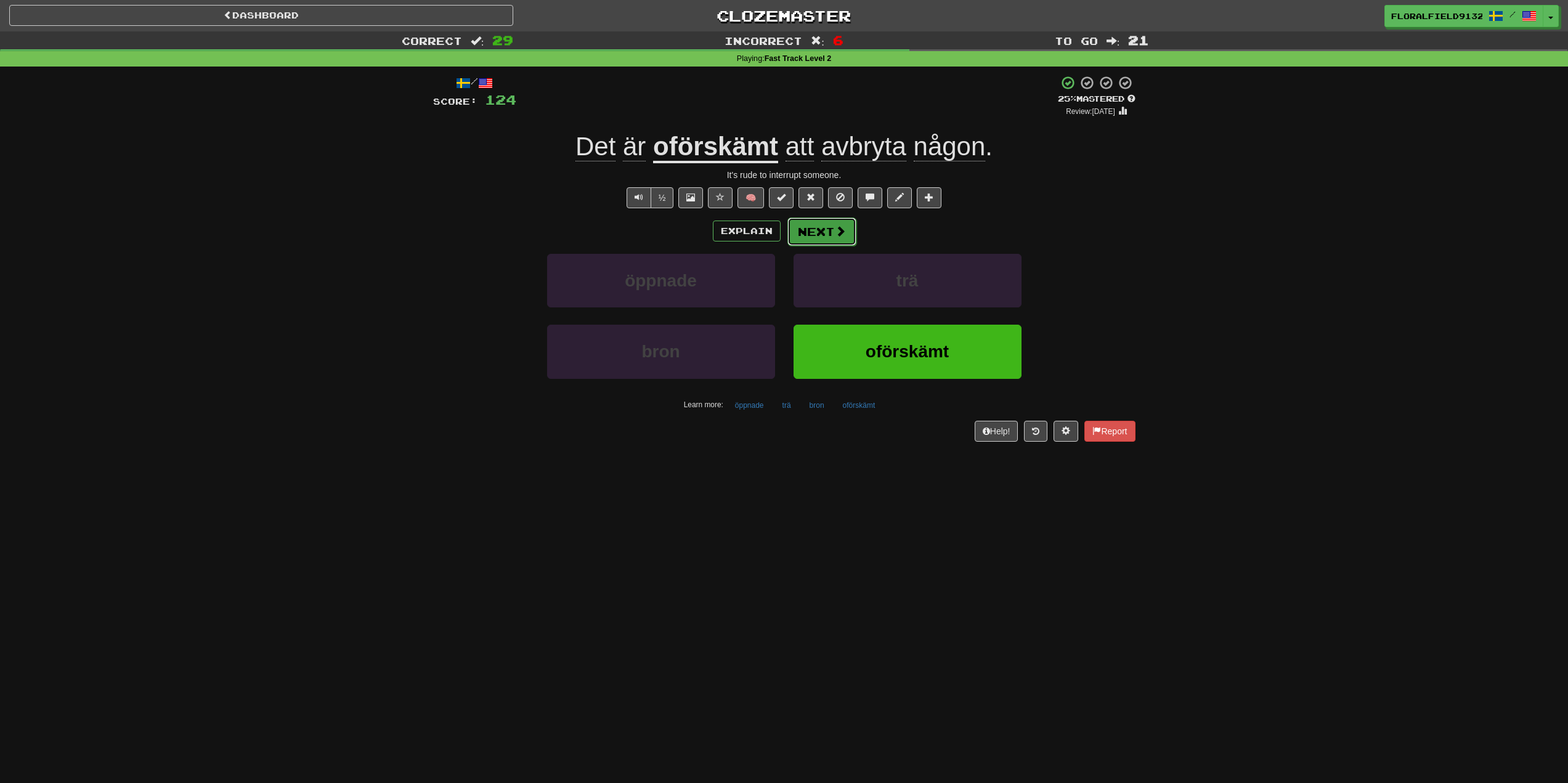
click at [799, 226] on button "Next" at bounding box center [822, 232] width 69 height 28
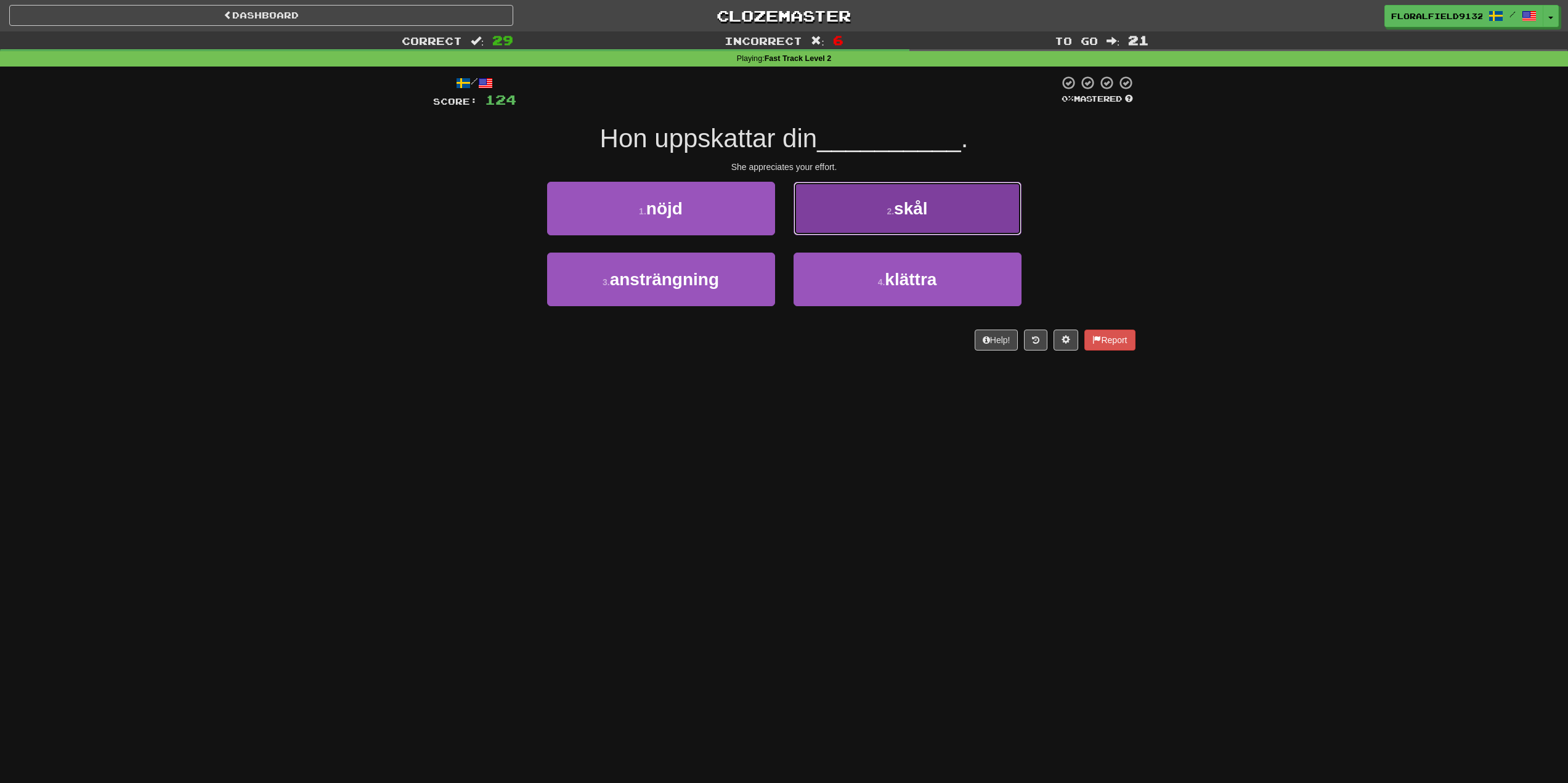
click at [830, 219] on button "2 . skål" at bounding box center [908, 208] width 228 height 53
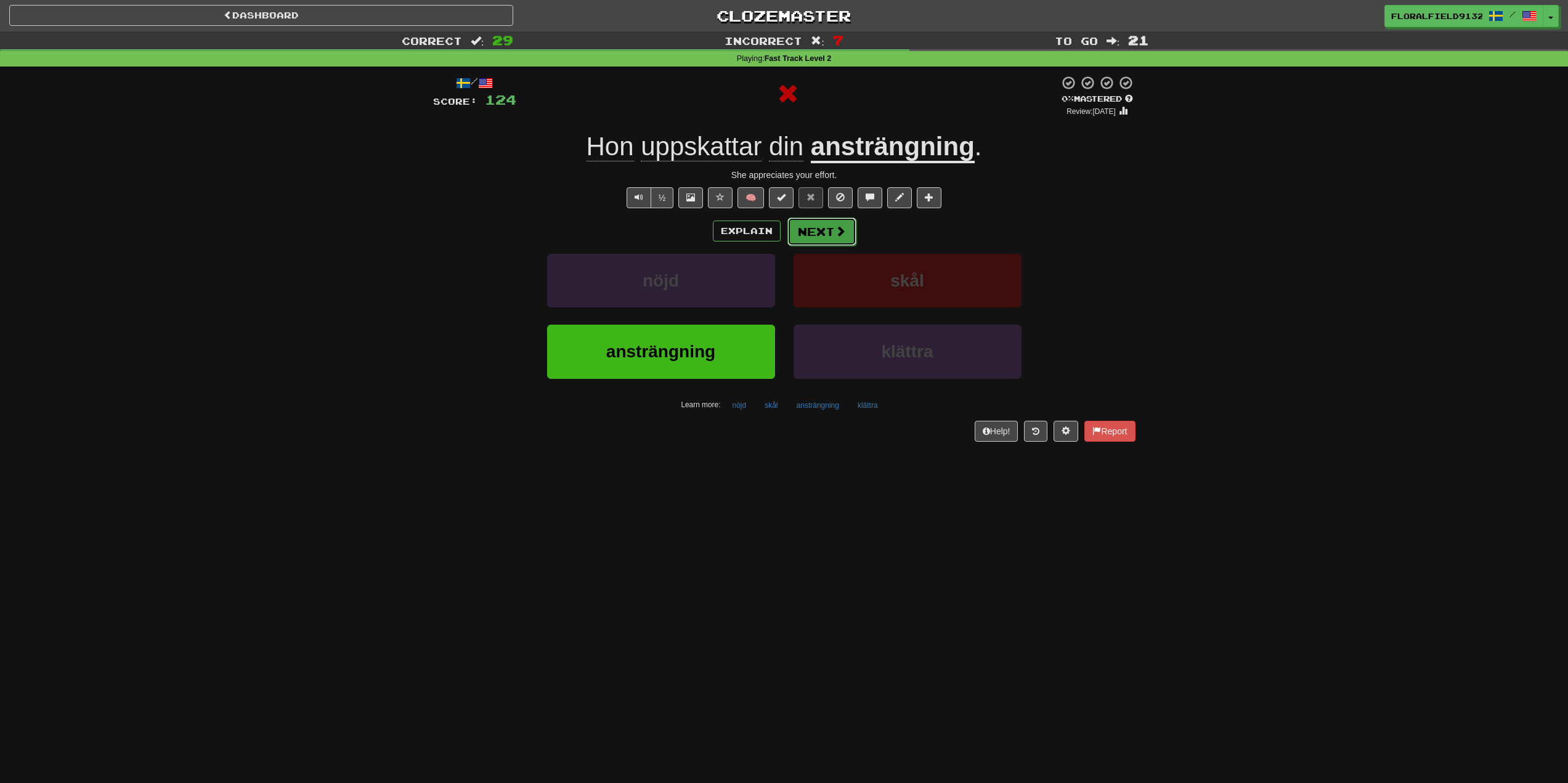
click at [813, 224] on button "Next" at bounding box center [822, 232] width 69 height 28
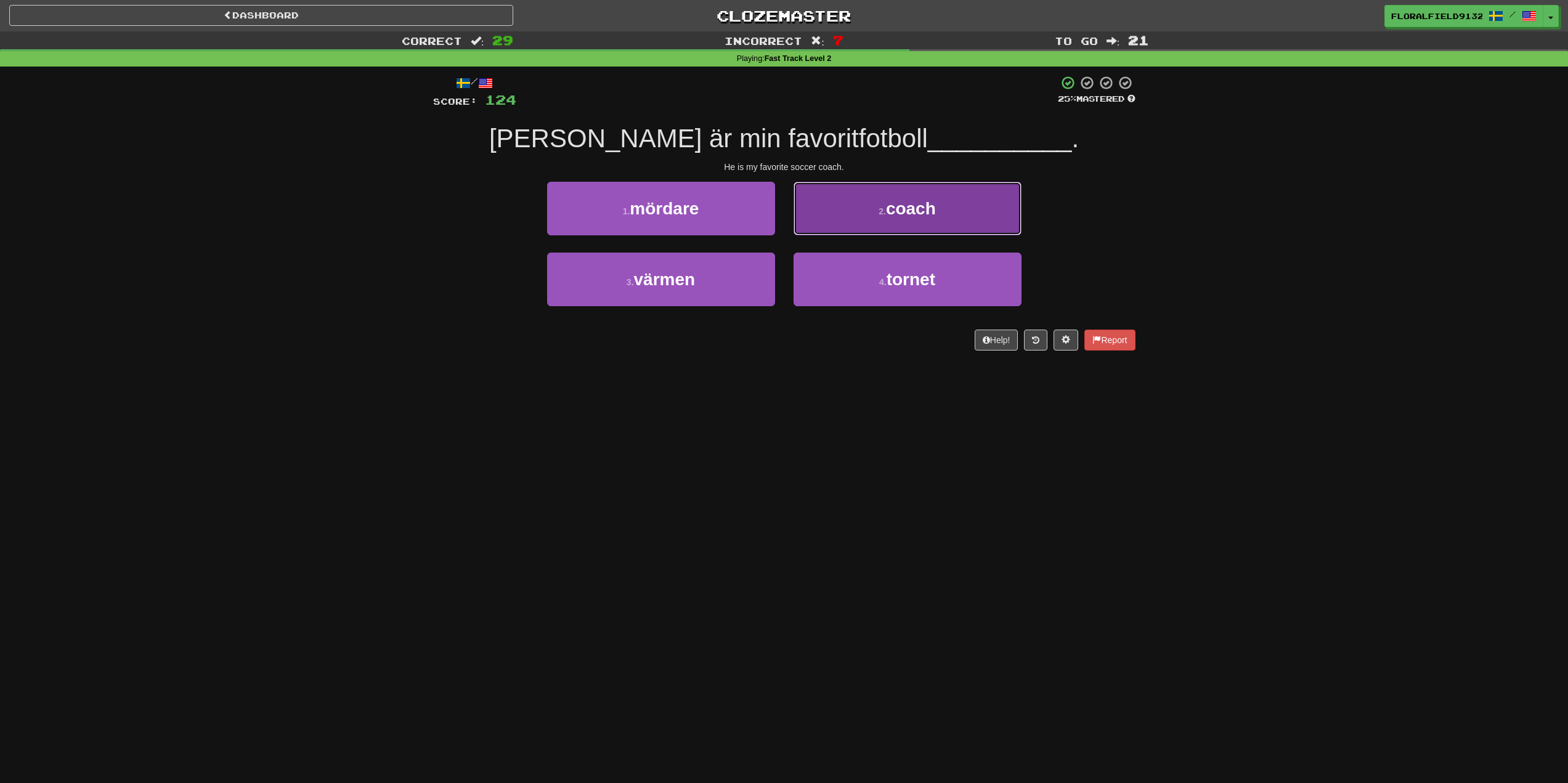
click at [847, 214] on button "2 . coach" at bounding box center [908, 208] width 228 height 53
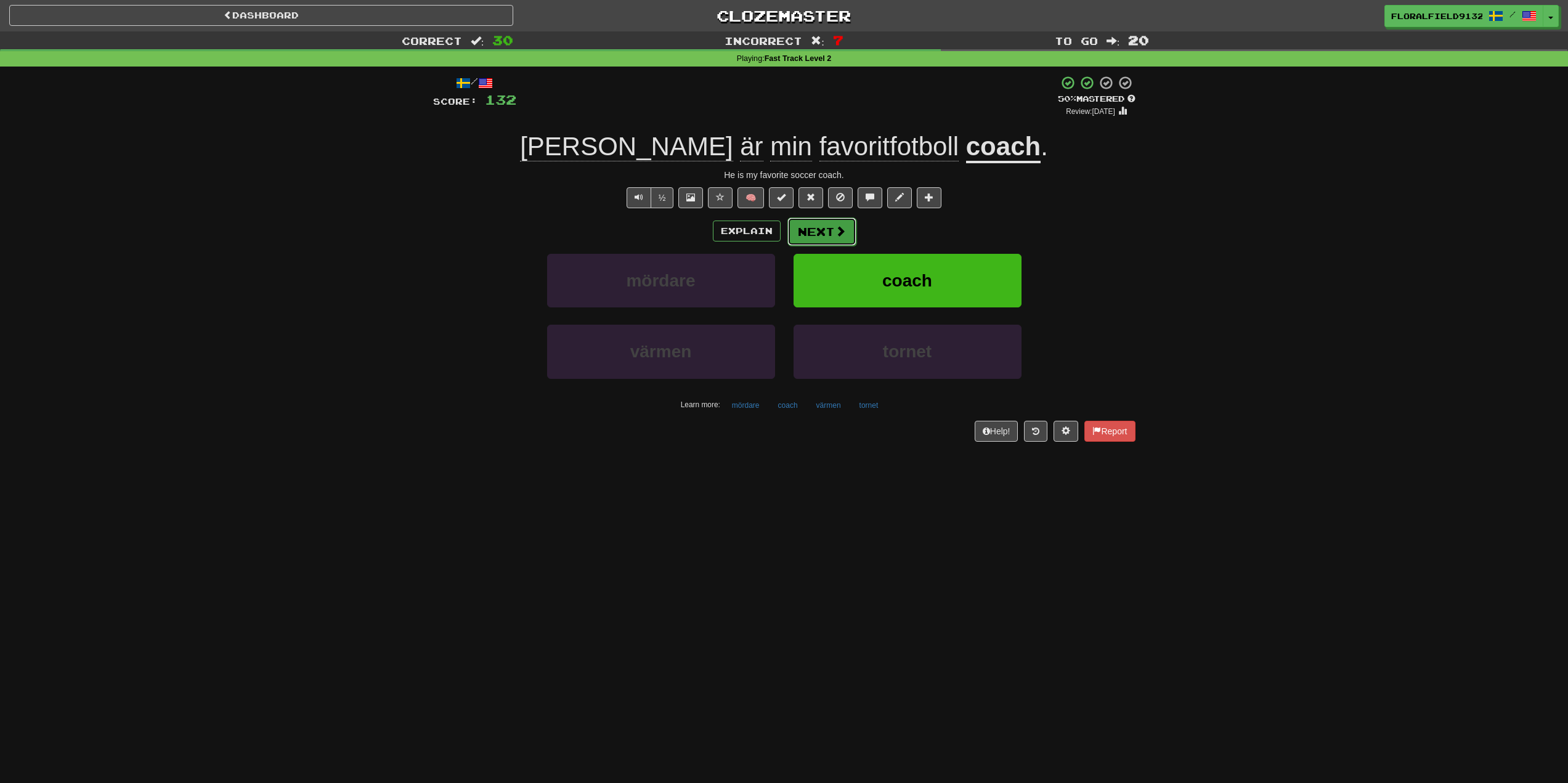
click at [819, 241] on button "Next" at bounding box center [822, 232] width 69 height 28
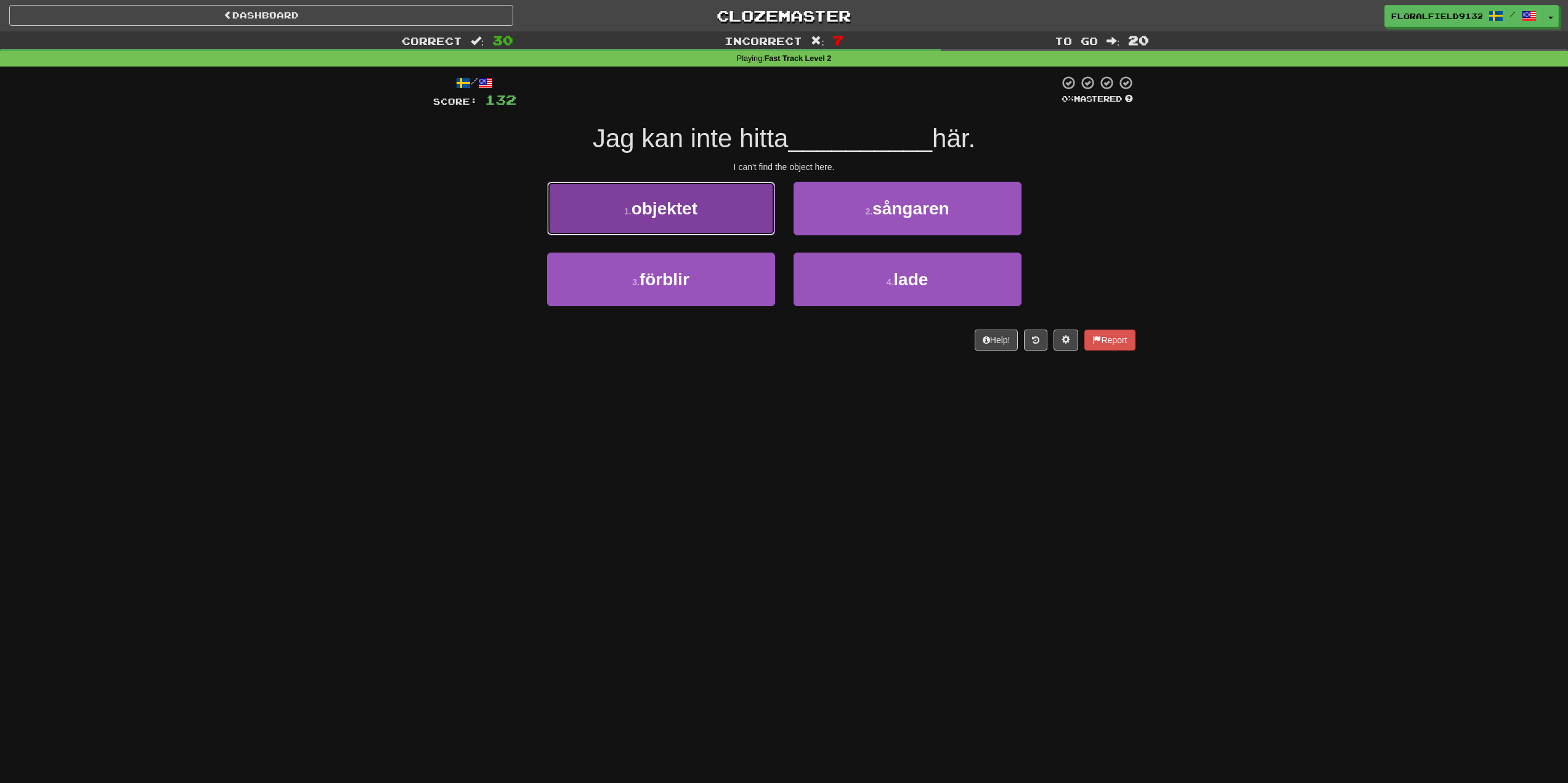
click at [703, 221] on button "1 . objektet" at bounding box center [661, 208] width 228 height 53
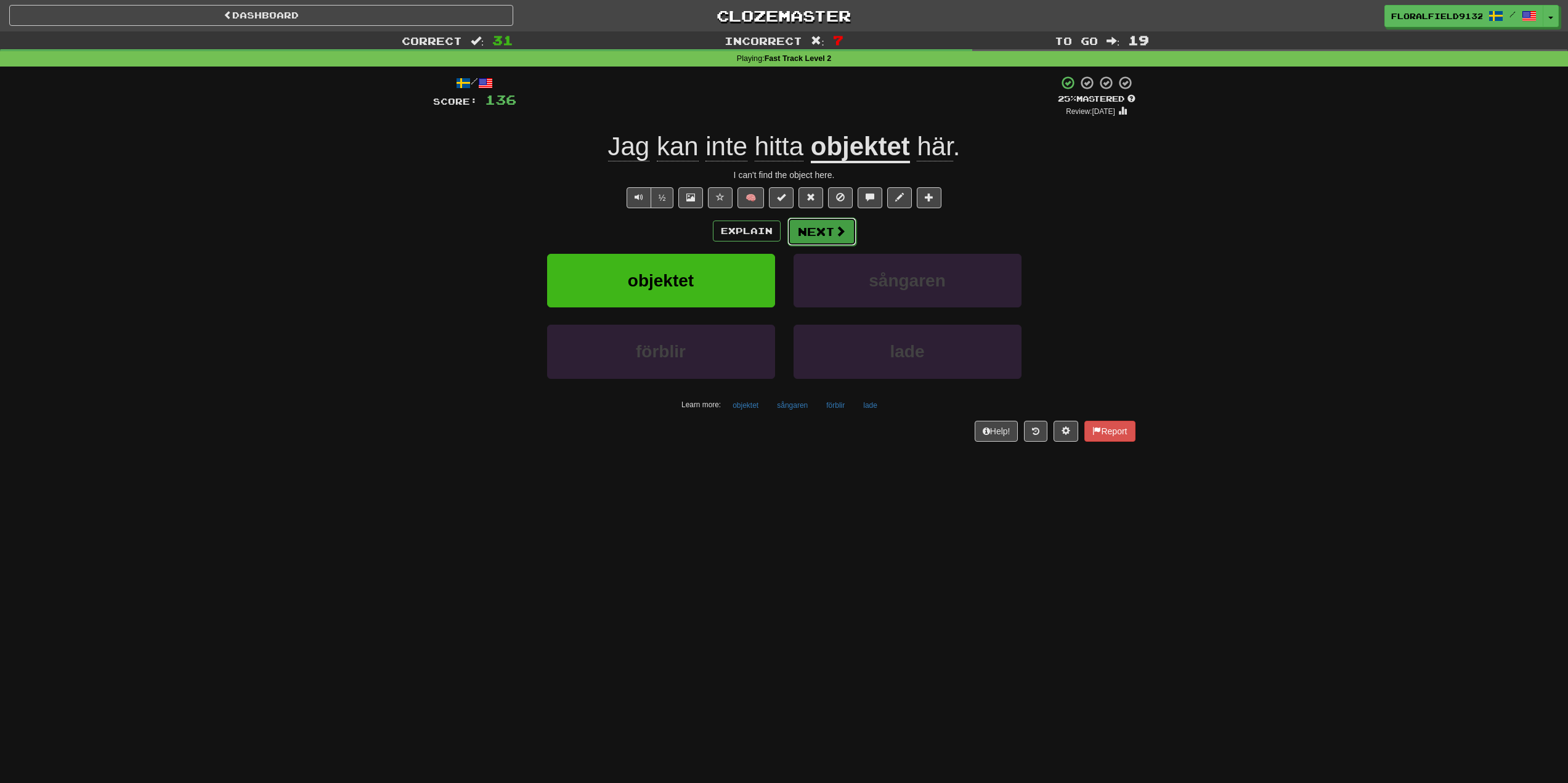
click at [800, 234] on button "Next" at bounding box center [822, 232] width 69 height 28
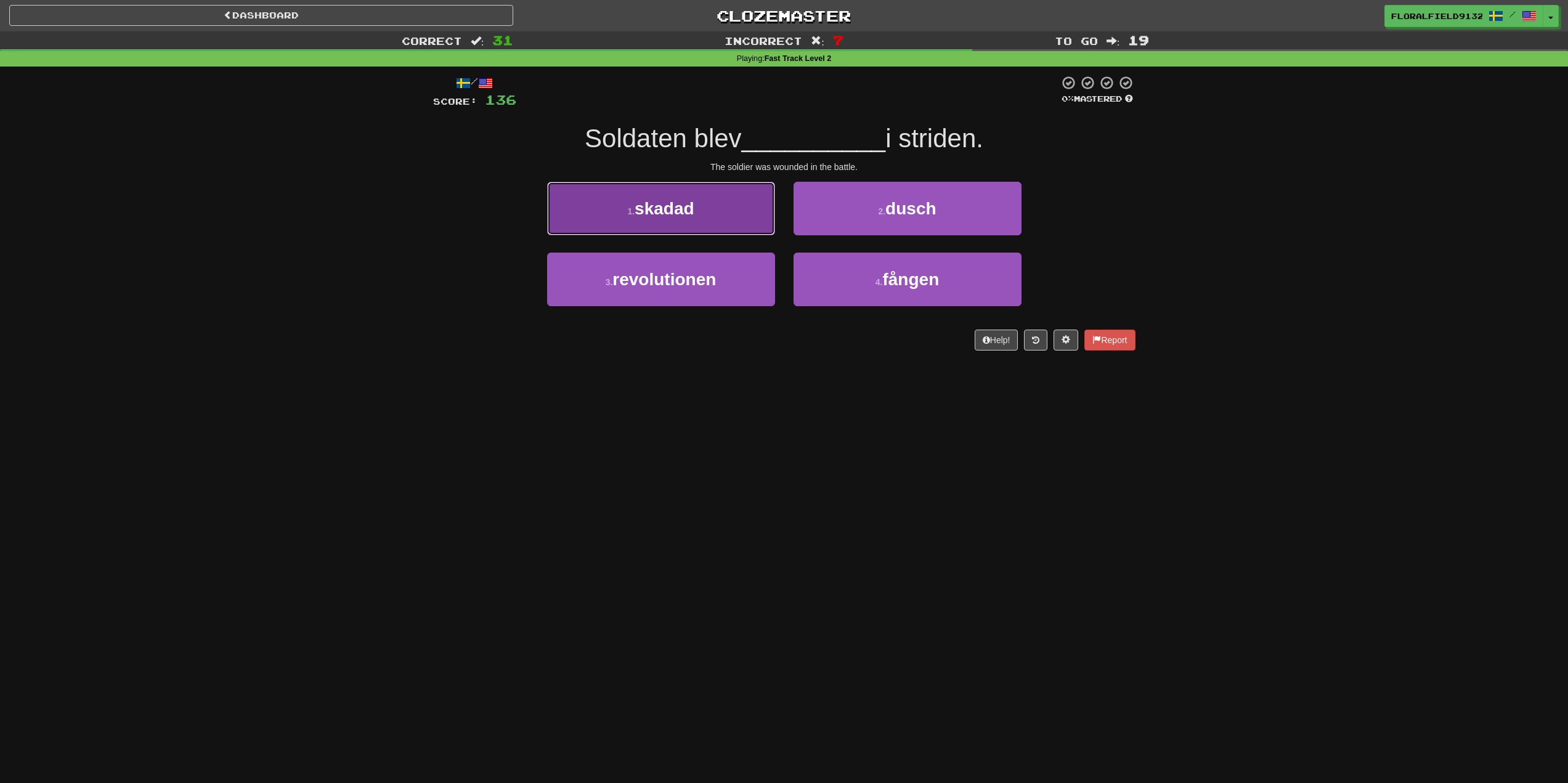
click at [762, 202] on button "1 . skadad" at bounding box center [661, 208] width 228 height 53
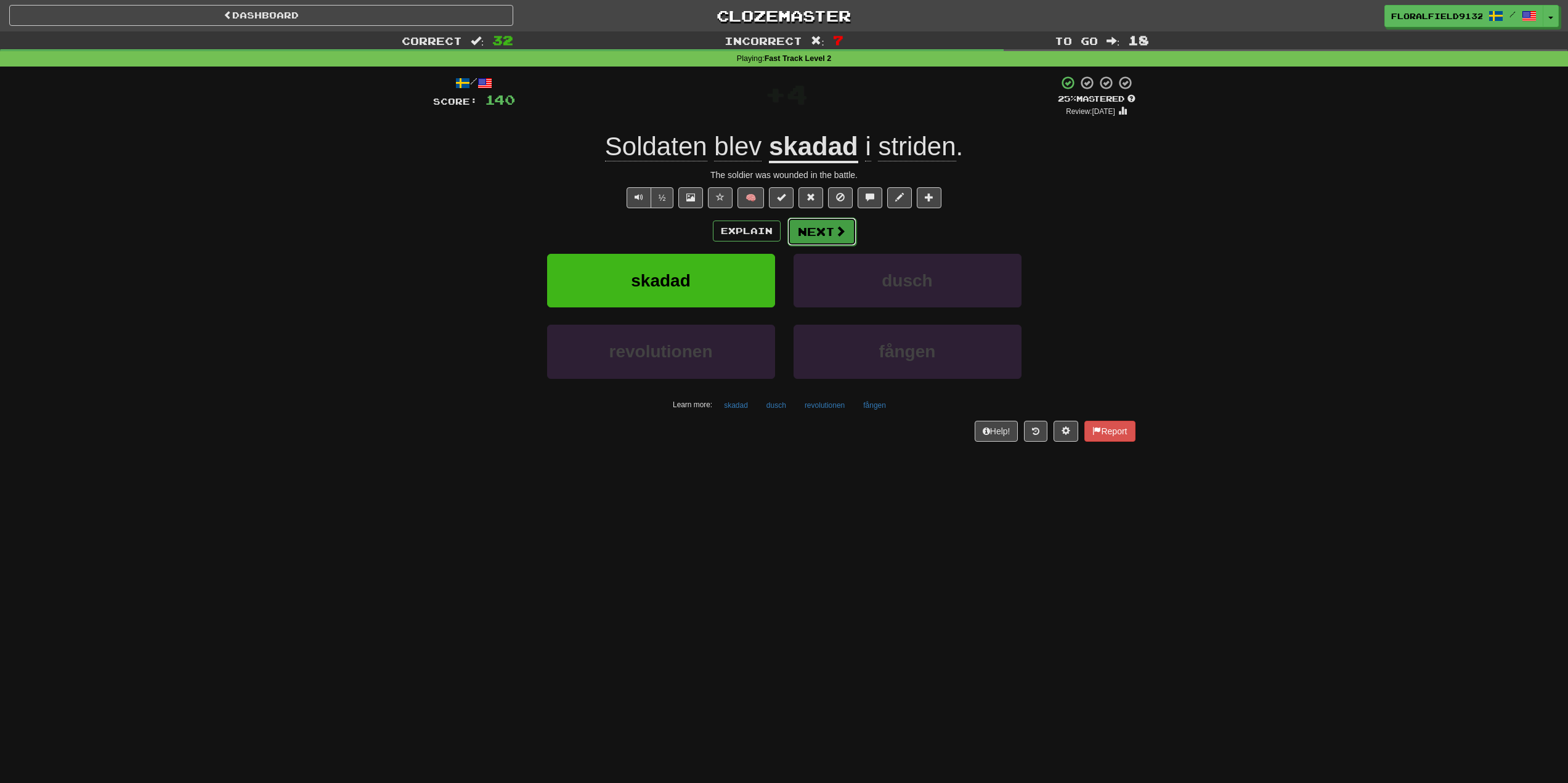
click at [839, 228] on span at bounding box center [840, 231] width 11 height 11
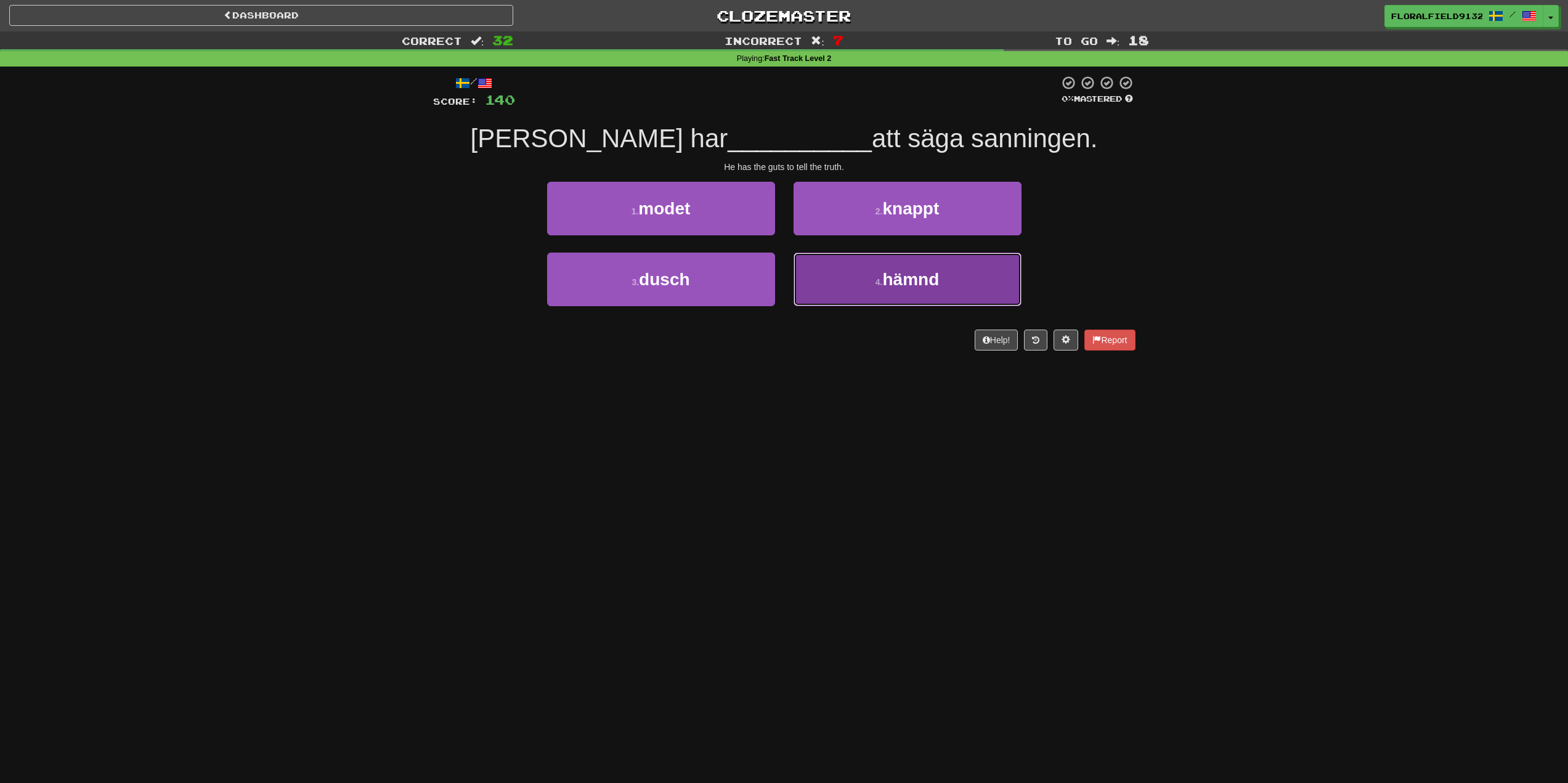
click at [877, 284] on small "4 ." at bounding box center [879, 282] width 7 height 10
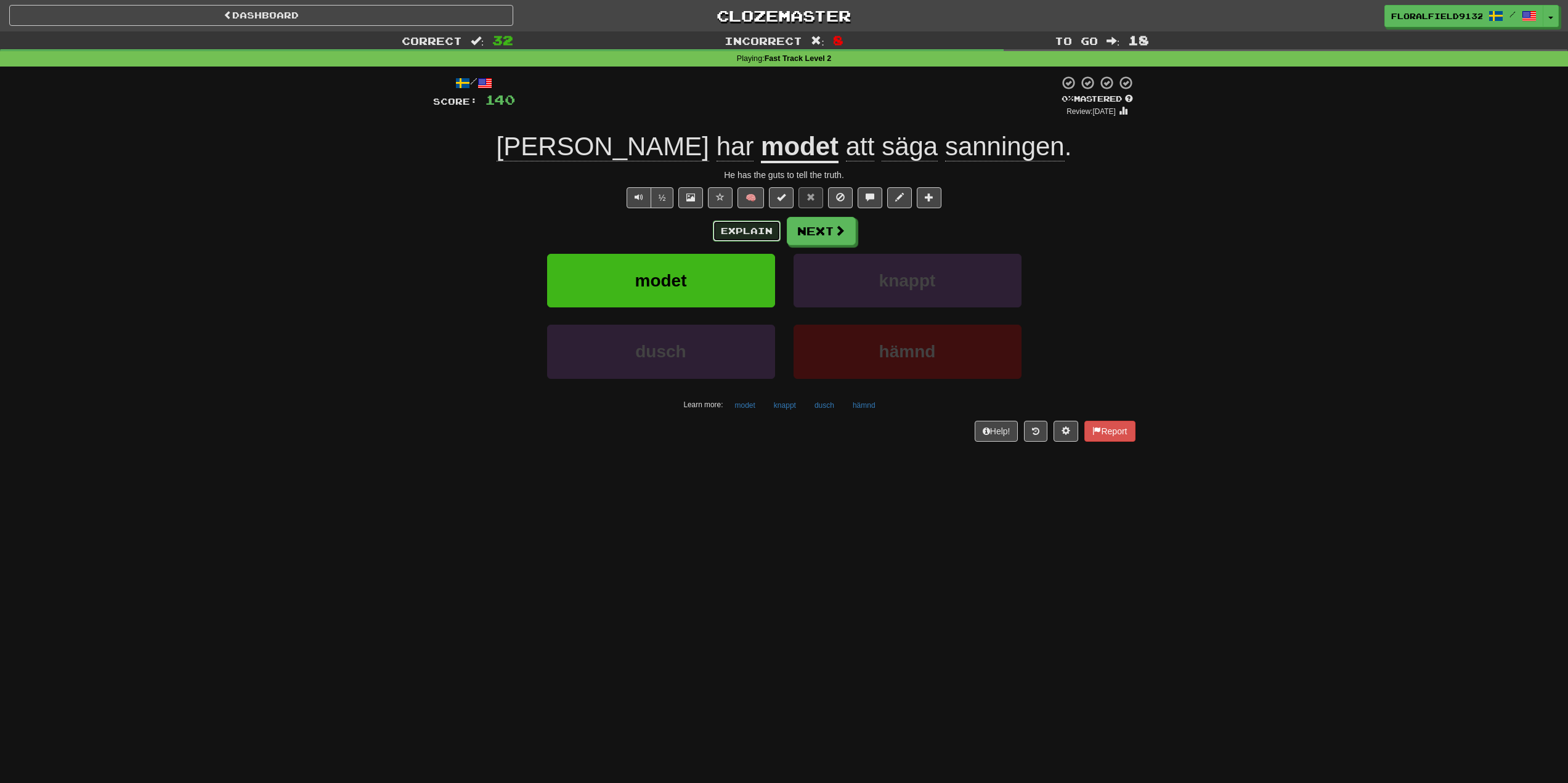
click at [741, 238] on button "Explain" at bounding box center [747, 231] width 68 height 21
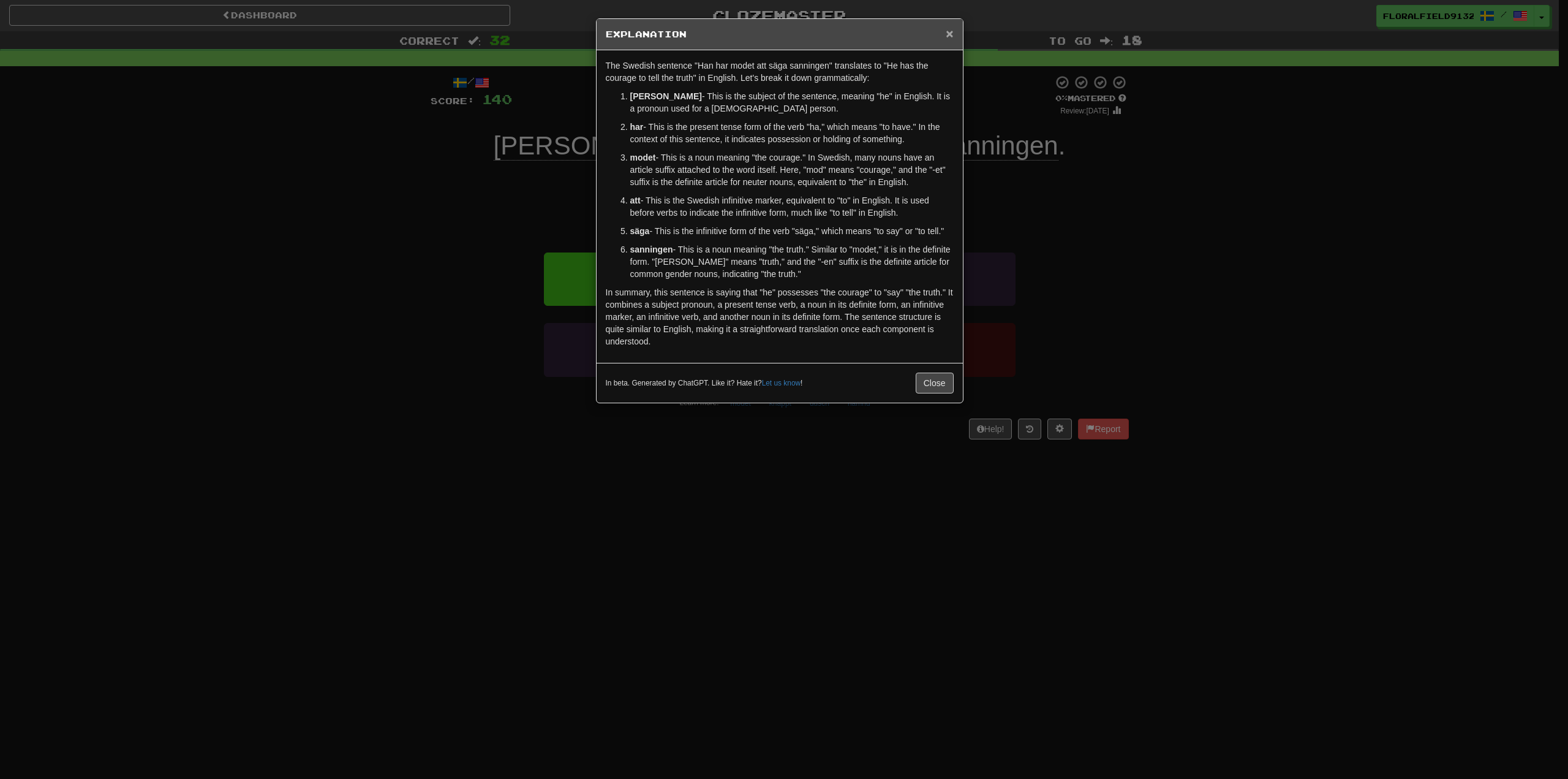
click at [954, 31] on span "×" at bounding box center [949, 34] width 7 height 14
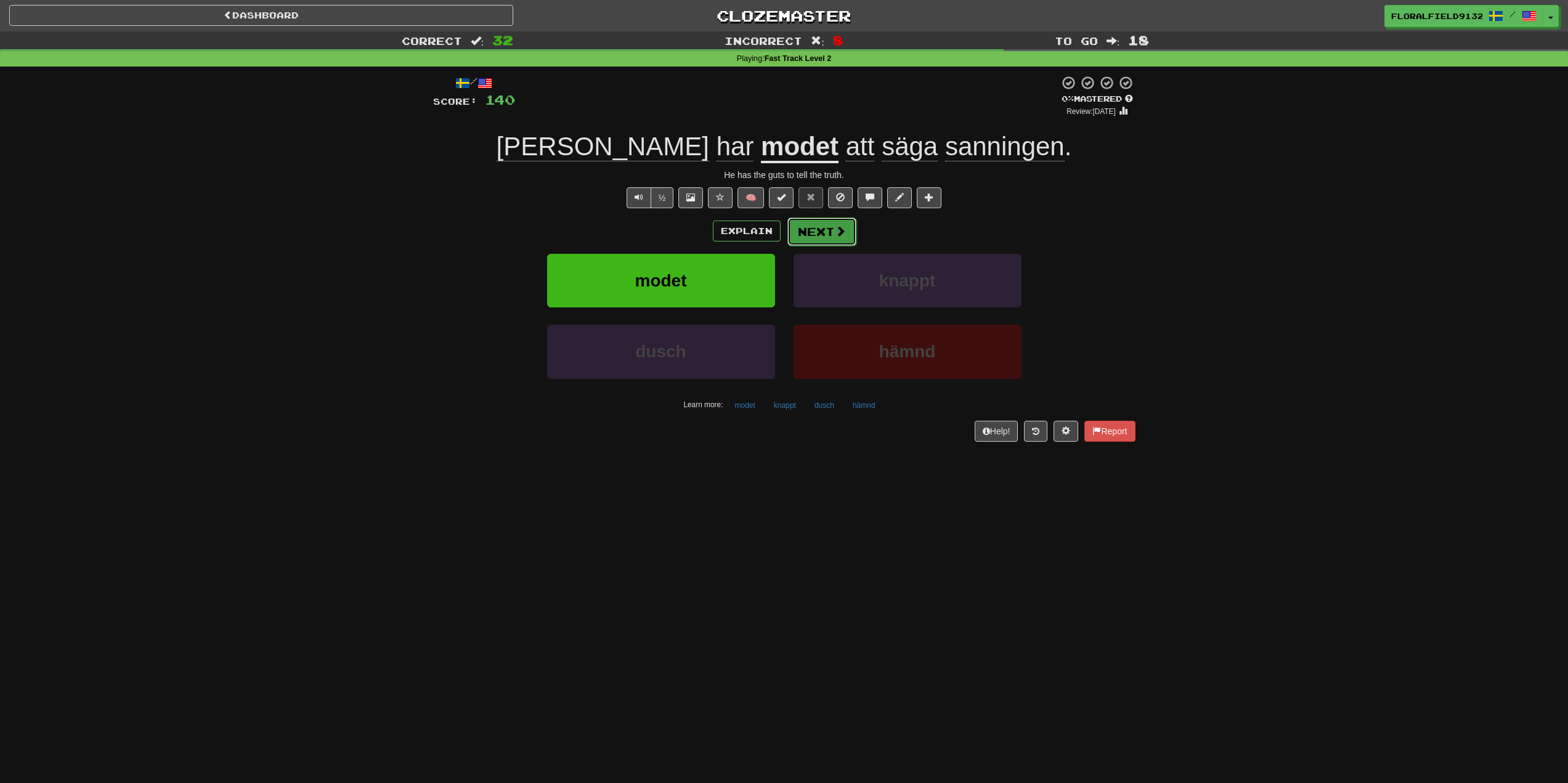
click at [832, 235] on button "Next" at bounding box center [822, 232] width 69 height 28
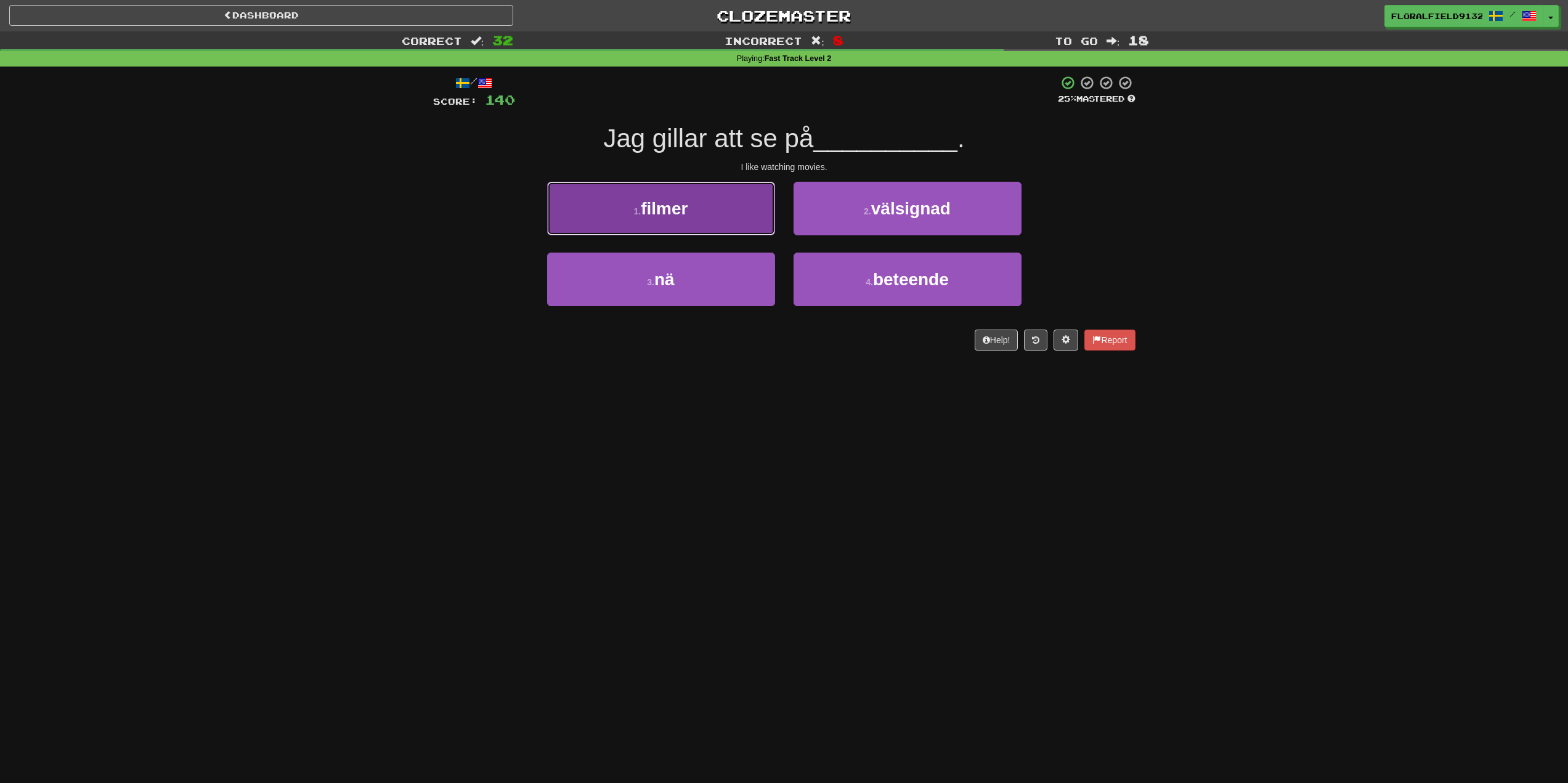
click at [761, 198] on button "1 . filmer" at bounding box center [661, 208] width 228 height 53
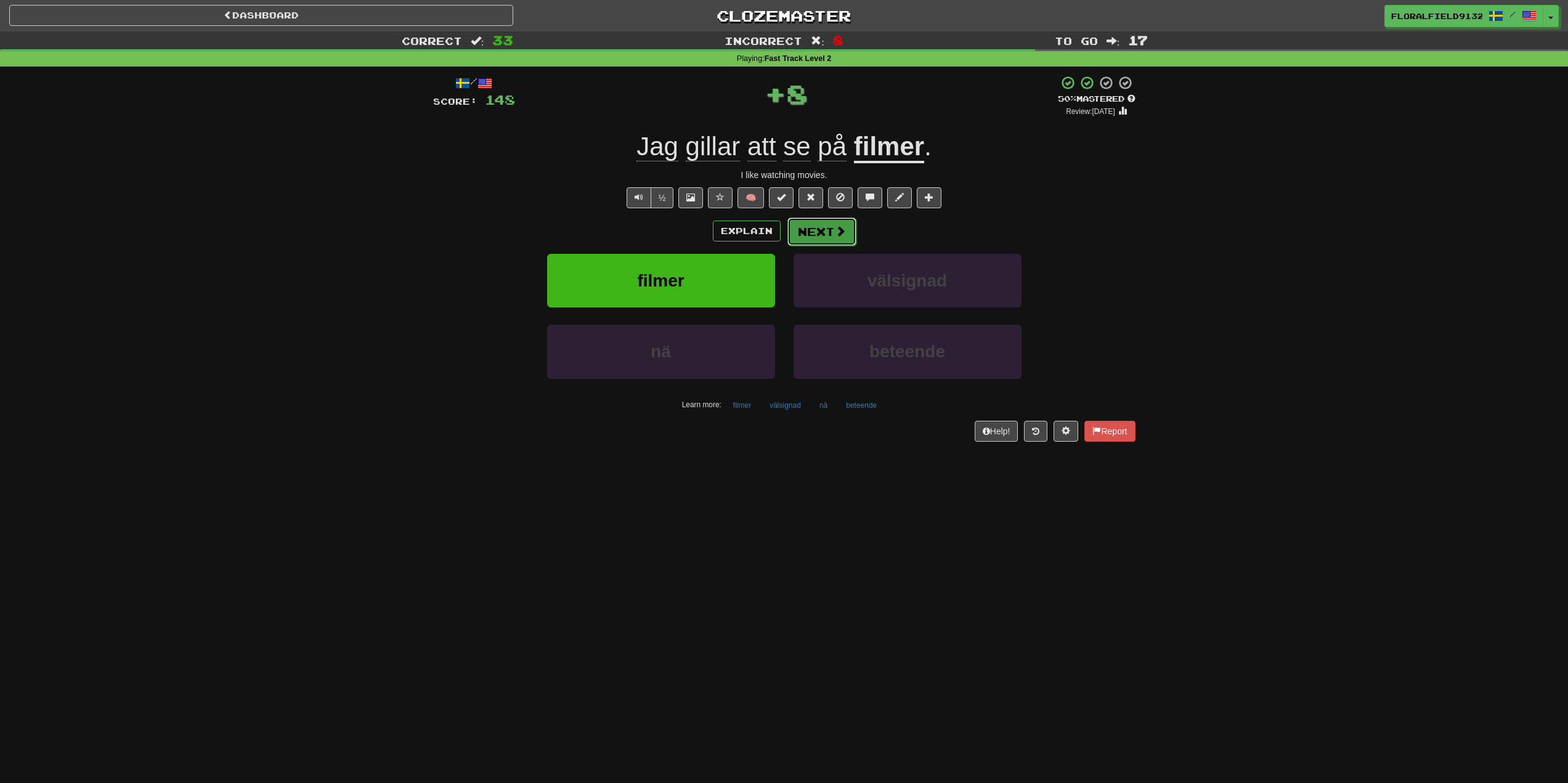
click at [842, 221] on button "Next" at bounding box center [822, 232] width 69 height 28
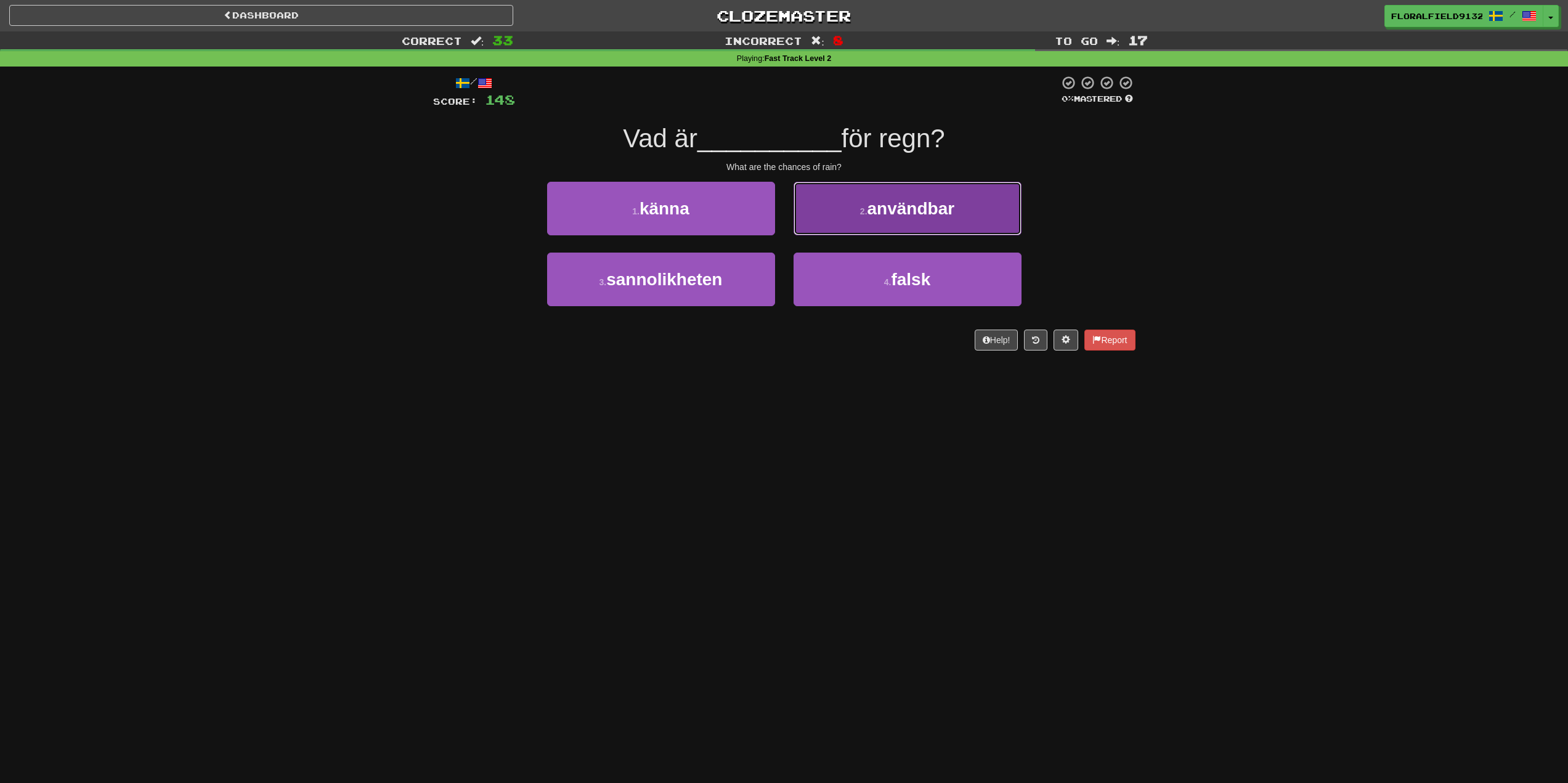
click at [828, 230] on button "2 . användbar" at bounding box center [908, 208] width 228 height 53
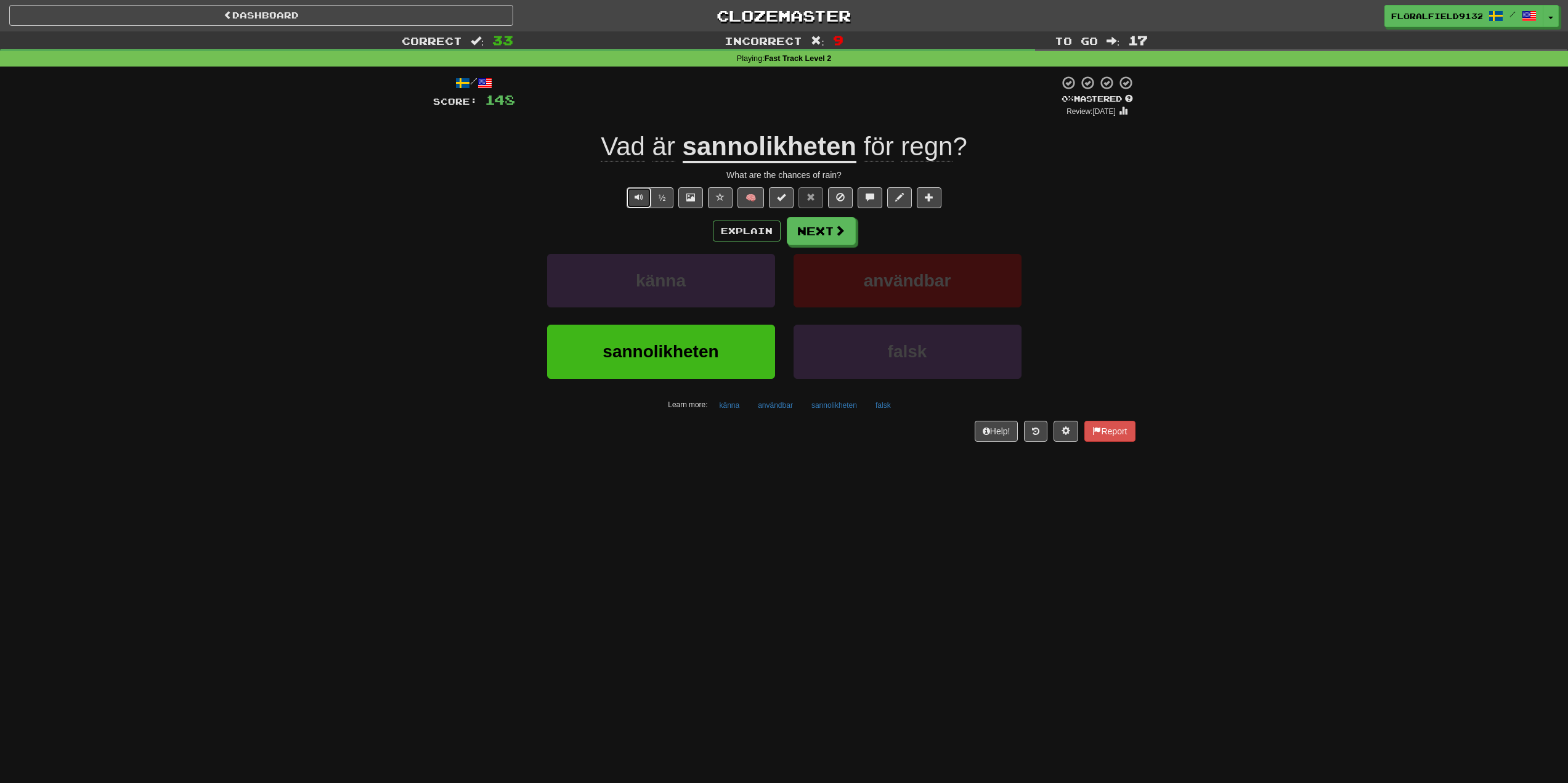
drag, startPoint x: 626, startPoint y: 195, endPoint x: 633, endPoint y: 193, distance: 7.3
click at [627, 195] on button "Text-to-speech controls" at bounding box center [638, 197] width 24 height 21
click at [824, 218] on button "Next" at bounding box center [822, 232] width 69 height 28
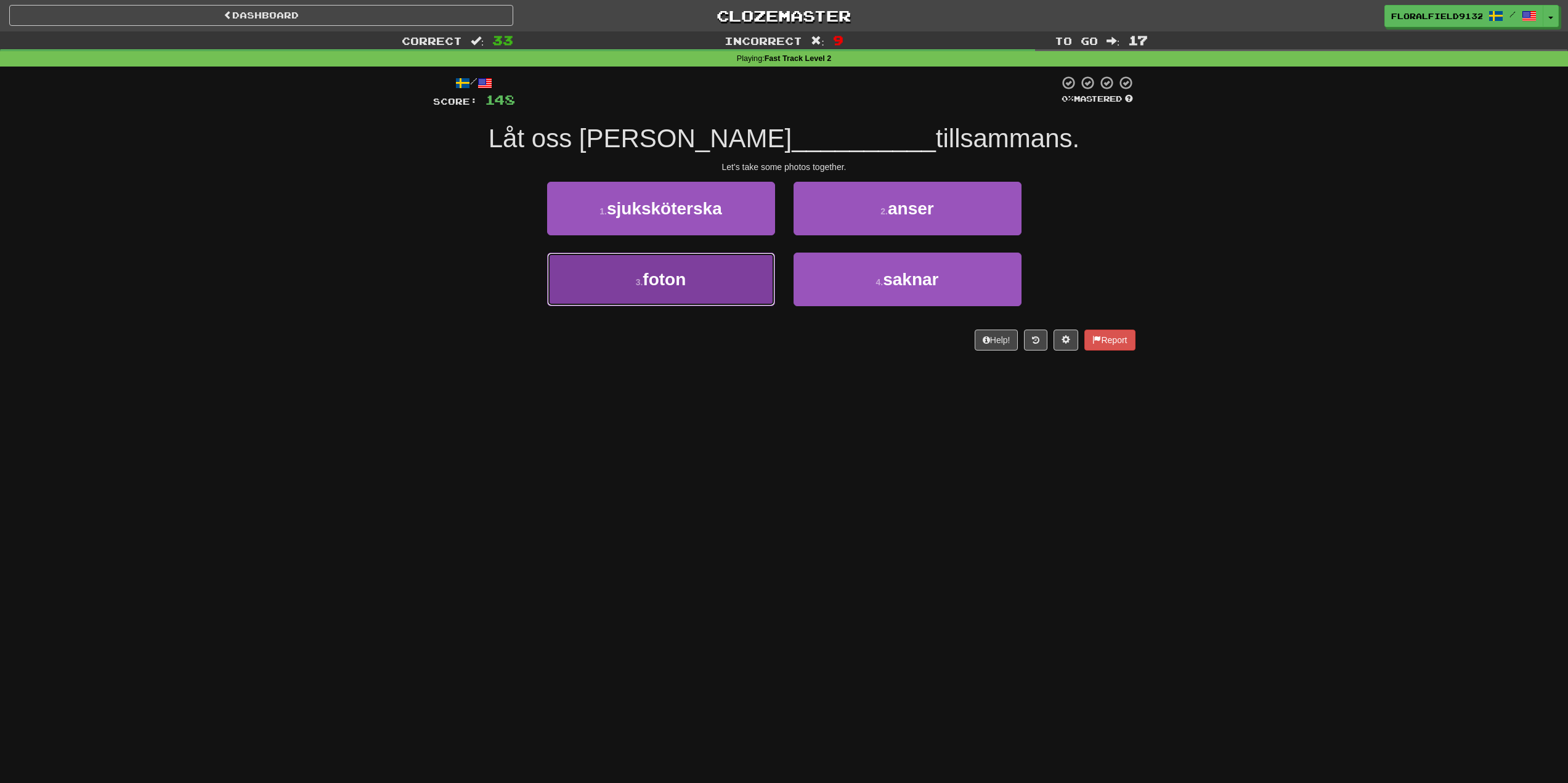
click at [717, 270] on button "3 . foton" at bounding box center [661, 279] width 228 height 53
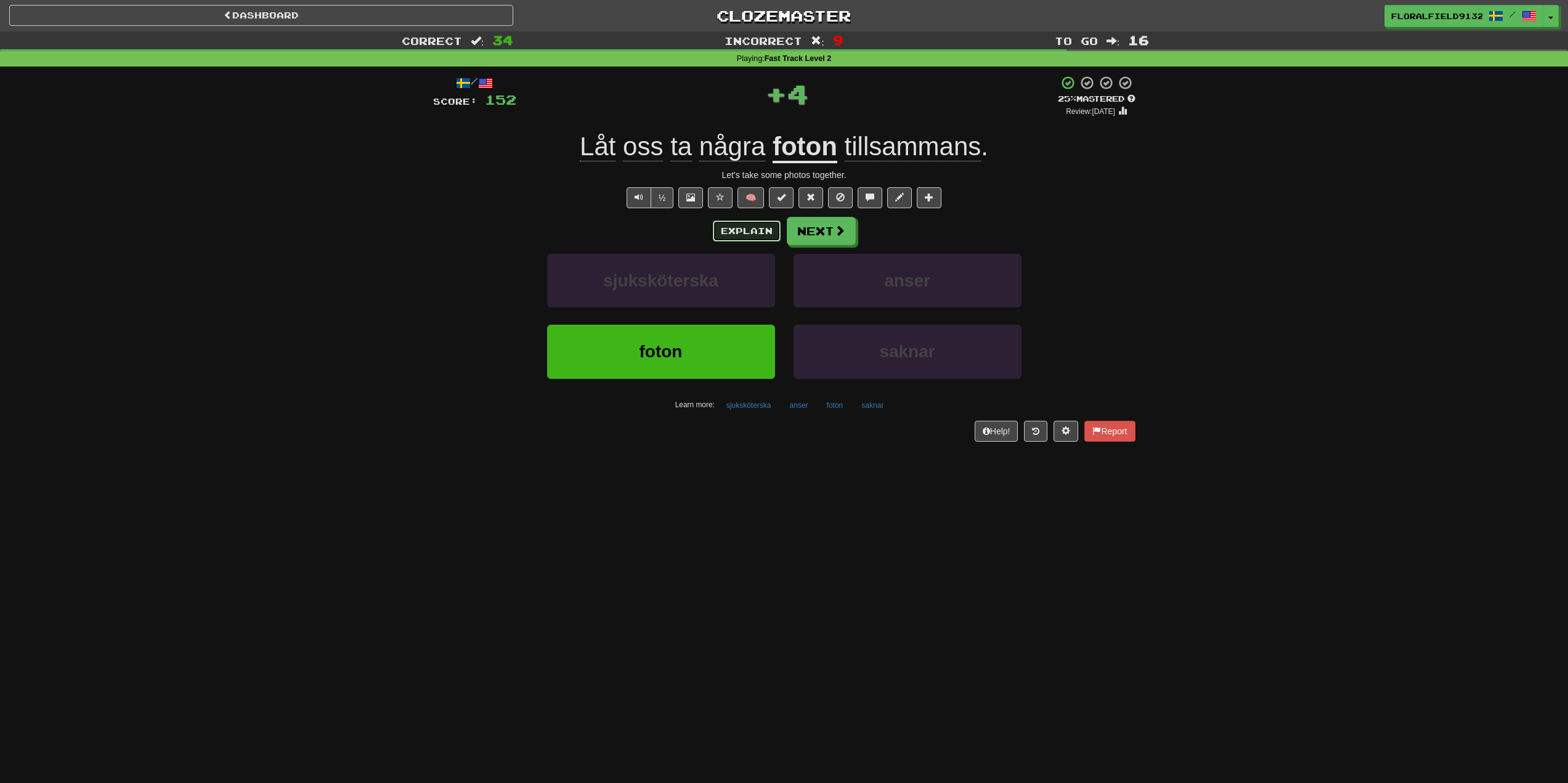
click at [754, 221] on button "Explain" at bounding box center [747, 231] width 68 height 21
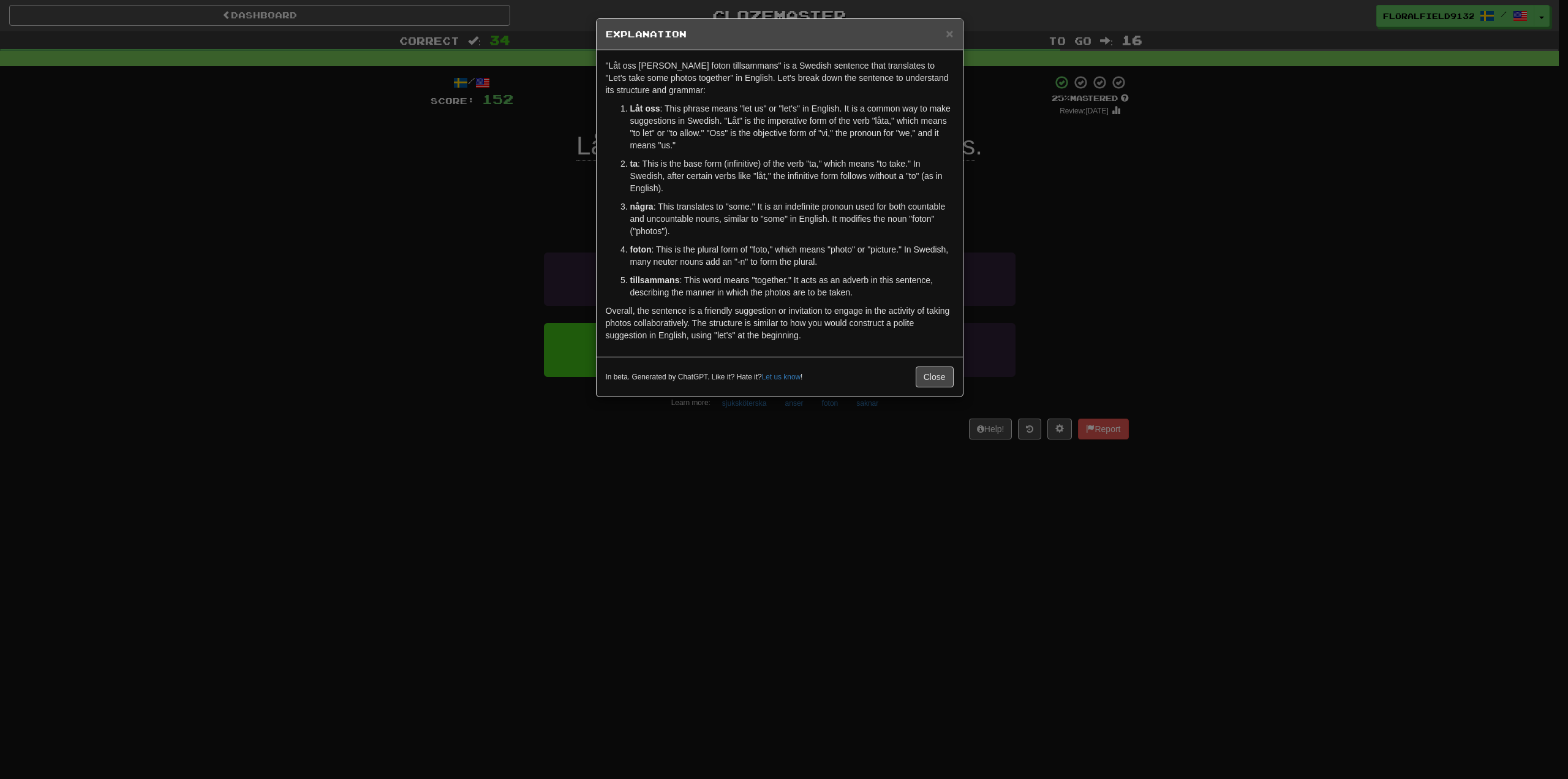
click at [942, 32] on h5 "Explanation" at bounding box center [779, 34] width 348 height 13
click at [954, 29] on span "×" at bounding box center [949, 34] width 7 height 14
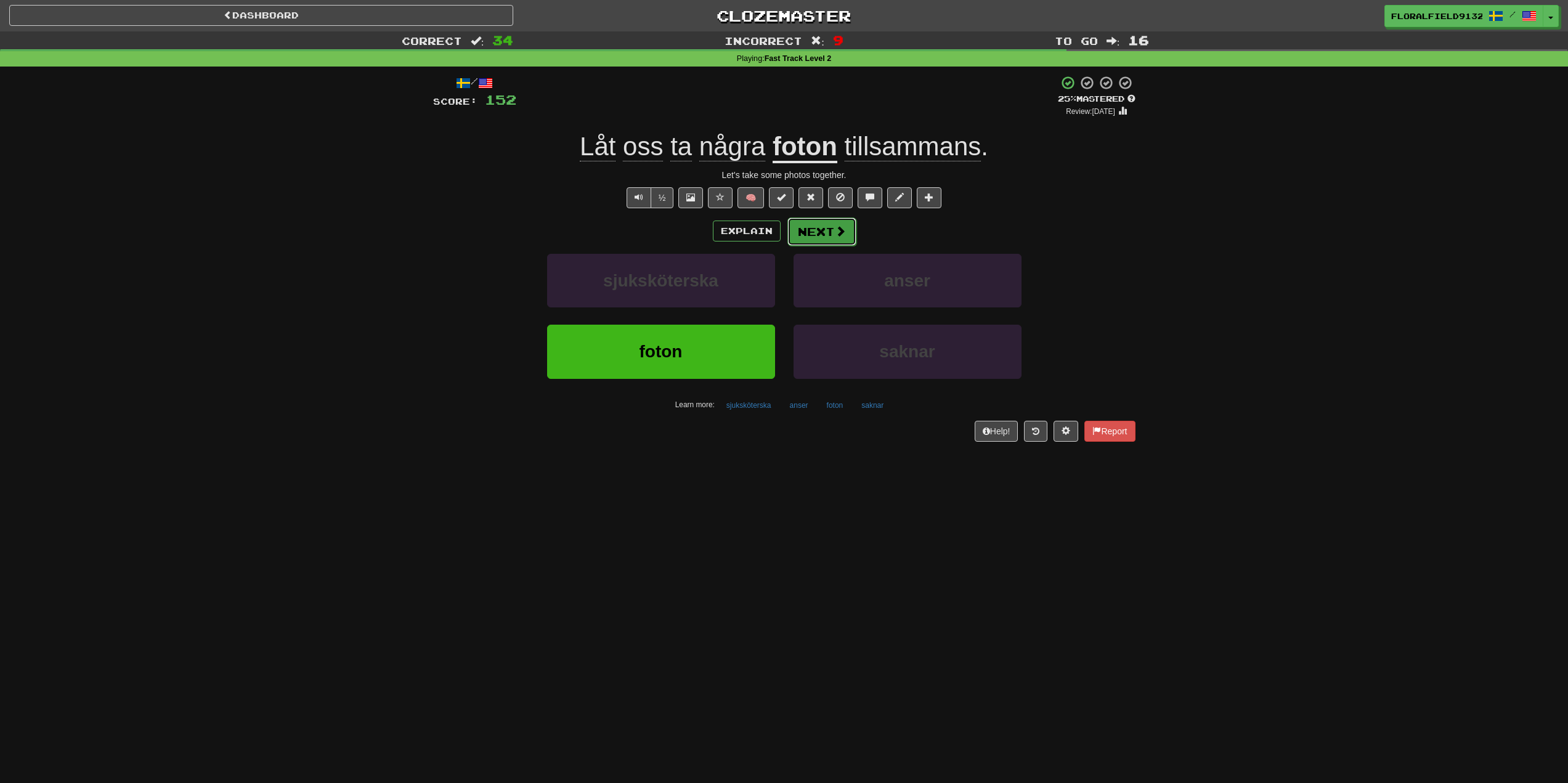
click at [824, 244] on button "Next" at bounding box center [822, 232] width 69 height 28
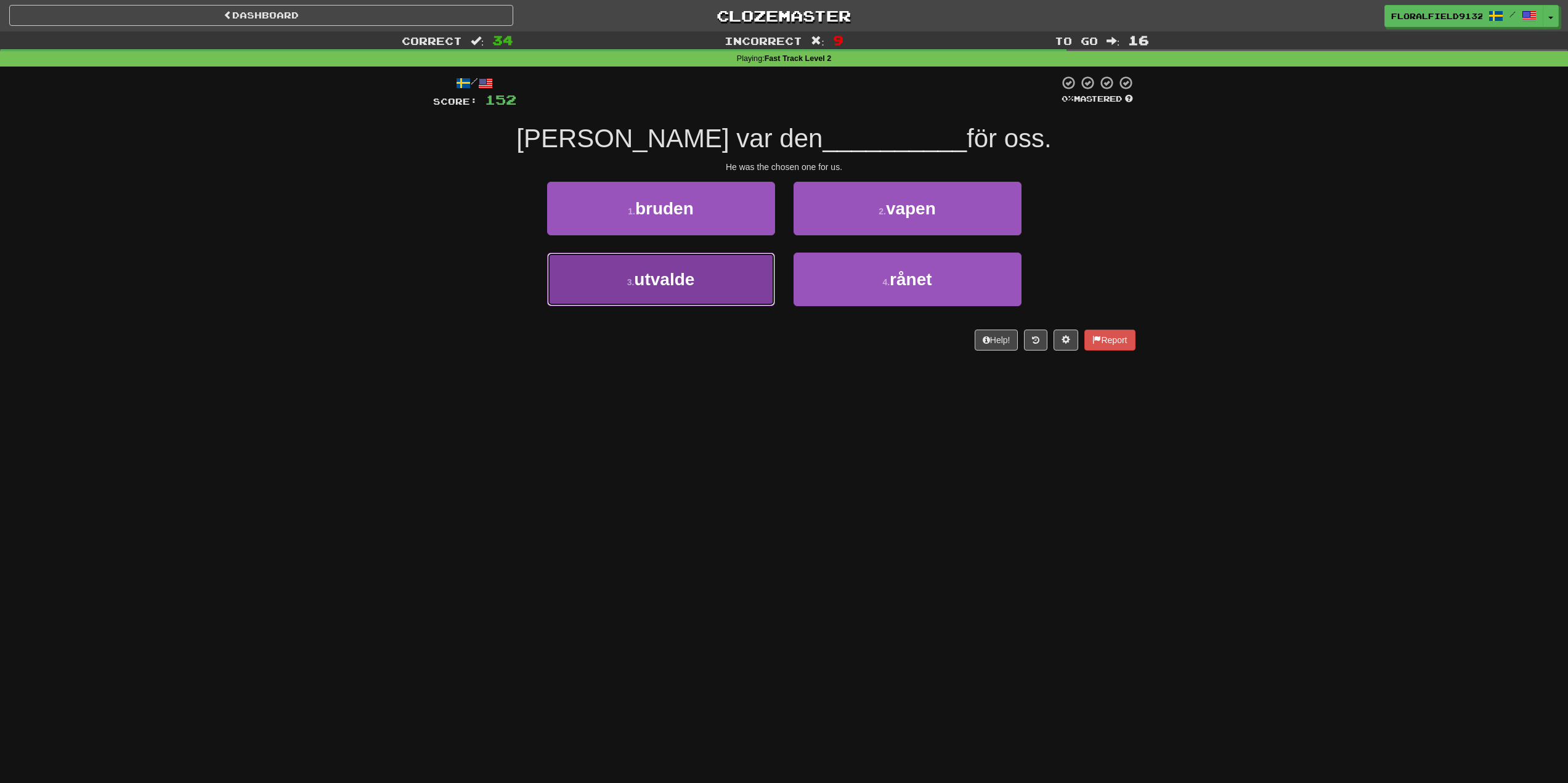
click at [727, 267] on button "3 . utvalde" at bounding box center [661, 279] width 228 height 53
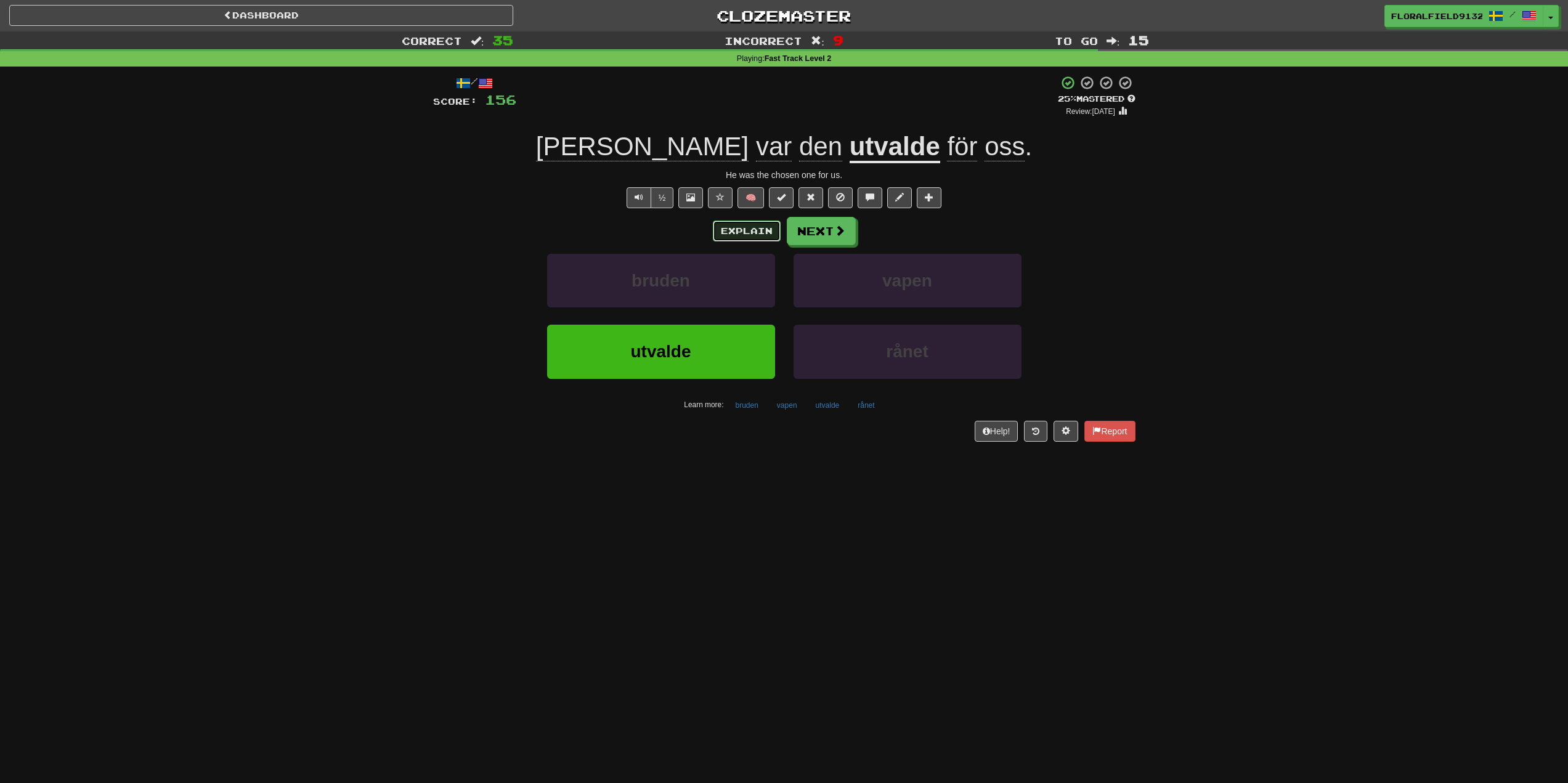
drag, startPoint x: 745, startPoint y: 229, endPoint x: 745, endPoint y: 241, distance: 12.0
click at [745, 241] on div "Explain Next" at bounding box center [784, 231] width 703 height 28
click at [737, 221] on button "Explain" at bounding box center [747, 231] width 68 height 21
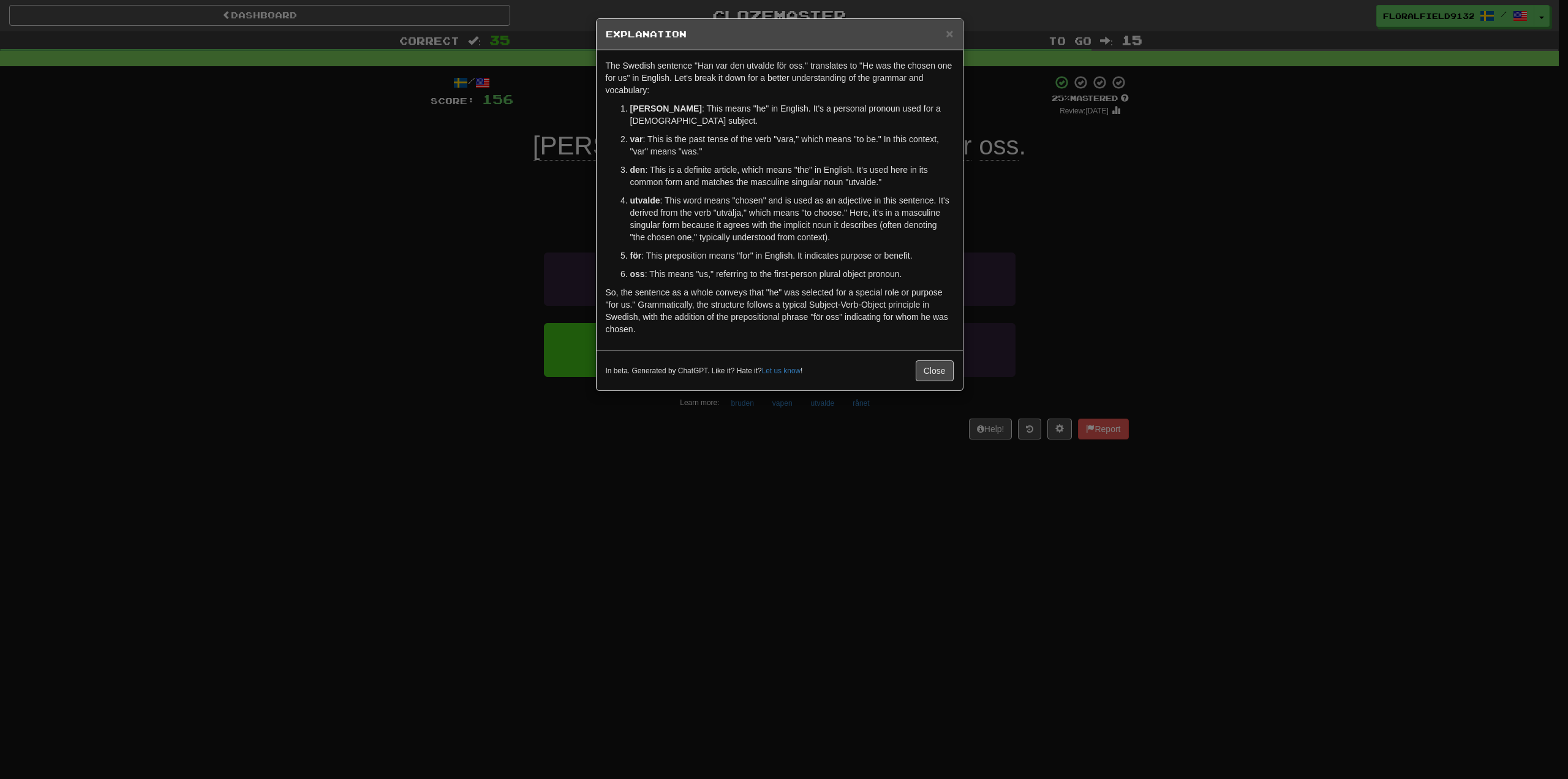
click at [955, 41] on div "× Explanation" at bounding box center [779, 34] width 367 height 31
click at [949, 32] on span "×" at bounding box center [949, 34] width 7 height 14
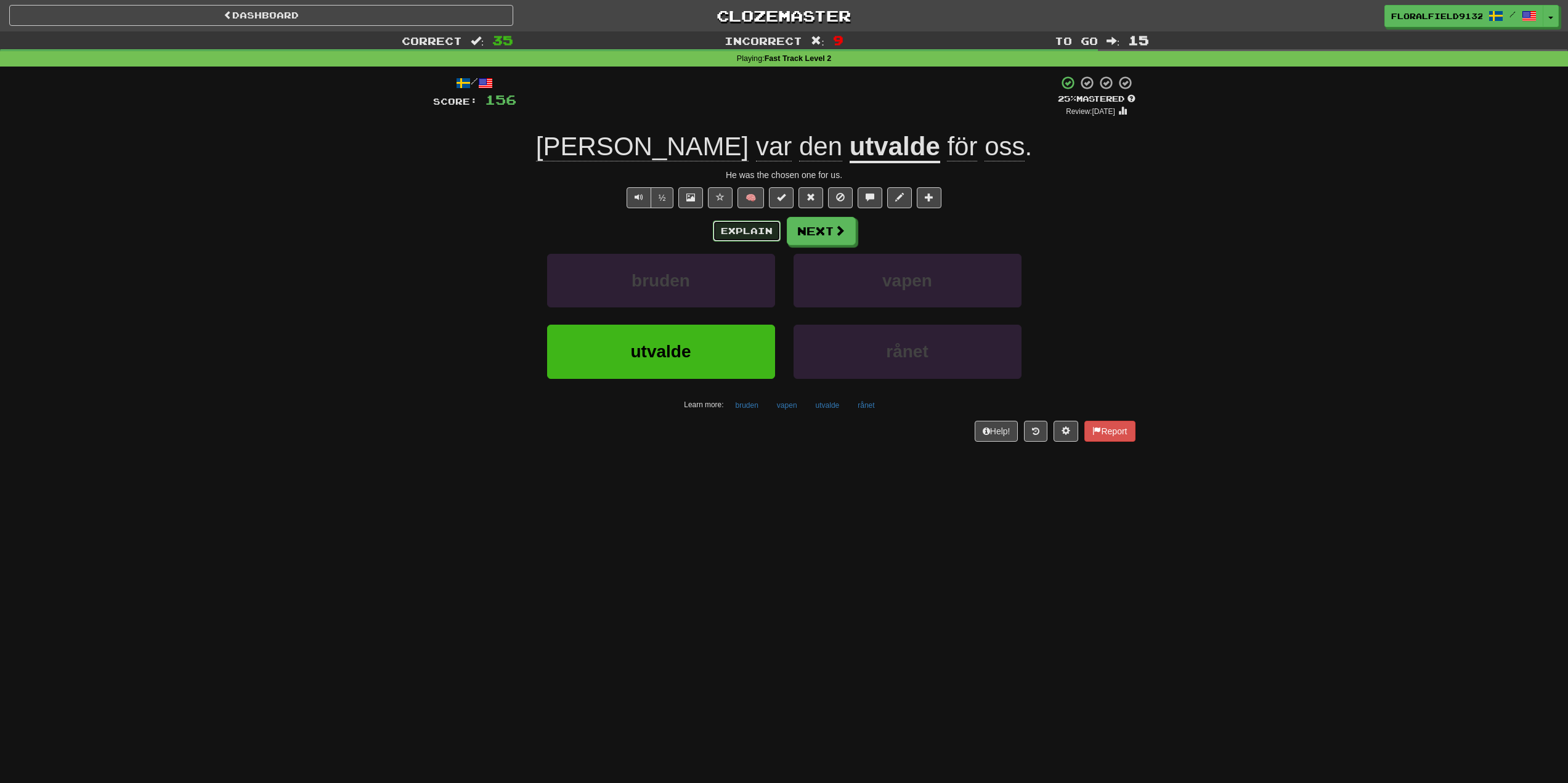
click at [747, 230] on button "Explain" at bounding box center [747, 231] width 68 height 21
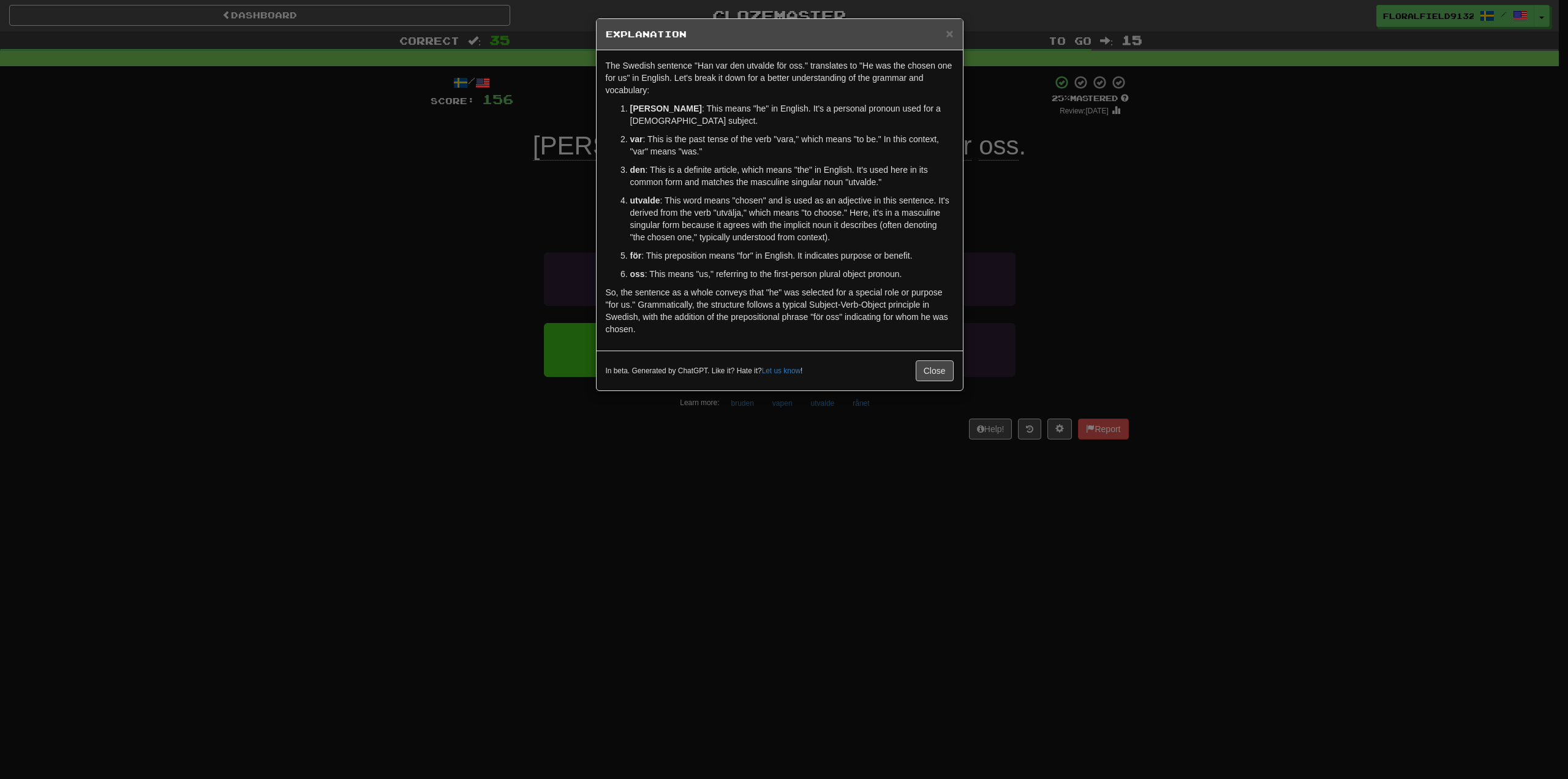
click at [974, 28] on div "× Explanation The Swedish sentence "Han var den utvalde för oss." translates to…" at bounding box center [784, 390] width 1568 height 779
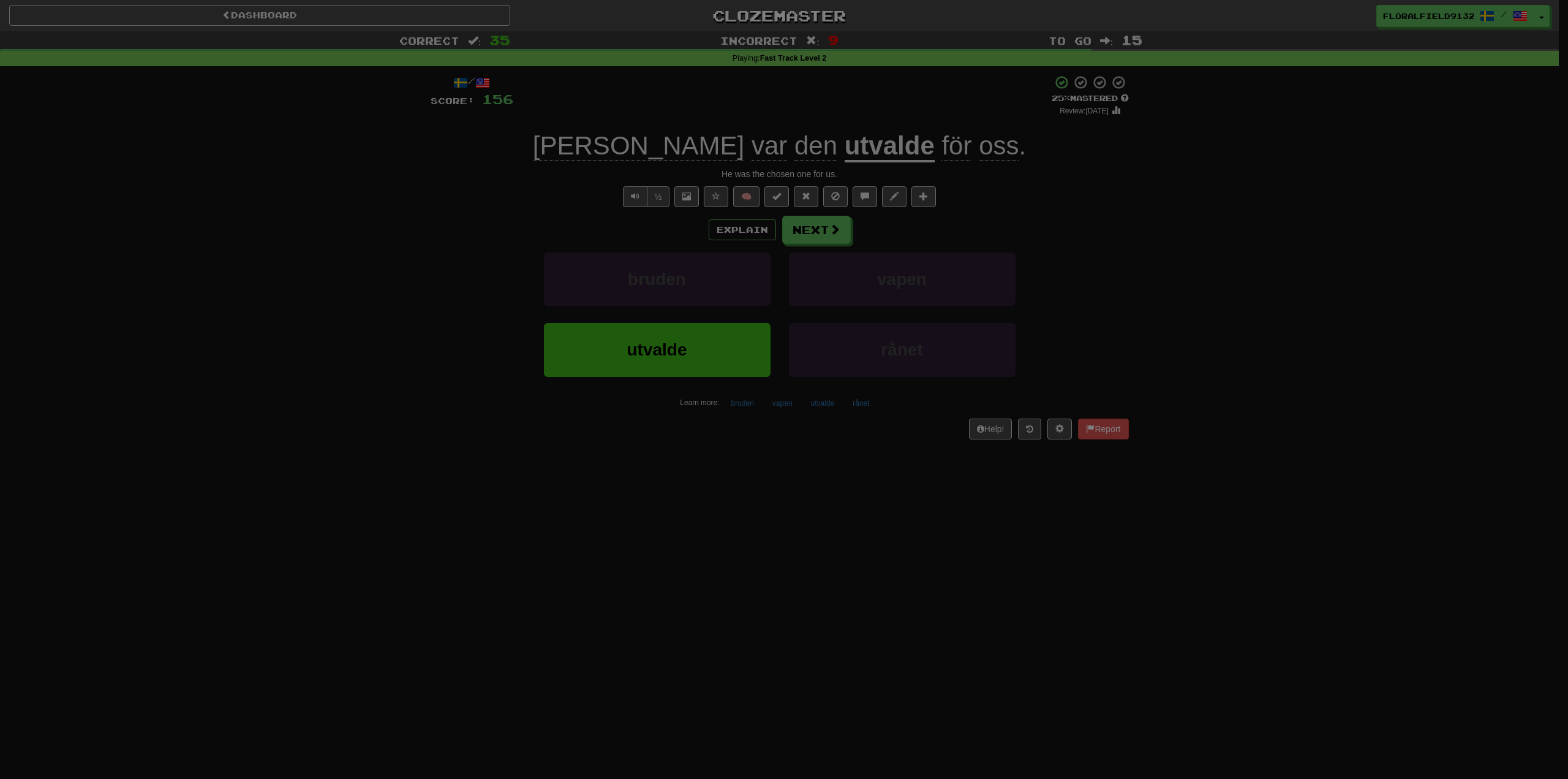
click at [953, 30] on div at bounding box center [784, 390] width 1568 height 779
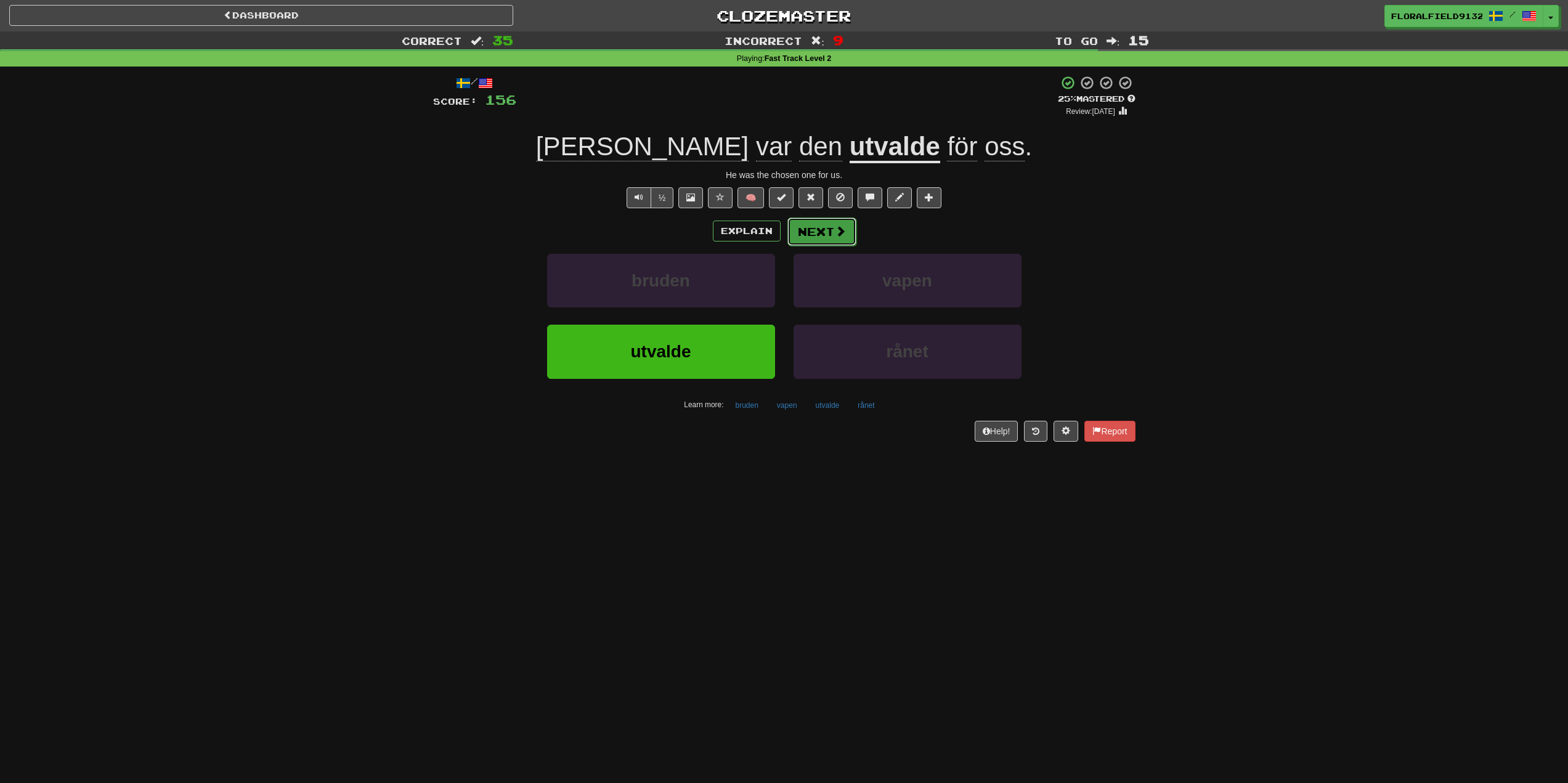
click at [851, 229] on button "Next" at bounding box center [822, 232] width 69 height 28
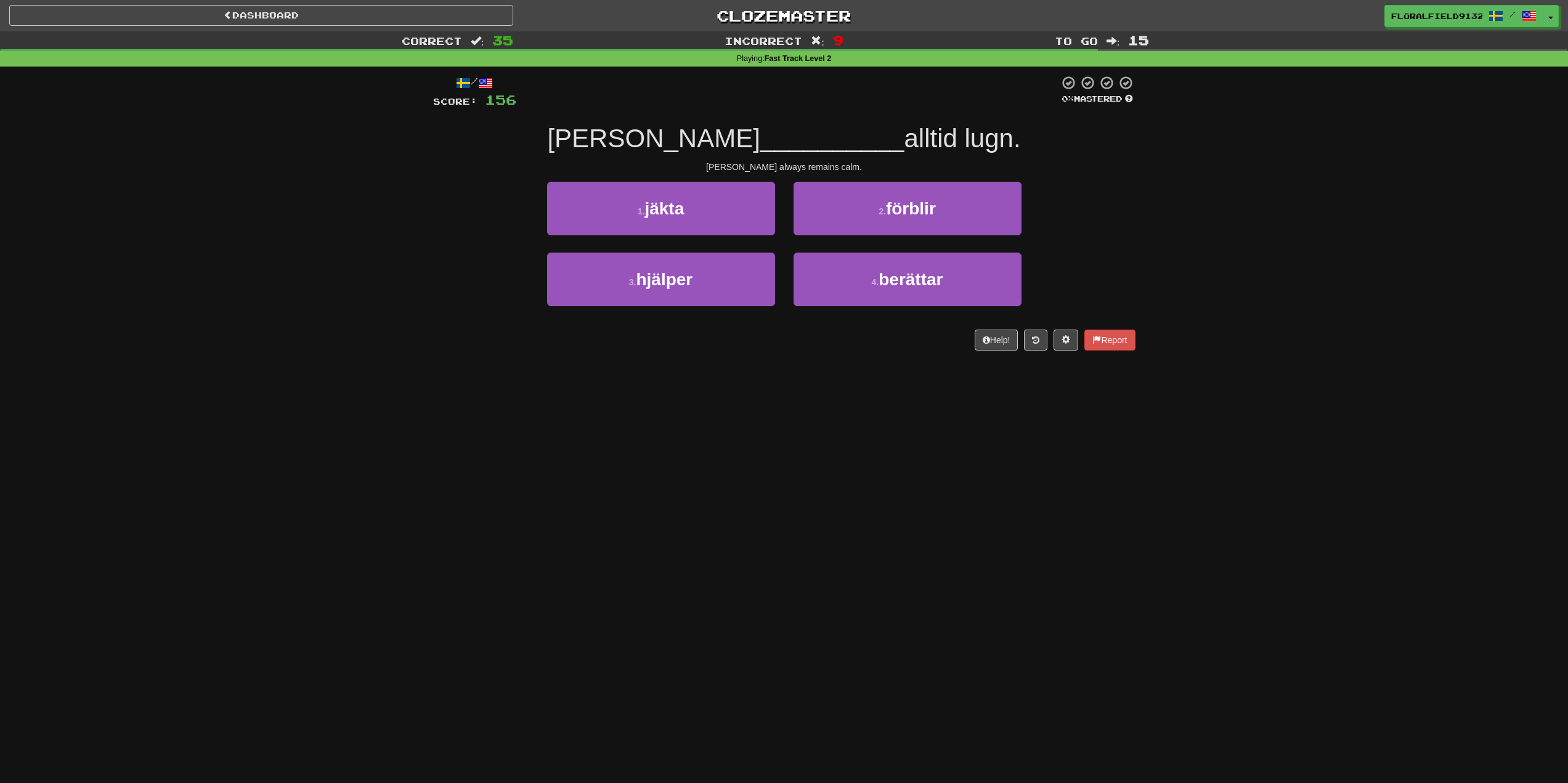
click at [855, 240] on div "2 . förblir" at bounding box center [908, 217] width 247 height 71
click at [876, 234] on button "2 . förblir" at bounding box center [908, 208] width 228 height 53
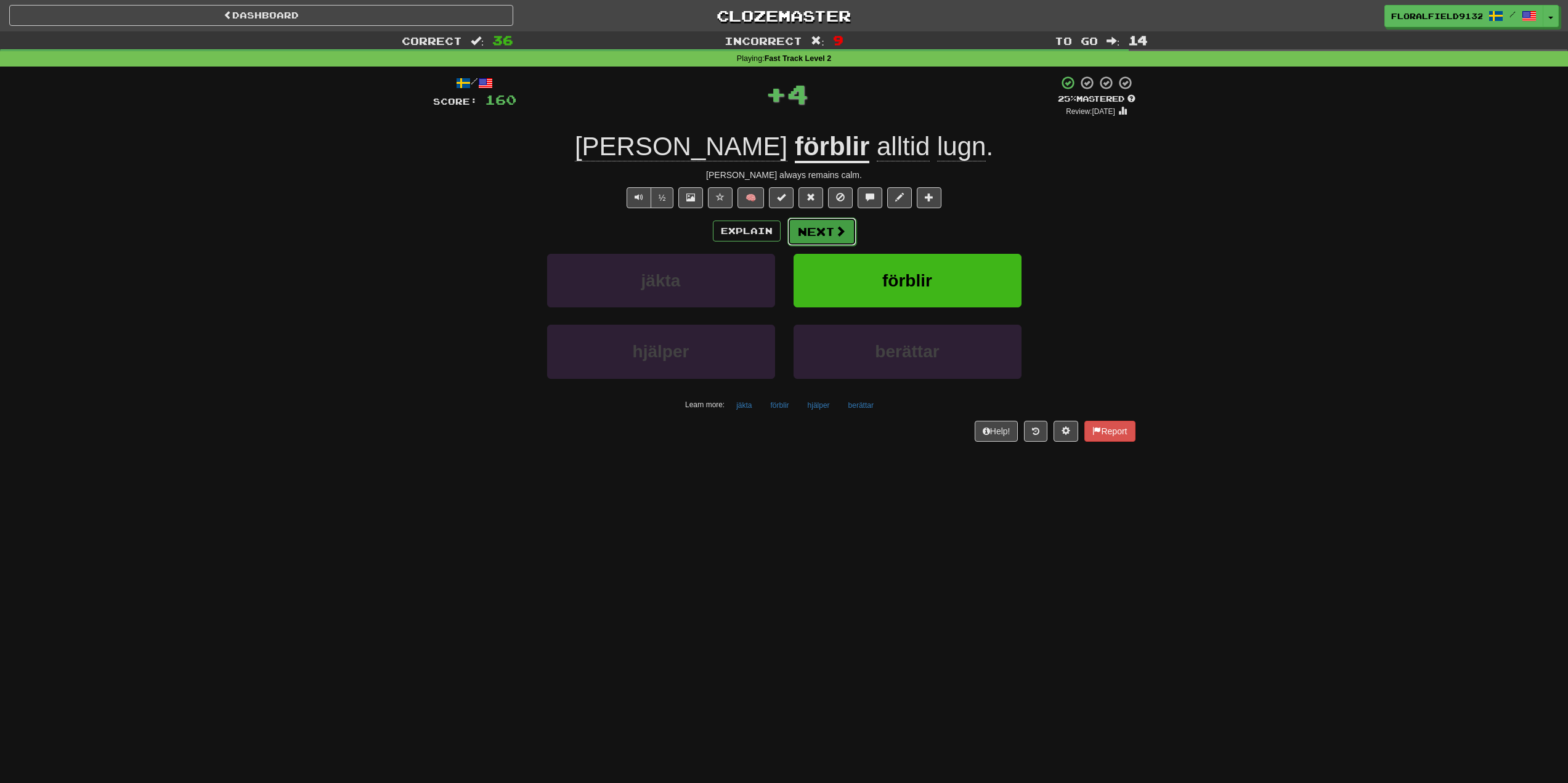
click at [830, 235] on button "Next" at bounding box center [822, 232] width 69 height 28
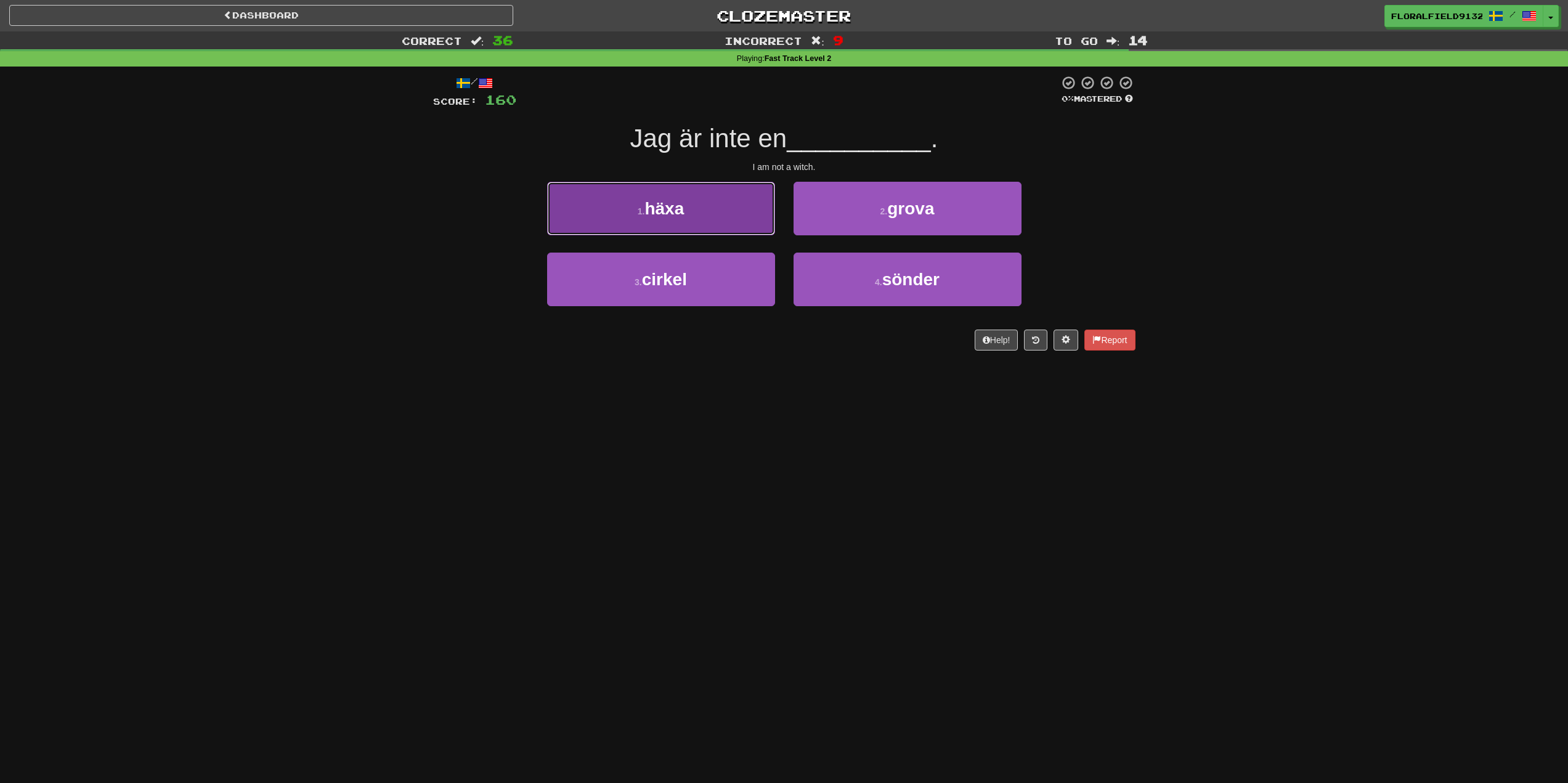
click at [670, 218] on span "häxa" at bounding box center [664, 208] width 39 height 19
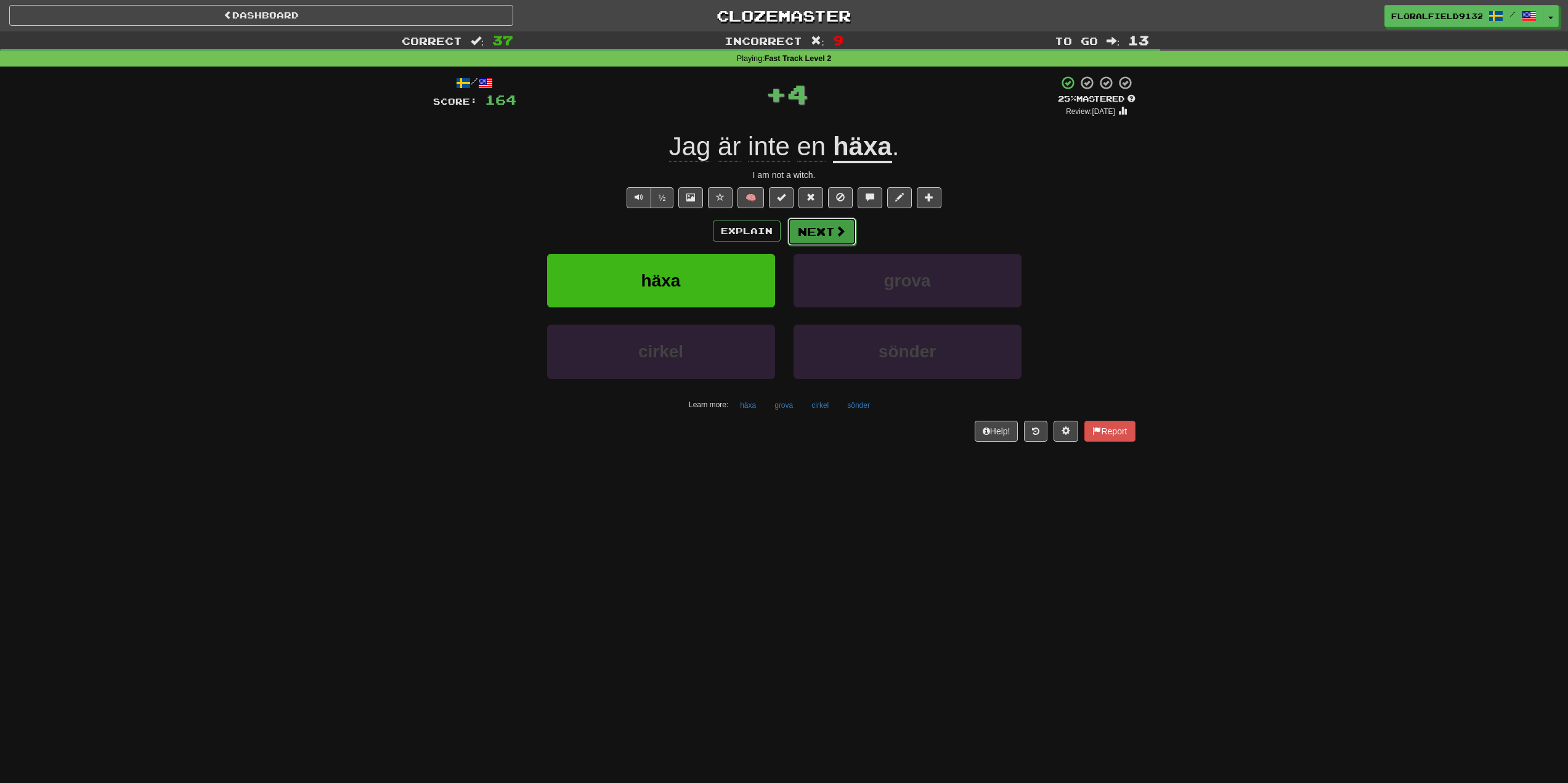
click at [833, 235] on button "Next" at bounding box center [822, 232] width 69 height 28
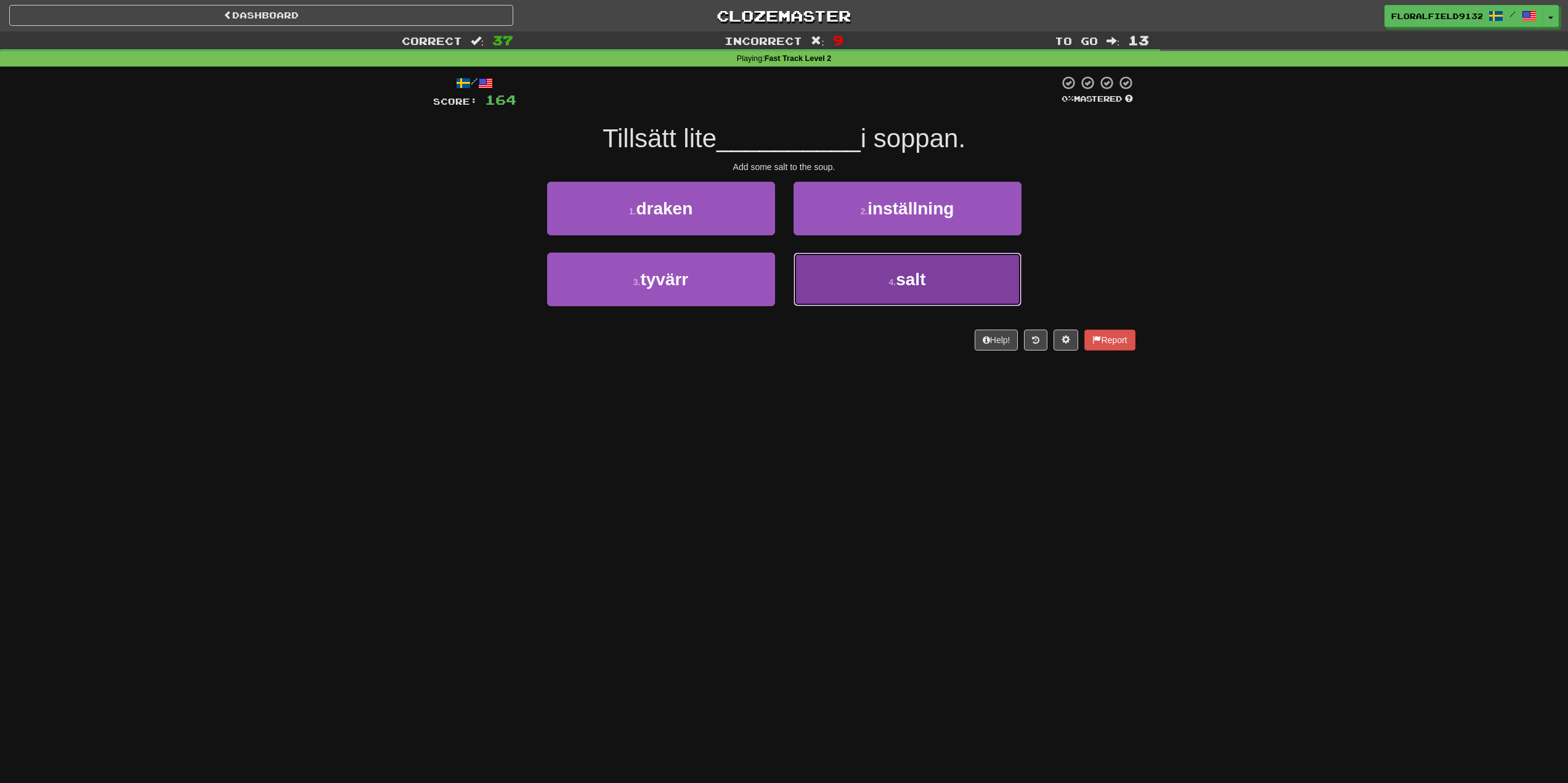
click at [896, 291] on button "4 . salt" at bounding box center [908, 279] width 228 height 53
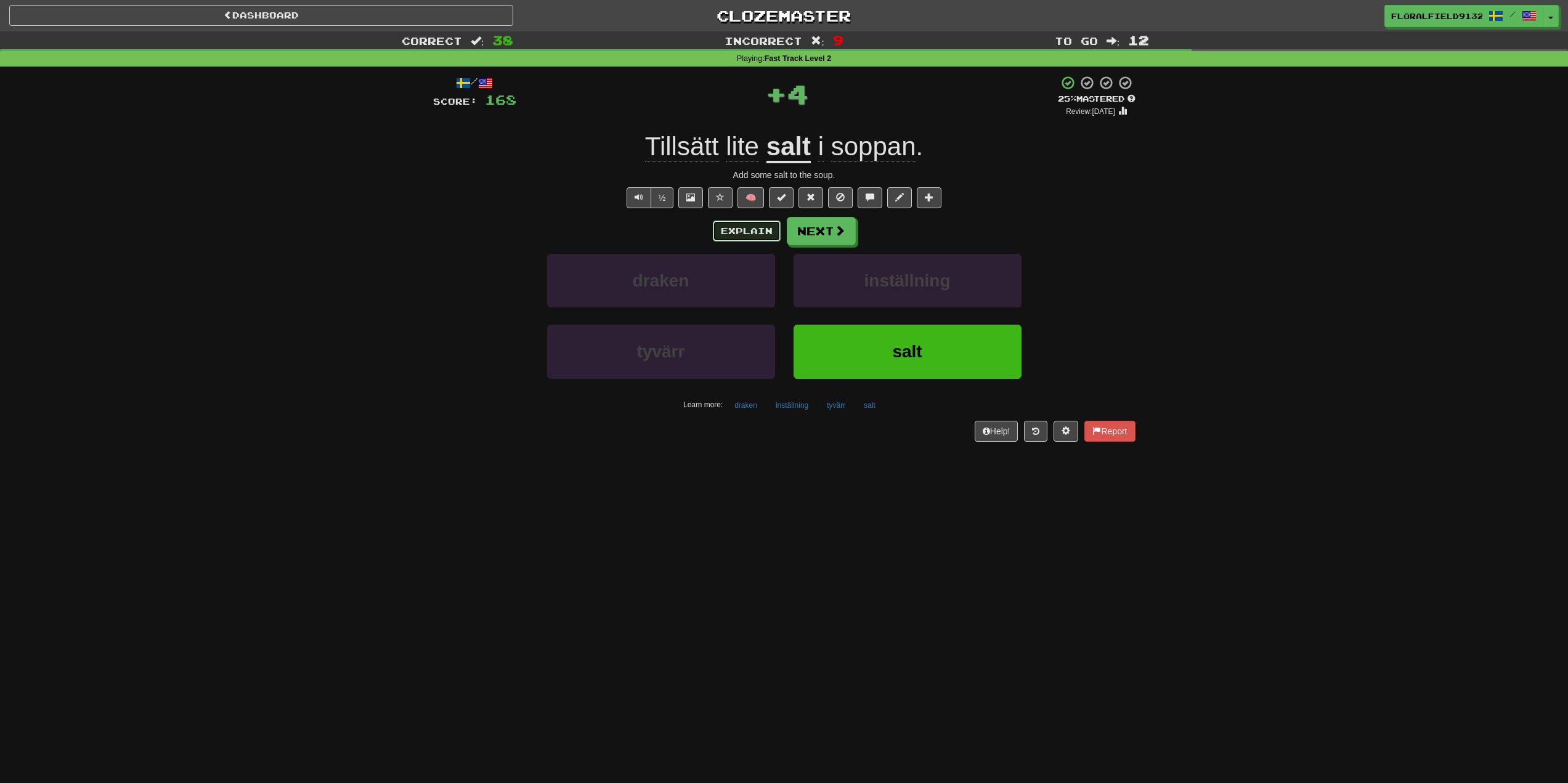
click at [744, 229] on button "Explain" at bounding box center [747, 231] width 68 height 21
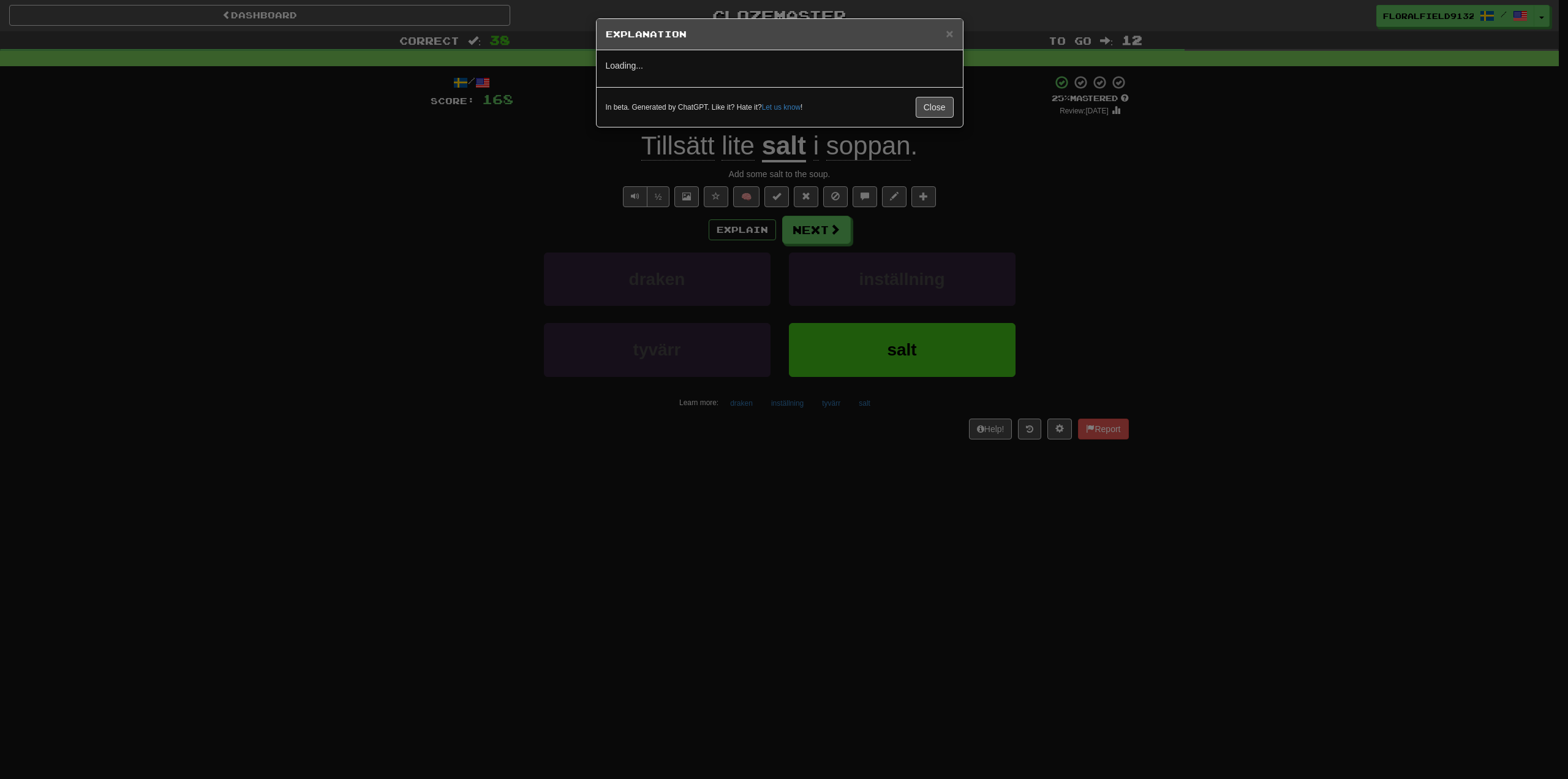
click at [947, 21] on div "× Explanation" at bounding box center [779, 34] width 367 height 31
click at [960, 28] on div "× Explanation" at bounding box center [779, 34] width 367 height 31
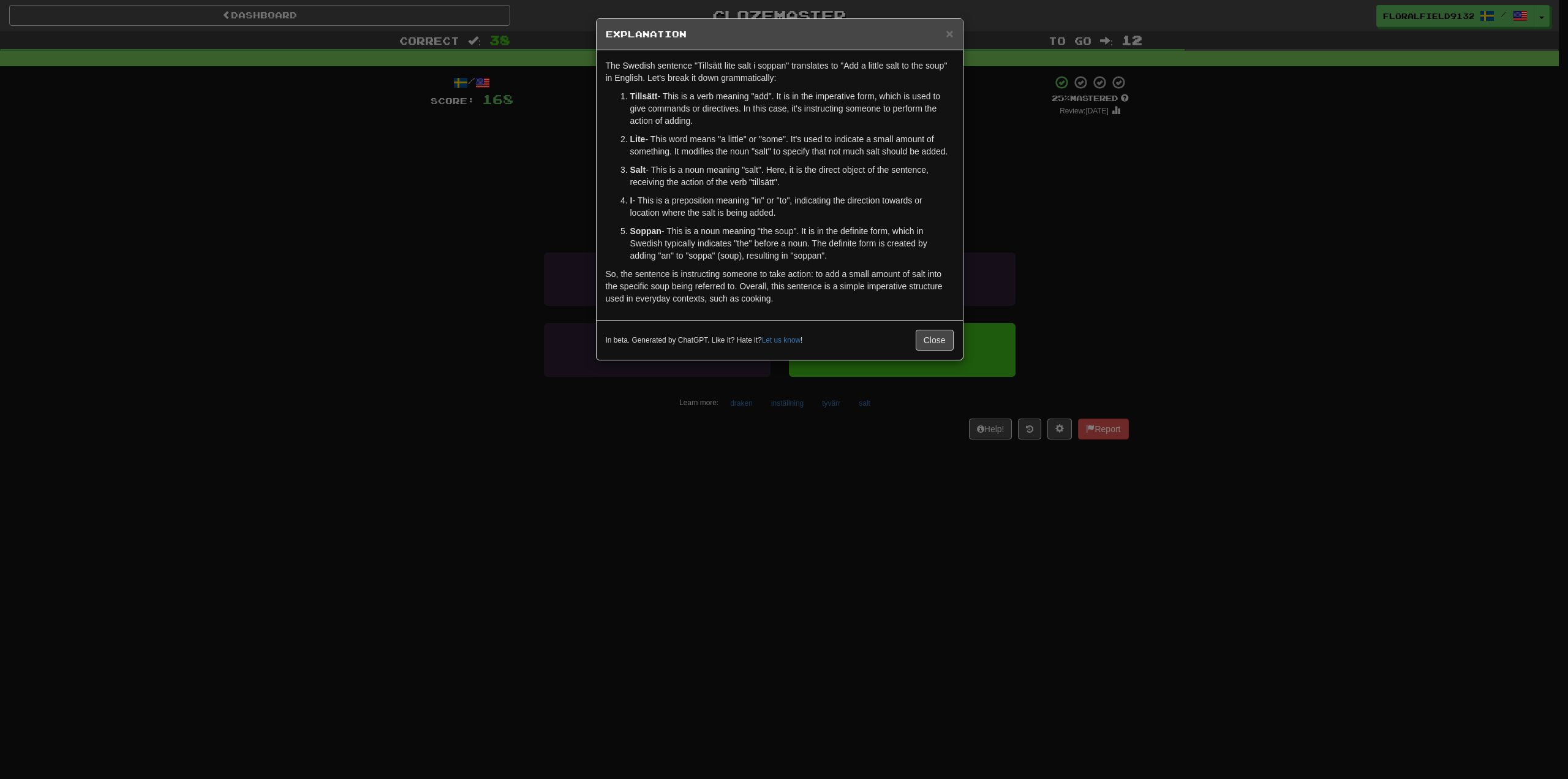
drag, startPoint x: 694, startPoint y: 99, endPoint x: 819, endPoint y: 115, distance: 126.0
click at [819, 115] on p "Tillsätt - This is a verb meaning "add". It is in the imperative form, which is…" at bounding box center [793, 108] width 324 height 37
click at [976, 30] on div "× Explanation The Swedish sentence "Tillsätt lite salt i soppan" translates to …" at bounding box center [784, 390] width 1568 height 779
click at [943, 30] on h5 "Explanation" at bounding box center [779, 34] width 348 height 13
click at [947, 32] on span "×" at bounding box center [949, 34] width 7 height 14
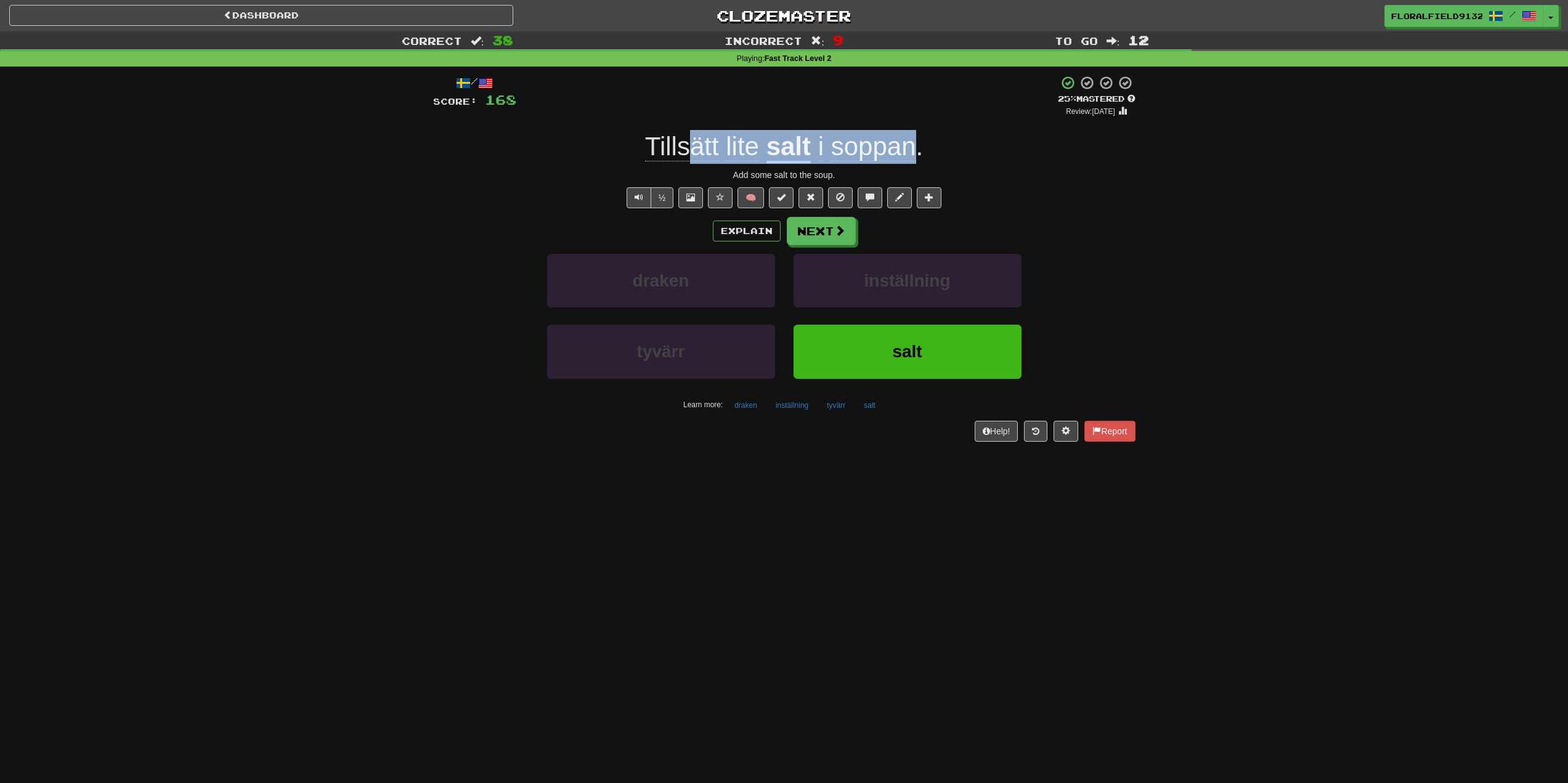
drag, startPoint x: 690, startPoint y: 150, endPoint x: 919, endPoint y: 162, distance: 229.3
click at [918, 162] on div "Tillsätt lite salt i soppan ." at bounding box center [784, 146] width 703 height 34
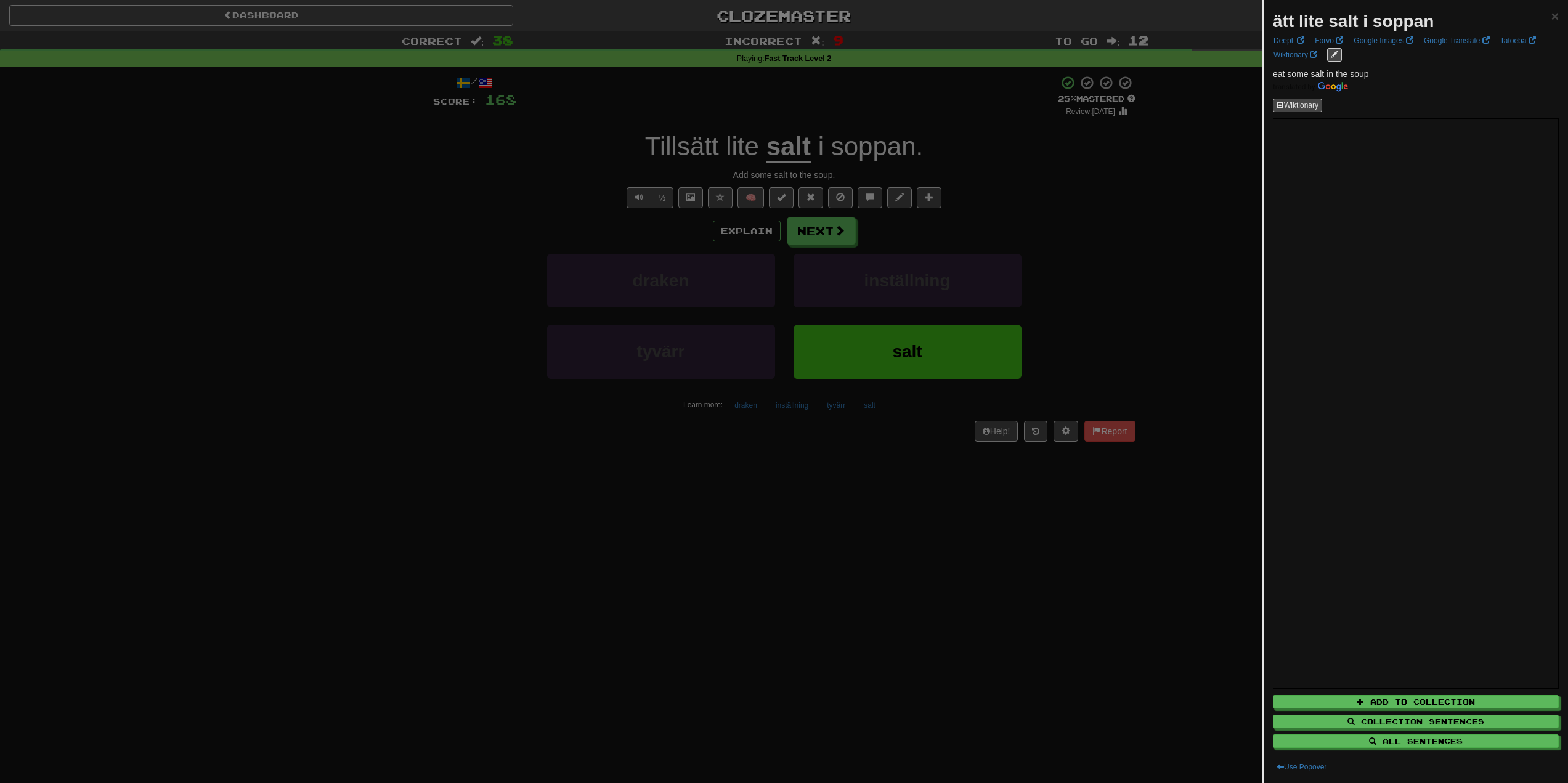
click at [1019, 157] on div at bounding box center [784, 392] width 1568 height 783
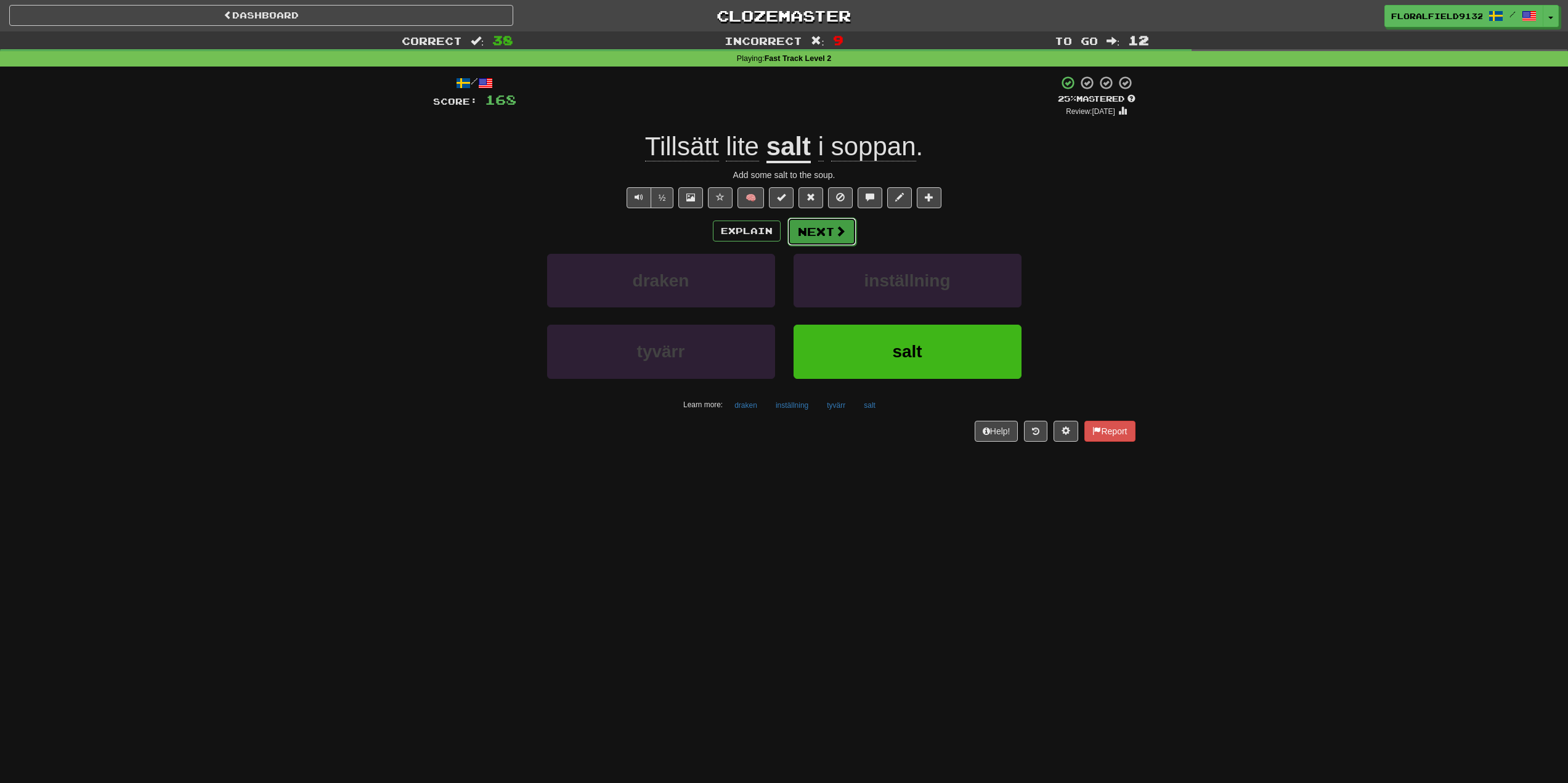
click at [824, 240] on button "Next" at bounding box center [822, 232] width 69 height 28
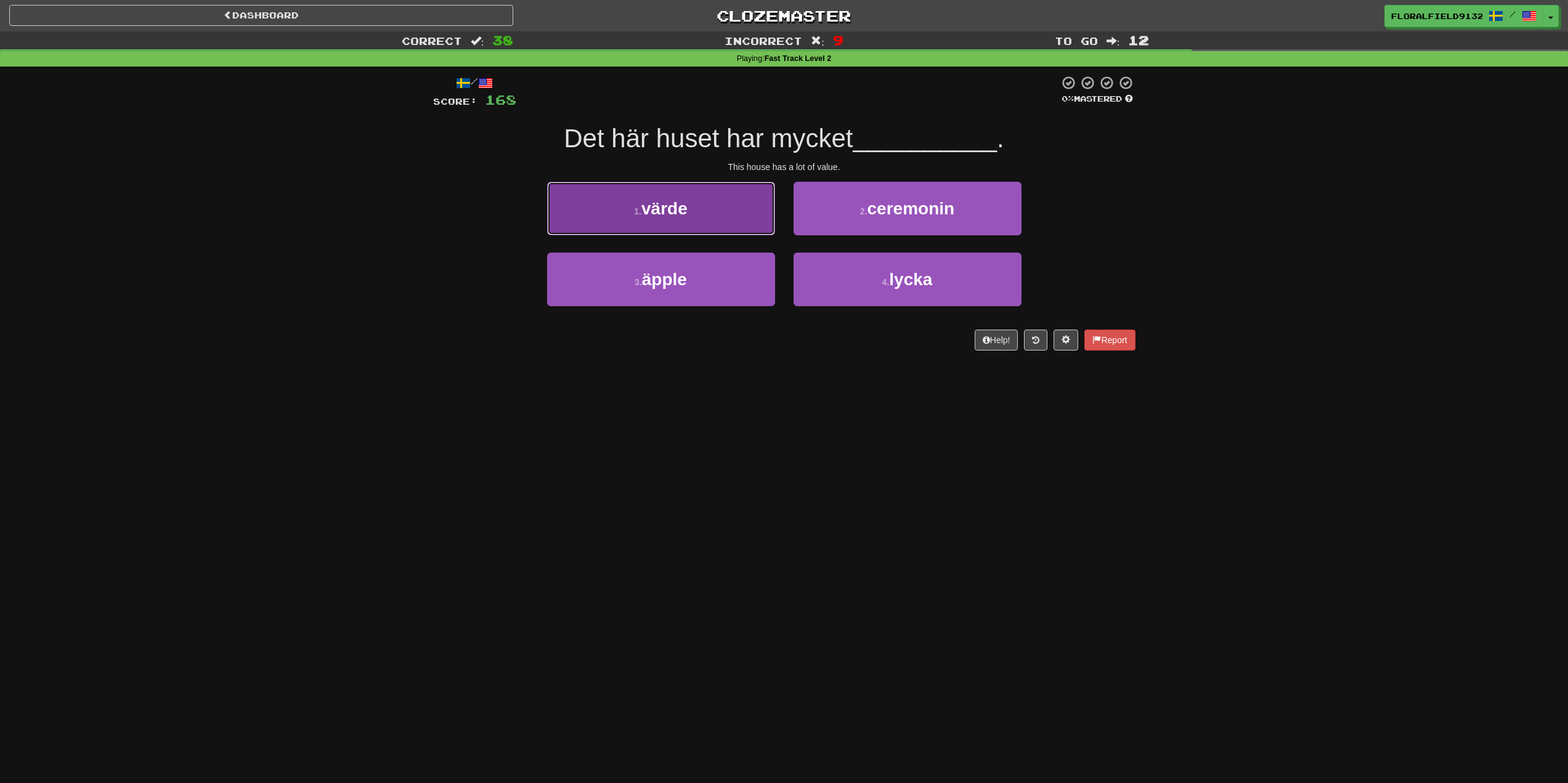
click at [655, 215] on span "värde" at bounding box center [664, 208] width 46 height 19
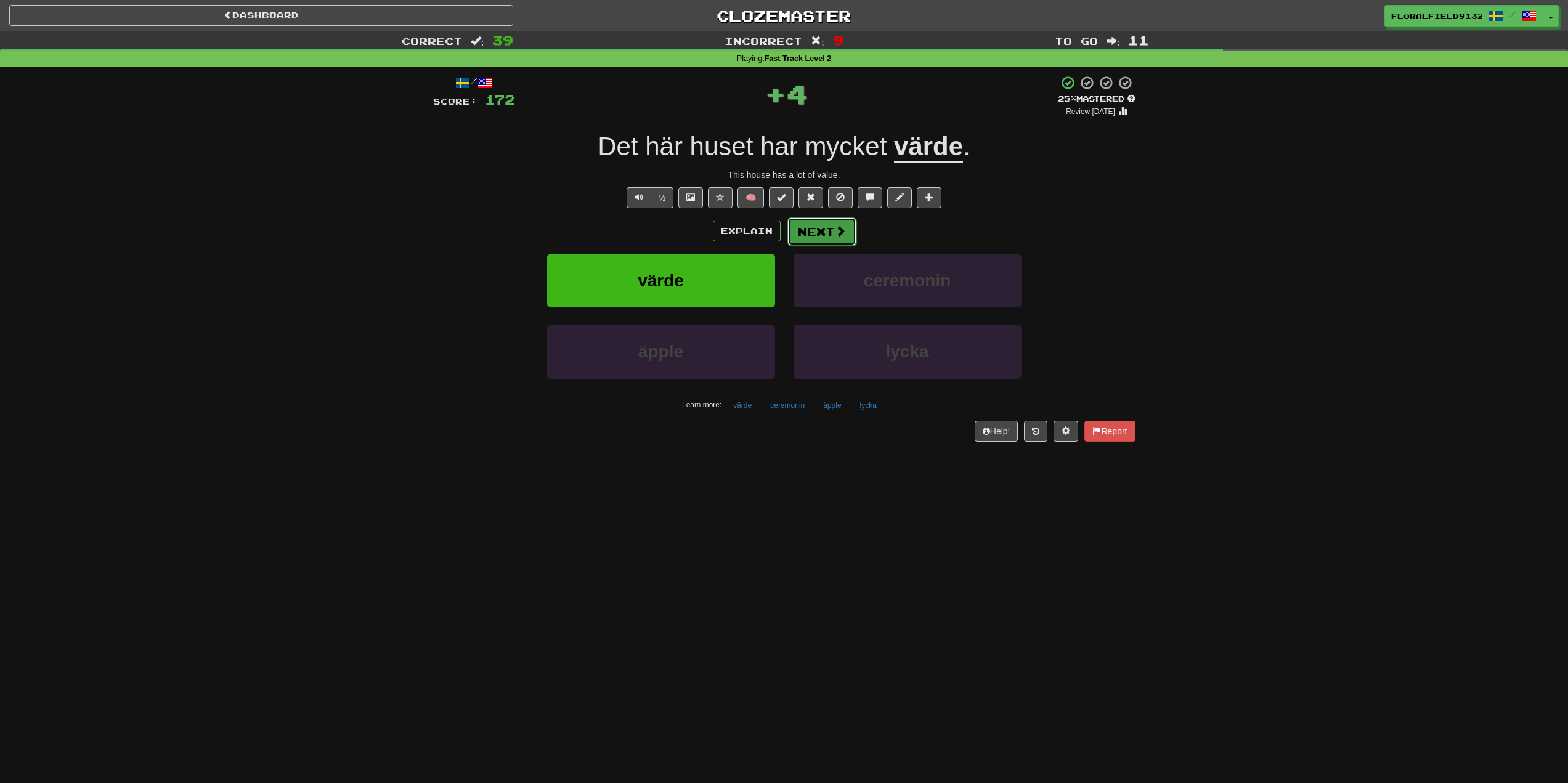
click at [825, 237] on button "Next" at bounding box center [822, 232] width 69 height 28
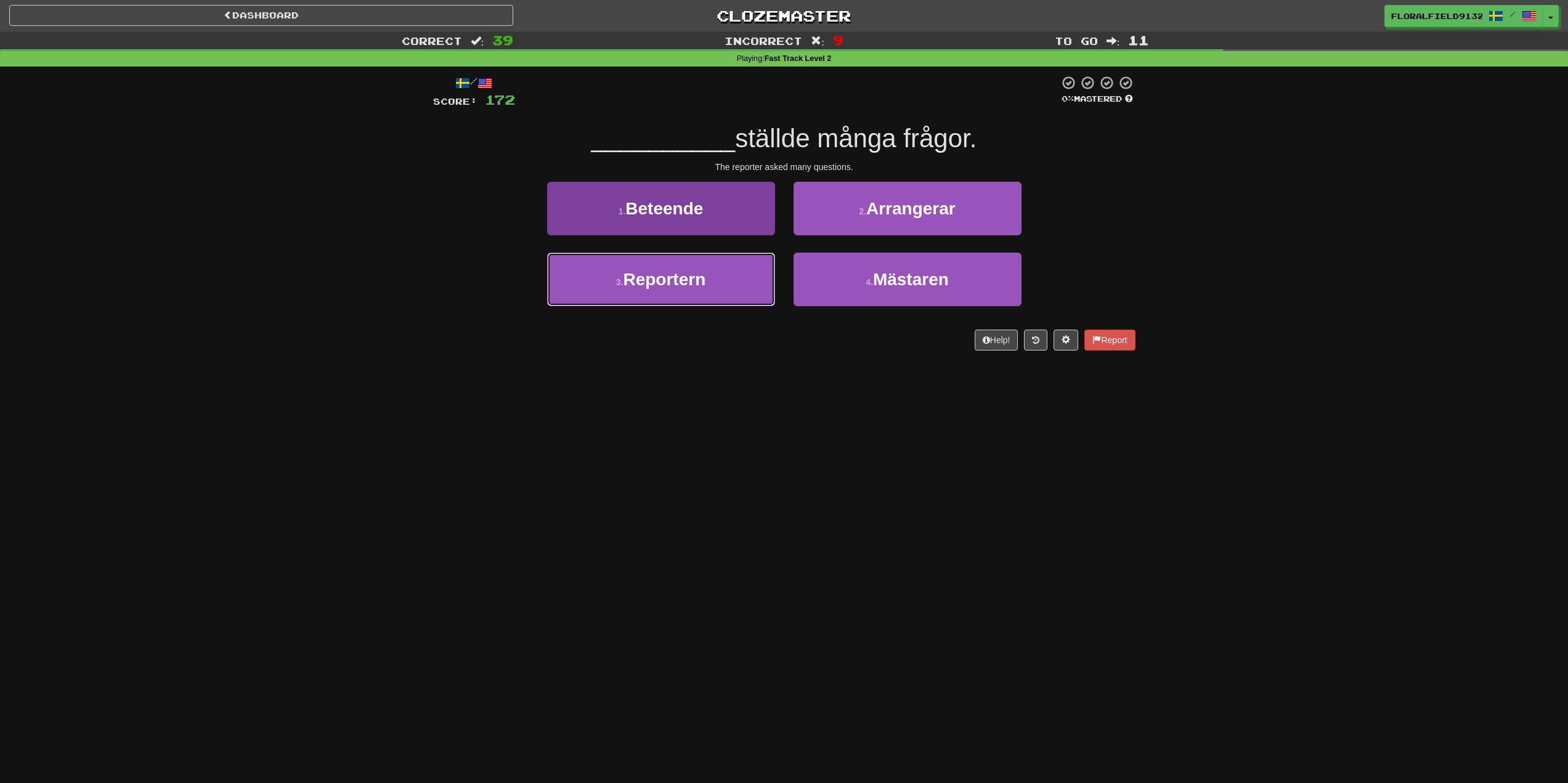
drag, startPoint x: 744, startPoint y: 281, endPoint x: 770, endPoint y: 283, distance: 26.1
click at [744, 283] on button "3 . Reportern" at bounding box center [661, 279] width 228 height 53
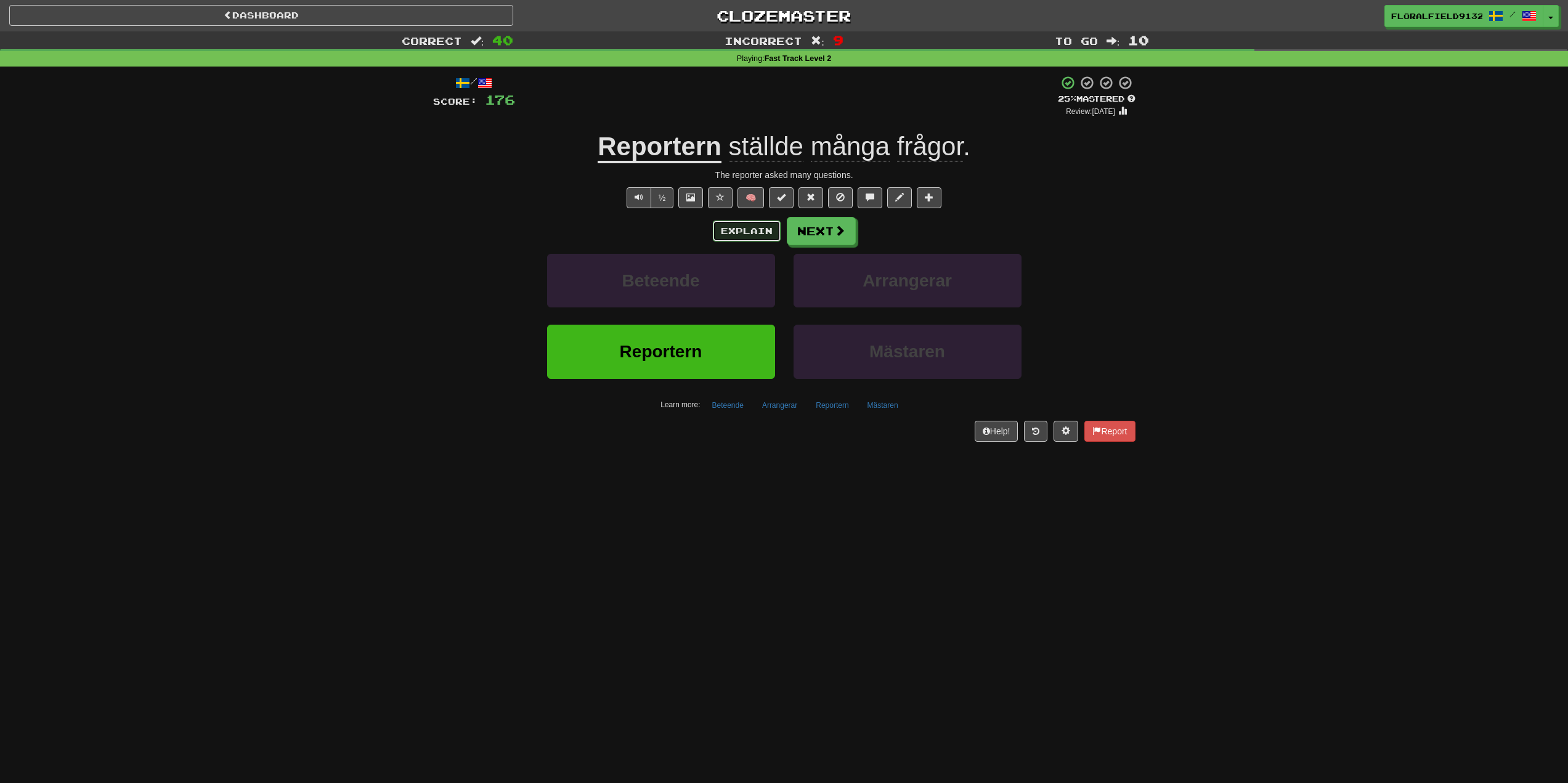
click at [746, 235] on button "Explain" at bounding box center [747, 231] width 68 height 21
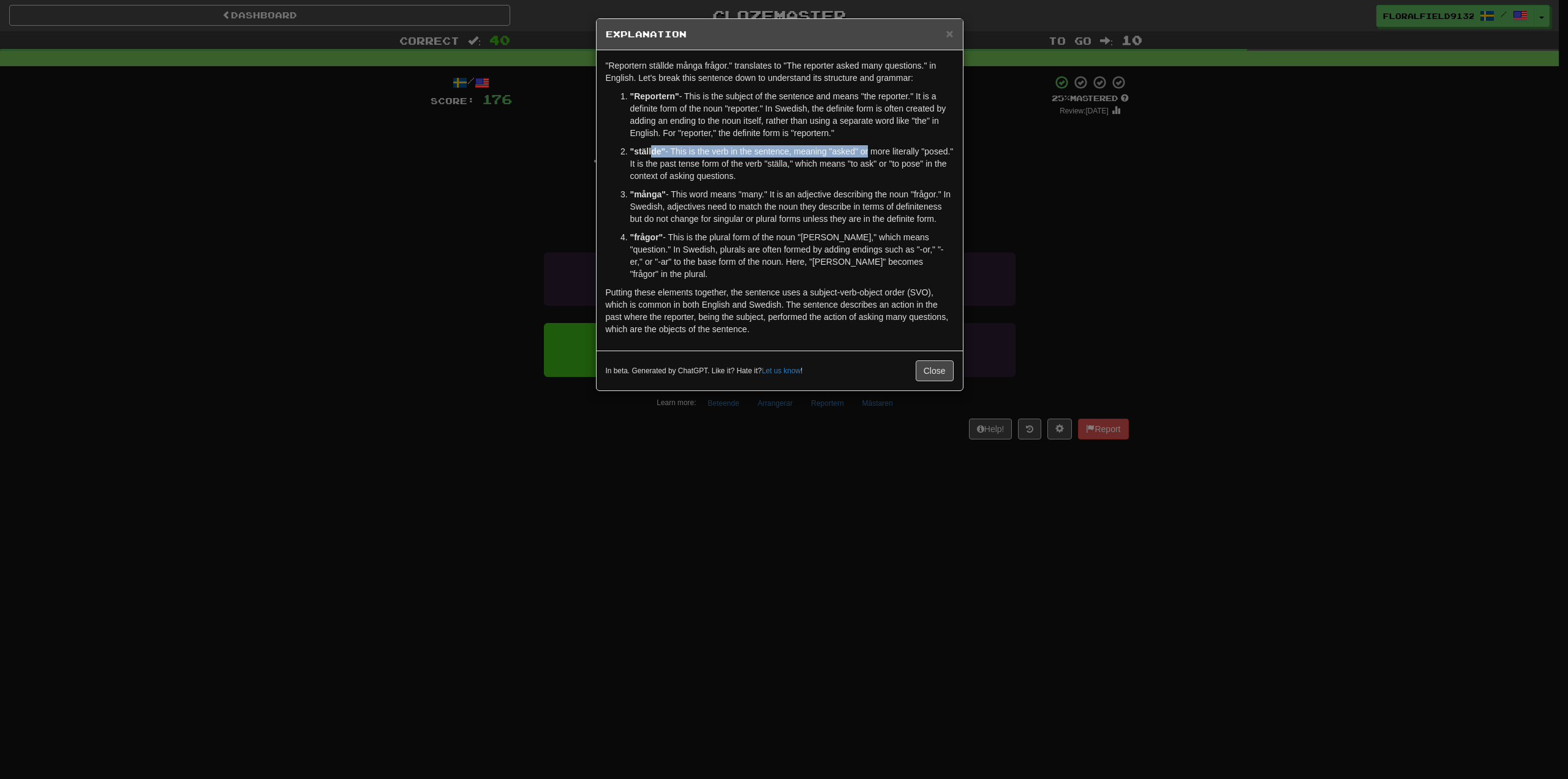
drag, startPoint x: 675, startPoint y: 146, endPoint x: 874, endPoint y: 151, distance: 199.1
click at [874, 151] on p ""ställde" - This is the verb in the sentence, meaning "asked" or more literally…" at bounding box center [793, 163] width 324 height 37
drag, startPoint x: 922, startPoint y: 356, endPoint x: 942, endPoint y: 367, distance: 22.8
click at [922, 356] on div "In beta. Generated by ChatGPT. Like it? Hate it? Let us know ! Close" at bounding box center [779, 370] width 367 height 40
click at [950, 371] on button "Close" at bounding box center [935, 371] width 38 height 21
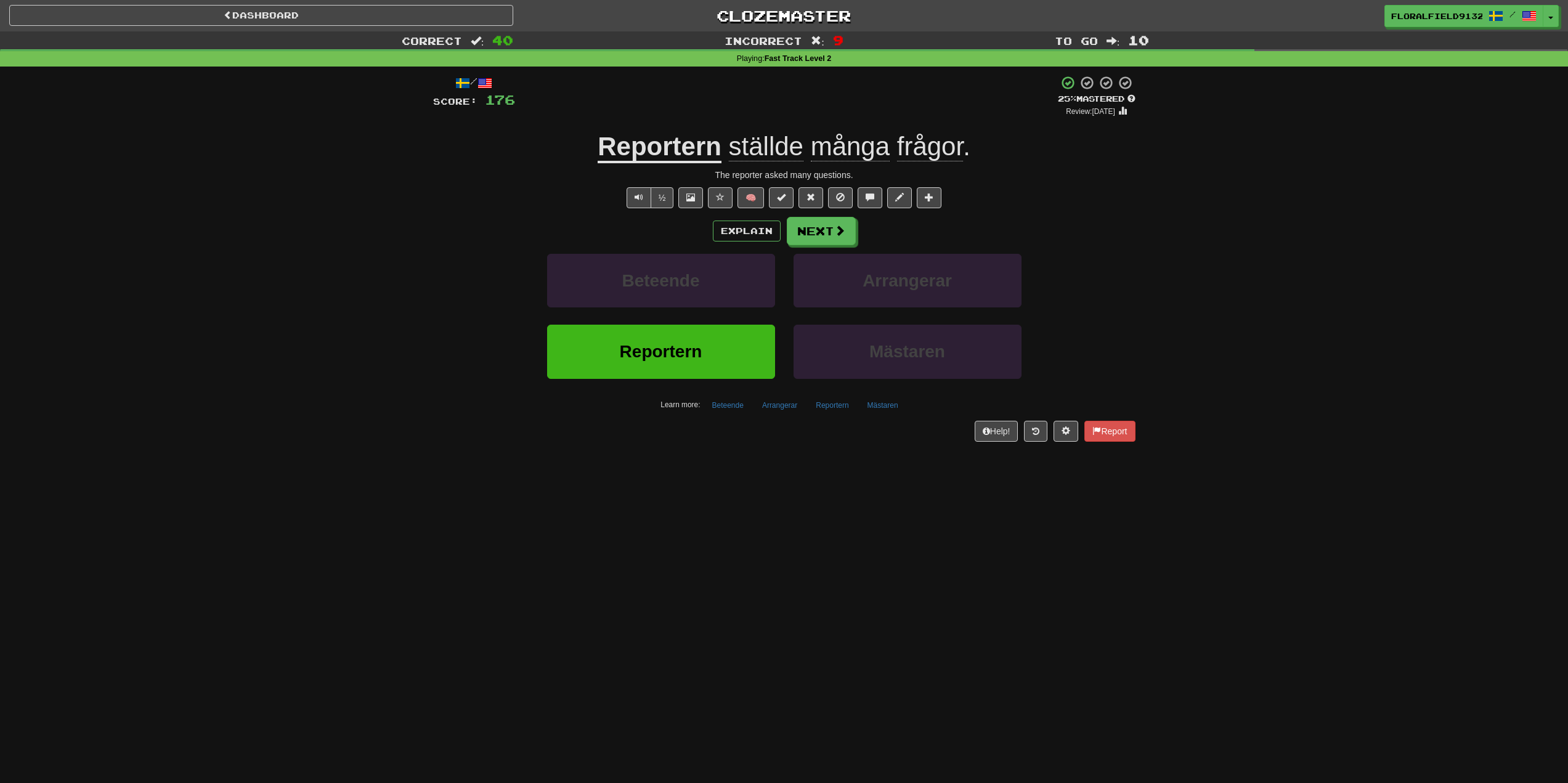
click at [839, 249] on div "Explain Next Beteende Arrangerar Reportern Mästaren Learn more: Beteende Arrang…" at bounding box center [784, 316] width 703 height 198
click at [854, 230] on button "Next" at bounding box center [822, 232] width 69 height 28
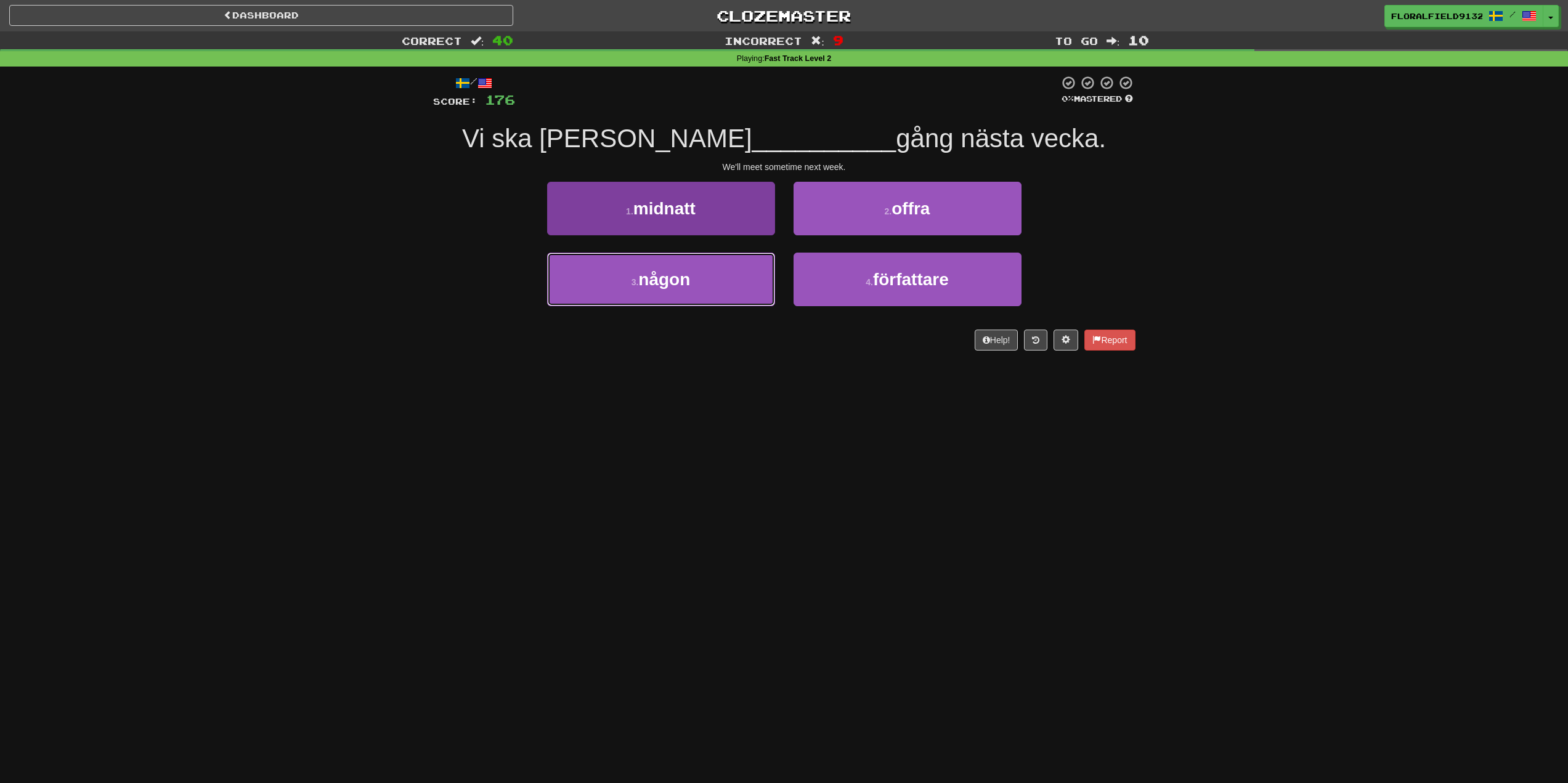
click at [748, 281] on button "3 . någon" at bounding box center [661, 279] width 228 height 53
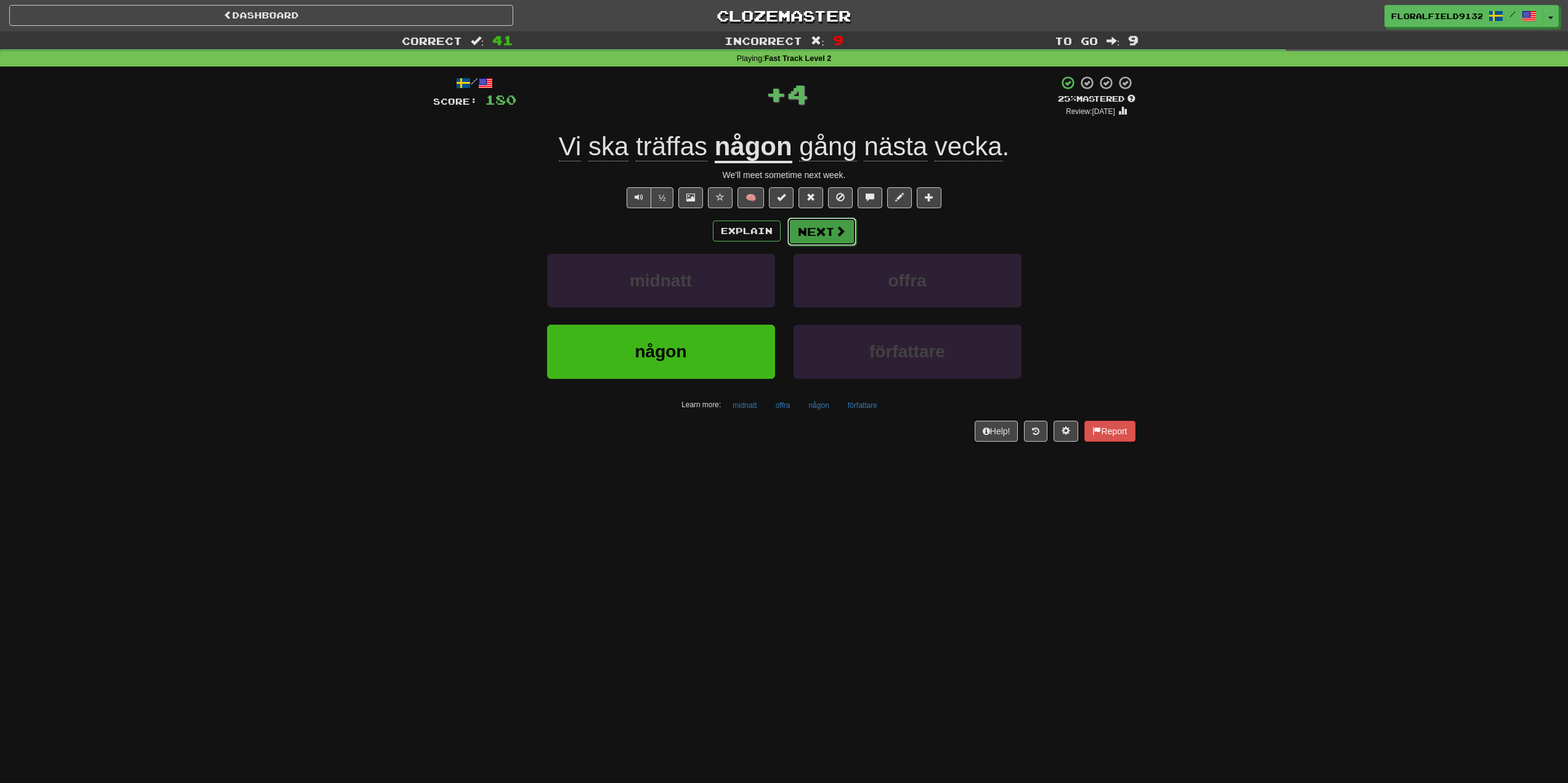
click at [833, 238] on button "Next" at bounding box center [822, 232] width 69 height 28
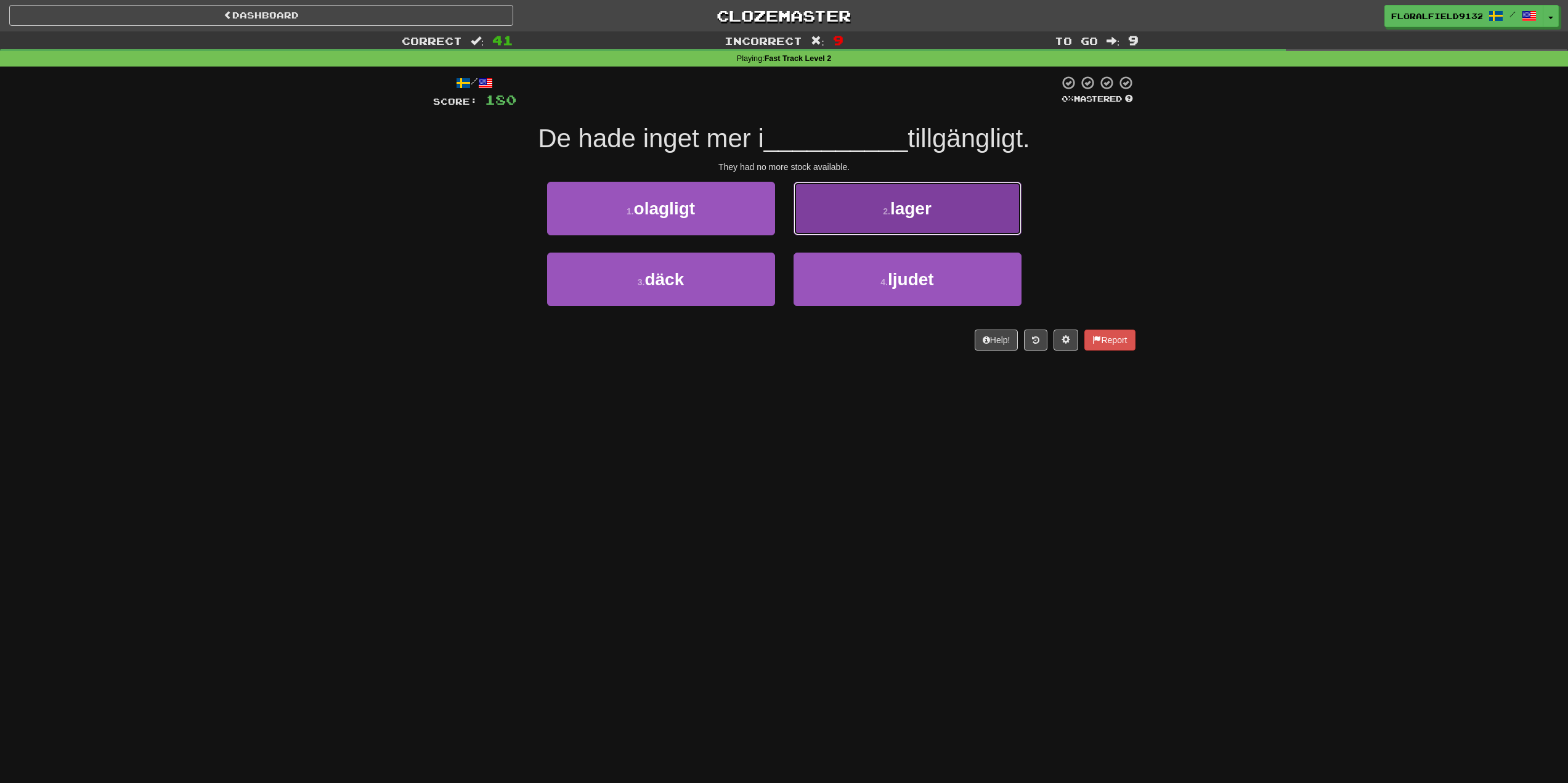
click at [893, 211] on span "lager" at bounding box center [911, 208] width 42 height 19
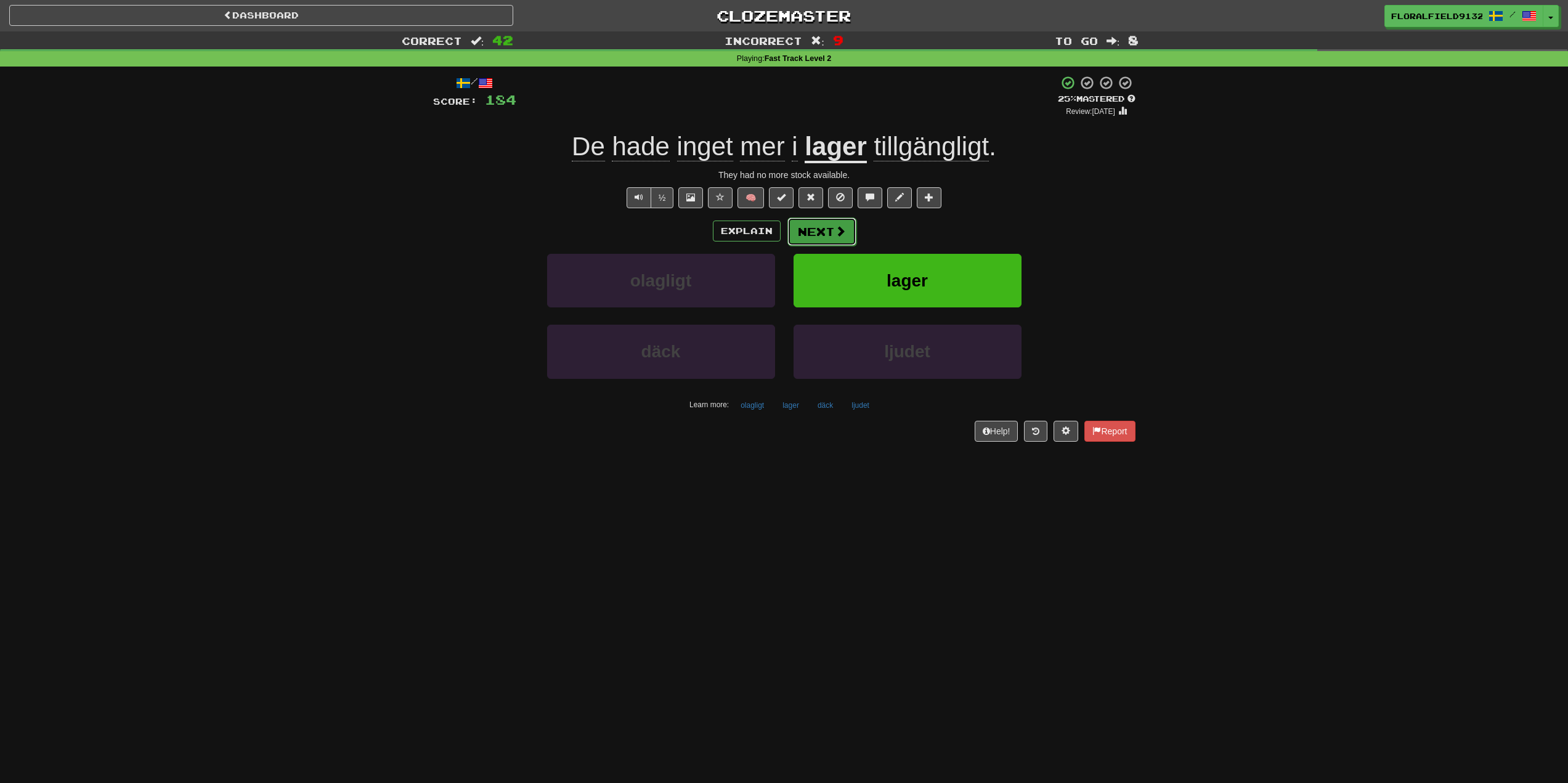
click at [820, 228] on button "Next" at bounding box center [822, 232] width 69 height 28
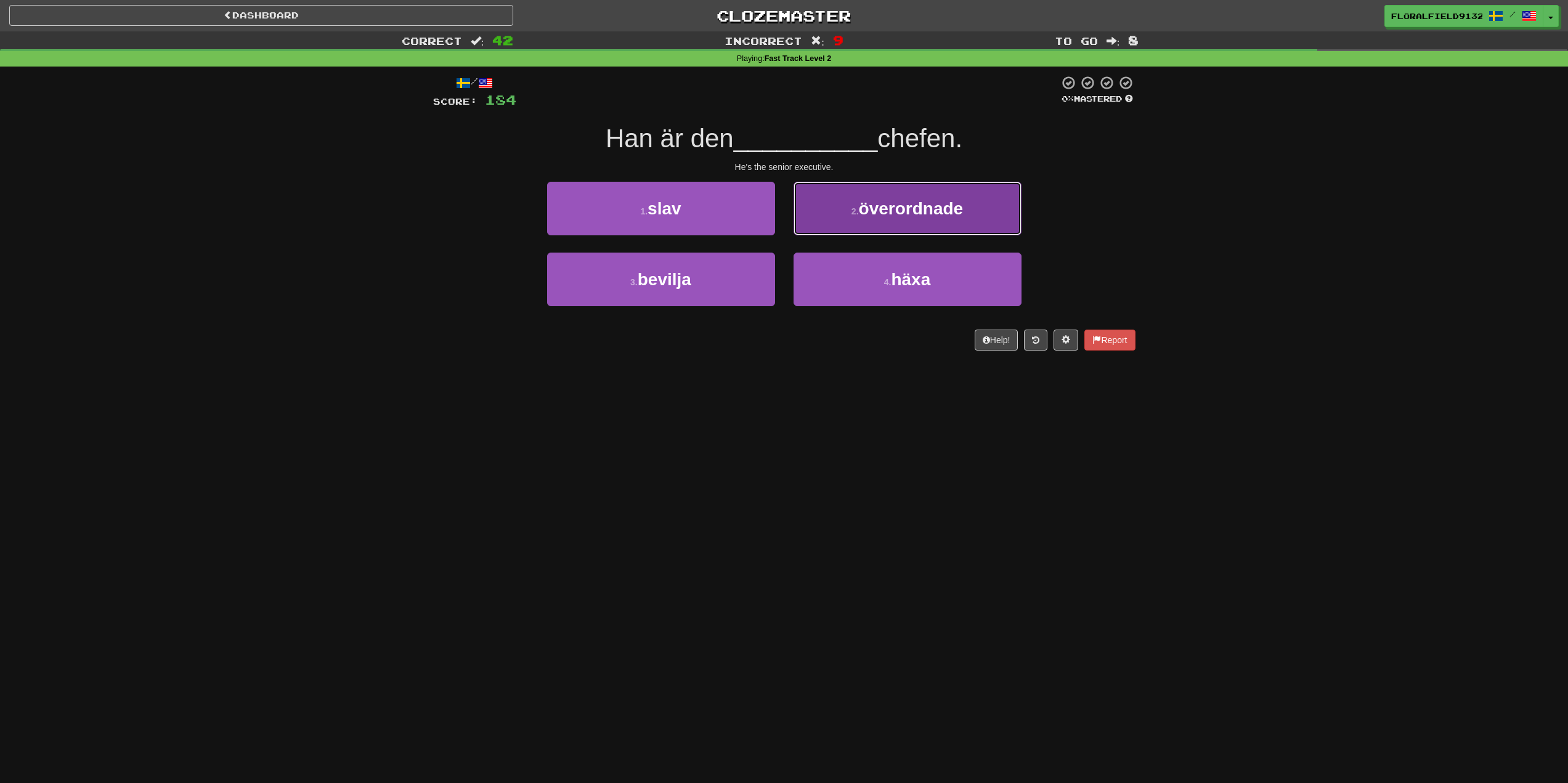
click at [844, 222] on button "2 . överordnade" at bounding box center [908, 208] width 228 height 53
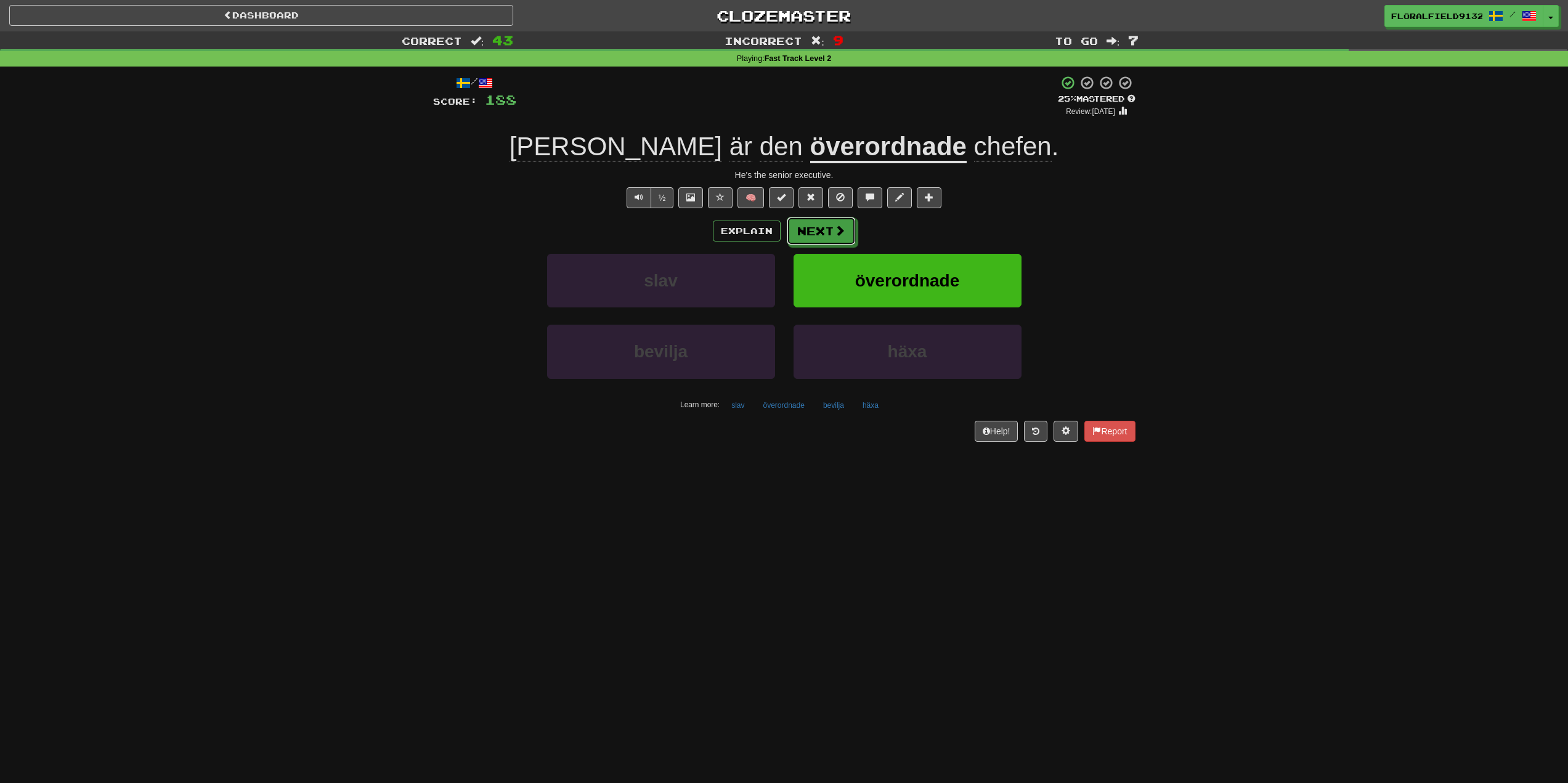
drag, startPoint x: 837, startPoint y: 226, endPoint x: 828, endPoint y: 133, distance: 93.4
click at [870, 135] on div "/ Score: 188 + 4 25 % Mastered Review: 2025-09-22 Han är den överordnade chefen…" at bounding box center [784, 259] width 703 height 366
click at [810, 152] on u "överordnade" at bounding box center [888, 148] width 156 height 31
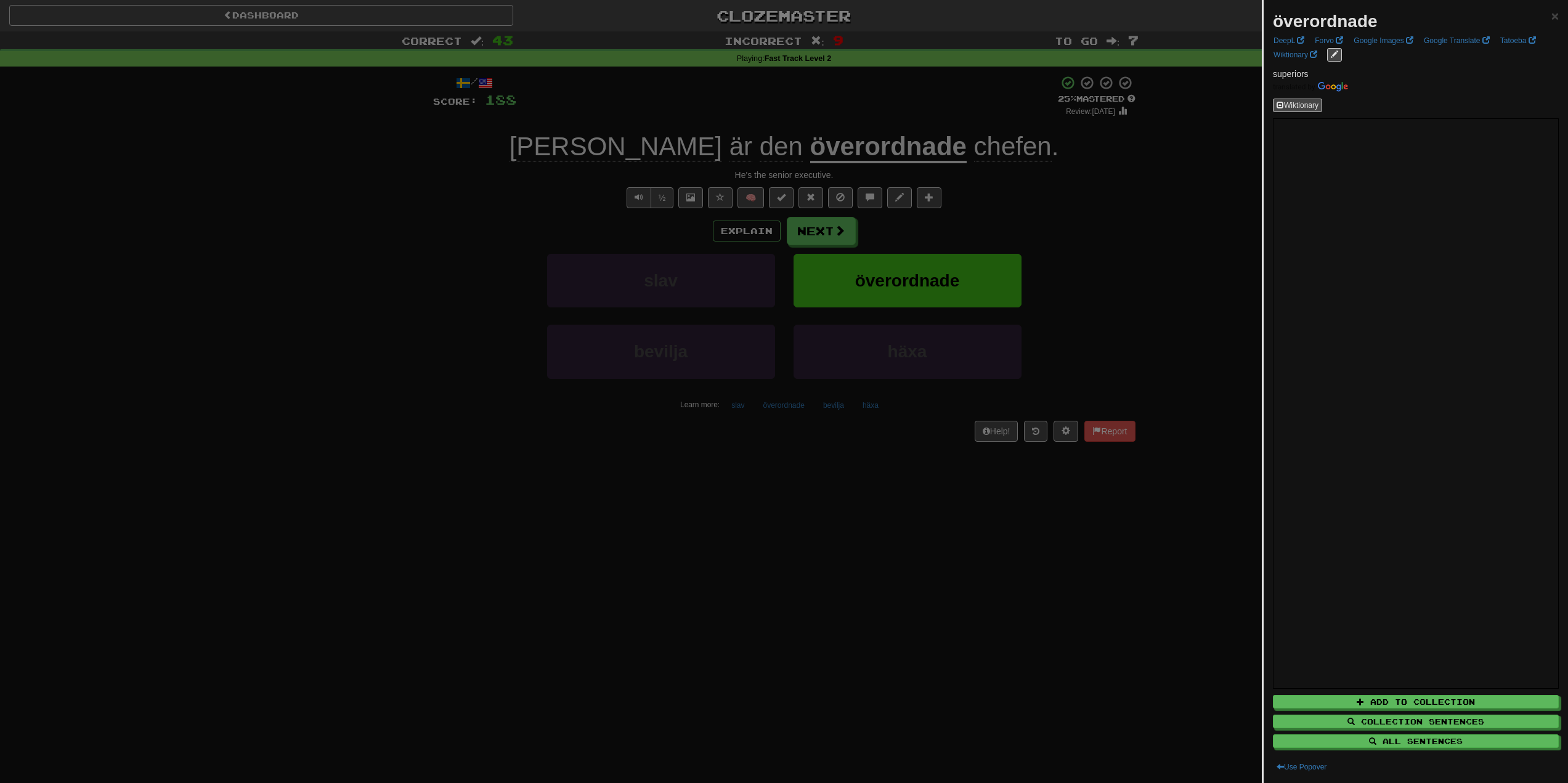
click at [741, 231] on div at bounding box center [784, 392] width 1568 height 783
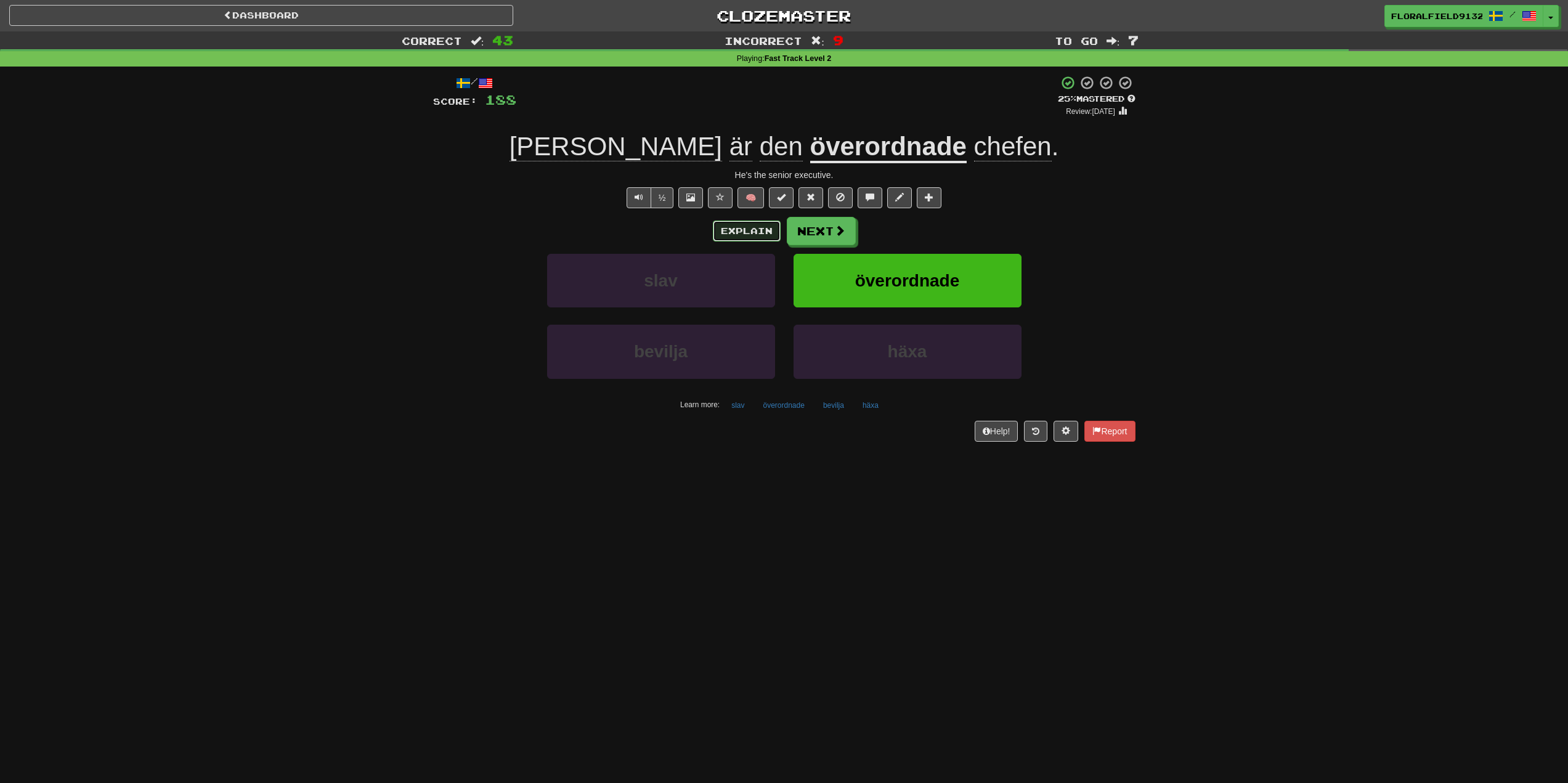
click at [759, 230] on button "Explain" at bounding box center [747, 231] width 68 height 21
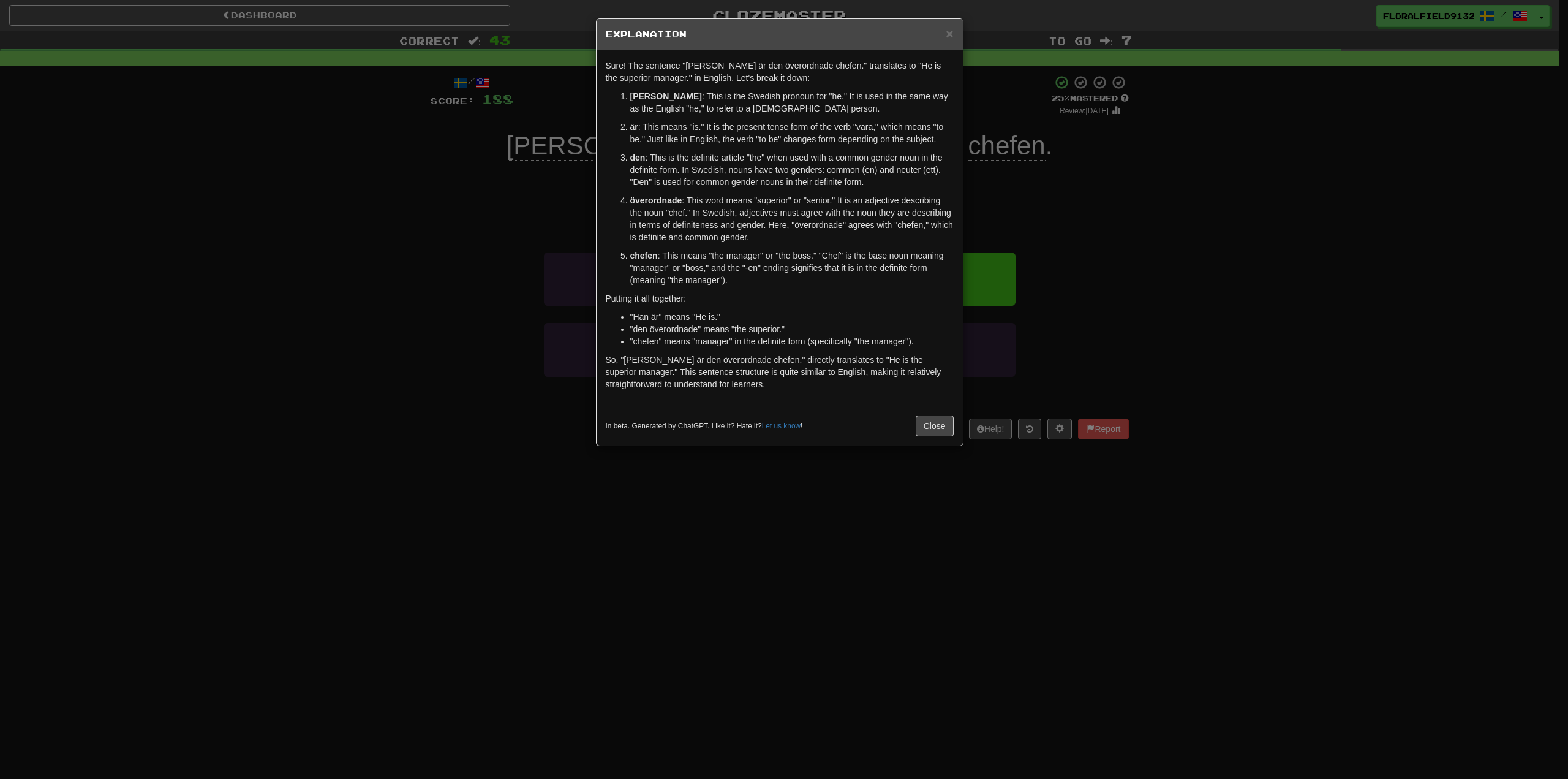
click at [945, 22] on div "× Explanation" at bounding box center [779, 34] width 367 height 31
click at [952, 27] on span "×" at bounding box center [949, 34] width 7 height 14
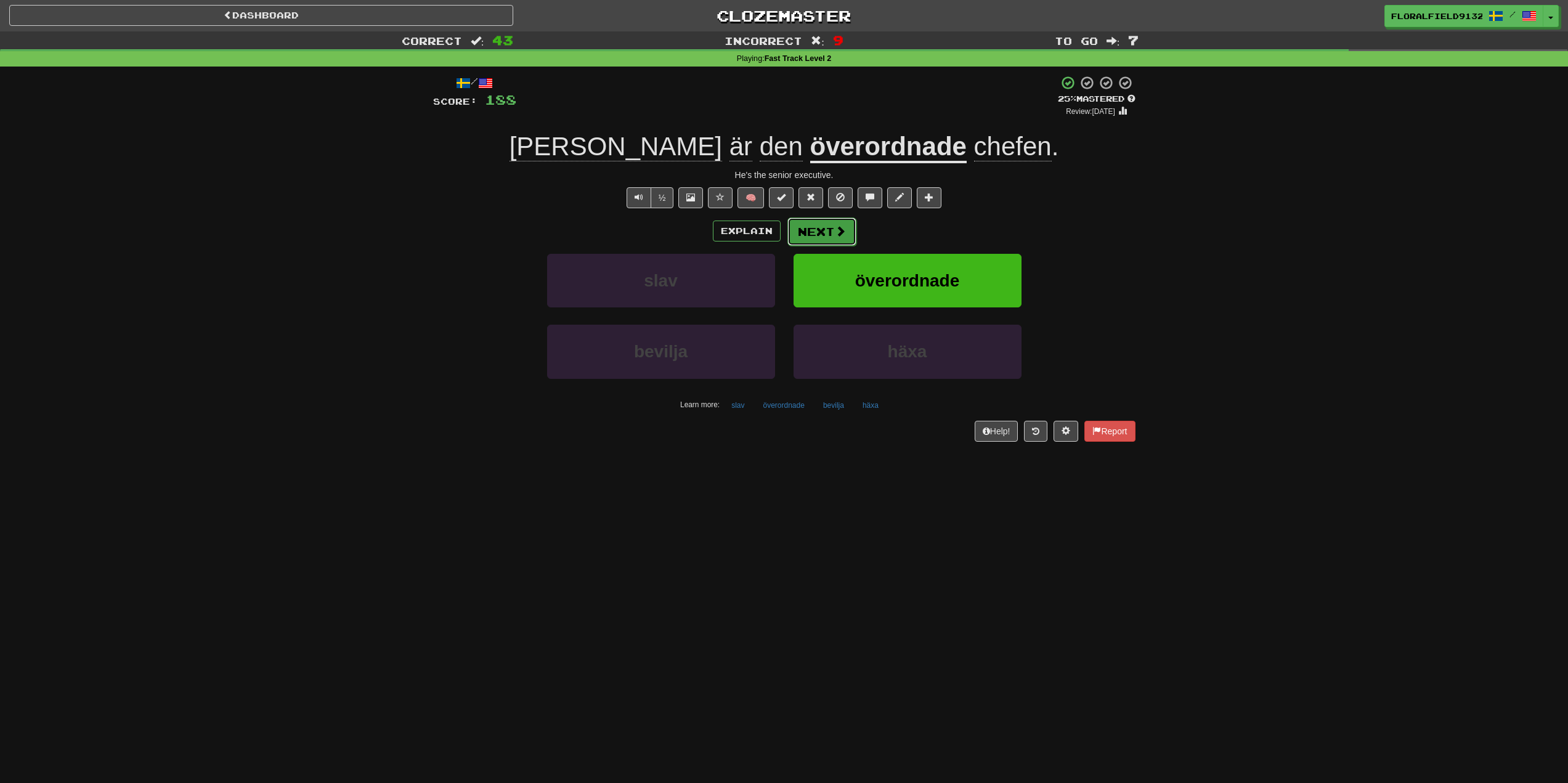
click at [814, 237] on button "Next" at bounding box center [822, 232] width 69 height 28
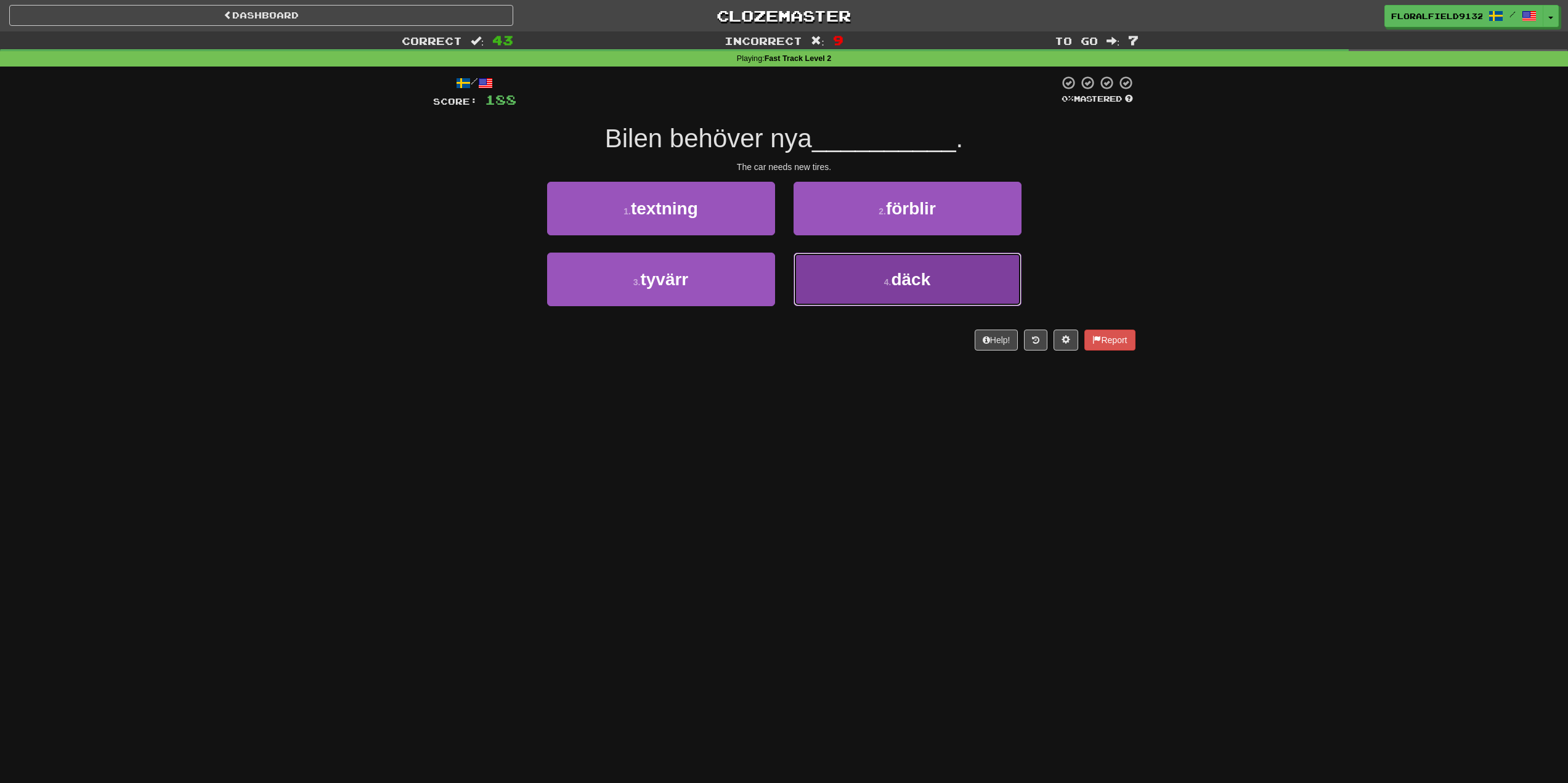
click at [887, 274] on button "4 . däck" at bounding box center [908, 279] width 228 height 53
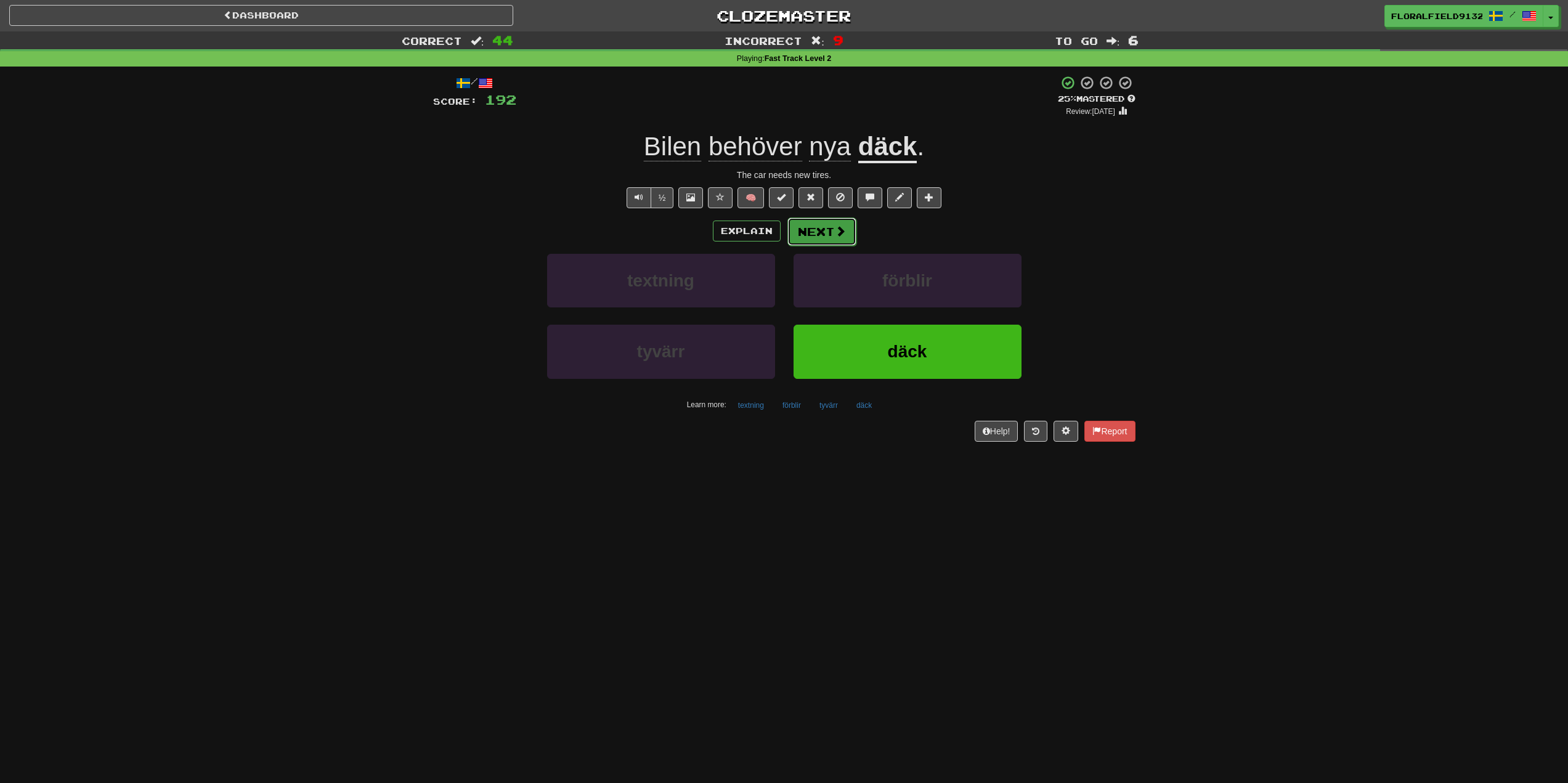
click at [823, 238] on button "Next" at bounding box center [822, 232] width 69 height 28
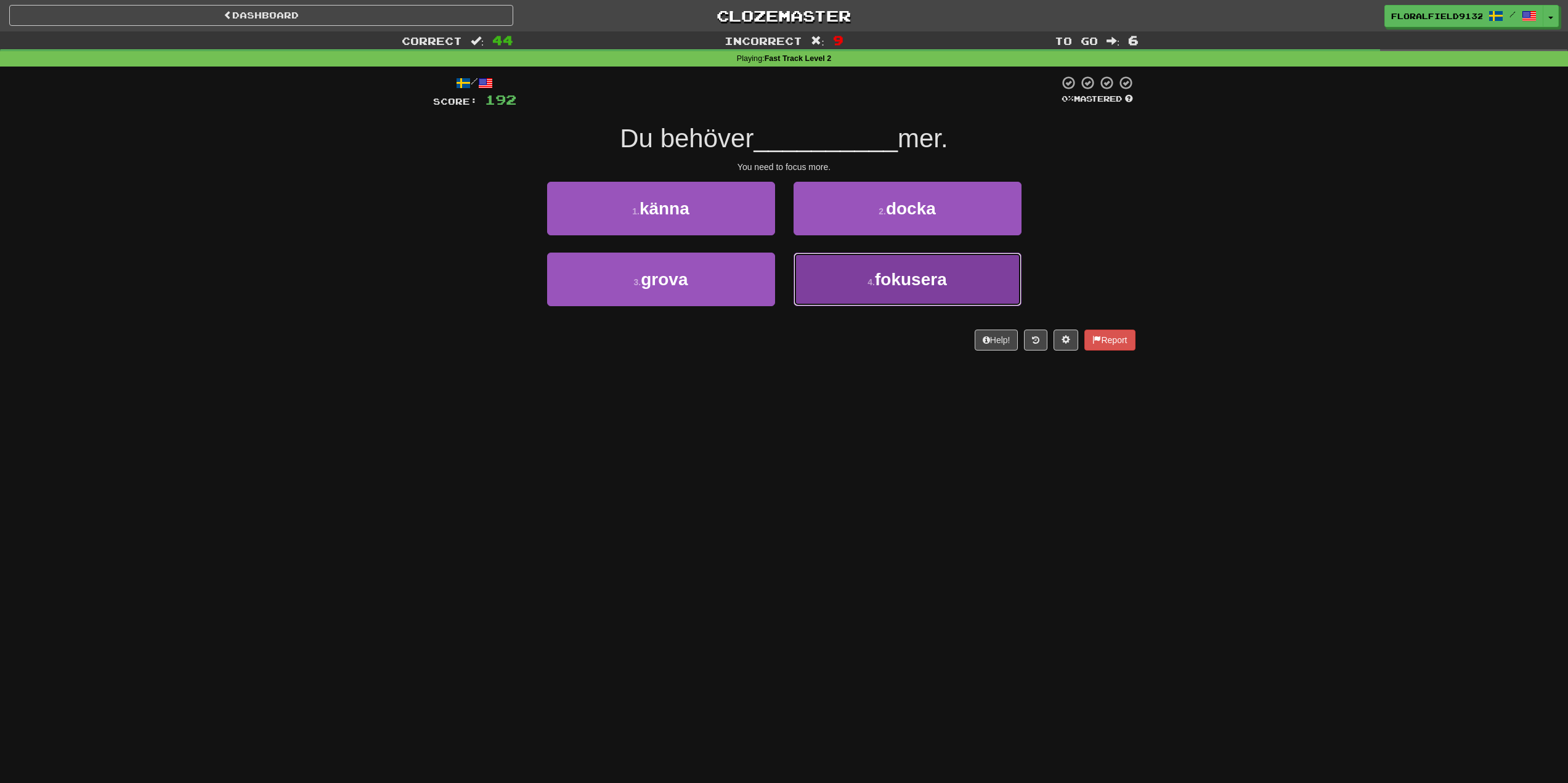
click at [872, 267] on button "4 . fokusera" at bounding box center [908, 279] width 228 height 53
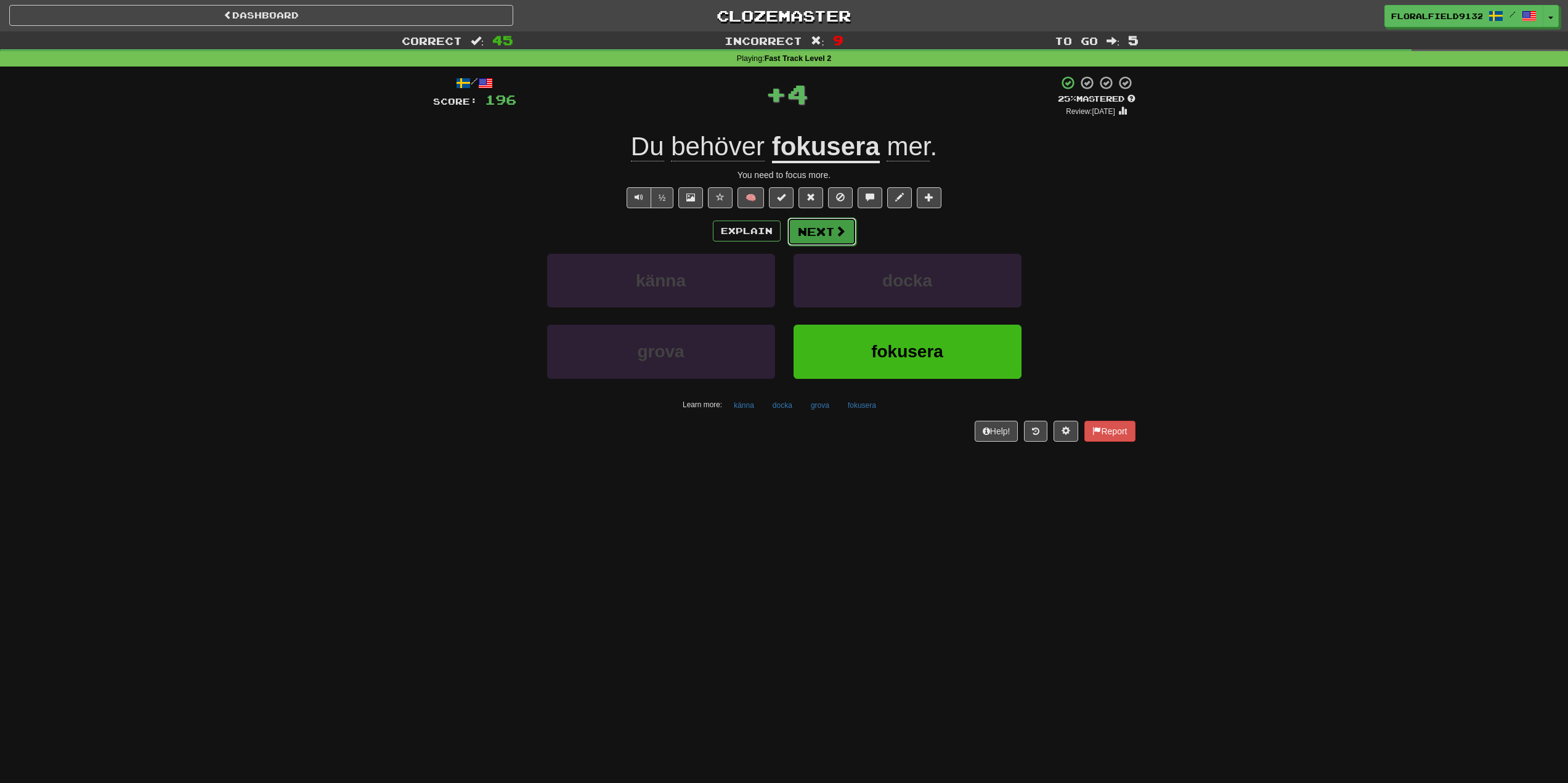
click at [828, 229] on button "Next" at bounding box center [822, 232] width 69 height 28
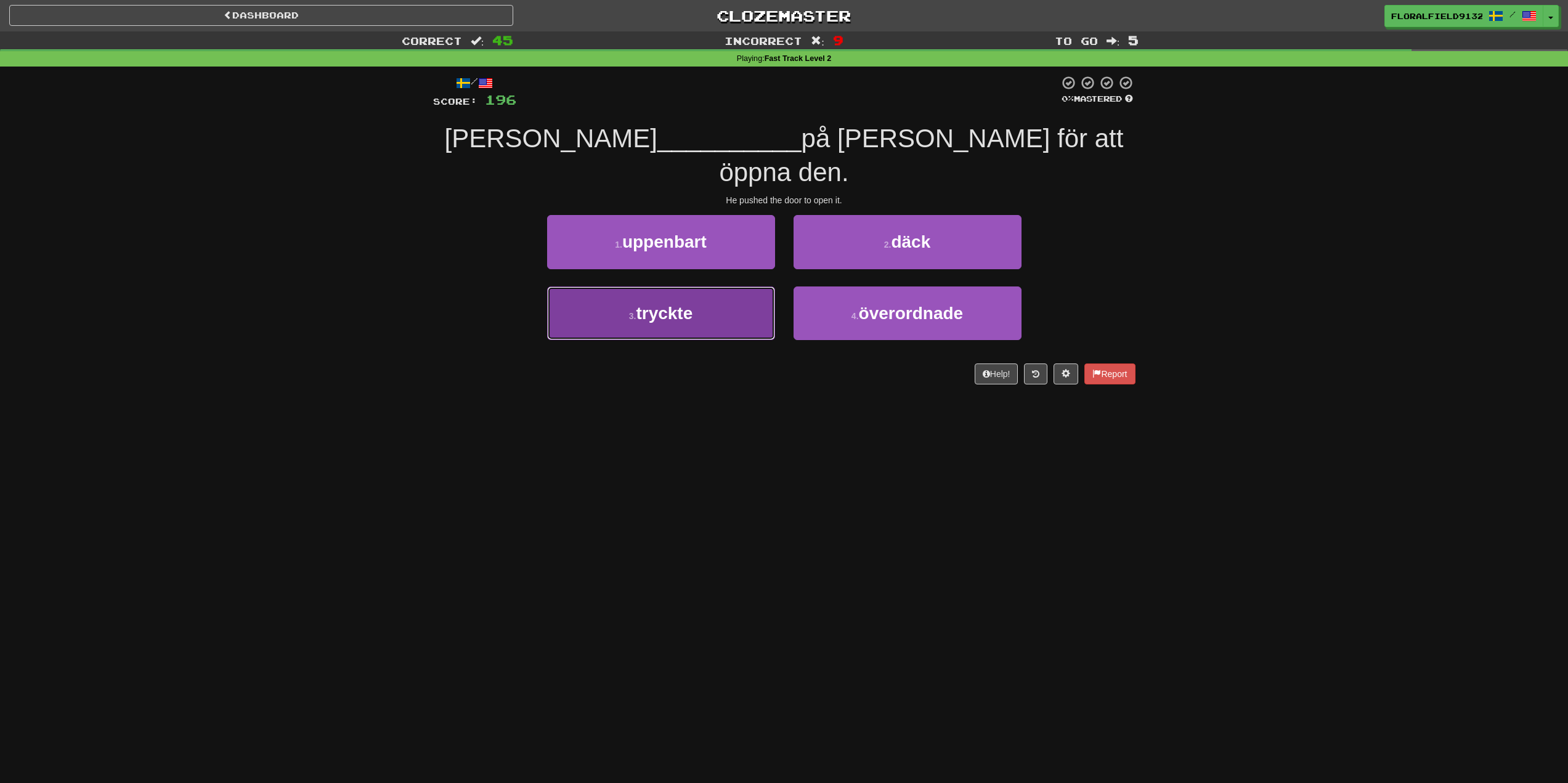
click at [745, 286] on button "3 . tryckte" at bounding box center [661, 313] width 228 height 53
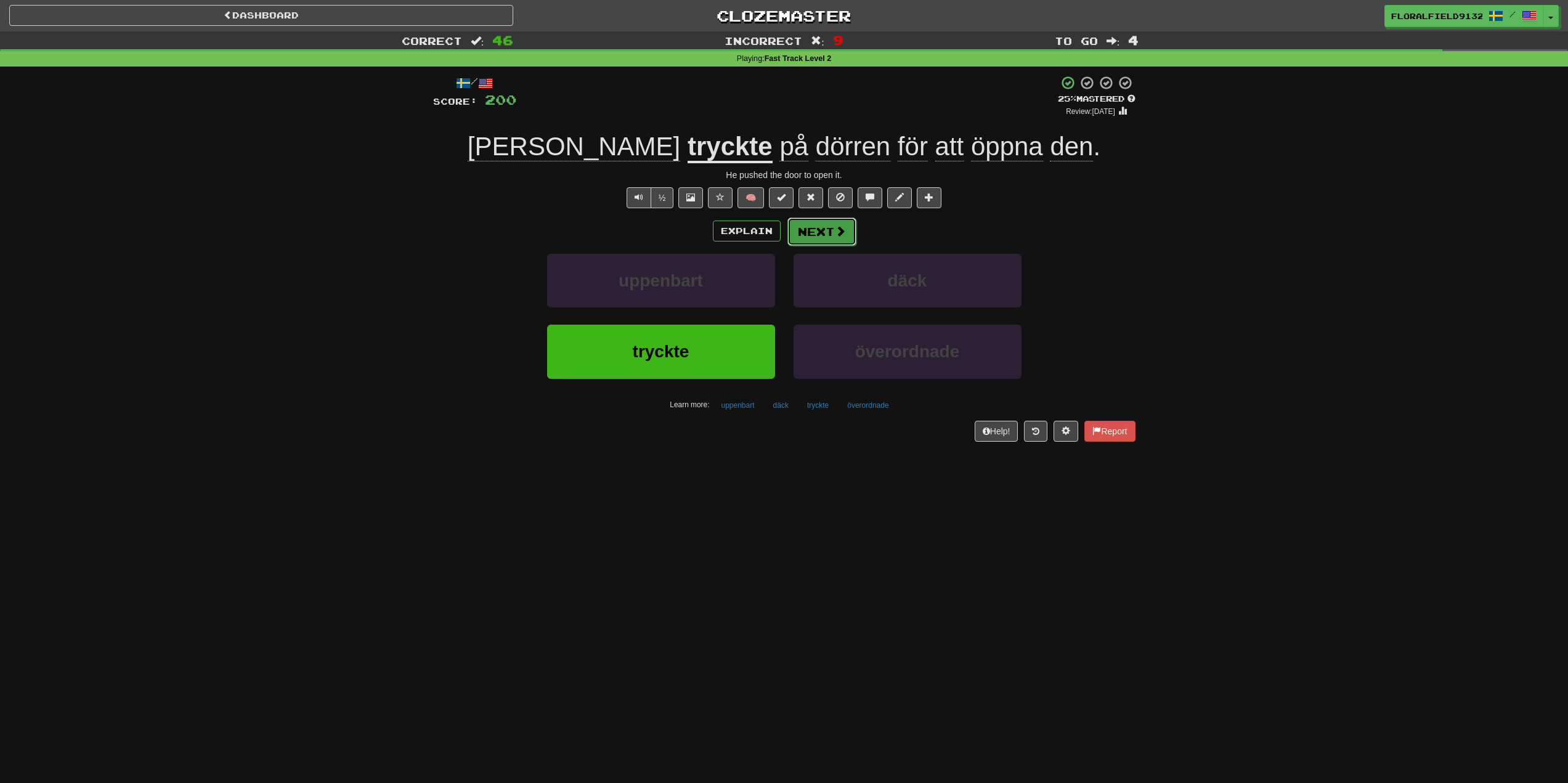
click at [829, 235] on button "Next" at bounding box center [822, 232] width 69 height 28
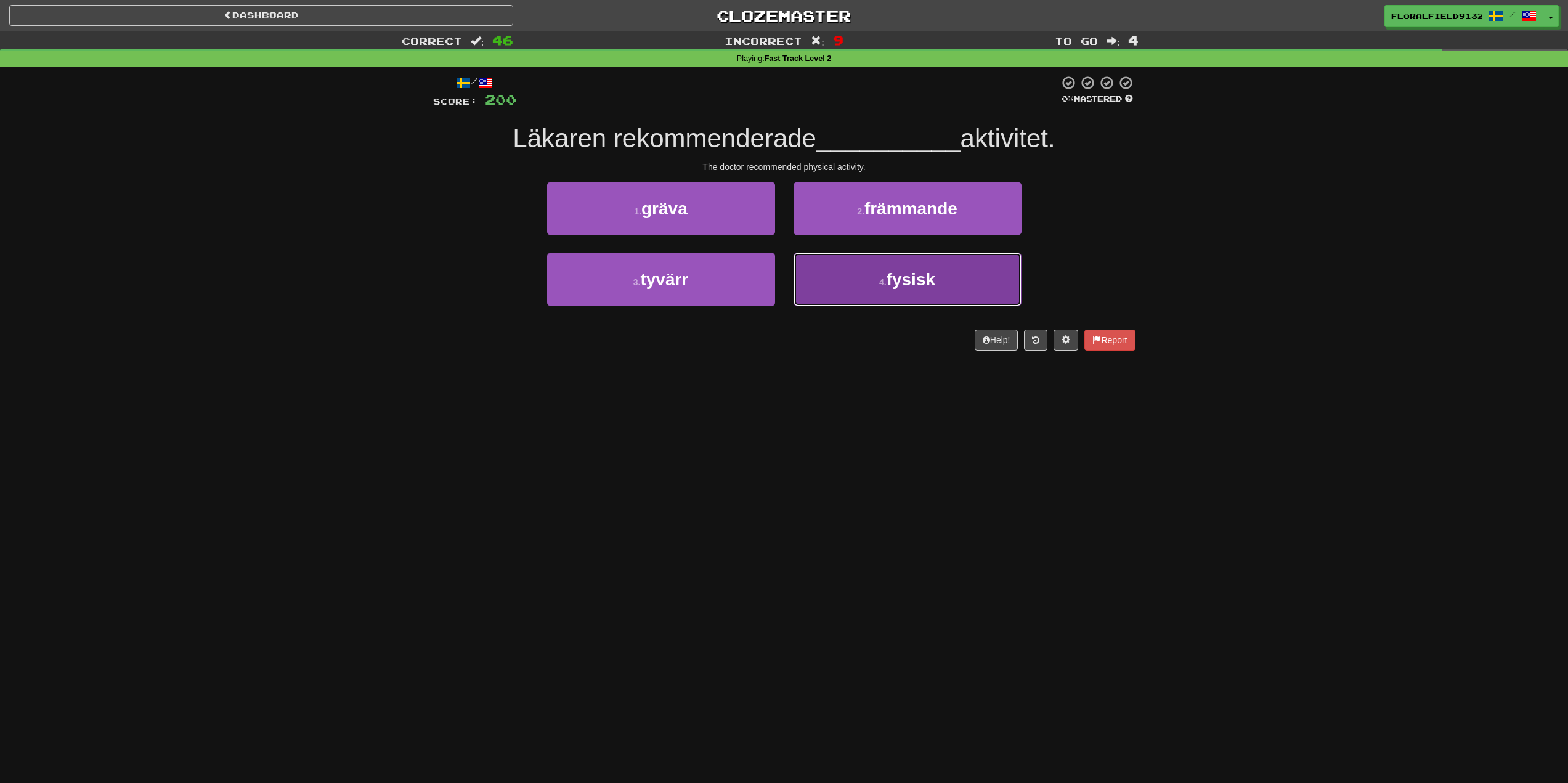
click at [870, 274] on button "4 . fysisk" at bounding box center [908, 279] width 228 height 53
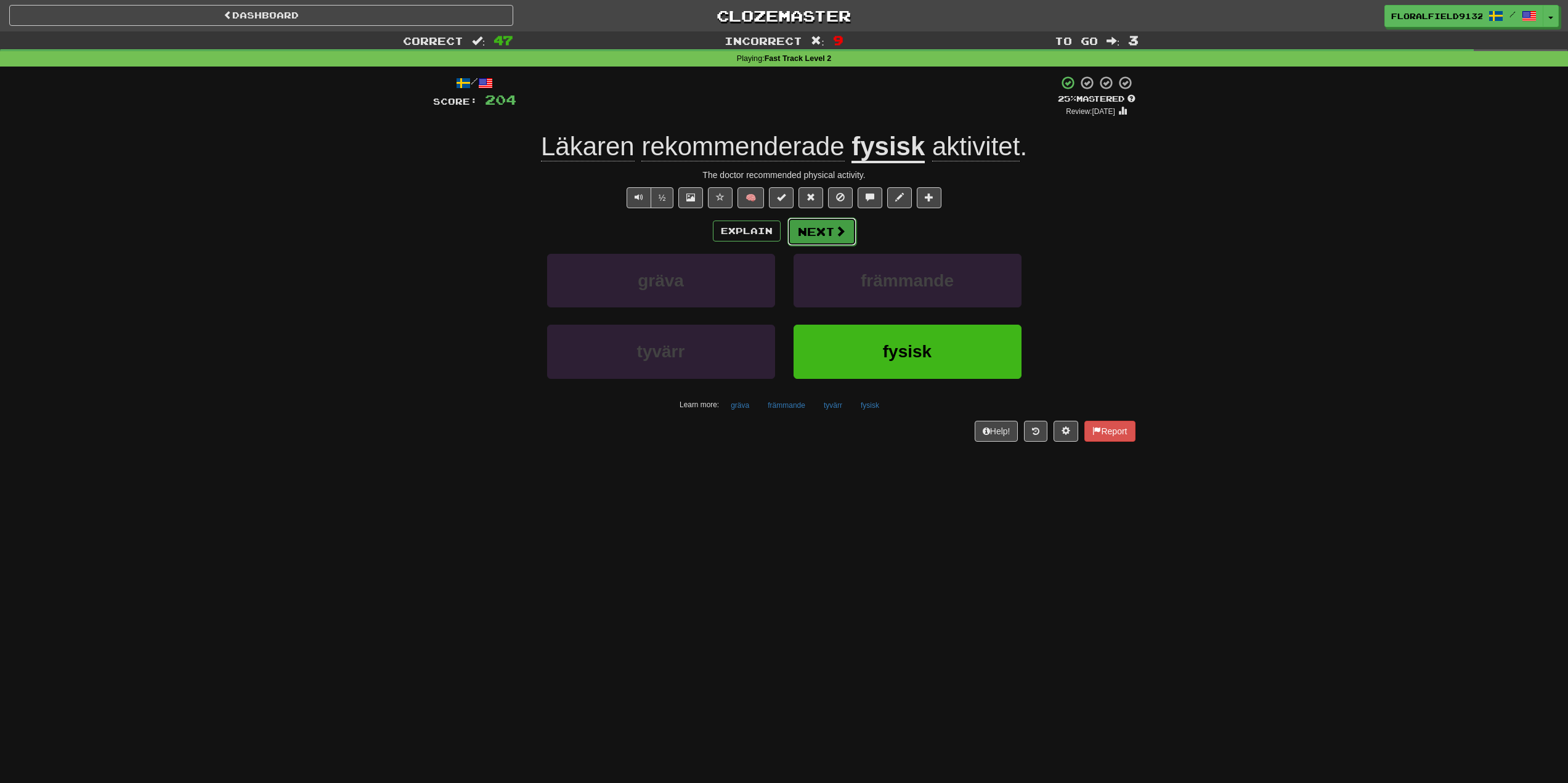
click at [840, 241] on button "Next" at bounding box center [822, 232] width 69 height 28
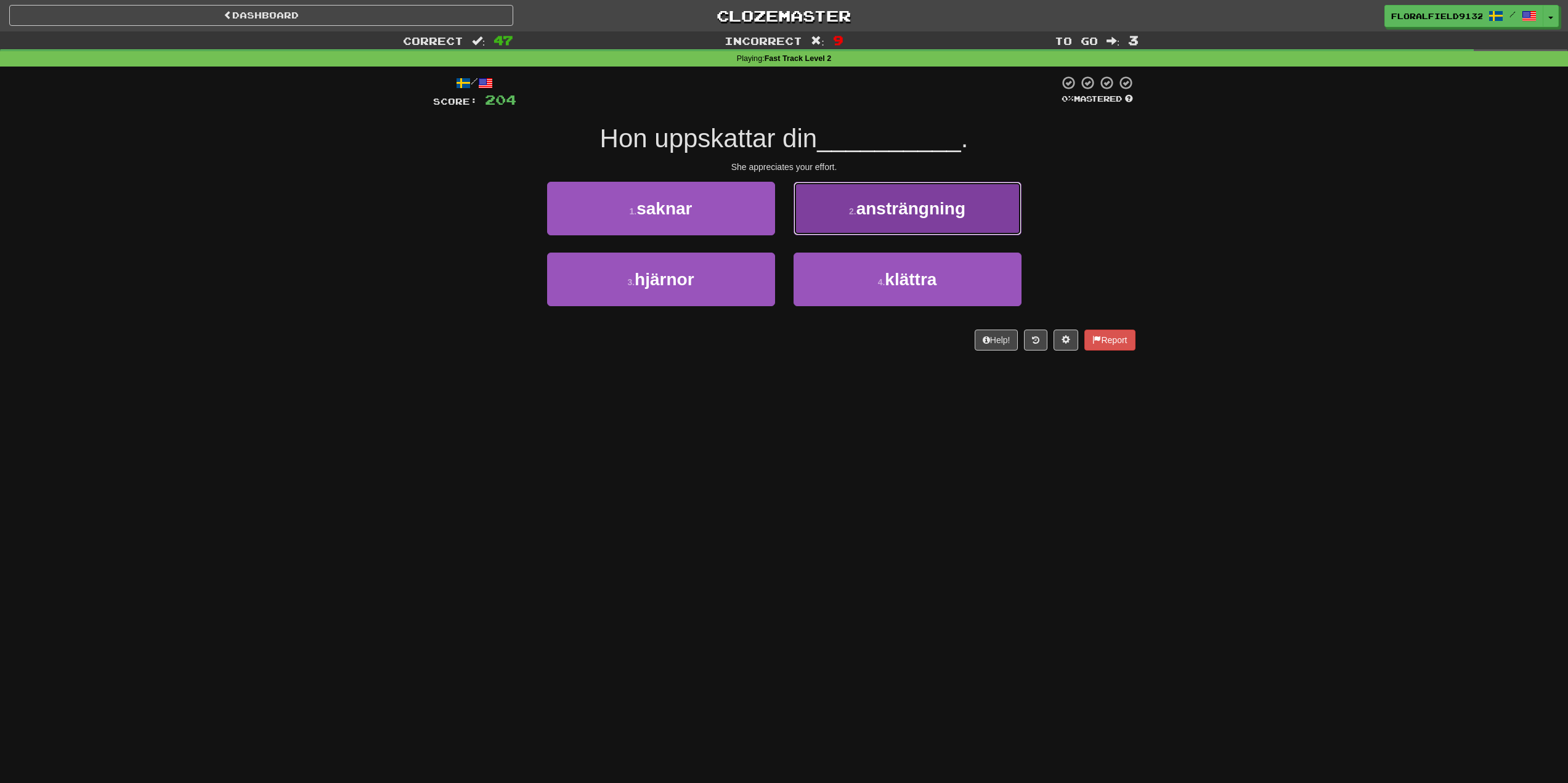
click at [854, 222] on button "2 . ansträngning" at bounding box center [908, 208] width 228 height 53
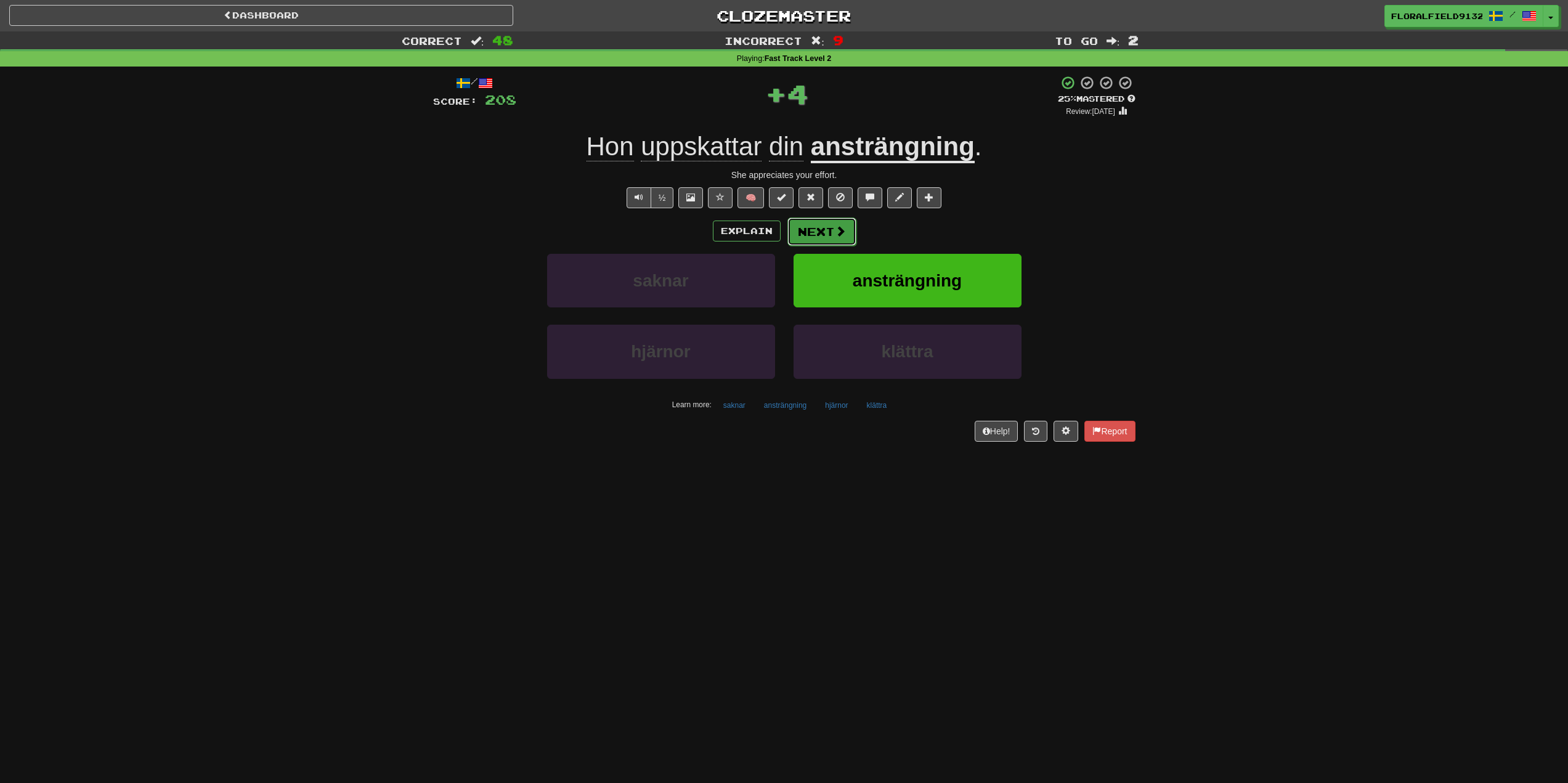
click at [846, 226] on button "Next" at bounding box center [822, 232] width 69 height 28
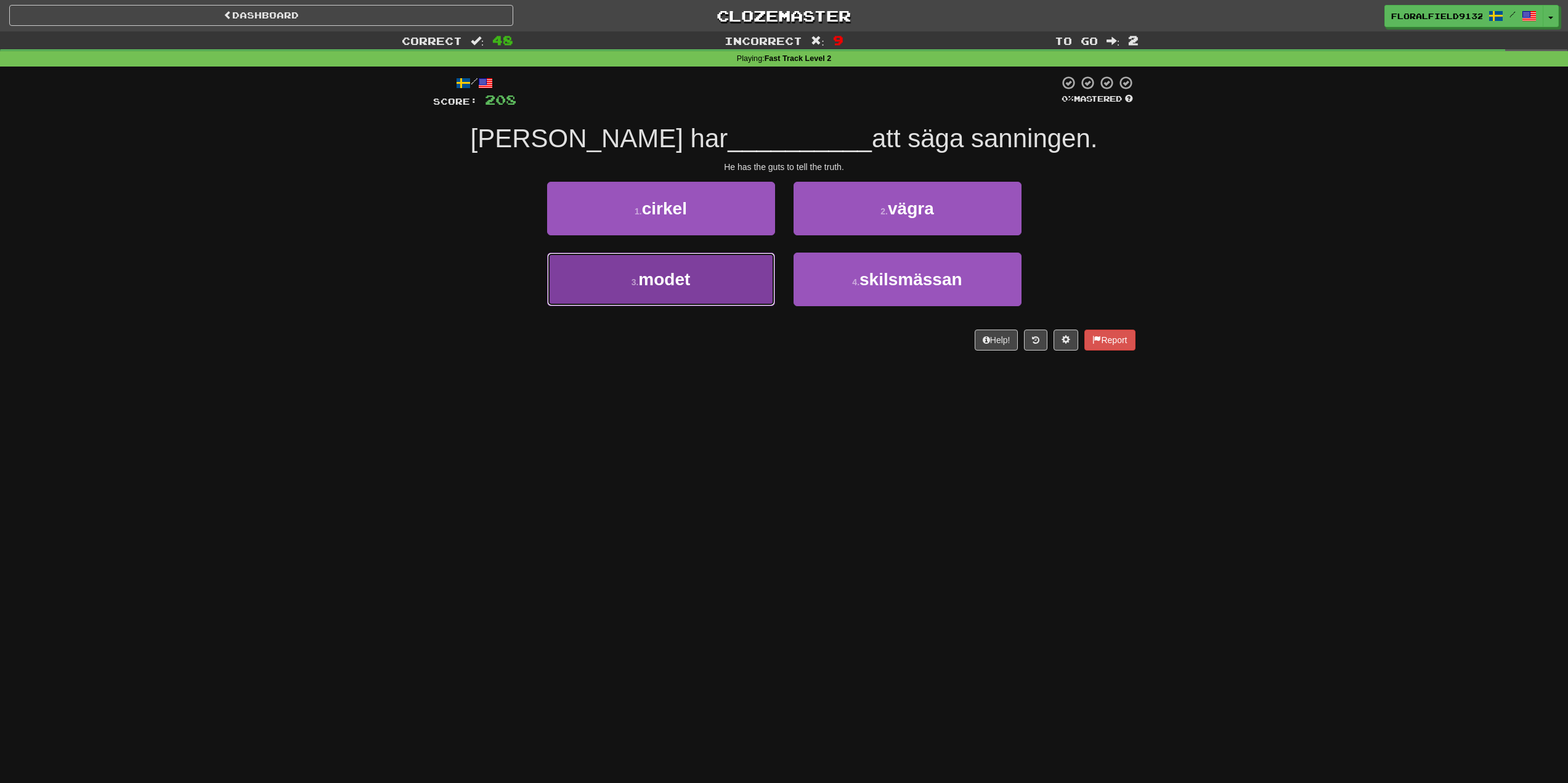
click at [748, 280] on button "3 . modet" at bounding box center [661, 279] width 228 height 53
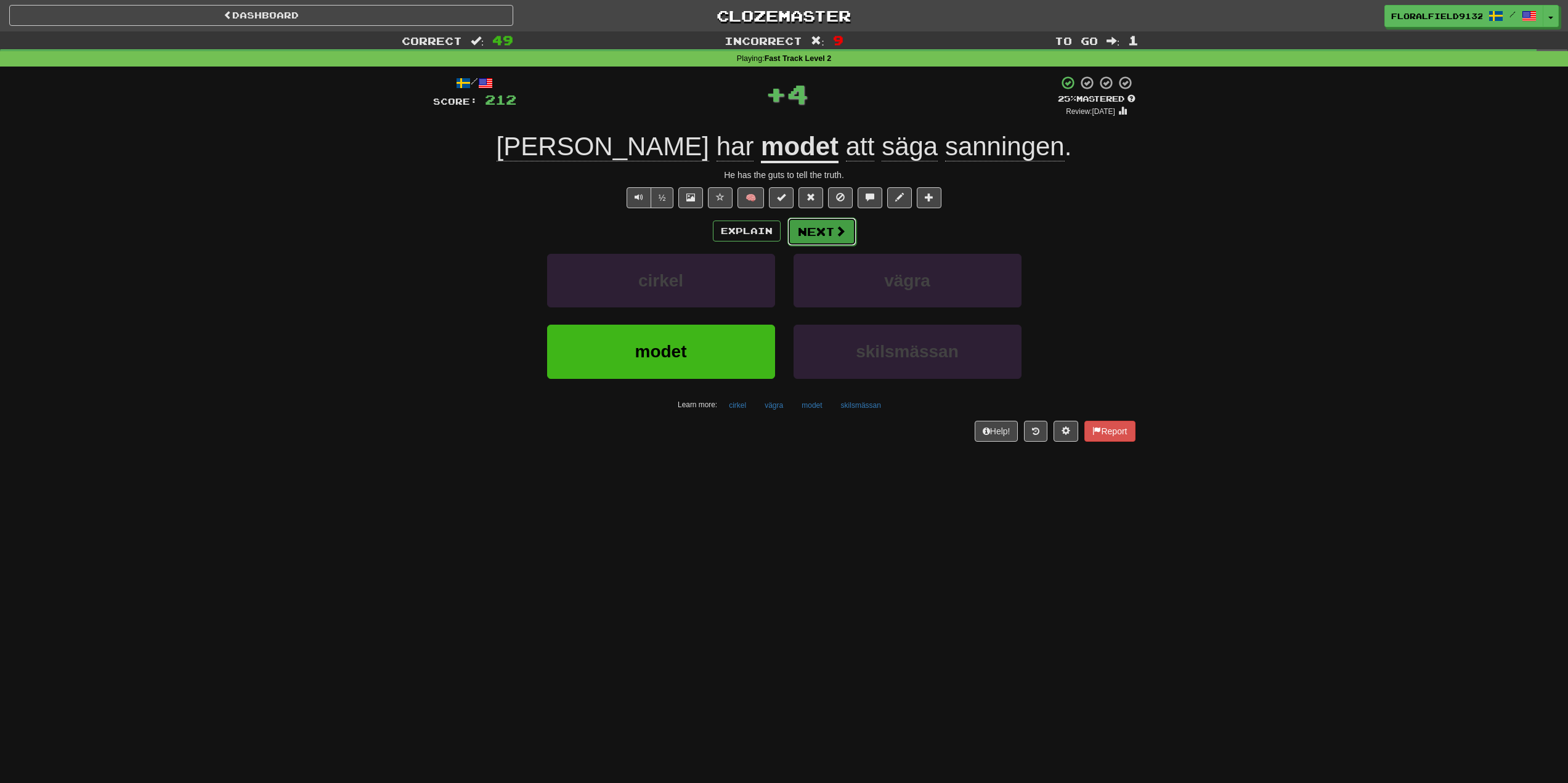
click at [839, 226] on span at bounding box center [840, 231] width 11 height 11
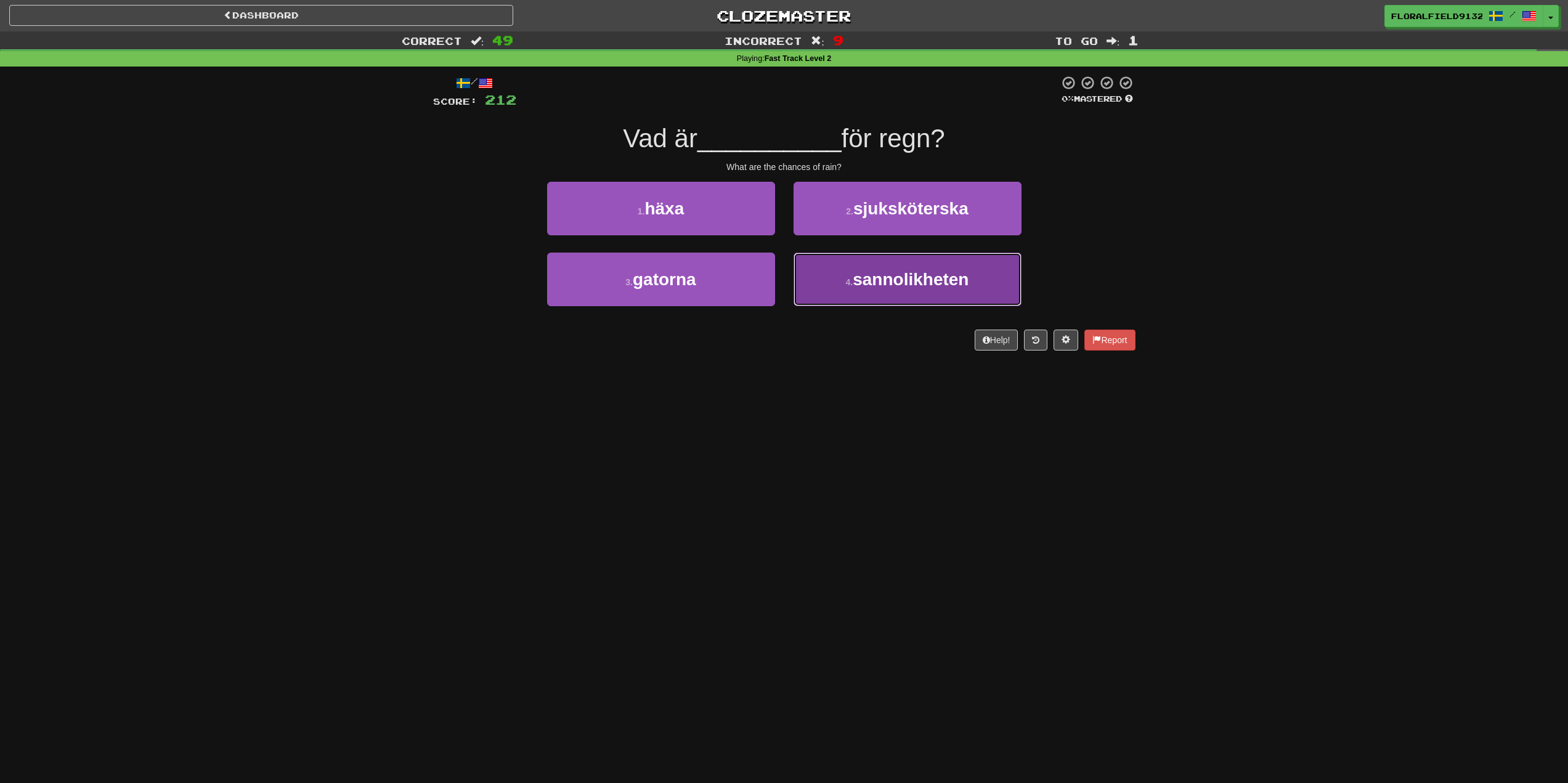
click at [847, 281] on small "4 ." at bounding box center [849, 282] width 7 height 10
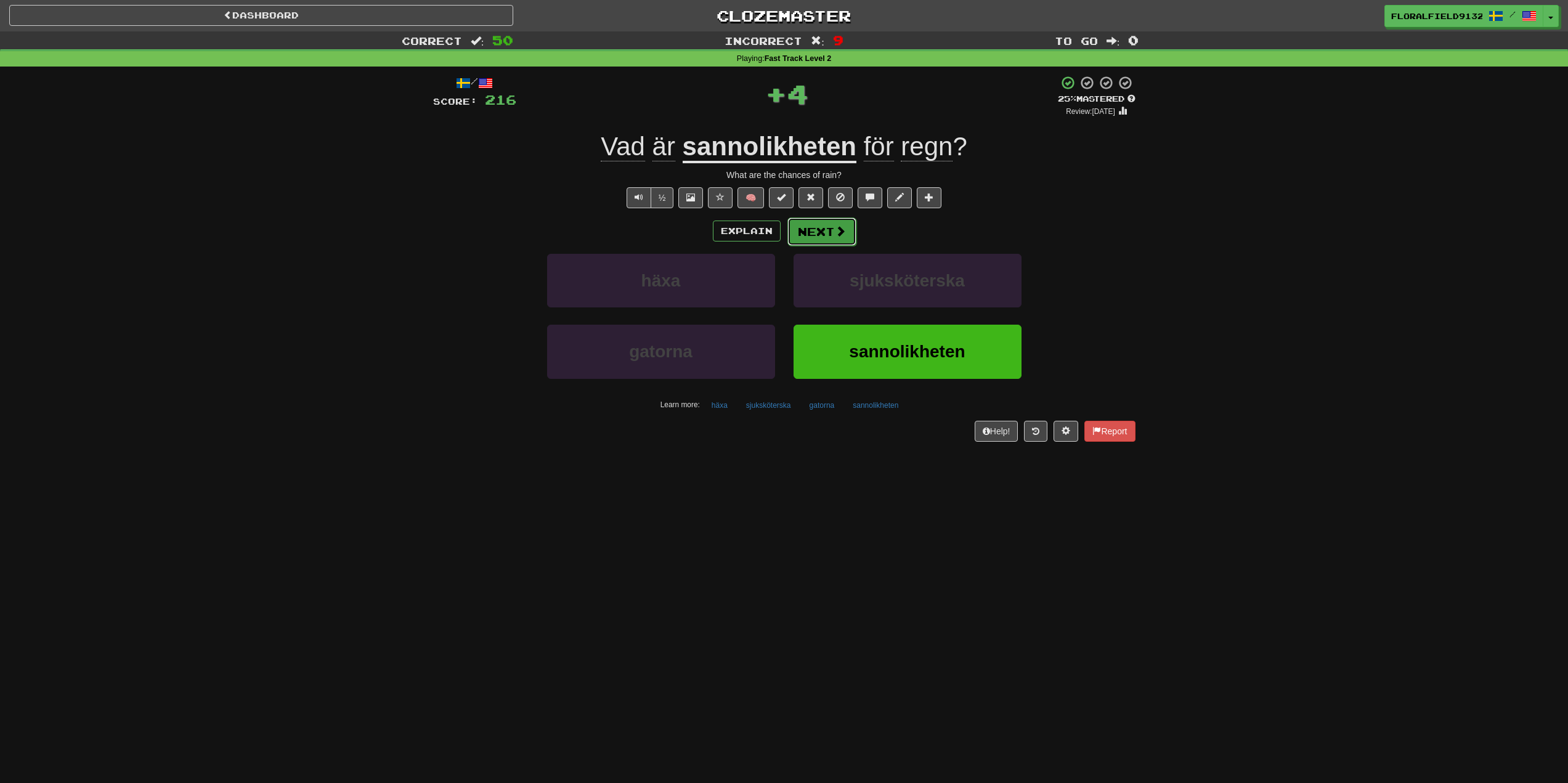
click at [832, 230] on button "Next" at bounding box center [822, 232] width 69 height 28
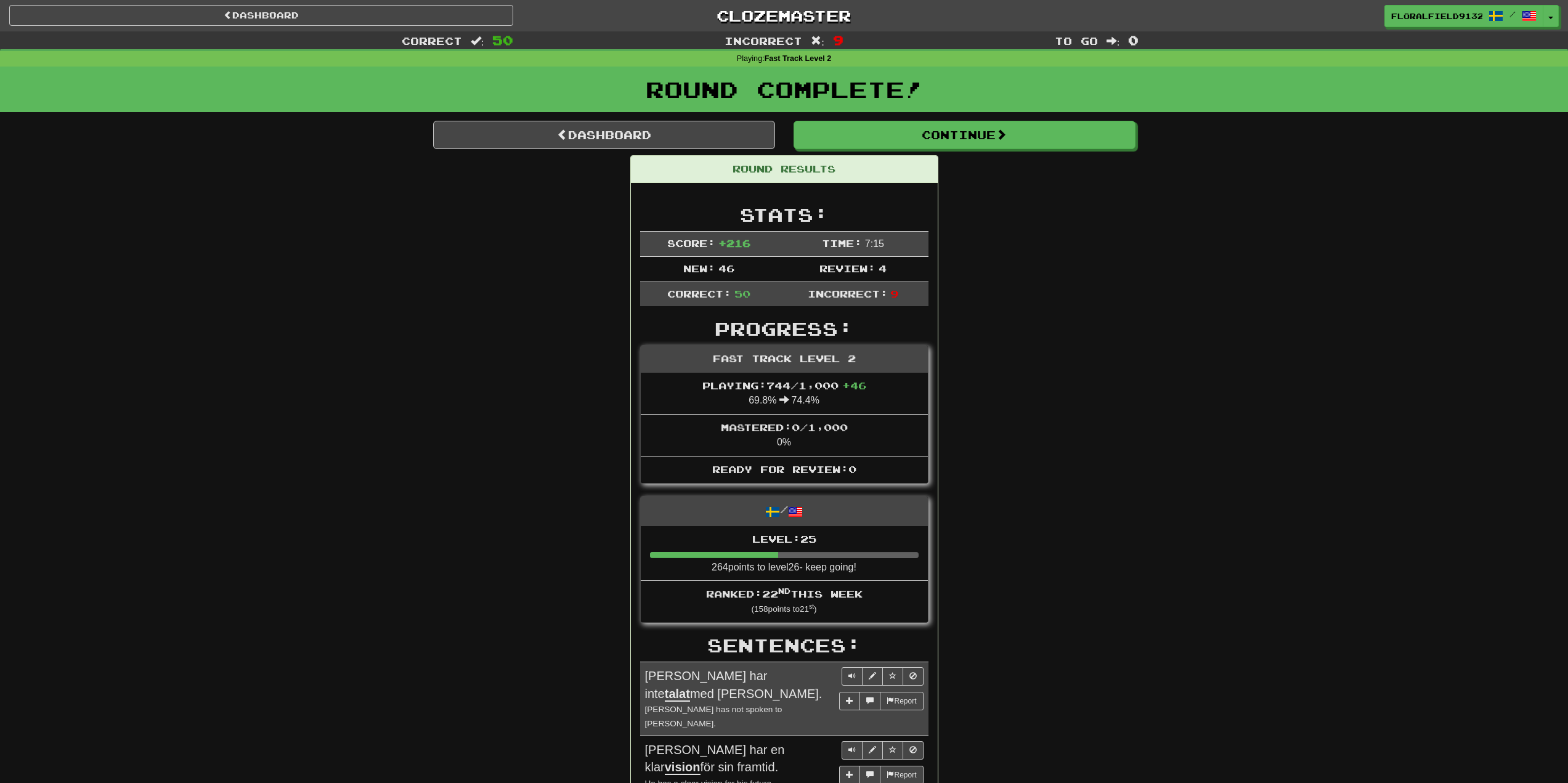
click at [908, 119] on div "Round Complete!" at bounding box center [784, 94] width 1568 height 54
click button "Continue"
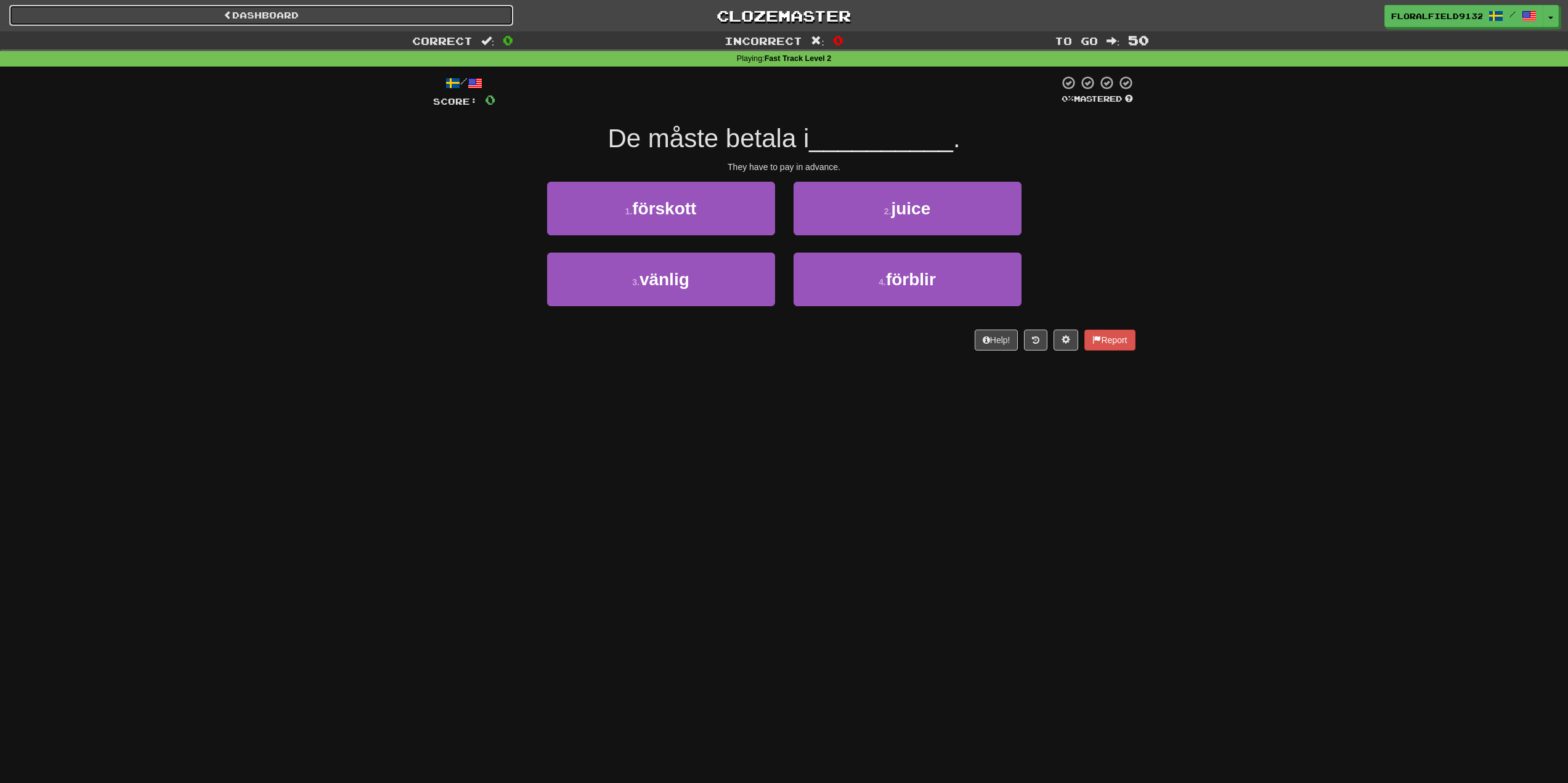
click link "Dashboard"
